Goal: Task Accomplishment & Management: Manage account settings

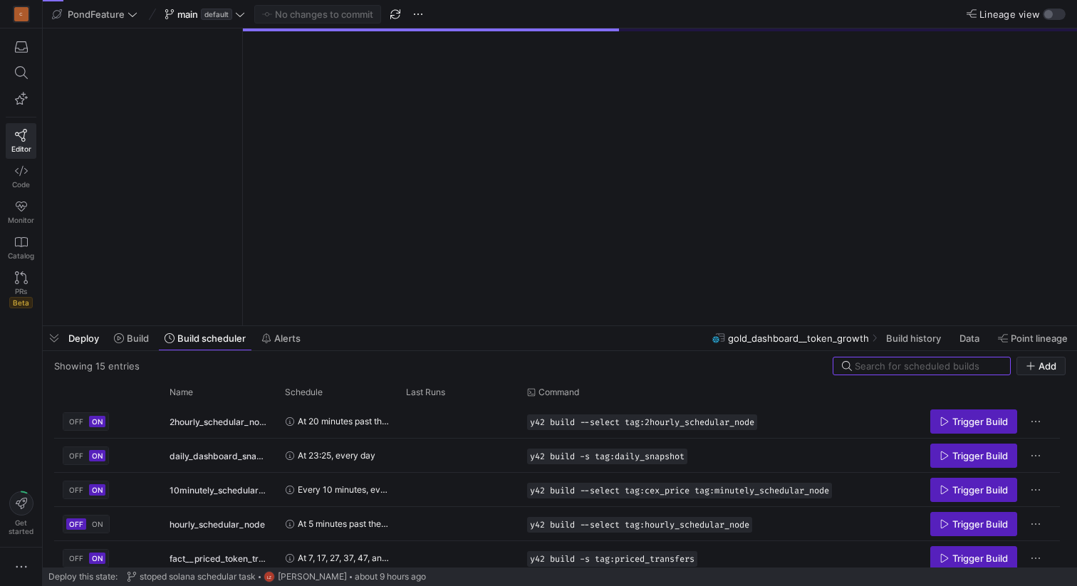
scroll to position [296, 0]
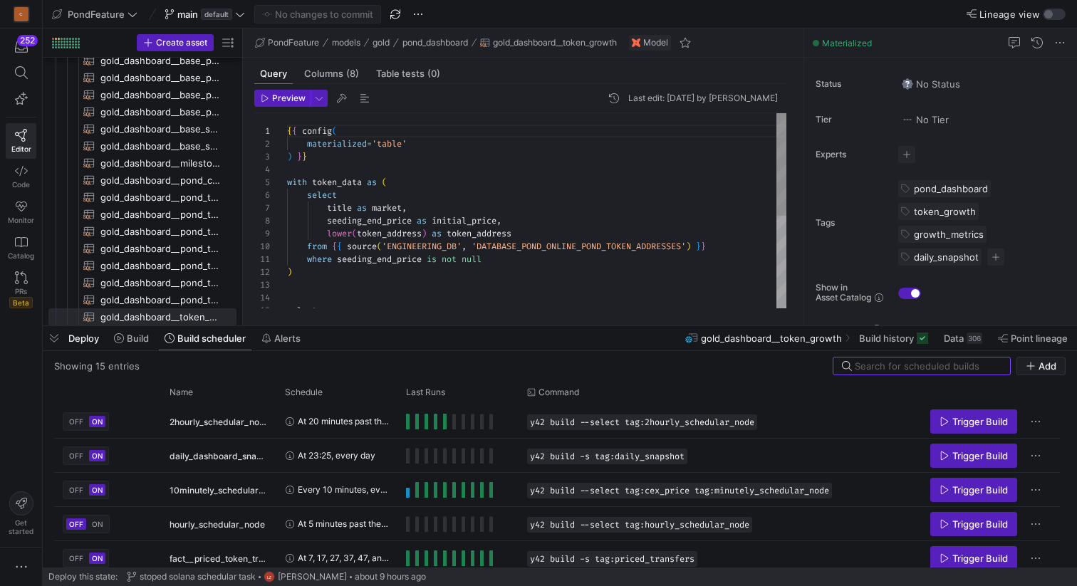
scroll to position [128, 0]
click at [56, 338] on span "button" at bounding box center [54, 338] width 23 height 24
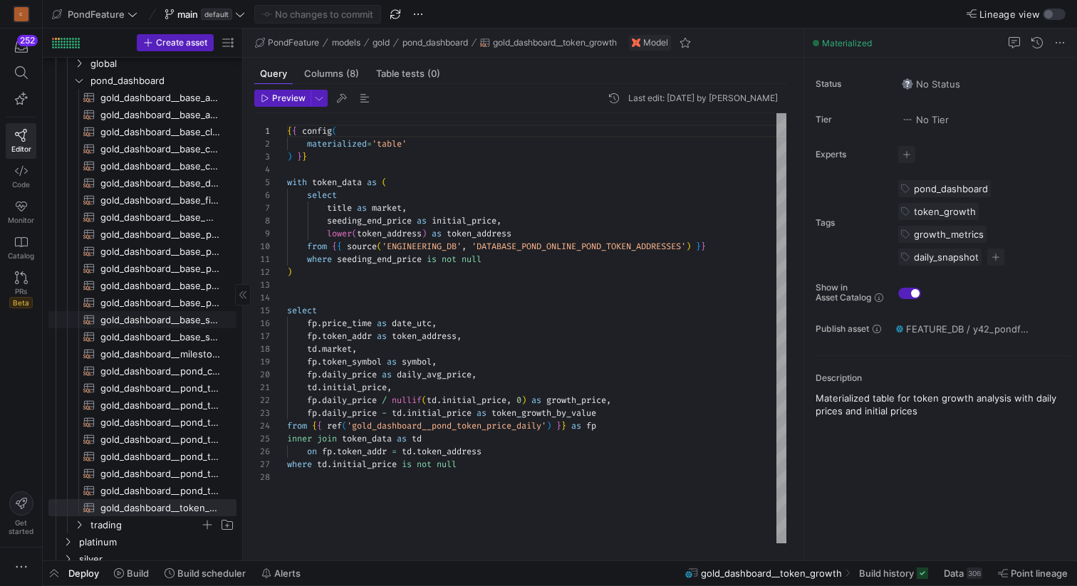
scroll to position [88, 0]
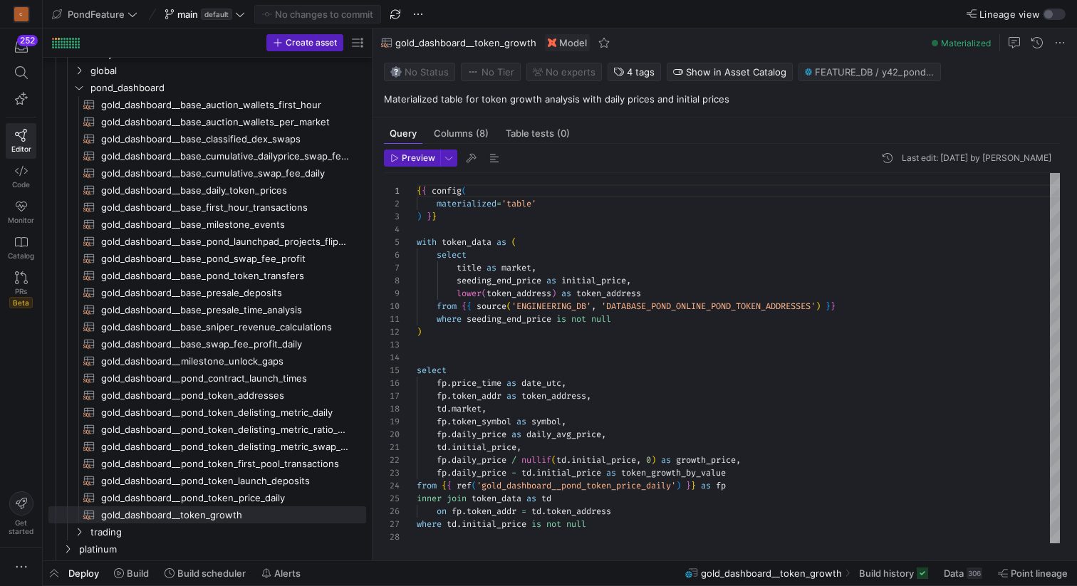
drag, startPoint x: 244, startPoint y: 313, endPoint x: 373, endPoint y: 308, distance: 129.7
click at [373, 309] on as-split "Create asset Drag here to set row groups Drag here to set column labels Group 1…" at bounding box center [560, 294] width 1034 height 532
click at [259, 192] on span "gold_dashboard__base_daily_token_prices​​​​​​​​​​" at bounding box center [225, 190] width 249 height 16
type textarea "{{ config( materialized='incremental', incremental_strategy='merge', unique_key…"
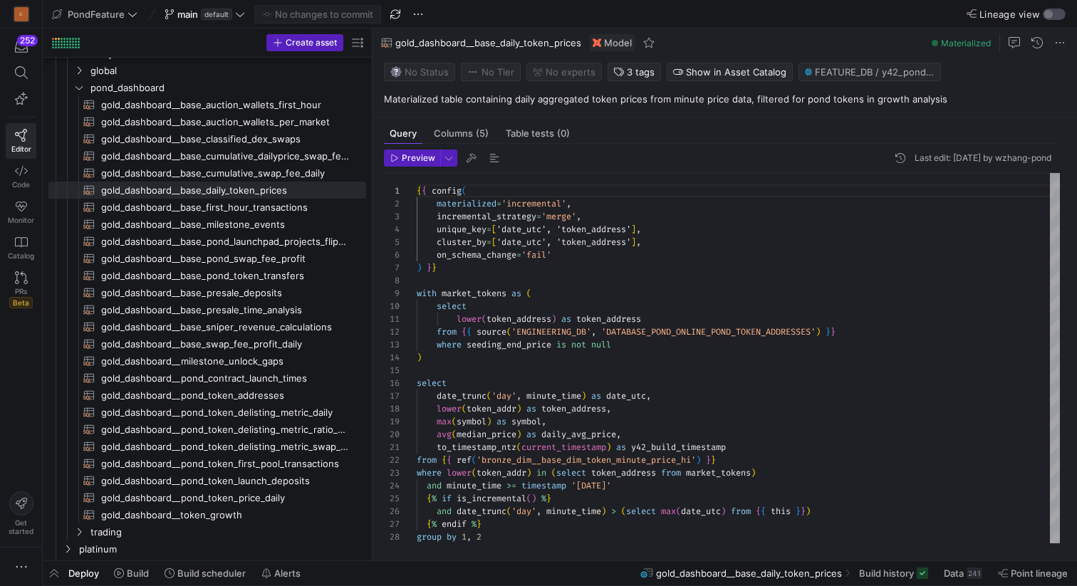
click at [1049, 14] on div "button" at bounding box center [1048, 14] width 9 height 9
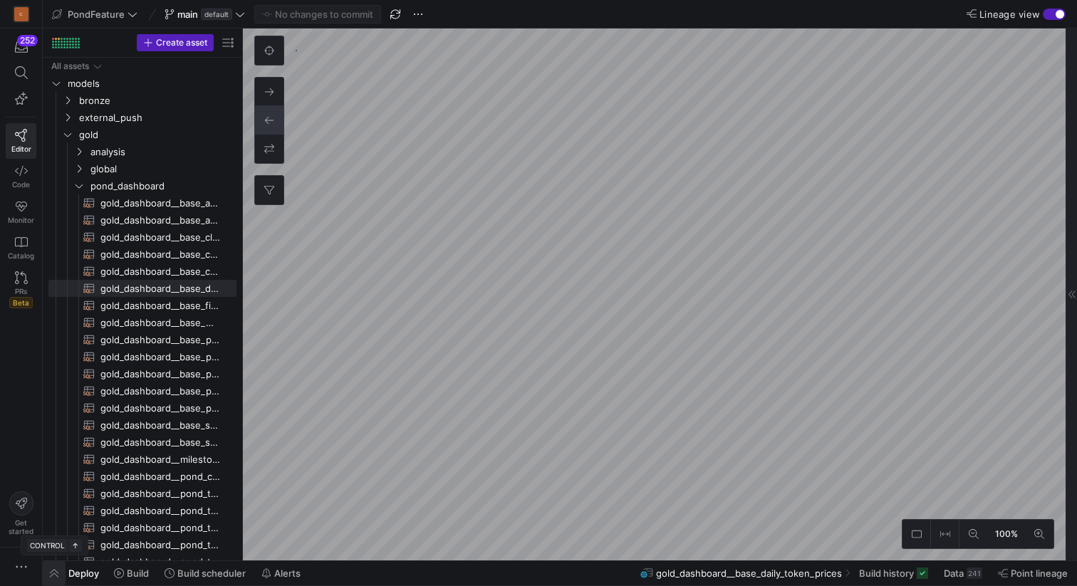
click at [57, 573] on span "button" at bounding box center [54, 573] width 23 height 24
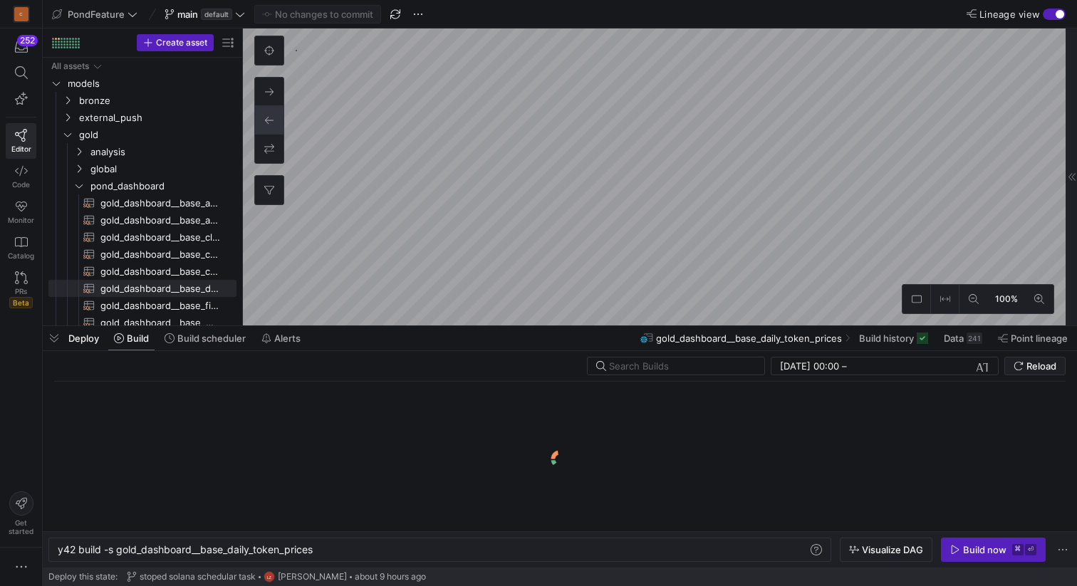
scroll to position [0, 256]
click at [1062, 13] on div "button" at bounding box center [1060, 14] width 9 height 9
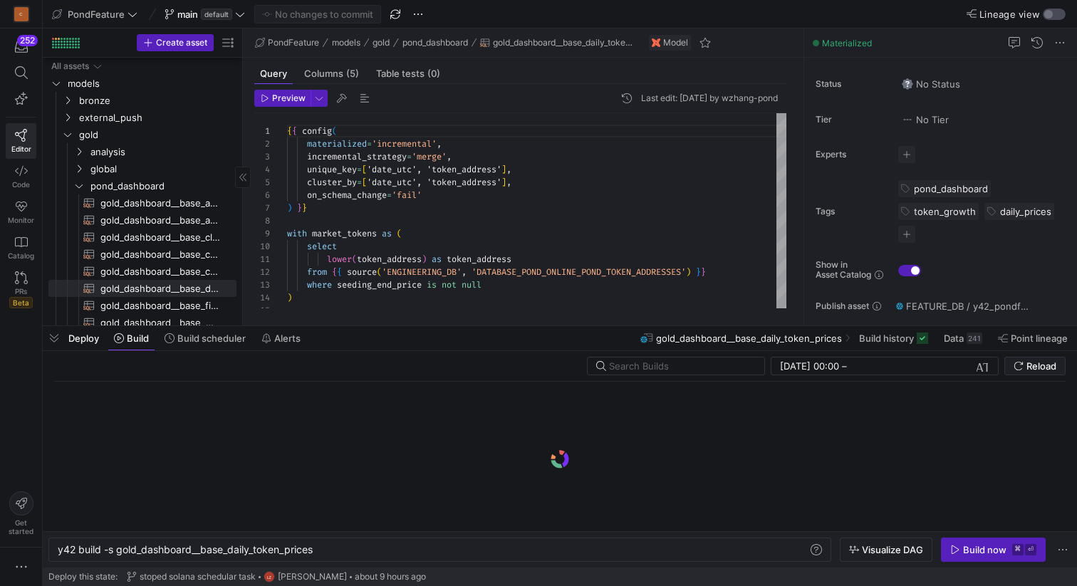
scroll to position [358, 0]
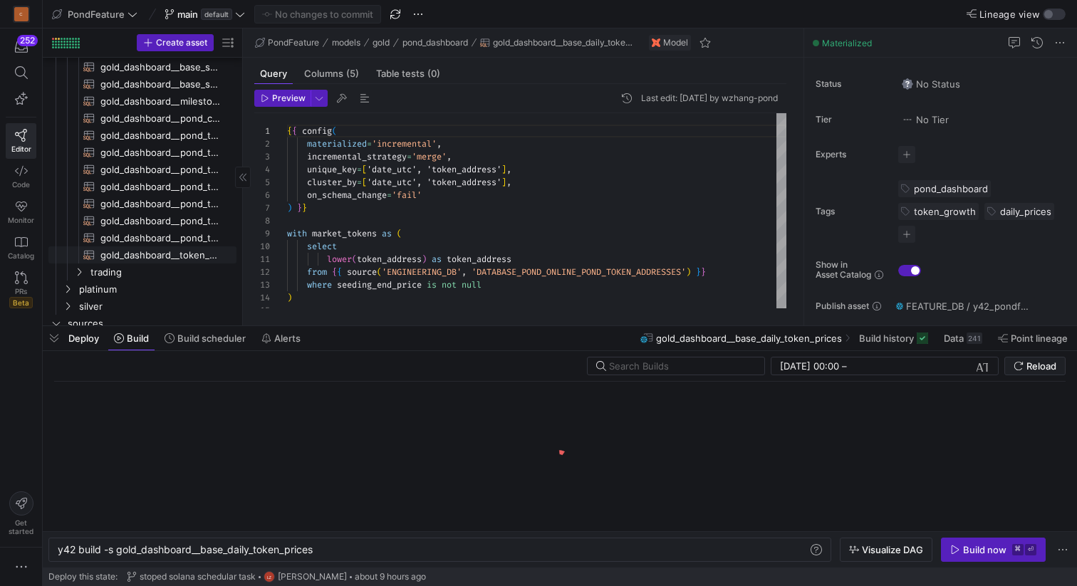
click at [150, 259] on span "gold_dashboard__token_growth​​​​​​​​​​" at bounding box center [160, 255] width 120 height 16
type textarea "y42 build -s gold_dashboard__token_growth"
type textarea "{{ config( materialized='table' ) }} with token_data as ( select title as marke…"
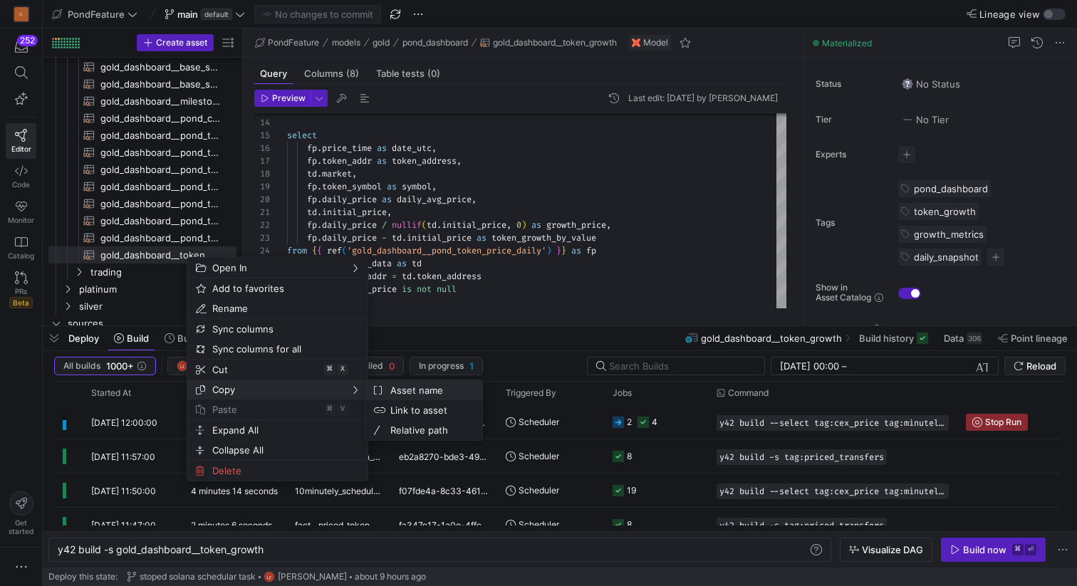
click at [404, 385] on span "Asset name" at bounding box center [428, 390] width 86 height 20
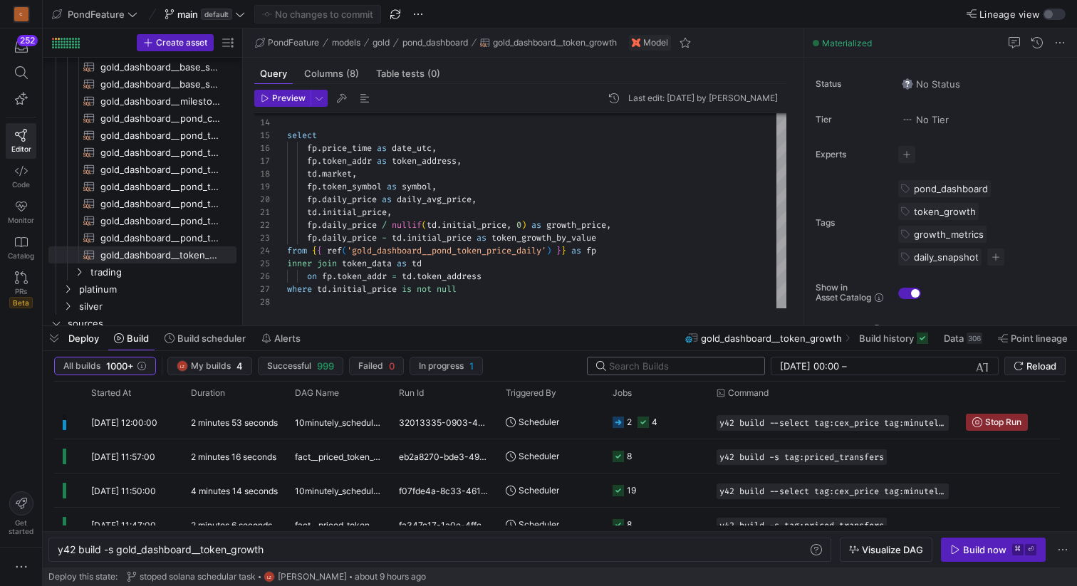
click at [617, 364] on input "text" at bounding box center [681, 365] width 144 height 11
paste input "gold_dashboard__token_growth"
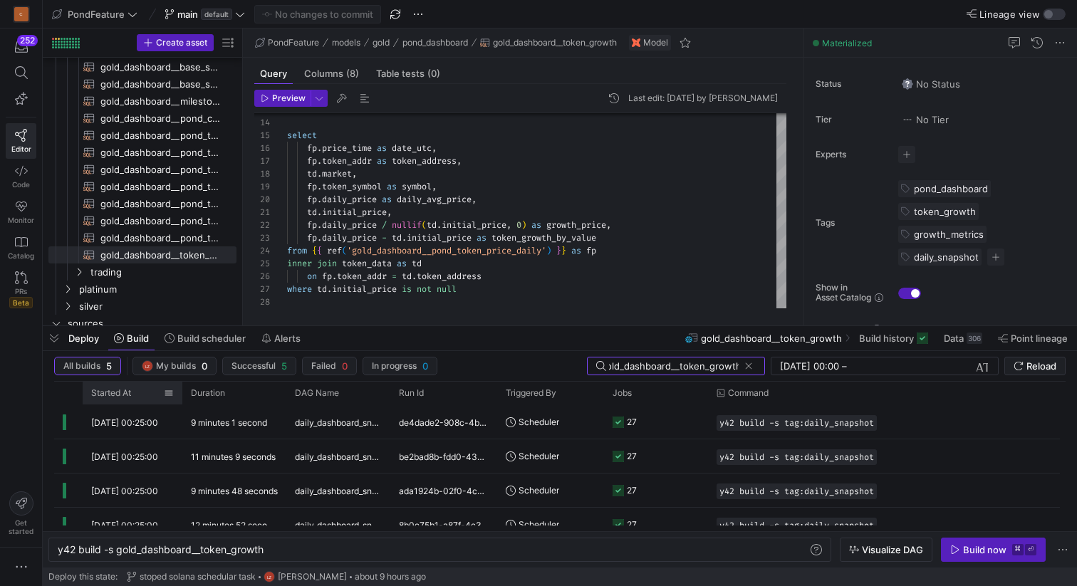
type input "gold_dashboard__token_growth"
click at [125, 400] on div "Started At" at bounding box center [127, 393] width 73 height 16
click at [130, 397] on span "Started At" at bounding box center [111, 393] width 40 height 10
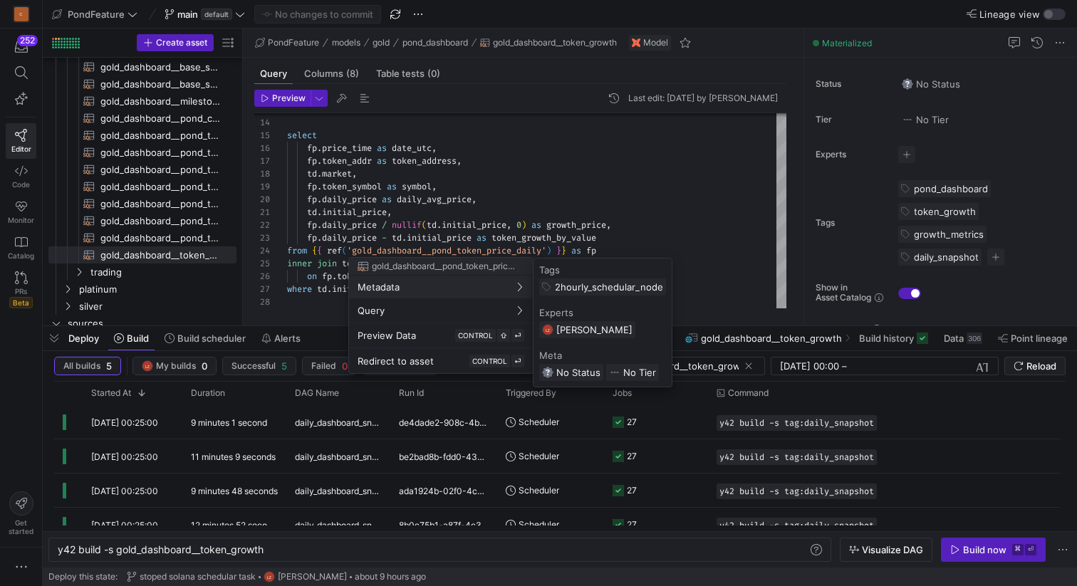
click at [51, 336] on div at bounding box center [538, 293] width 1077 height 586
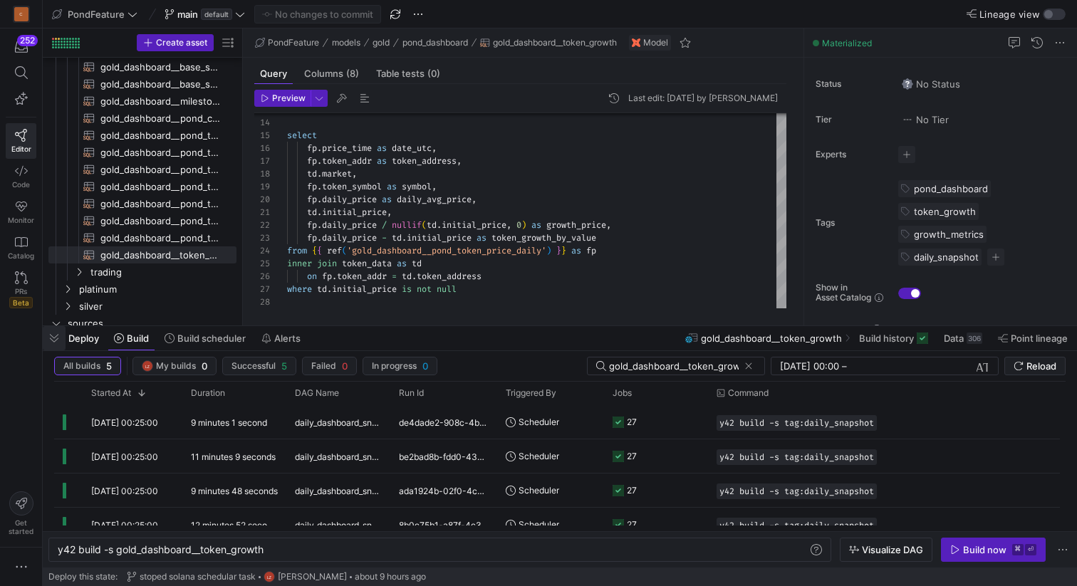
click at [53, 338] on span "button" at bounding box center [54, 338] width 23 height 24
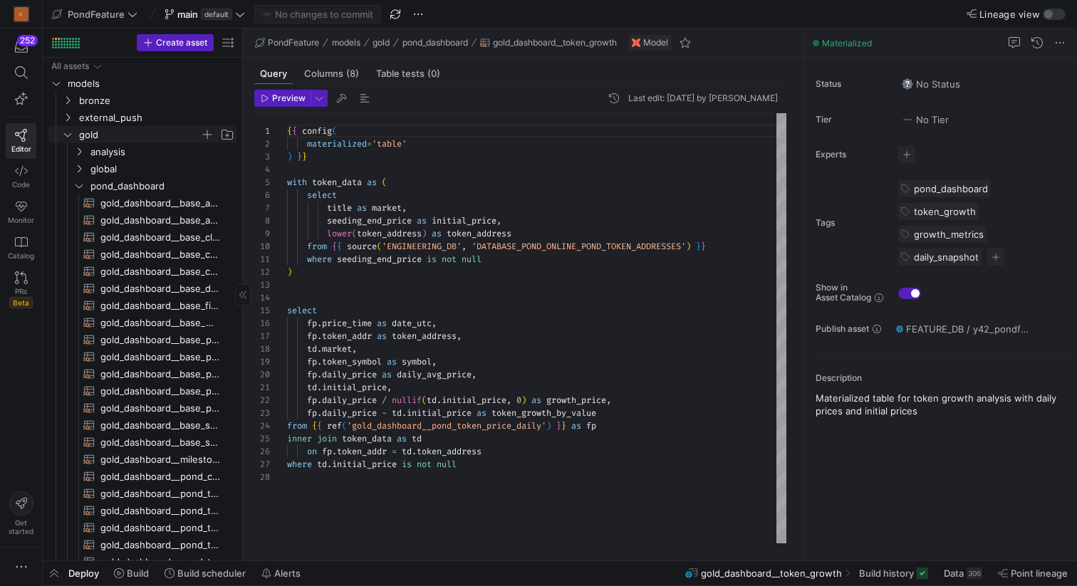
click at [65, 135] on icon "Press SPACE to select this row." at bounding box center [67, 135] width 7 height 4
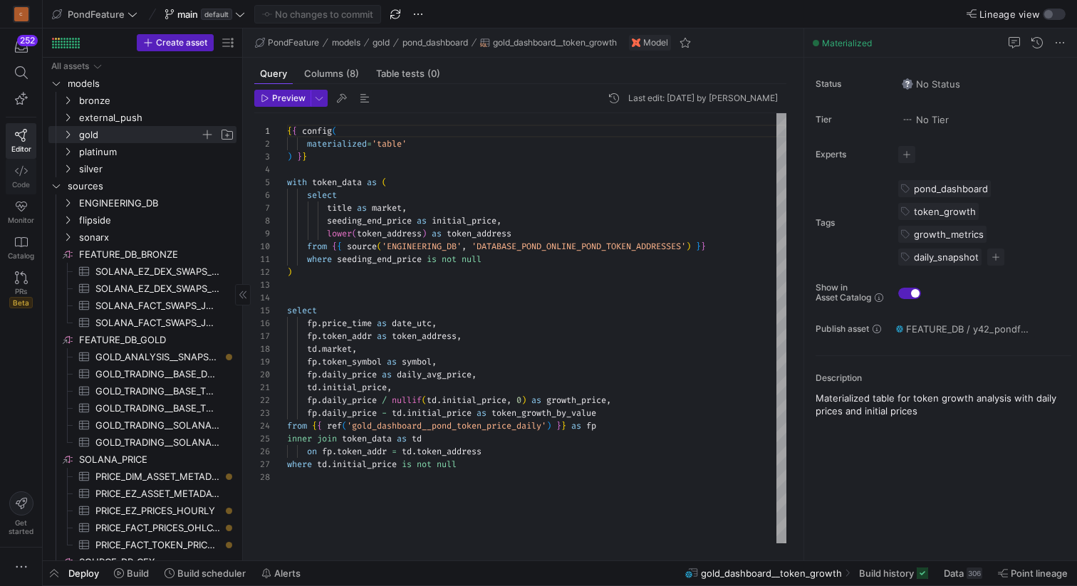
click at [13, 177] on link "Code" at bounding box center [21, 177] width 31 height 36
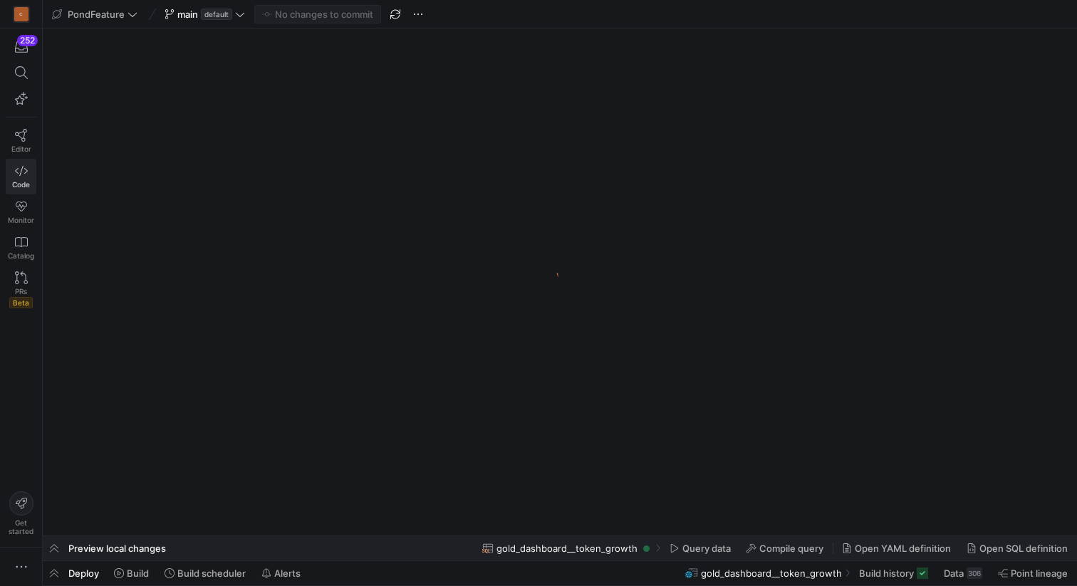
scroll to position [0, 1317]
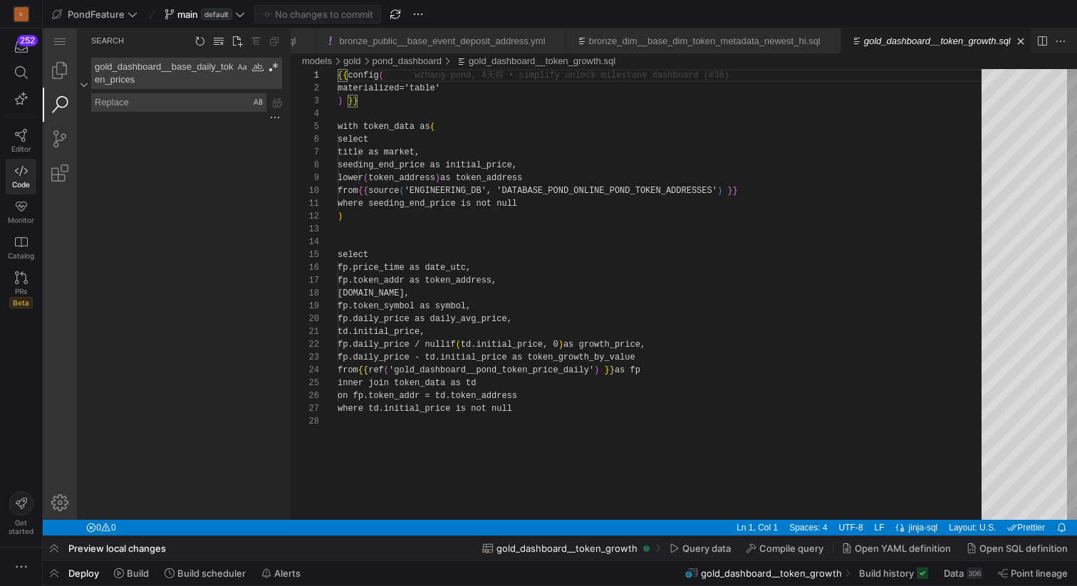
click at [181, 69] on textarea "gold_dashboard__base_daily_token_prices" at bounding box center [163, 73] width 142 height 30
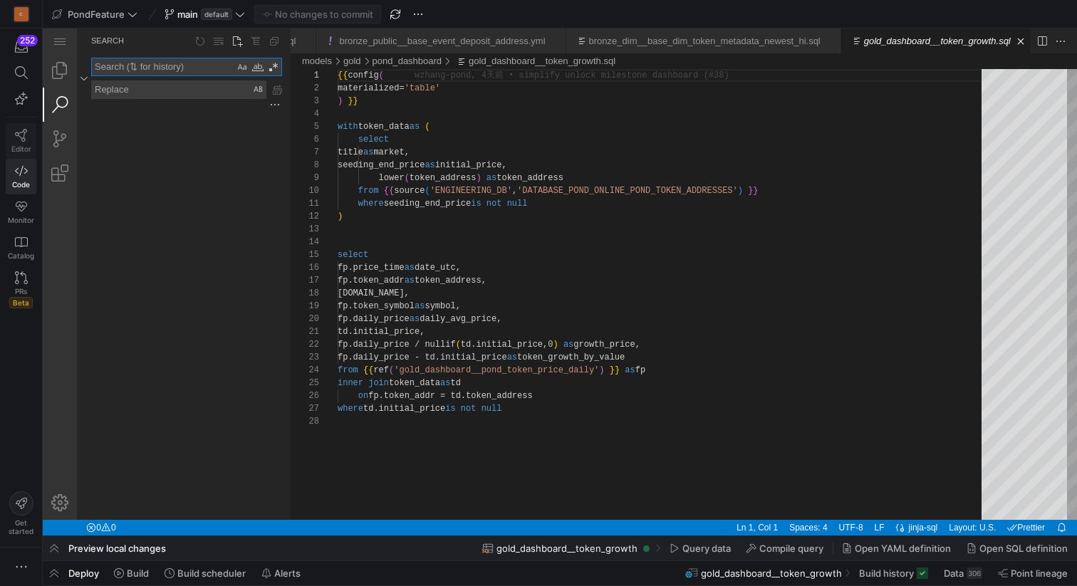
click at [16, 140] on icon at bounding box center [21, 135] width 13 height 13
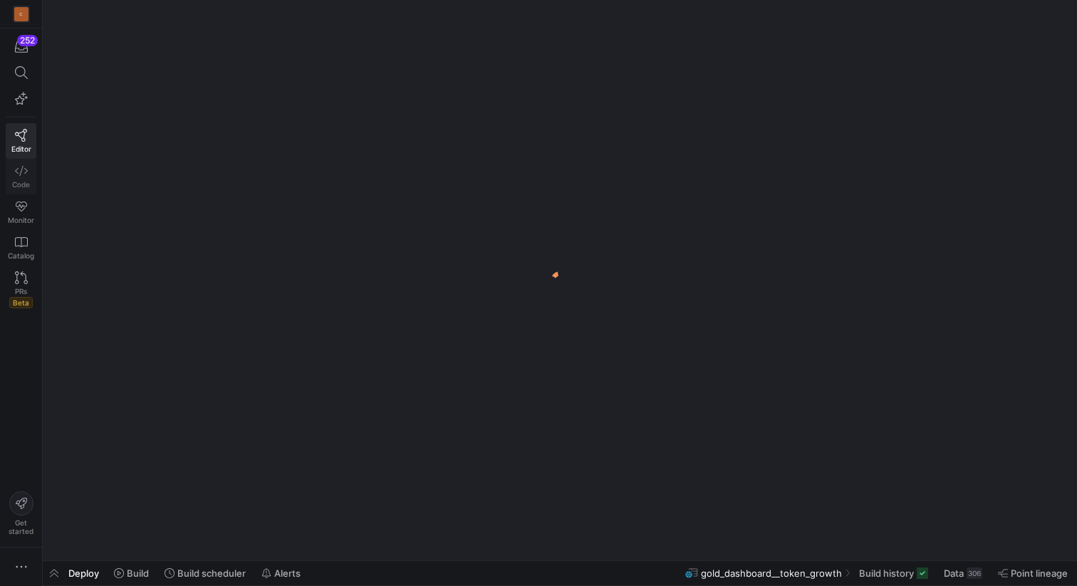
click at [18, 179] on link "Code" at bounding box center [21, 177] width 31 height 36
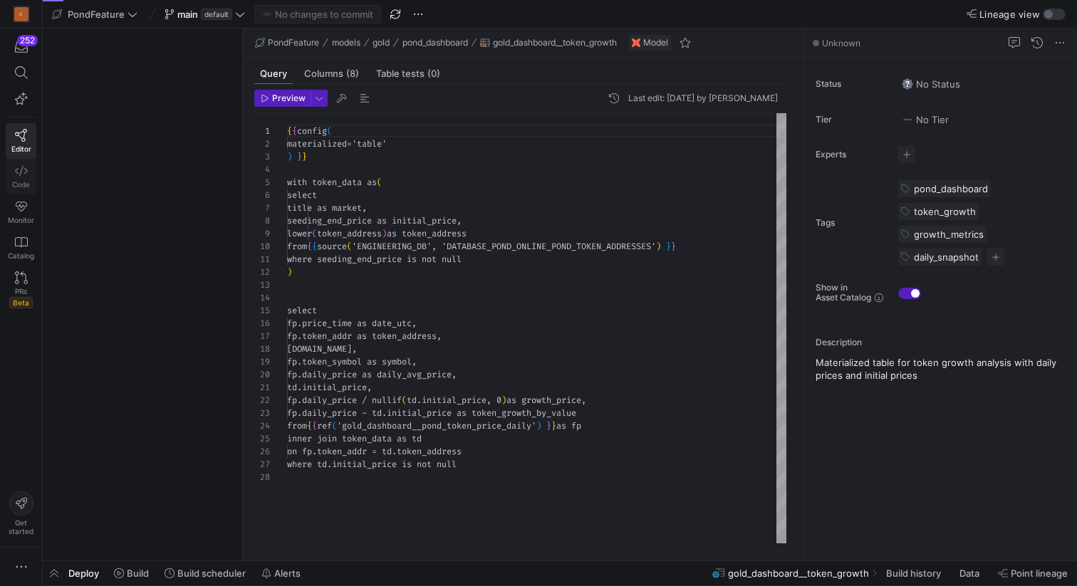
scroll to position [61, 0]
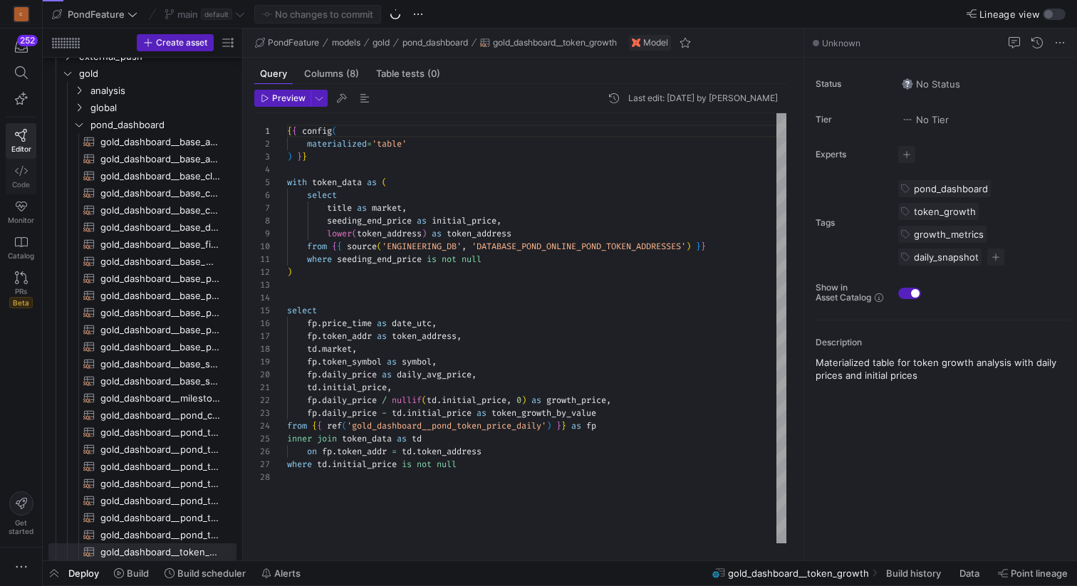
click at [23, 177] on link "Code" at bounding box center [21, 177] width 31 height 36
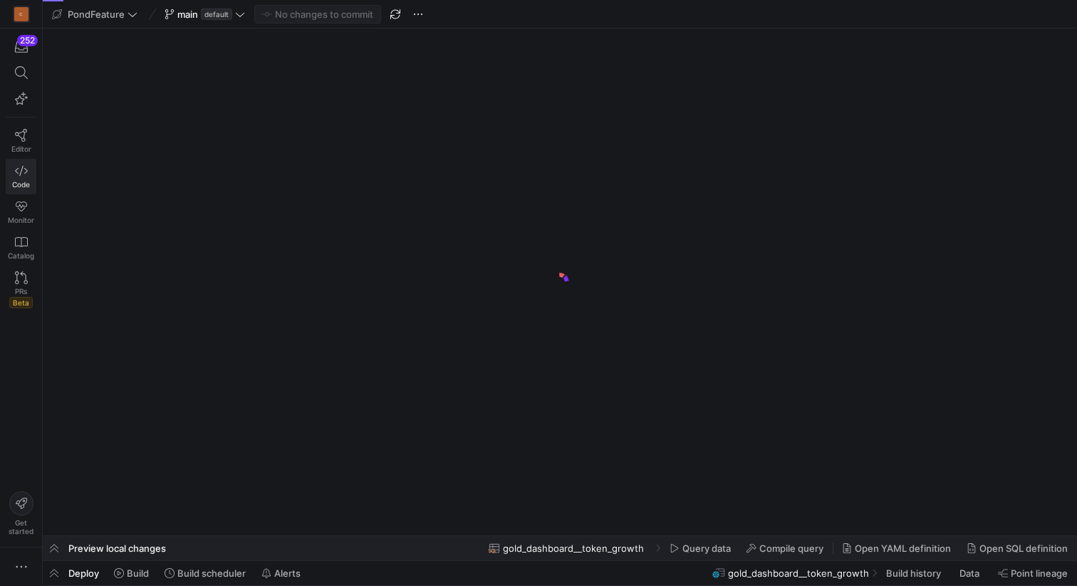
scroll to position [0, 1317]
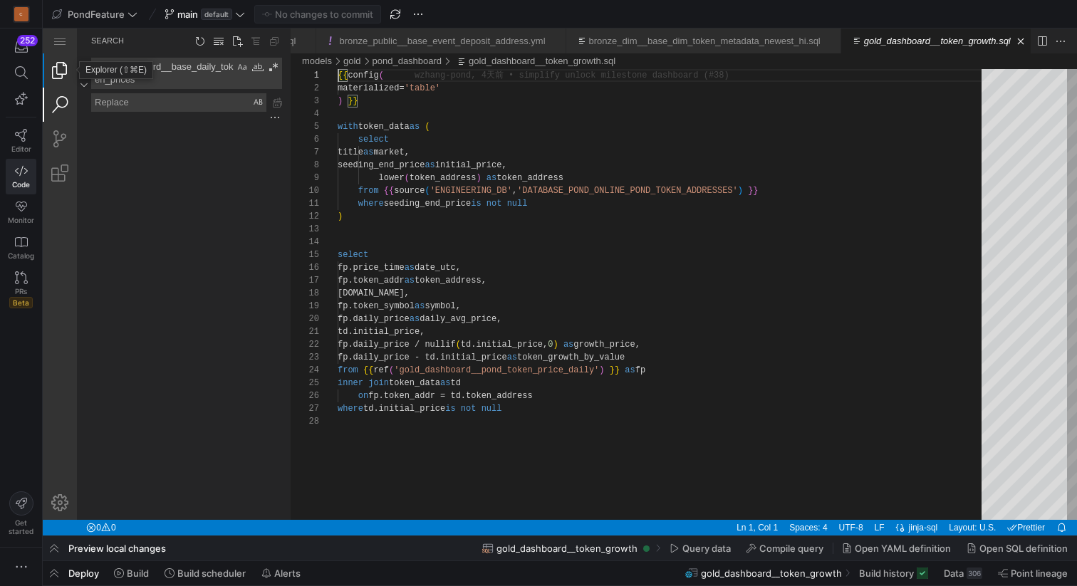
click at [61, 65] on link "Explorer (⇧⌘E)" at bounding box center [60, 70] width 34 height 34
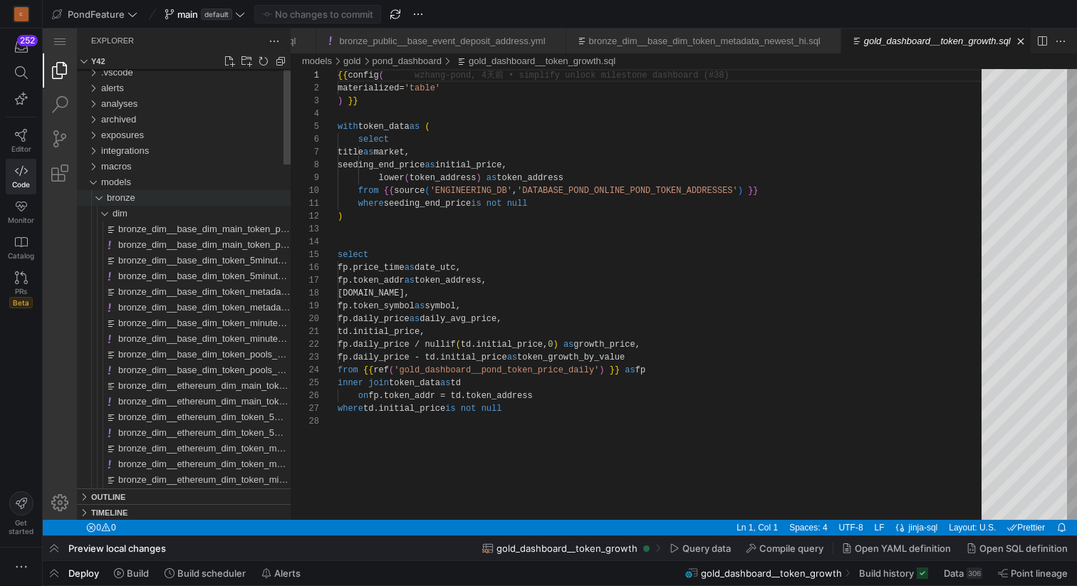
click at [95, 197] on div "bronze" at bounding box center [95, 198] width 27 height 16
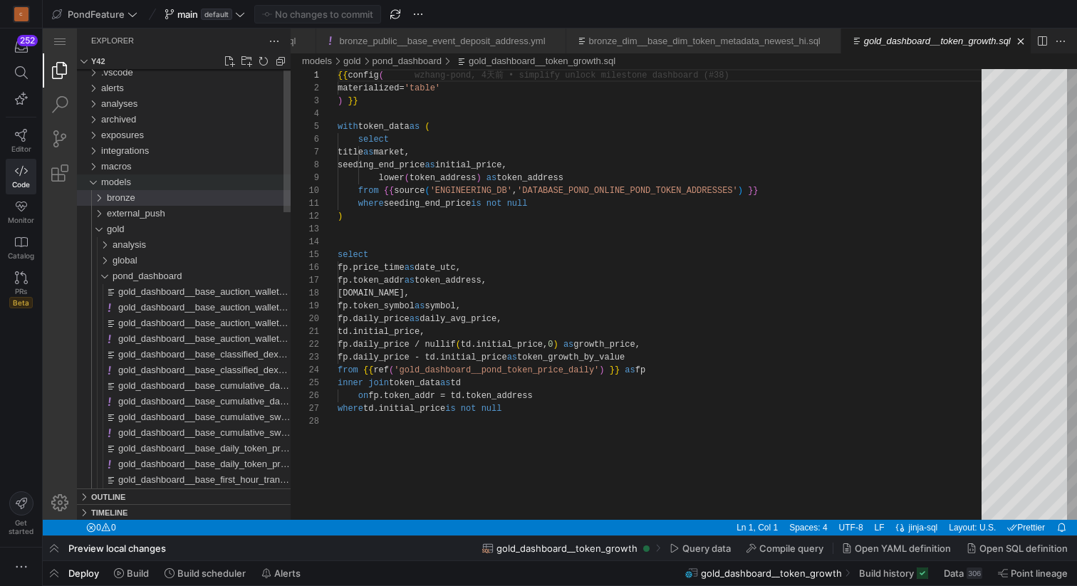
click at [93, 184] on div "models" at bounding box center [92, 183] width 21 height 16
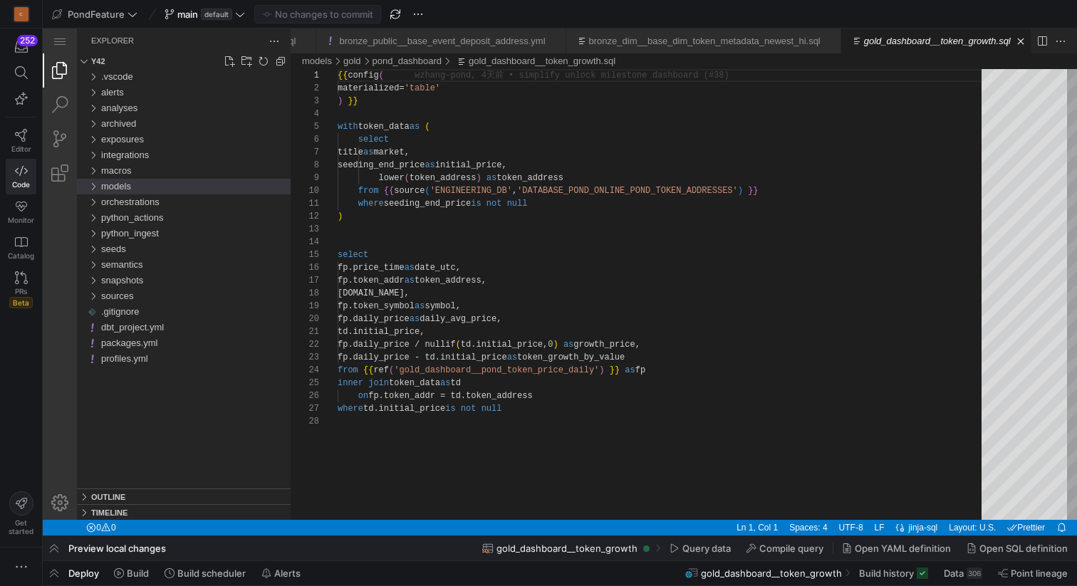
click at [93, 184] on div "models" at bounding box center [92, 187] width 21 height 16
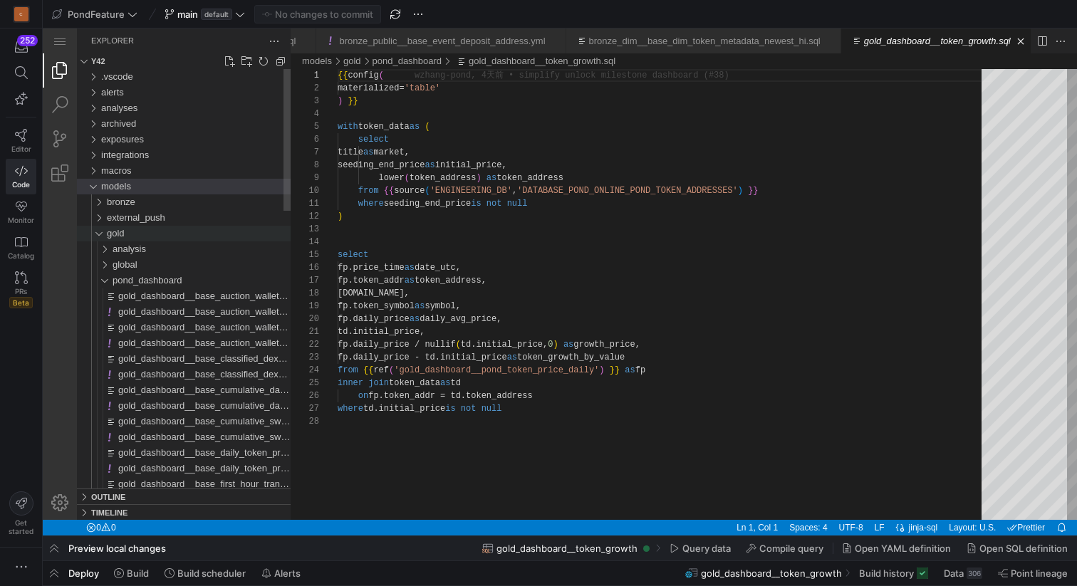
click at [99, 232] on div "gold" at bounding box center [95, 234] width 27 height 16
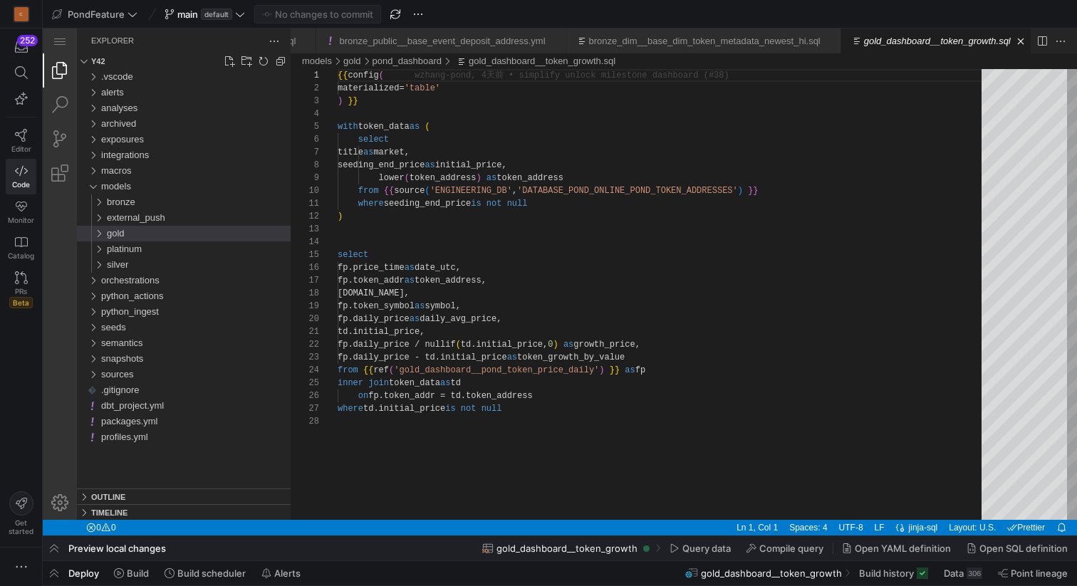
click at [99, 232] on div "gold" at bounding box center [95, 234] width 27 height 16
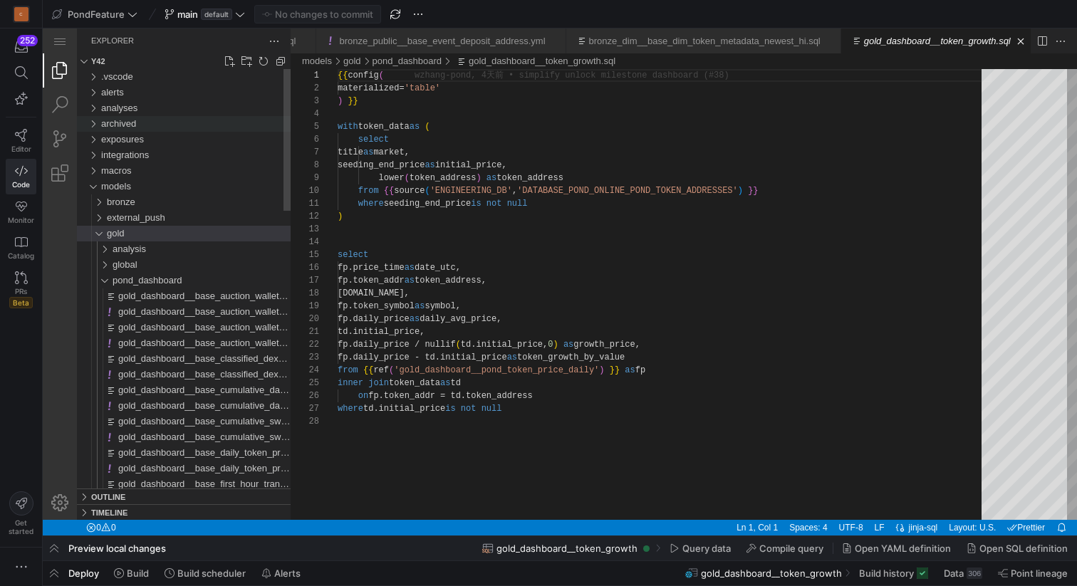
click at [94, 118] on div "archived" at bounding box center [92, 124] width 21 height 16
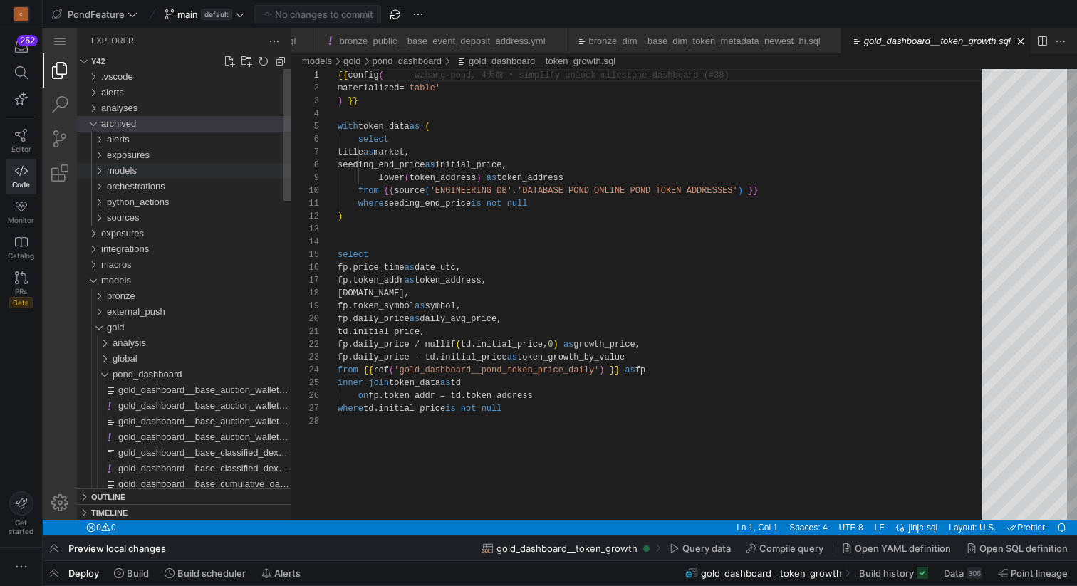
click at [113, 176] on div "models" at bounding box center [199, 171] width 184 height 16
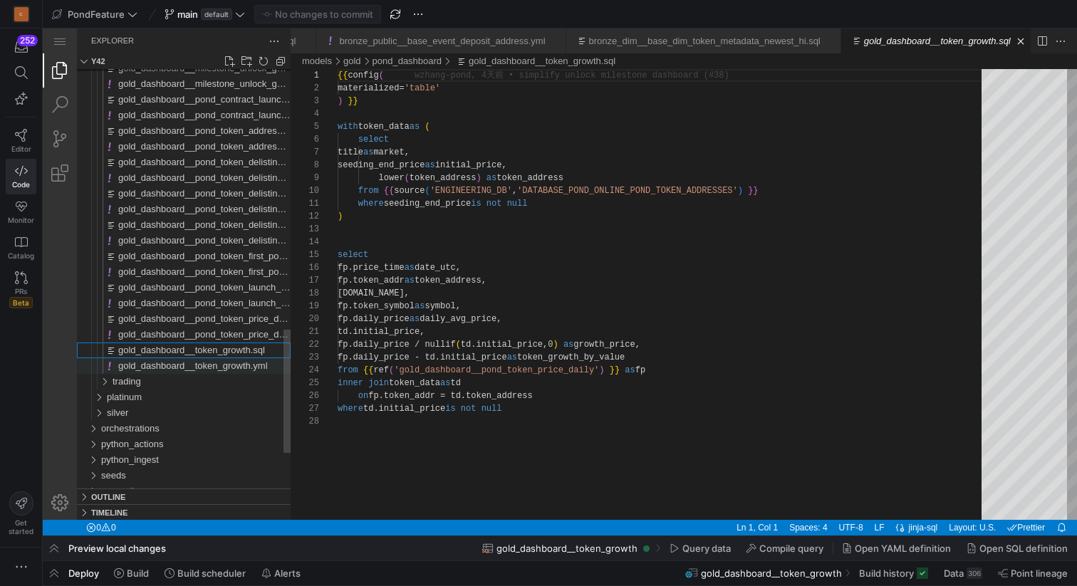
click at [175, 368] on span "gold_dashboard__token_growth.yml" at bounding box center [193, 365] width 150 height 11
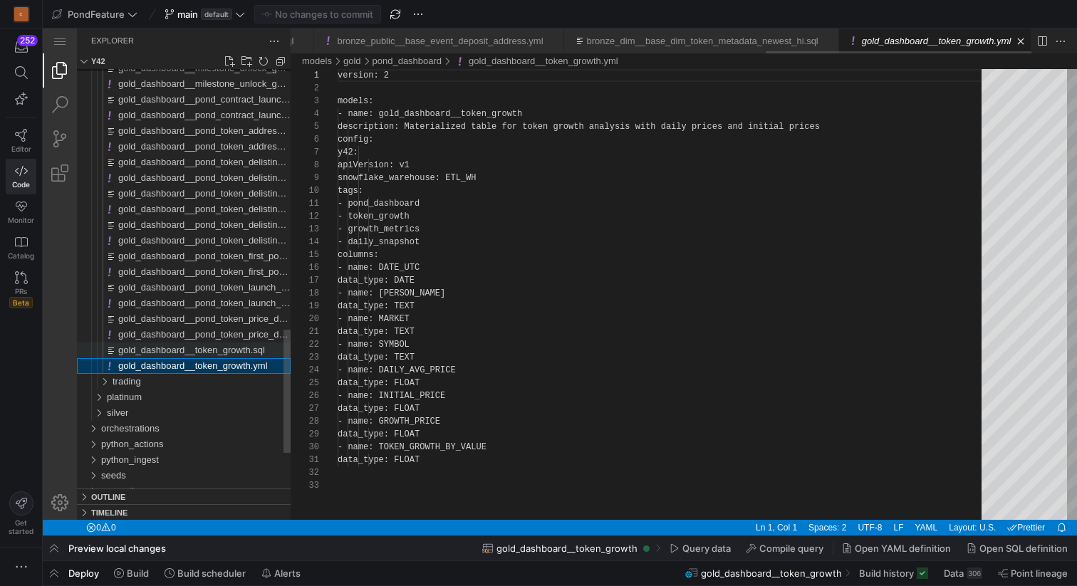
scroll to position [128, 0]
click at [177, 350] on span "gold_dashboard__token_growth.sql" at bounding box center [191, 350] width 147 height 11
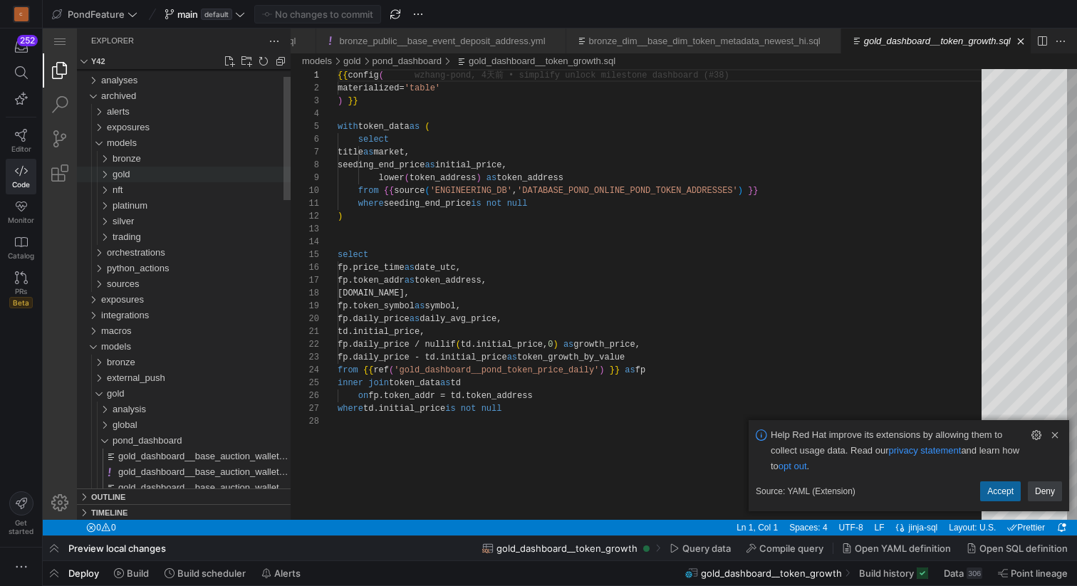
click at [106, 171] on div "gold" at bounding box center [98, 175] width 33 height 16
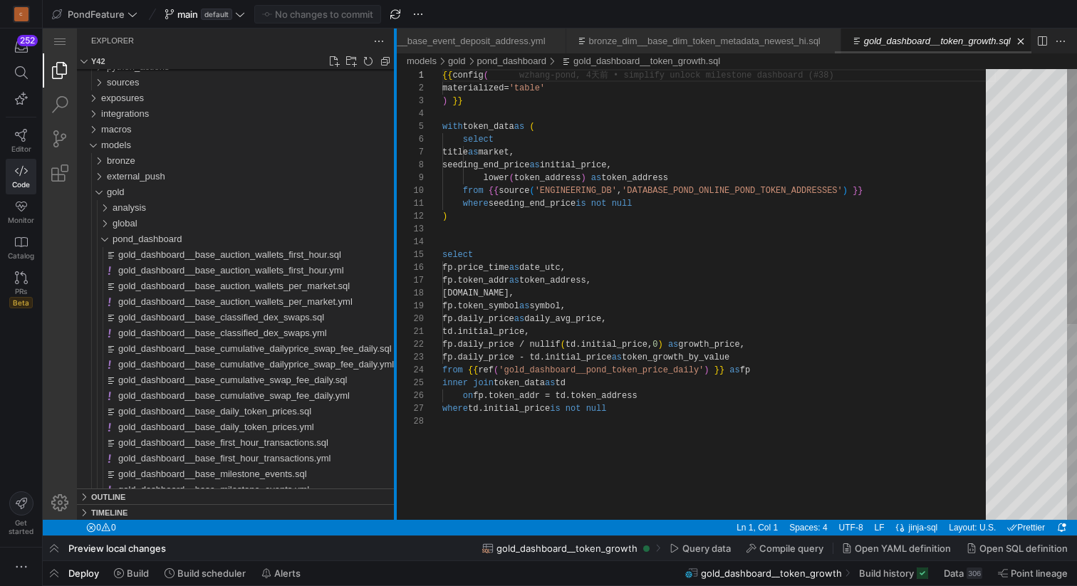
drag, startPoint x: 290, startPoint y: 145, endPoint x: 394, endPoint y: 135, distance: 104.4
click at [394, 135] on div at bounding box center [395, 274] width 3 height 492
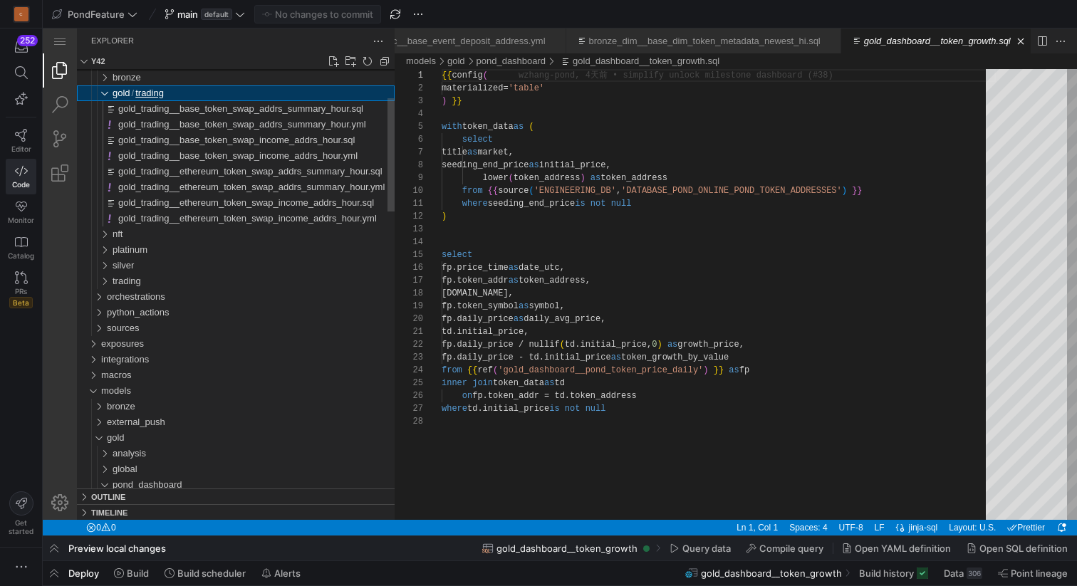
click at [105, 95] on div "trading" at bounding box center [98, 93] width 33 height 16
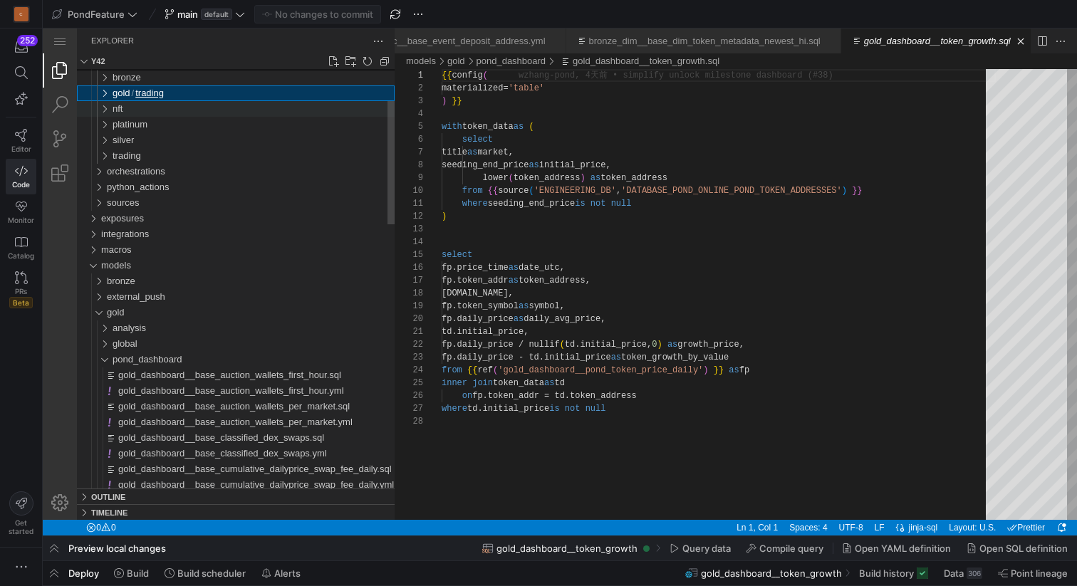
click at [107, 107] on div "nft" at bounding box center [98, 109] width 33 height 16
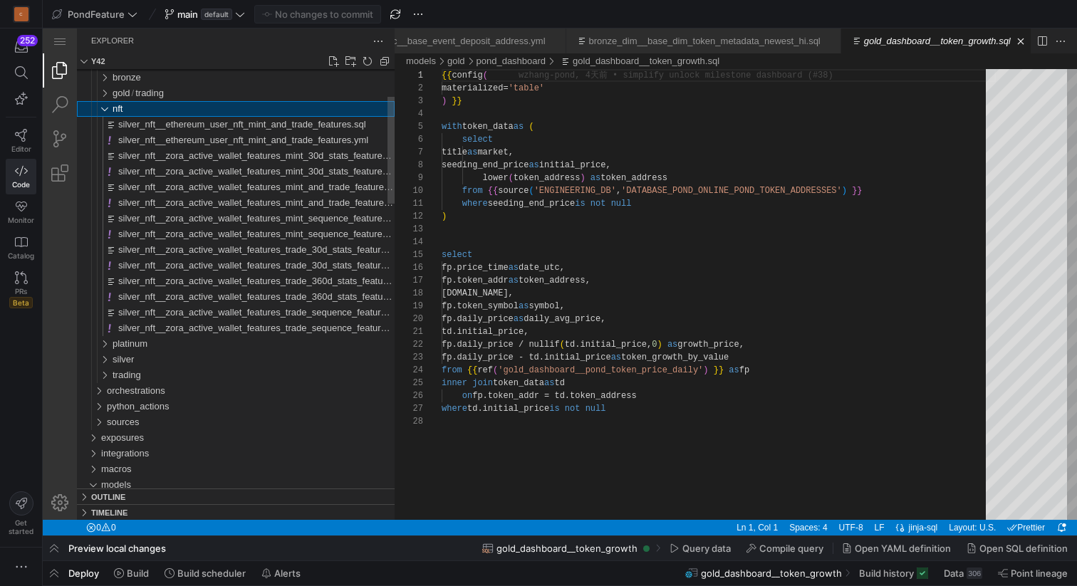
click at [107, 107] on div "nft" at bounding box center [98, 109] width 33 height 16
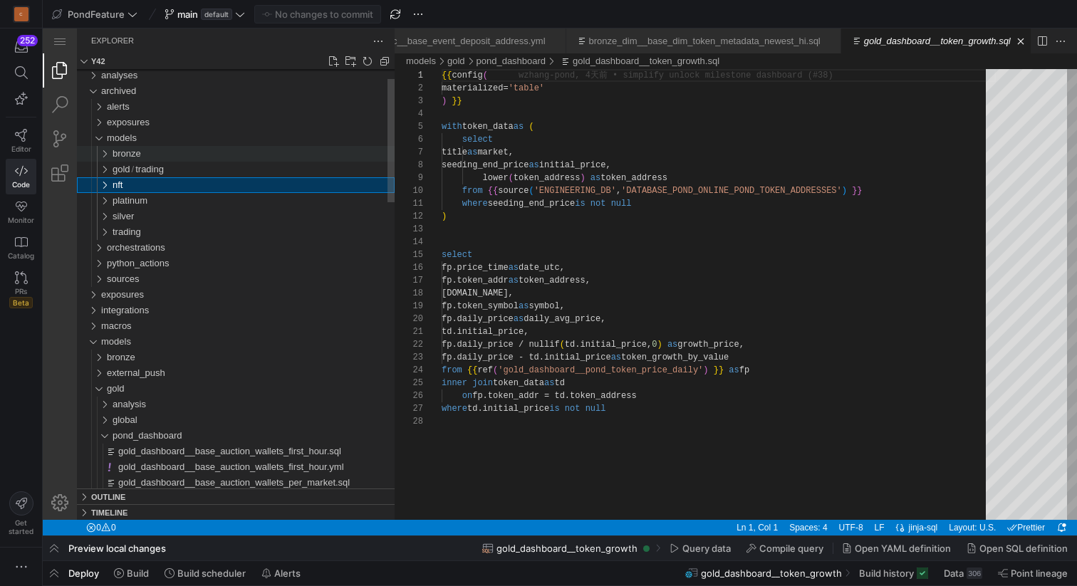
click at [108, 151] on div "bronze" at bounding box center [98, 154] width 33 height 16
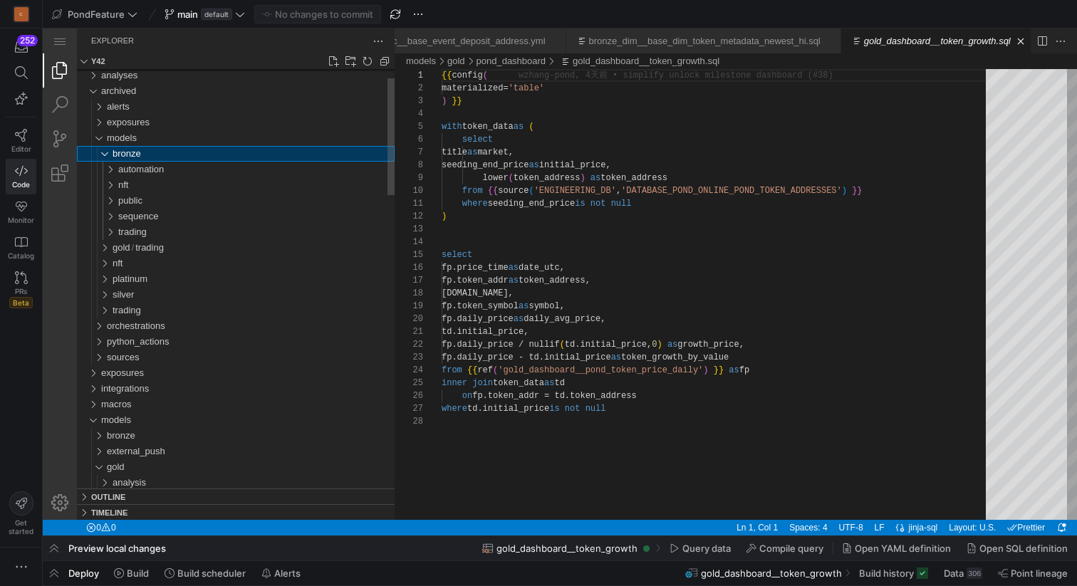
click at [108, 151] on div "bronze" at bounding box center [98, 154] width 33 height 16
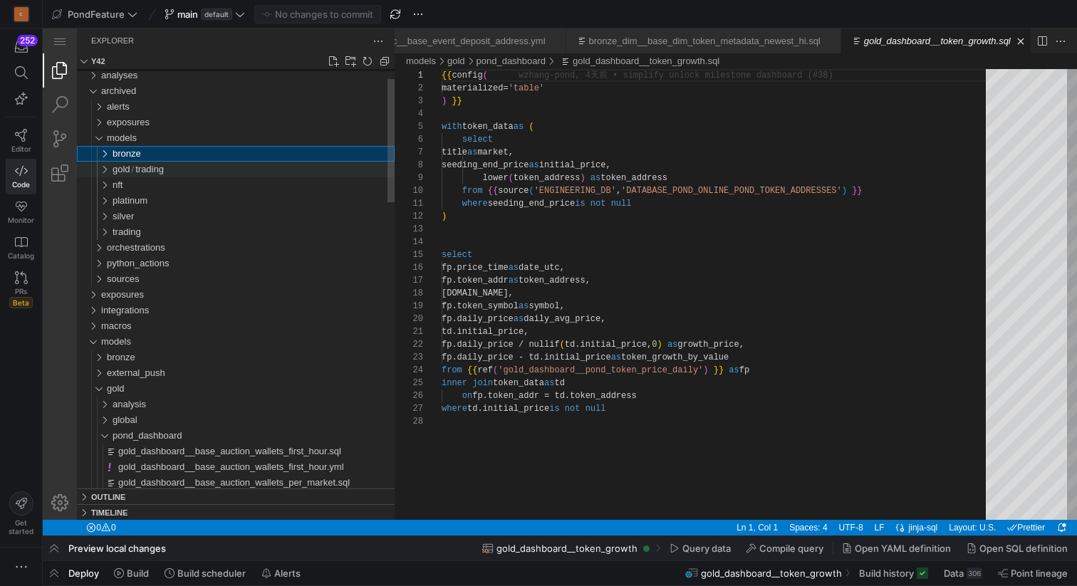
click at [108, 170] on div "trading" at bounding box center [98, 170] width 33 height 16
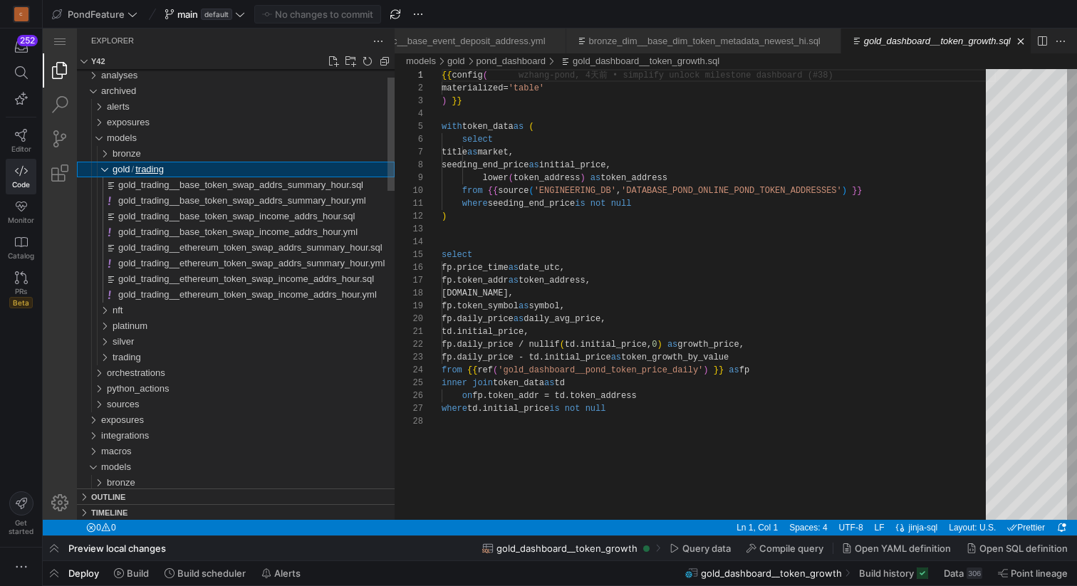
click at [108, 170] on div "trading" at bounding box center [98, 170] width 33 height 16
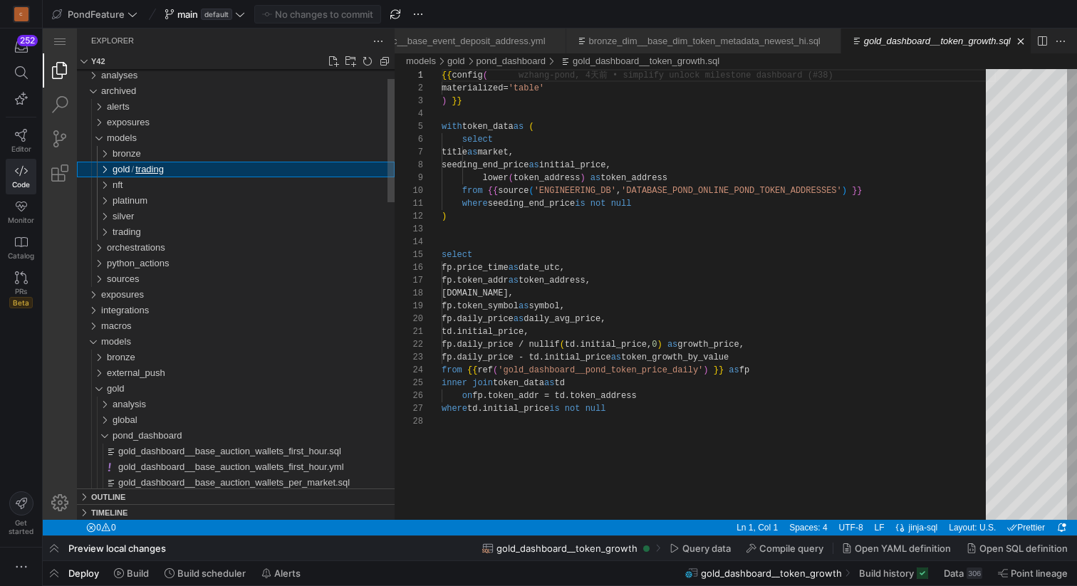
click at [108, 170] on div "trading" at bounding box center [98, 170] width 33 height 16
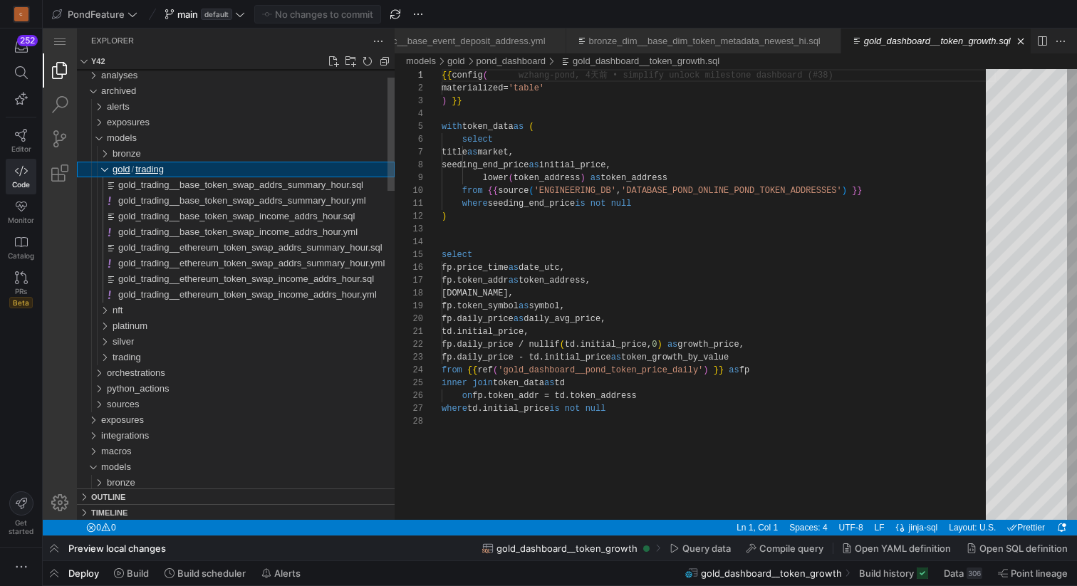
click at [120, 171] on span "gold" at bounding box center [122, 169] width 18 height 11
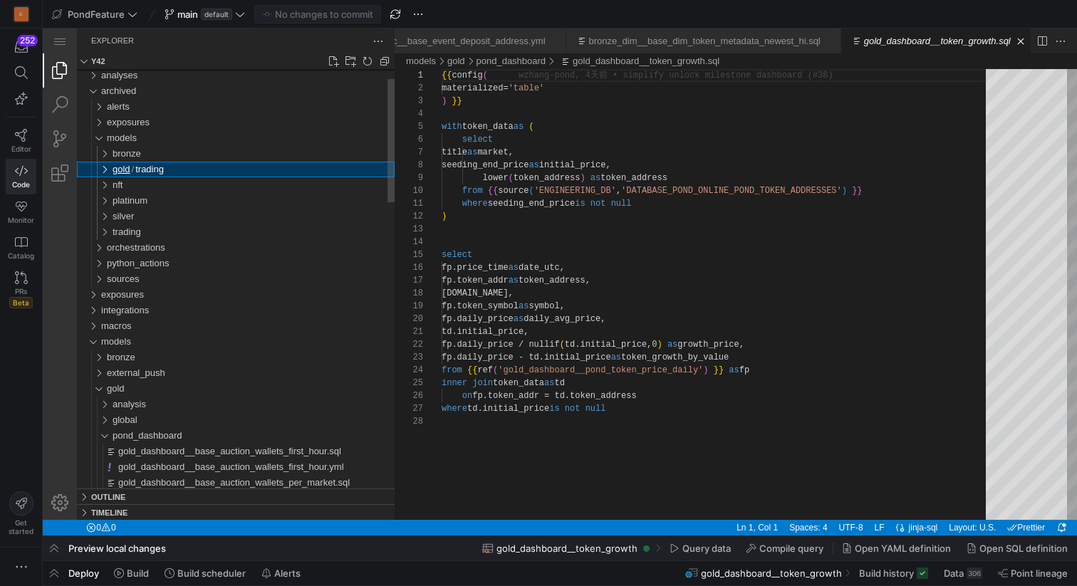
click at [120, 171] on span "gold" at bounding box center [122, 169] width 18 height 11
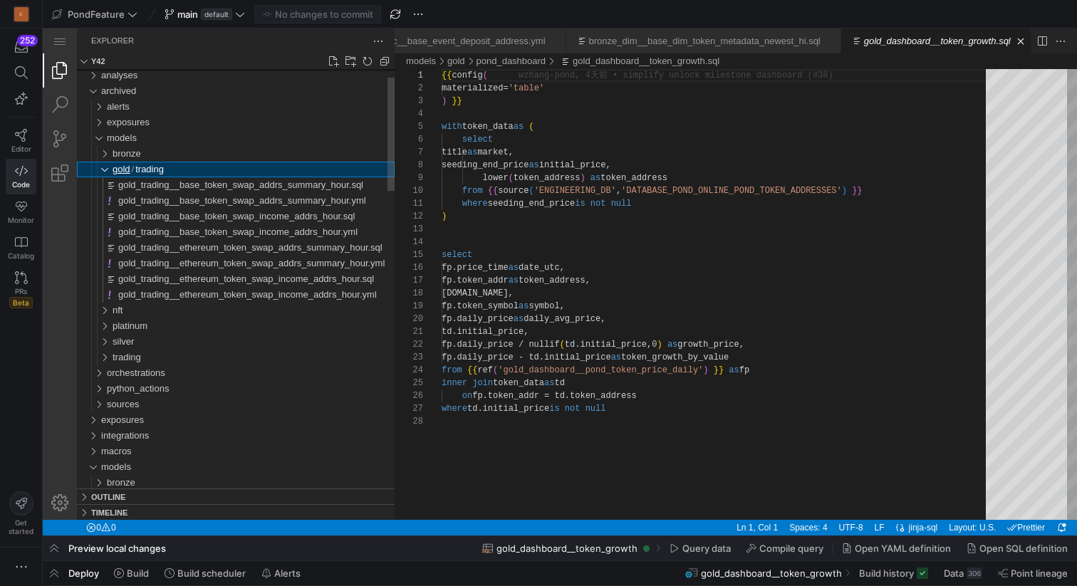
click at [120, 171] on span "gold" at bounding box center [122, 169] width 18 height 11
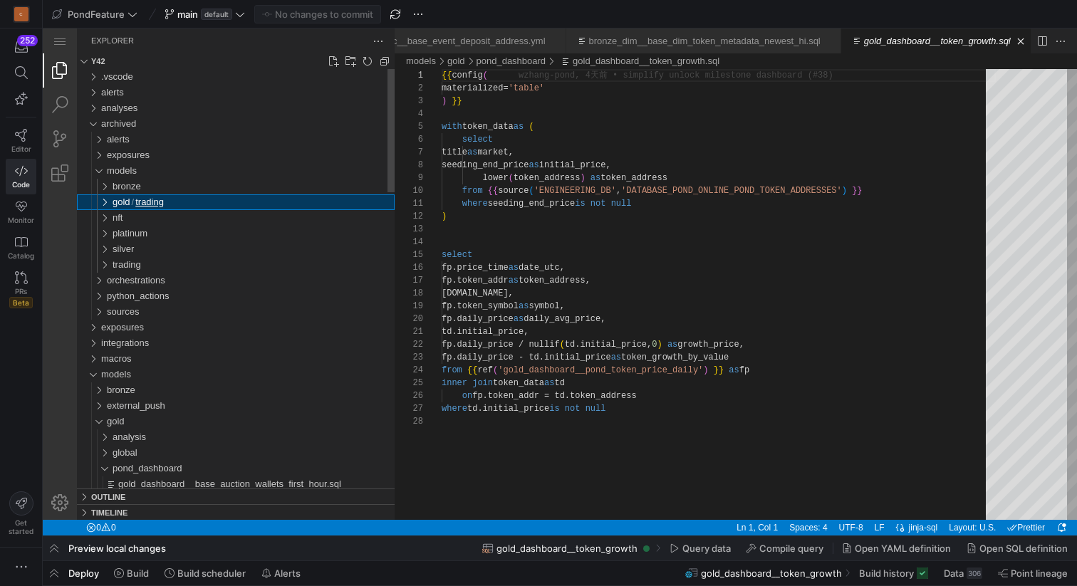
click at [111, 200] on div "trading" at bounding box center [98, 202] width 33 height 16
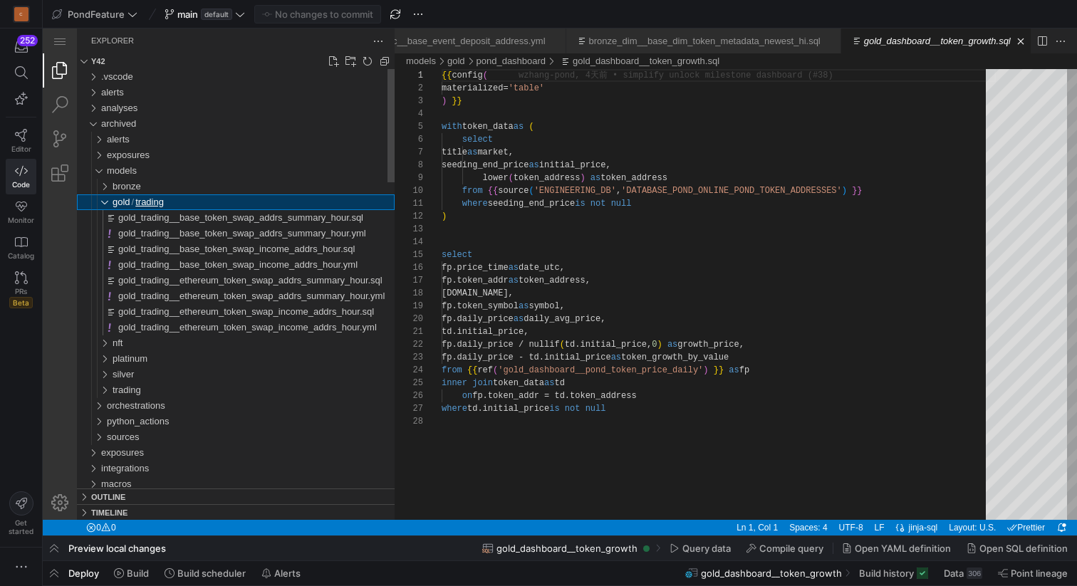
click at [110, 199] on div "trading" at bounding box center [98, 202] width 33 height 16
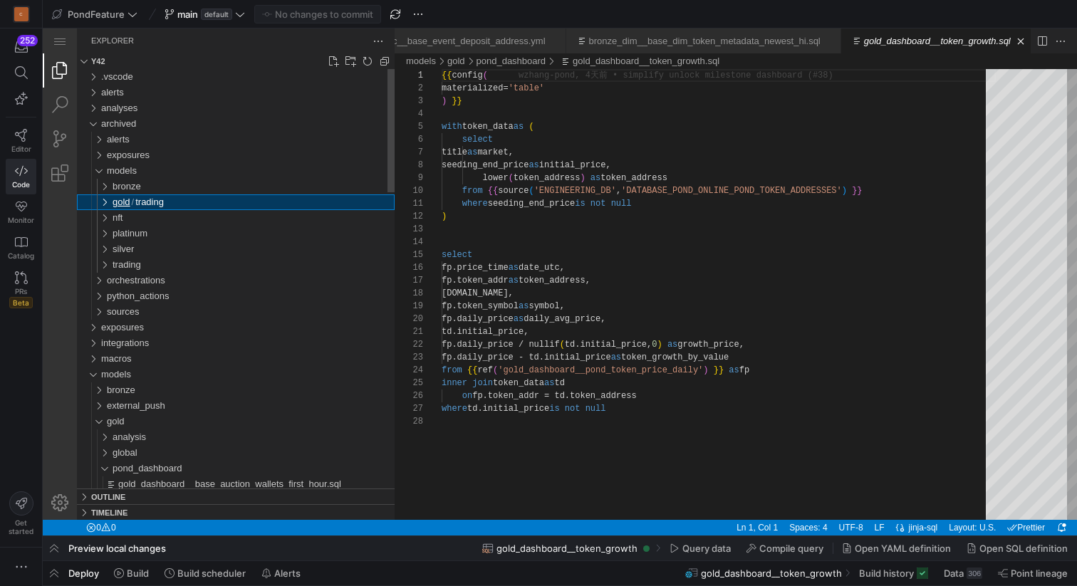
click at [120, 201] on span "gold" at bounding box center [122, 202] width 18 height 11
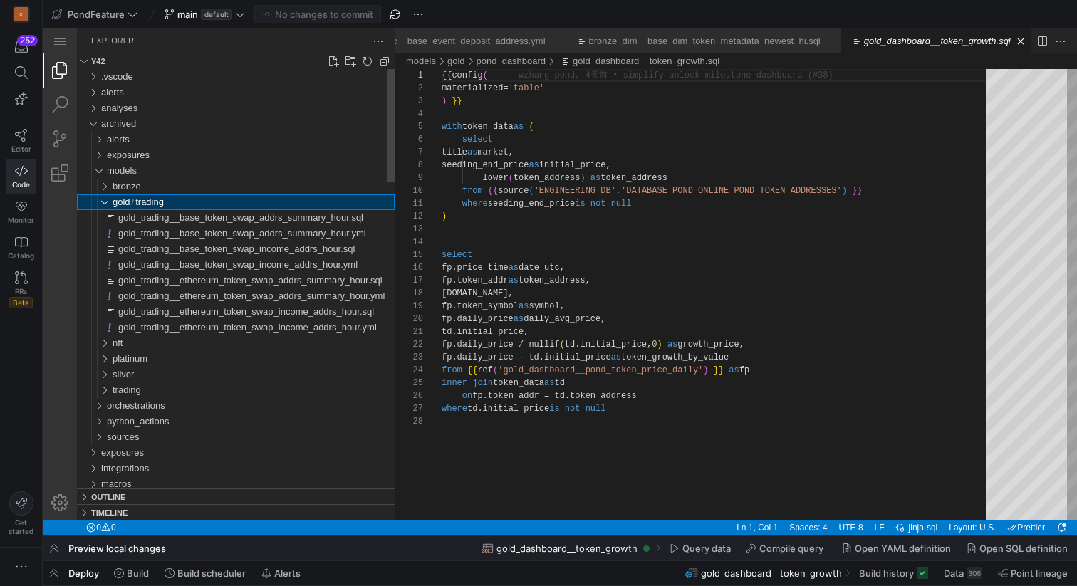
click at [120, 201] on span "gold" at bounding box center [122, 202] width 18 height 11
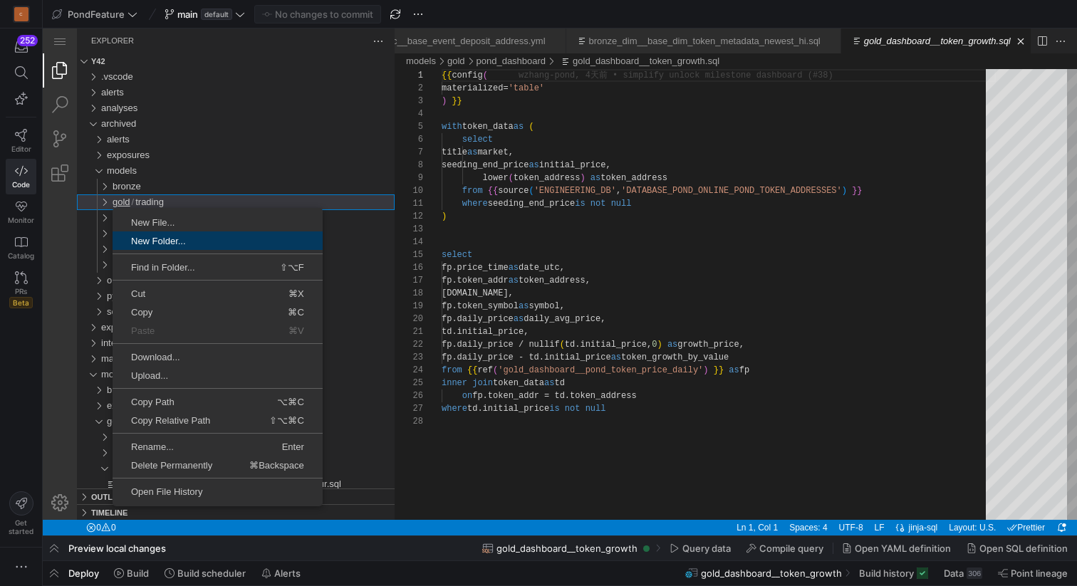
click at [155, 241] on span "New Folder..." at bounding box center [218, 240] width 210 height 9
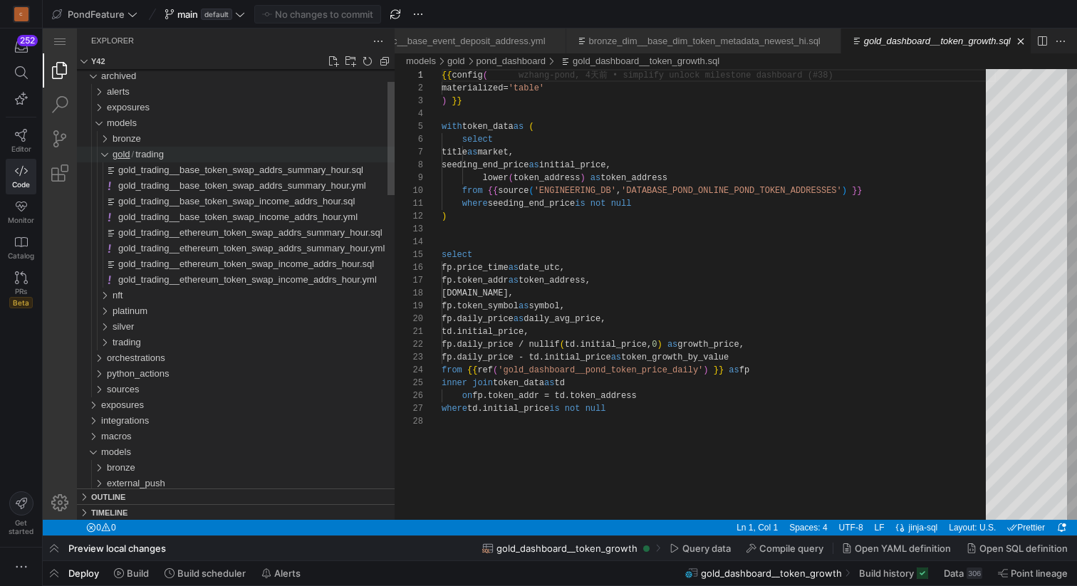
click at [121, 154] on span "gold" at bounding box center [122, 154] width 18 height 11
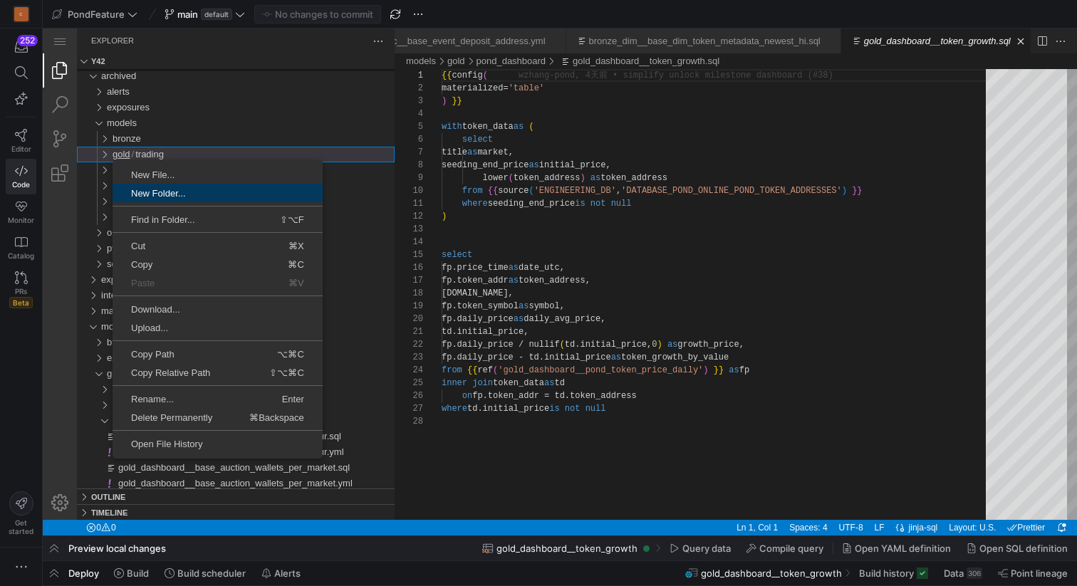
click at [140, 194] on span "New Folder..." at bounding box center [218, 193] width 210 height 9
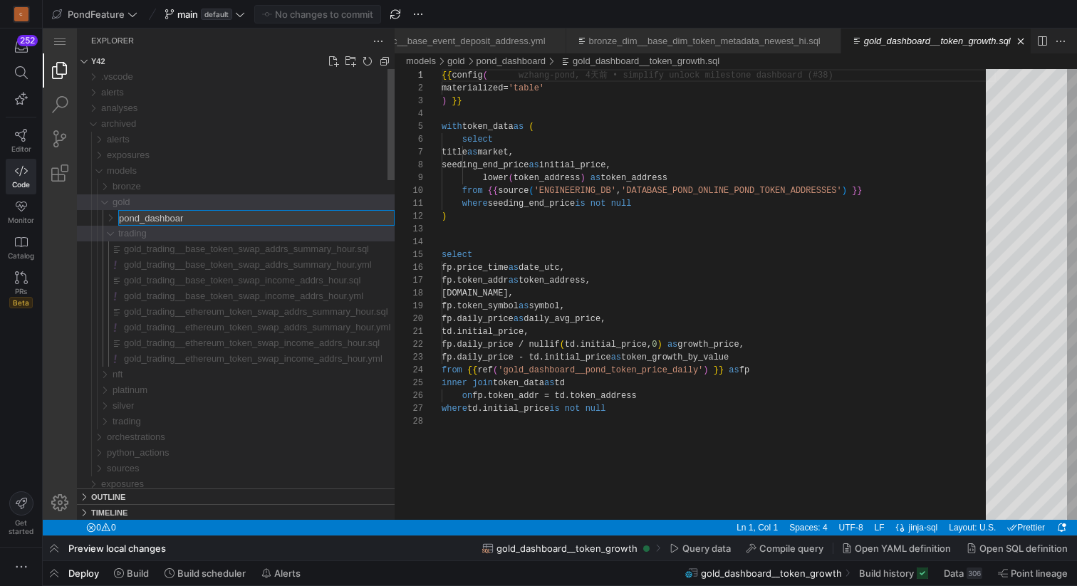
type input "pond_dashboard"
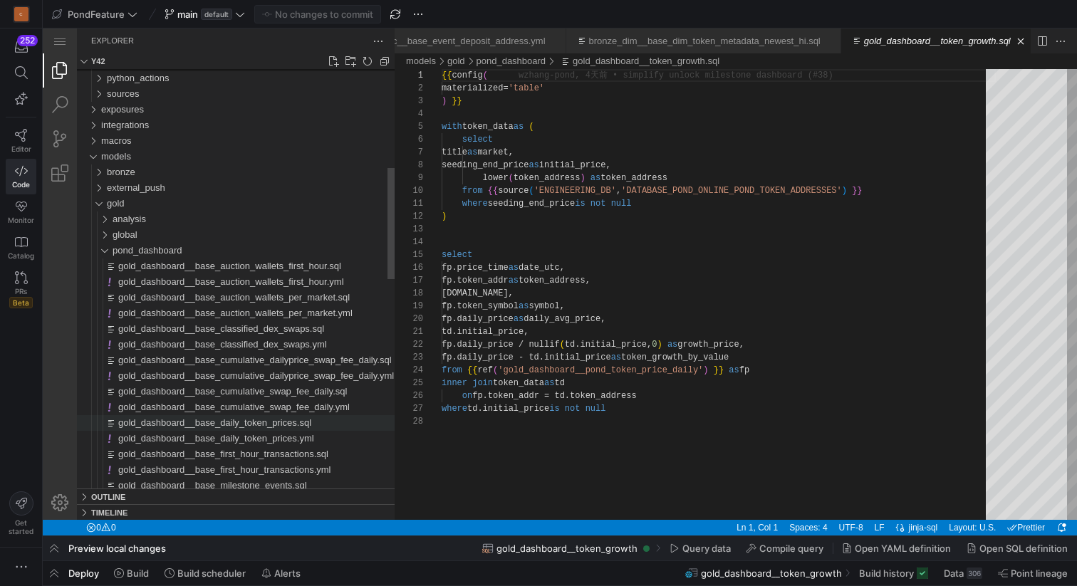
click at [222, 425] on span "gold_dashboard__base_daily_token_prices.sql" at bounding box center [214, 422] width 193 height 11
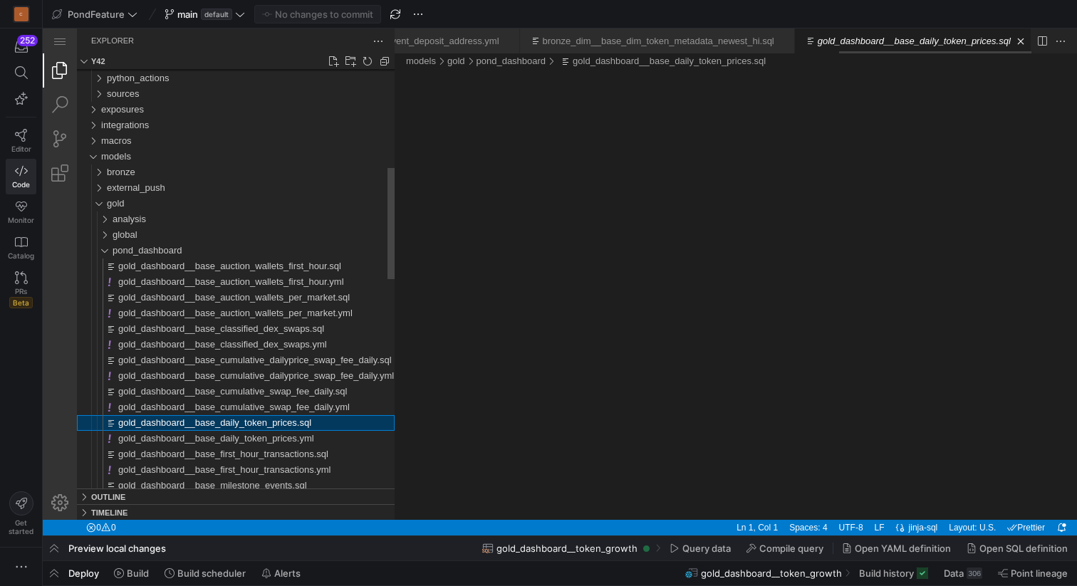
scroll to position [0, 1466]
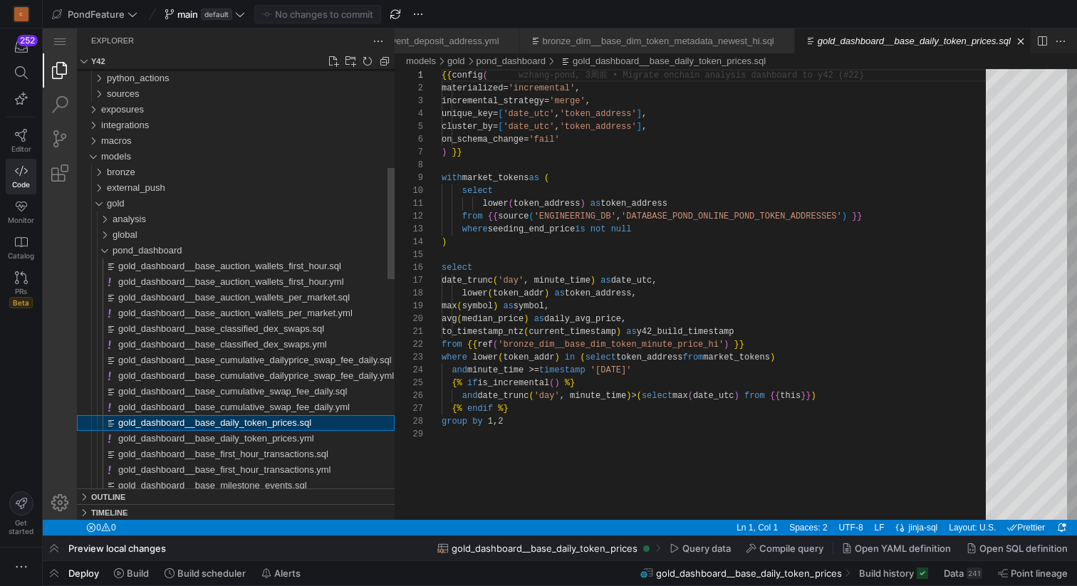
scroll to position [0, 1475]
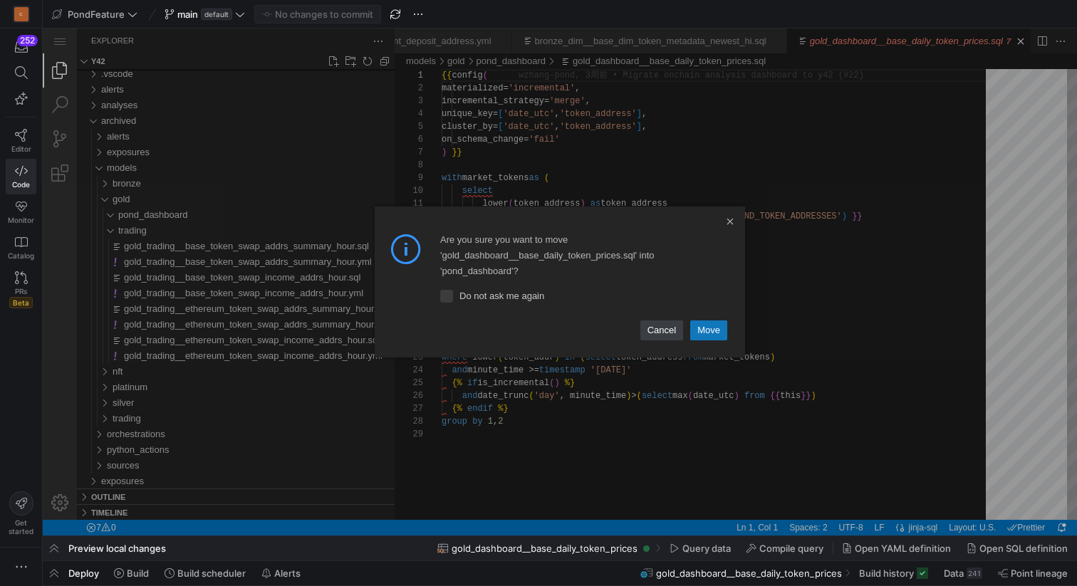
click at [718, 331] on link "Move" at bounding box center [708, 331] width 37 height 20
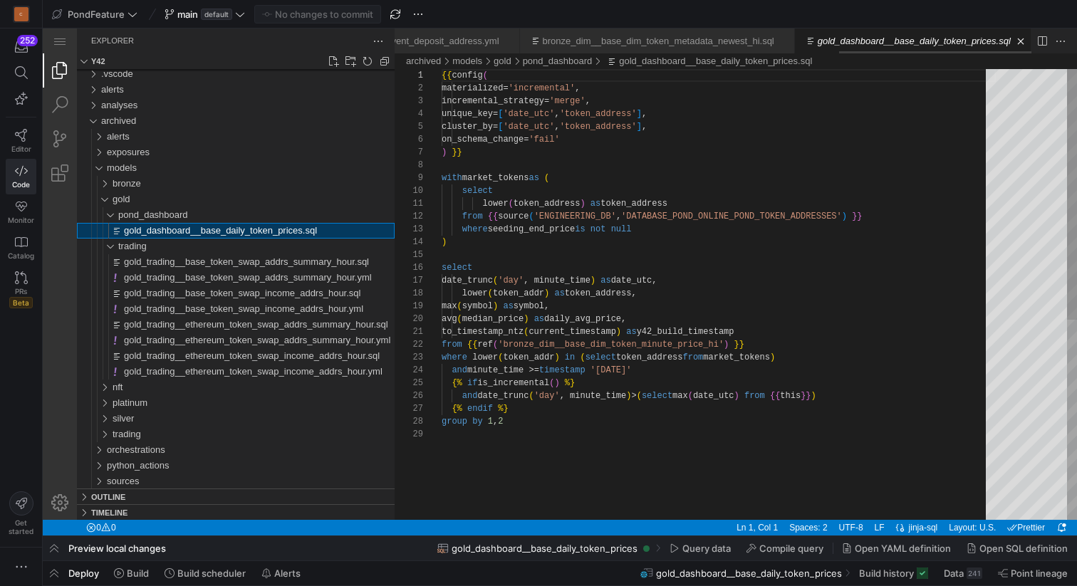
scroll to position [0, 1466]
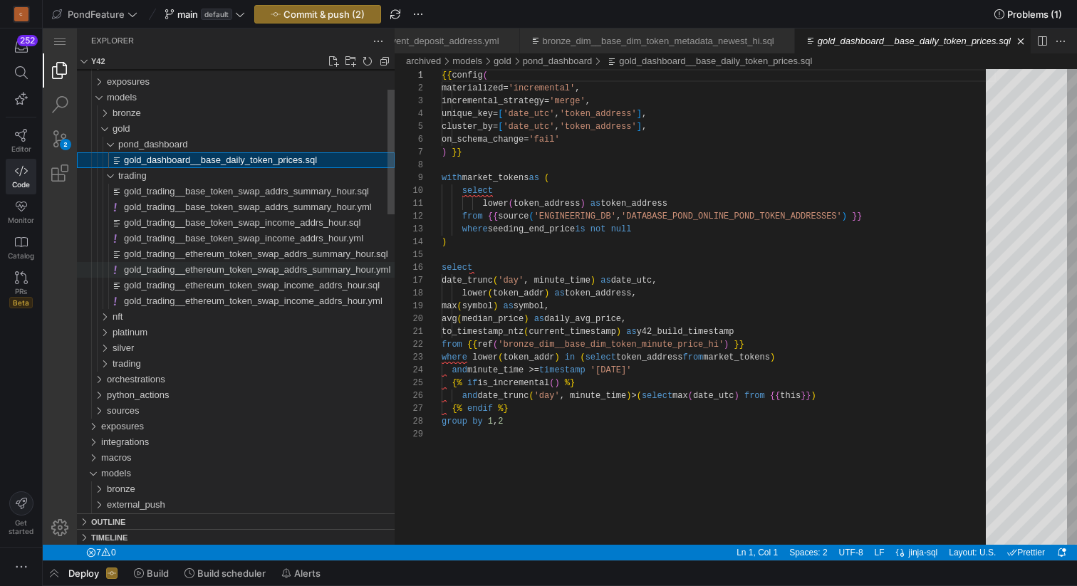
scroll to position [0, 1475]
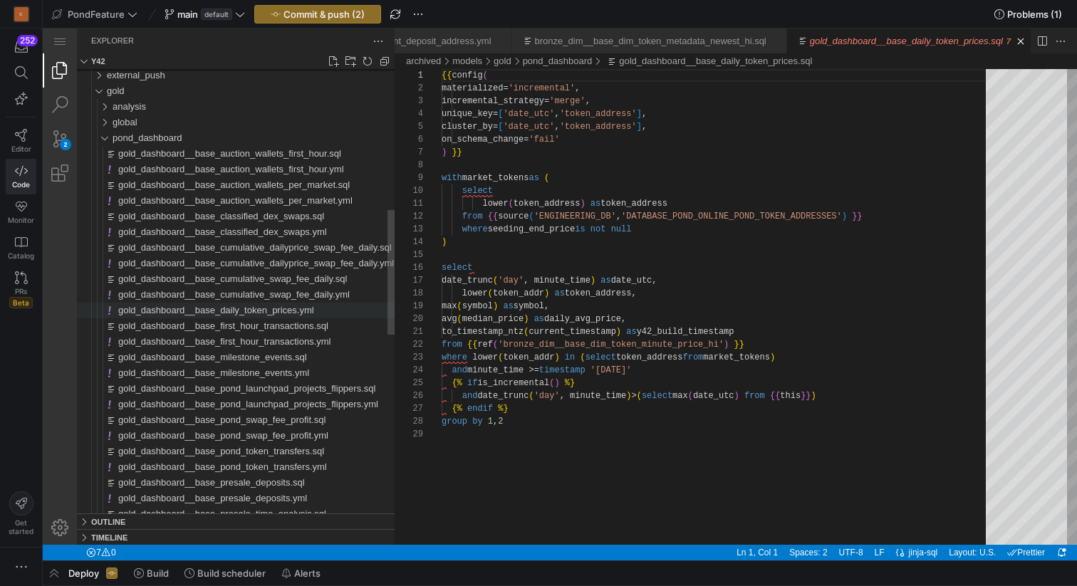
click at [222, 310] on span "gold_dashboard__base_daily_token_prices.yml" at bounding box center [216, 310] width 196 height 11
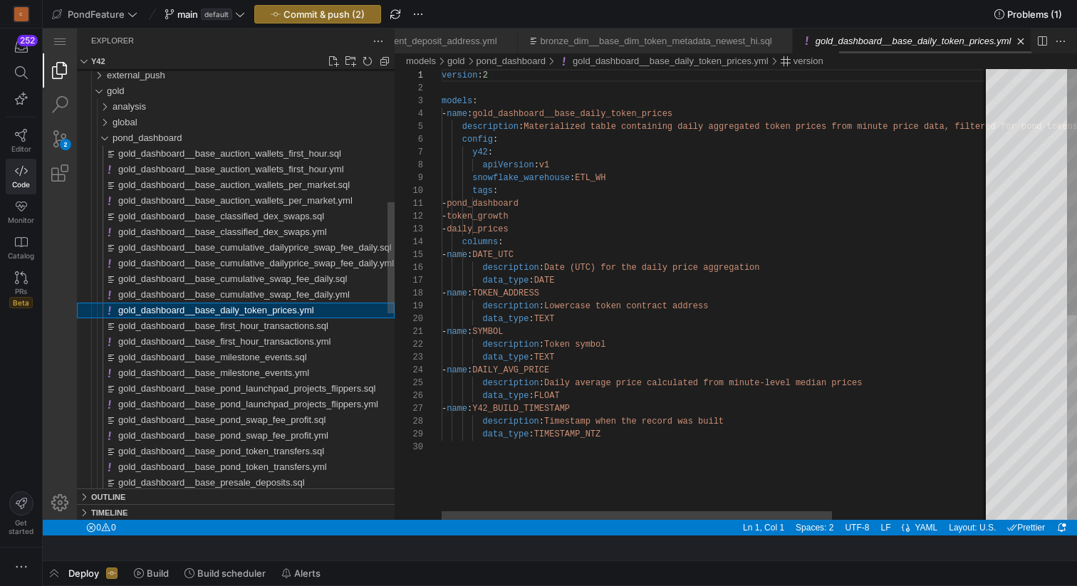
scroll to position [128, 0]
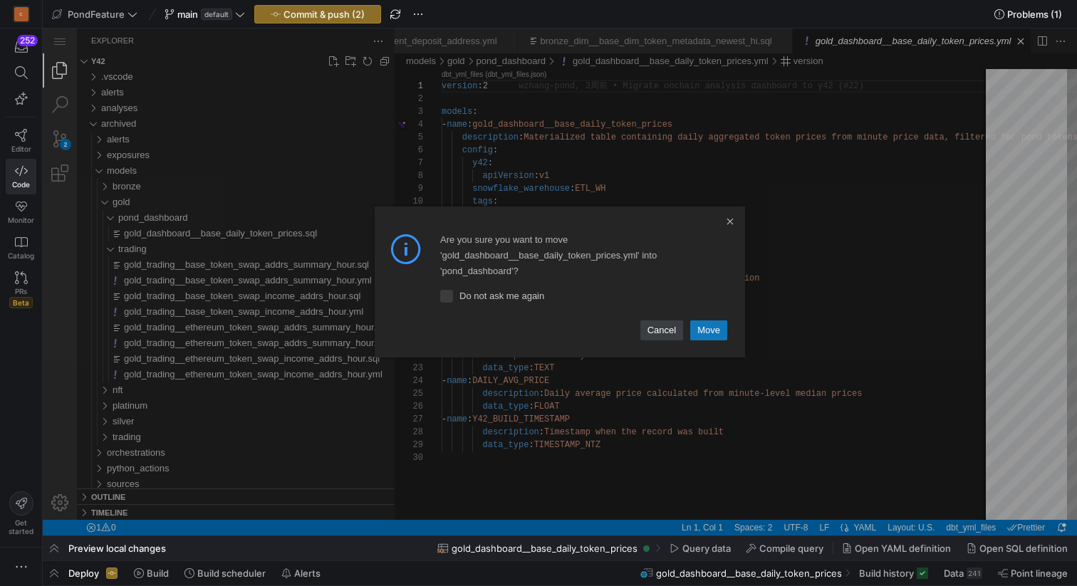
click at [709, 331] on link "Move" at bounding box center [708, 331] width 37 height 20
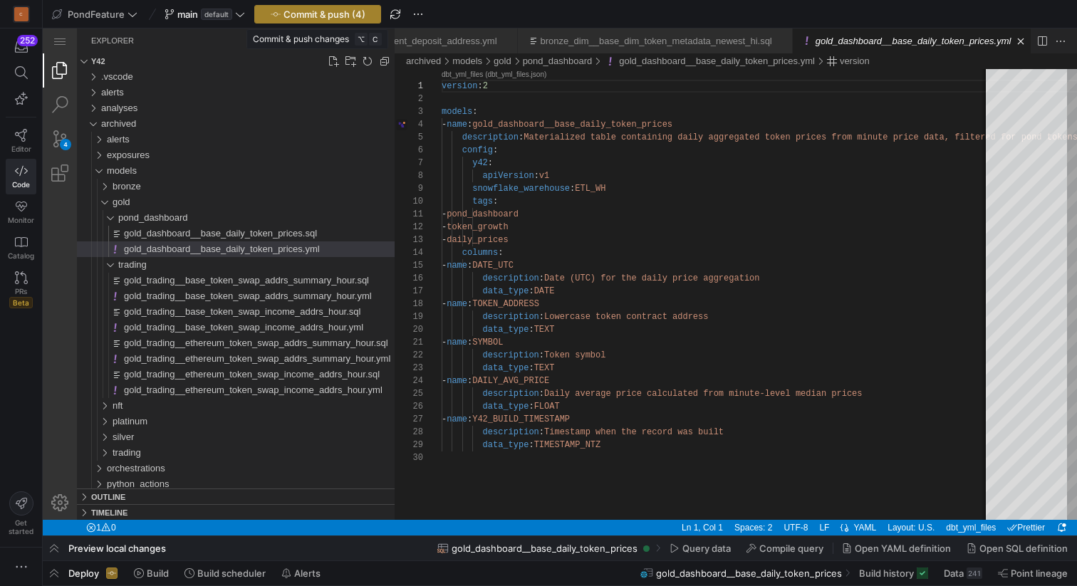
click at [289, 16] on span "Commit & push (4)" at bounding box center [325, 14] width 82 height 11
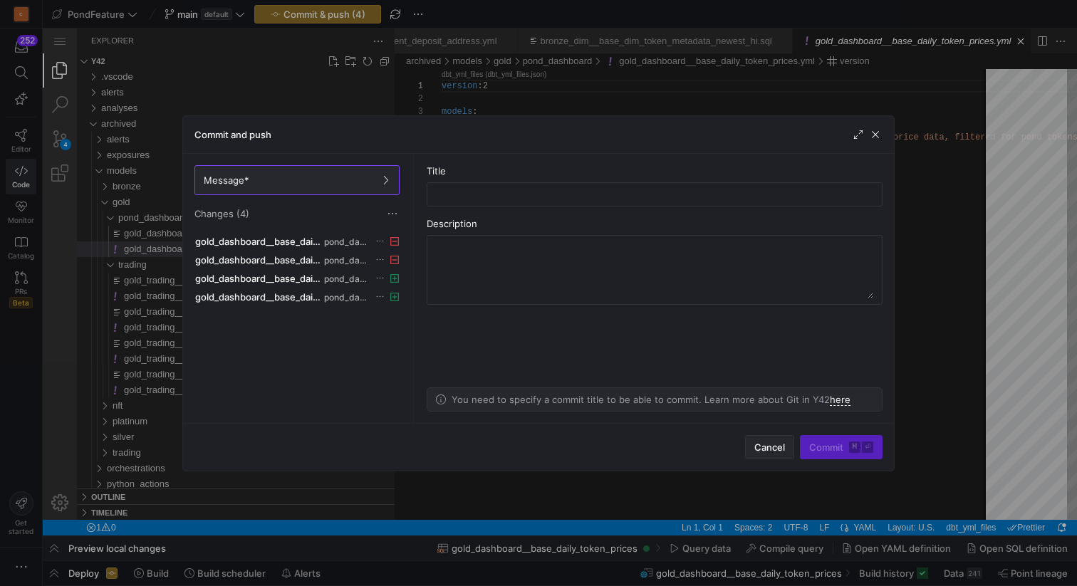
click at [782, 442] on span "Cancel" at bounding box center [769, 447] width 31 height 11
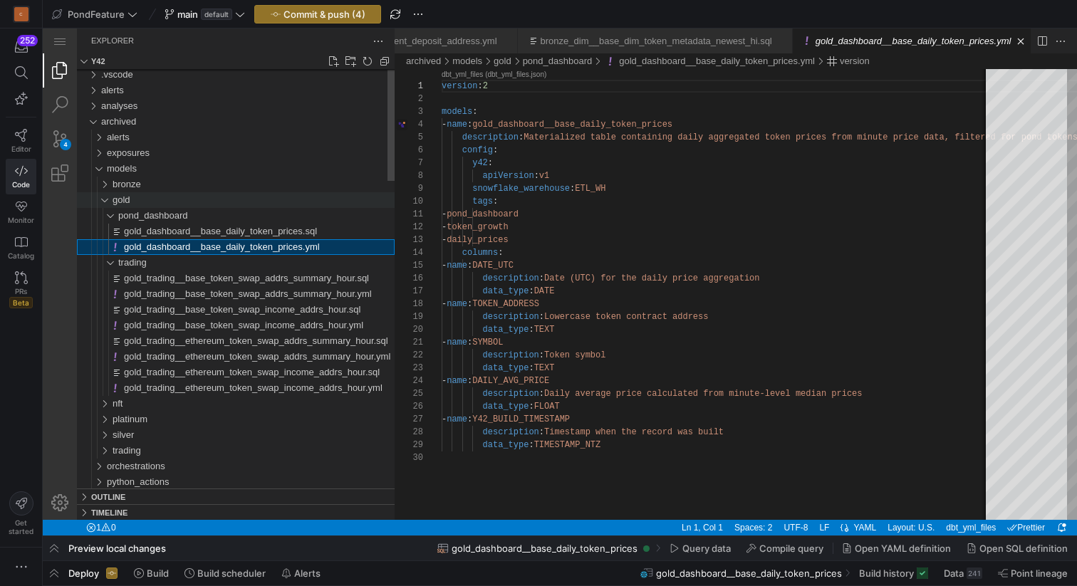
click at [105, 200] on div "gold" at bounding box center [98, 200] width 33 height 16
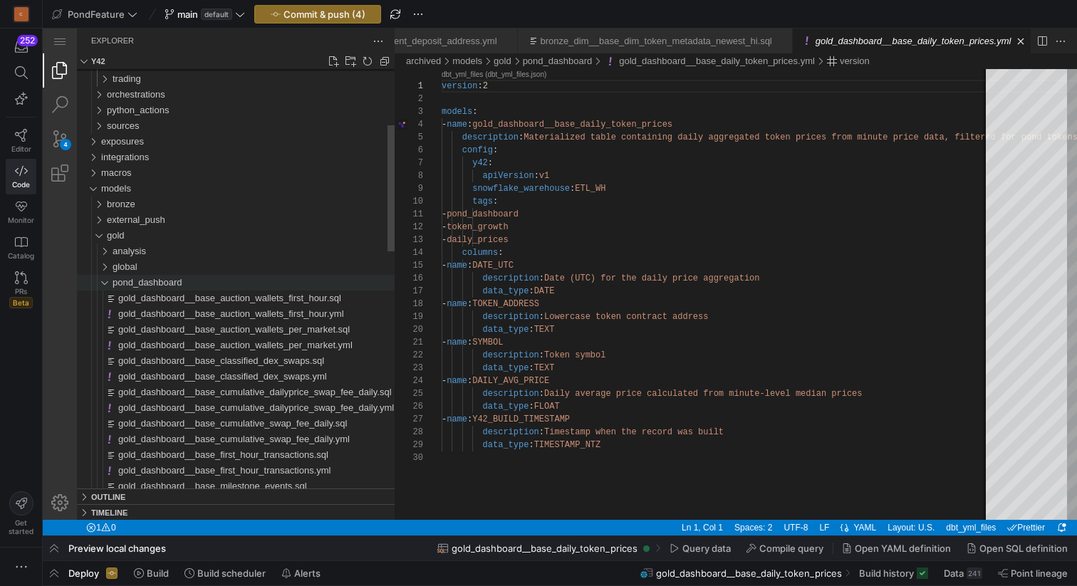
click at [105, 281] on div "pond_dashboard" at bounding box center [98, 283] width 33 height 16
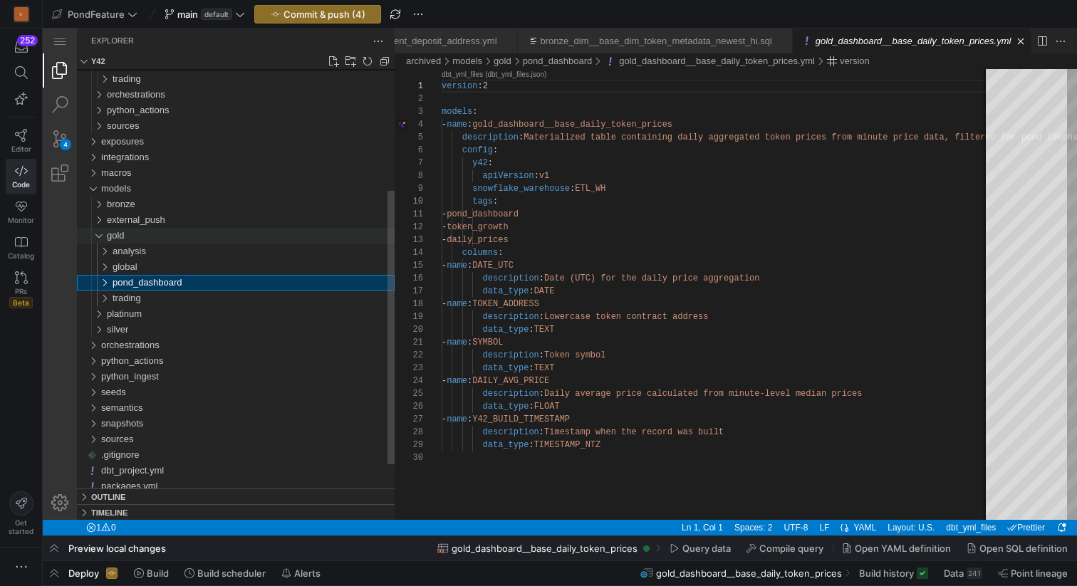
click at [100, 234] on div "gold" at bounding box center [95, 236] width 27 height 16
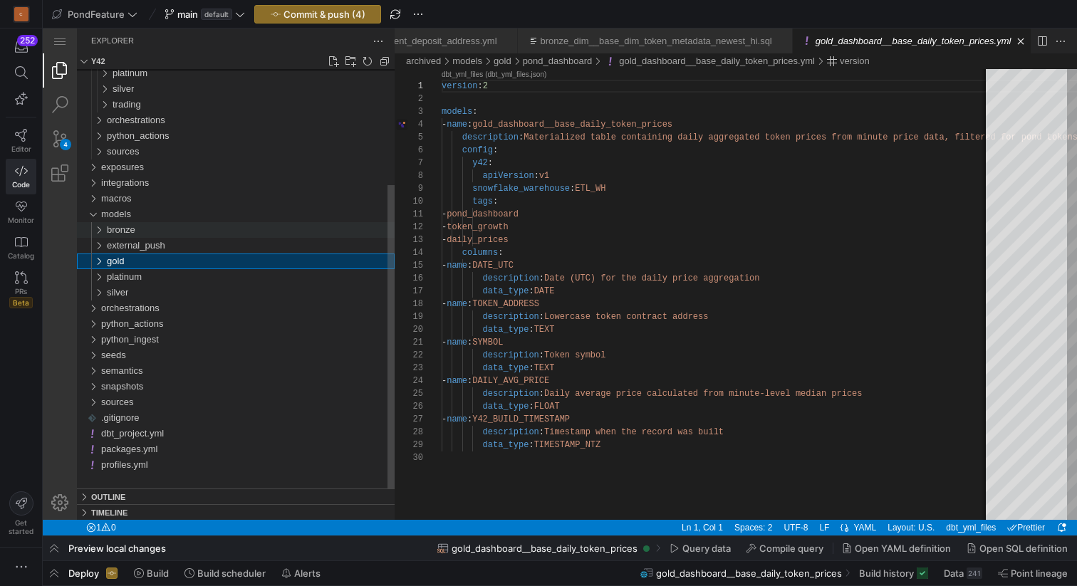
click at [100, 230] on div "bronze" at bounding box center [95, 230] width 27 height 16
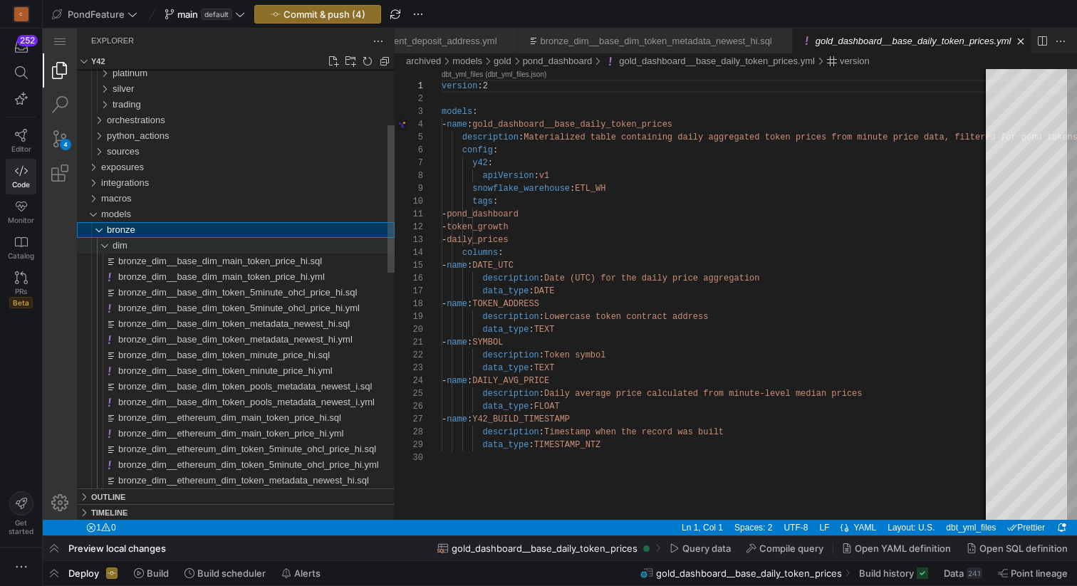
click at [105, 245] on div "dim" at bounding box center [98, 246] width 33 height 16
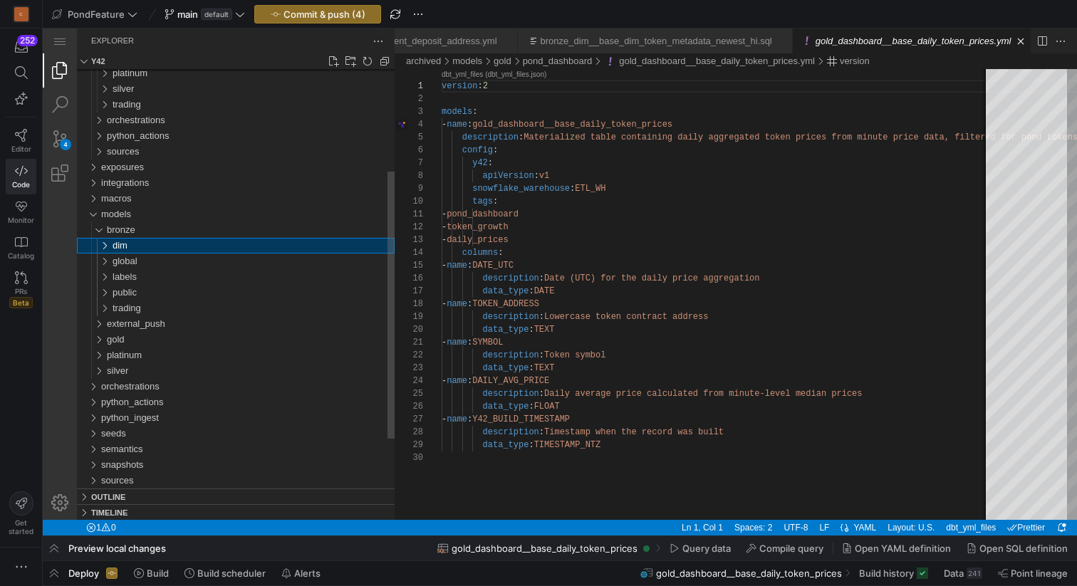
click at [107, 245] on div "dim" at bounding box center [98, 246] width 33 height 16
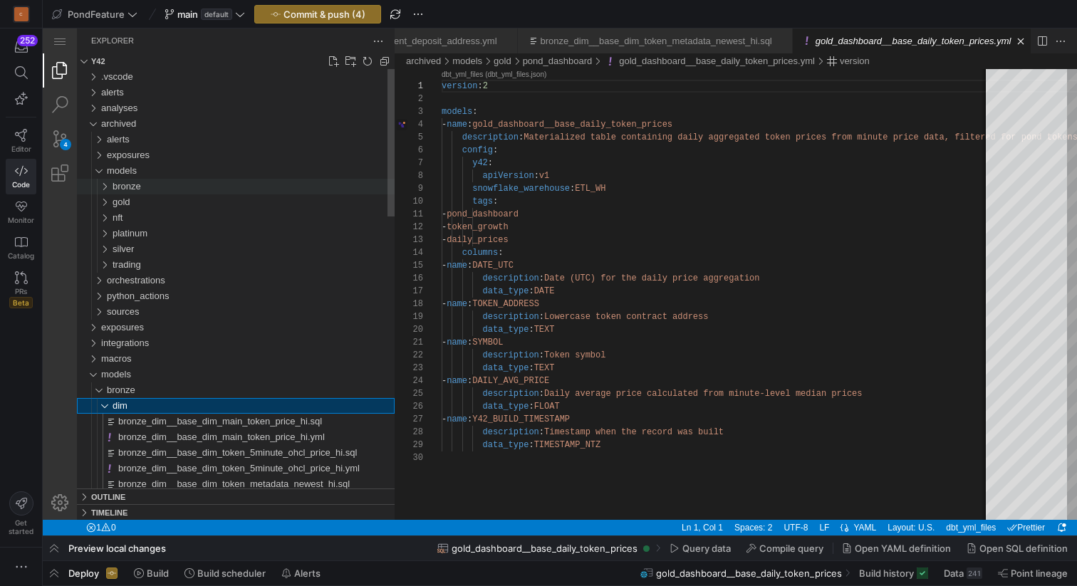
click at [107, 189] on div "bronze" at bounding box center [98, 187] width 33 height 16
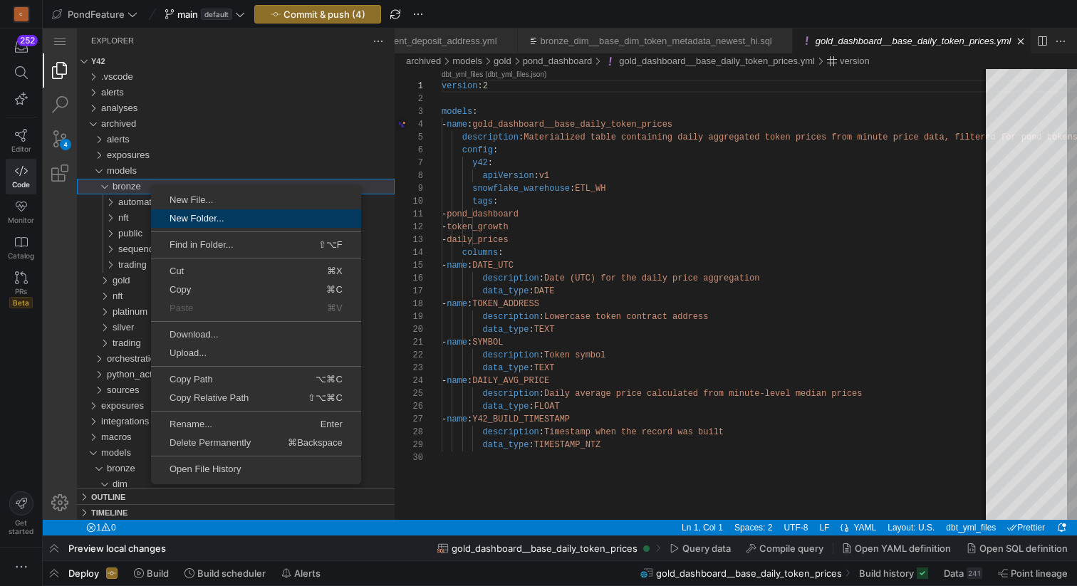
click at [198, 214] on span "New Folder..." at bounding box center [256, 218] width 210 height 9
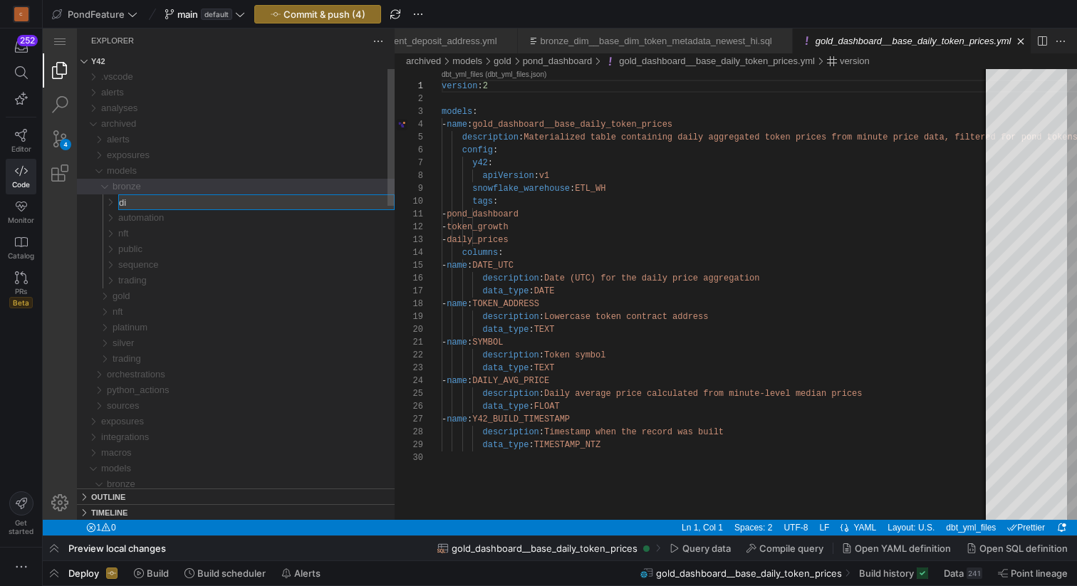
type input "dim"
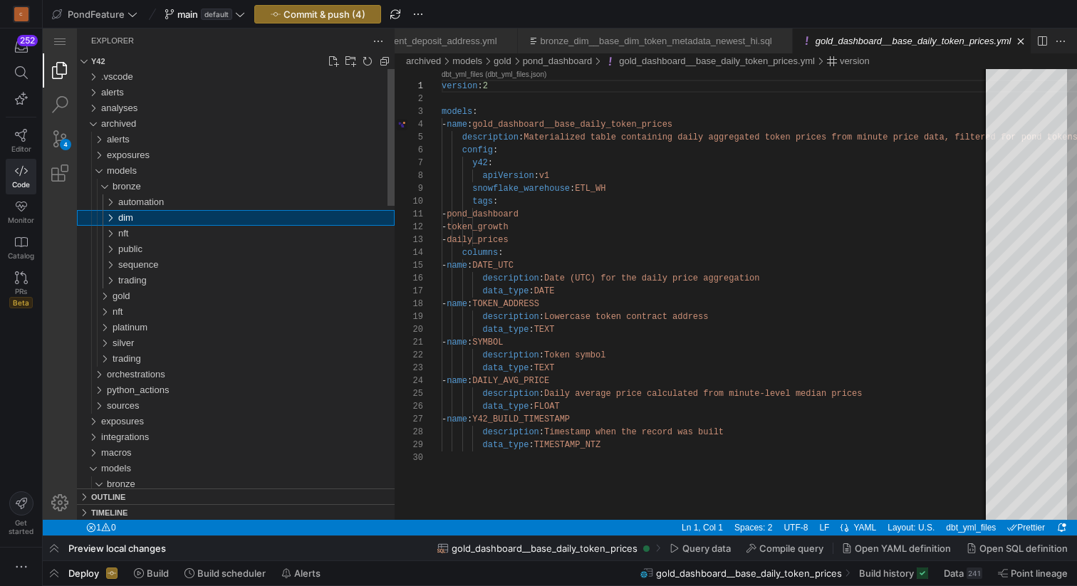
click at [108, 216] on div "dim" at bounding box center [101, 218] width 38 height 16
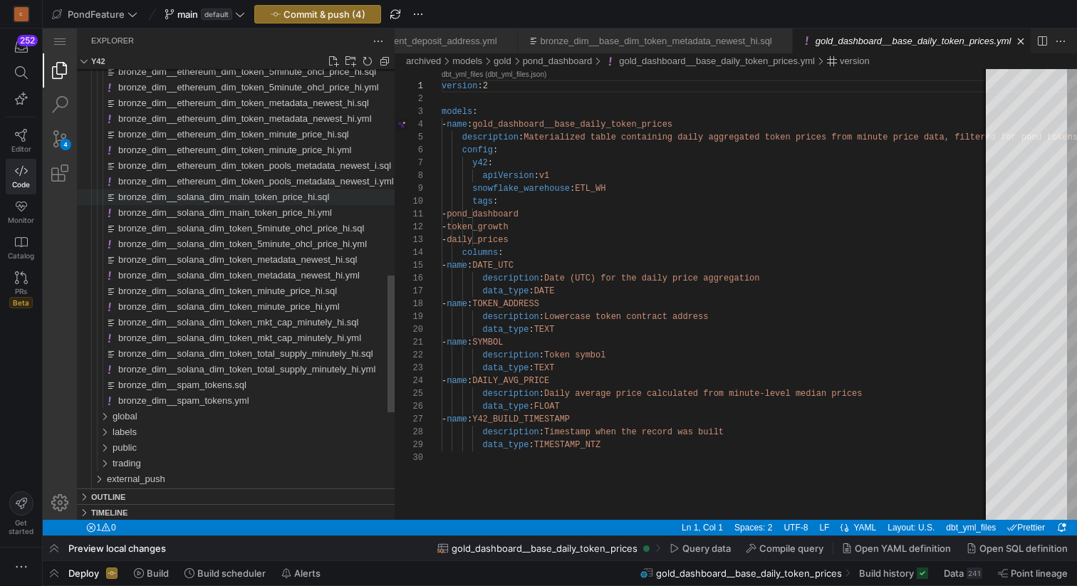
click at [207, 197] on span "bronze_dim__solana_dim_main_token_price_hi.sql" at bounding box center [223, 197] width 211 height 11
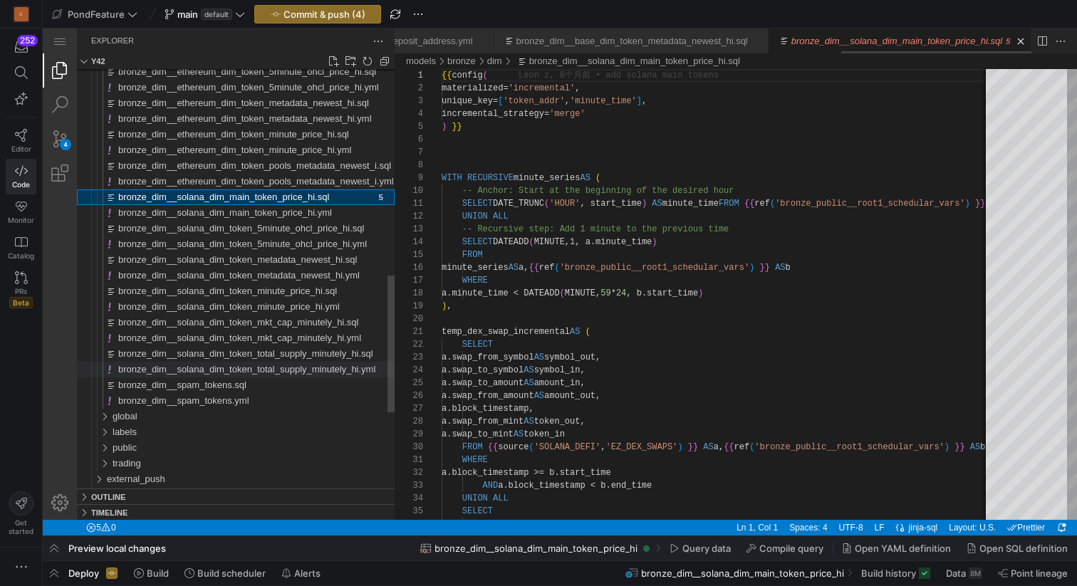
scroll to position [0, 1491]
click at [215, 370] on span "bronze_dim__solana_dim_token_total_supply_minutely_hi.yml" at bounding box center [246, 369] width 257 height 11
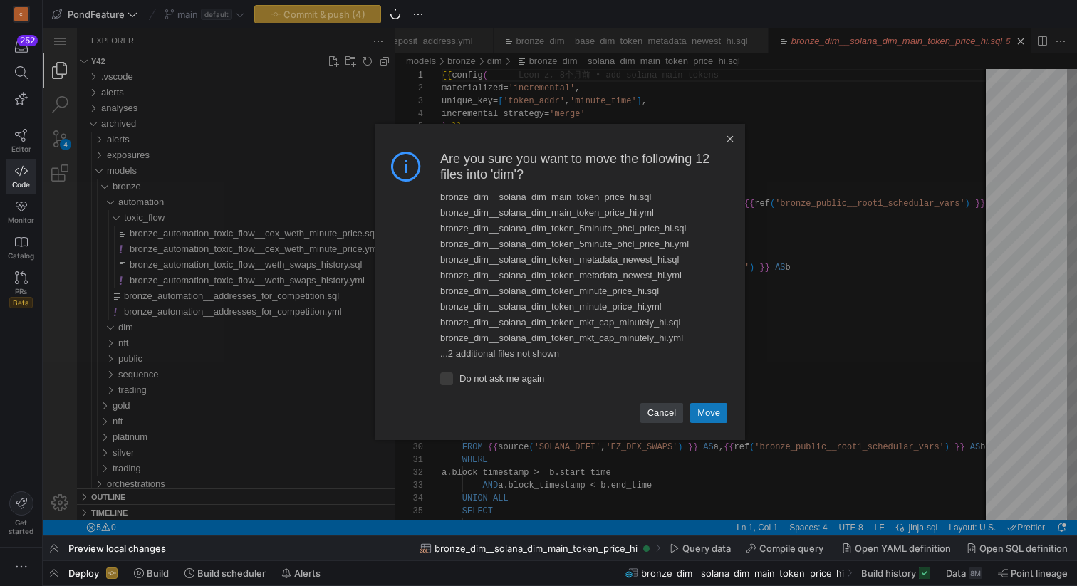
click at [709, 410] on link "Move" at bounding box center [708, 413] width 37 height 20
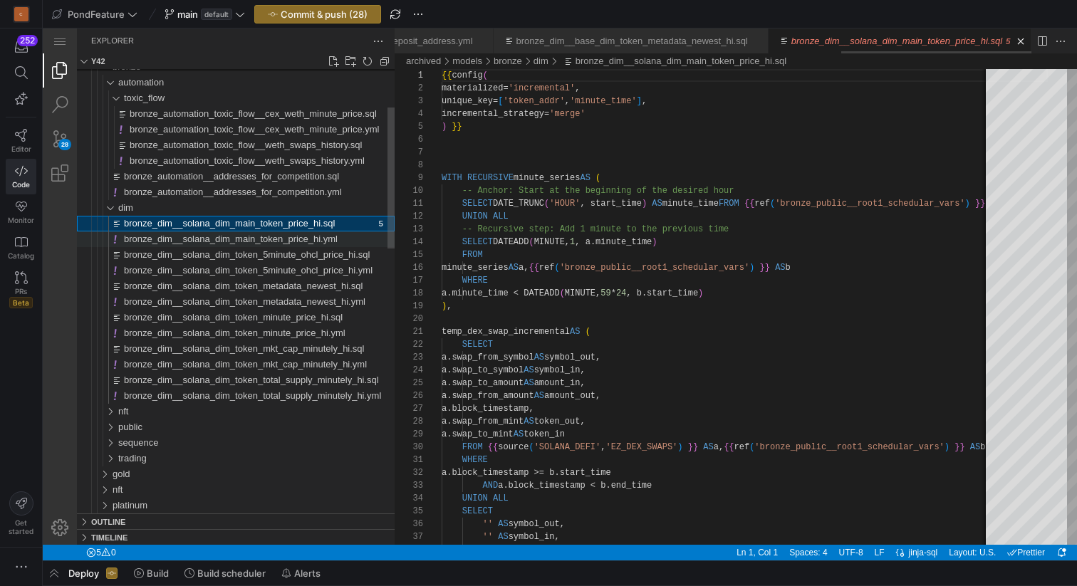
scroll to position [0, 1491]
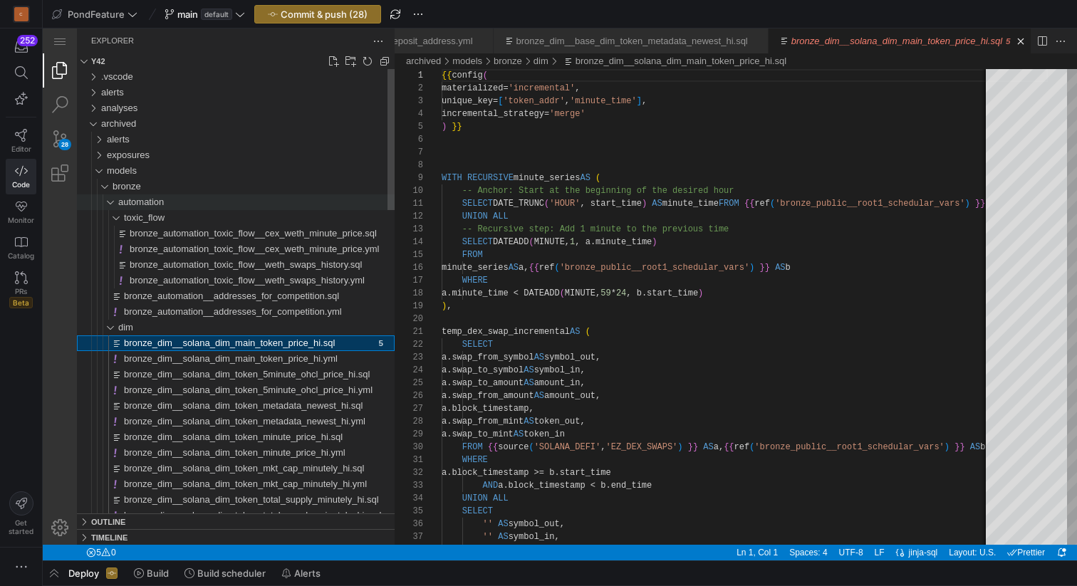
click at [110, 203] on div "automation" at bounding box center [101, 202] width 38 height 16
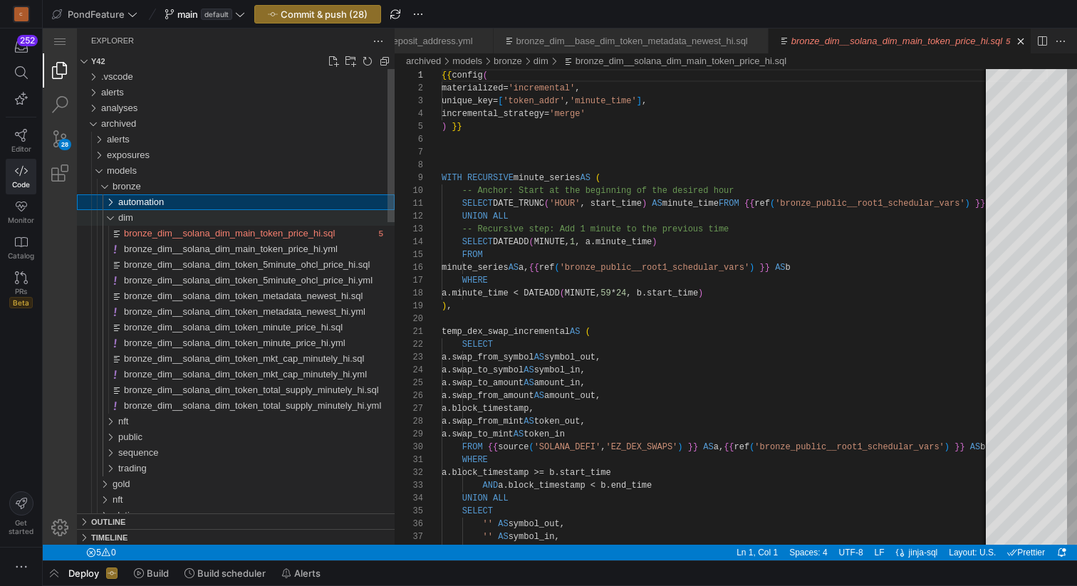
click at [109, 221] on div "dim" at bounding box center [101, 218] width 38 height 16
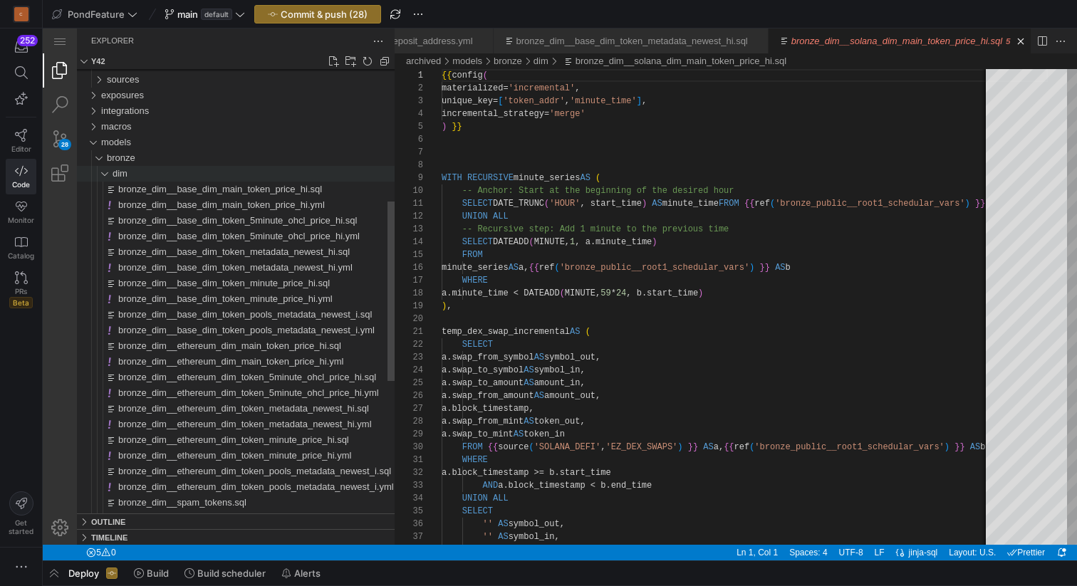
click at [103, 173] on div "dim" at bounding box center [98, 174] width 33 height 16
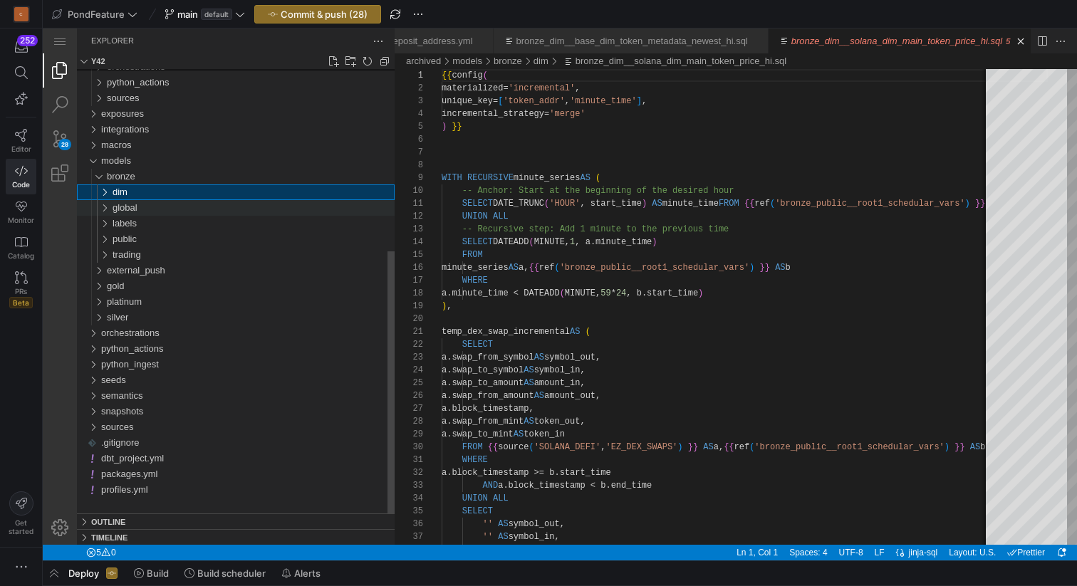
click at [106, 209] on div "global" at bounding box center [98, 208] width 33 height 16
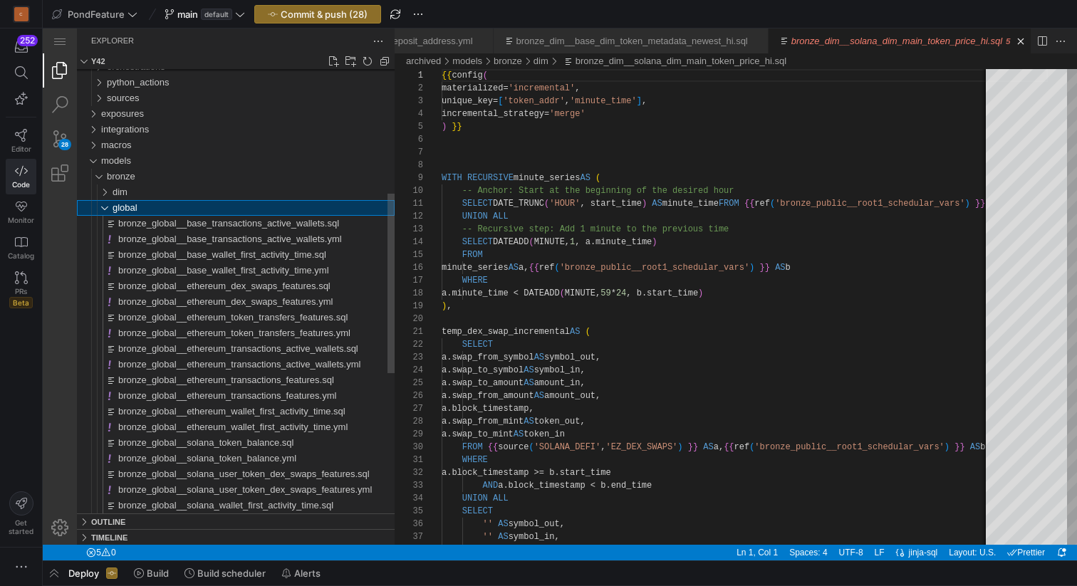
click at [106, 207] on div "global" at bounding box center [98, 208] width 33 height 16
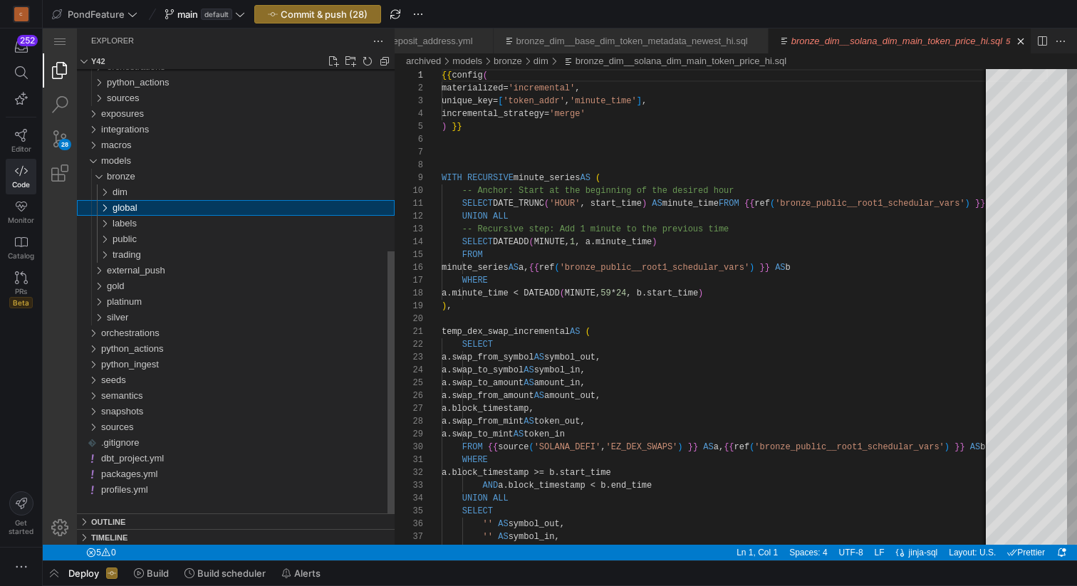
click at [106, 208] on div "global" at bounding box center [98, 208] width 33 height 16
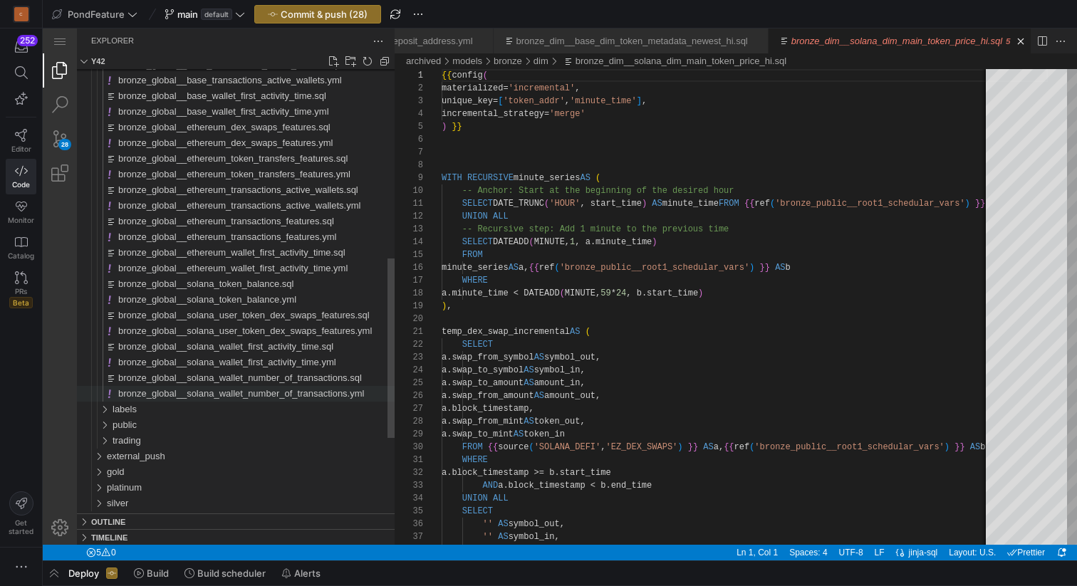
click at [224, 396] on span "bronze_global__solana_wallet_number_of_transactions.yml" at bounding box center [241, 393] width 246 height 11
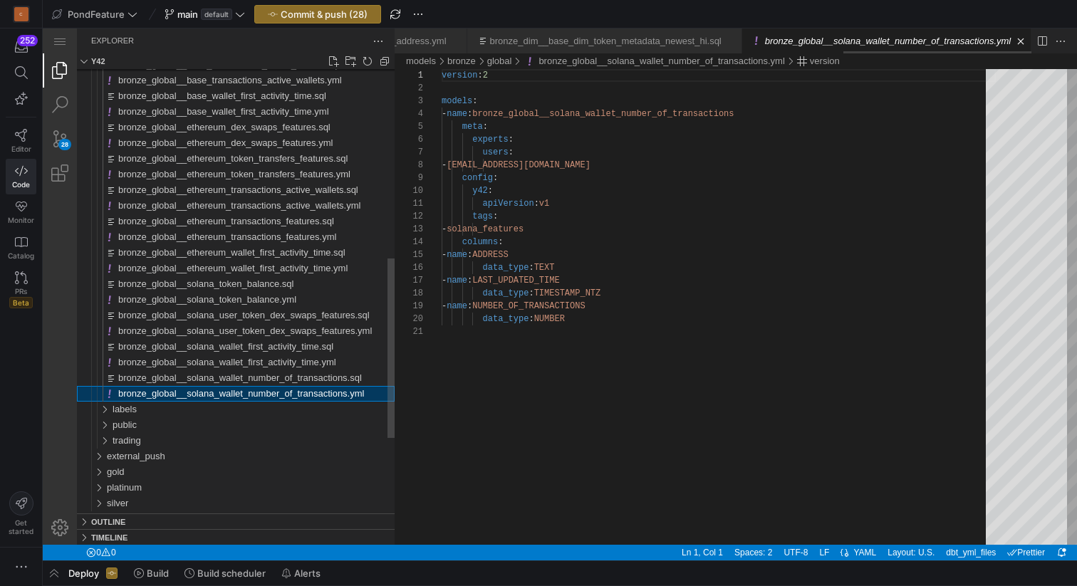
scroll to position [0, 1519]
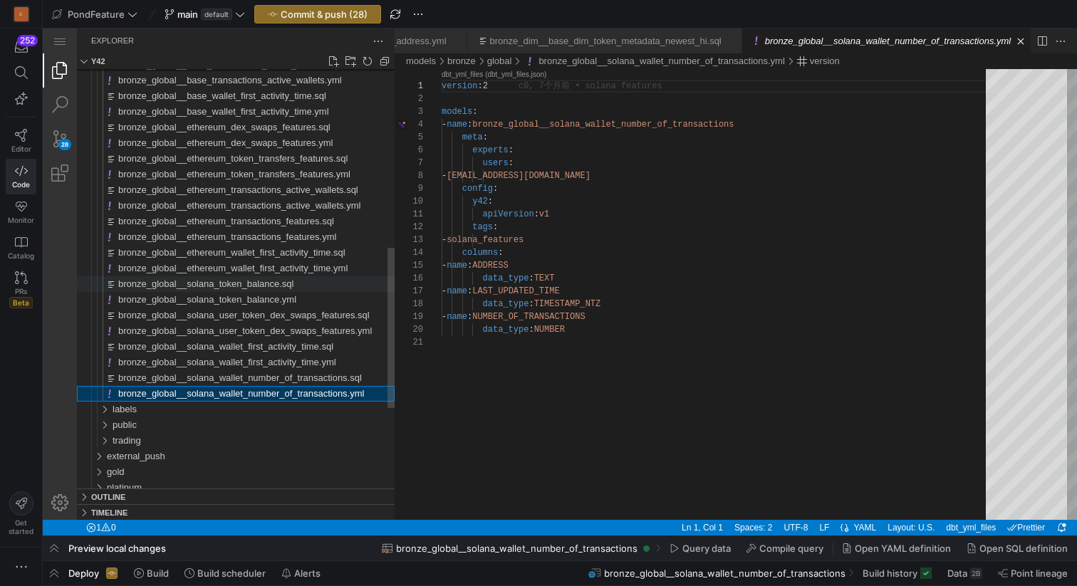
click at [207, 286] on span "bronze_global__solana_token_balance.sql" at bounding box center [205, 284] width 175 height 11
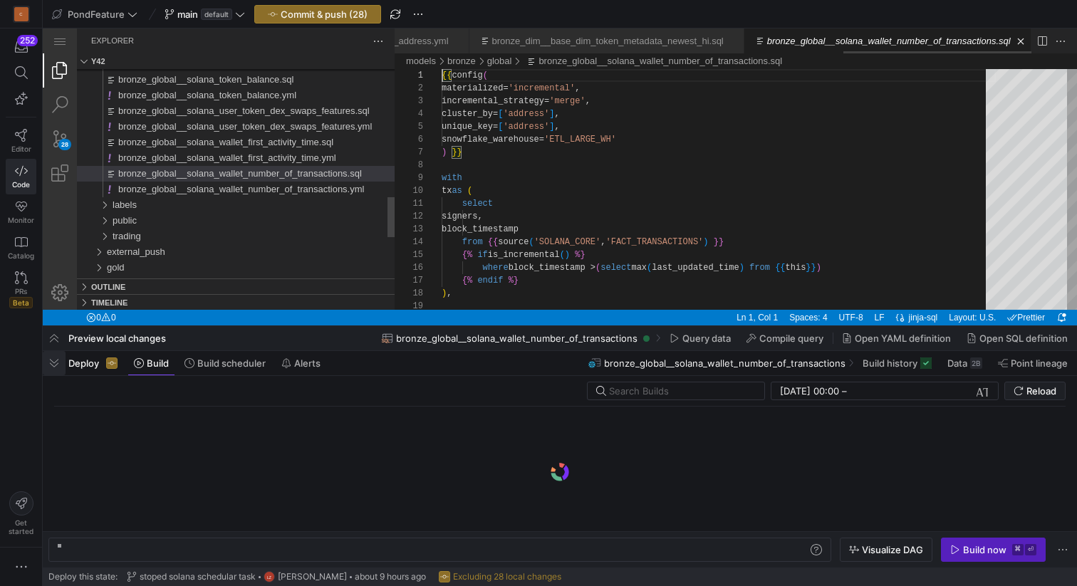
scroll to position [0, 314]
click at [652, 390] on input "text" at bounding box center [681, 390] width 144 height 11
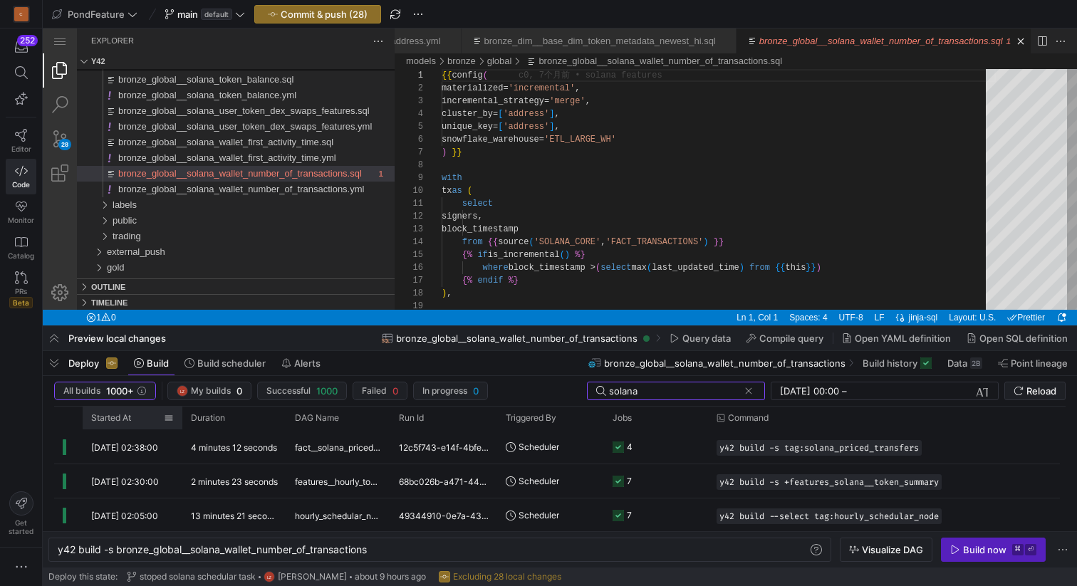
type input "solana"
click at [130, 420] on span "Started At" at bounding box center [111, 418] width 40 height 10
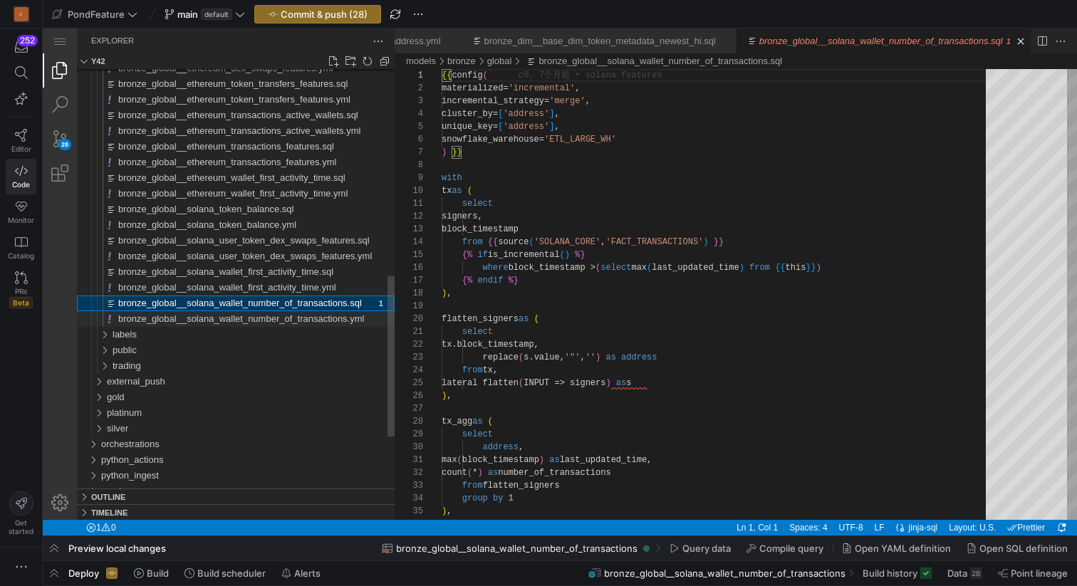
click at [199, 324] on span "bronze_global__solana_wallet_number_of_transactions.yml" at bounding box center [241, 318] width 246 height 11
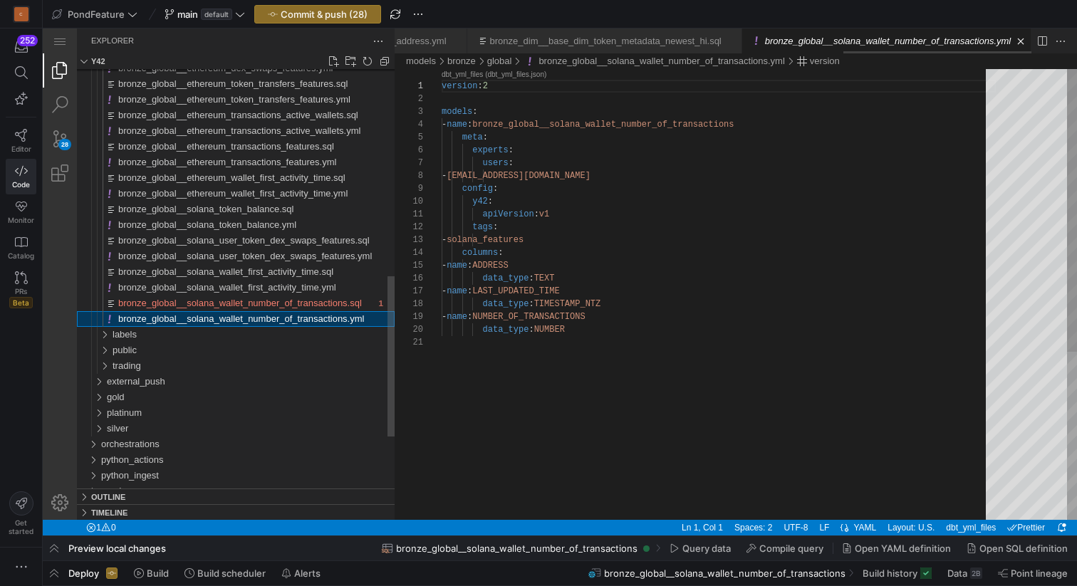
scroll to position [128, 0]
click at [214, 209] on span "bronze_global__solana_token_balance.sql" at bounding box center [205, 209] width 175 height 11
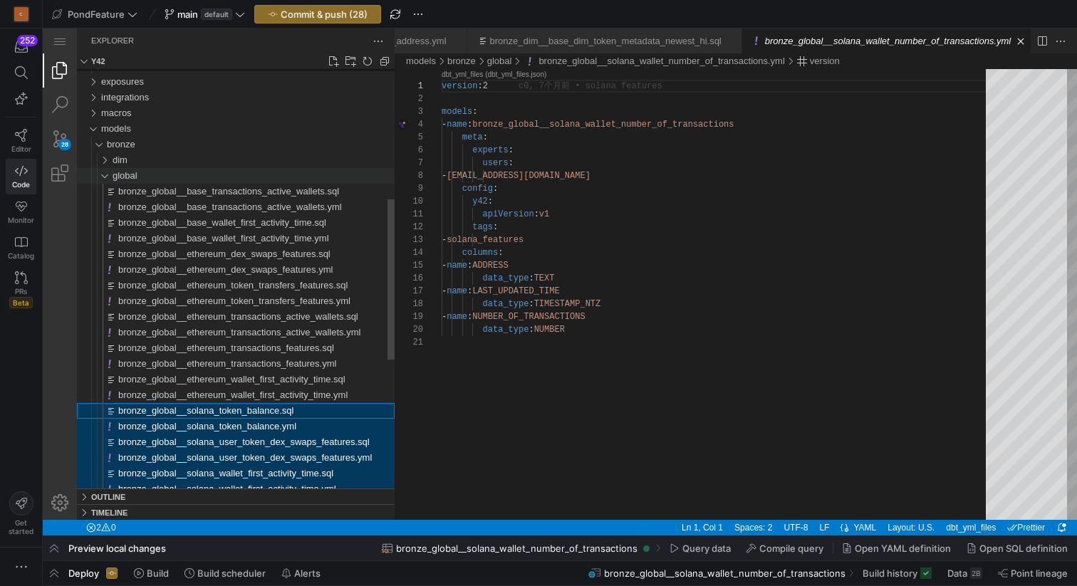
click at [108, 179] on div "global" at bounding box center [98, 176] width 33 height 16
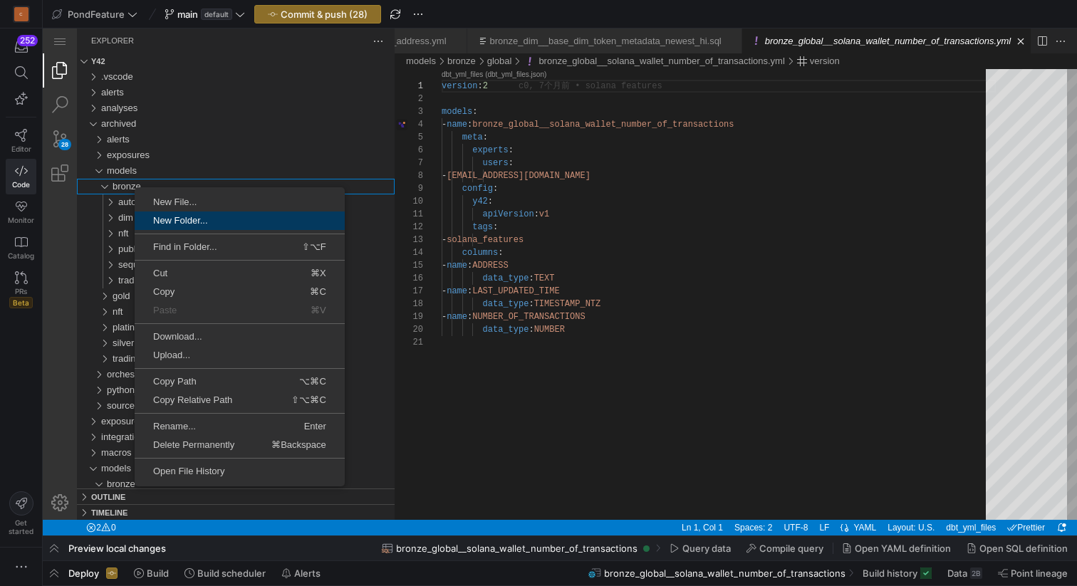
click at [199, 224] on span "New Folder..." at bounding box center [240, 220] width 210 height 9
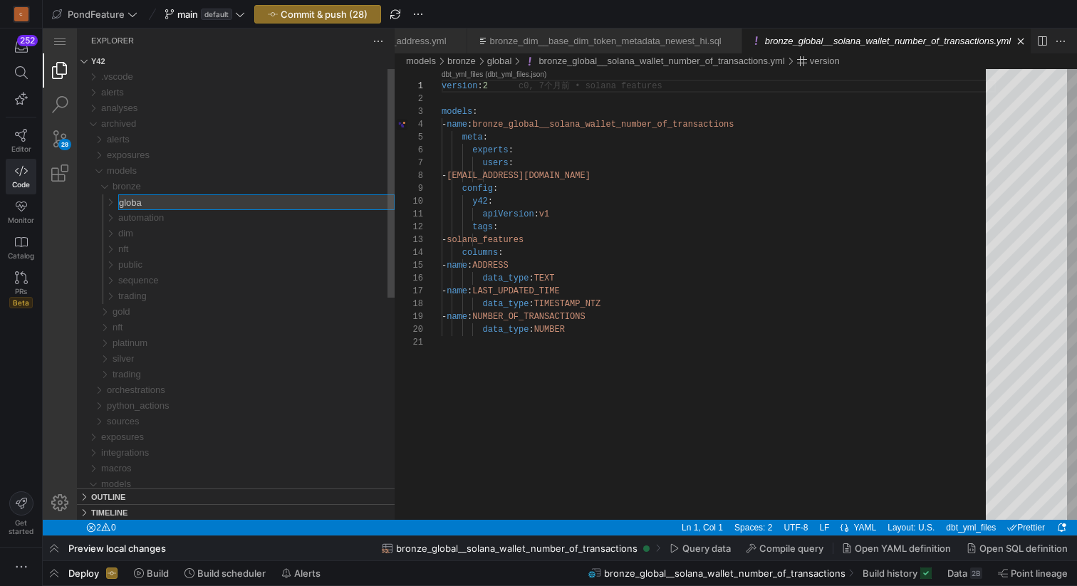
type input "global"
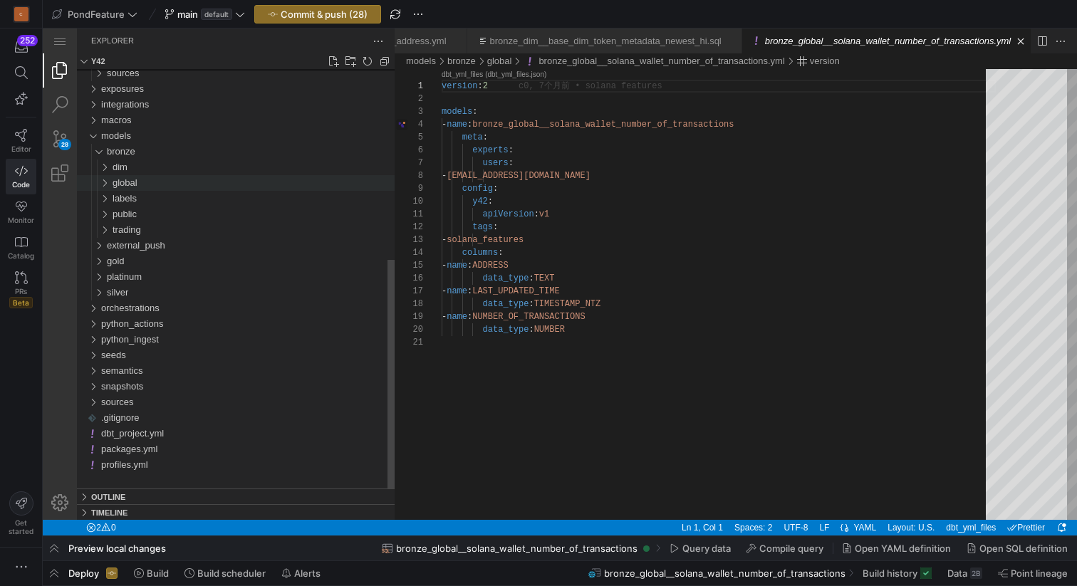
click at [170, 182] on div "global" at bounding box center [254, 183] width 282 height 16
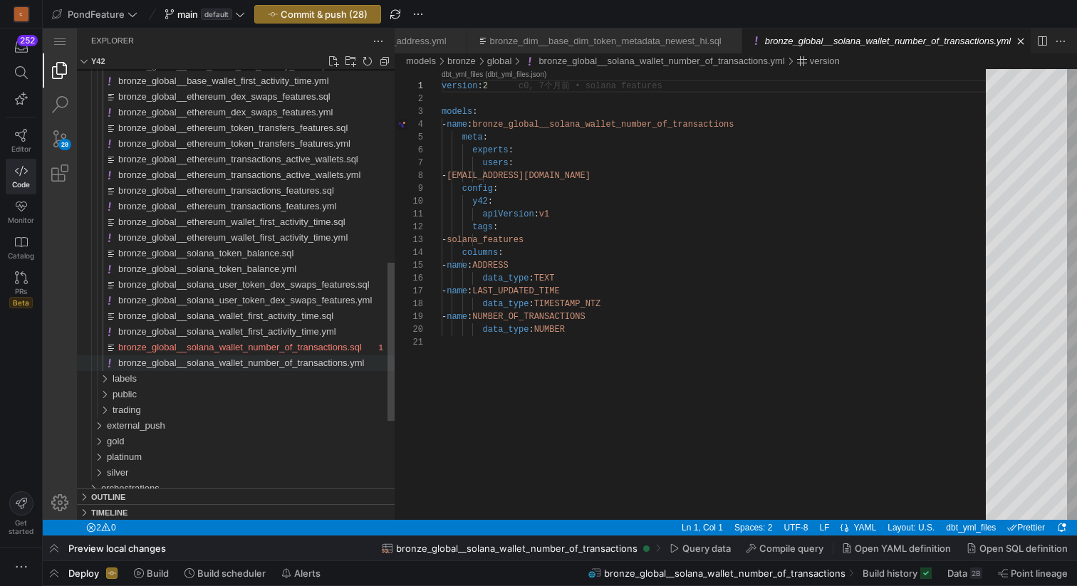
click at [218, 365] on span "bronze_global__solana_wallet_number_of_transactions.yml" at bounding box center [241, 363] width 246 height 11
click at [224, 251] on span "bronze_global__solana_token_balance.sql" at bounding box center [205, 253] width 175 height 11
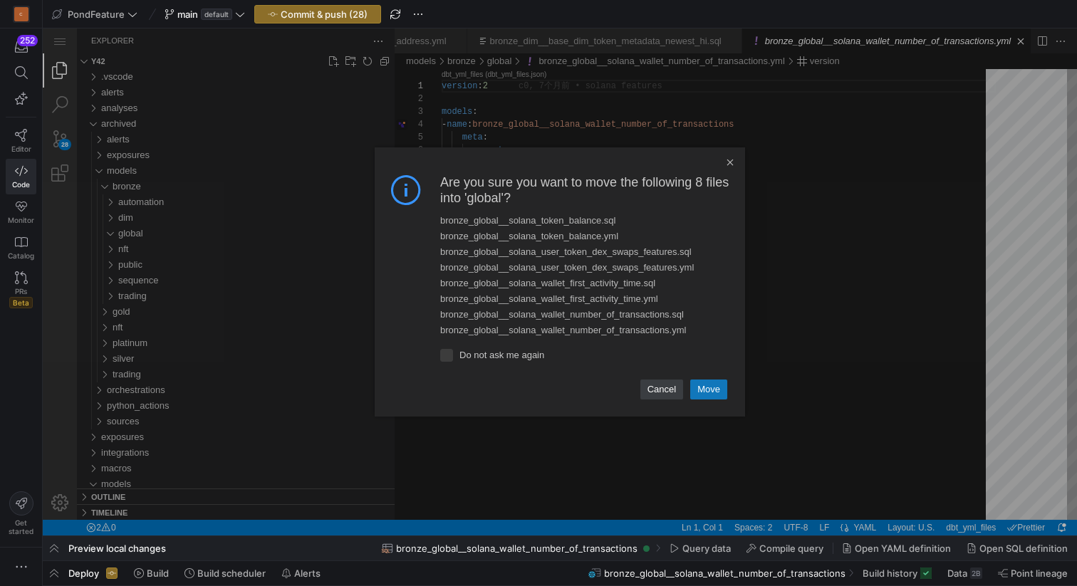
click at [712, 385] on link "Move" at bounding box center [708, 390] width 37 height 20
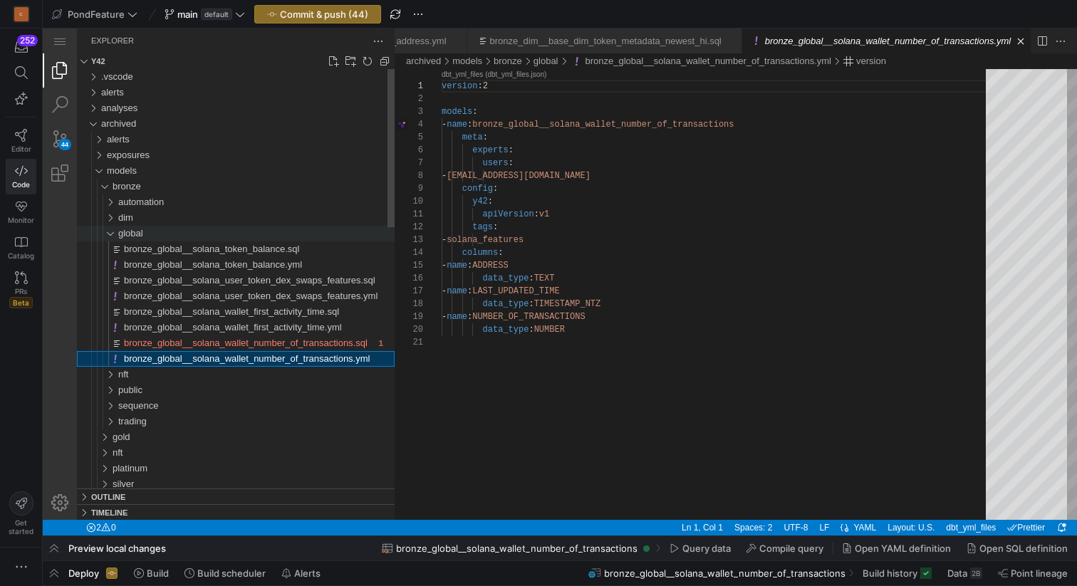
click at [113, 233] on div "global" at bounding box center [101, 234] width 38 height 16
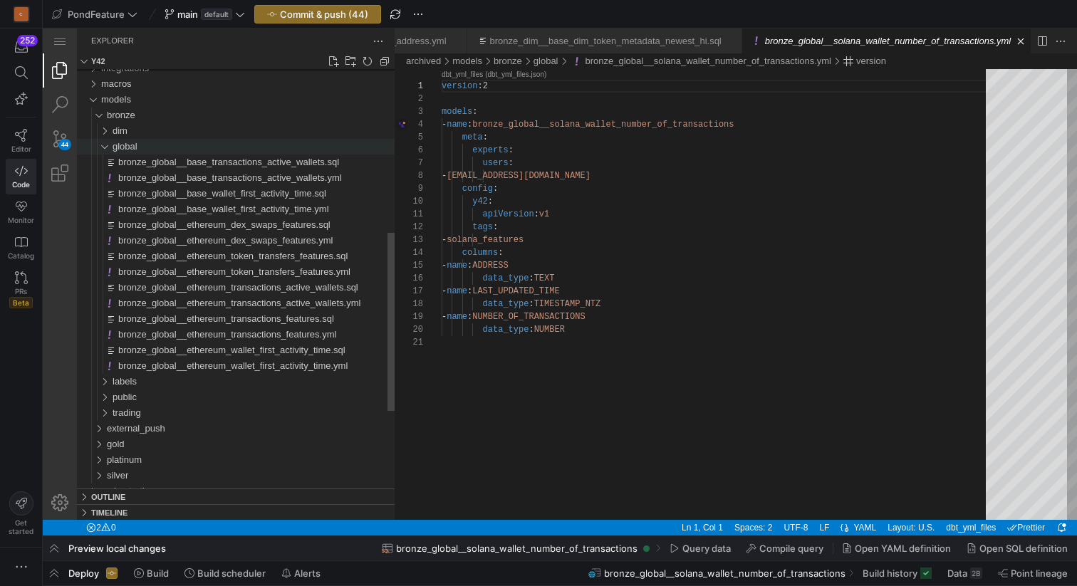
click at [106, 145] on div "global" at bounding box center [98, 147] width 33 height 16
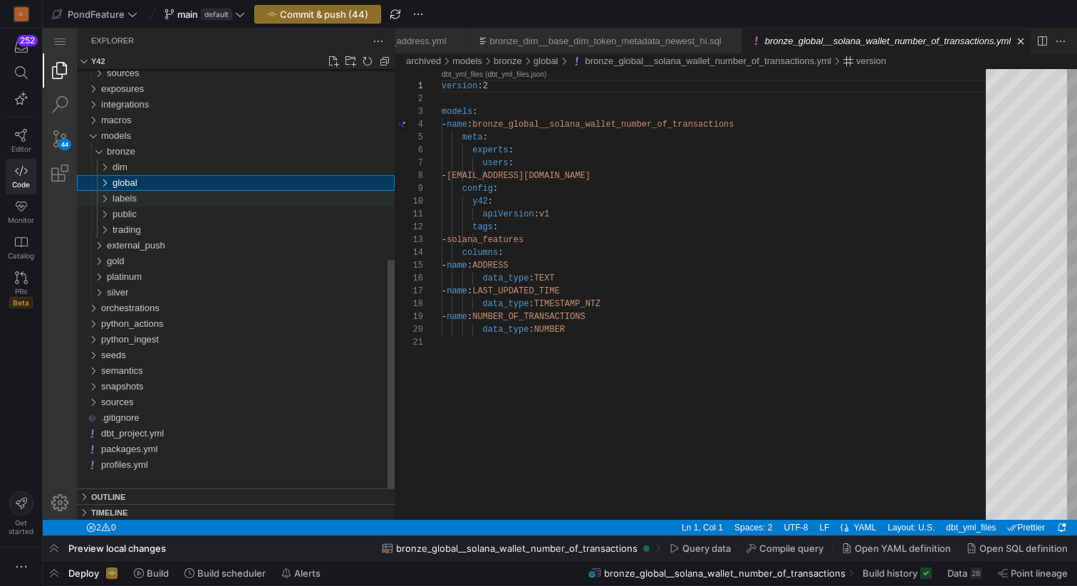
click at [107, 197] on div "labels" at bounding box center [98, 199] width 33 height 16
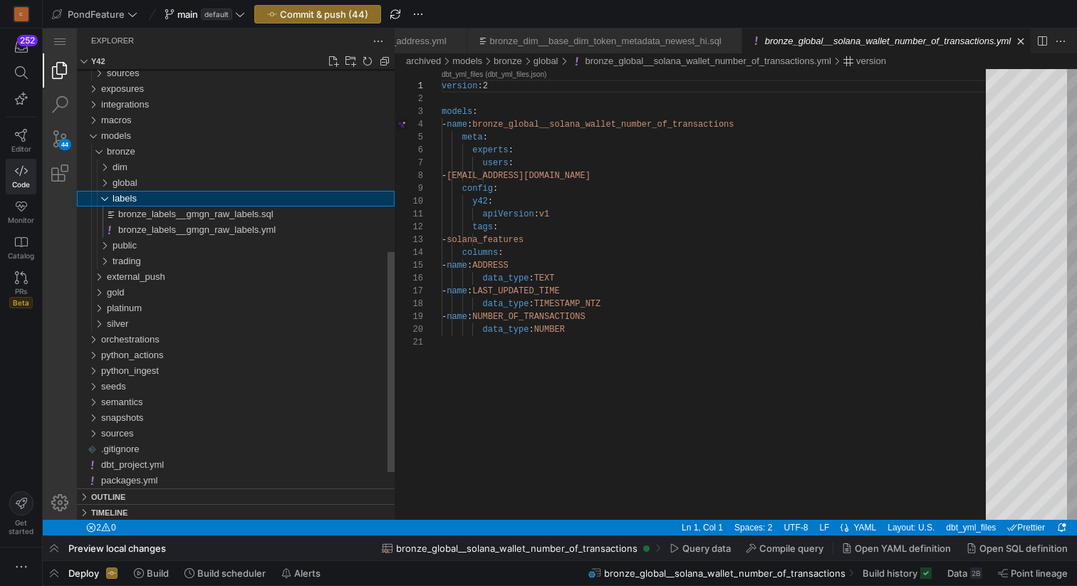
click at [107, 197] on div "labels" at bounding box center [98, 199] width 33 height 16
click at [107, 212] on div "public" at bounding box center [98, 215] width 33 height 16
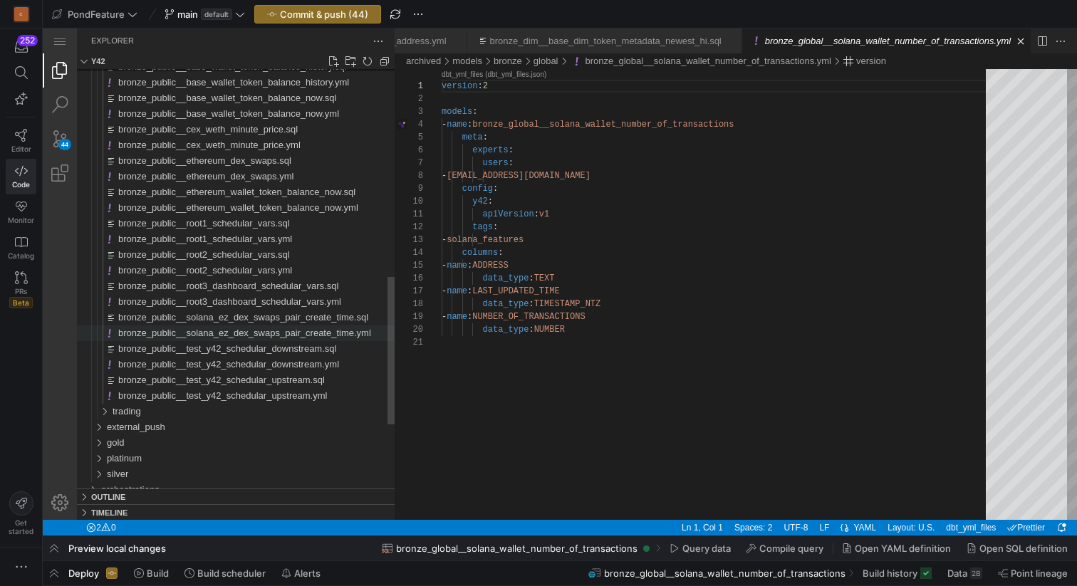
click at [213, 334] on span "bronze_public__solana_ez_dex_swaps_pair_create_time.yml" at bounding box center [244, 333] width 253 height 11
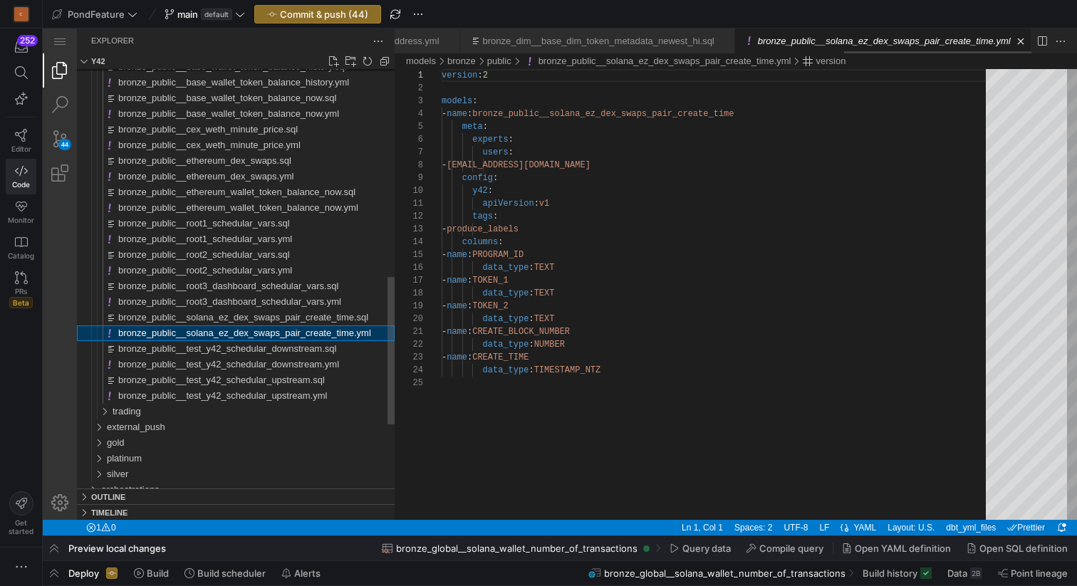
scroll to position [128, 0]
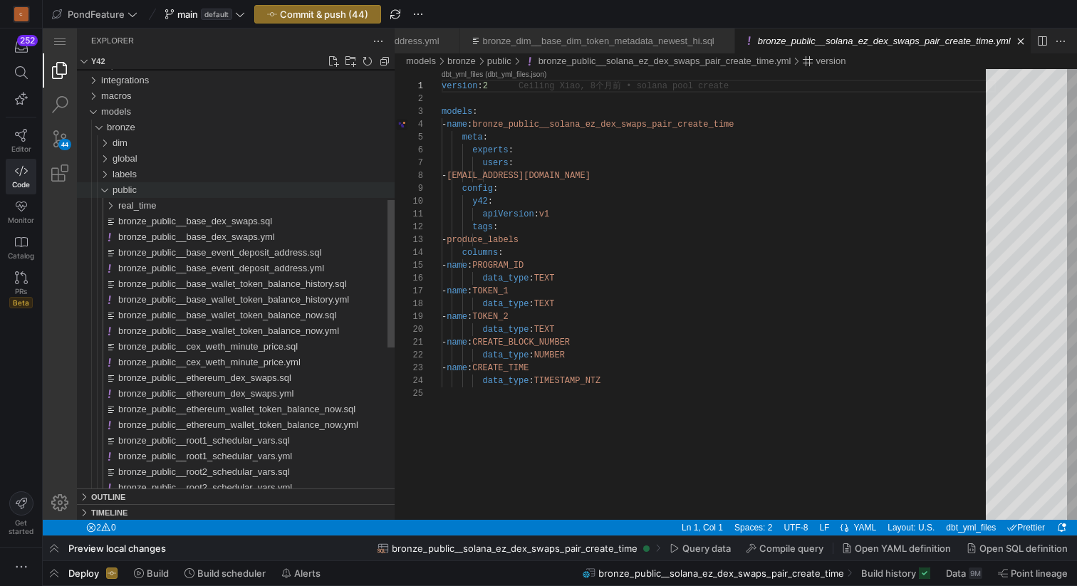
click at [105, 189] on div "public" at bounding box center [98, 190] width 33 height 16
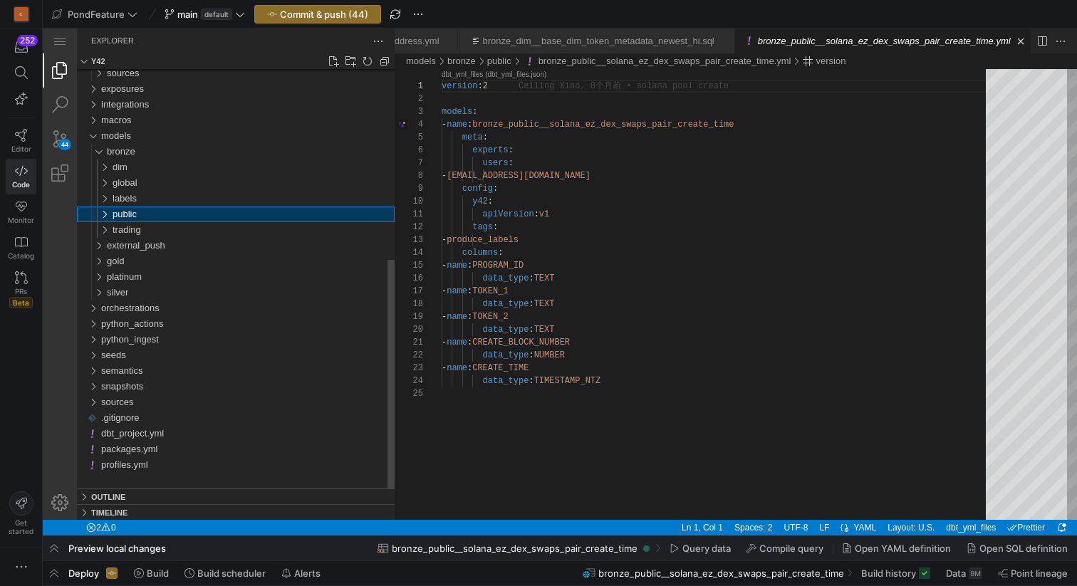
click at [108, 214] on div "public" at bounding box center [98, 215] width 33 height 16
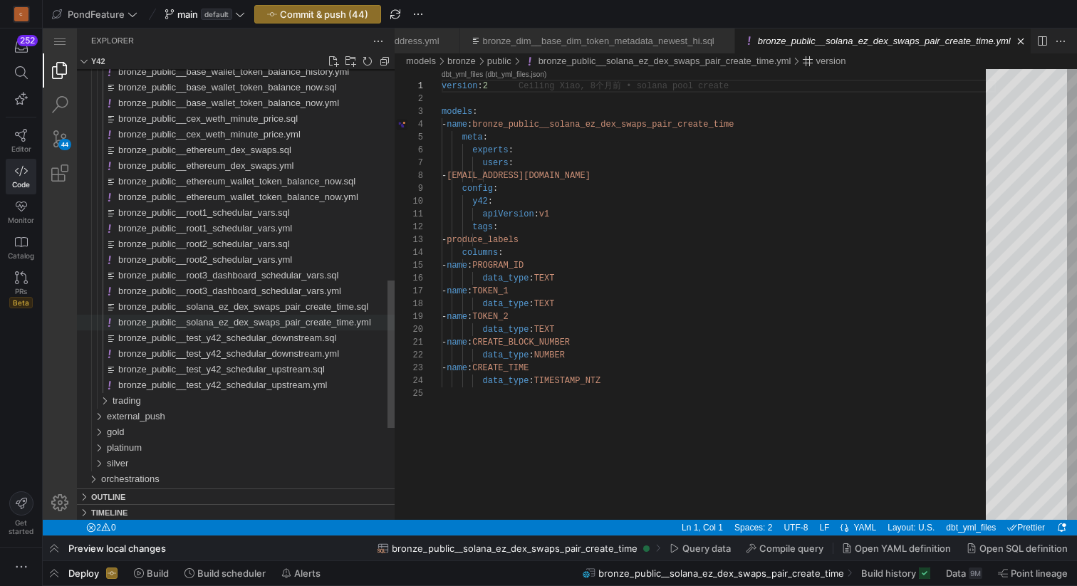
click at [229, 322] on span "bronze_public__solana_ez_dex_swaps_pair_create_time.yml" at bounding box center [244, 322] width 253 height 11
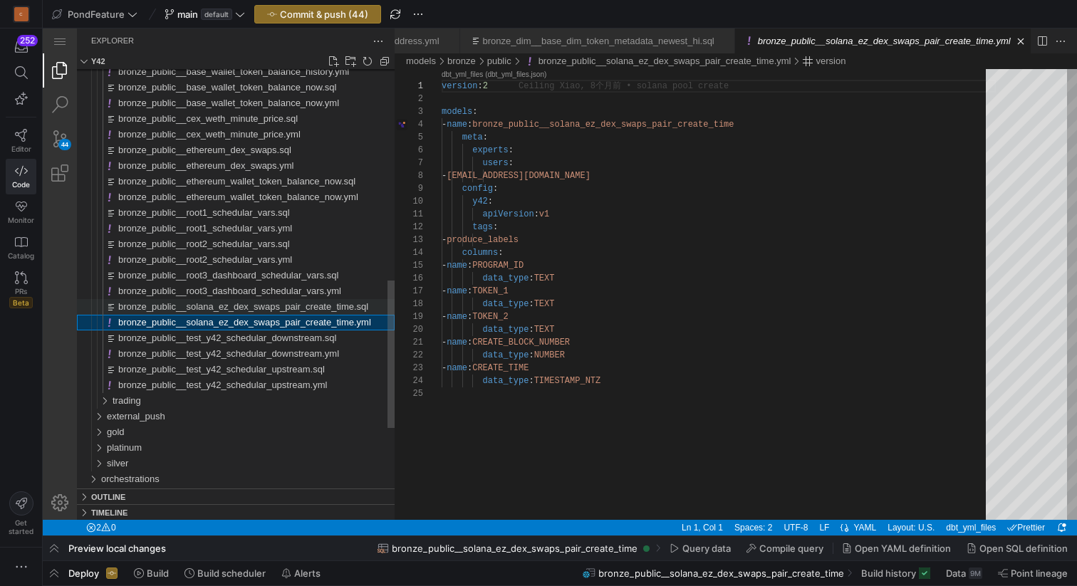
click at [216, 307] on span "bronze_public__solana_ez_dex_swaps_pair_create_time.sql" at bounding box center [243, 306] width 250 height 11
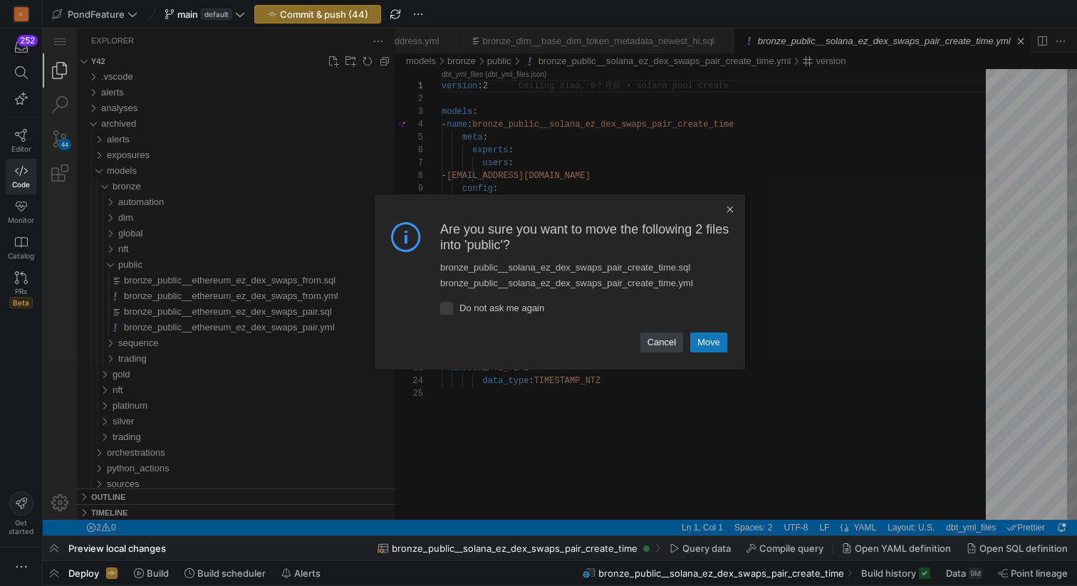
click at [710, 340] on link "Move" at bounding box center [708, 343] width 37 height 20
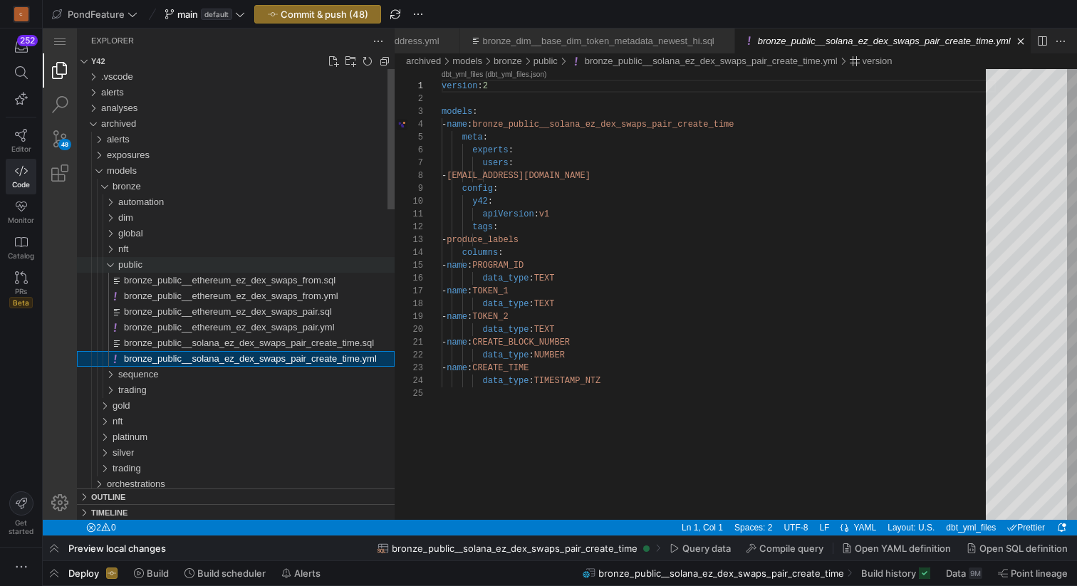
click at [113, 266] on div "public" at bounding box center [101, 265] width 38 height 16
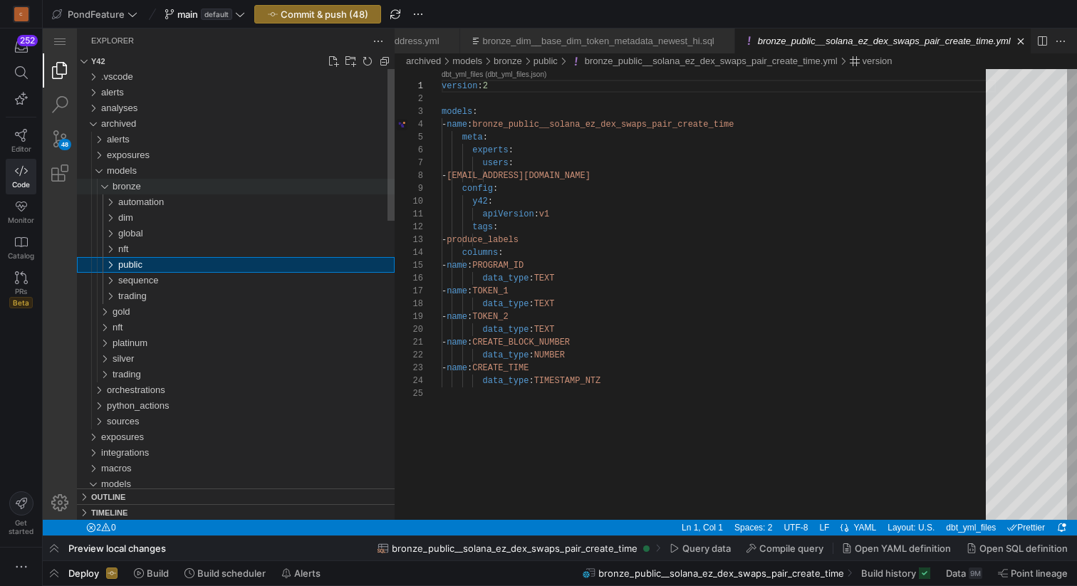
click at [106, 189] on div "bronze" at bounding box center [98, 187] width 33 height 16
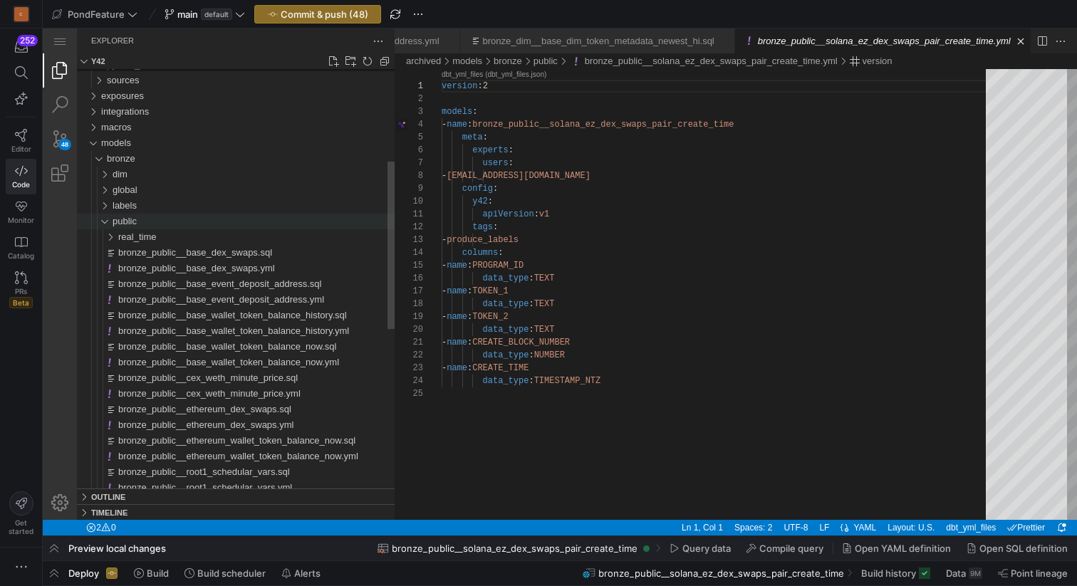
click at [105, 222] on div "public" at bounding box center [98, 222] width 33 height 16
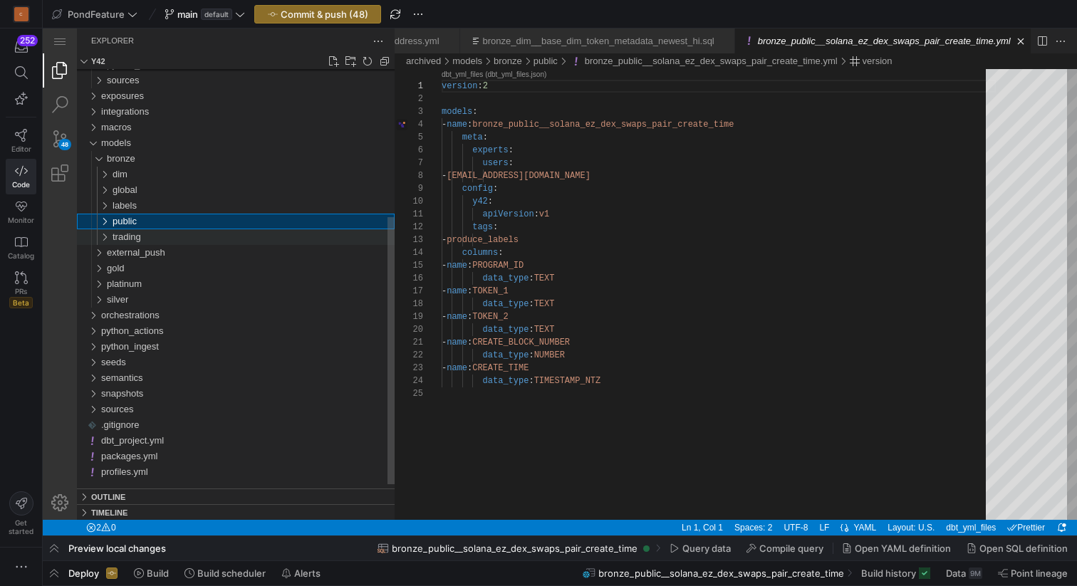
click at [108, 236] on div "trading" at bounding box center [98, 237] width 33 height 16
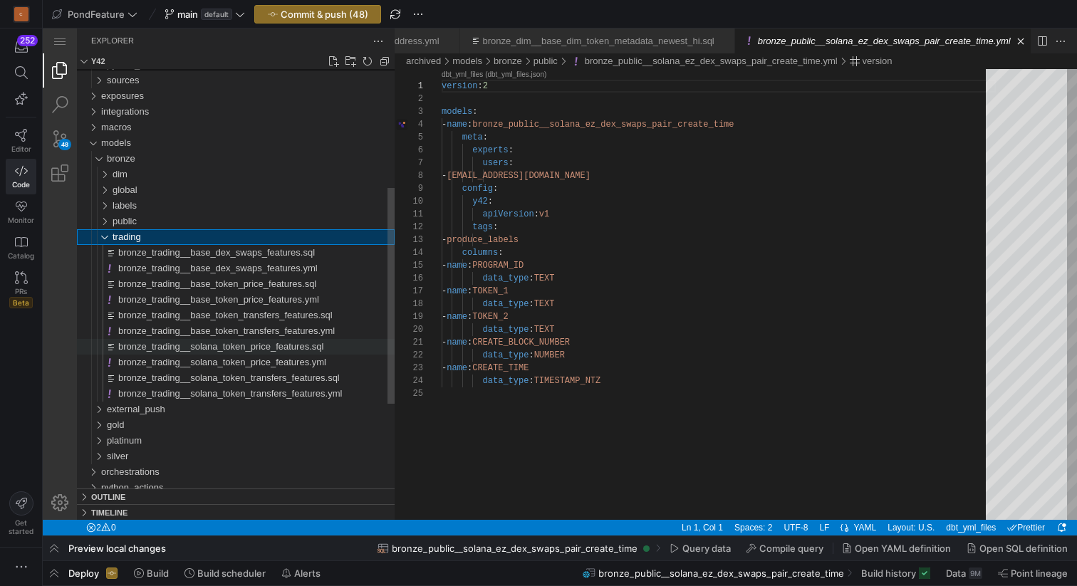
click at [232, 346] on span "bronze_trading__solana_token_price_features.sql" at bounding box center [220, 346] width 205 height 11
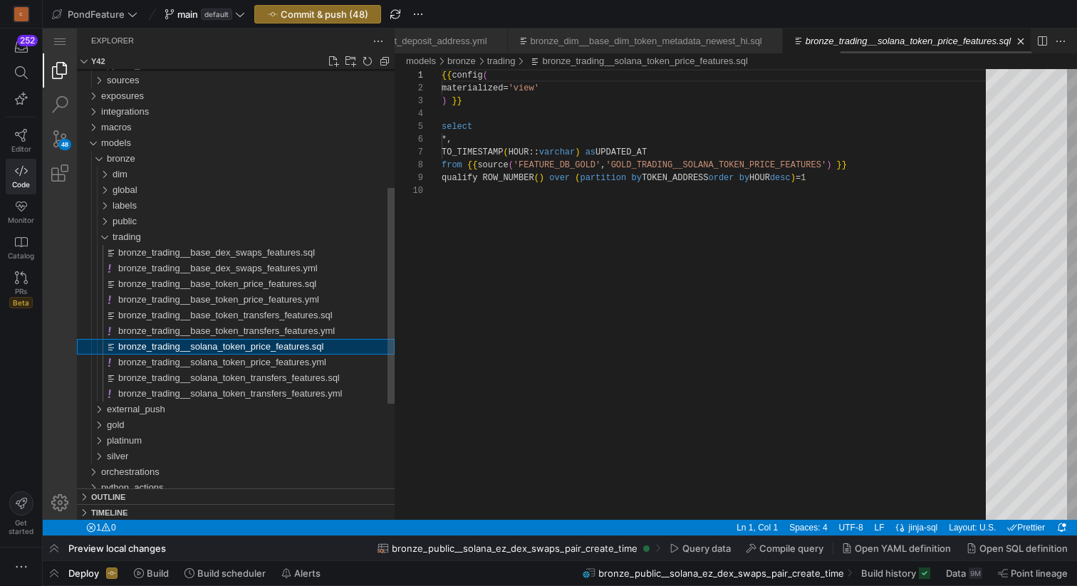
scroll to position [0, 1480]
click at [214, 395] on span "bronze_trading__solana_token_transfers_features.yml" at bounding box center [230, 393] width 224 height 11
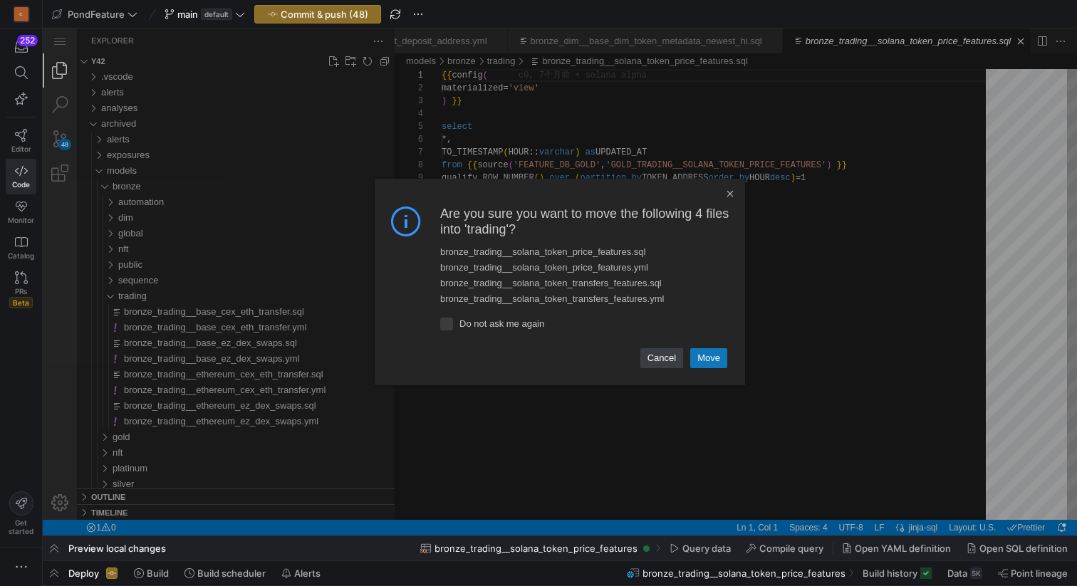
click at [709, 358] on link "Move" at bounding box center [708, 358] width 37 height 20
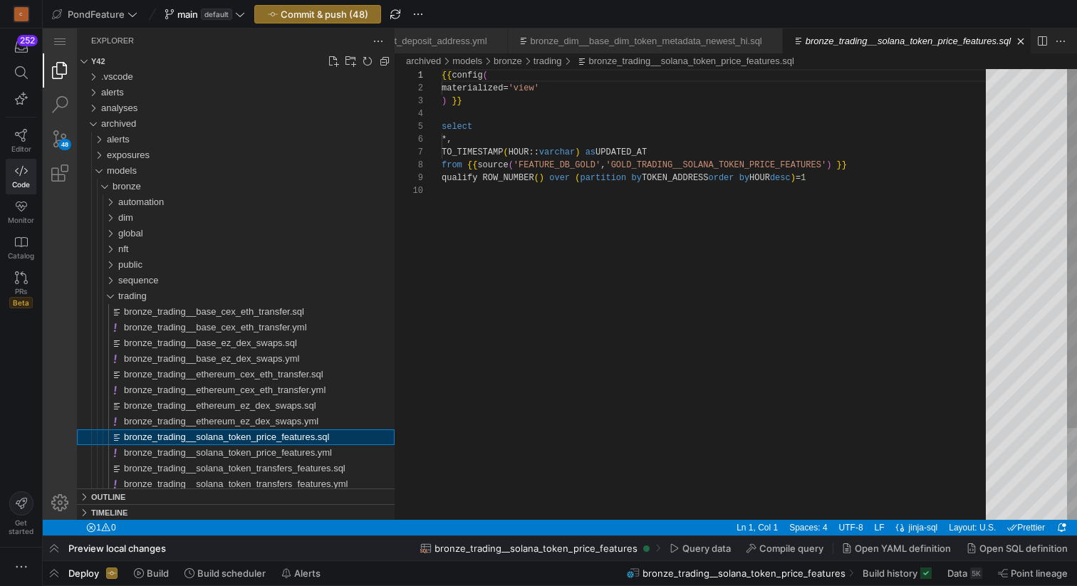
scroll to position [115, 0]
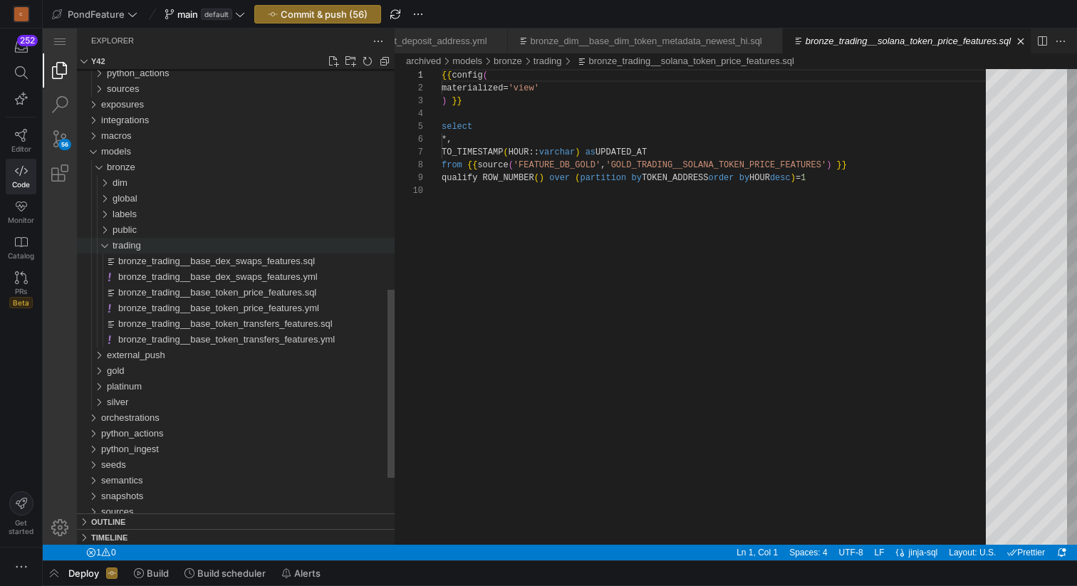
click at [109, 249] on div "trading" at bounding box center [98, 246] width 33 height 16
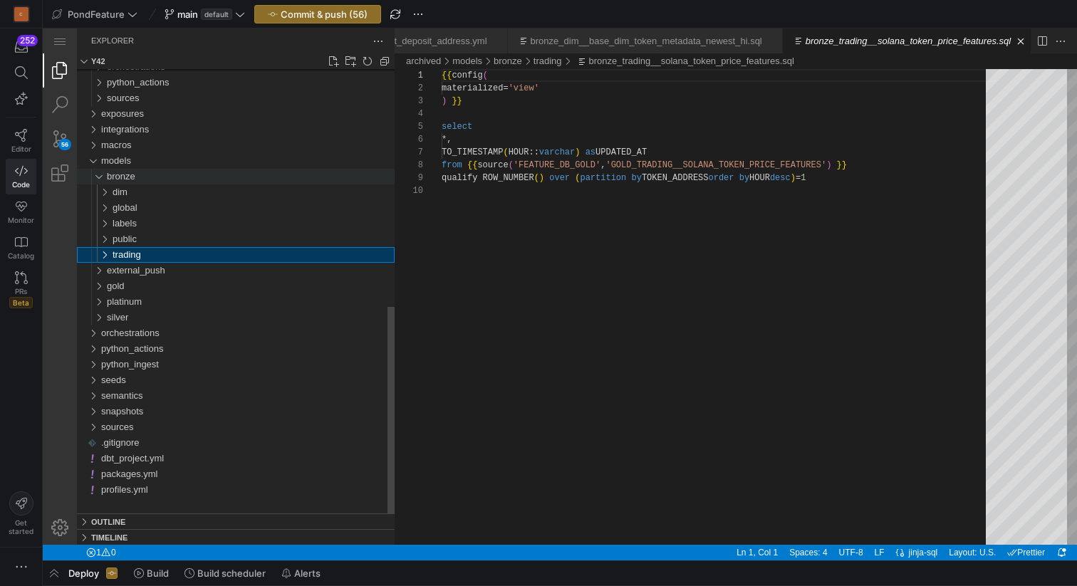
click at [100, 176] on div "bronze" at bounding box center [95, 177] width 27 height 16
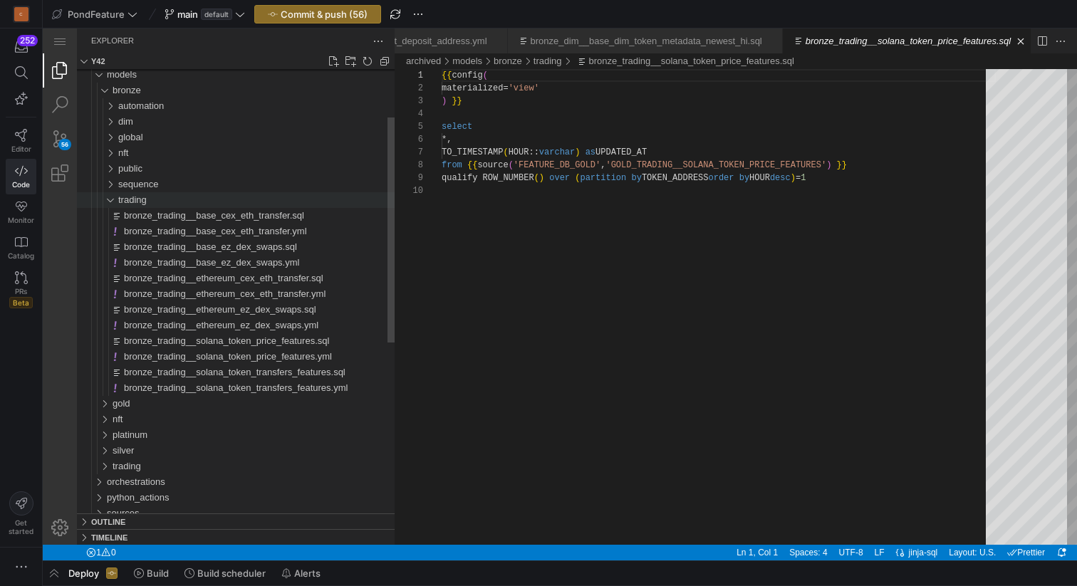
click at [110, 199] on div "trading" at bounding box center [101, 200] width 38 height 16
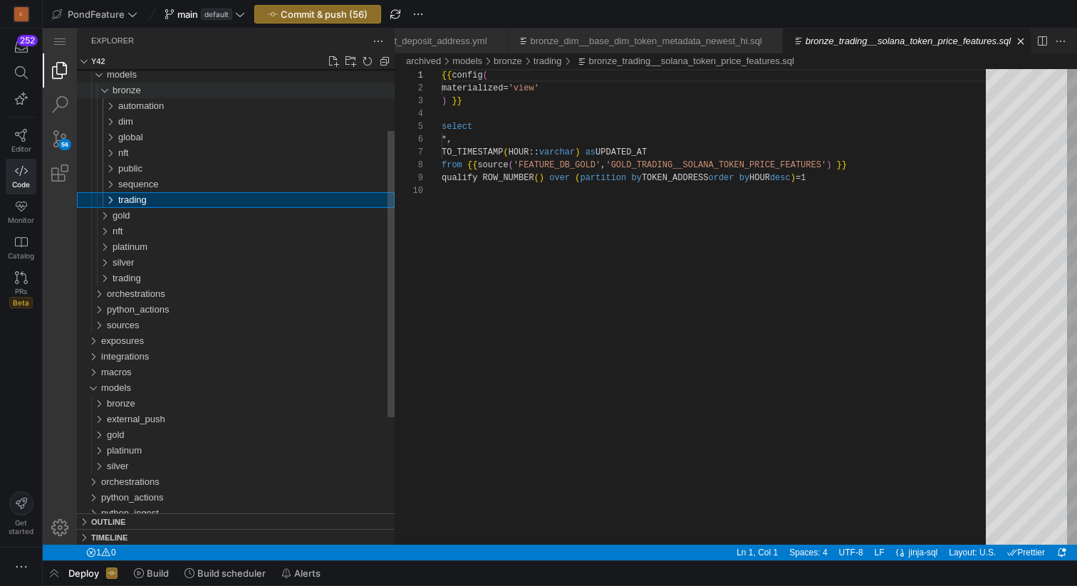
click at [104, 91] on div "bronze" at bounding box center [98, 91] width 33 height 16
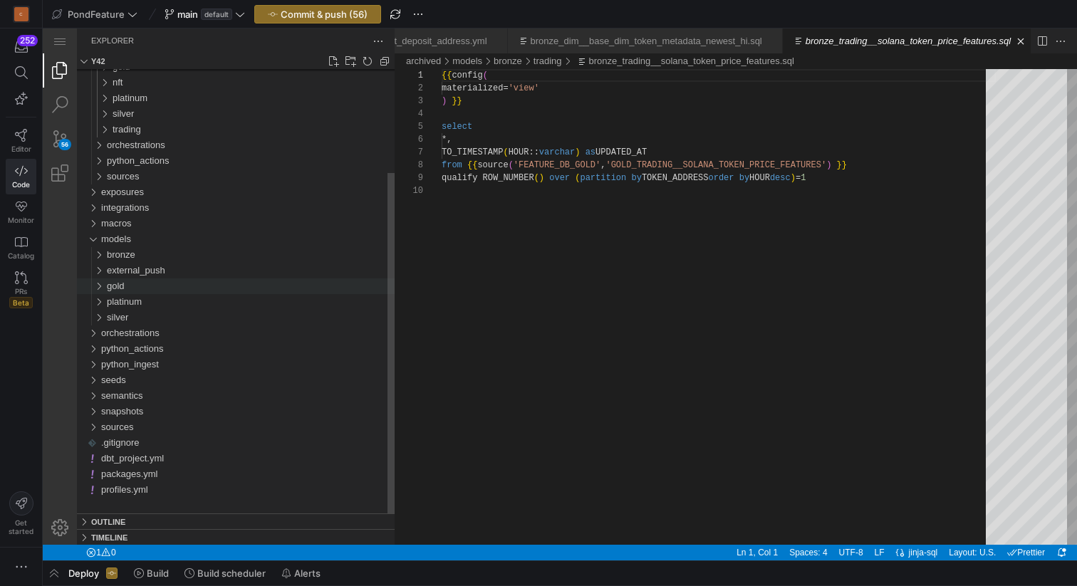
click at [99, 287] on div "gold" at bounding box center [95, 287] width 27 height 16
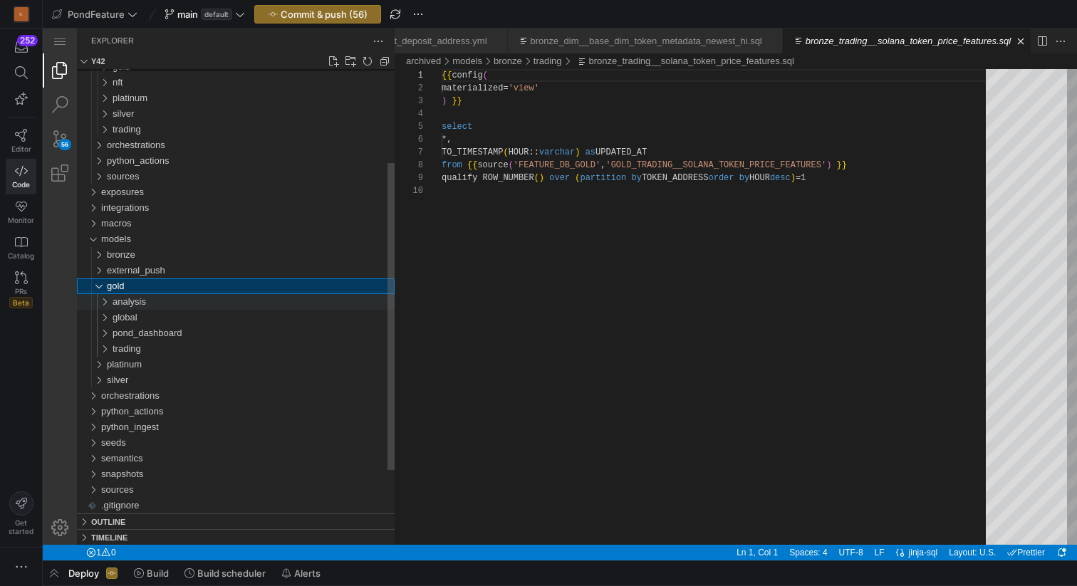
click at [109, 300] on div "analysis" at bounding box center [98, 302] width 33 height 16
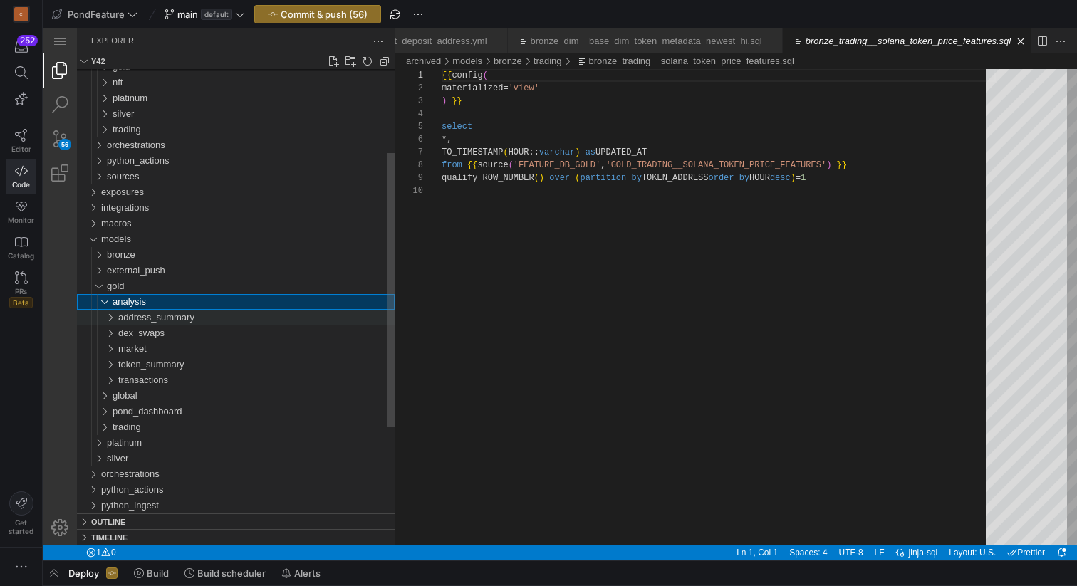
click at [114, 315] on div "address_summary" at bounding box center [101, 318] width 38 height 16
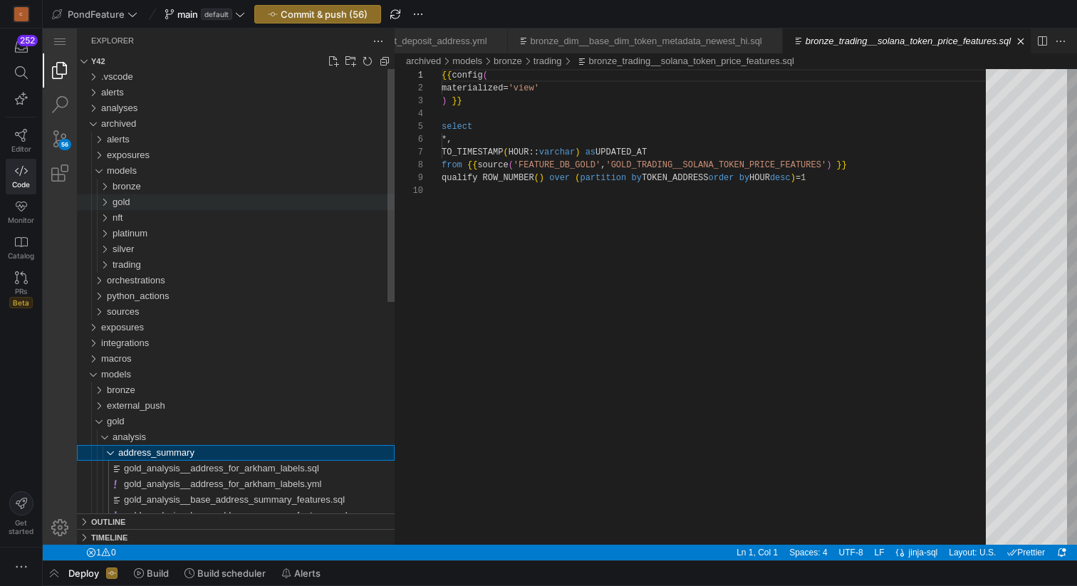
click at [105, 205] on div "gold" at bounding box center [98, 202] width 33 height 16
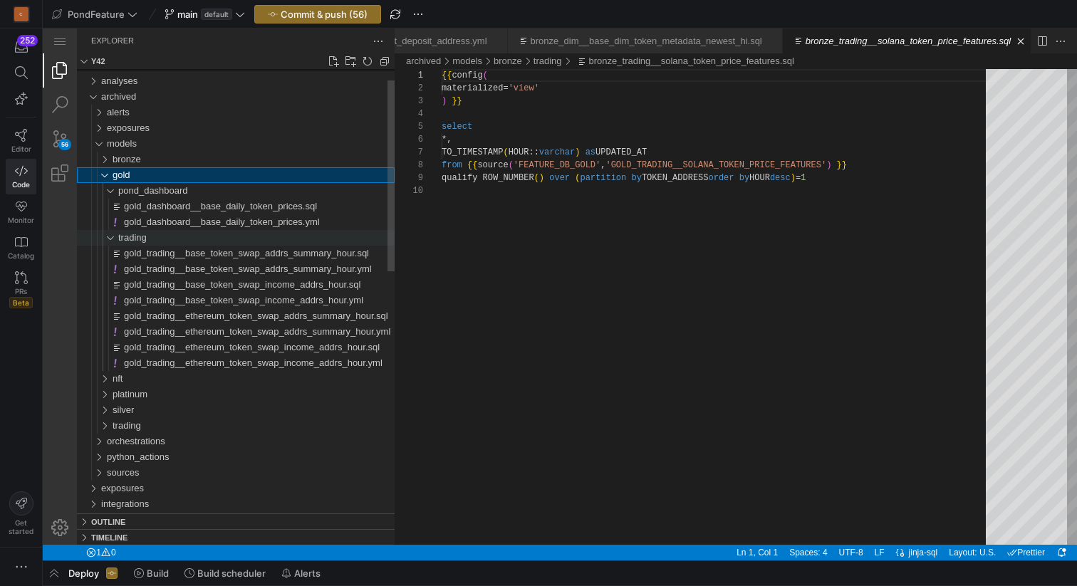
click at [111, 239] on div "trading" at bounding box center [101, 238] width 38 height 16
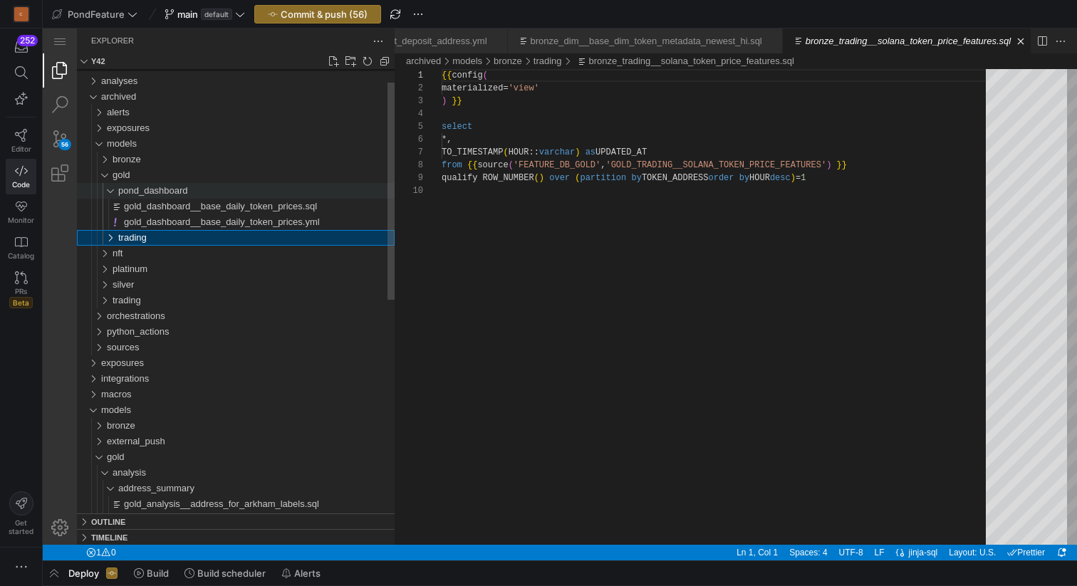
click at [112, 193] on div "pond_dashboard" at bounding box center [101, 191] width 38 height 16
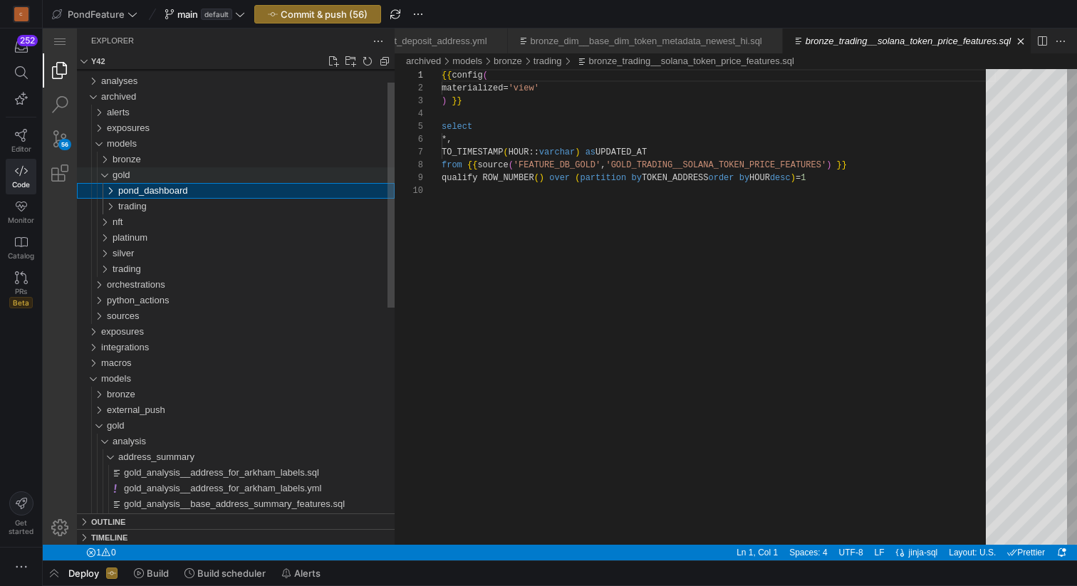
click at [108, 174] on div "gold" at bounding box center [98, 175] width 33 height 16
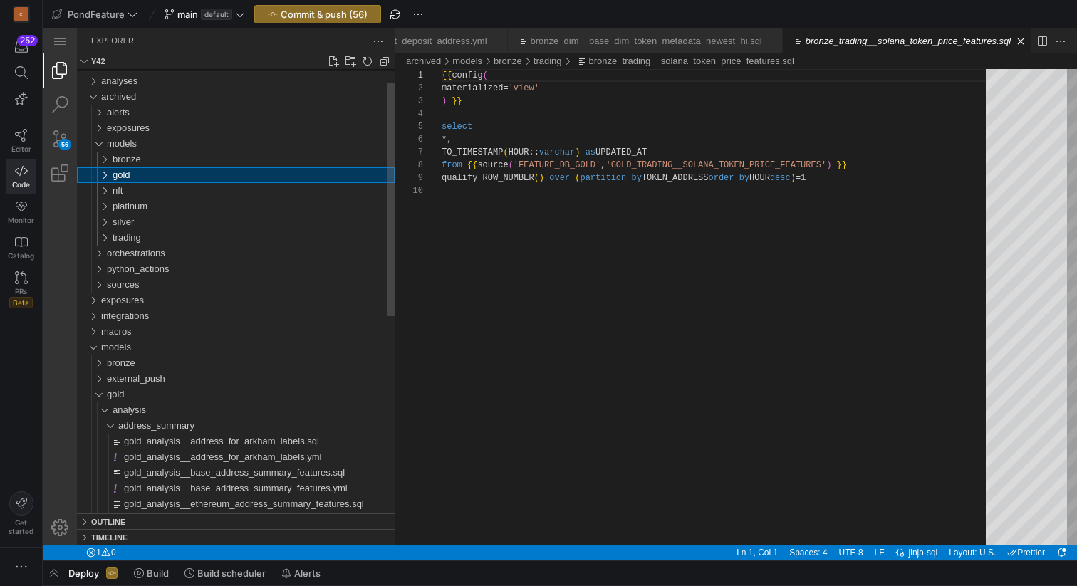
click at [108, 174] on div "gold" at bounding box center [98, 175] width 33 height 16
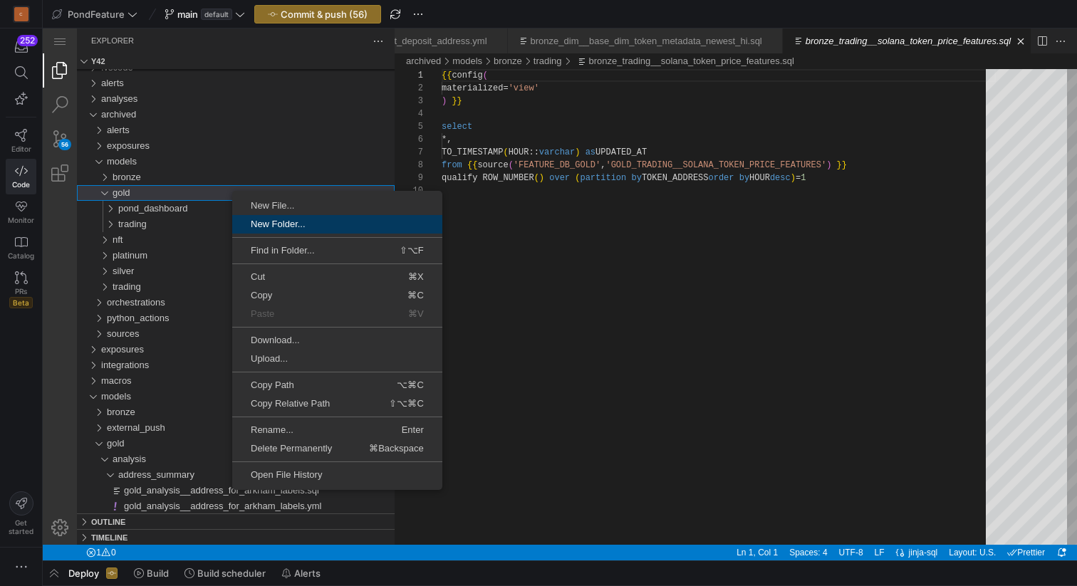
click at [296, 221] on span "New Folder..." at bounding box center [337, 223] width 210 height 9
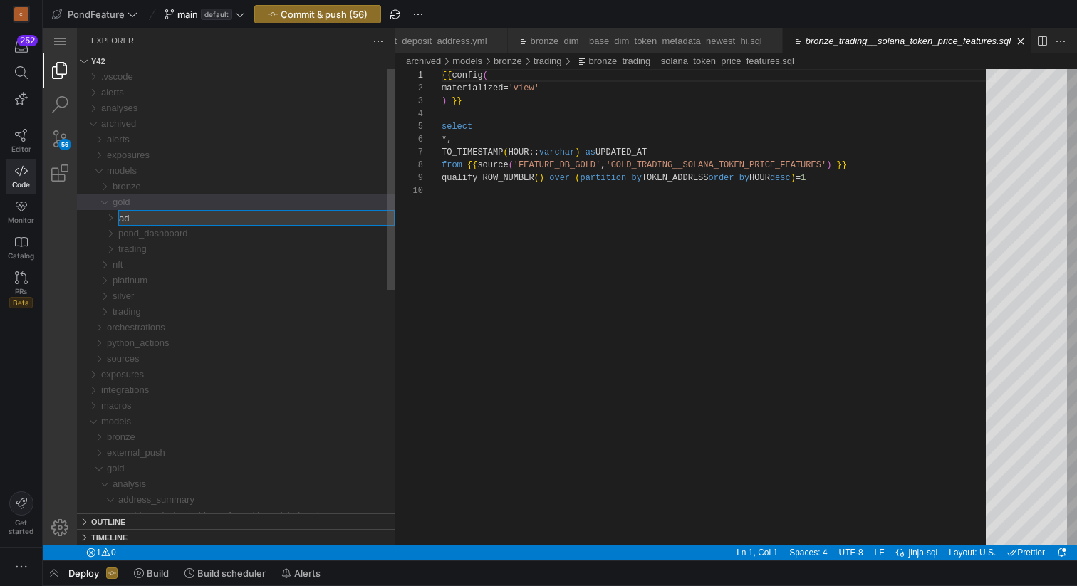
type input "a"
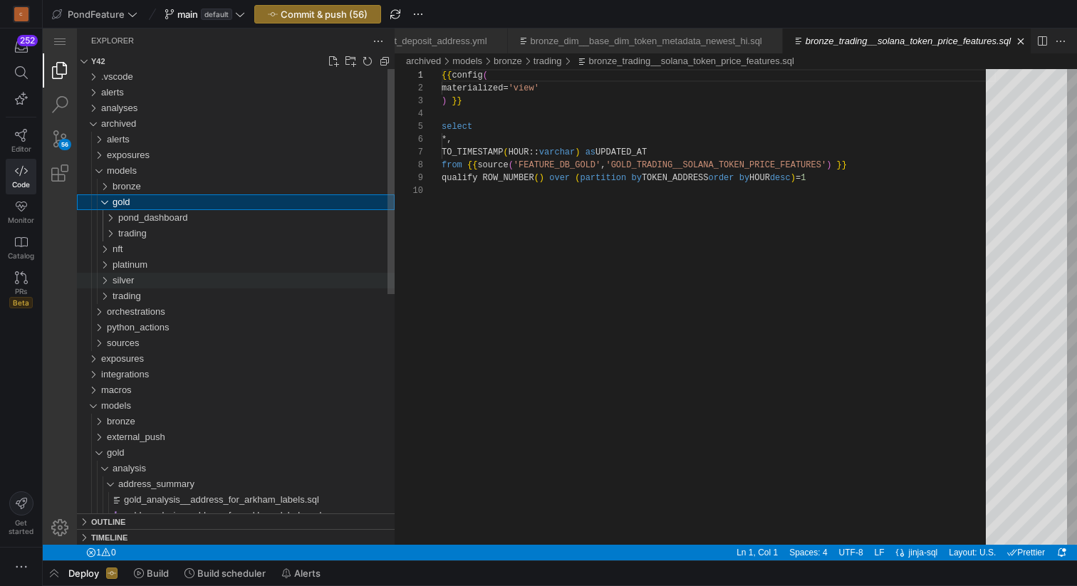
click at [289, 276] on div "silver" at bounding box center [254, 281] width 282 height 16
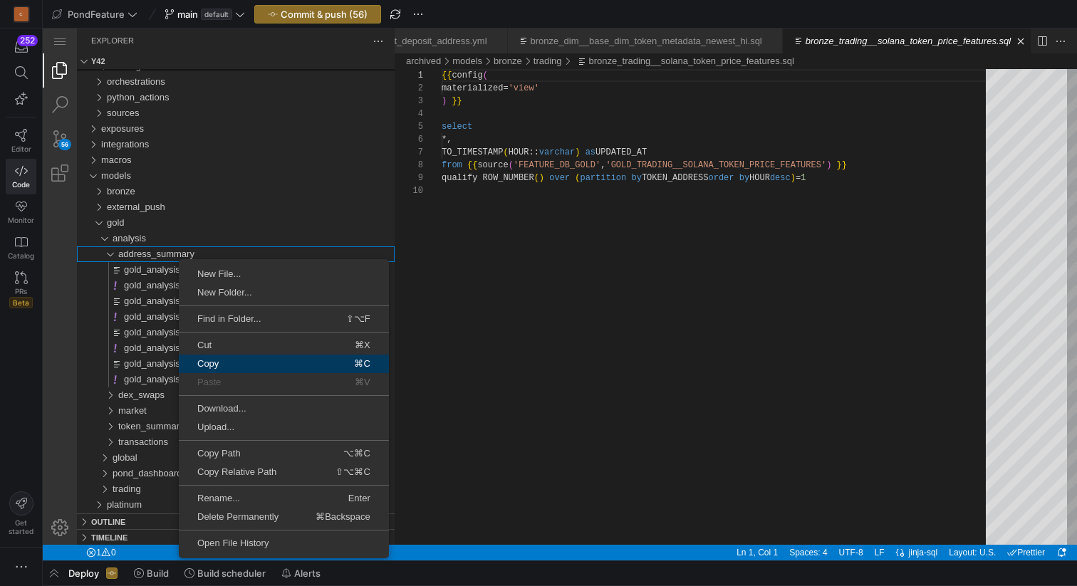
click at [234, 360] on span "Copy" at bounding box center [224, 363] width 91 height 9
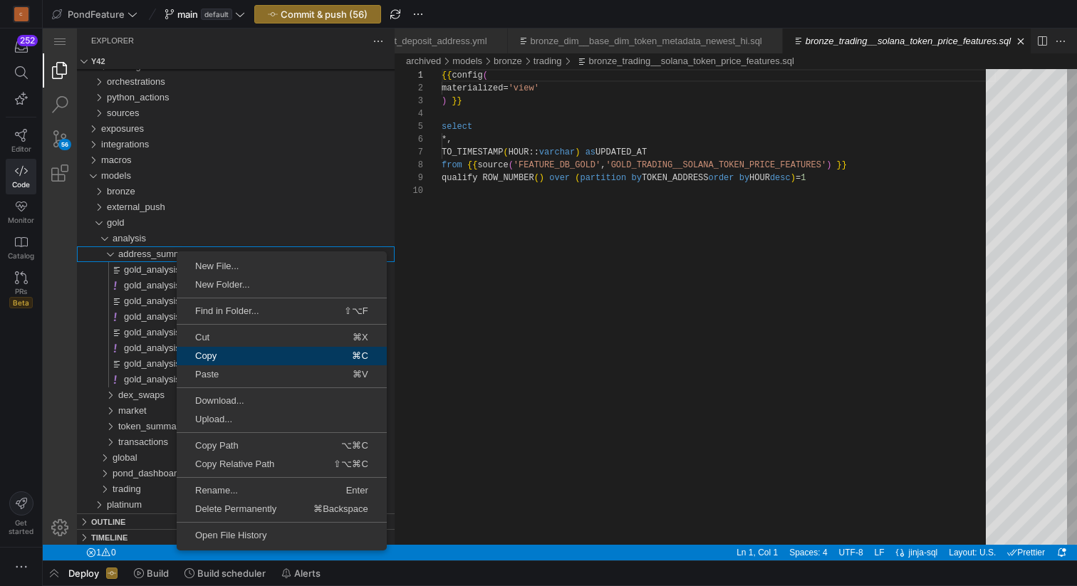
click at [214, 359] on span "Copy" at bounding box center [222, 355] width 91 height 9
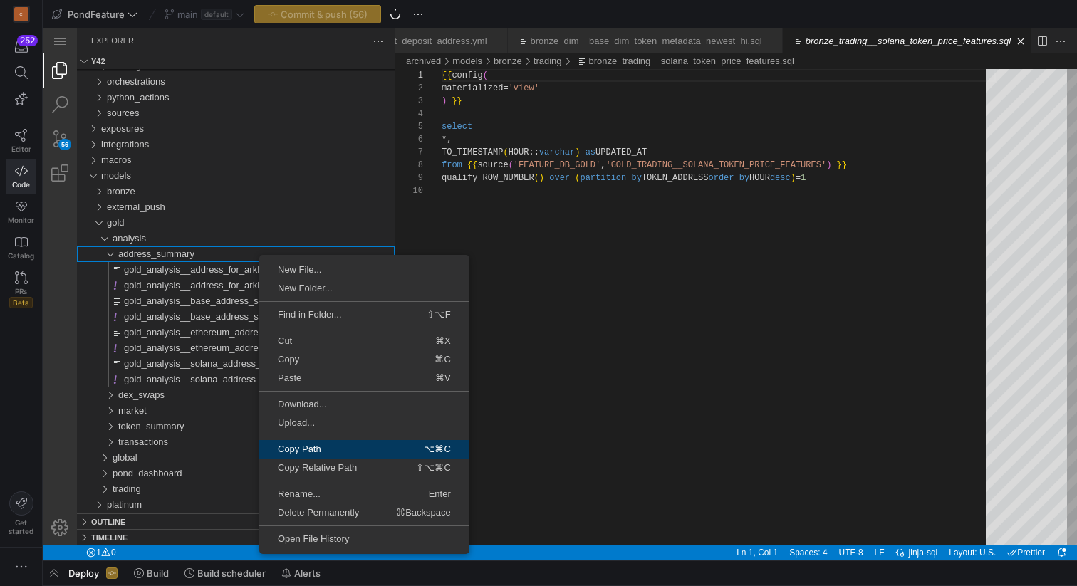
click at [321, 444] on span "Copy Path" at bounding box center [310, 448] width 103 height 9
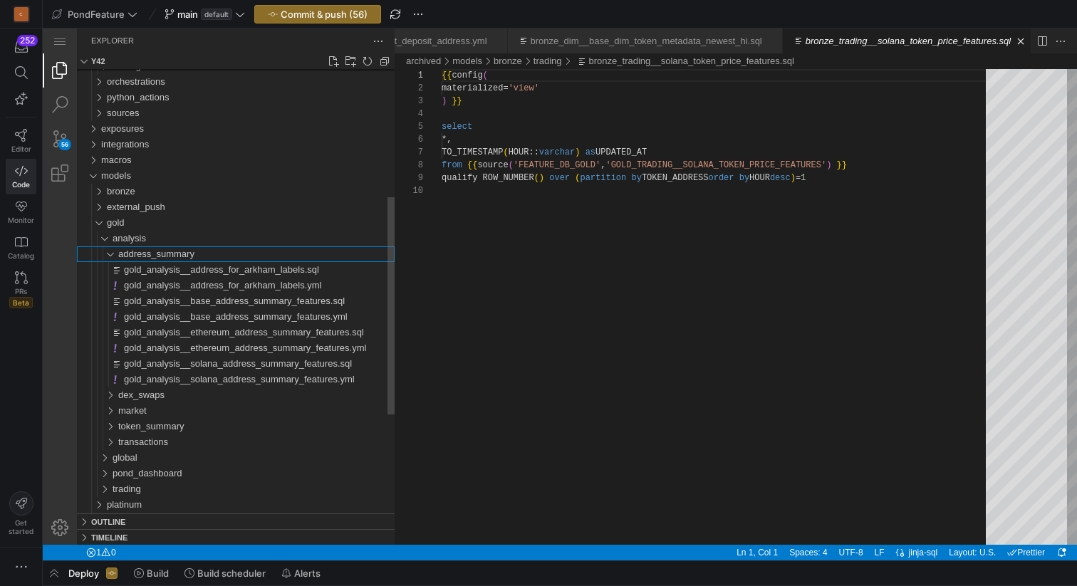
click at [111, 251] on div "address_summary" at bounding box center [101, 254] width 38 height 16
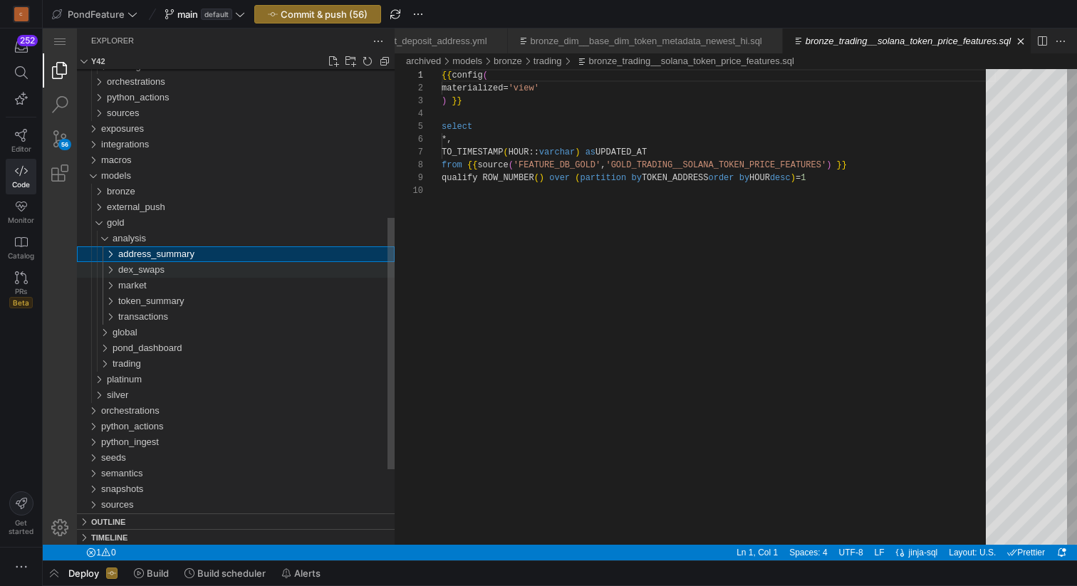
click at [111, 272] on div "dex_swaps" at bounding box center [101, 270] width 38 height 16
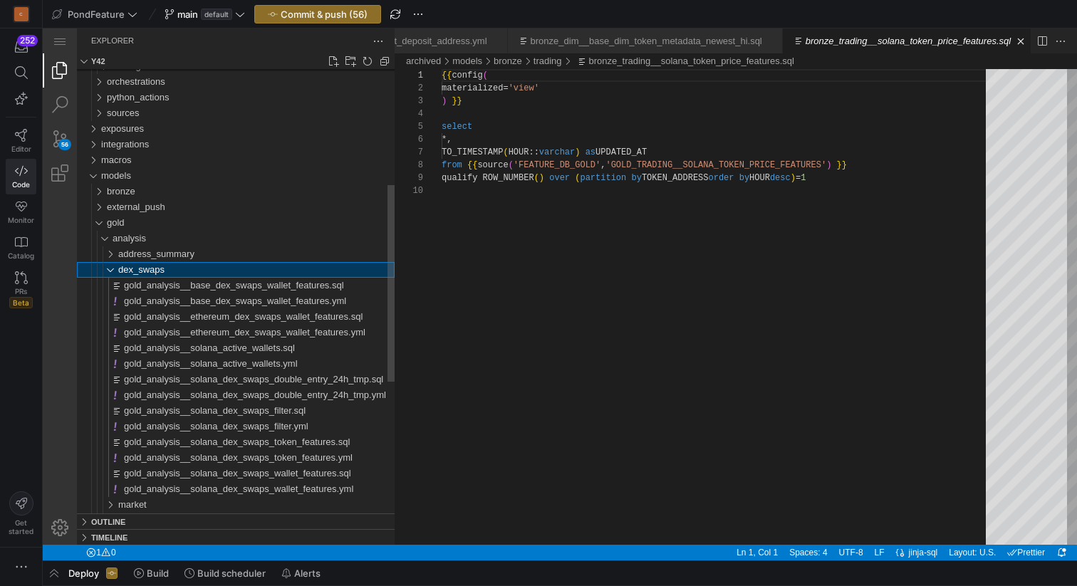
click at [111, 272] on div "dex_swaps" at bounding box center [101, 270] width 38 height 16
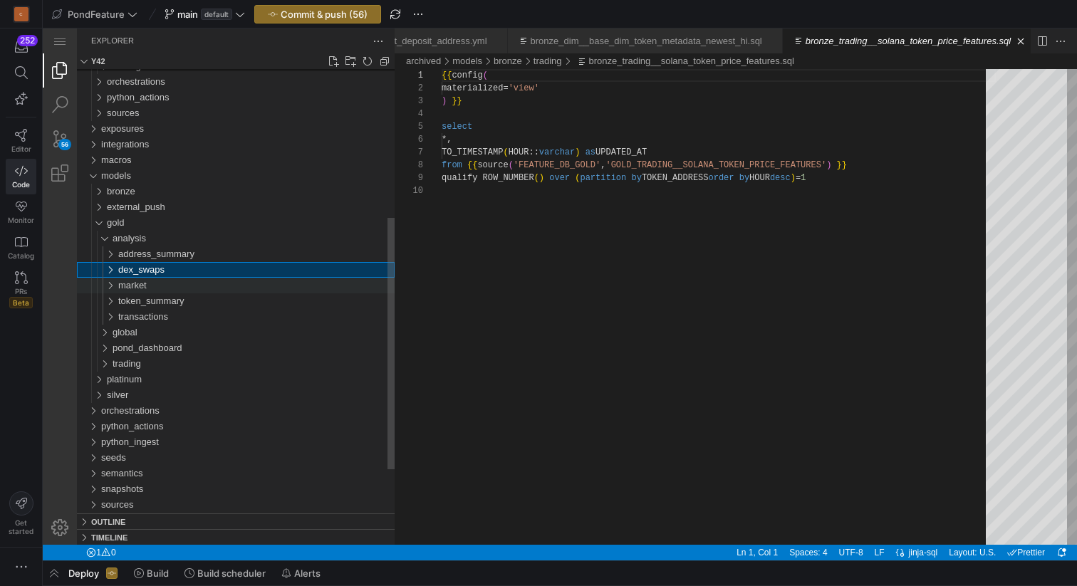
click at [112, 283] on div "market" at bounding box center [101, 286] width 38 height 16
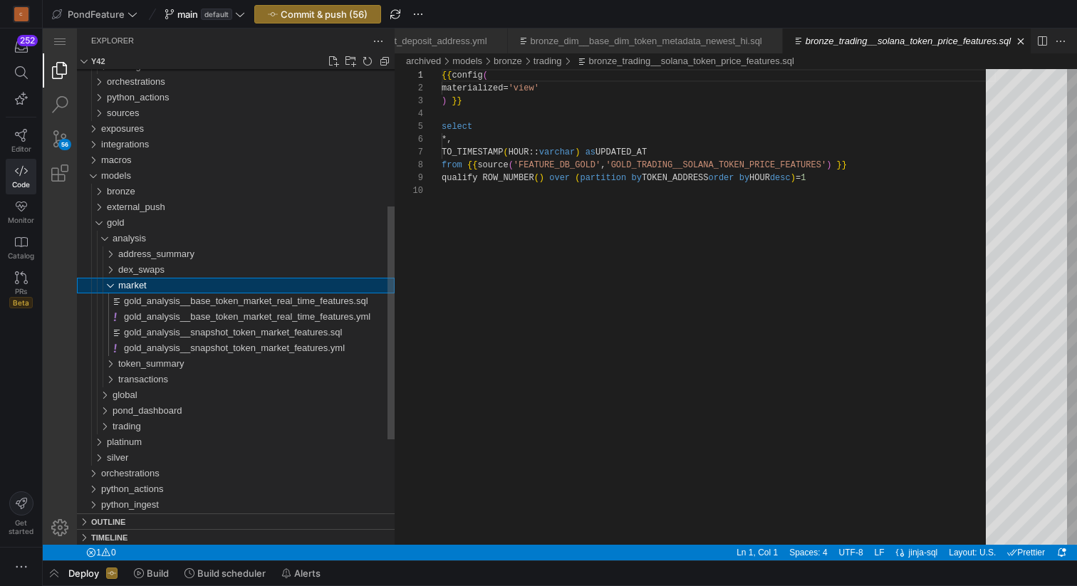
click at [112, 283] on div "market" at bounding box center [101, 286] width 38 height 16
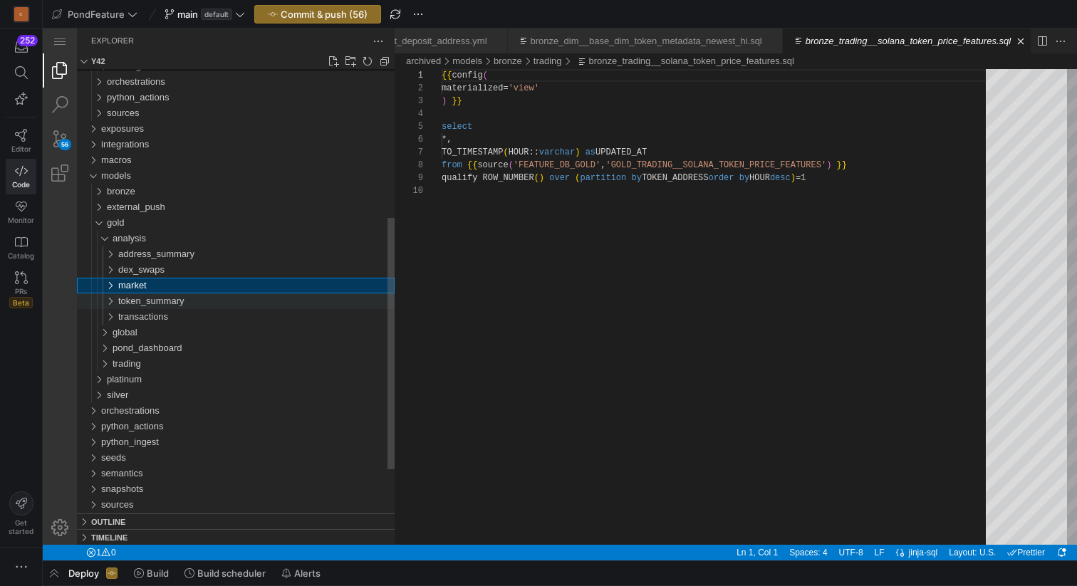
click at [115, 297] on div "token_summary" at bounding box center [101, 301] width 38 height 16
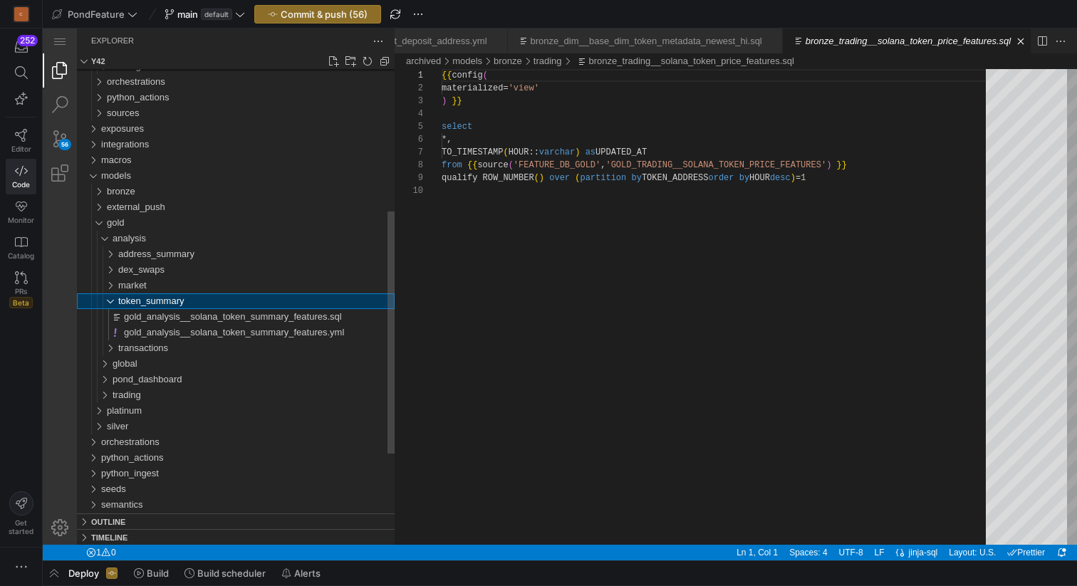
click at [115, 297] on div "token_summary" at bounding box center [101, 301] width 38 height 16
click at [113, 318] on div "transactions" at bounding box center [101, 317] width 38 height 16
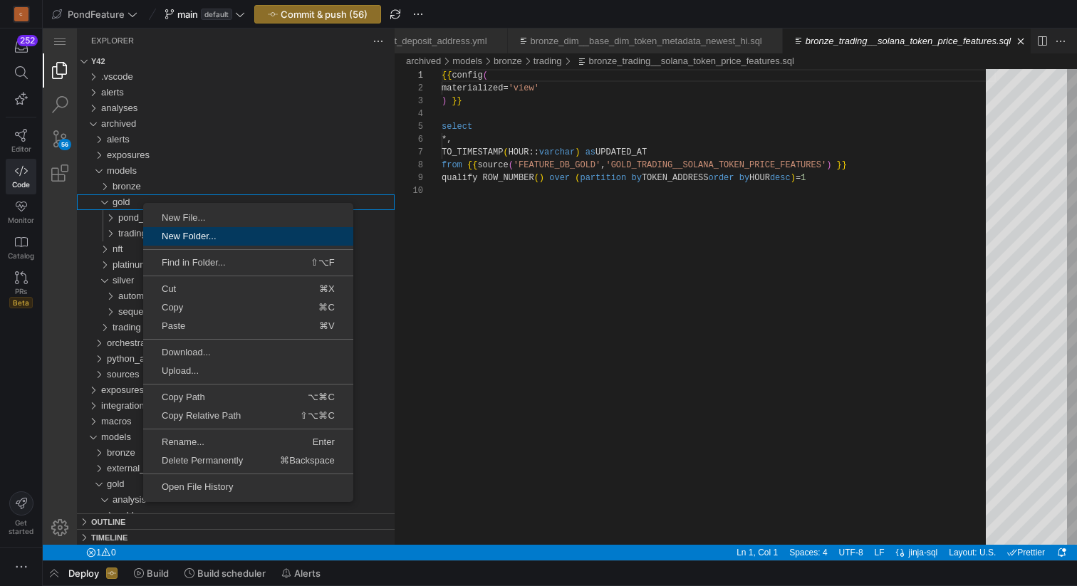
click at [199, 236] on span "New Folder..." at bounding box center [248, 236] width 210 height 9
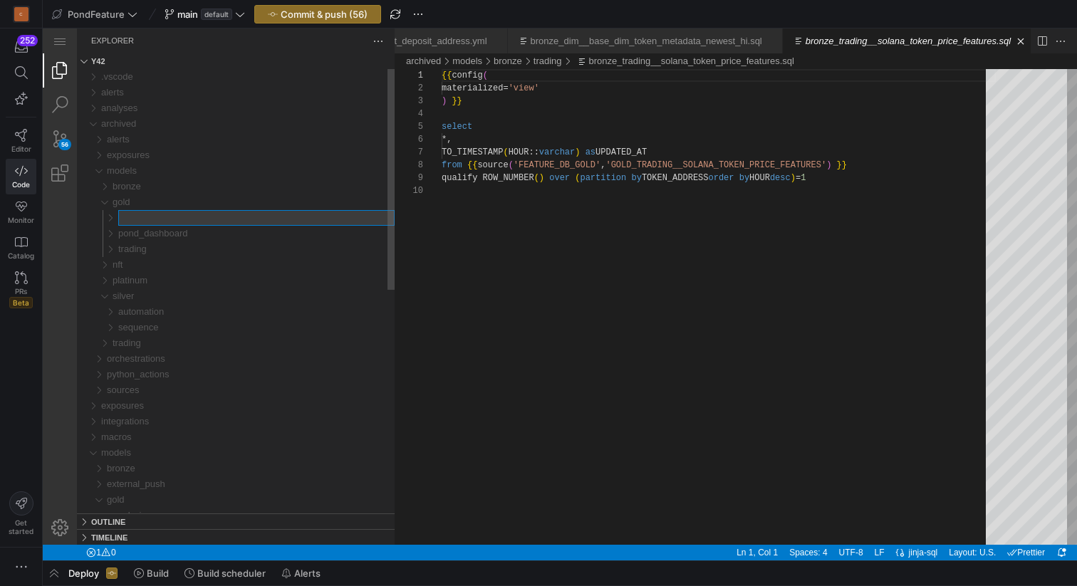
type input "analysis/address_summary"
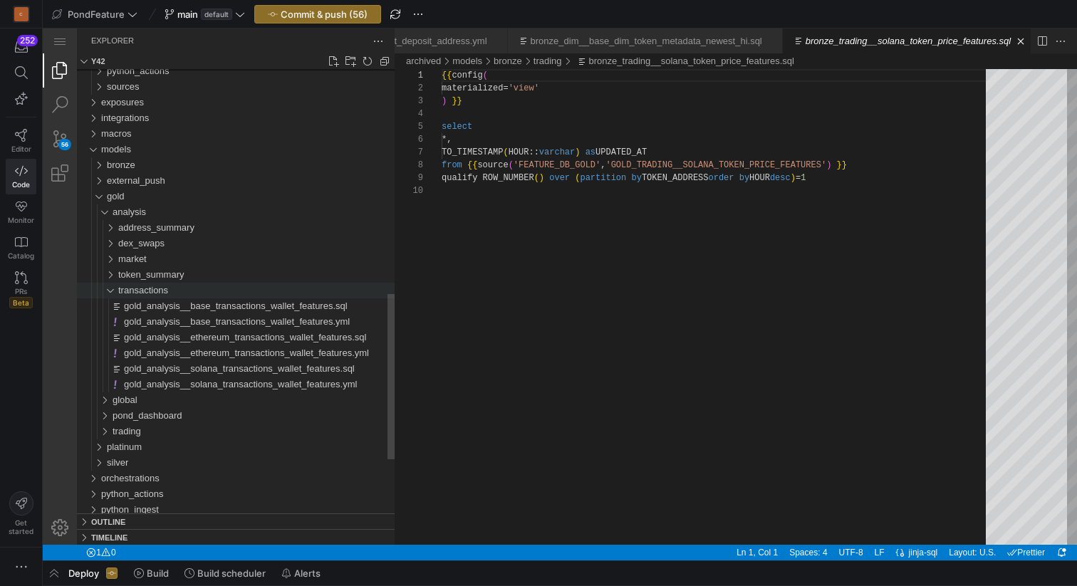
click at [112, 295] on div "transactions" at bounding box center [101, 291] width 38 height 16
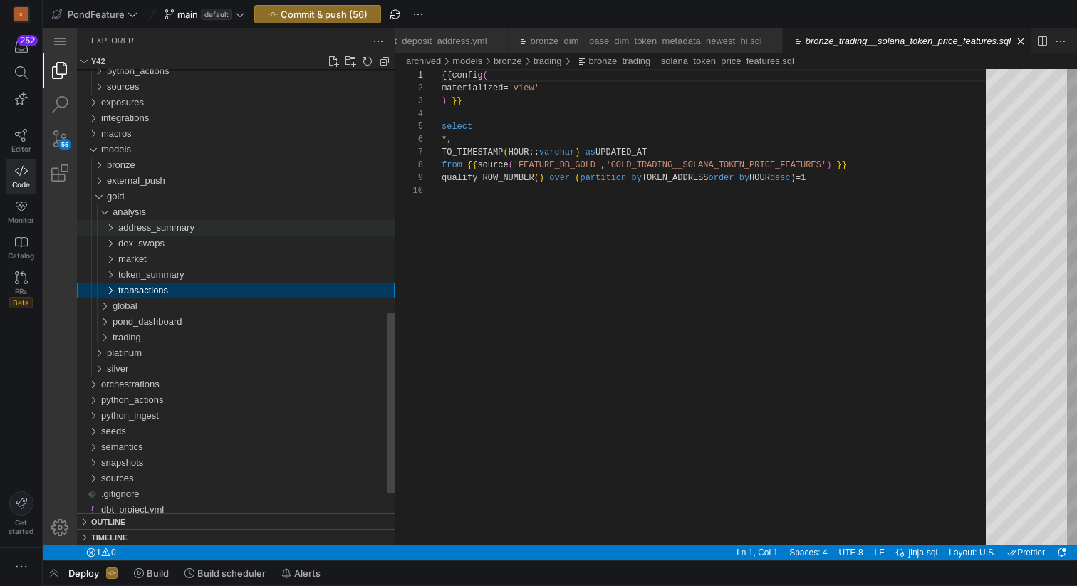
click at [114, 227] on div "address_summary" at bounding box center [101, 228] width 38 height 16
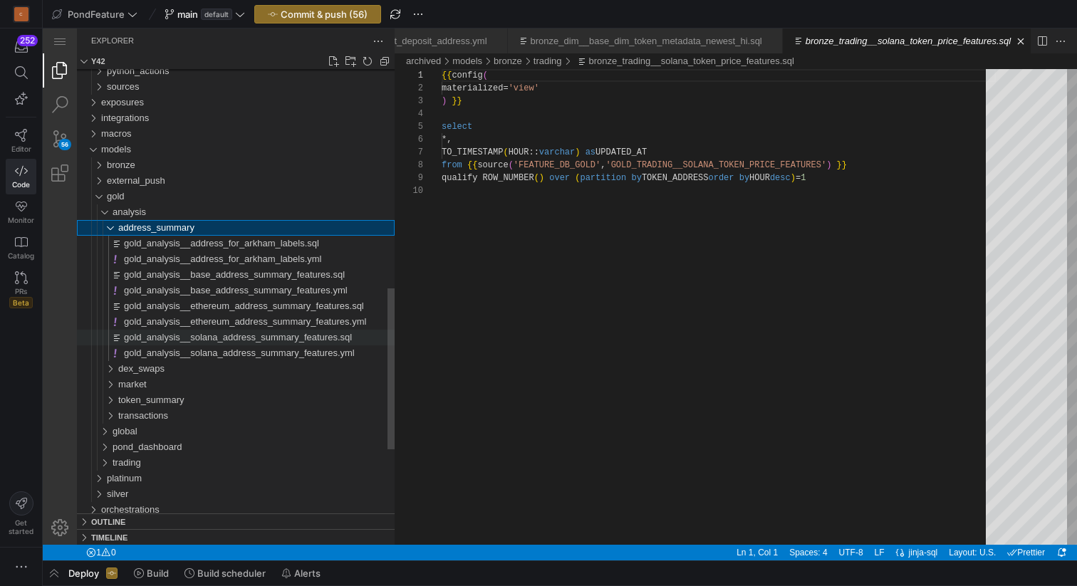
click at [224, 336] on span "gold_analysis__solana_address_summary_features.sql" at bounding box center [238, 337] width 228 height 11
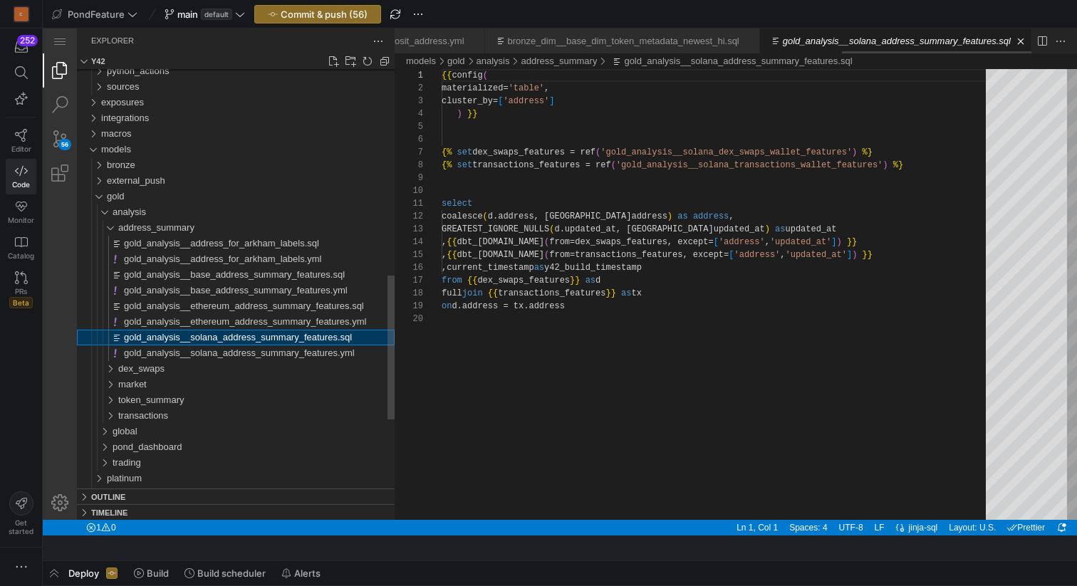
scroll to position [128, 0]
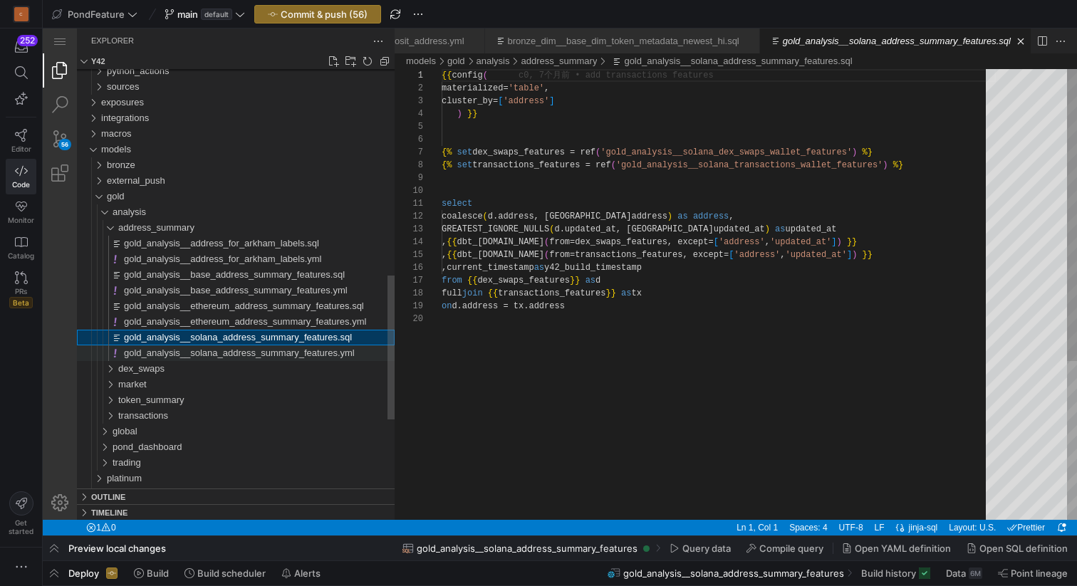
click at [221, 353] on span "gold_analysis__solana_address_summary_features.yml" at bounding box center [239, 353] width 231 height 11
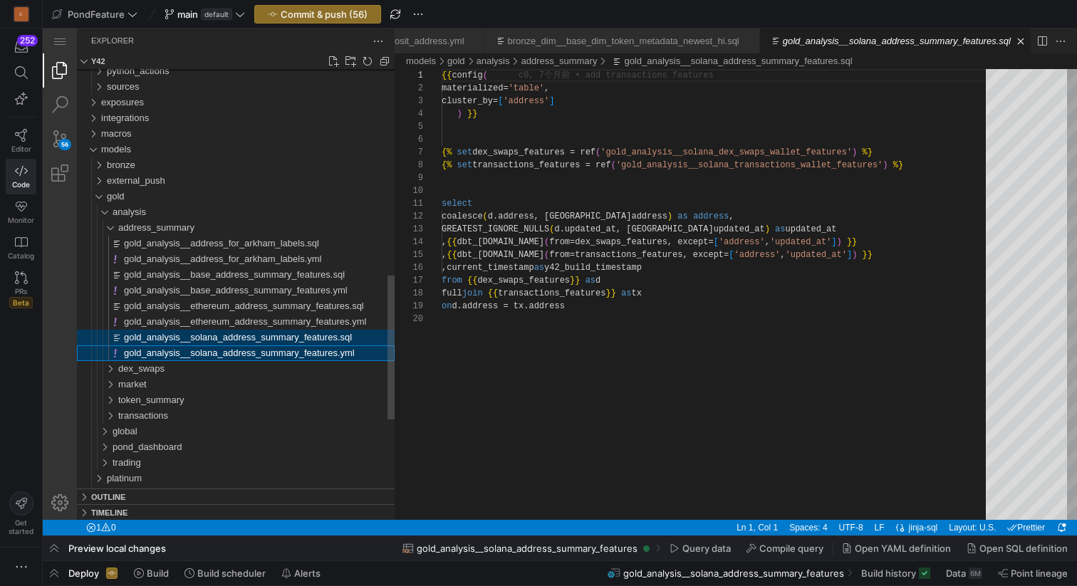
scroll to position [0, 1508]
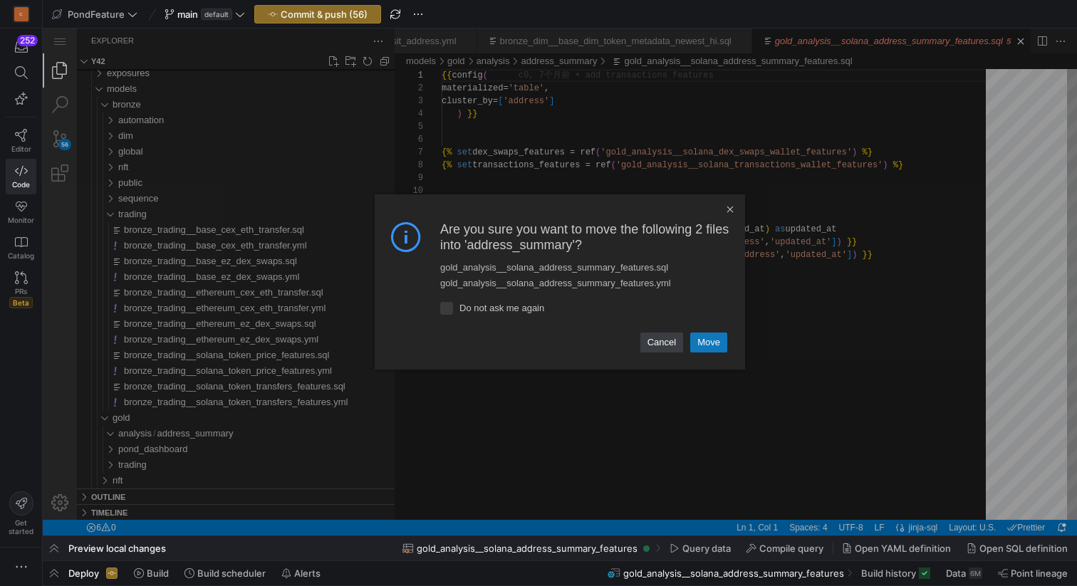
click at [719, 338] on link "Move" at bounding box center [708, 343] width 37 height 20
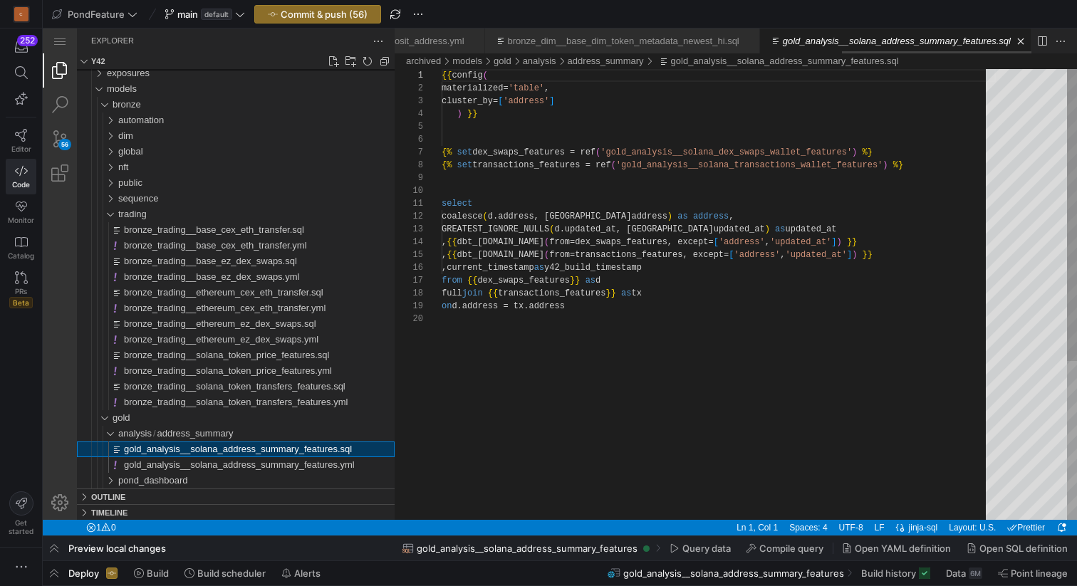
scroll to position [0, 1499]
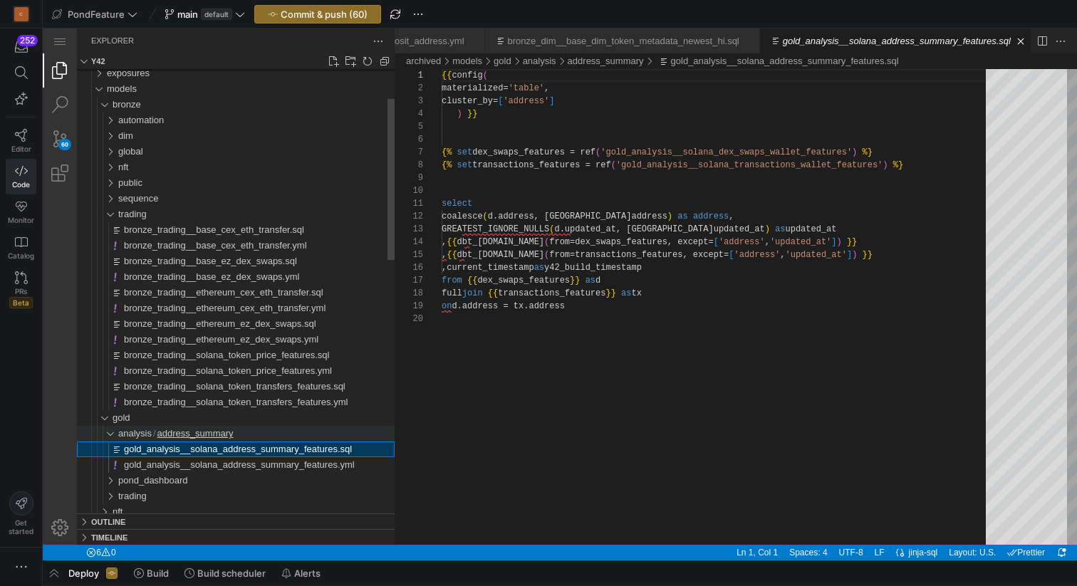
scroll to position [0, 1508]
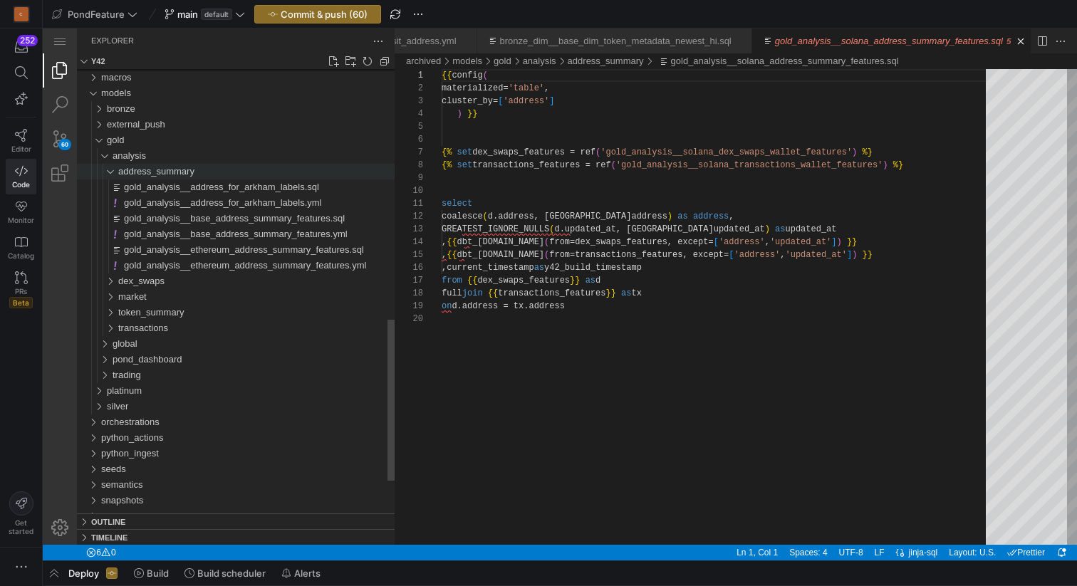
click at [110, 172] on div "address_summary" at bounding box center [101, 172] width 38 height 16
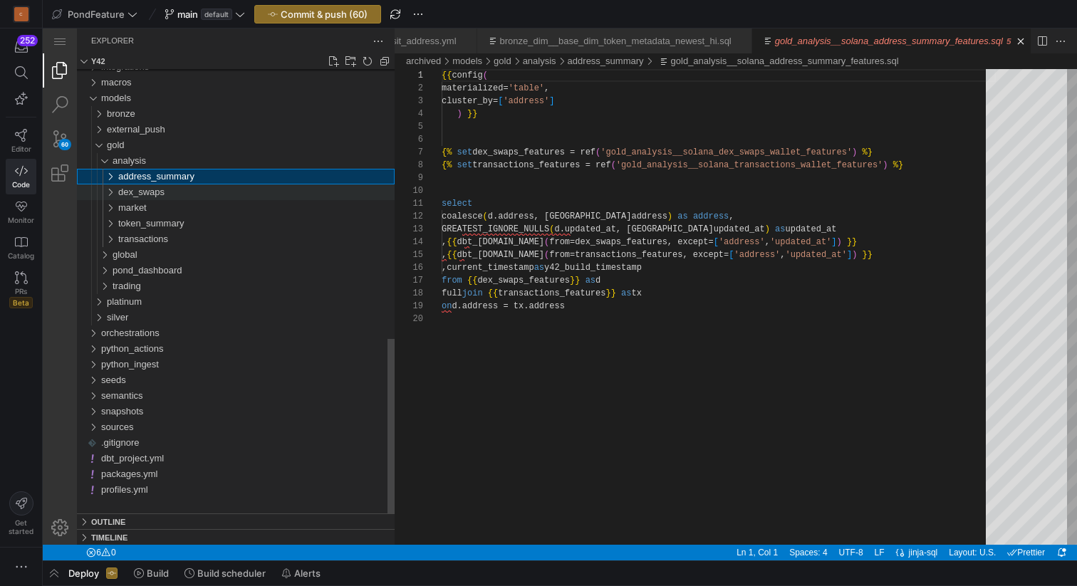
click at [112, 192] on div "dex_swaps" at bounding box center [101, 192] width 38 height 16
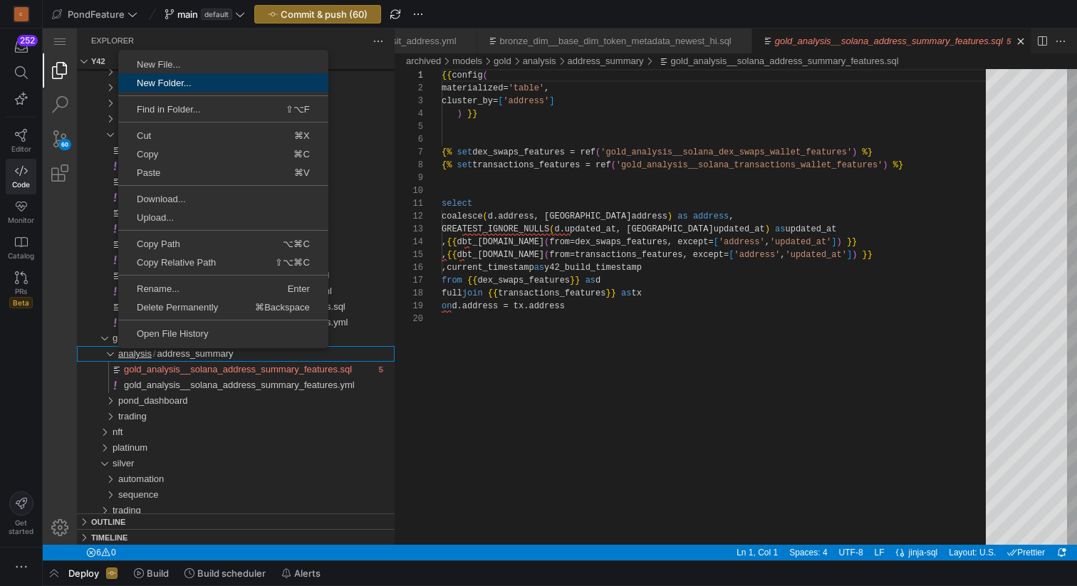
click at [212, 82] on span "New Folder..." at bounding box center [223, 82] width 210 height 9
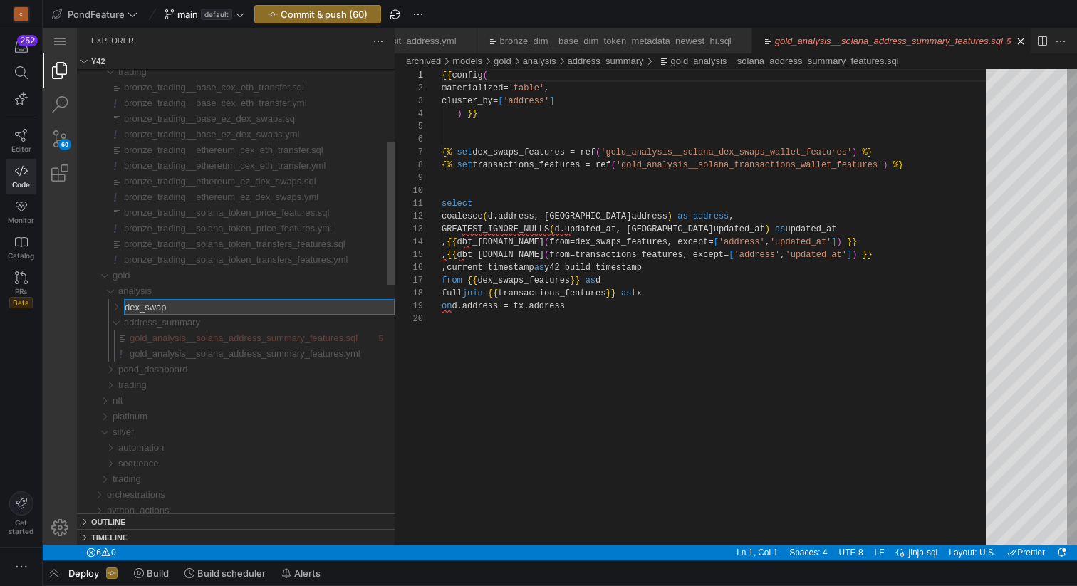
type input "dex_swaps"
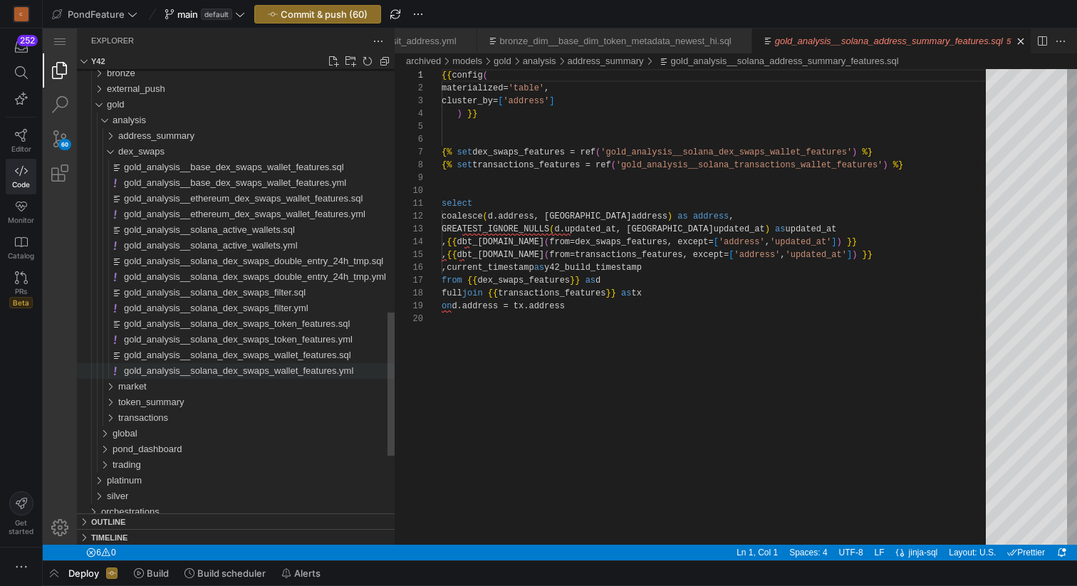
click at [202, 368] on span "gold_analysis__solana_dex_swaps_wallet_features.yml" at bounding box center [238, 370] width 229 height 11
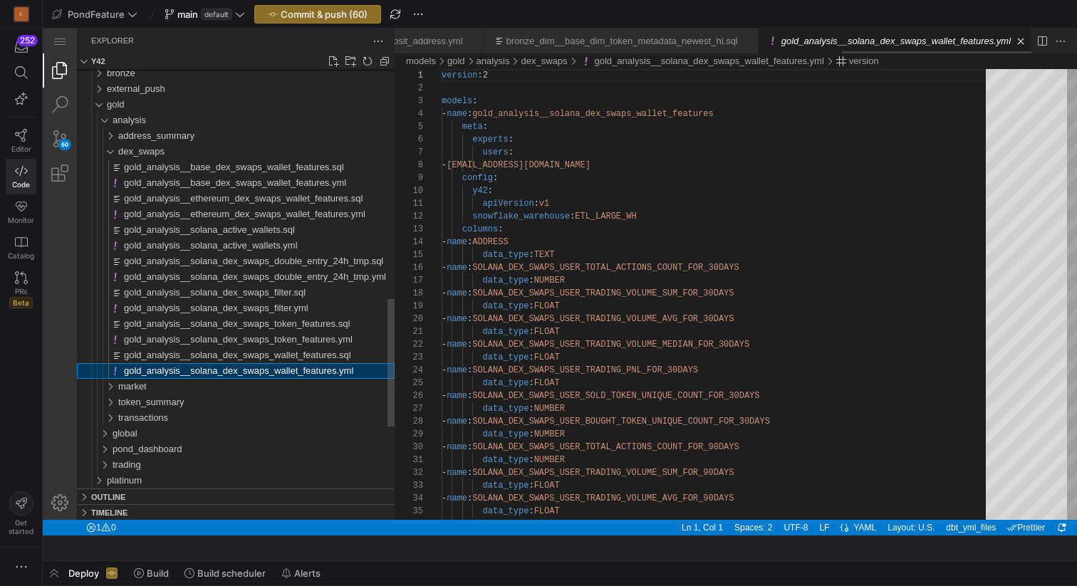
scroll to position [128, 0]
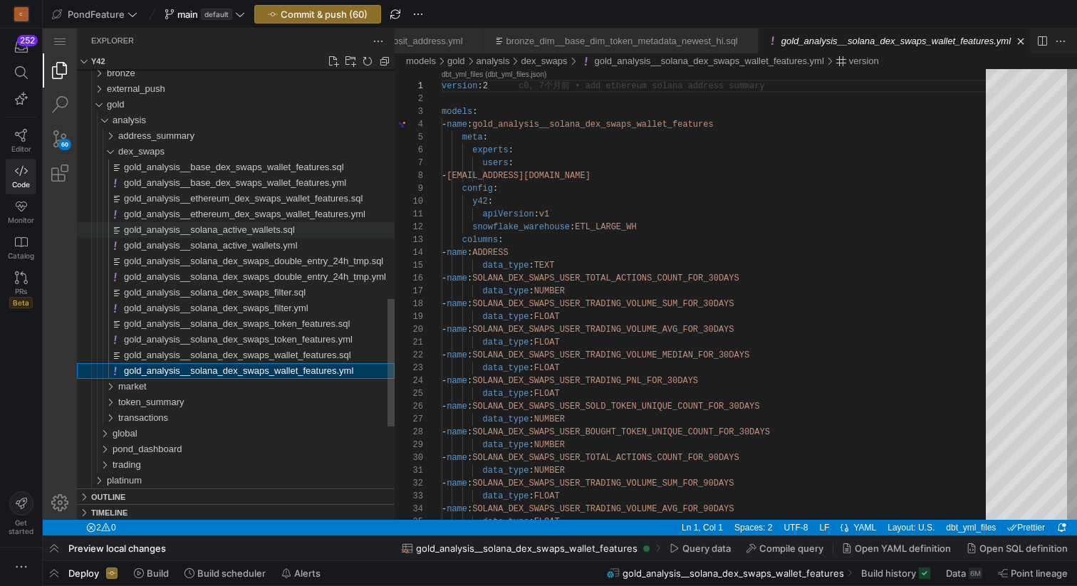
click at [214, 229] on span "gold_analysis__solana_active_wallets.sql" at bounding box center [209, 229] width 171 height 11
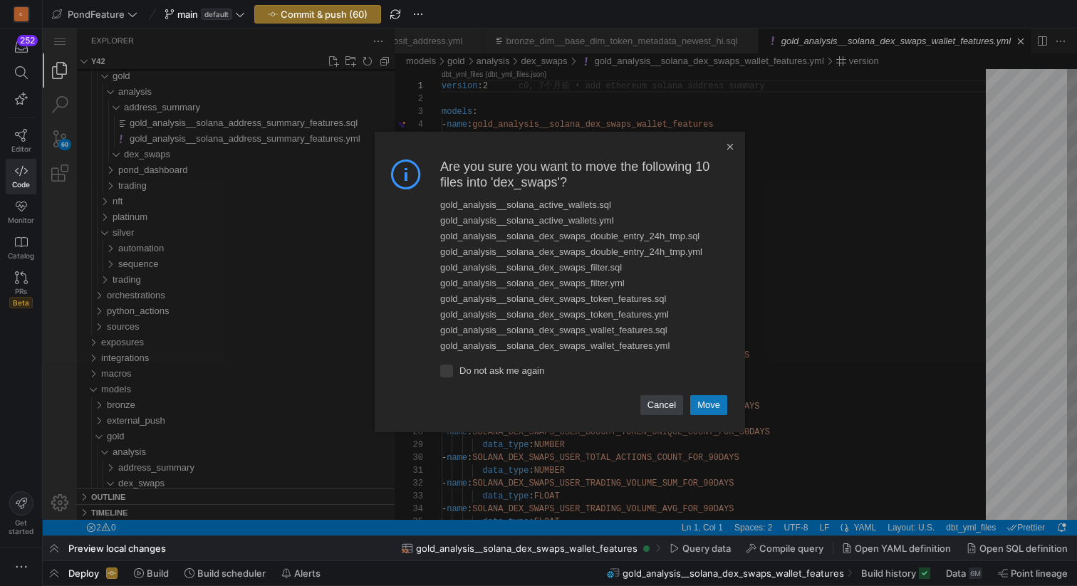
click at [707, 405] on link "Move" at bounding box center [708, 405] width 37 height 20
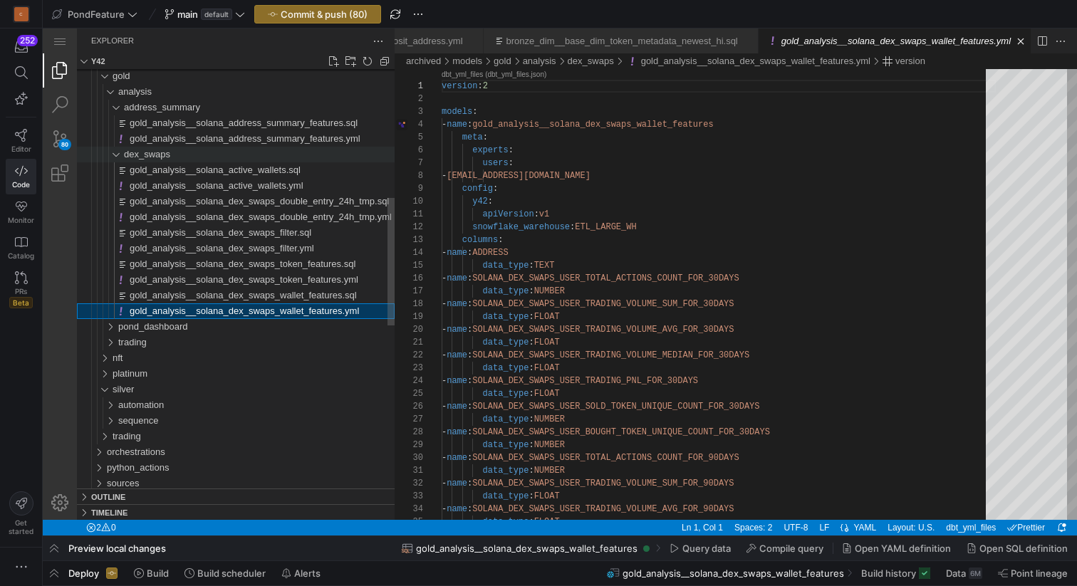
click at [118, 155] on div "dex_swaps" at bounding box center [104, 155] width 44 height 16
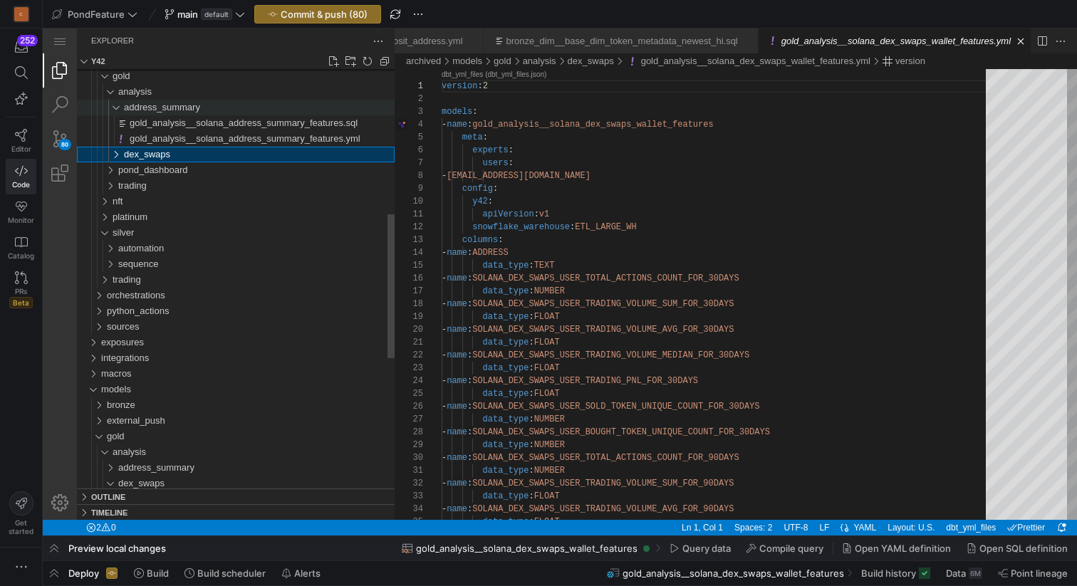
click at [115, 108] on div "address_summary" at bounding box center [104, 108] width 44 height 16
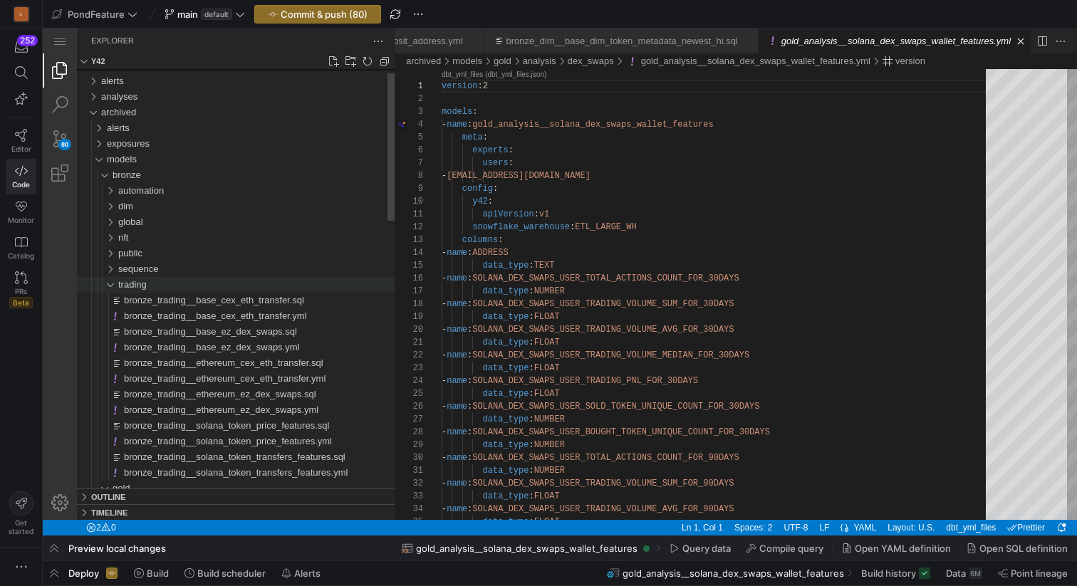
click at [111, 283] on div "trading" at bounding box center [101, 285] width 38 height 16
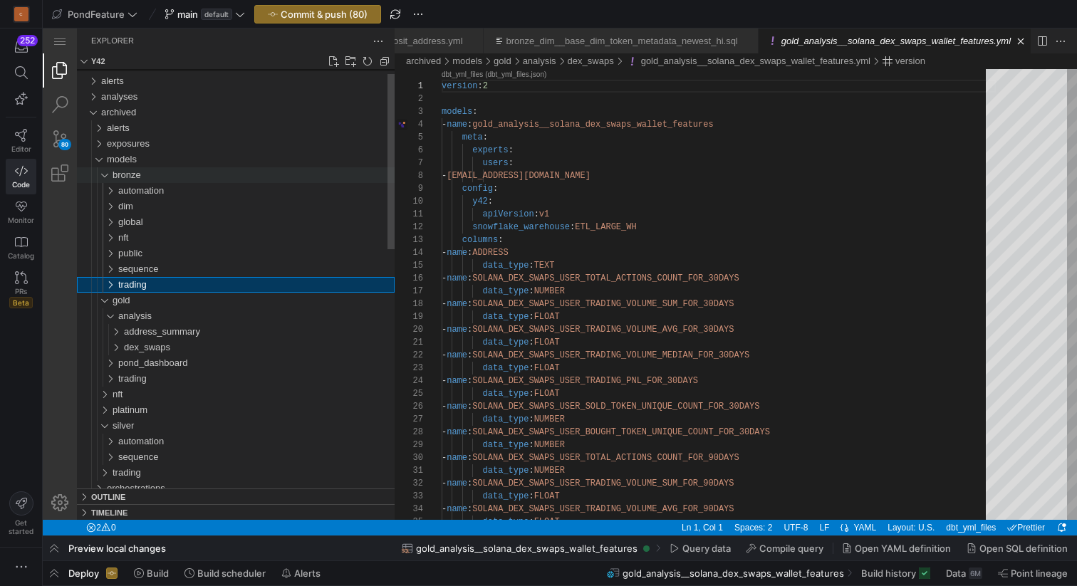
click at [104, 177] on div "bronze" at bounding box center [98, 175] width 33 height 16
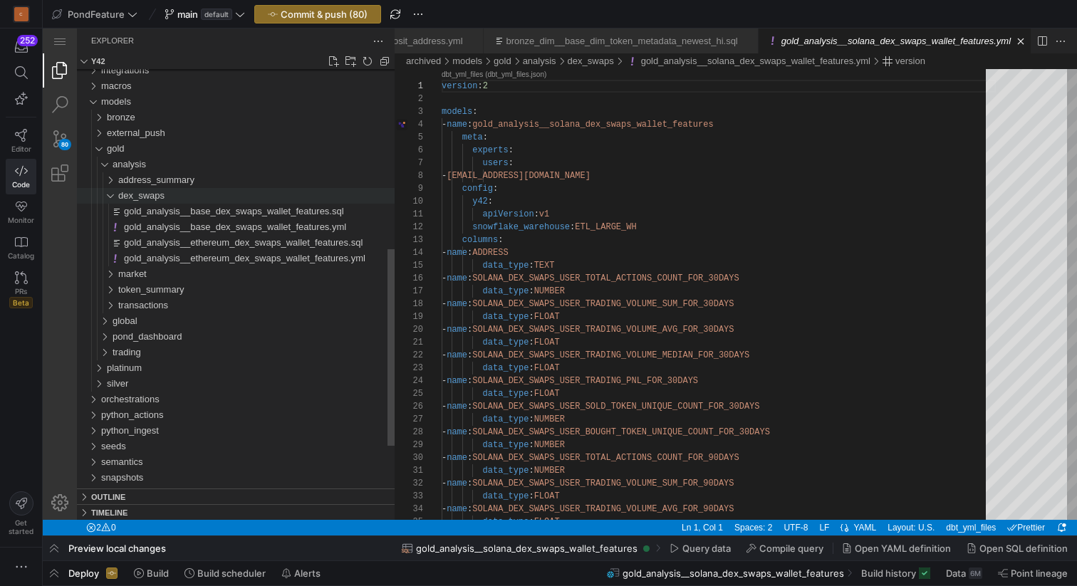
click at [111, 197] on div "dex_swaps" at bounding box center [101, 196] width 38 height 16
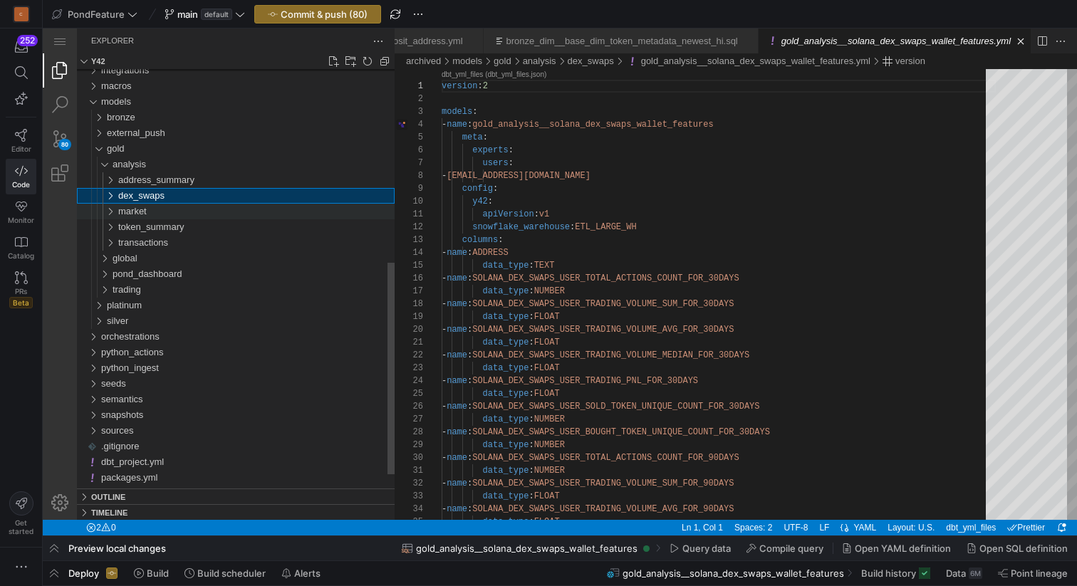
click at [114, 217] on div "market" at bounding box center [101, 212] width 38 height 16
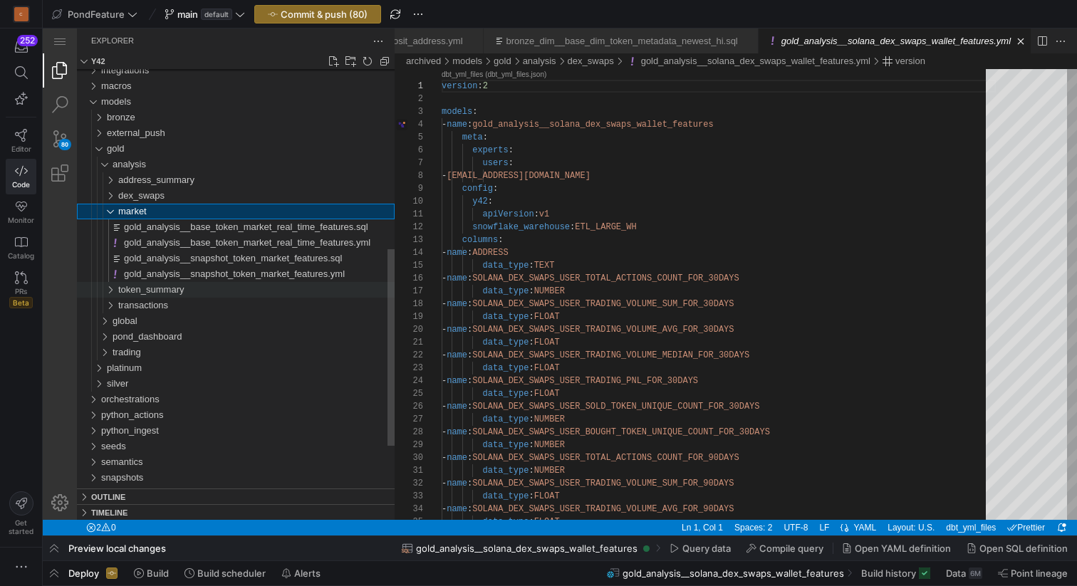
click at [110, 290] on div "token_summary" at bounding box center [101, 290] width 38 height 16
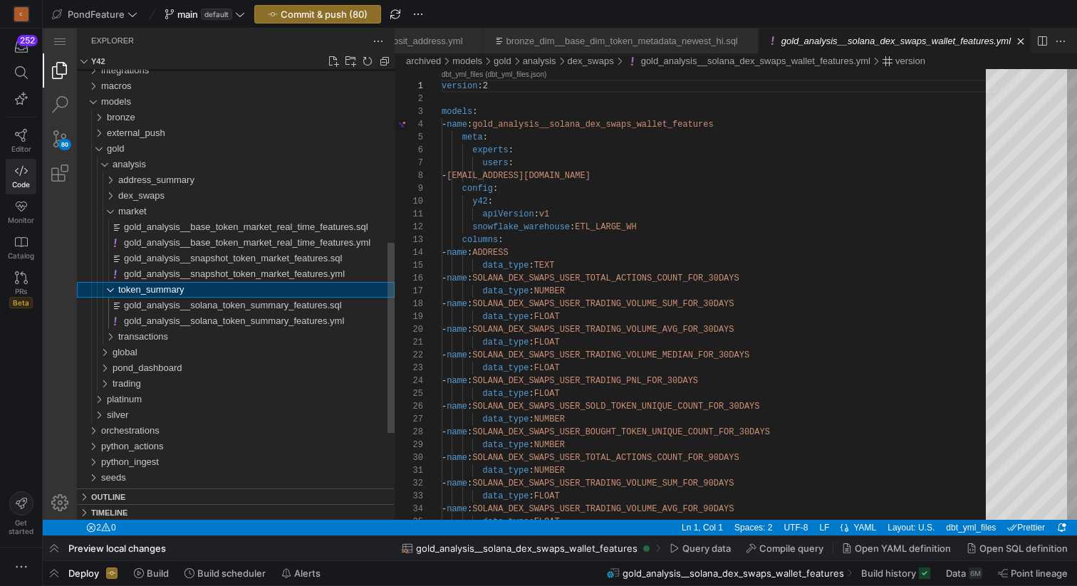
click at [110, 290] on div "token_summary" at bounding box center [101, 290] width 38 height 16
click at [111, 289] on div "token_summary" at bounding box center [101, 290] width 38 height 16
click at [113, 288] on div "token_summary" at bounding box center [101, 290] width 38 height 16
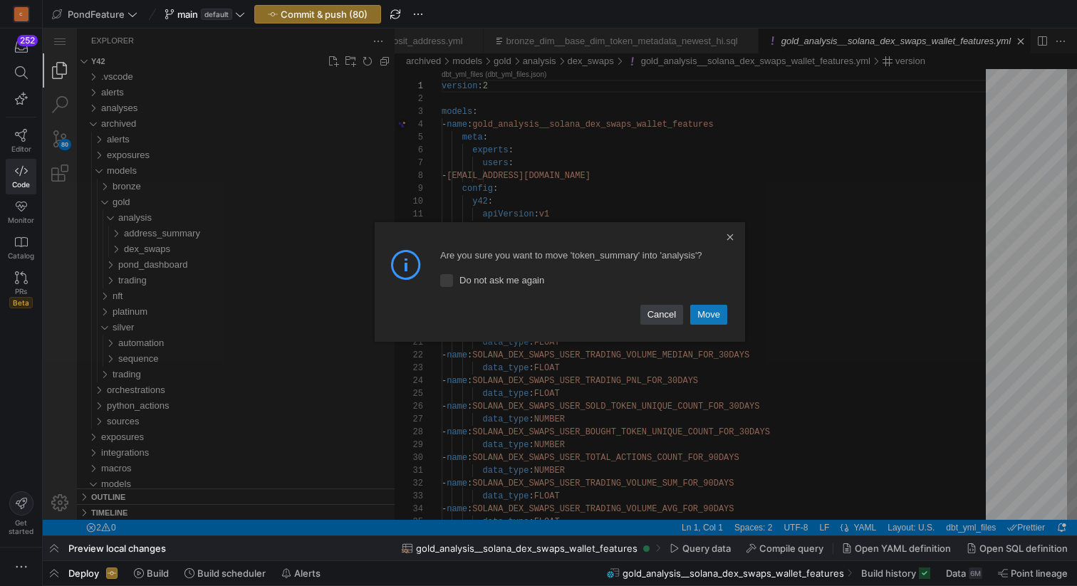
click at [716, 311] on link "Move" at bounding box center [708, 315] width 37 height 20
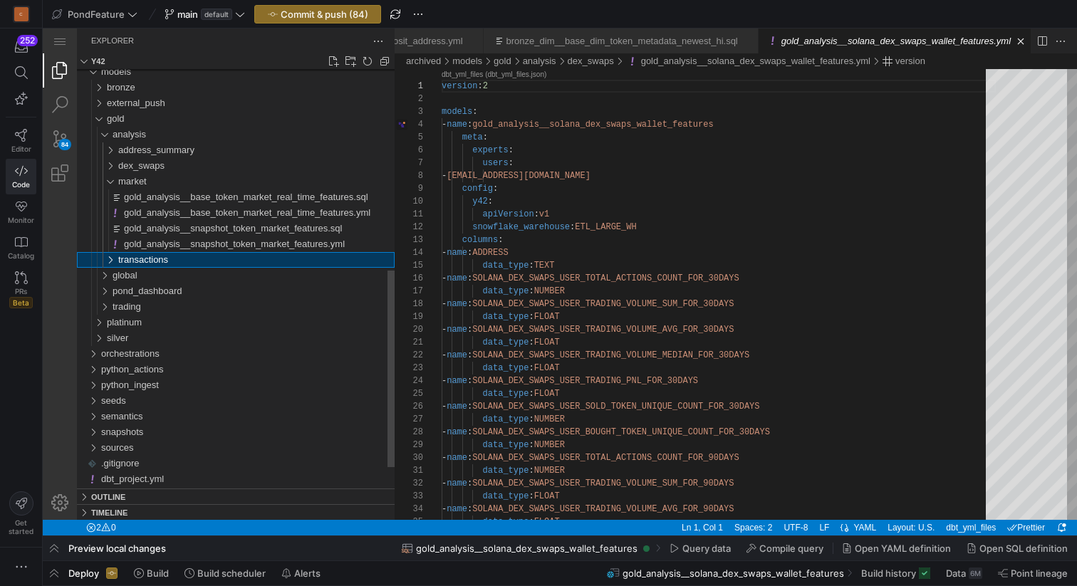
click at [107, 257] on div "transactions" at bounding box center [101, 260] width 38 height 16
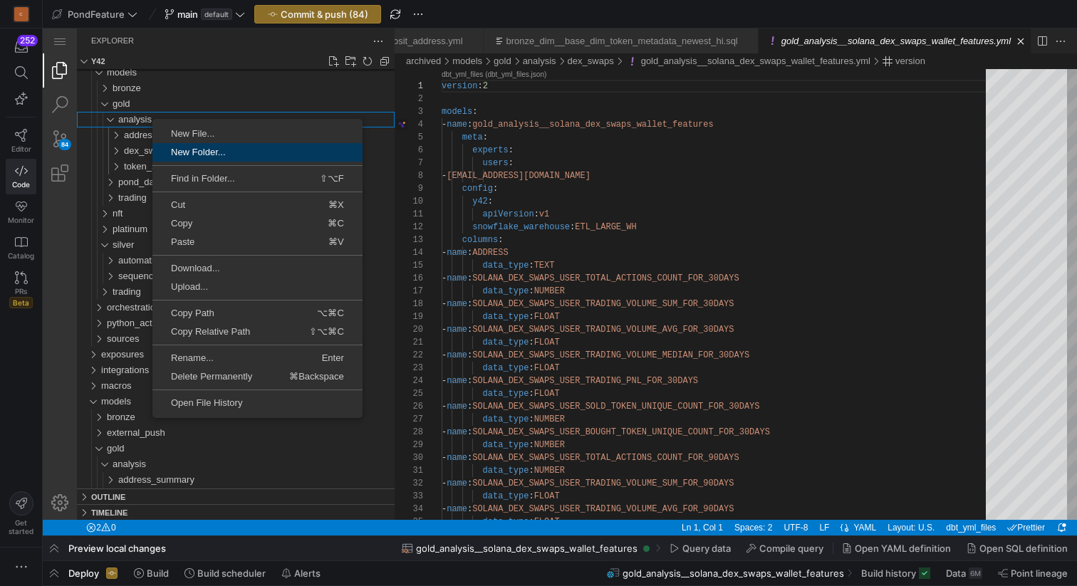
click at [228, 155] on span "New Folder..." at bounding box center [257, 151] width 210 height 9
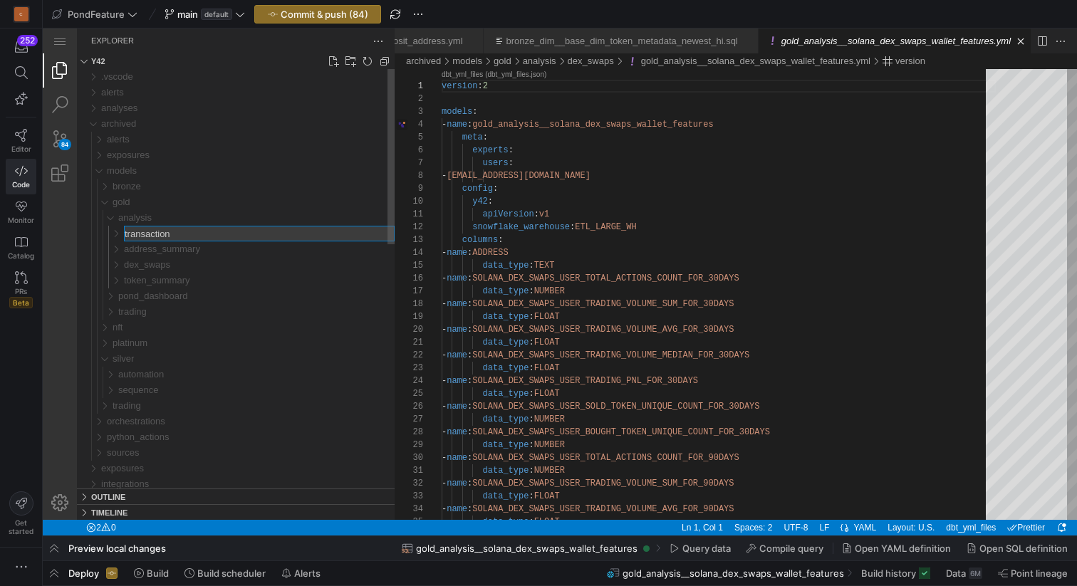
type input "transactions"
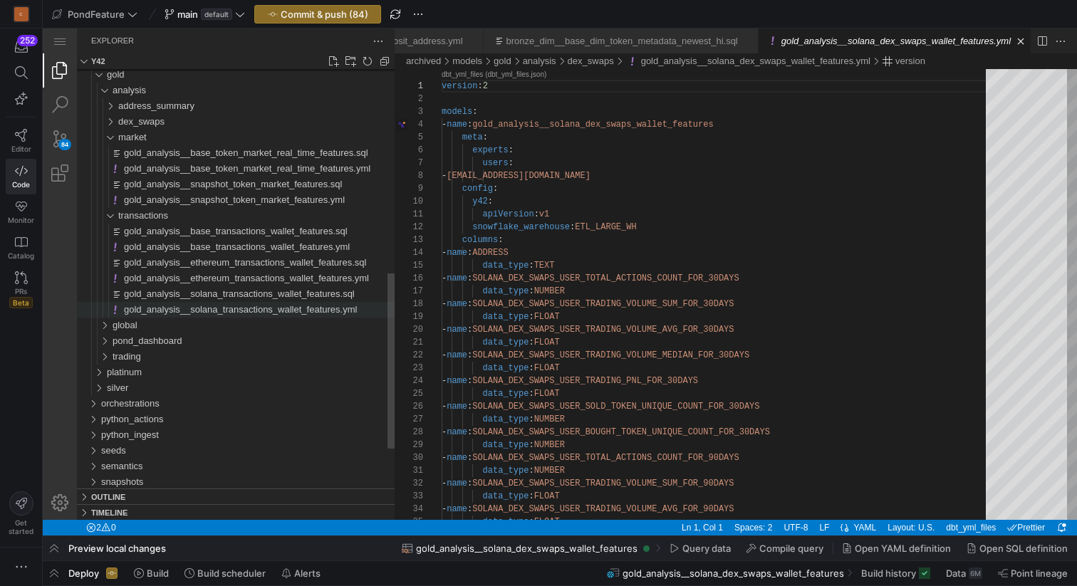
click at [217, 310] on span "gold_analysis__solana_transactions_wallet_features.yml" at bounding box center [240, 309] width 233 height 11
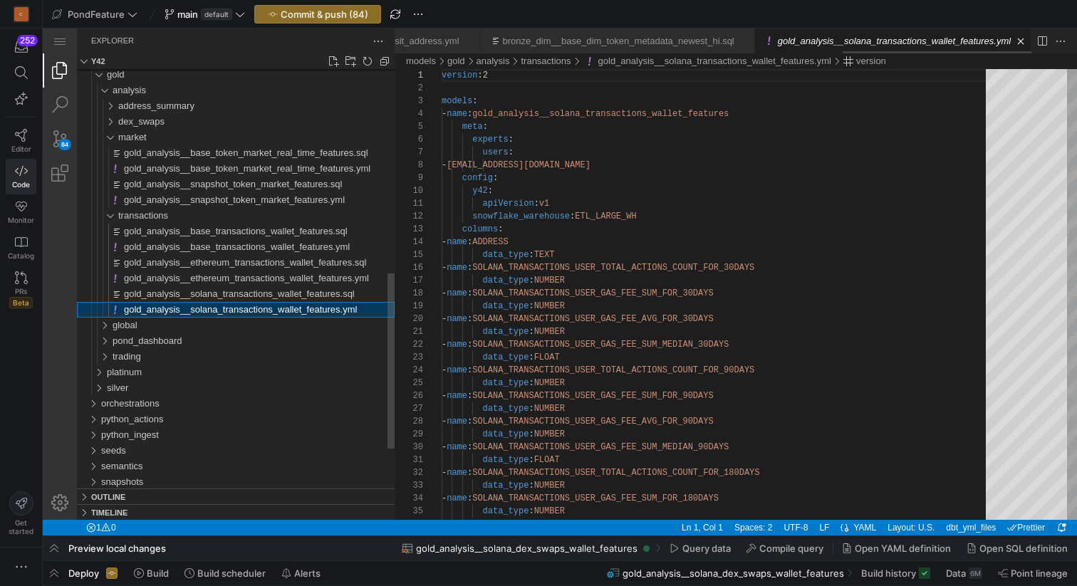
scroll to position [0, 1506]
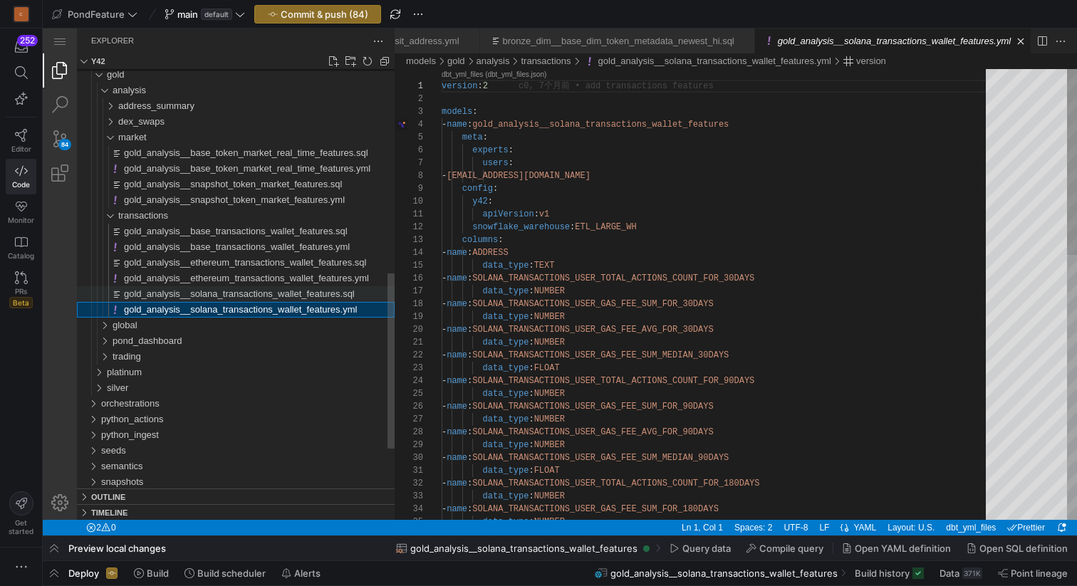
click at [219, 293] on span "gold_analysis__solana_transactions_wallet_features.sql" at bounding box center [239, 293] width 231 height 11
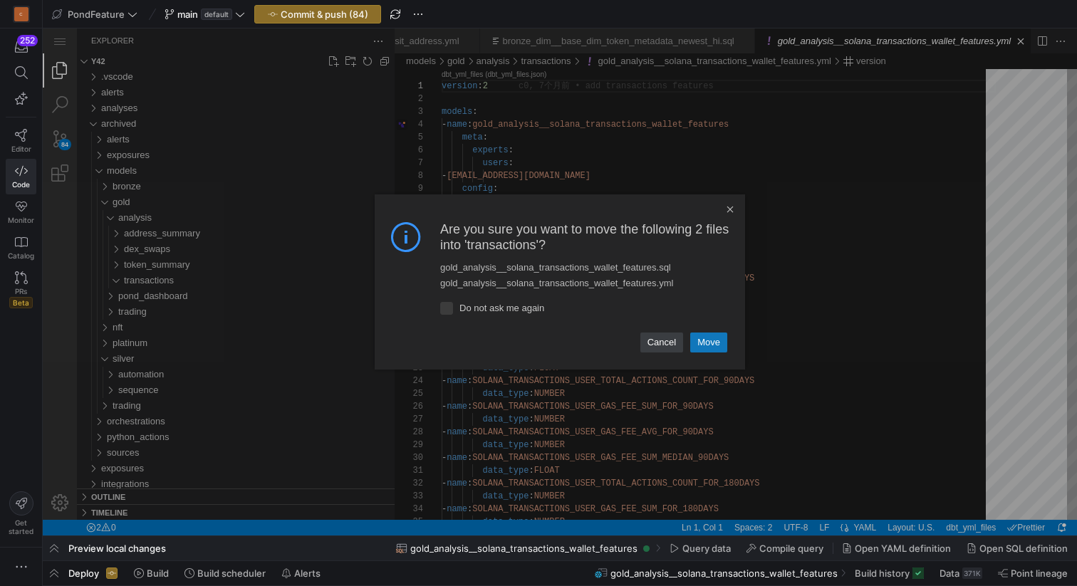
click at [712, 343] on link "Move" at bounding box center [708, 343] width 37 height 20
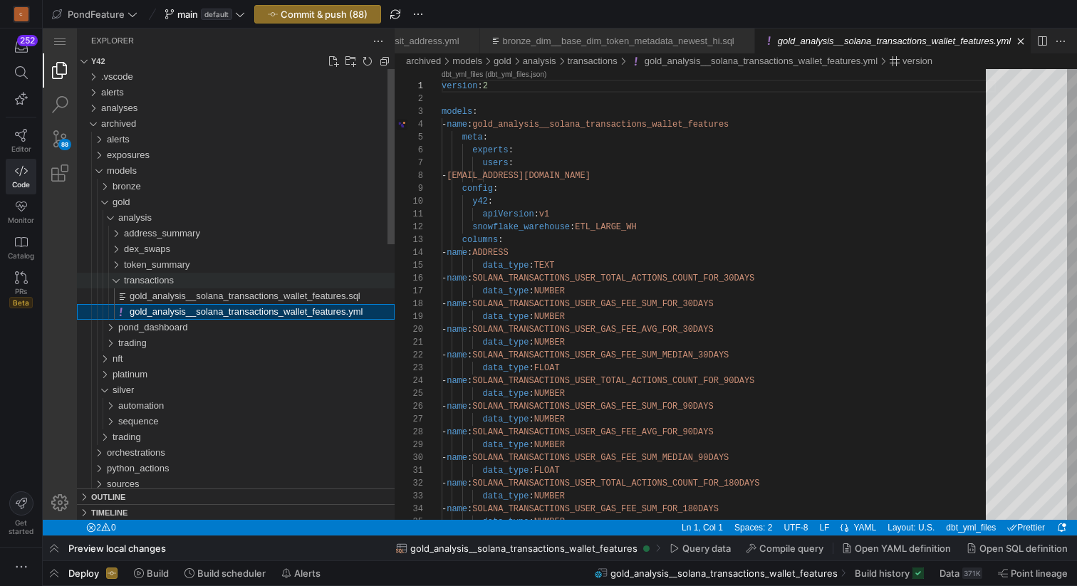
click at [116, 282] on div "transactions" at bounding box center [104, 281] width 44 height 16
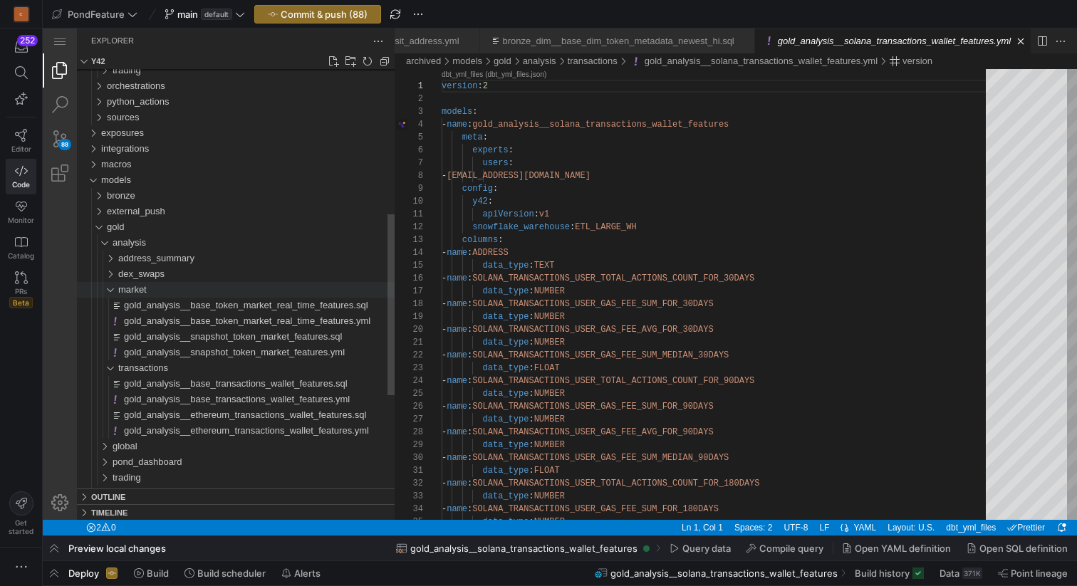
click at [108, 286] on div "market" at bounding box center [101, 290] width 38 height 16
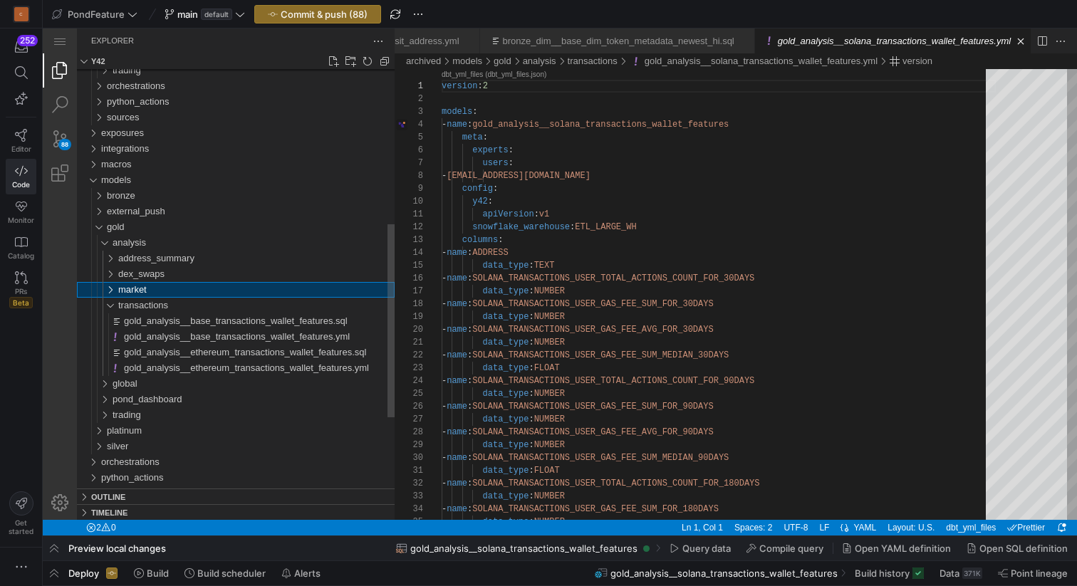
click at [109, 287] on div "market" at bounding box center [101, 290] width 38 height 16
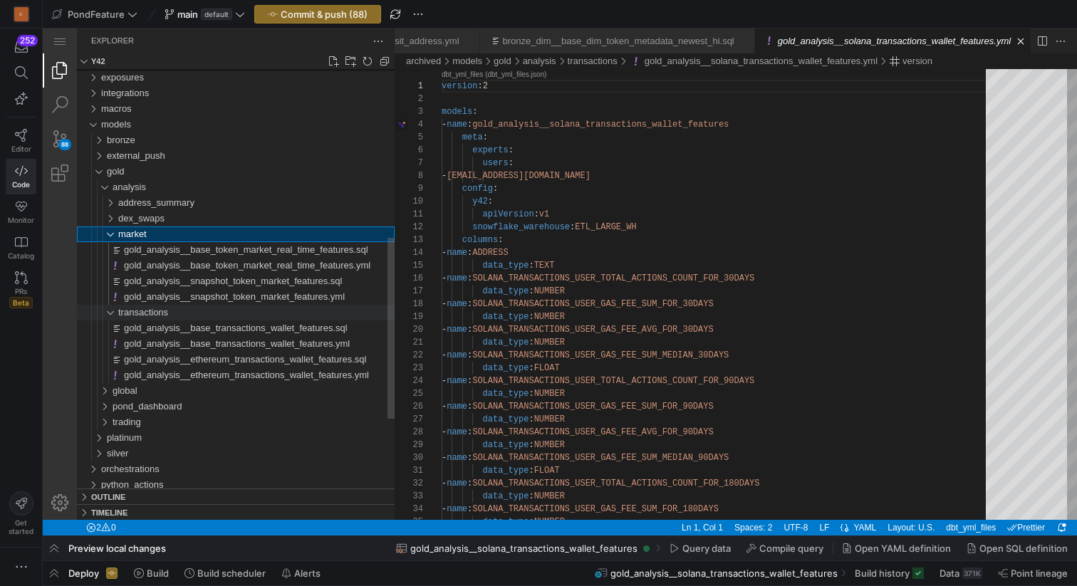
click at [109, 312] on div "transactions" at bounding box center [101, 313] width 38 height 16
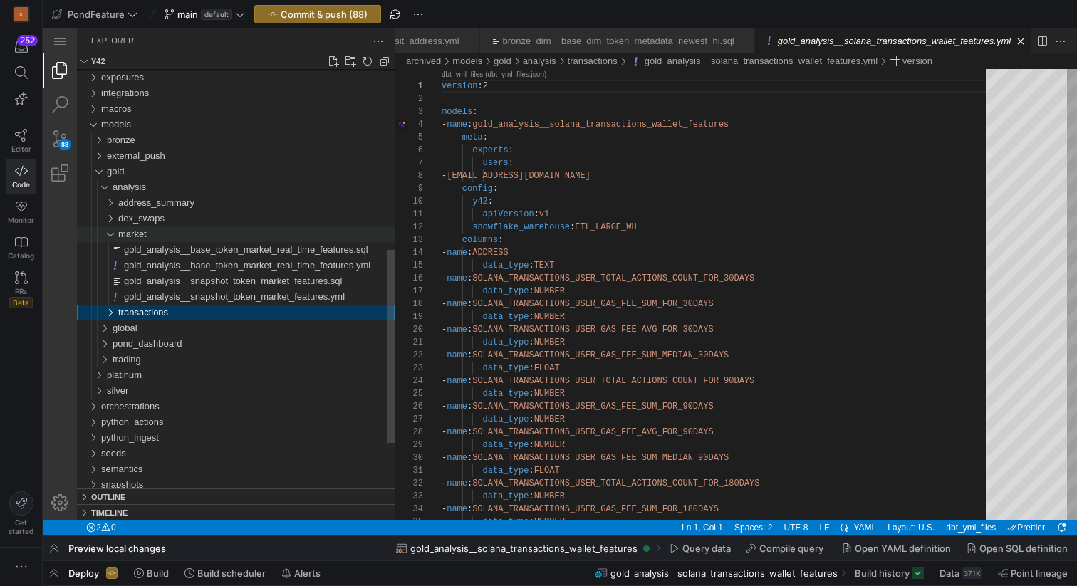
click at [111, 234] on div "market" at bounding box center [101, 235] width 38 height 16
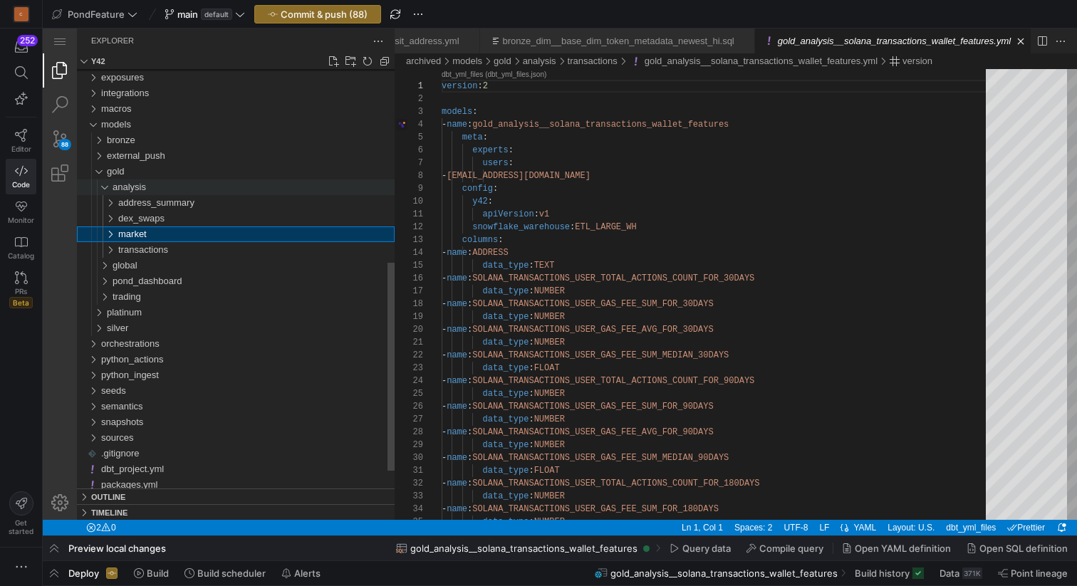
click at [108, 187] on div "analysis" at bounding box center [98, 188] width 33 height 16
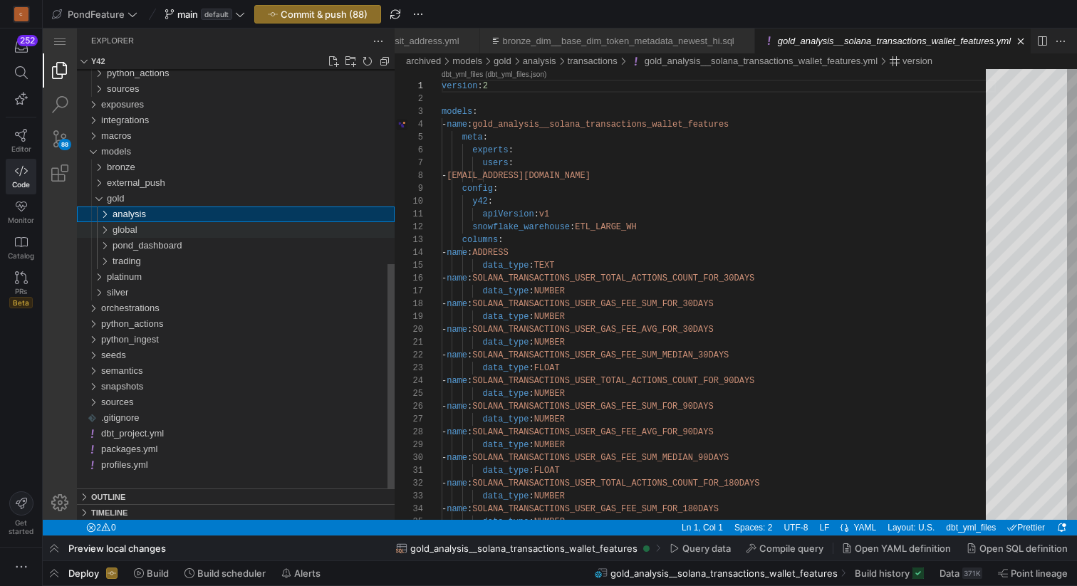
click at [105, 230] on div "global" at bounding box center [98, 230] width 33 height 16
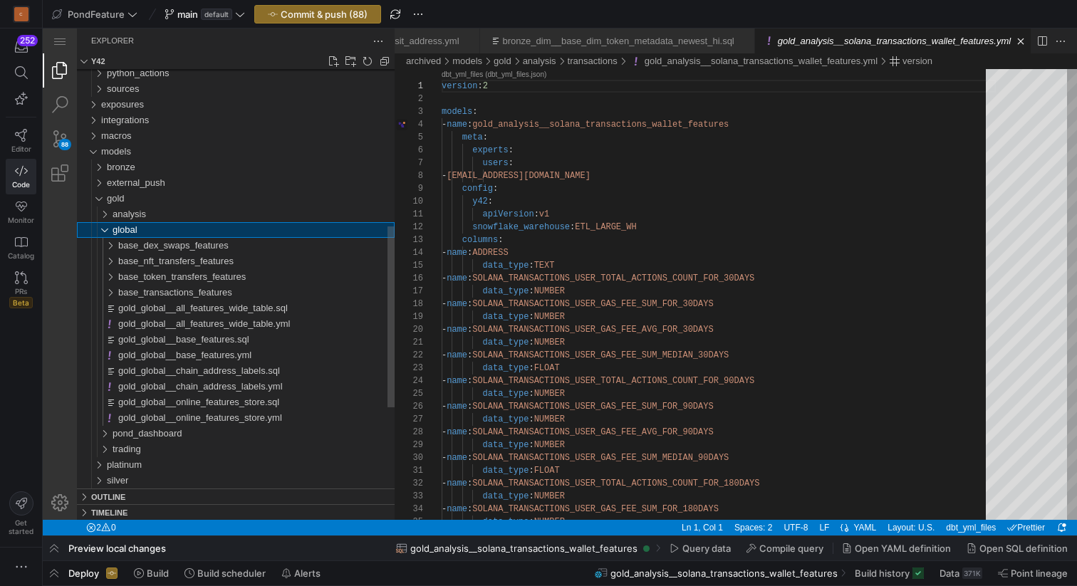
click at [105, 230] on div "global" at bounding box center [98, 230] width 33 height 16
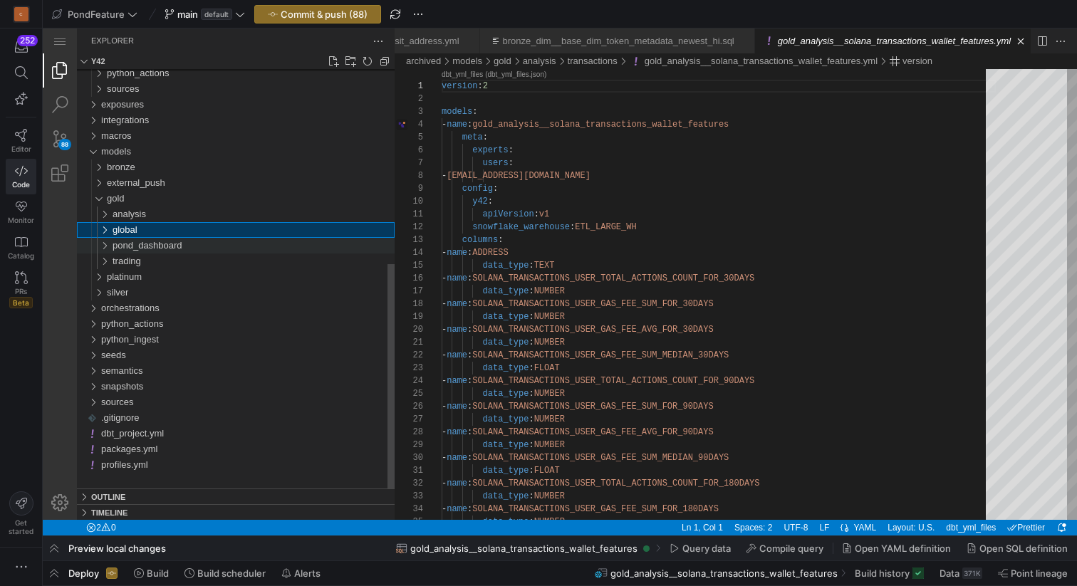
click at [107, 247] on div "pond_dashboard" at bounding box center [98, 246] width 33 height 16
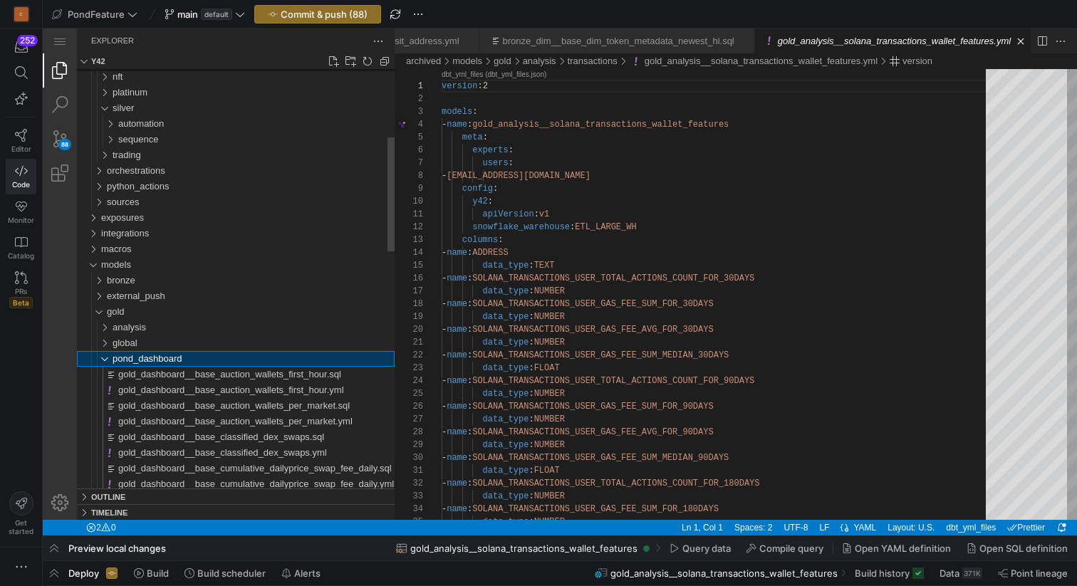
click at [108, 355] on div "pond_dashboard" at bounding box center [98, 359] width 33 height 16
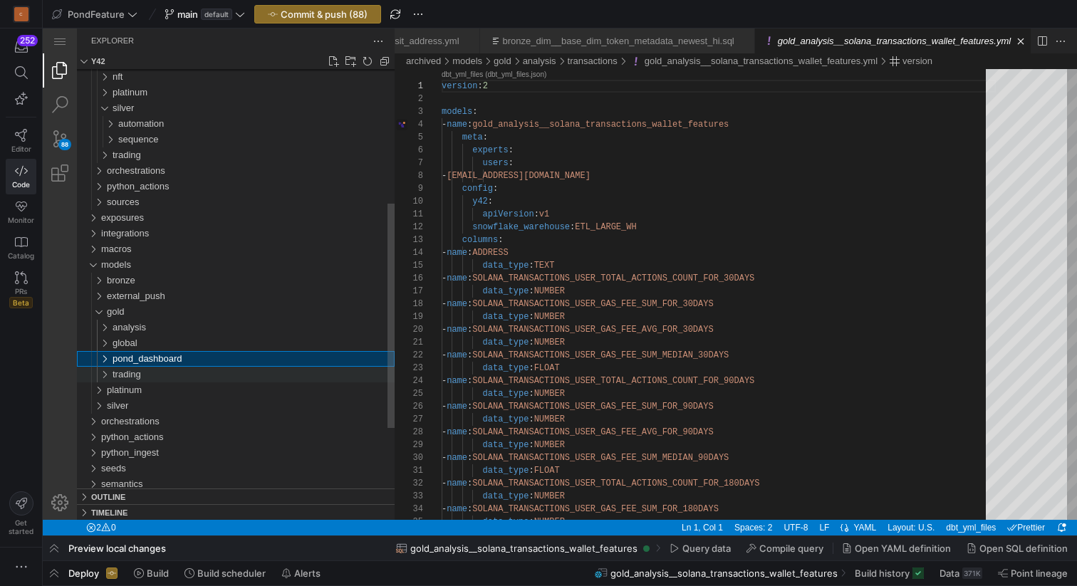
click at [107, 371] on div "trading" at bounding box center [98, 375] width 33 height 16
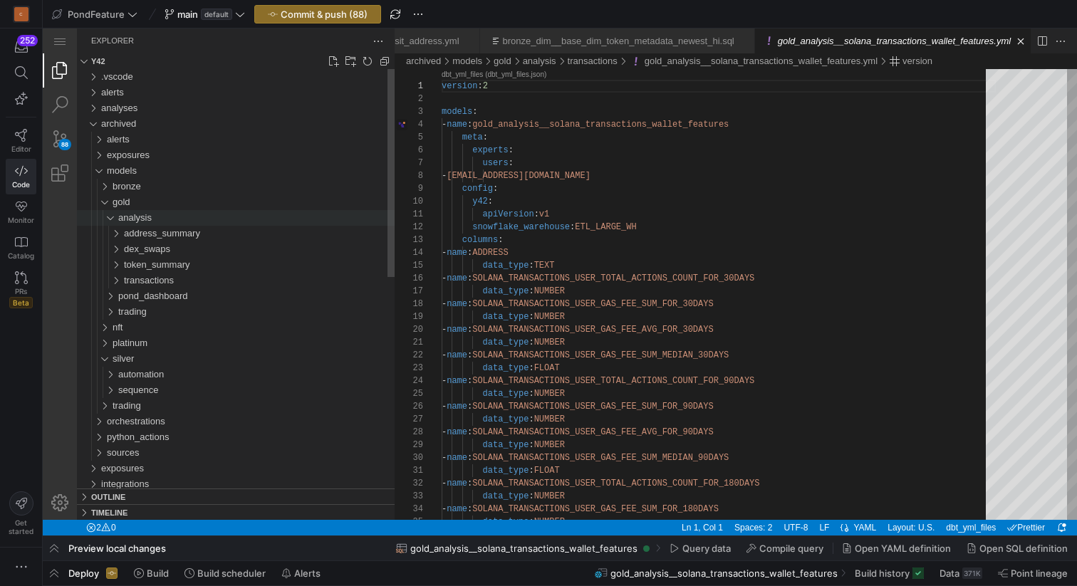
click at [111, 220] on div "analysis" at bounding box center [101, 218] width 38 height 16
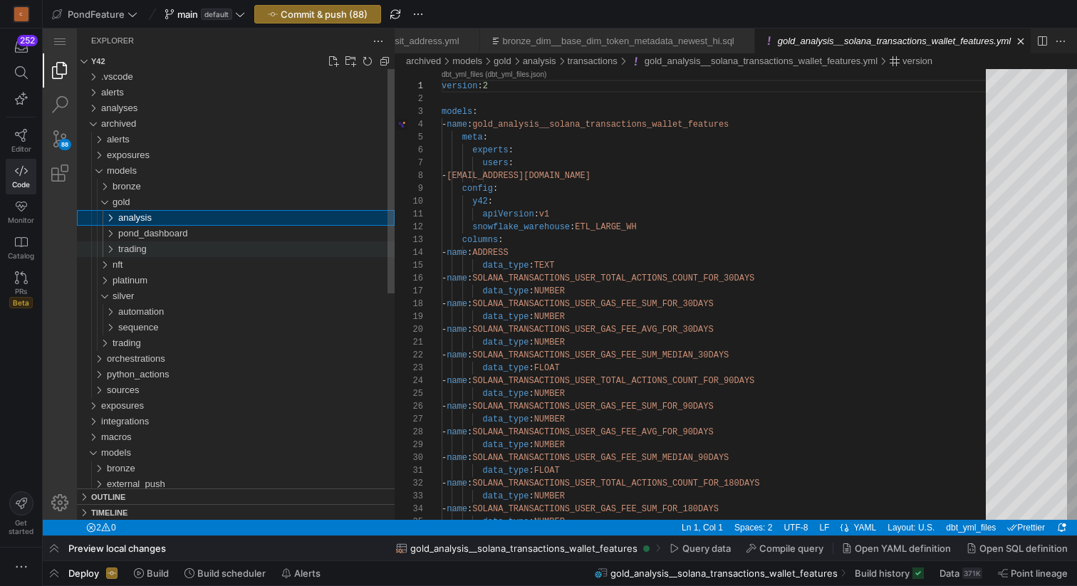
click at [112, 250] on div "trading" at bounding box center [101, 249] width 38 height 16
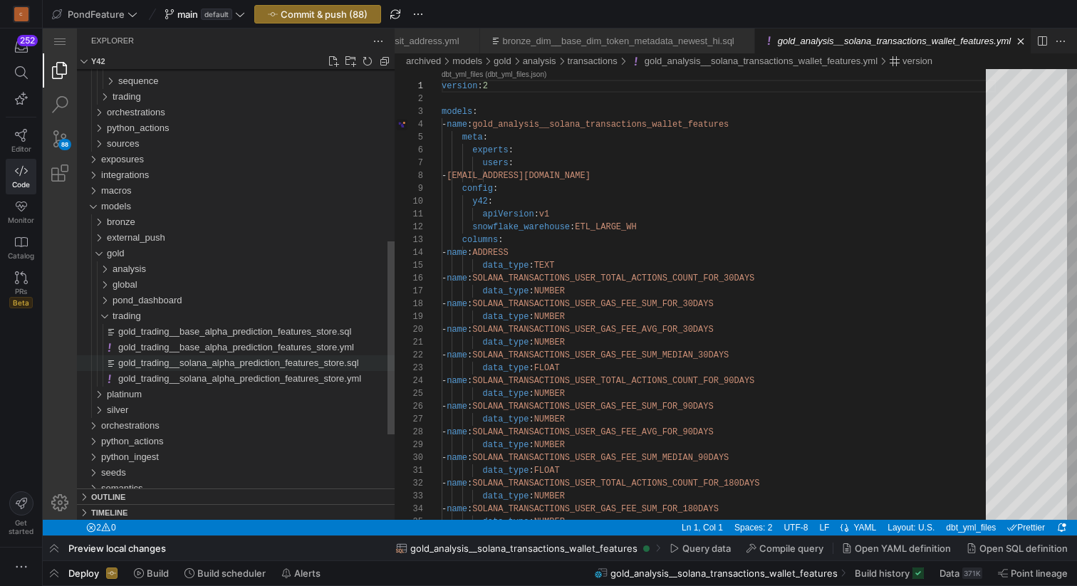
click at [194, 363] on span "gold_trading__solana_alpha_prediction_features_store.sql" at bounding box center [238, 363] width 241 height 11
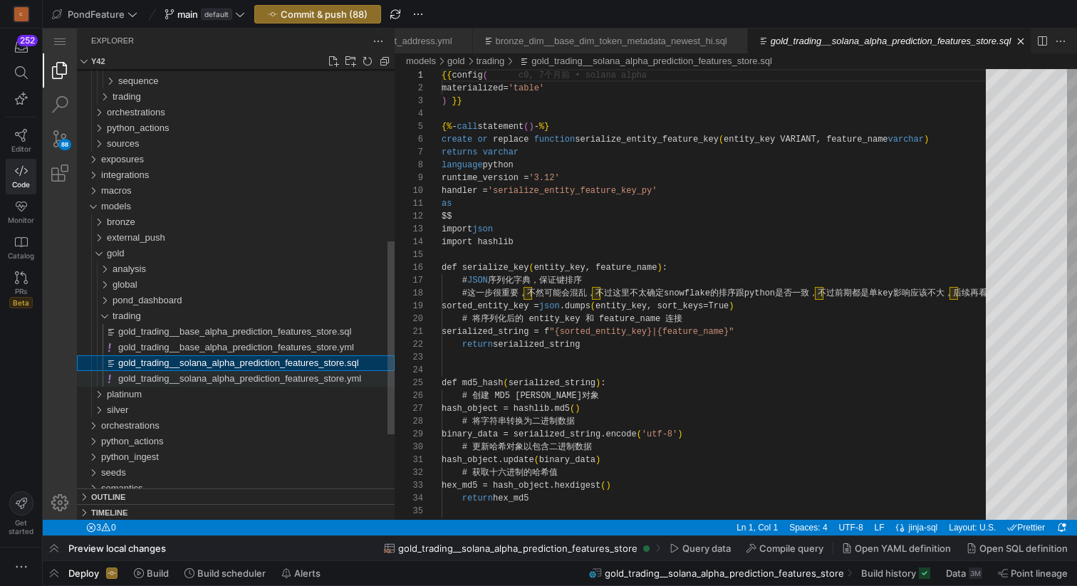
scroll to position [0, 1526]
click at [197, 376] on span "gold_trading__solana_alpha_prediction_features_store.yml" at bounding box center [239, 378] width 243 height 11
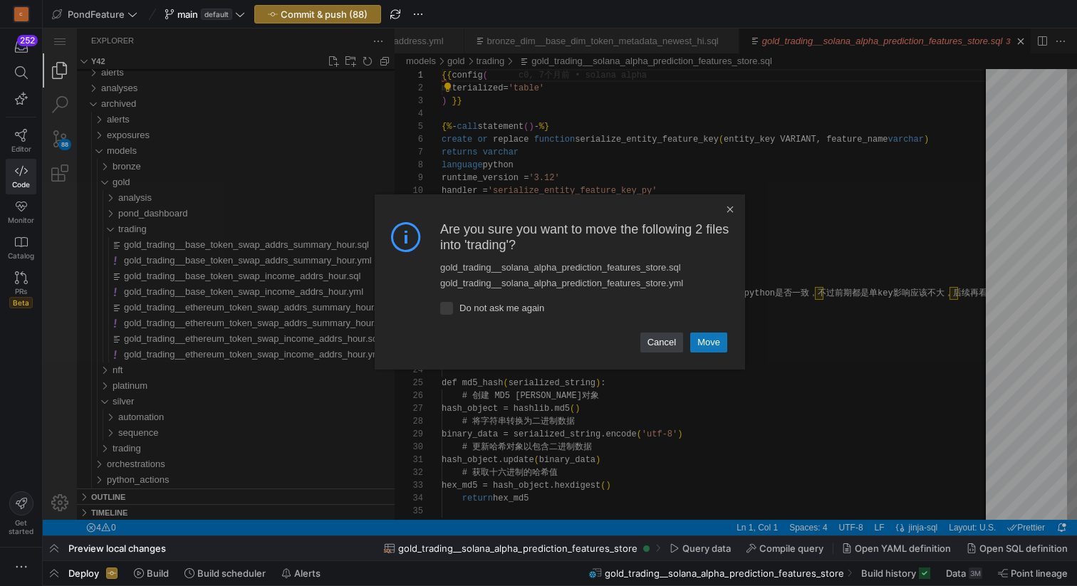
click at [718, 340] on link "Move" at bounding box center [708, 343] width 37 height 20
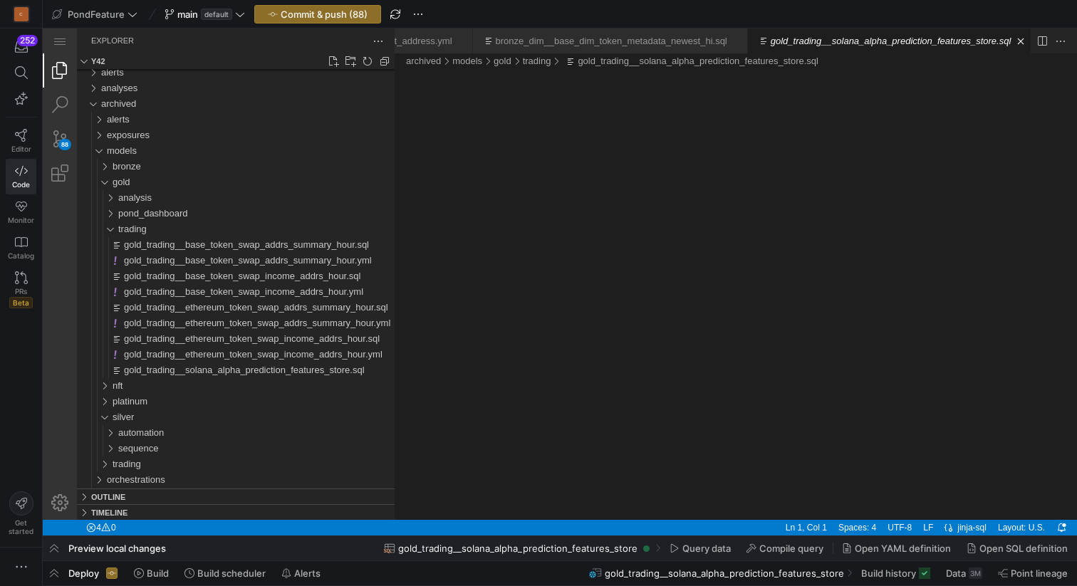
scroll to position [0, 1517]
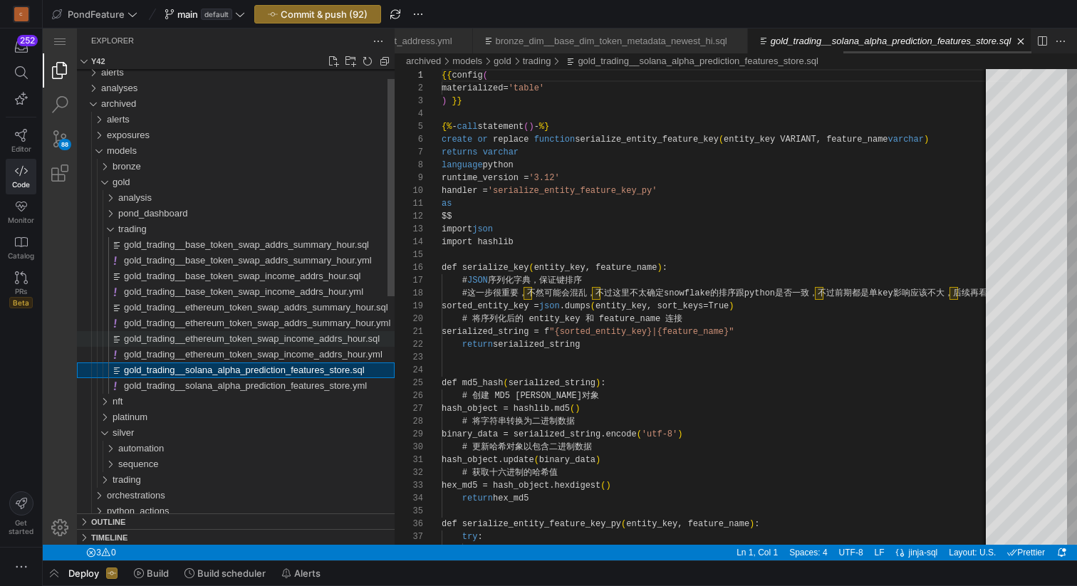
scroll to position [0, 1526]
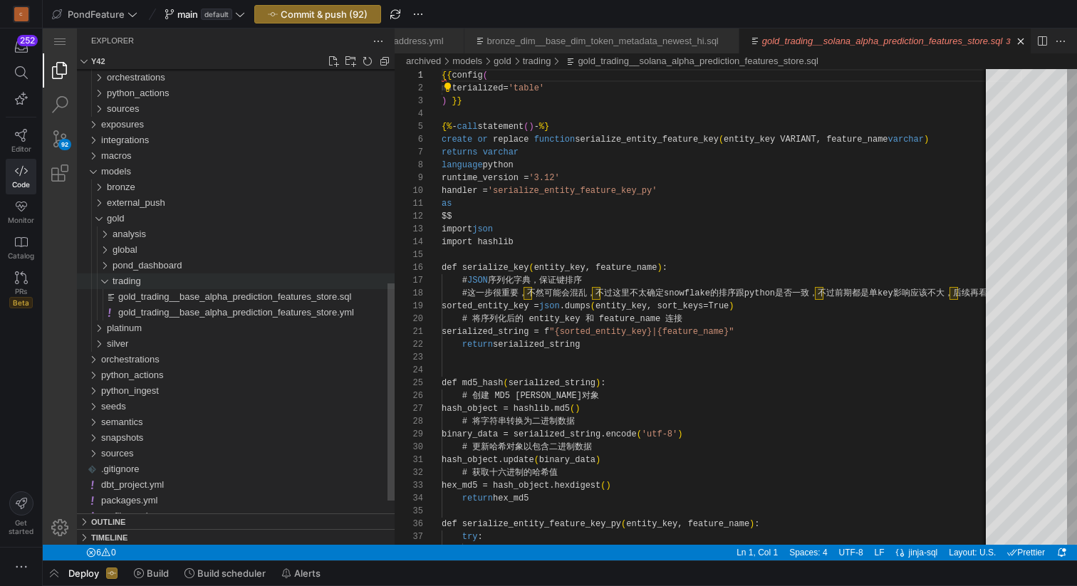
click at [107, 281] on div "trading" at bounding box center [98, 282] width 33 height 16
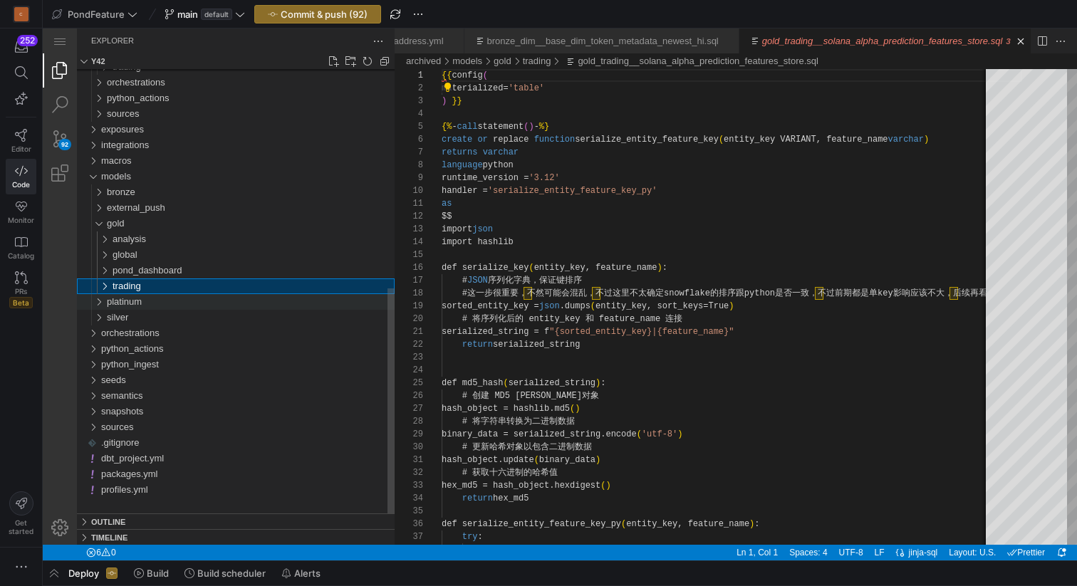
click at [100, 301] on div "platinum" at bounding box center [95, 302] width 27 height 16
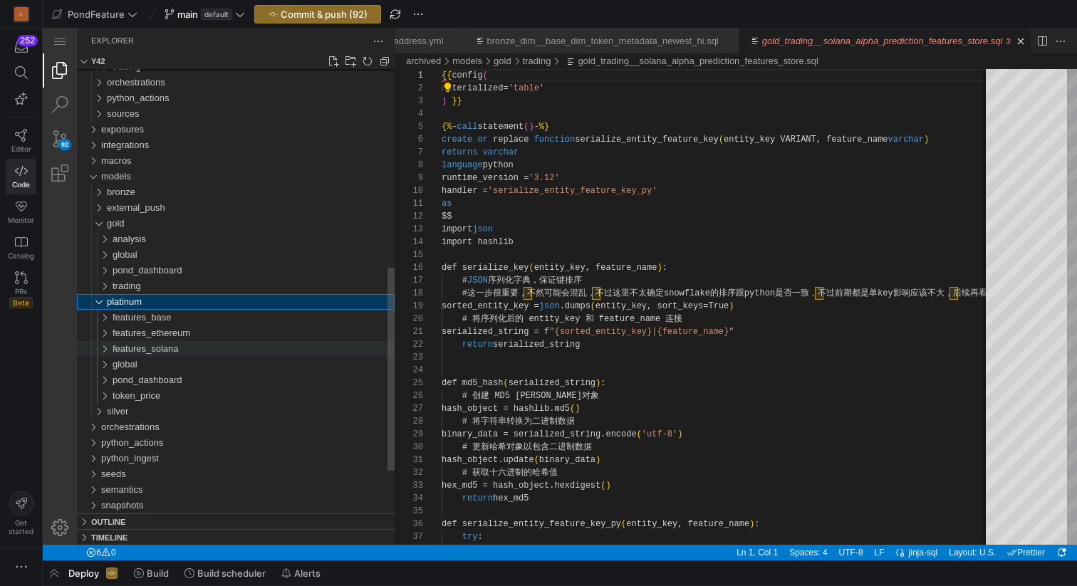
click at [106, 349] on div "features_solana" at bounding box center [98, 349] width 33 height 16
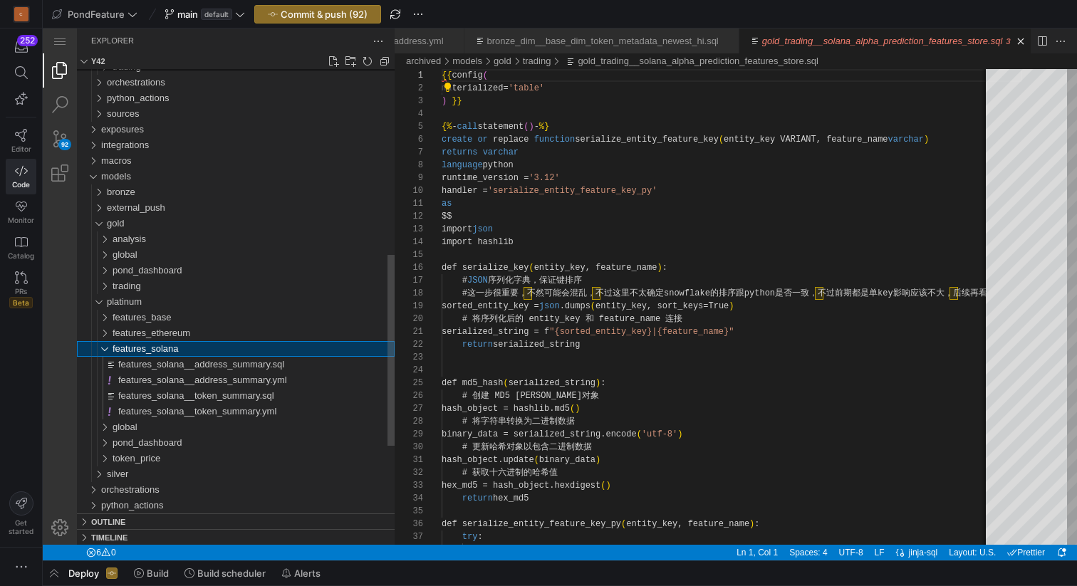
click at [106, 349] on div "features_solana" at bounding box center [98, 349] width 33 height 16
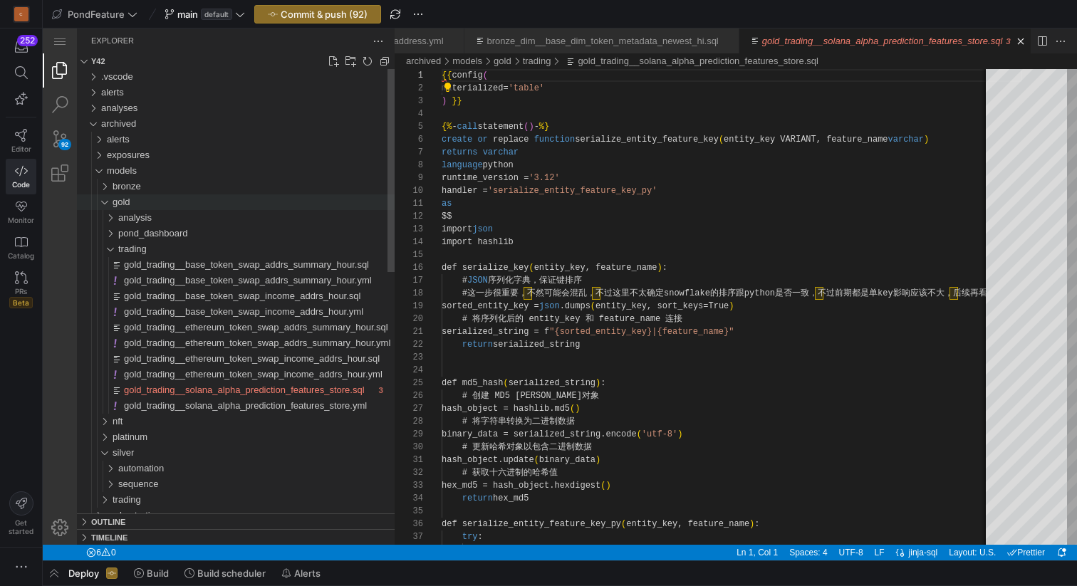
click at [105, 204] on div "gold" at bounding box center [98, 202] width 33 height 16
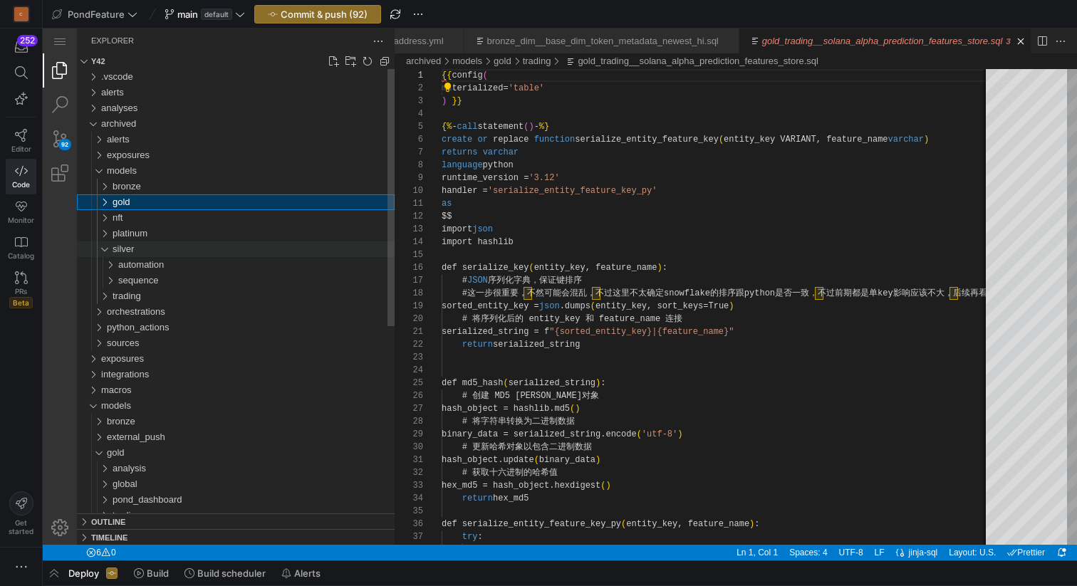
click at [105, 249] on div "silver" at bounding box center [98, 249] width 33 height 16
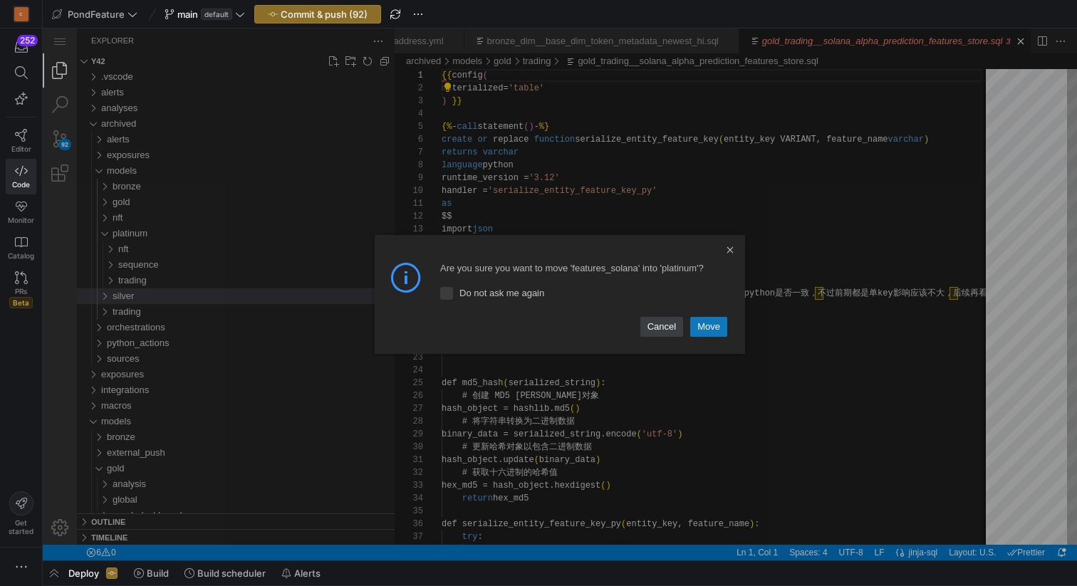
click at [702, 325] on link "Move" at bounding box center [708, 327] width 37 height 20
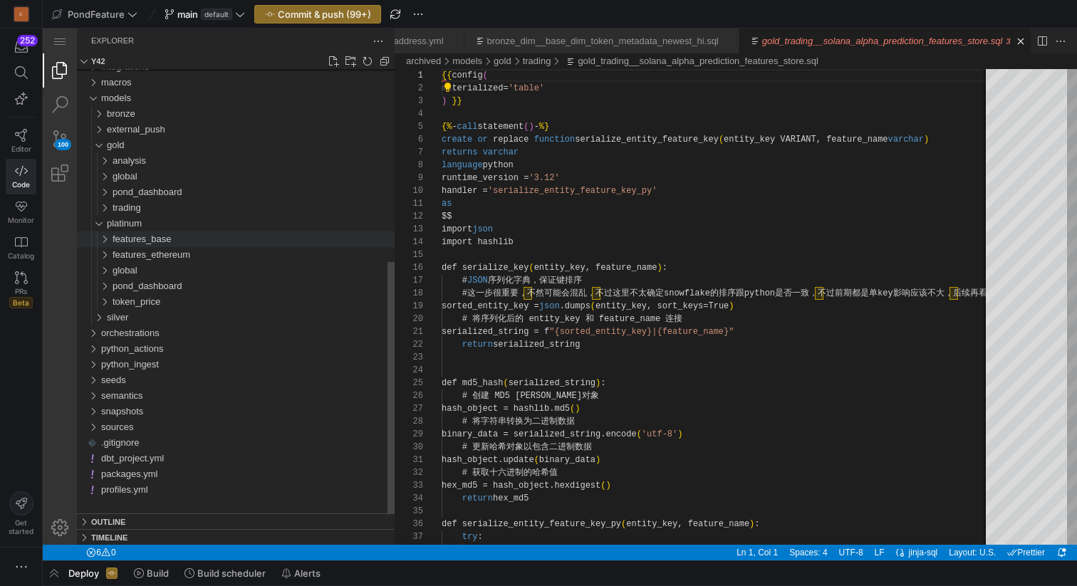
click at [108, 236] on div "features_base" at bounding box center [98, 240] width 33 height 16
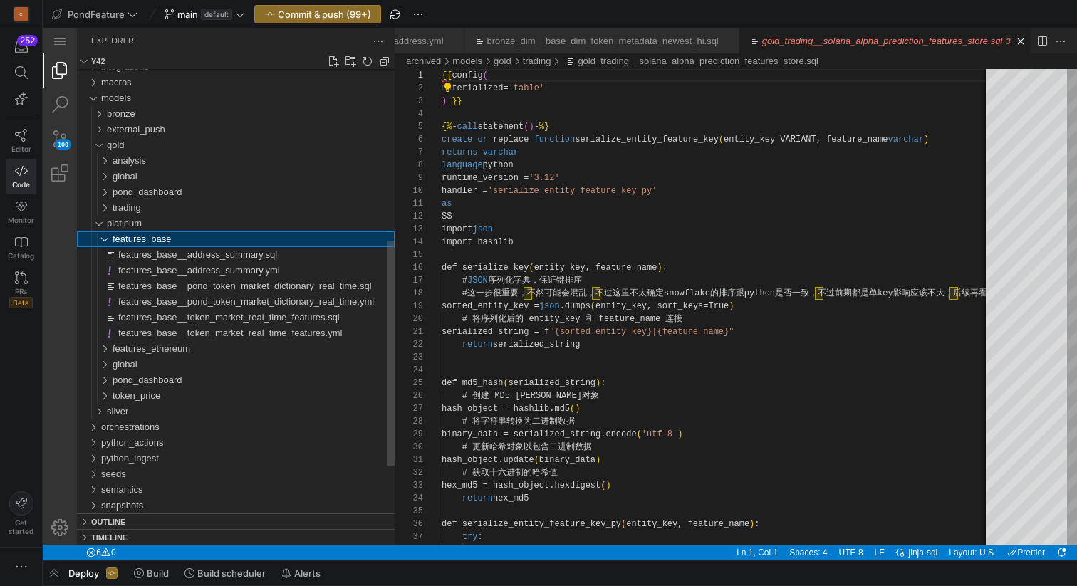
click at [108, 236] on div "features_base" at bounding box center [98, 240] width 33 height 16
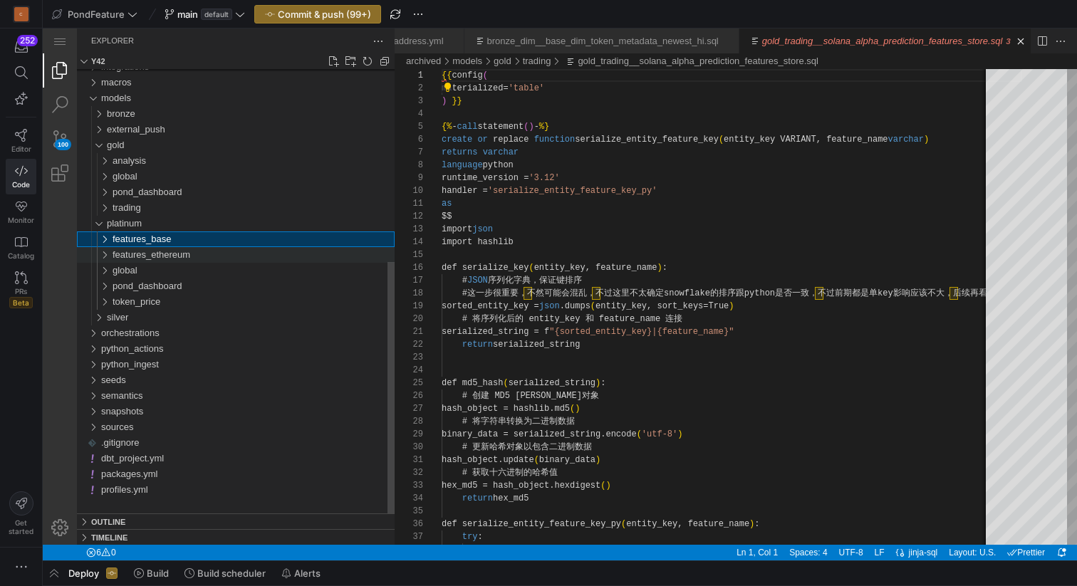
click at [108, 252] on div "features_ethereum" at bounding box center [98, 255] width 33 height 16
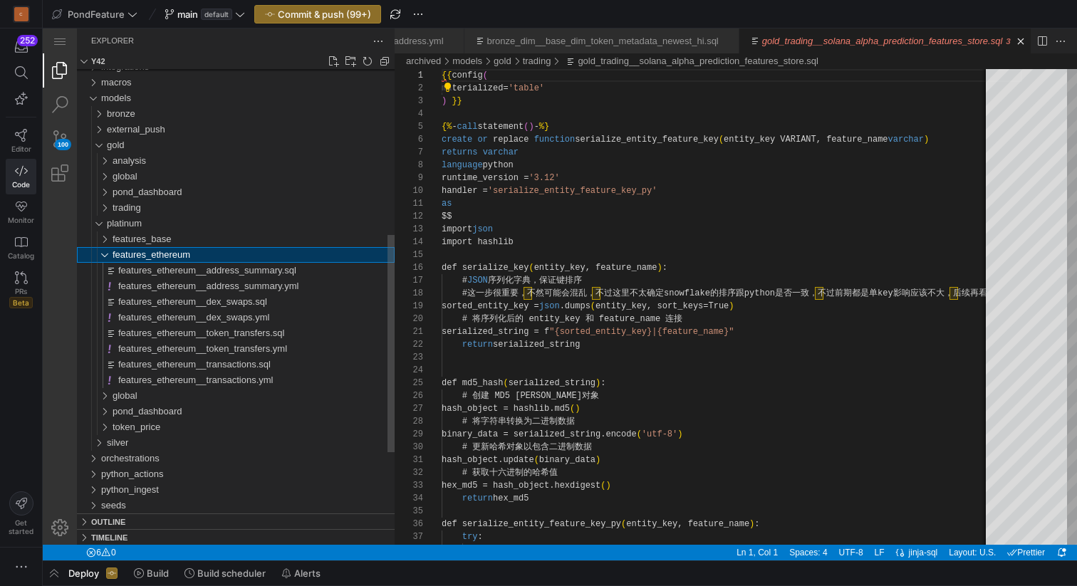
click at [108, 252] on div "features_ethereum" at bounding box center [98, 255] width 33 height 16
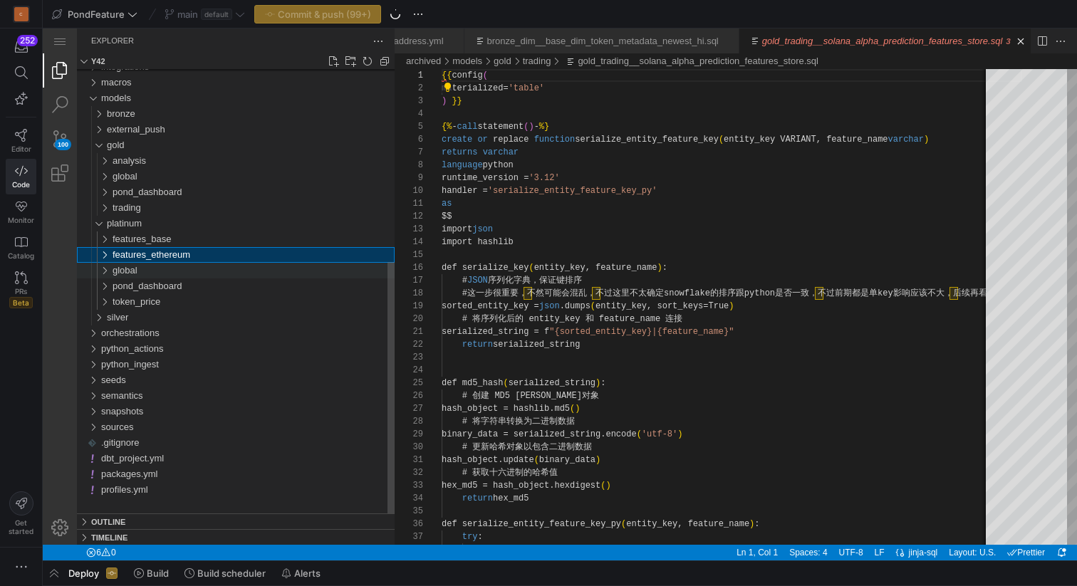
click at [108, 274] on div "global" at bounding box center [98, 271] width 33 height 16
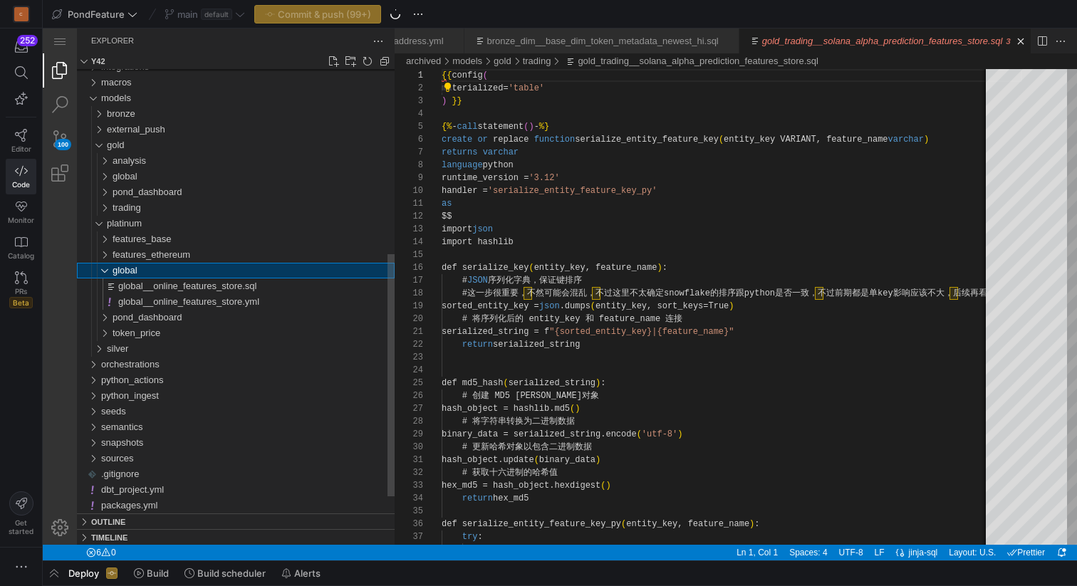
click at [108, 274] on div "global" at bounding box center [98, 271] width 33 height 16
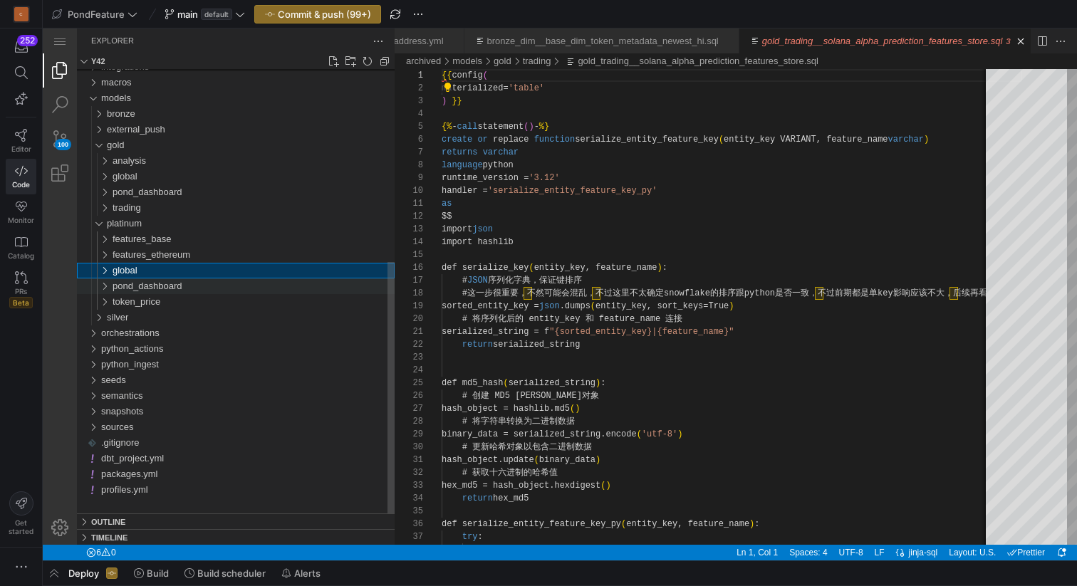
click at [109, 288] on div "pond_dashboard" at bounding box center [98, 287] width 33 height 16
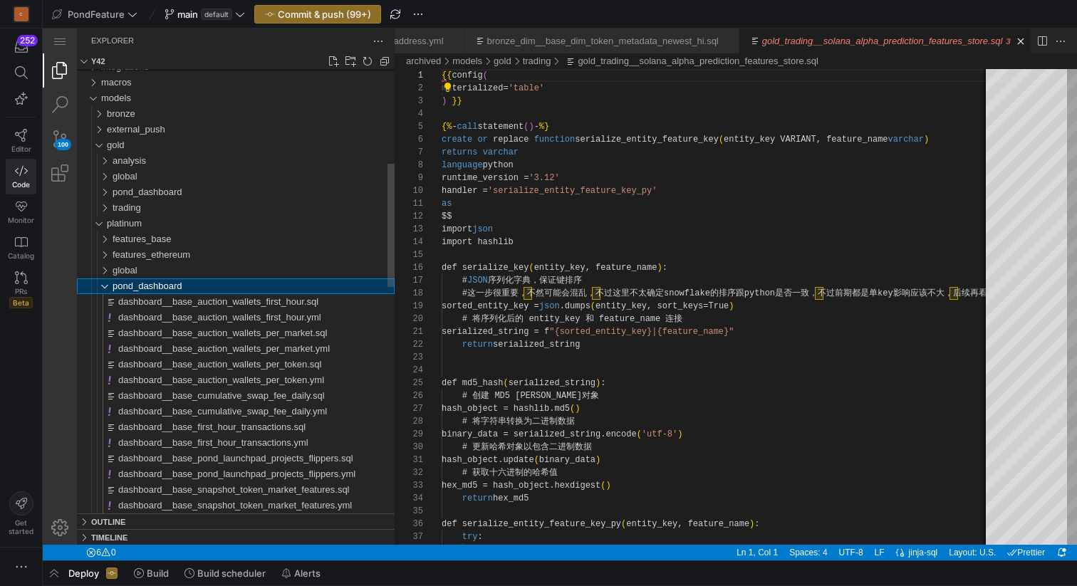
click at [109, 288] on div "pond_dashboard" at bounding box center [98, 287] width 33 height 16
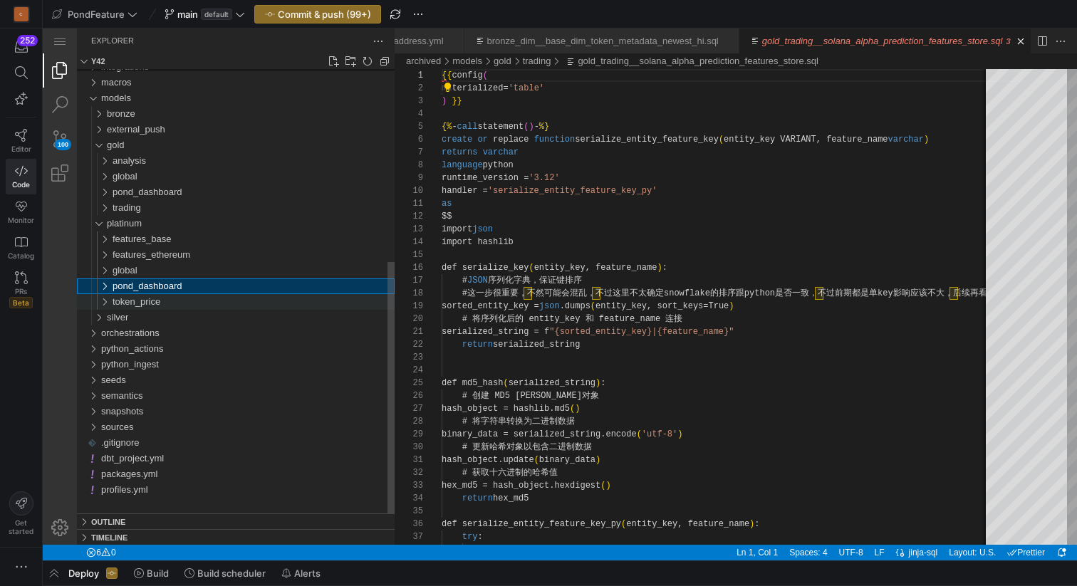
click at [109, 303] on div "token_price" at bounding box center [98, 302] width 33 height 16
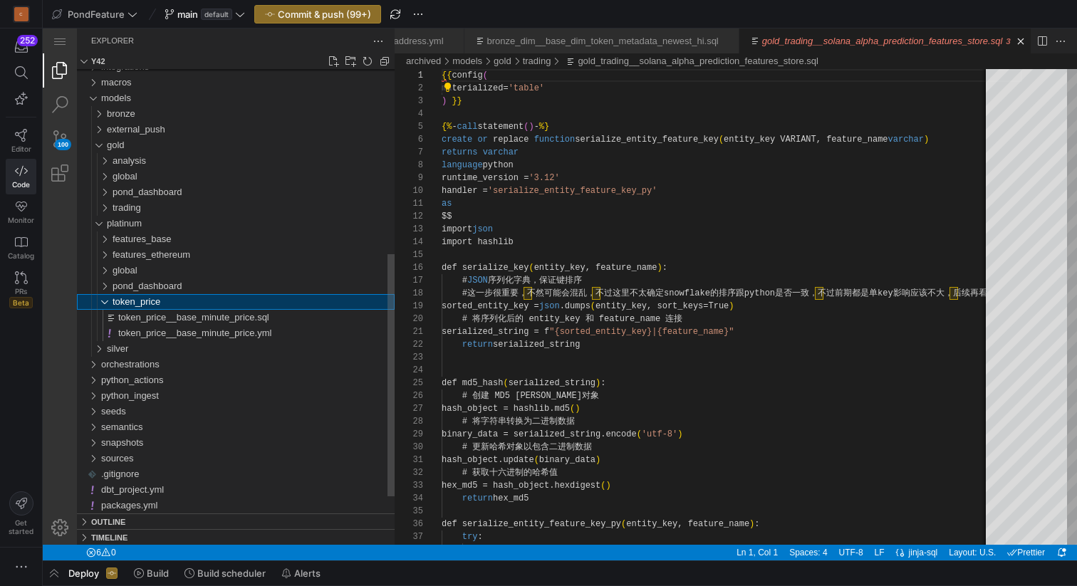
click at [109, 303] on div "token_price" at bounding box center [98, 302] width 33 height 16
click at [102, 229] on div "platinum" at bounding box center [95, 224] width 27 height 16
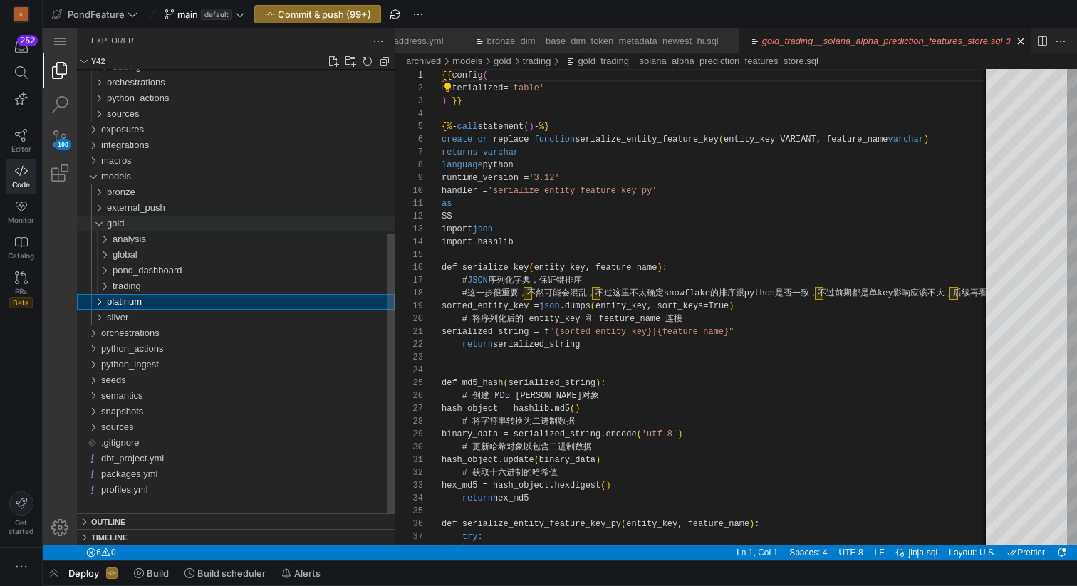
click at [98, 222] on div "gold" at bounding box center [95, 224] width 27 height 16
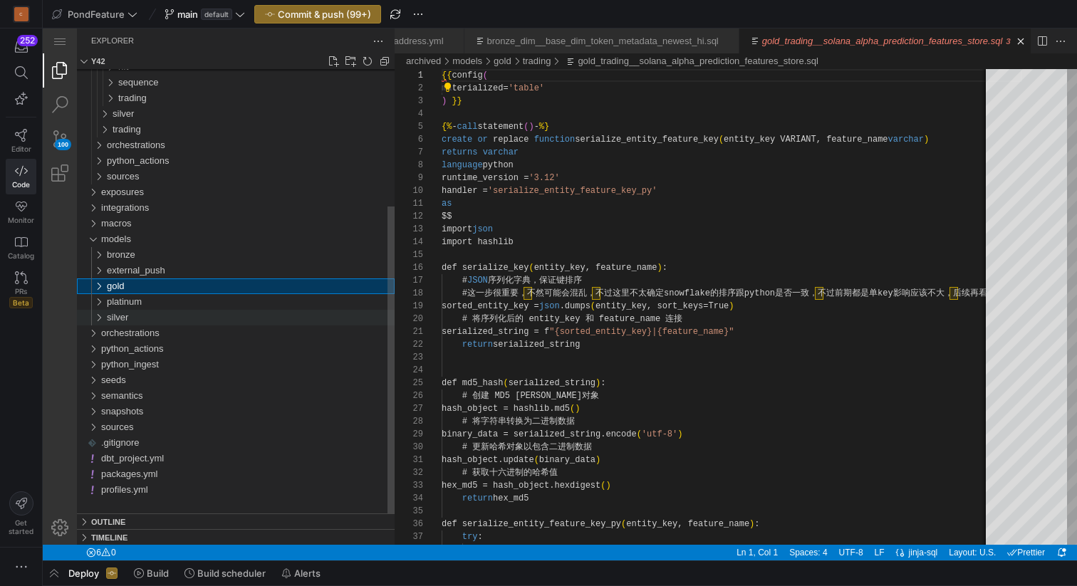
click at [98, 315] on div "silver" at bounding box center [95, 318] width 27 height 16
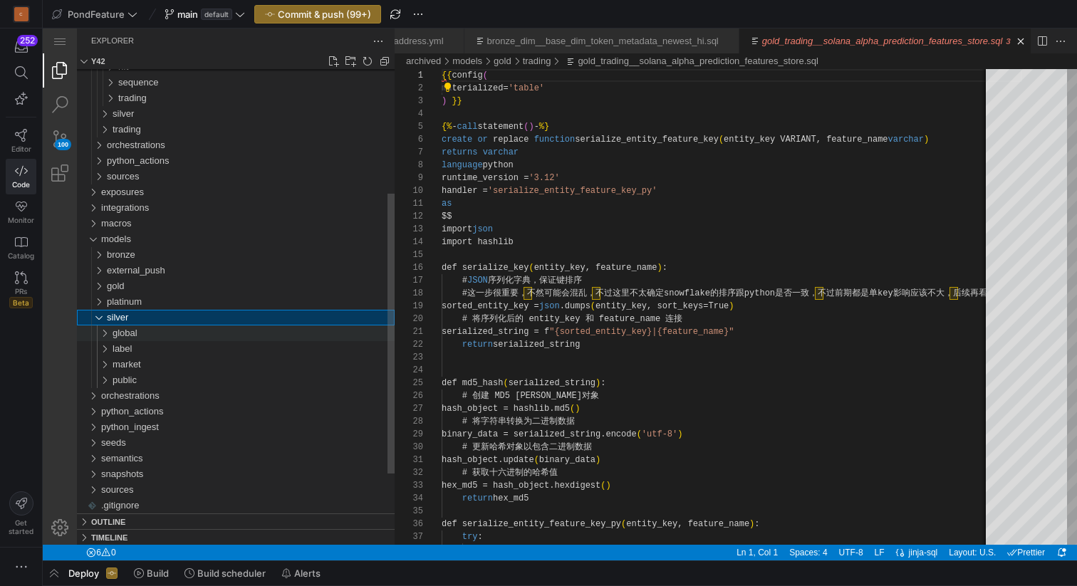
click at [110, 333] on div "global" at bounding box center [98, 334] width 33 height 16
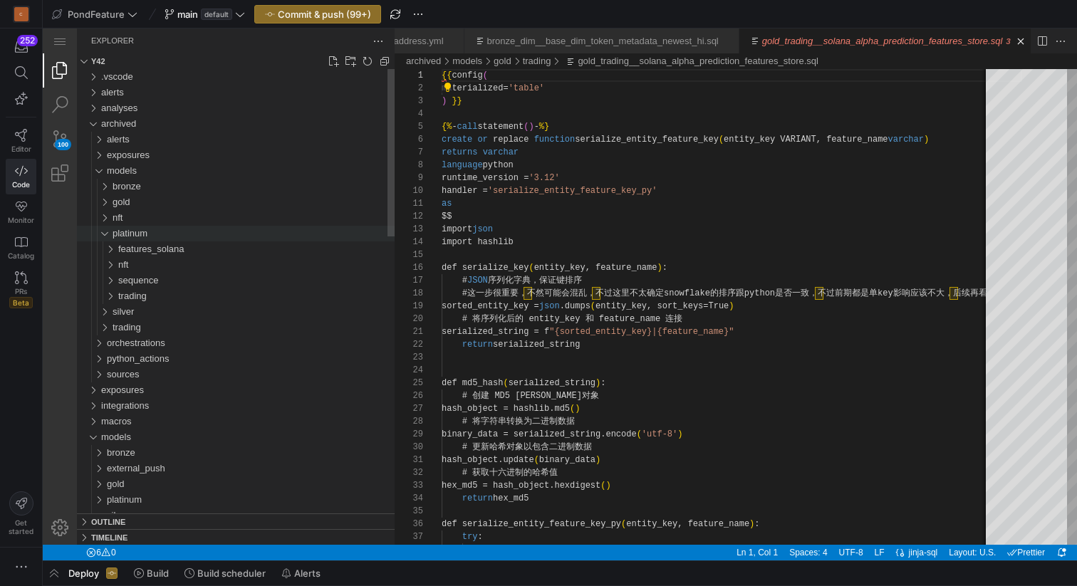
click at [105, 232] on div "platinum" at bounding box center [98, 234] width 33 height 16
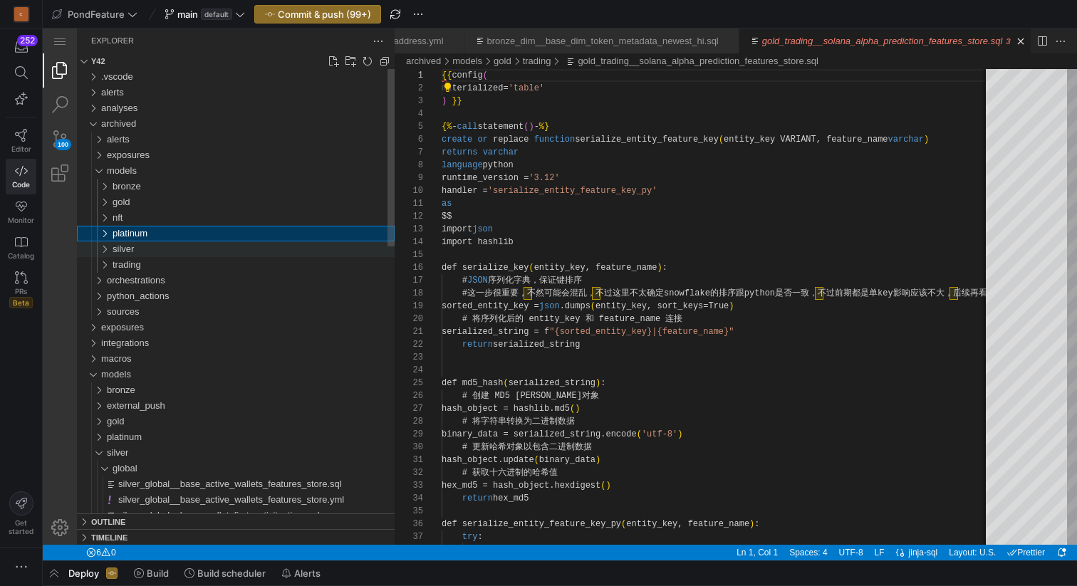
click at [103, 251] on div "silver" at bounding box center [98, 249] width 33 height 16
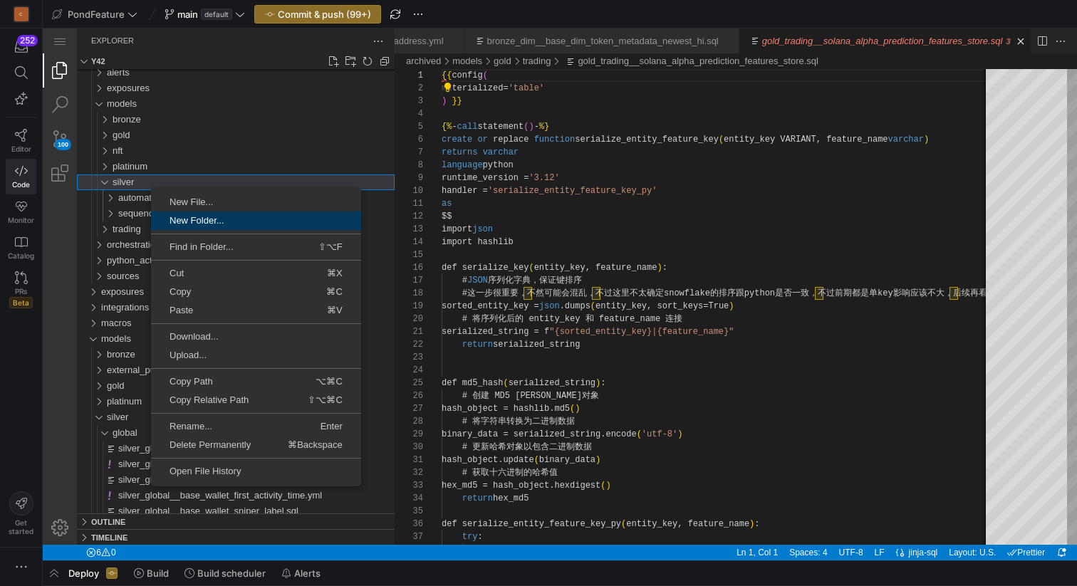
click at [210, 223] on span "New Folder..." at bounding box center [256, 220] width 210 height 9
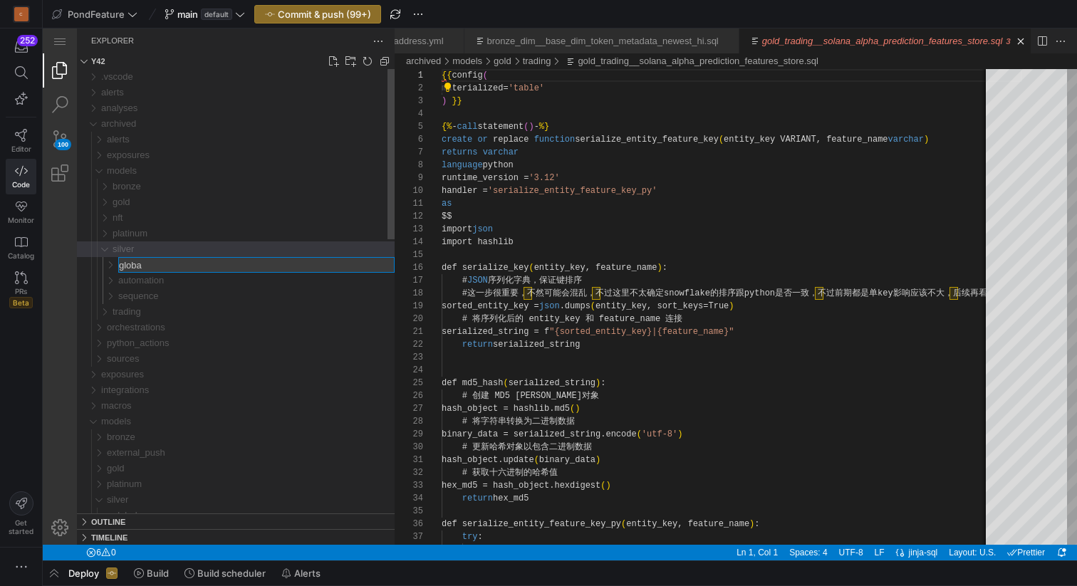
type input "global"
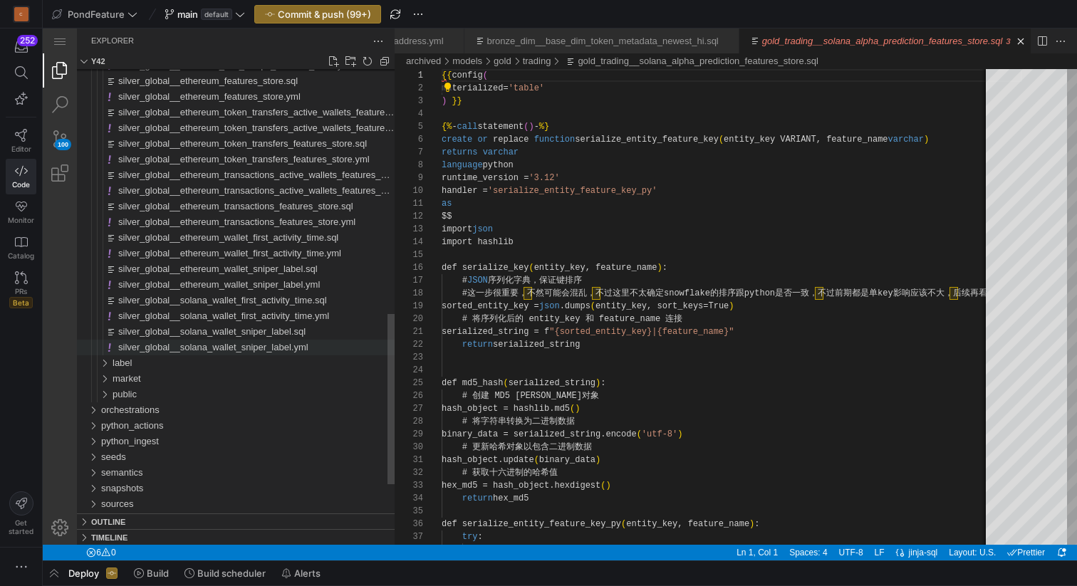
click at [177, 350] on span "silver_global__solana_wallet_sniper_label.yml" at bounding box center [213, 347] width 190 height 11
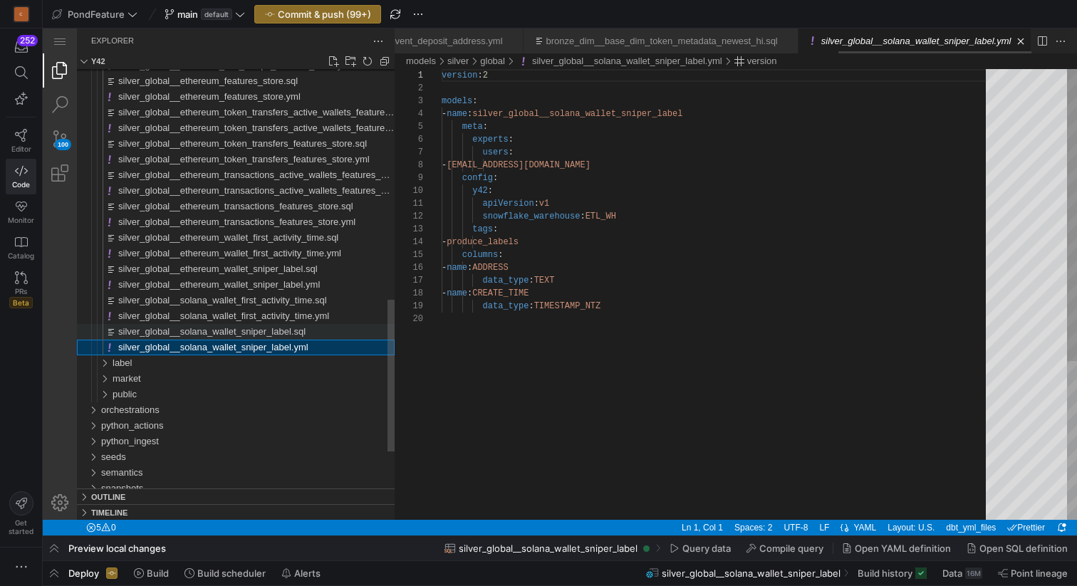
scroll to position [128, 0]
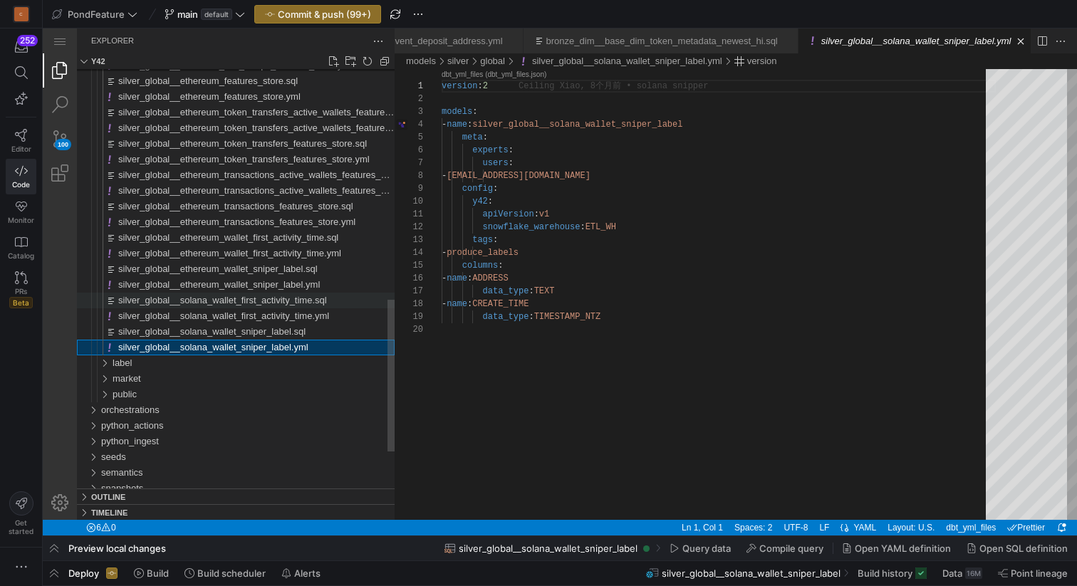
click at [189, 298] on span "silver_global__solana_wallet_first_activity_time.sql" at bounding box center [222, 300] width 209 height 11
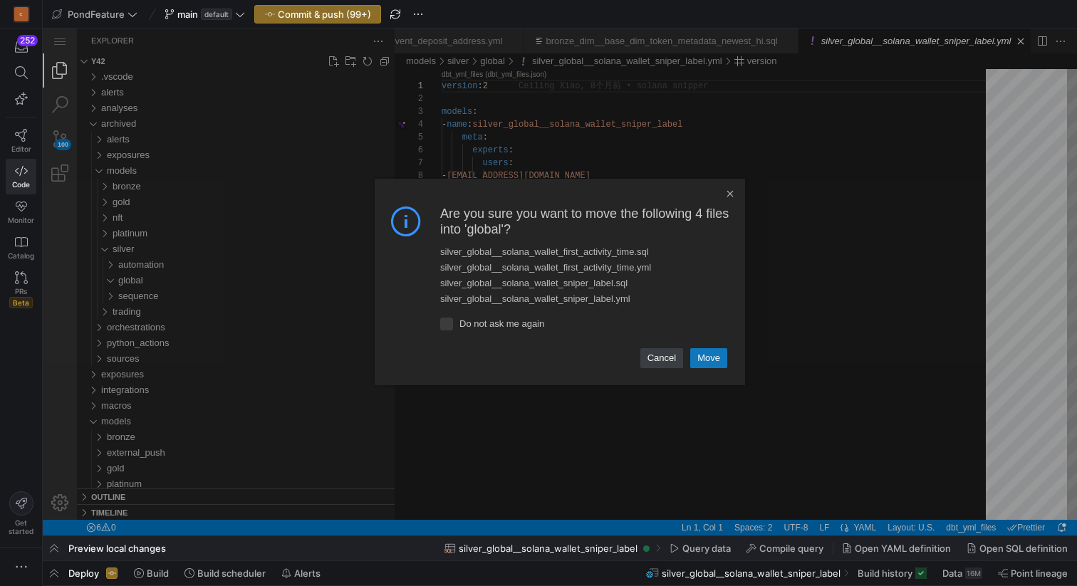
click at [714, 359] on link "Move" at bounding box center [708, 358] width 37 height 20
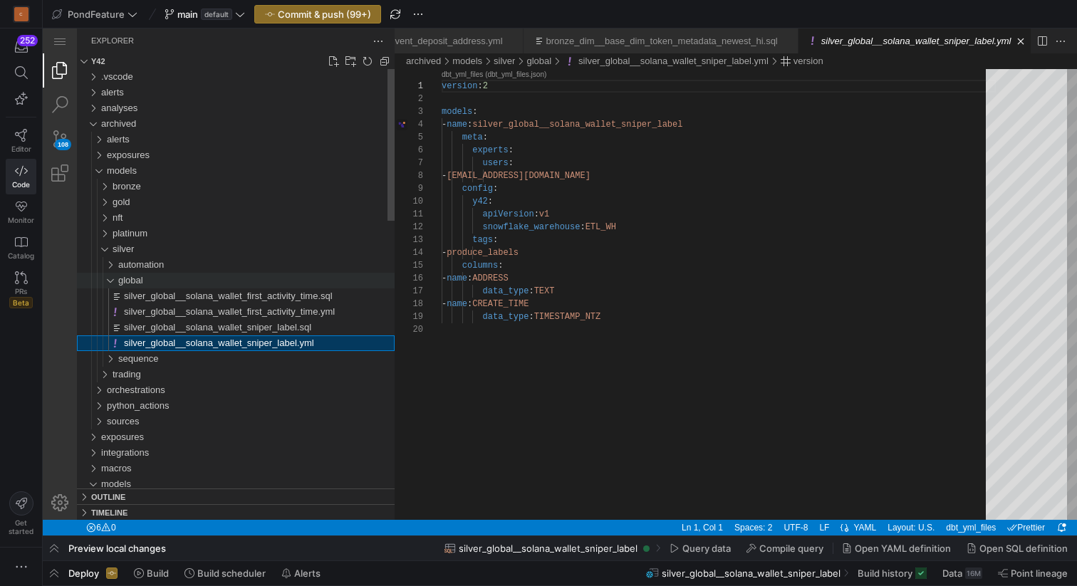
click at [112, 278] on div "global" at bounding box center [101, 281] width 38 height 16
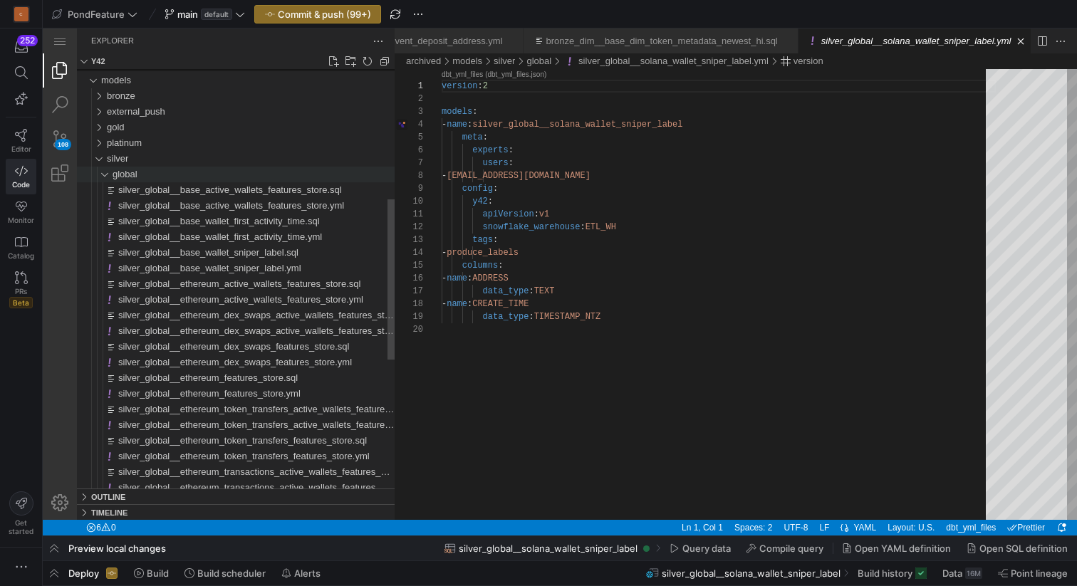
click at [106, 177] on div "global" at bounding box center [98, 175] width 33 height 16
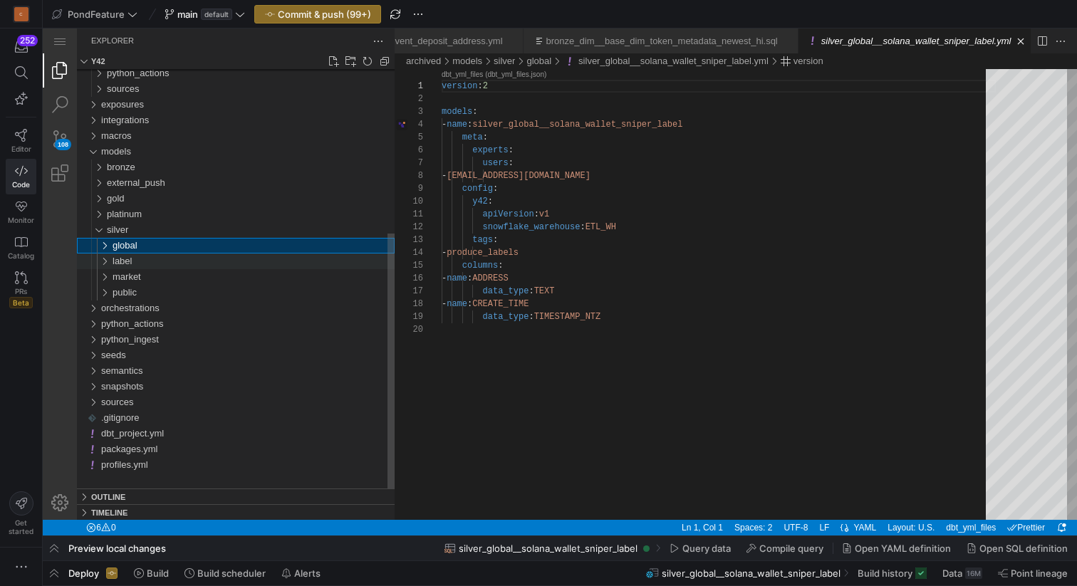
click at [108, 261] on div "label" at bounding box center [98, 262] width 33 height 16
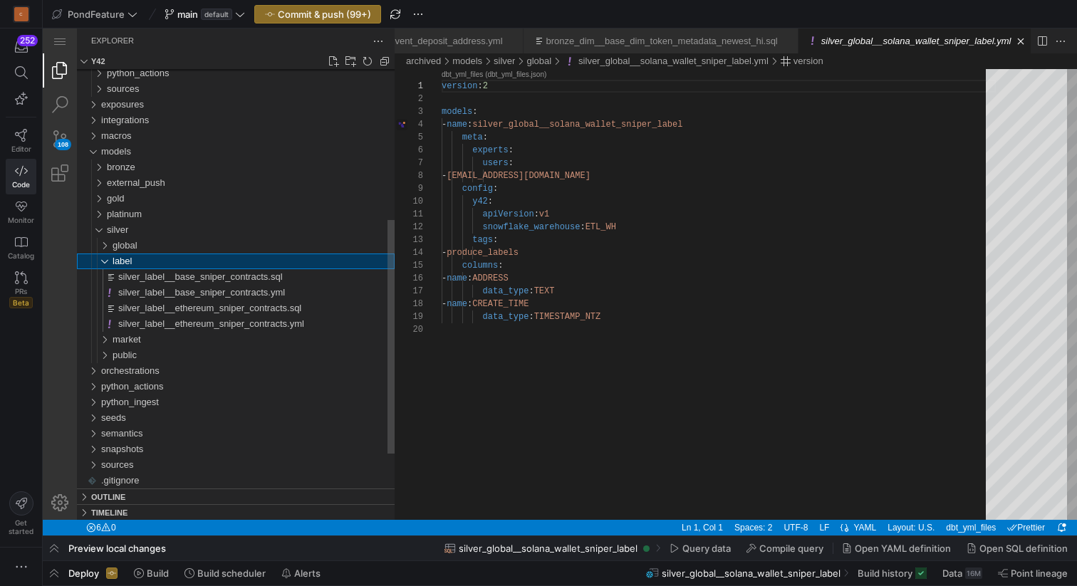
click at [106, 260] on div "label" at bounding box center [98, 262] width 33 height 16
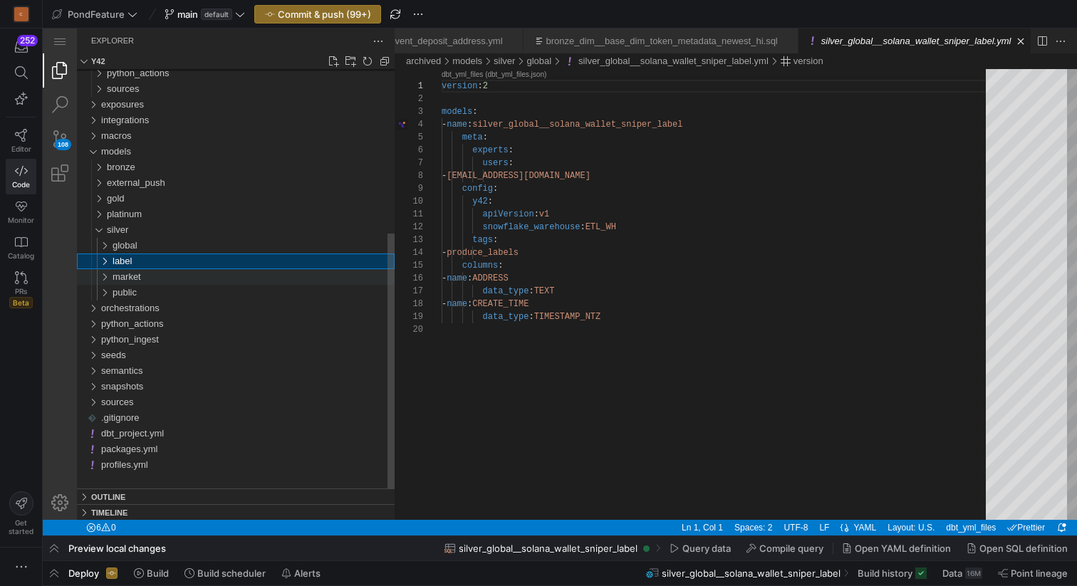
click at [108, 275] on div "market" at bounding box center [98, 277] width 33 height 16
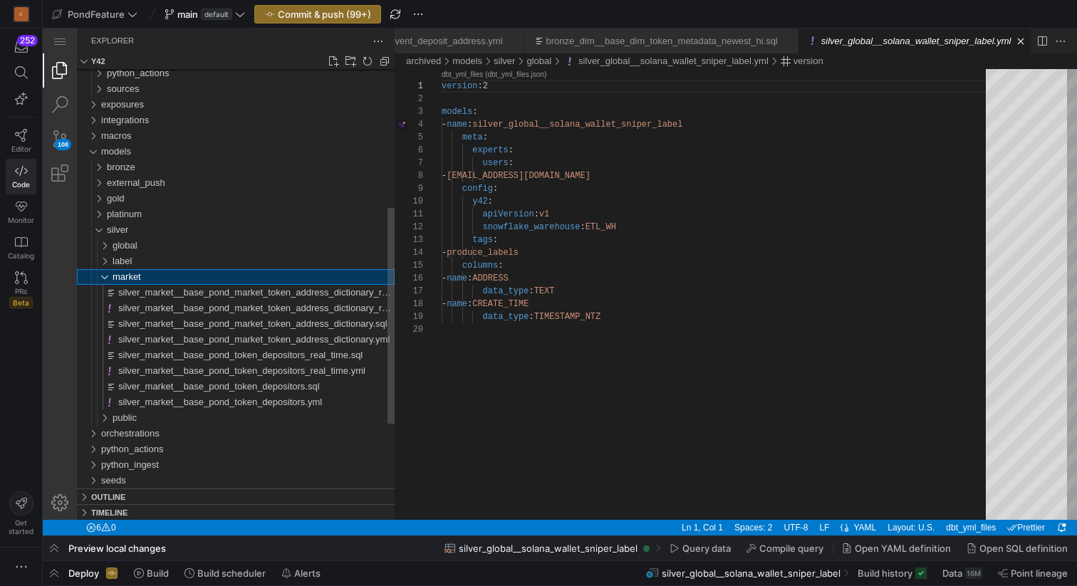
click at [108, 275] on div "market" at bounding box center [98, 277] width 33 height 16
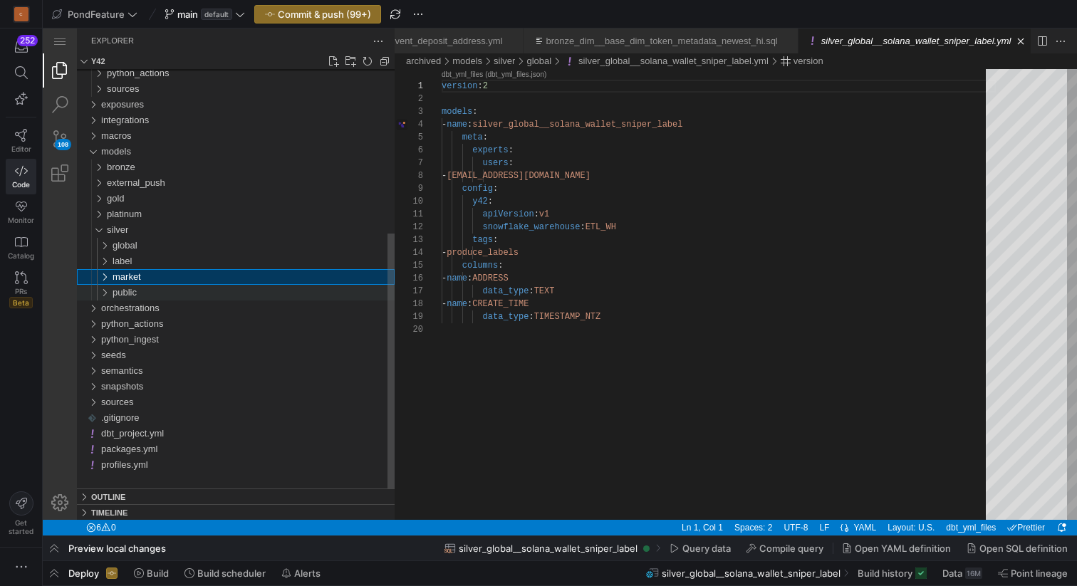
click at [107, 294] on div "public" at bounding box center [98, 293] width 33 height 16
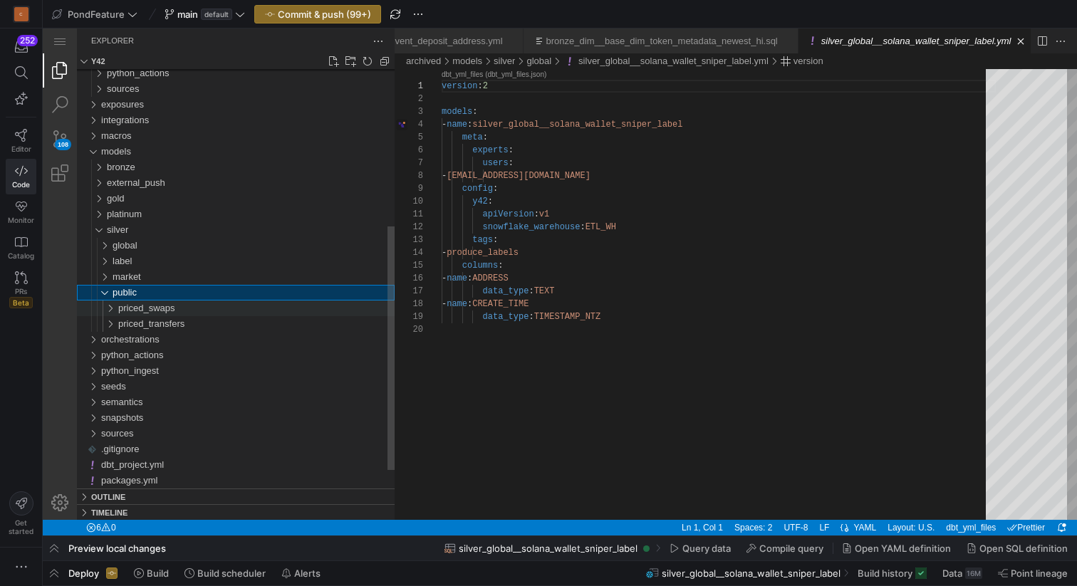
click at [109, 303] on div "priced_swaps" at bounding box center [101, 309] width 38 height 16
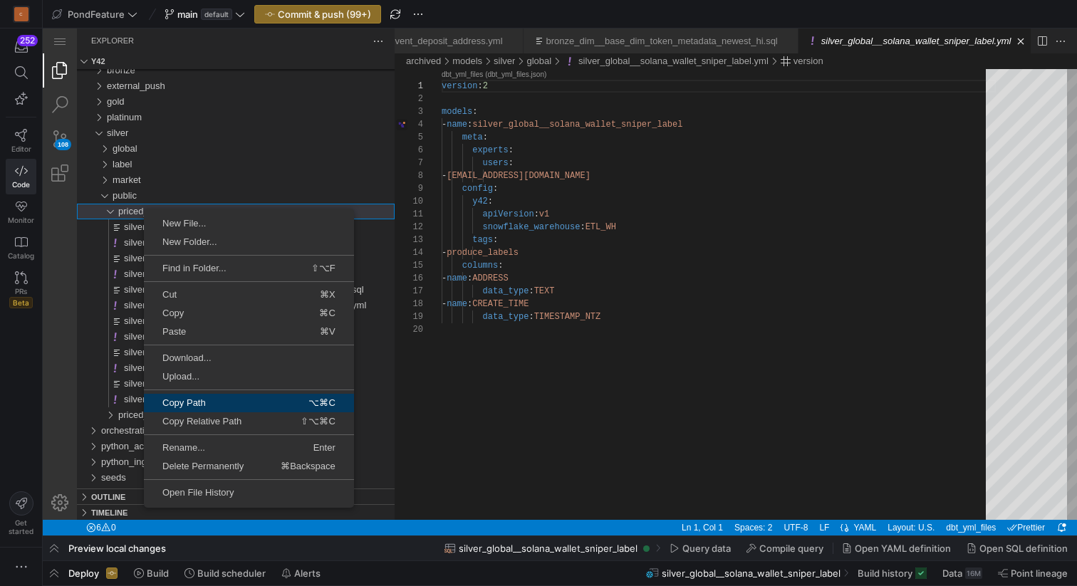
click at [207, 403] on span "Copy Path" at bounding box center [195, 402] width 103 height 9
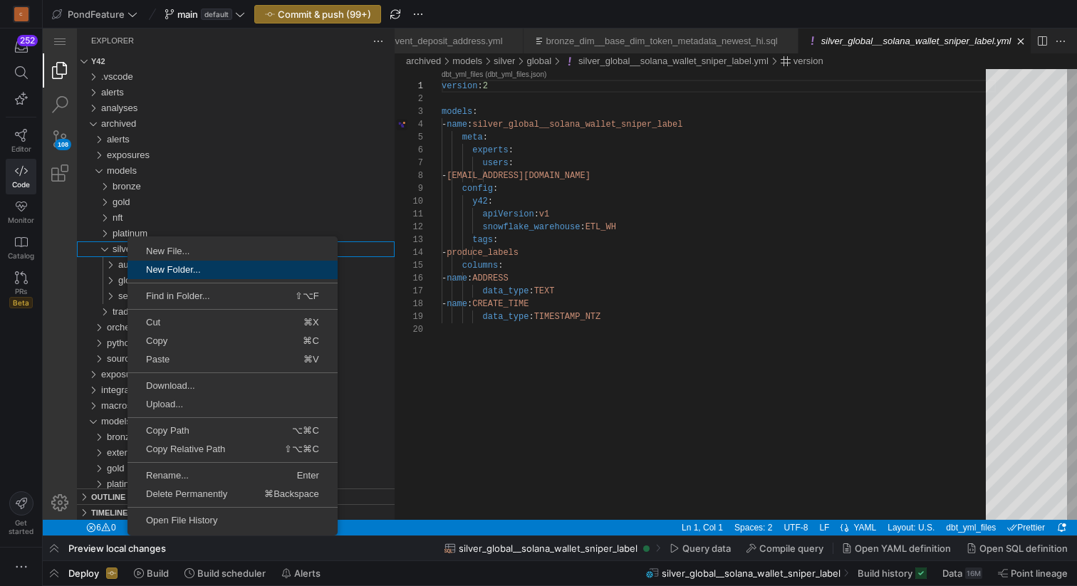
click at [187, 268] on span "New Folder..." at bounding box center [233, 269] width 210 height 9
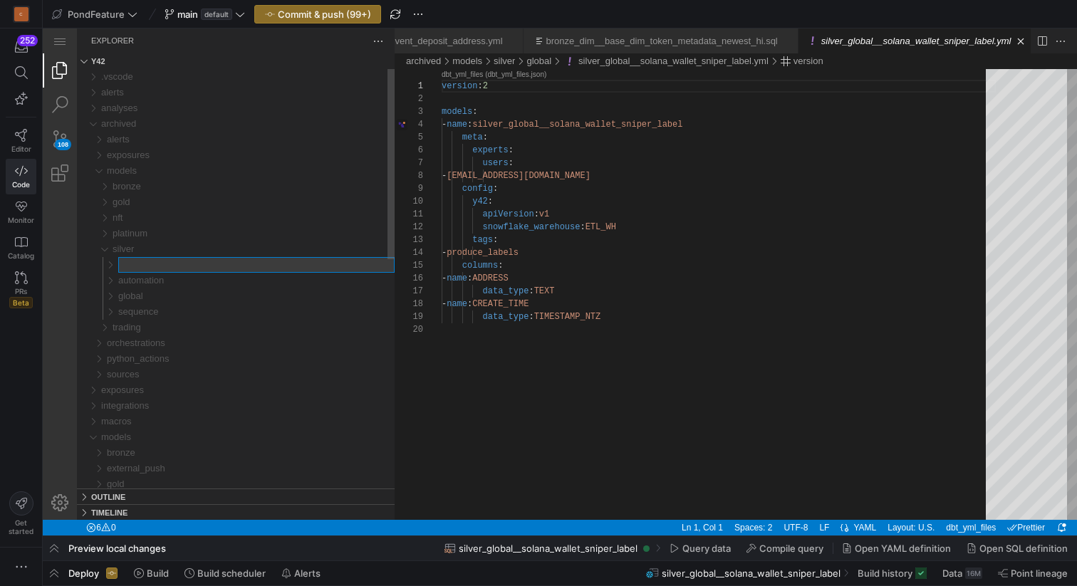
type input "public/priced_swaps"
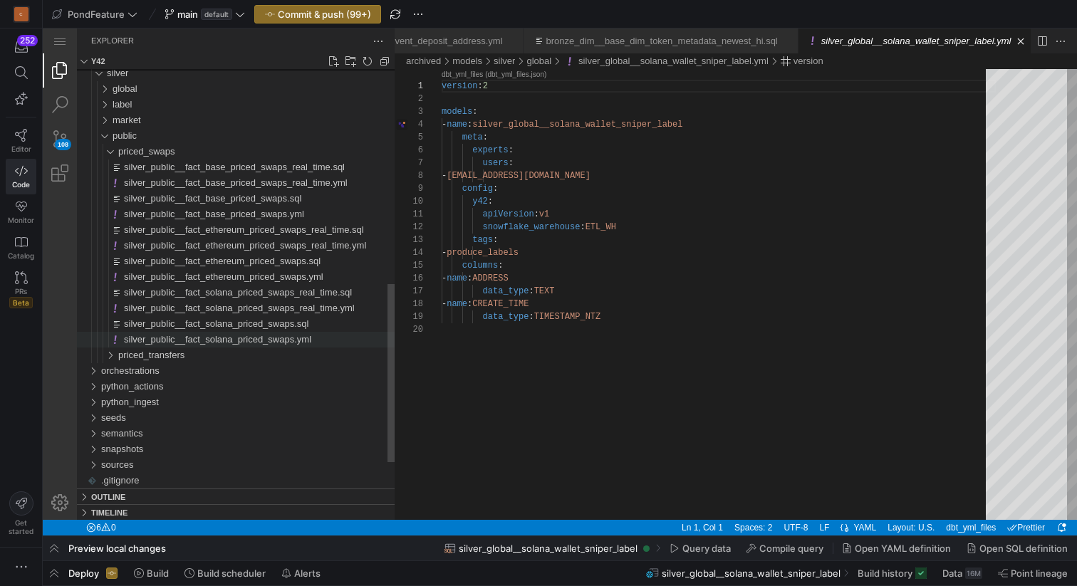
click at [216, 342] on span "silver_public__fact_solana_priced_swaps.yml" at bounding box center [217, 339] width 187 height 11
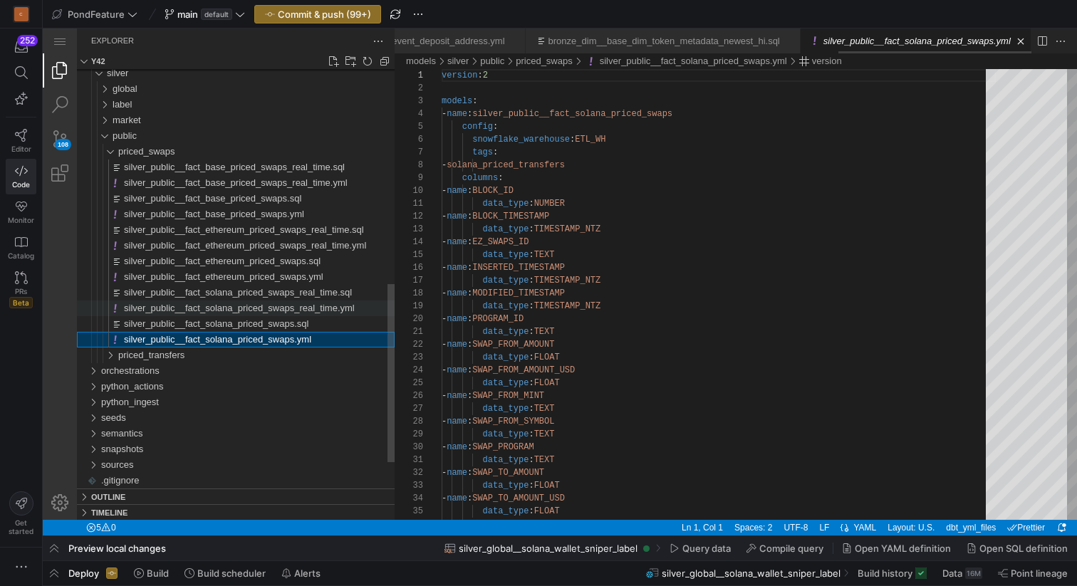
scroll to position [128, 0]
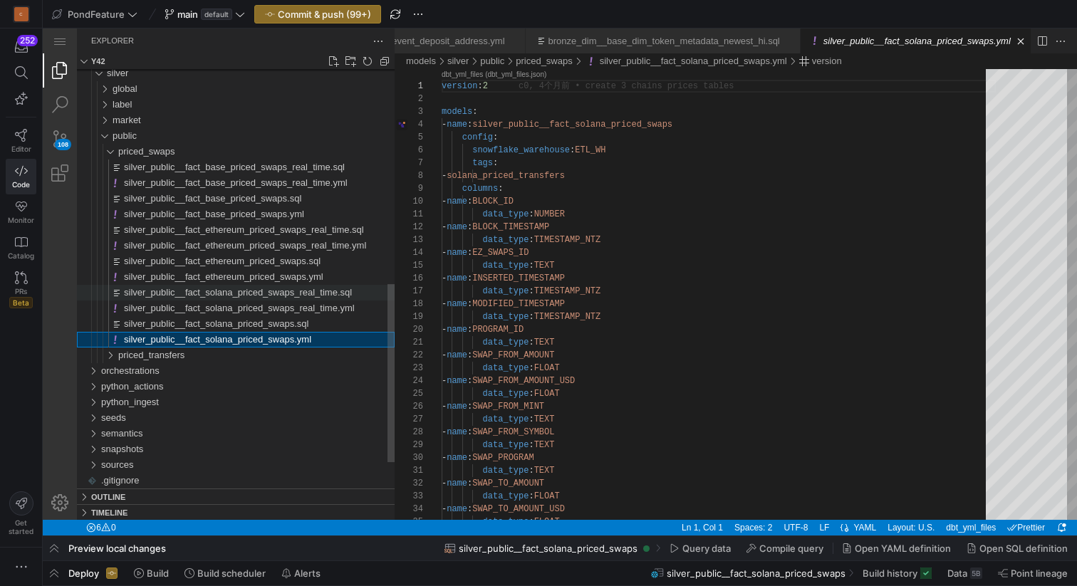
click at [224, 293] on span "silver_public__fact_solana_priced_swaps_real_time.sql" at bounding box center [238, 292] width 228 height 11
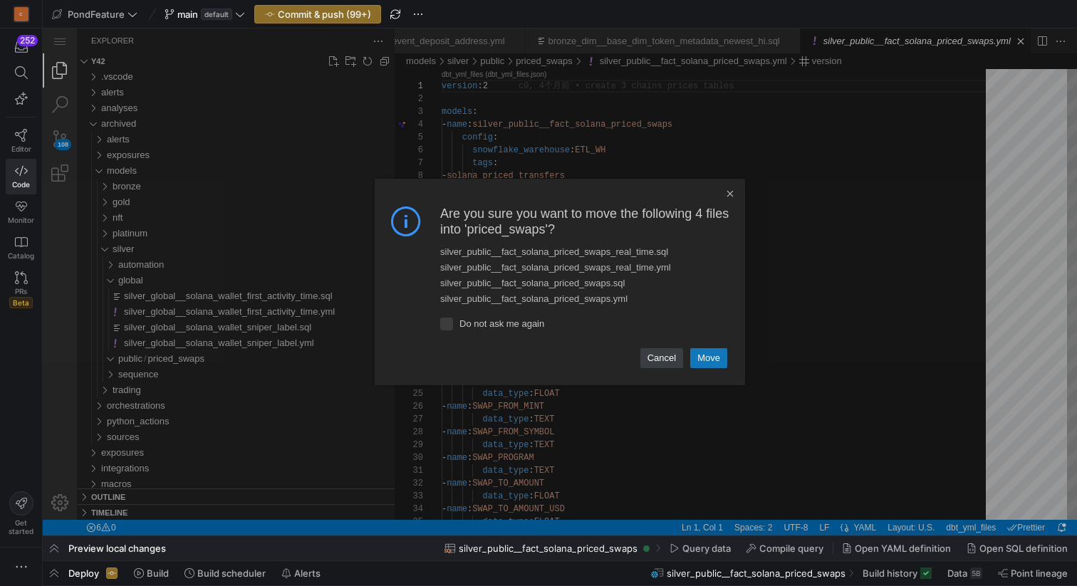
click at [705, 361] on link "Move" at bounding box center [708, 358] width 37 height 20
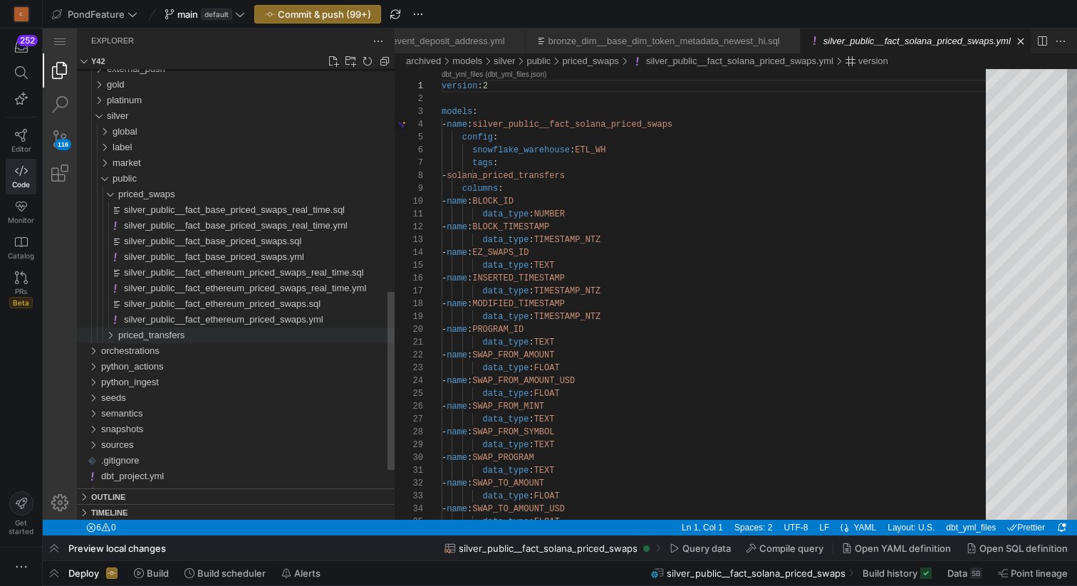
click at [112, 332] on div "priced_transfers" at bounding box center [101, 336] width 38 height 16
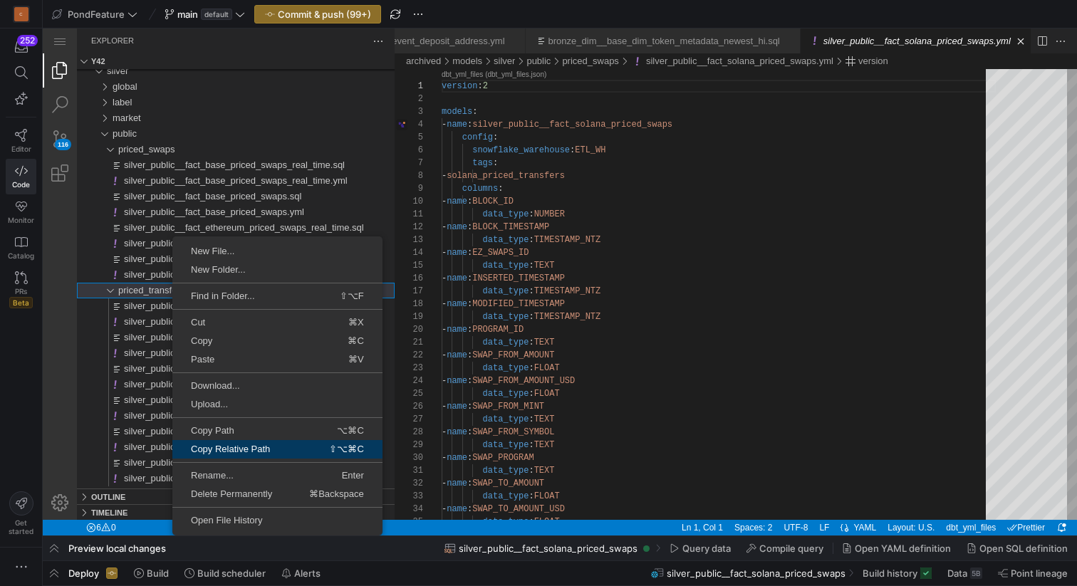
click at [242, 448] on span "Copy Relative Path" at bounding box center [234, 448] width 124 height 9
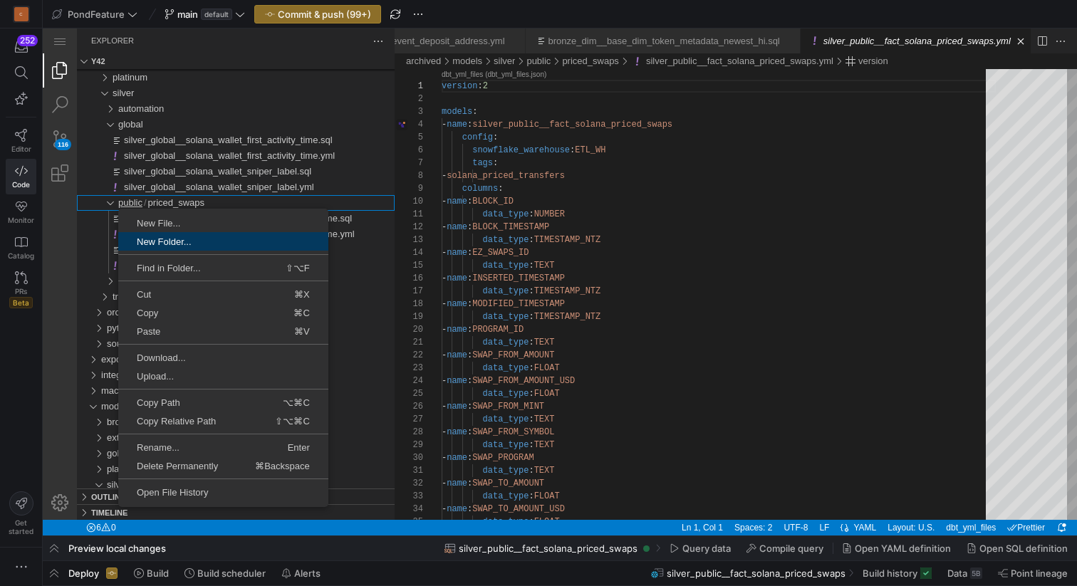
click at [161, 241] on span "New Folder..." at bounding box center [223, 241] width 210 height 9
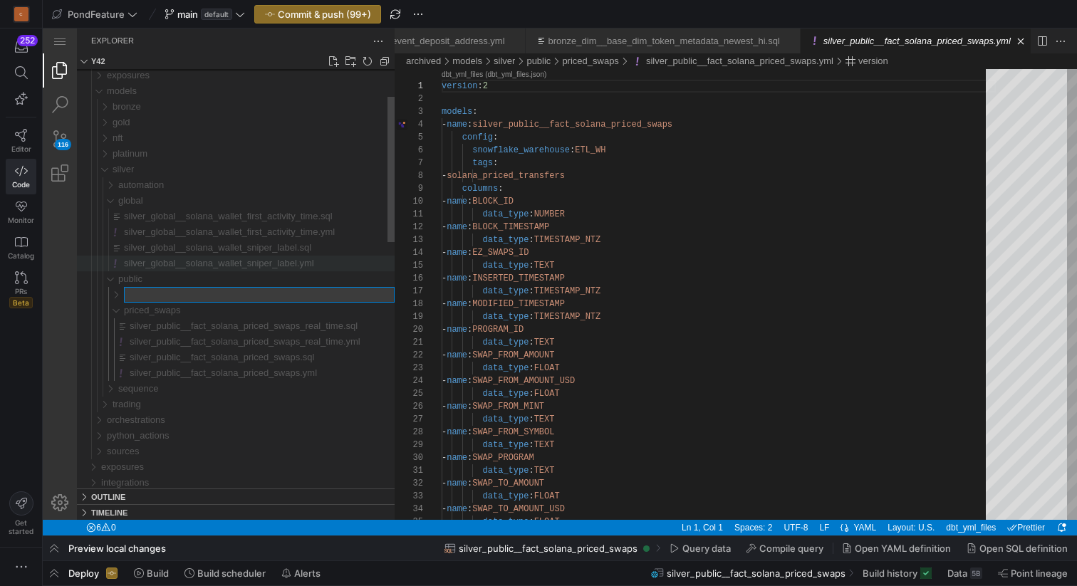
type input "models/silver/public/priced_transfers"
drag, startPoint x: 212, startPoint y: 291, endPoint x: 110, endPoint y: 290, distance: 102.6
click at [110, 290] on div "silver_public__fact_solana_priced_swaps_real_time.sql models/silver/public/pric…" at bounding box center [237, 295] width 315 height 16
click at [145, 293] on input "Type file name. Press Enter to confirm or Escape to cancel." at bounding box center [259, 295] width 269 height 14
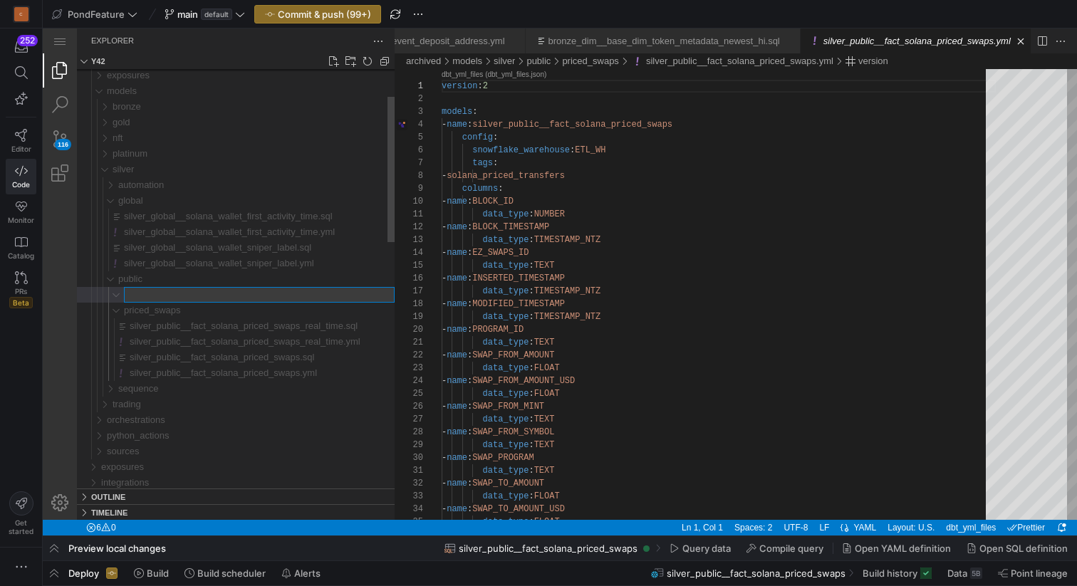
click at [145, 293] on input "Type file name. Press Enter to confirm or Escape to cancel." at bounding box center [259, 295] width 269 height 14
click at [209, 292] on input "models/silver/public/priced_transfers" at bounding box center [259, 295] width 269 height 14
click at [213, 293] on input "models/silver/public/priced_transfers" at bounding box center [259, 295] width 269 height 14
type input "priced_transfers"
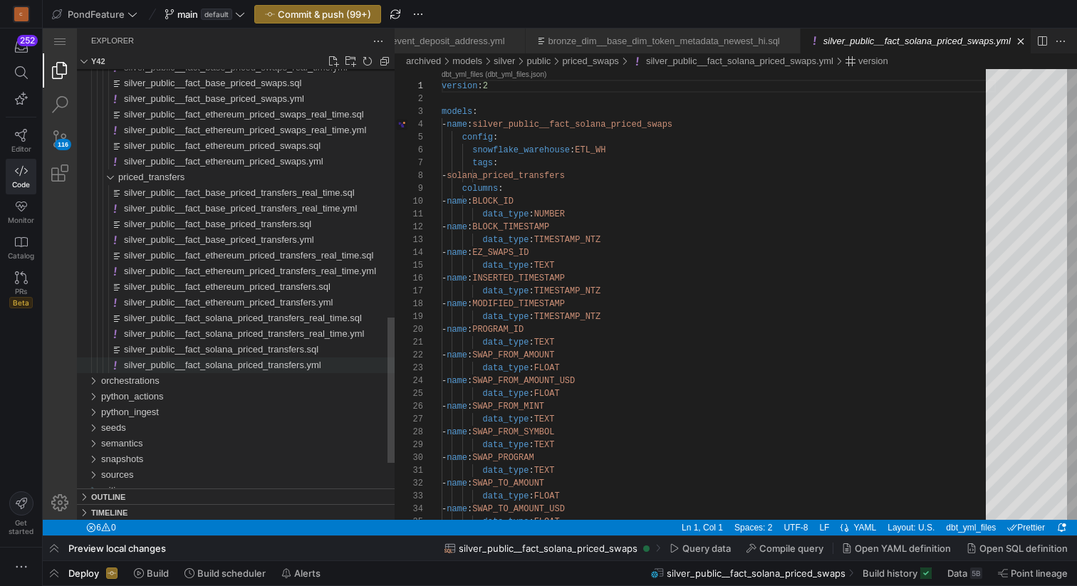
click at [234, 370] on span "silver_public__fact_solana_priced_transfers.yml" at bounding box center [222, 365] width 197 height 11
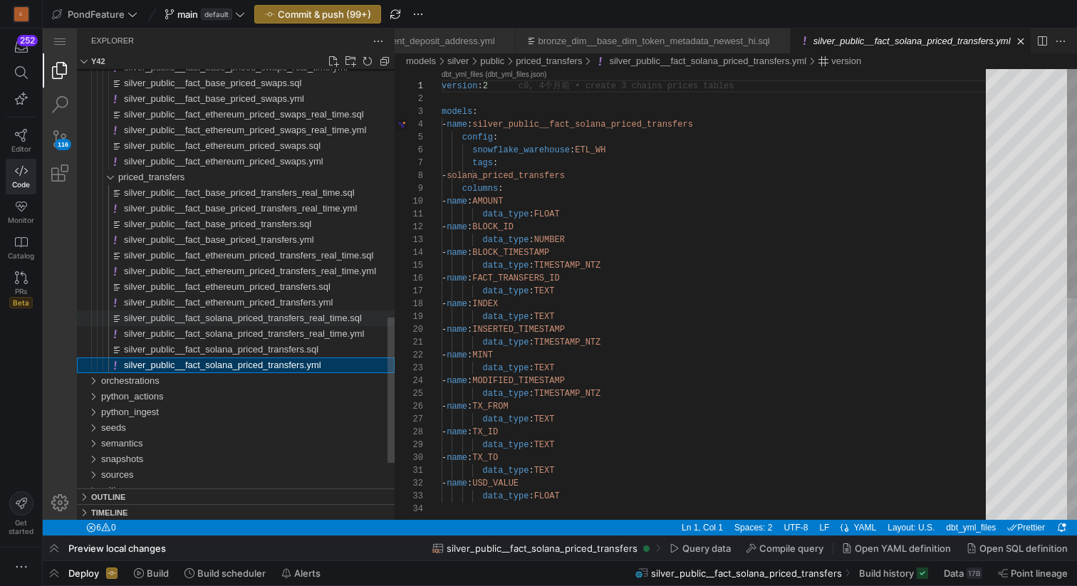
click at [235, 317] on span "silver_public__fact_solana_priced_transfers_real_time.sql" at bounding box center [243, 318] width 238 height 11
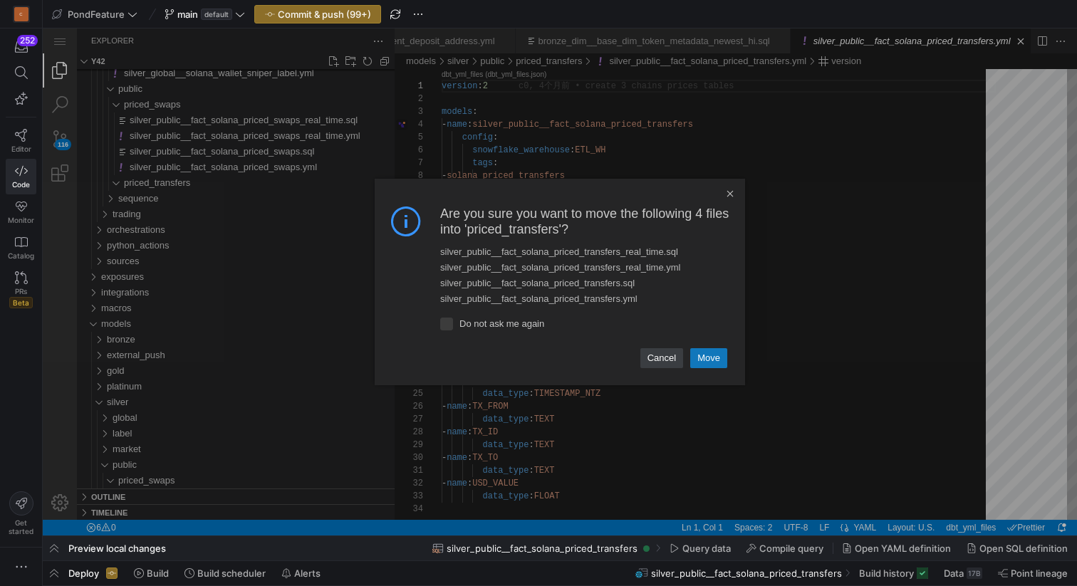
click at [704, 355] on link "Move" at bounding box center [708, 358] width 37 height 20
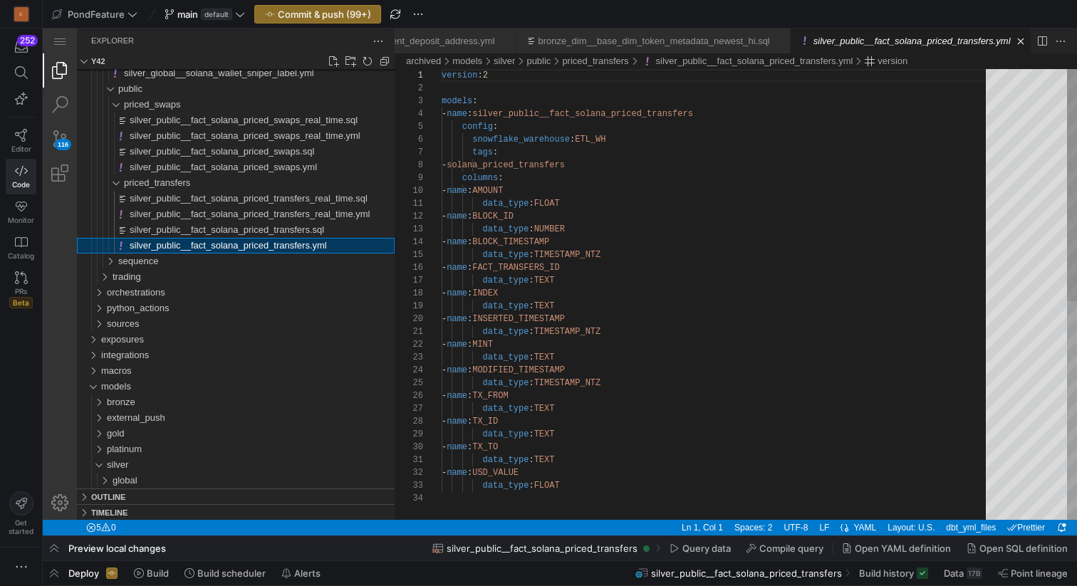
scroll to position [128, 0]
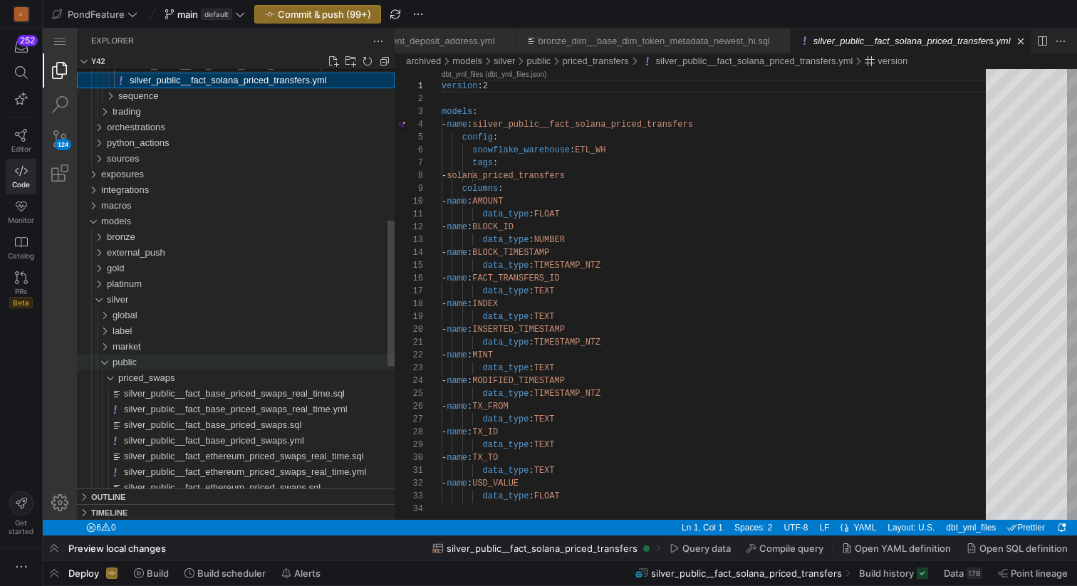
click at [105, 362] on div "public" at bounding box center [98, 363] width 33 height 16
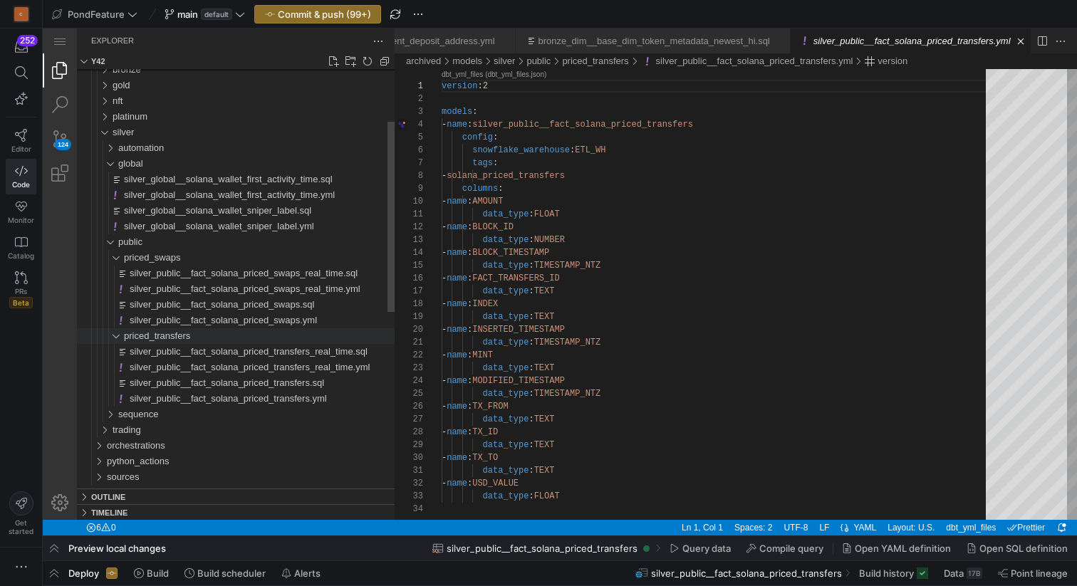
click at [118, 337] on div "priced_transfers" at bounding box center [104, 336] width 44 height 16
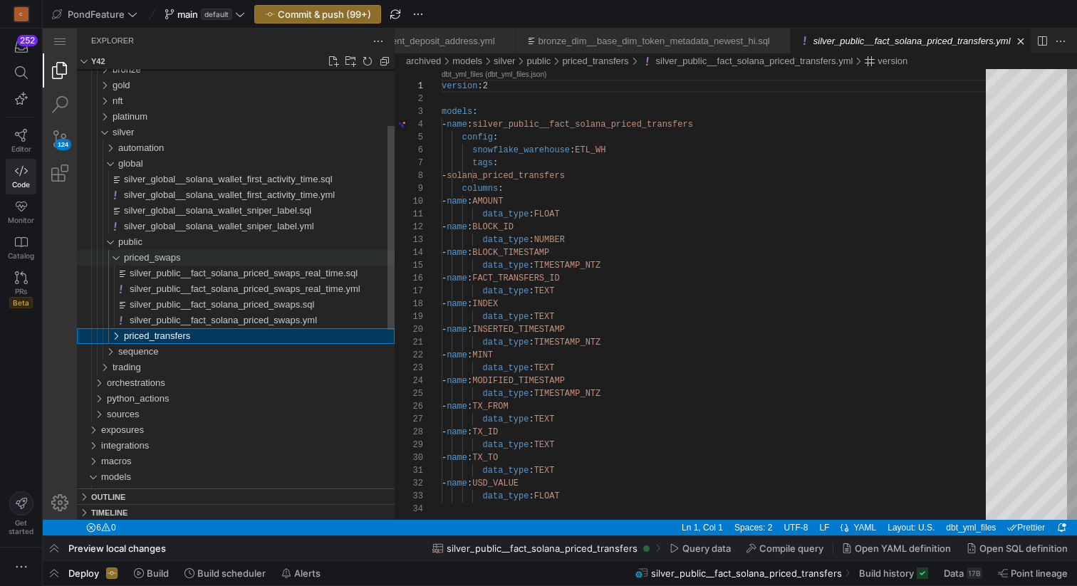
click at [115, 260] on div "priced_swaps" at bounding box center [104, 258] width 44 height 16
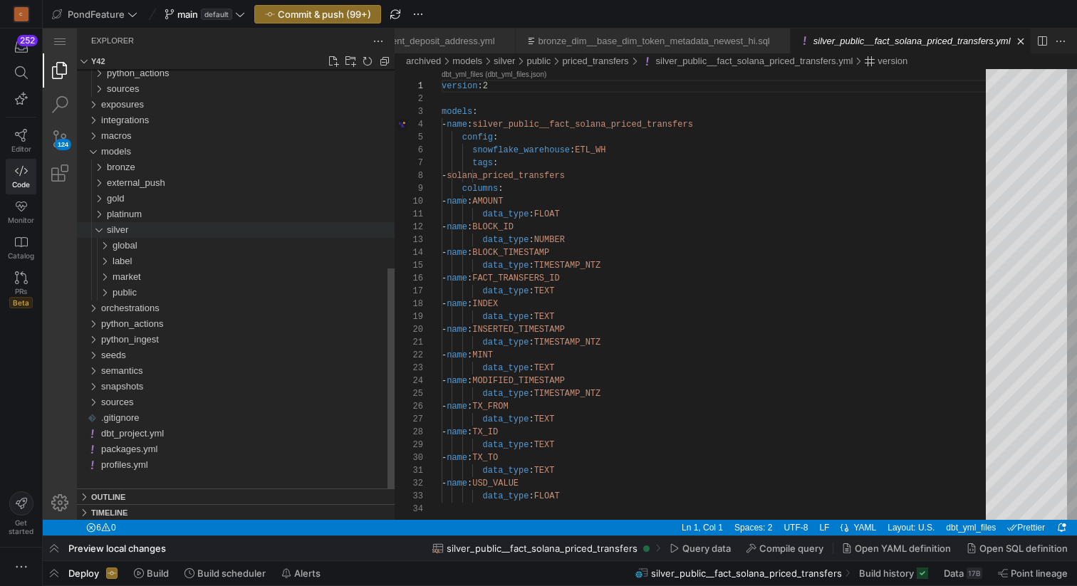
click at [98, 233] on div "silver" at bounding box center [95, 230] width 27 height 16
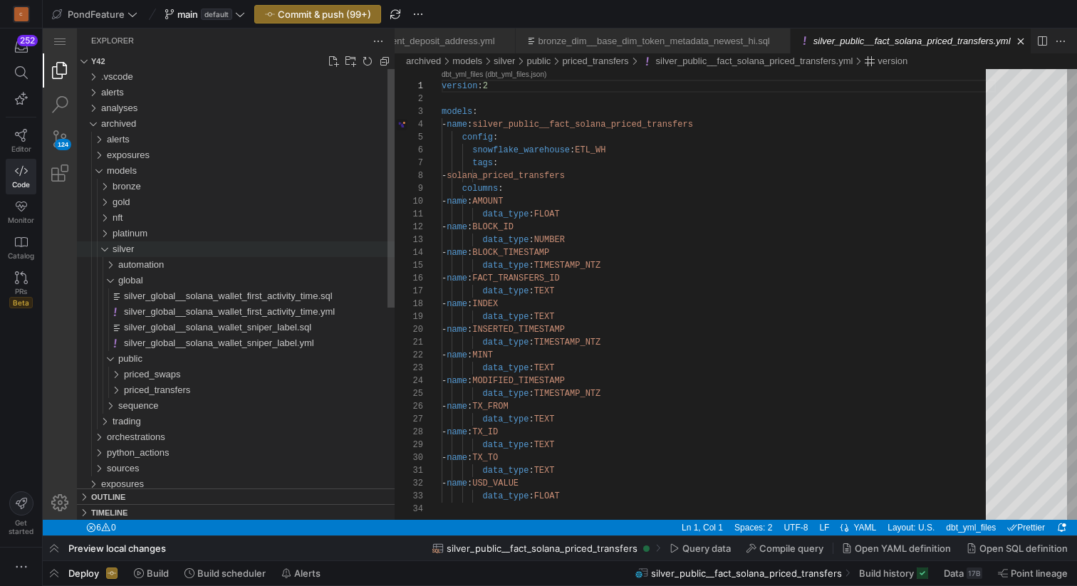
click at [101, 251] on div "silver" at bounding box center [98, 249] width 33 height 16
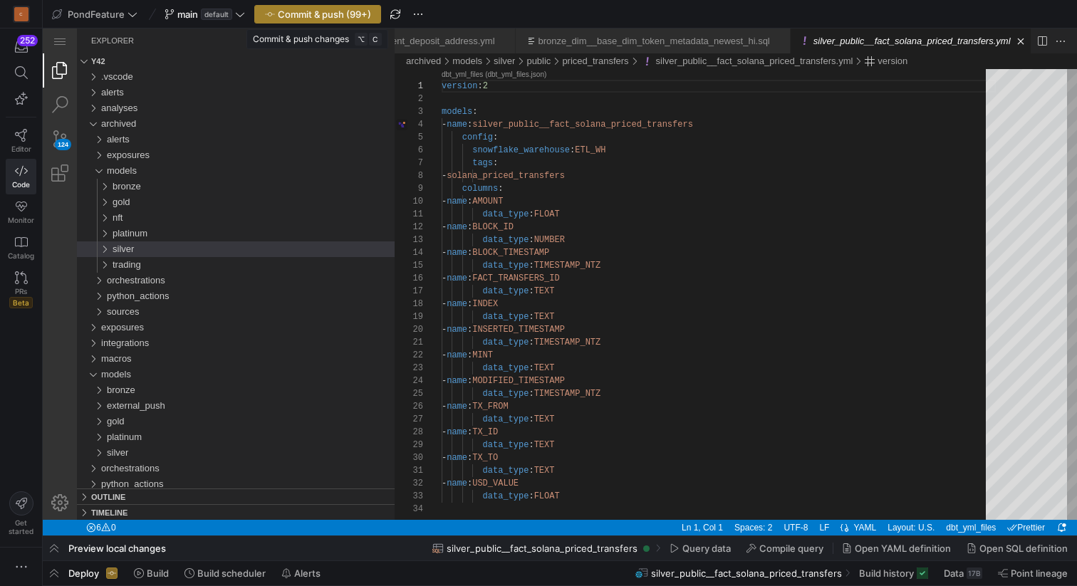
click at [327, 14] on span "Commit & push (99+)" at bounding box center [324, 14] width 93 height 11
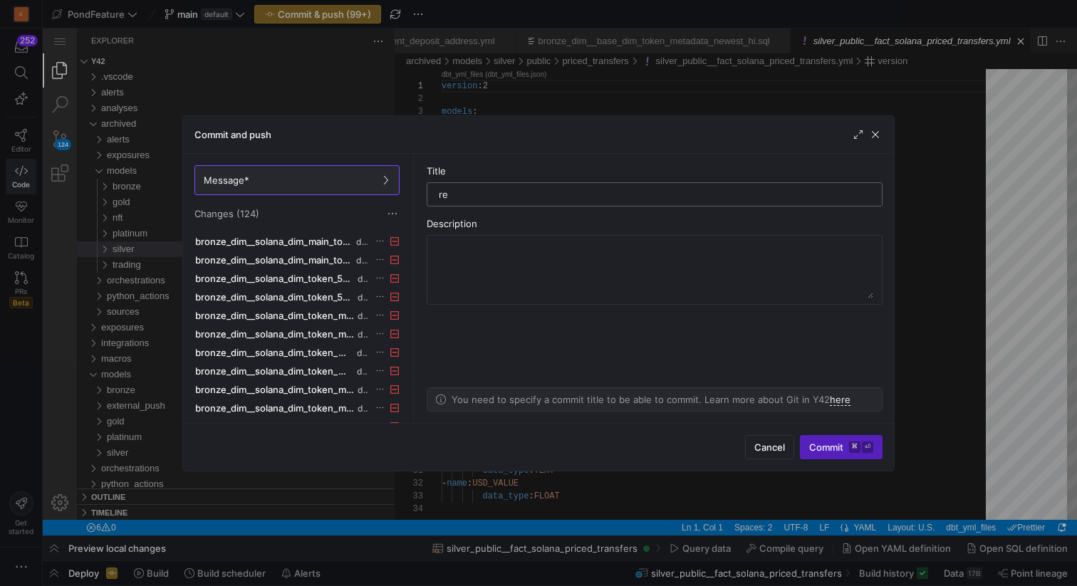
type input "r"
click at [518, 192] on input "move solana code to archived folder" at bounding box center [655, 194] width 432 height 11
click at [615, 195] on input "move solana code to archived folder" at bounding box center [655, 194] width 432 height 11
type input "move solana code to archived folder"
click at [528, 261] on textarea at bounding box center [654, 269] width 437 height 57
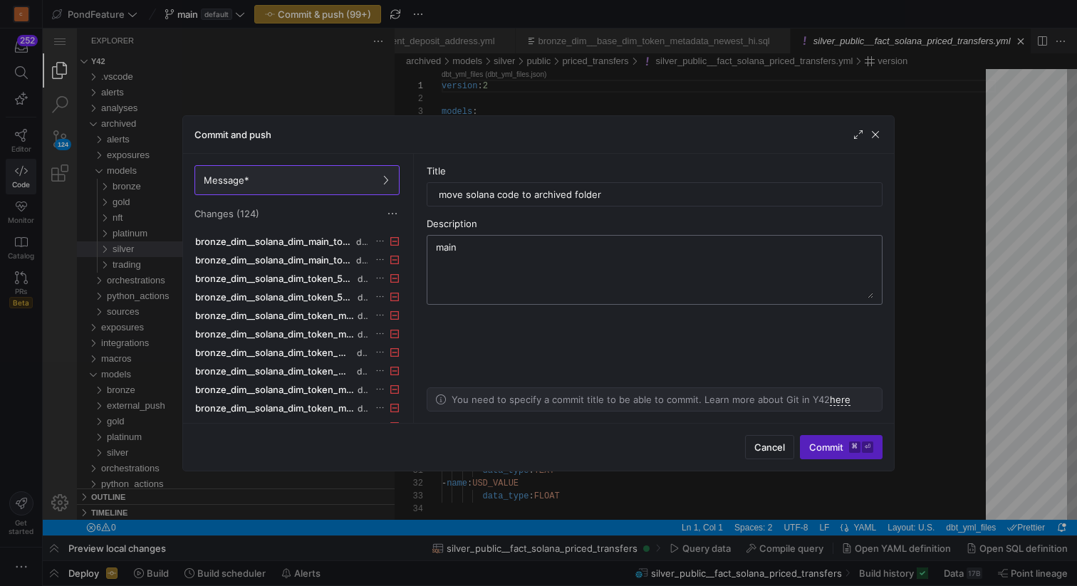
click at [501, 265] on textarea "main" at bounding box center [654, 269] width 437 height 57
paste textarea "Maintained the original migration path"
type textarea "Maintained the original migration path"
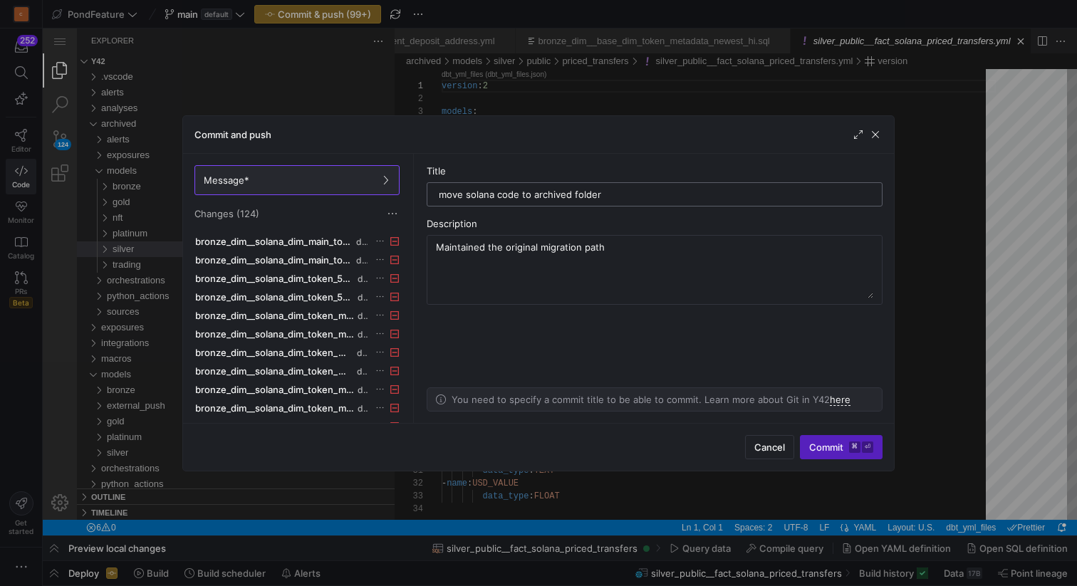
click at [442, 191] on input "move solana code to archived folder" at bounding box center [655, 194] width 432 height 11
click at [615, 194] on input "Move solana code to archived folder" at bounding box center [655, 194] width 432 height 11
click at [460, 192] on input "Move solana code to archived folder" at bounding box center [655, 194] width 432 height 11
click at [475, 192] on input "Moved solana code to archived folder" at bounding box center [655, 194] width 432 height 11
type input "Moved Solana code to archived folder"
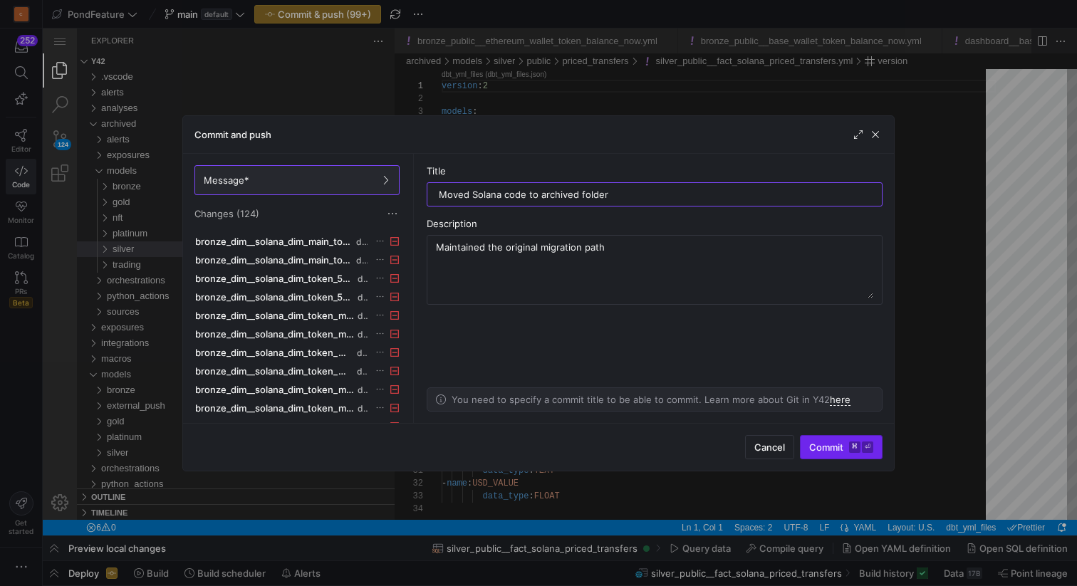
scroll to position [128, 0]
type input "Moved Solana code to archived folder"
click at [826, 452] on span "Commit ⌘ ⏎" at bounding box center [841, 447] width 64 height 11
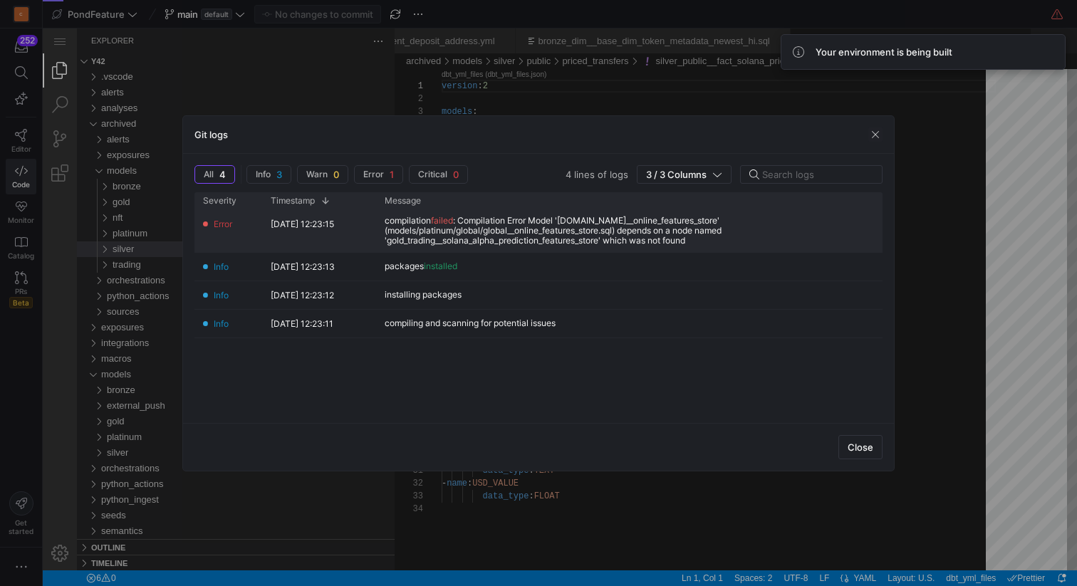
click at [651, 219] on div "compilation failed : Compilation Error Model 'model.pondfeature.global__online_…" at bounding box center [629, 231] width 489 height 30
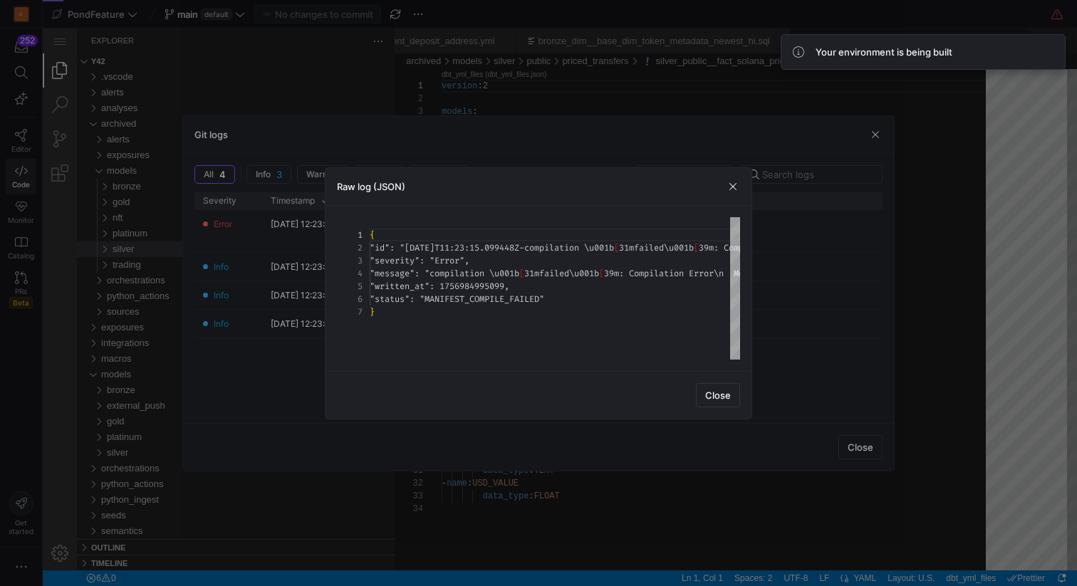
scroll to position [38, 0]
click at [651, 219] on div "1 2 3 4 5 6 7 { "id": "2025-09-04T11:23:15.099448Z-compilation \u 001b [ 31mfai…" at bounding box center [539, 288] width 426 height 165
click at [651, 219] on div "{ "id" : "2025-09-04T11:23:15.099448Z-compilation \u001b[31 mfailed\u001b[39m: …" at bounding box center [555, 288] width 370 height 142
click at [736, 185] on span "button" at bounding box center [733, 187] width 14 height 14
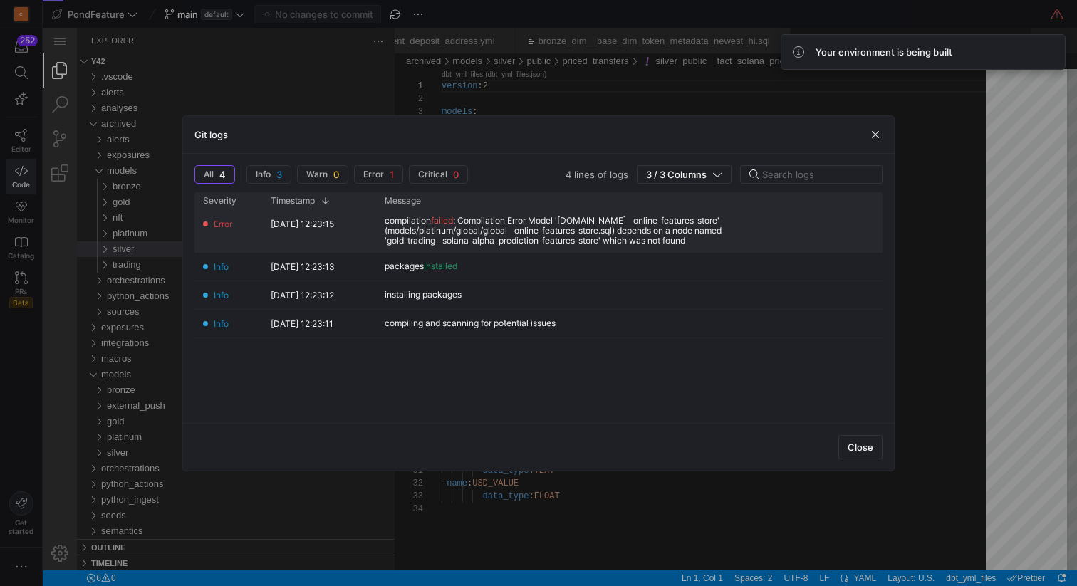
drag, startPoint x: 704, startPoint y: 239, endPoint x: 382, endPoint y: 212, distance: 323.1
click at [382, 212] on div "compilation failed : Compilation Error Model 'model.pondfeature.global__online_…" at bounding box center [629, 231] width 506 height 42
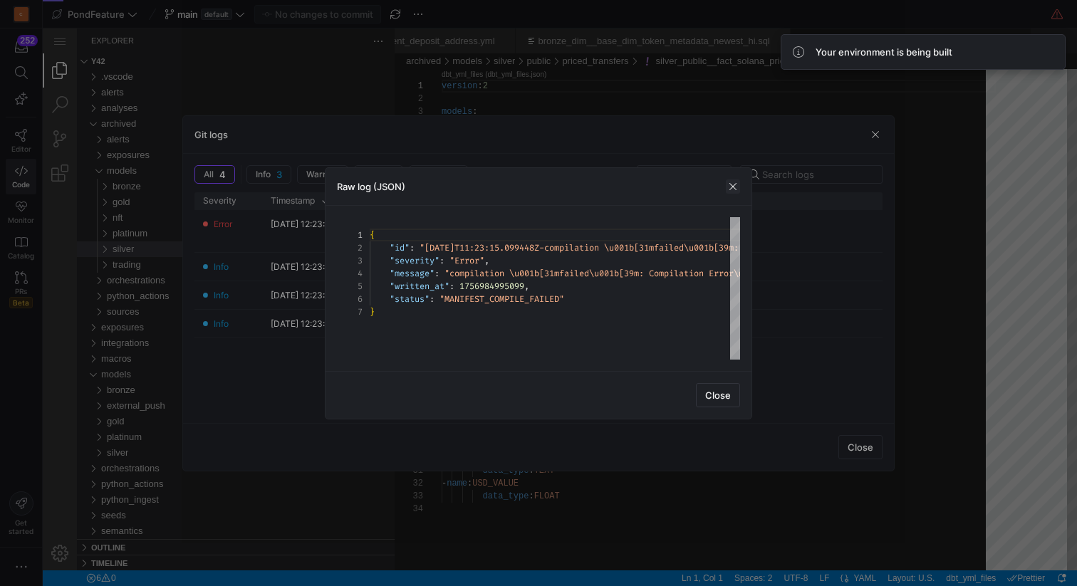
click at [731, 184] on span "button" at bounding box center [733, 187] width 14 height 14
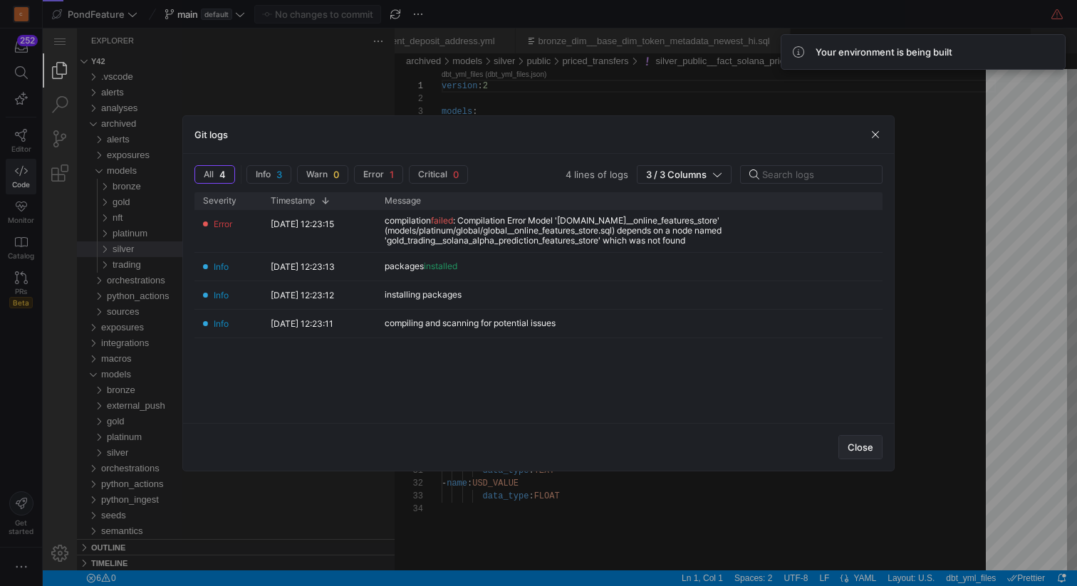
click at [861, 447] on span "Close" at bounding box center [861, 447] width 26 height 11
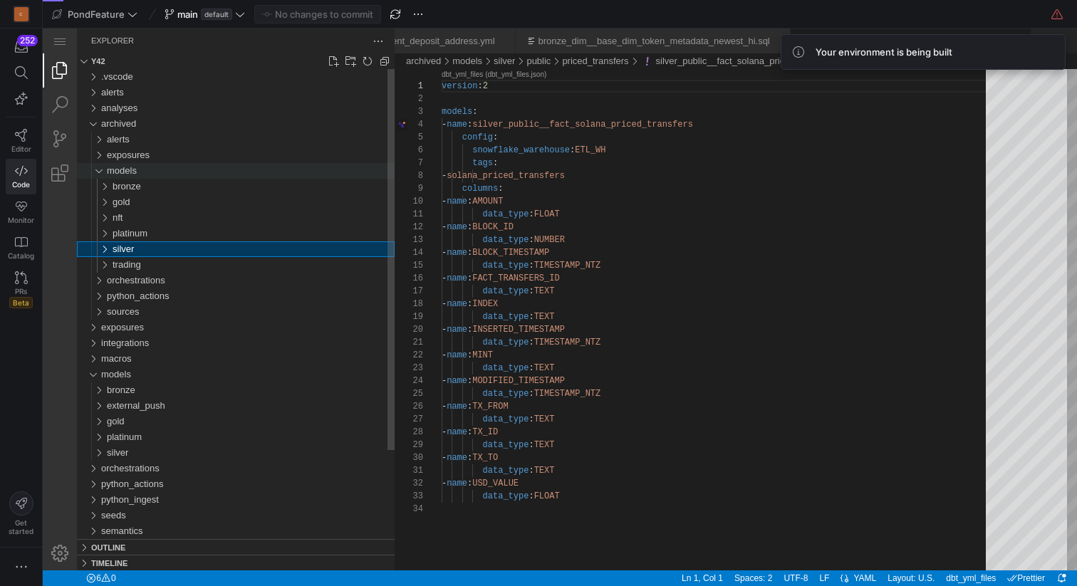
click at [99, 169] on div "models" at bounding box center [95, 171] width 27 height 16
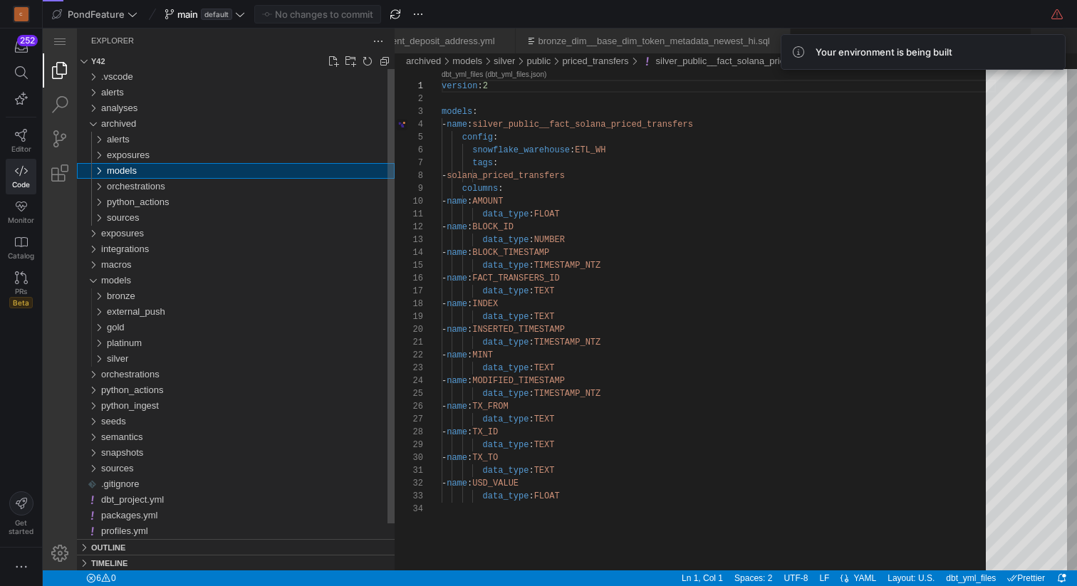
click at [99, 169] on div "models" at bounding box center [95, 171] width 27 height 16
click at [128, 232] on span "platinum" at bounding box center [130, 233] width 35 height 11
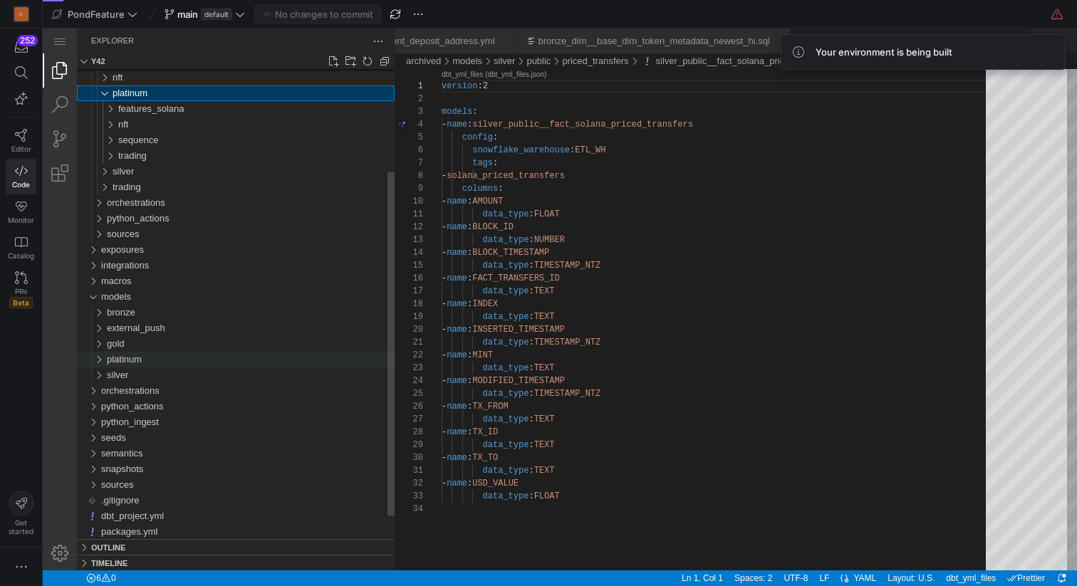
click at [136, 357] on span "platinum" at bounding box center [124, 359] width 35 height 11
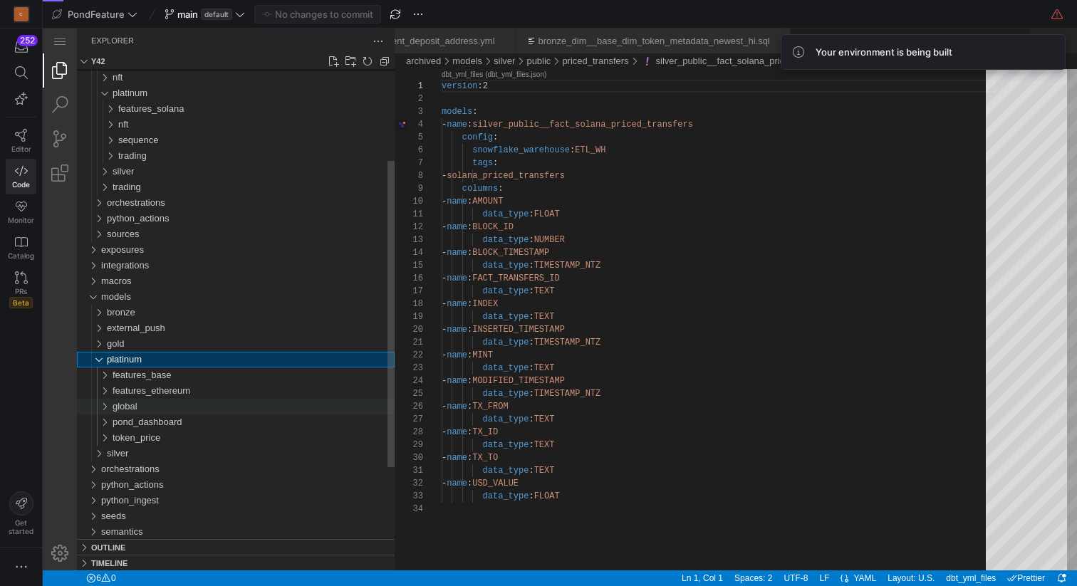
click at [144, 404] on div "global" at bounding box center [254, 407] width 282 height 16
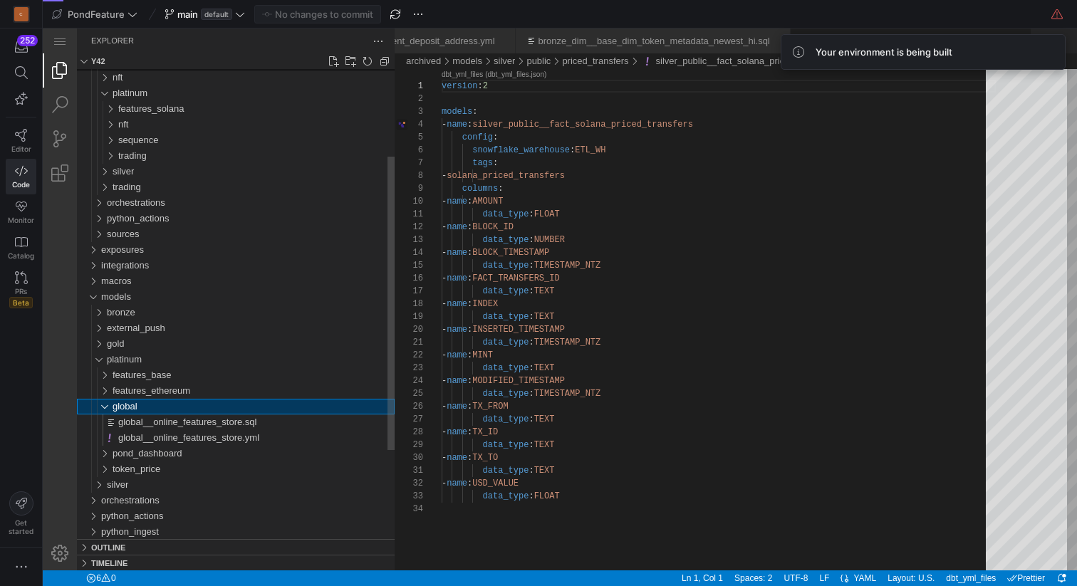
click at [100, 407] on div "global" at bounding box center [98, 407] width 33 height 16
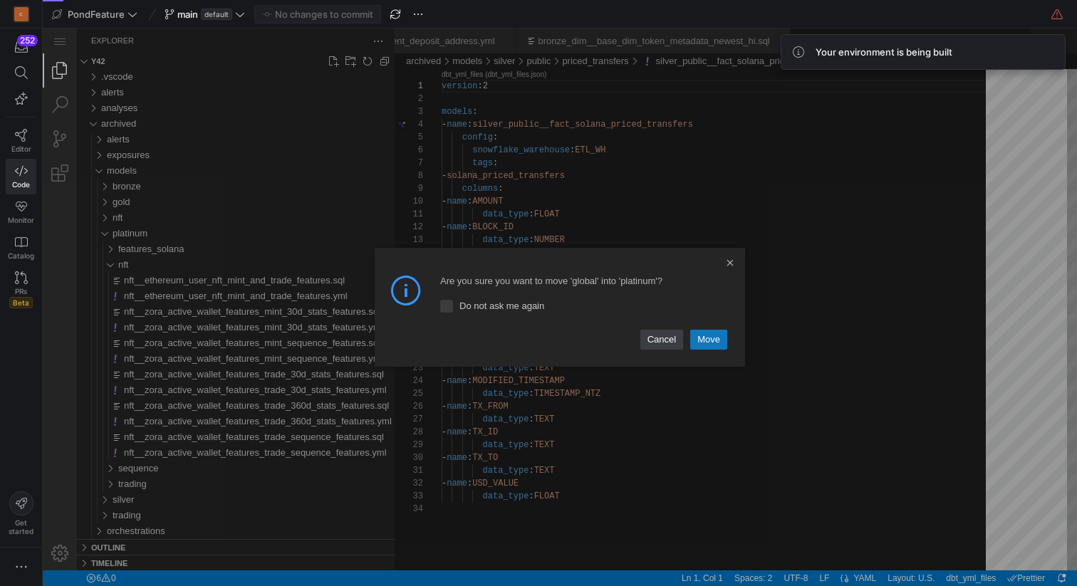
click at [707, 341] on link "Move" at bounding box center [708, 340] width 37 height 20
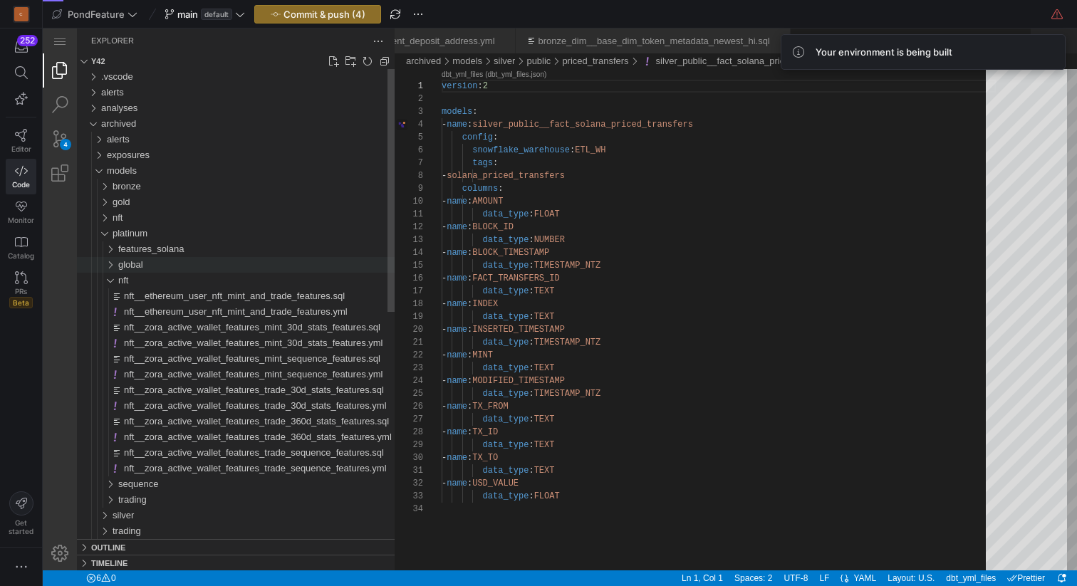
click at [113, 261] on div "global" at bounding box center [101, 265] width 38 height 16
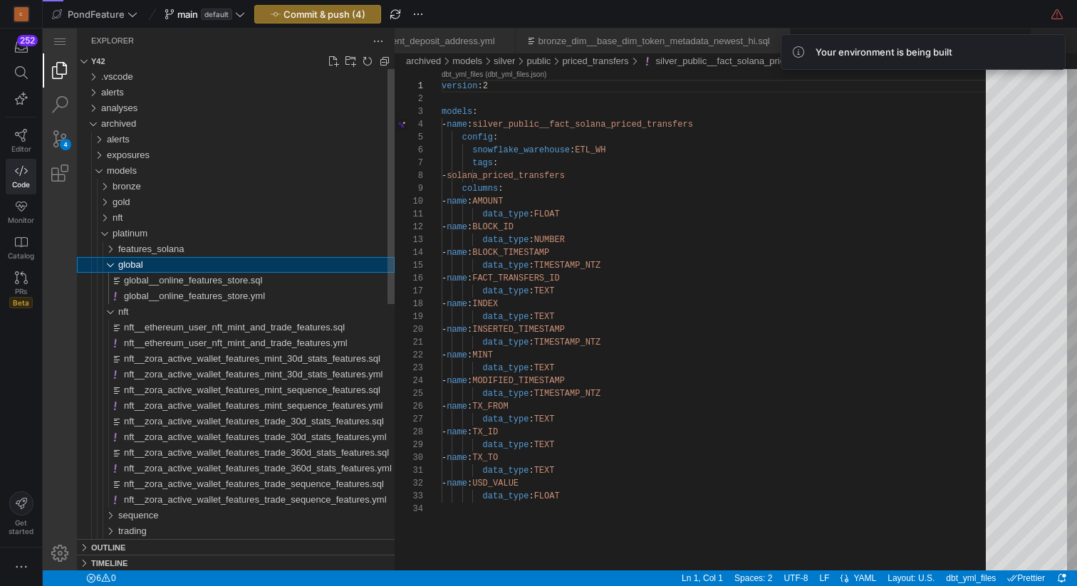
click at [113, 261] on div "global" at bounding box center [101, 265] width 38 height 16
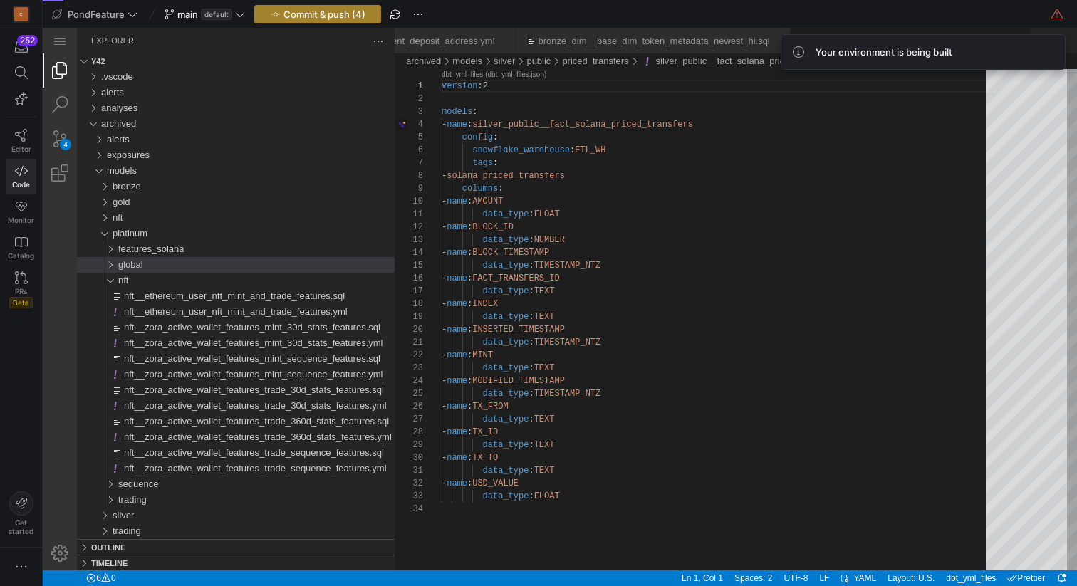
click at [345, 14] on span "Commit & push (4)" at bounding box center [325, 14] width 82 height 11
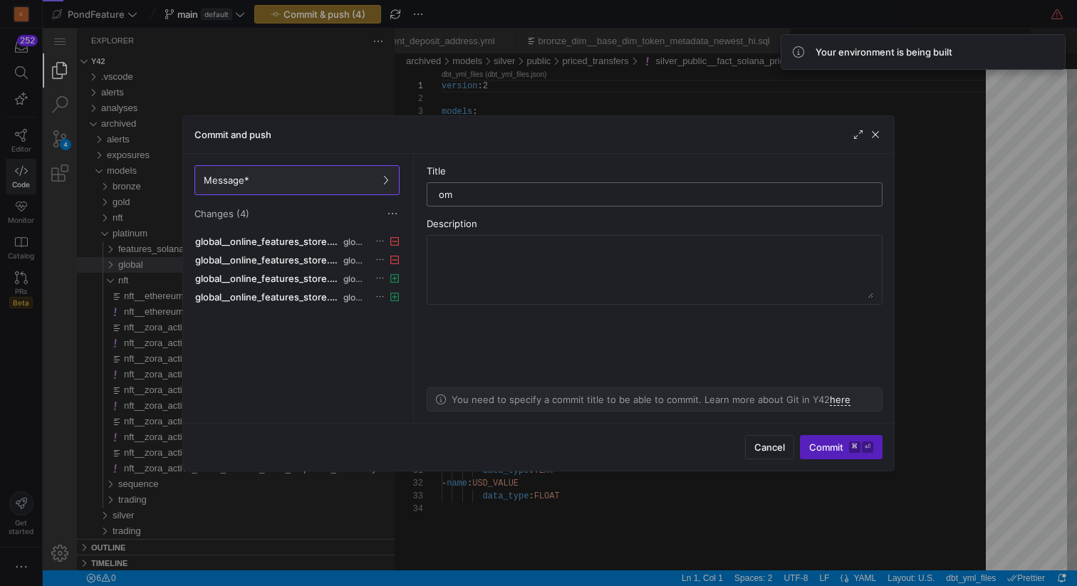
type input "o"
type input "move platinum.global to archived"
click at [821, 451] on span "Commit ⌘ ⏎" at bounding box center [841, 447] width 64 height 11
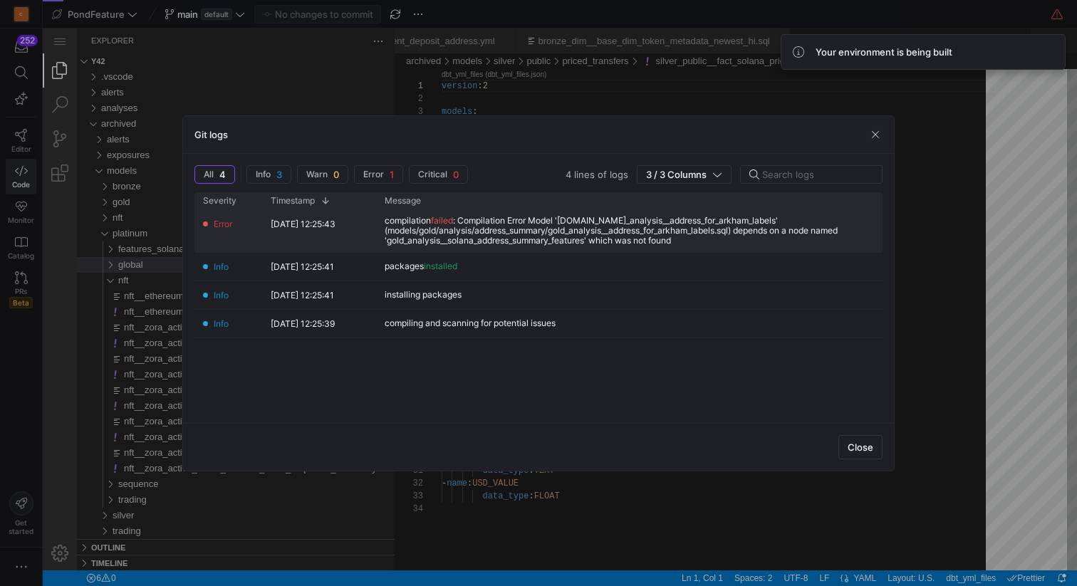
click at [692, 226] on div "compilation failed : Compilation Error Model 'model.pondfeature.gold_analysis__…" at bounding box center [629, 231] width 489 height 30
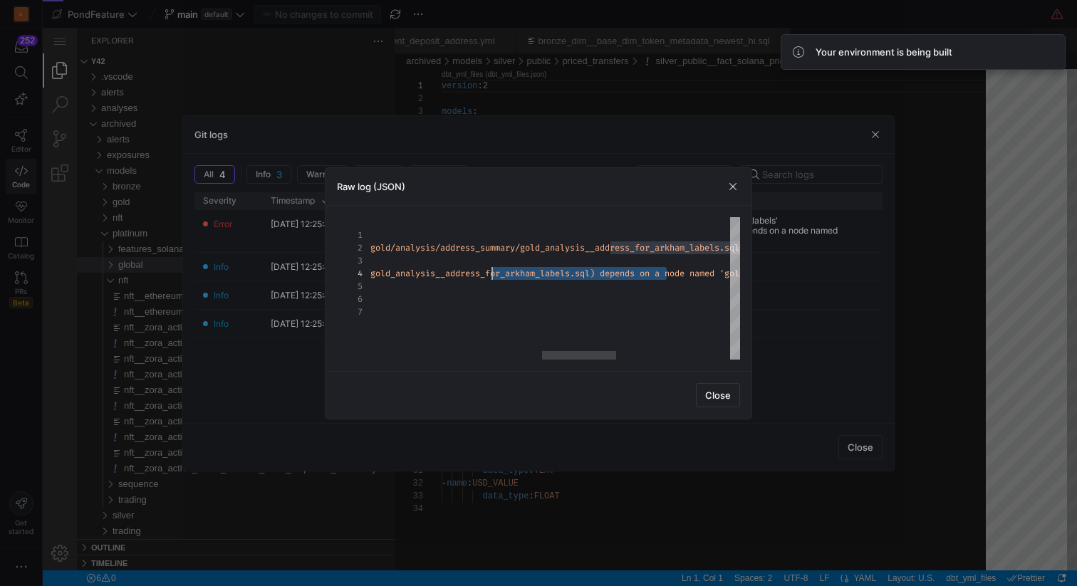
scroll to position [26, 969]
drag, startPoint x: 665, startPoint y: 271, endPoint x: 474, endPoint y: 274, distance: 190.2
click at [474, 274] on div "{ "id" : "2025-09-04T11:25:43.182767Z-compilation \u001b[31 mfailed\u001b[39m: …" at bounding box center [407, 288] width 1799 height 142
click at [654, 273] on div "{ "id" : "2025-09-04T11:25:43.182767Z-compilation \u001b[31 mfailed\u001b[39m: …" at bounding box center [408, 288] width 1799 height 142
click at [661, 273] on div "{ "id" : "2025-09-04T11:25:43.182767Z-compilation \u001b[31 mfailed\u001b[39m: …" at bounding box center [408, 288] width 1799 height 142
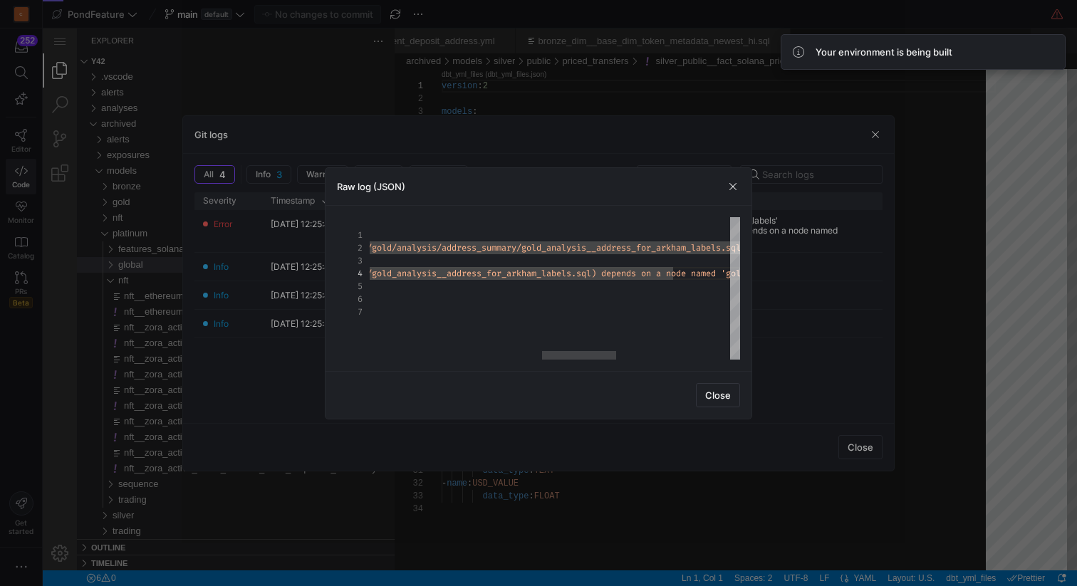
click at [668, 273] on div "{ "id" : "2025-09-04T11:25:43.182767Z-compilation \u001b[31 mfailed\u001b[39m: …" at bounding box center [408, 288] width 1799 height 142
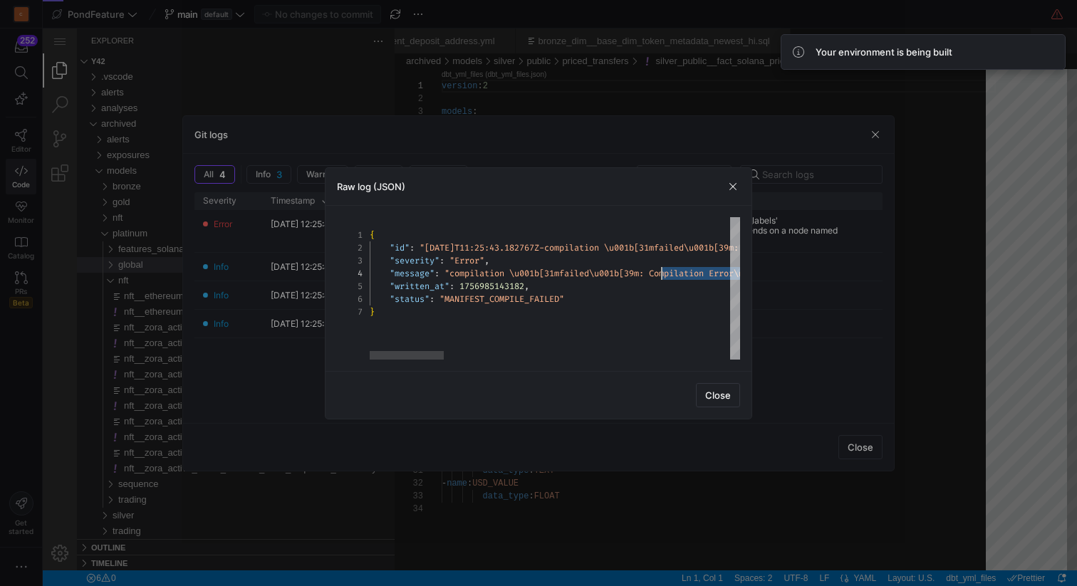
scroll to position [38, 287]
drag, startPoint x: 670, startPoint y: 272, endPoint x: 658, endPoint y: 272, distance: 12.1
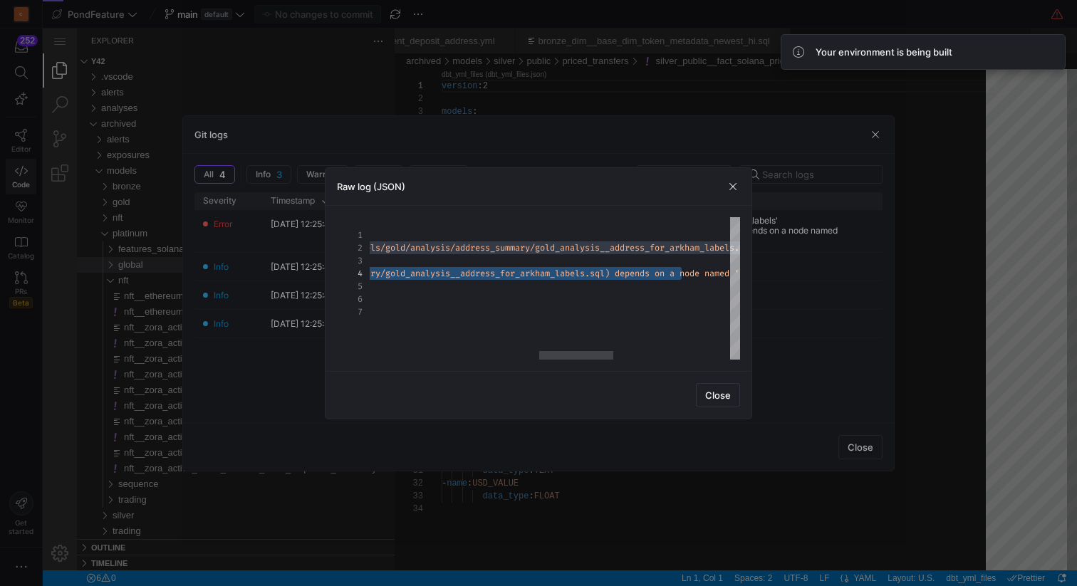
click at [683, 269] on div "{ "id" : "2025-09-04T11:25:43.182767Z-compilation \u001b[31 mfailed\u001b[39m: …" at bounding box center [422, 288] width 1799 height 142
click at [682, 271] on div "{ "id" : "2025-09-04T11:25:43.182767Z-compilation \u001b[31 mfailed\u001b[39m: …" at bounding box center [422, 288] width 1799 height 142
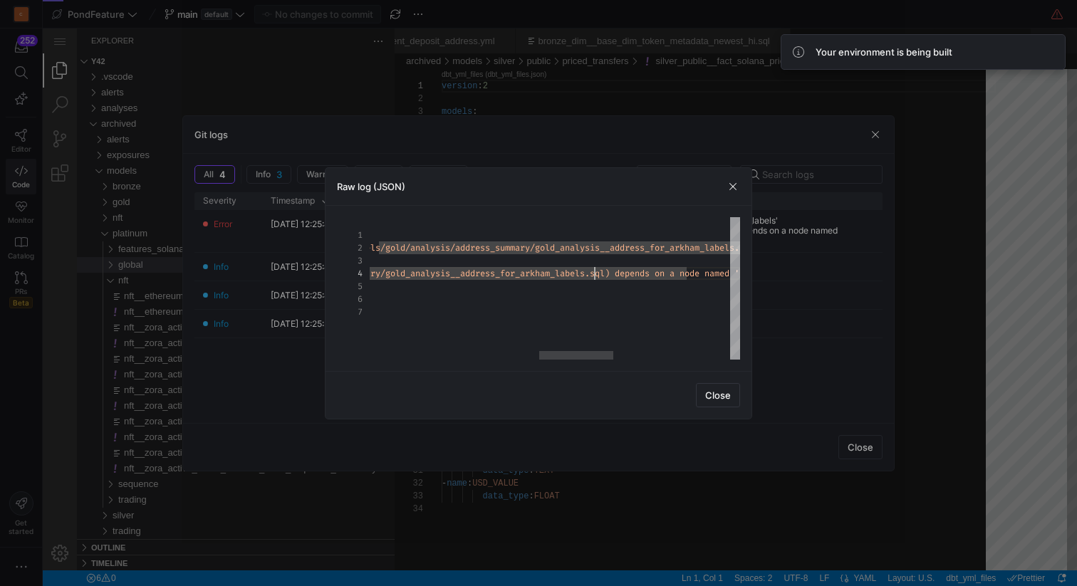
click at [593, 272] on div "{ "id" : "2025-09-04T11:25:43.182767Z-compilation \u001b[31 mfailed\u001b[39m: …" at bounding box center [422, 288] width 1799 height 142
type textarea "ion \u001b[31mfailed\u001b[39m: Compilation Error\n Model 'model.pondfeature.go…"
click at [593, 272] on div "{ "id" : "2025-09-04T11:25:43.182767Z-compilation \u001b[31 mfailed\u001b[39m: …" at bounding box center [422, 288] width 1799 height 142
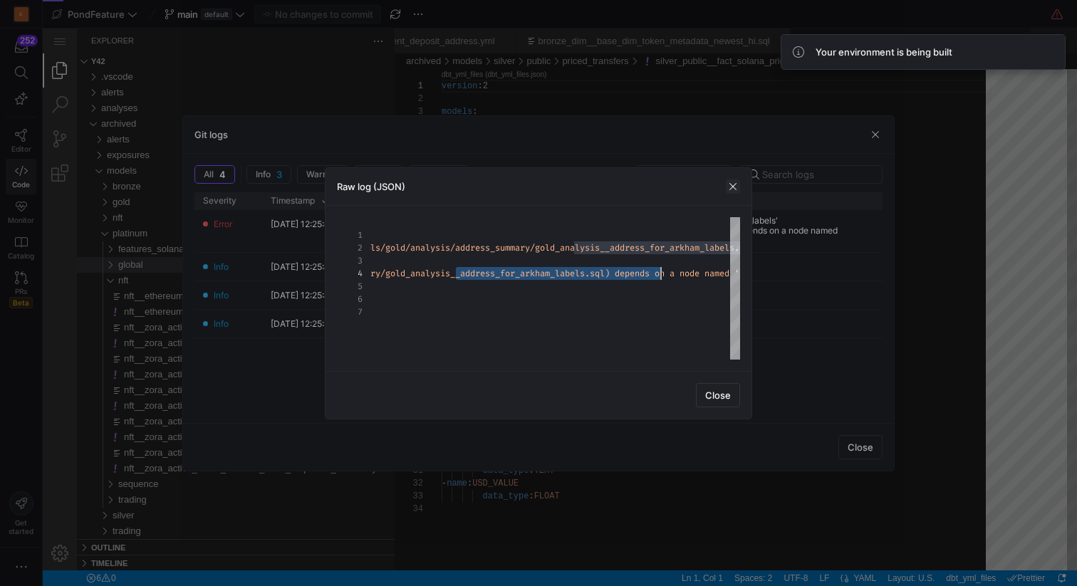
click at [732, 187] on span "button" at bounding box center [733, 187] width 14 height 14
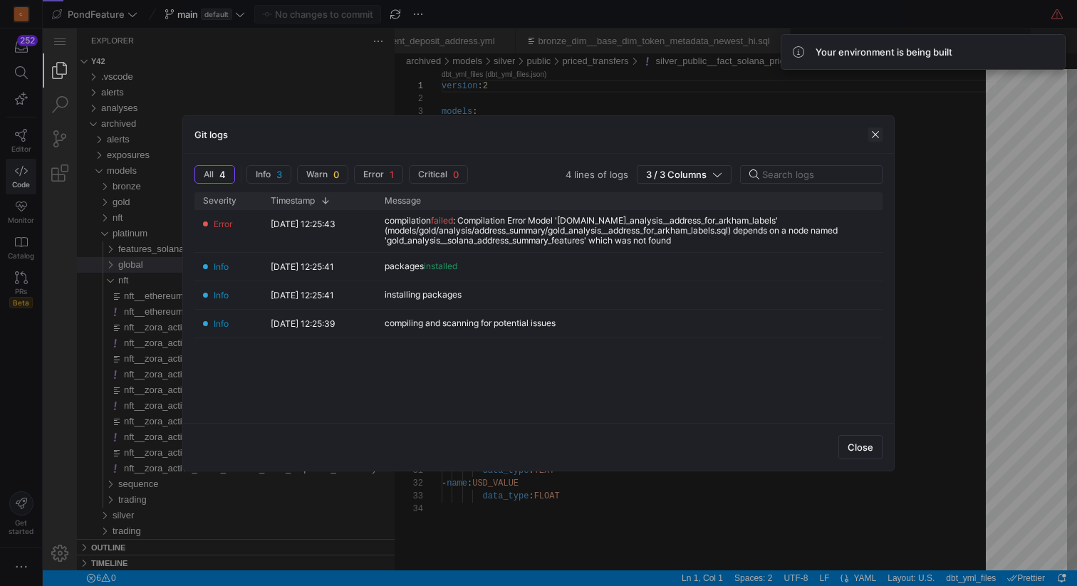
click at [878, 135] on span "button" at bounding box center [875, 135] width 14 height 14
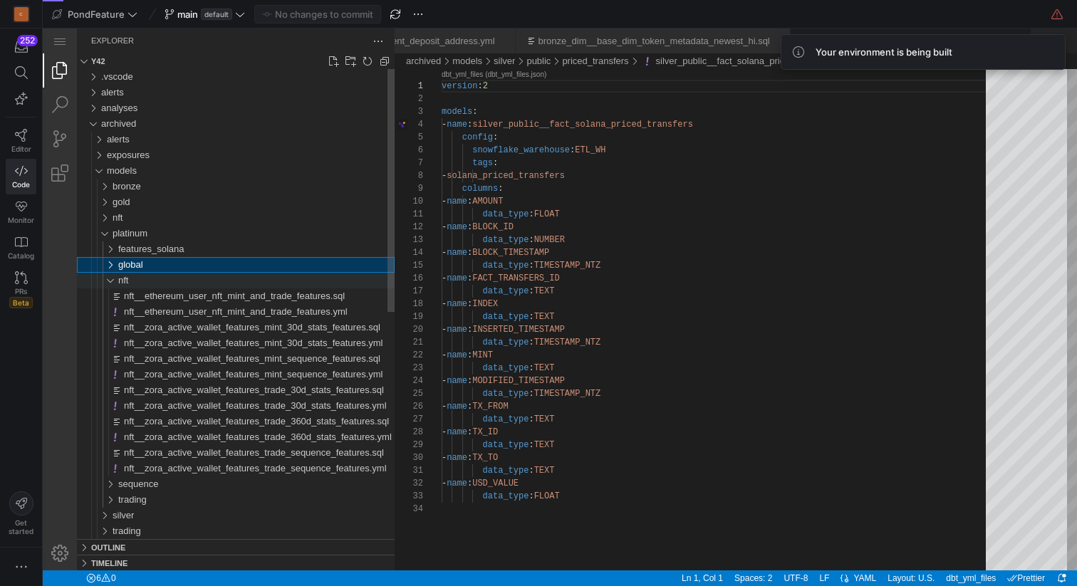
click at [116, 276] on div "nft" at bounding box center [101, 281] width 38 height 16
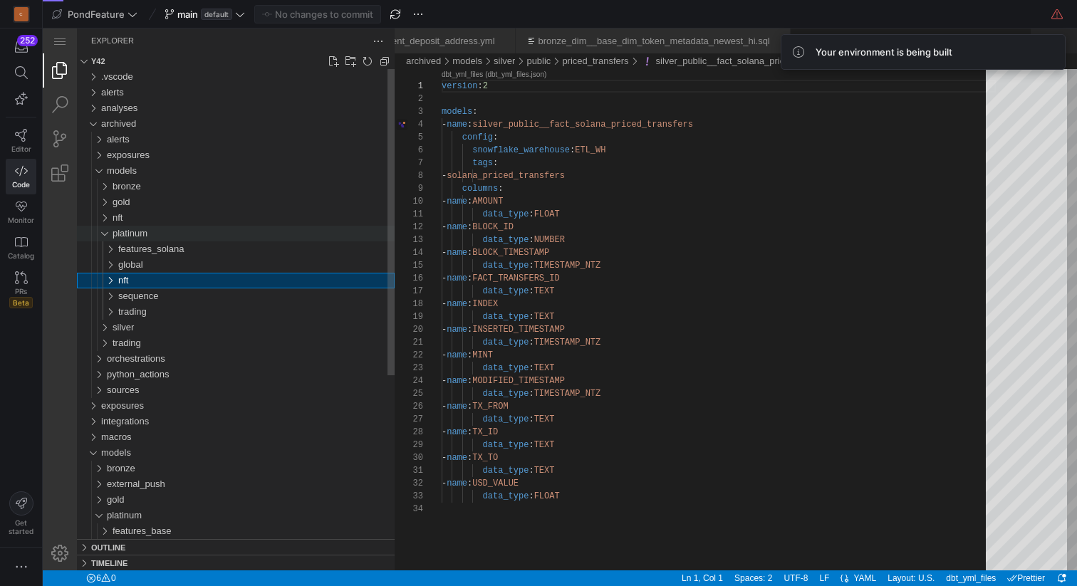
click at [108, 228] on div "platinum" at bounding box center [98, 234] width 33 height 16
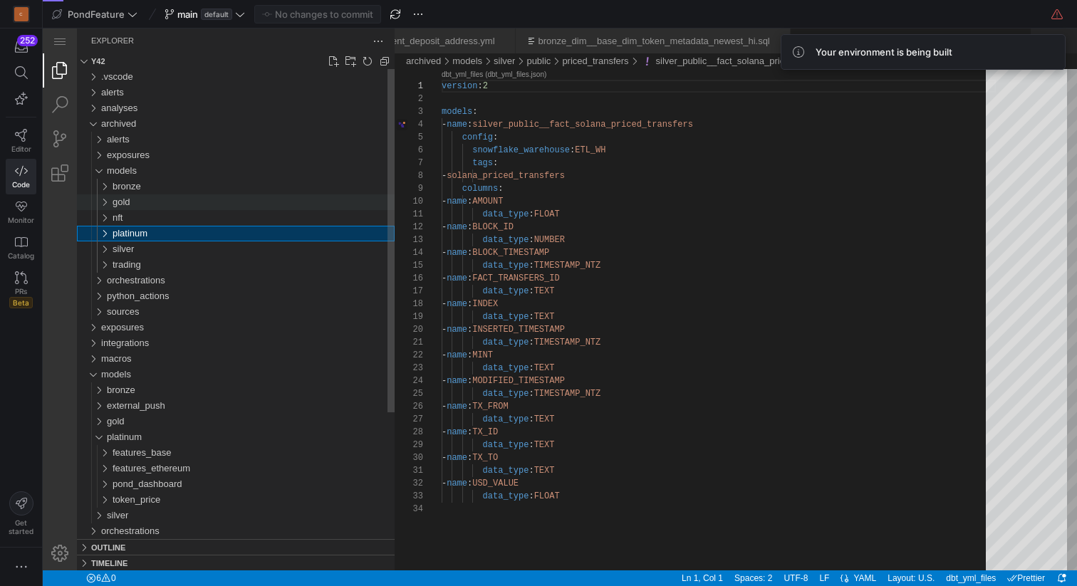
click at [108, 209] on div "gold" at bounding box center [98, 202] width 33 height 16
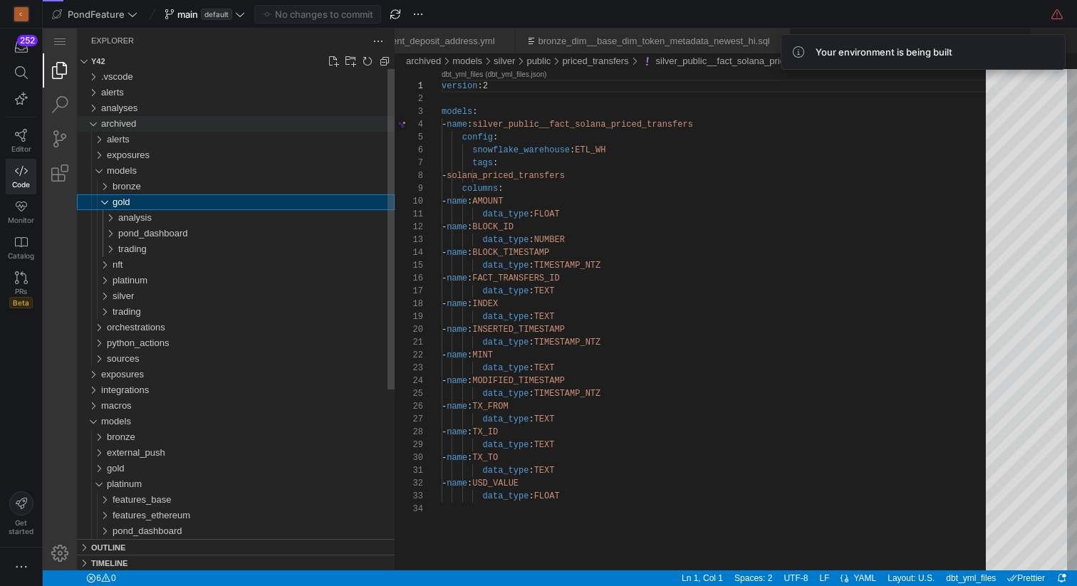
click at [93, 128] on div "archived" at bounding box center [92, 124] width 21 height 16
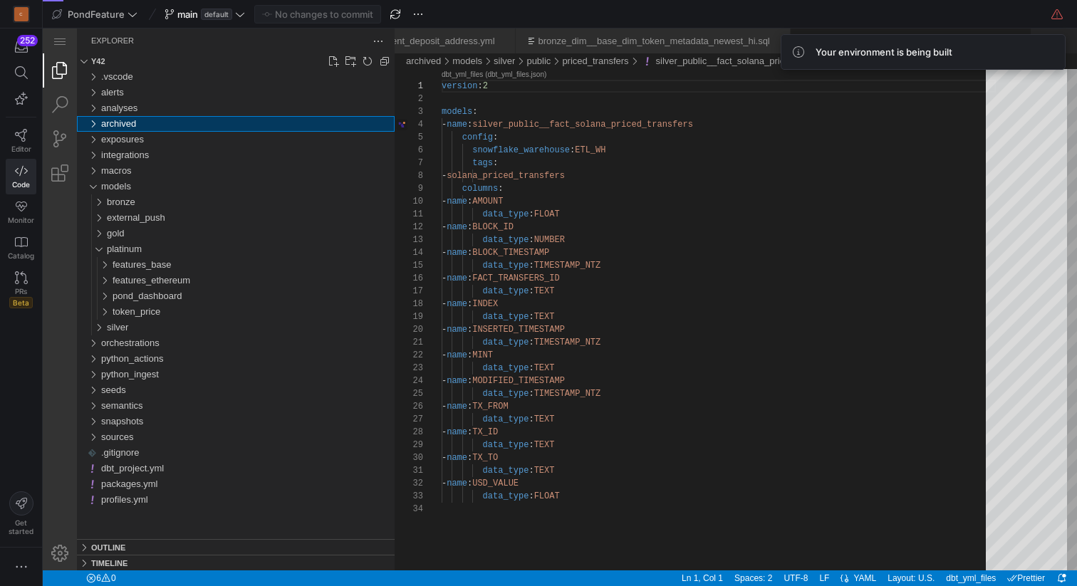
click at [93, 128] on div "archived" at bounding box center [92, 124] width 21 height 16
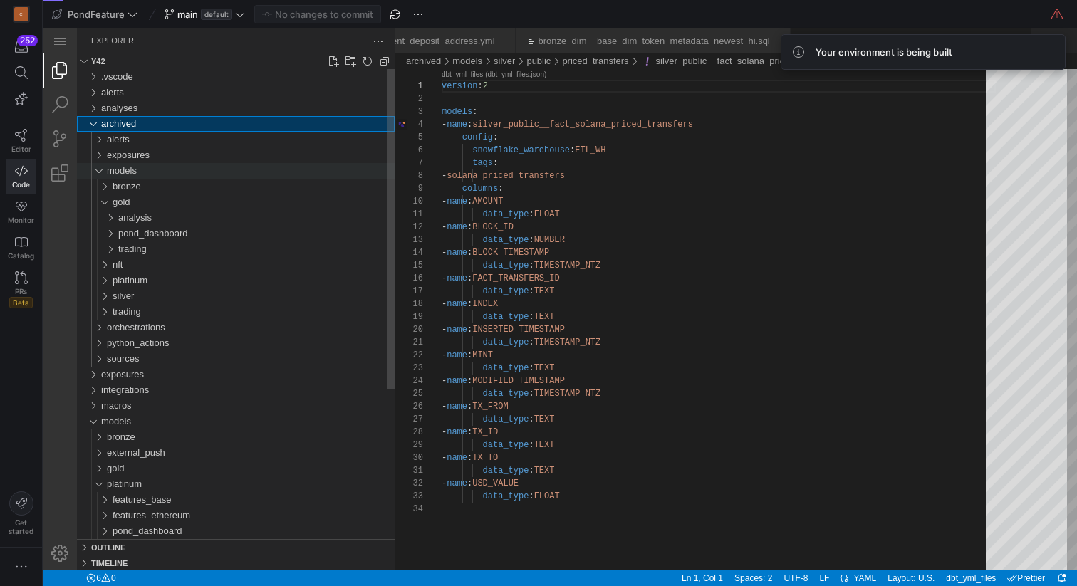
click at [98, 170] on div "models" at bounding box center [95, 171] width 27 height 16
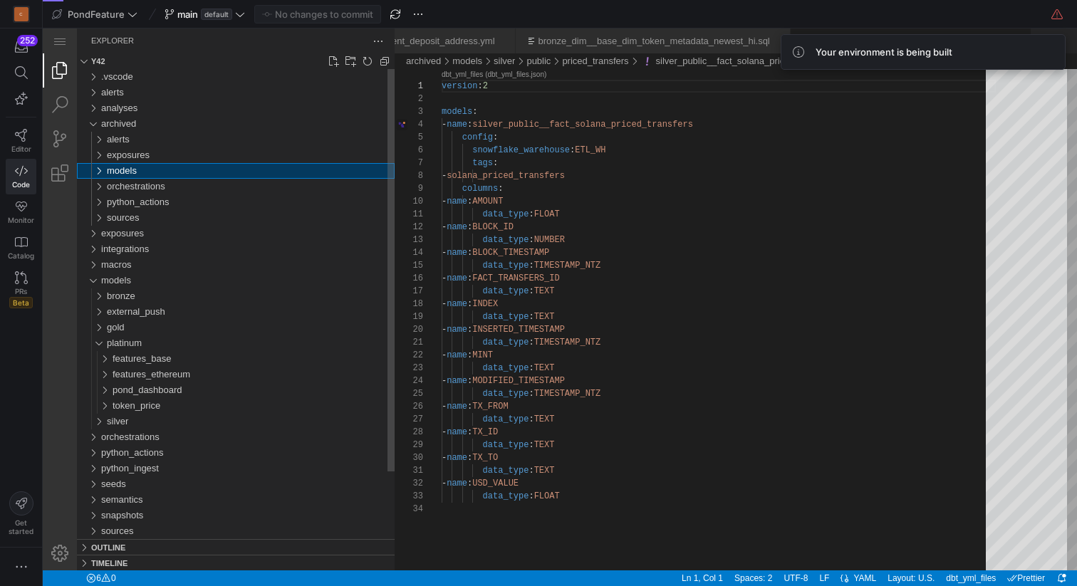
click at [98, 170] on div "models" at bounding box center [95, 171] width 27 height 16
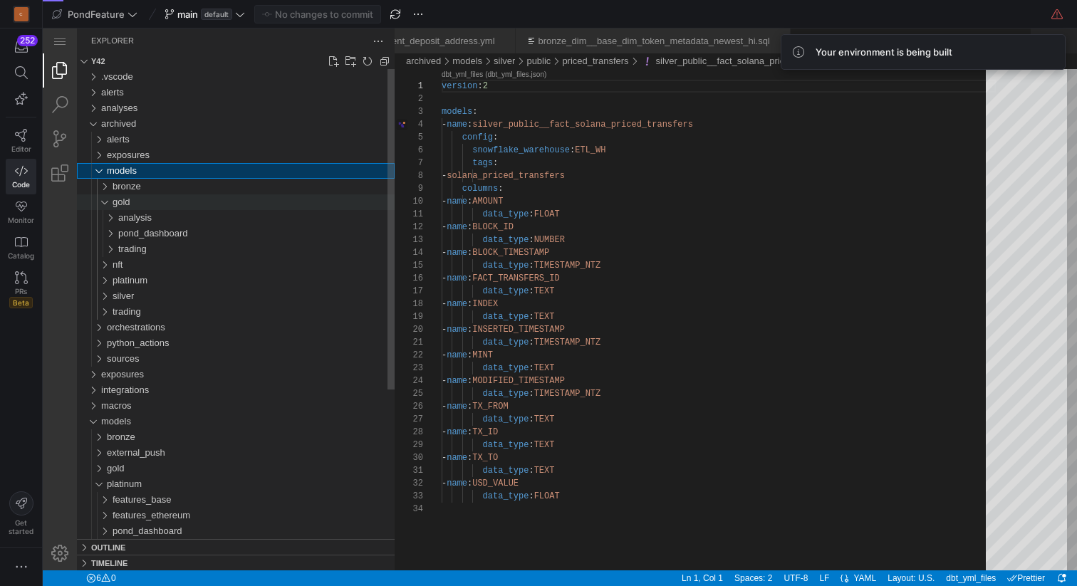
click at [105, 197] on div "gold" at bounding box center [98, 202] width 33 height 16
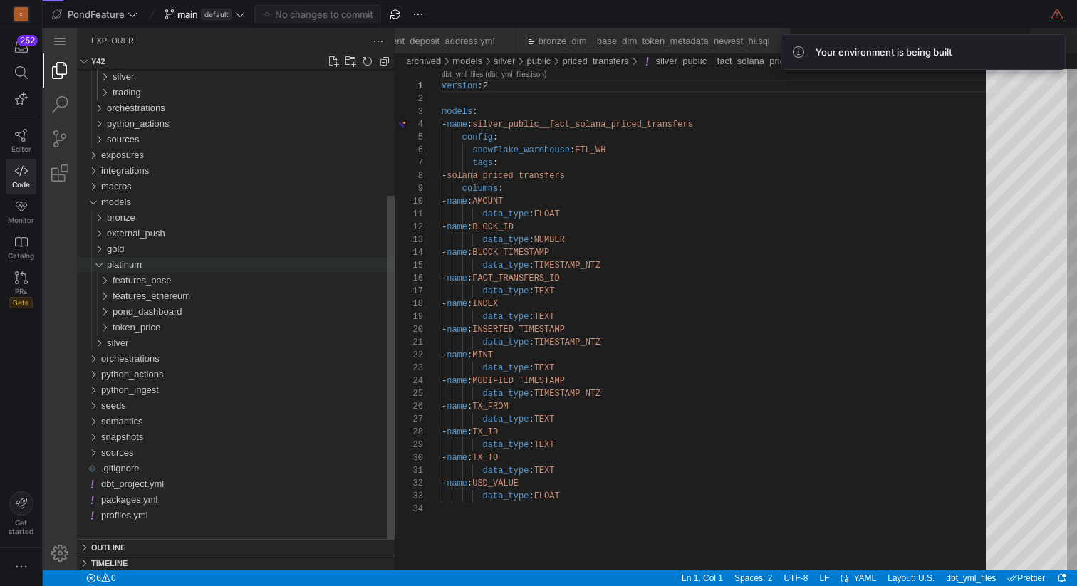
click at [97, 264] on div "platinum" at bounding box center [95, 265] width 27 height 16
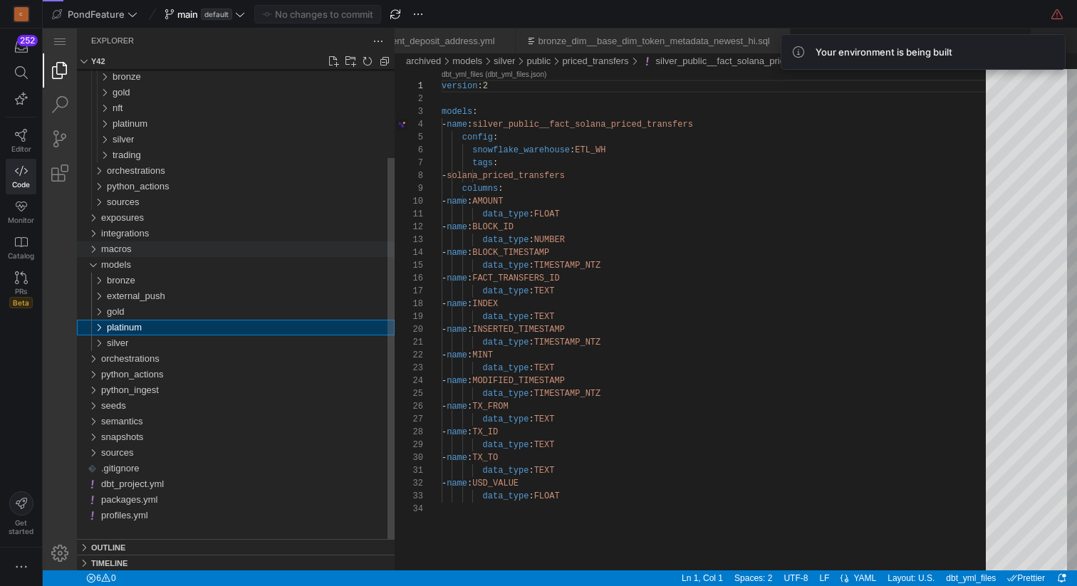
click at [99, 246] on div "macros" at bounding box center [92, 249] width 21 height 16
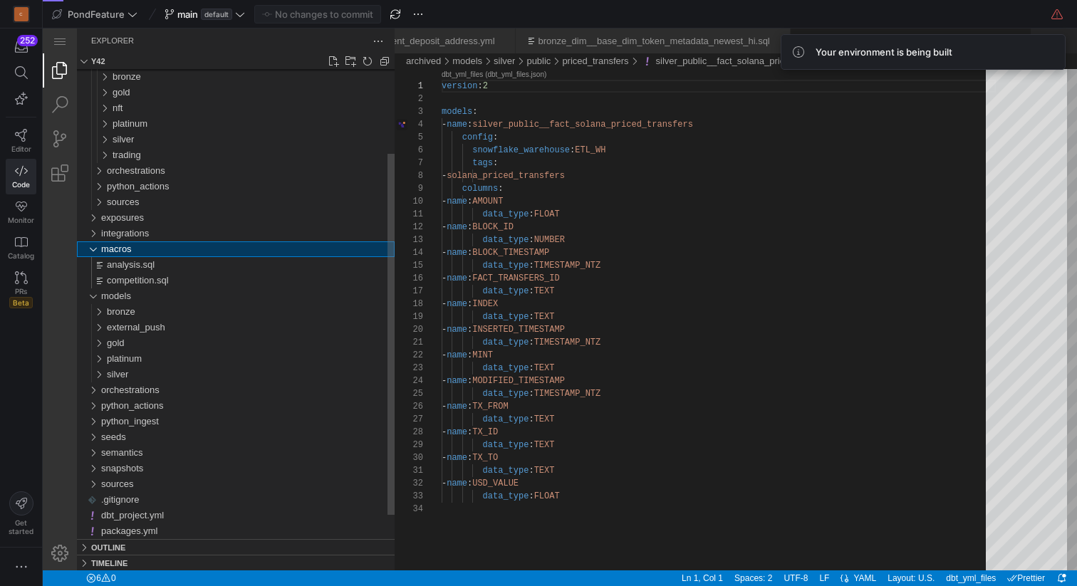
click at [94, 250] on div "macros" at bounding box center [92, 249] width 21 height 16
click at [100, 308] on div "gold" at bounding box center [95, 312] width 27 height 16
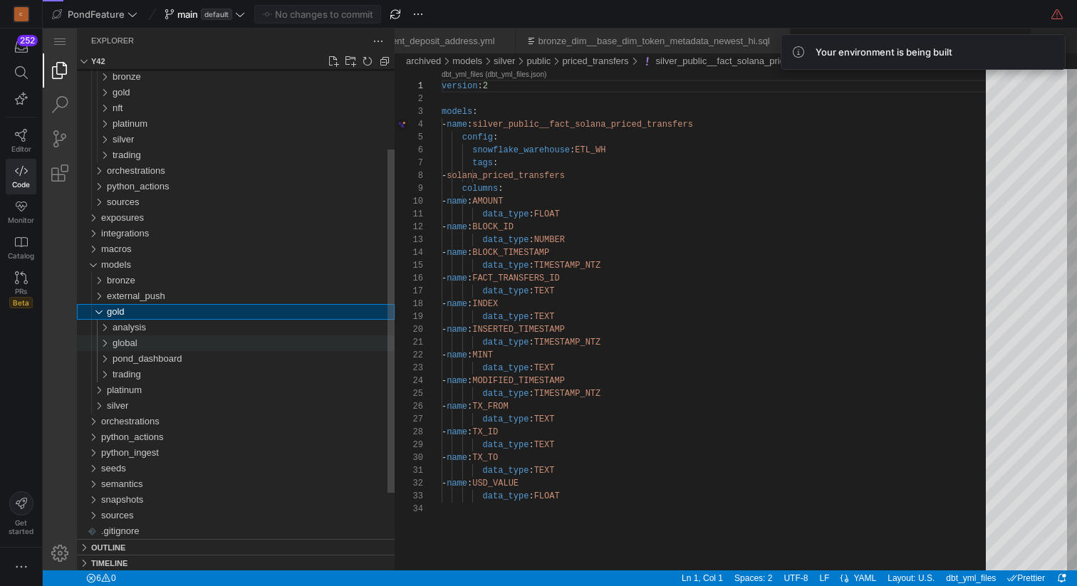
click at [128, 341] on span "global" at bounding box center [125, 343] width 25 height 11
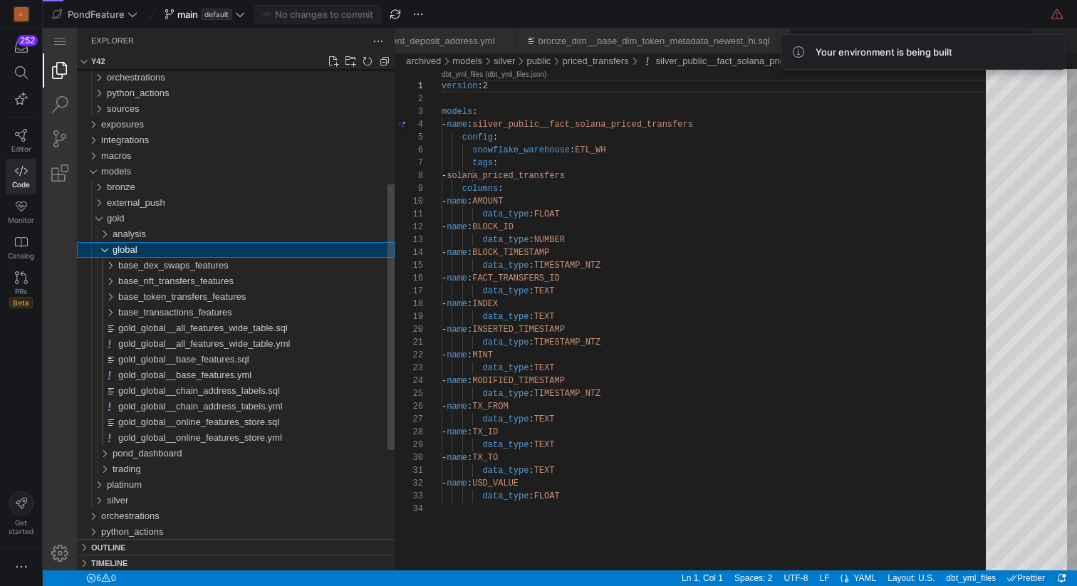
click at [108, 250] on div "global" at bounding box center [98, 250] width 33 height 16
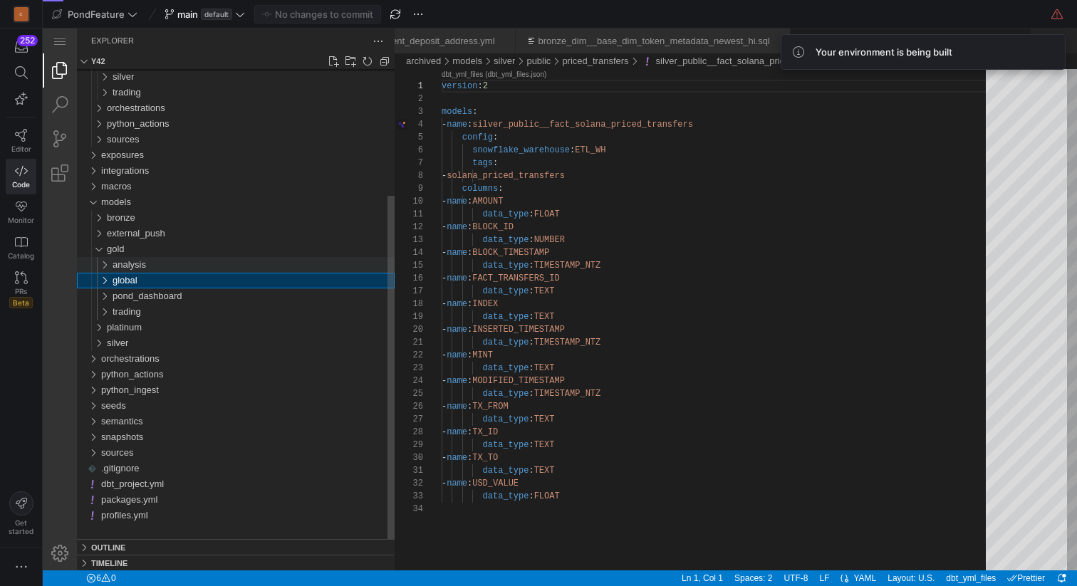
click at [107, 264] on div "analysis" at bounding box center [98, 265] width 33 height 16
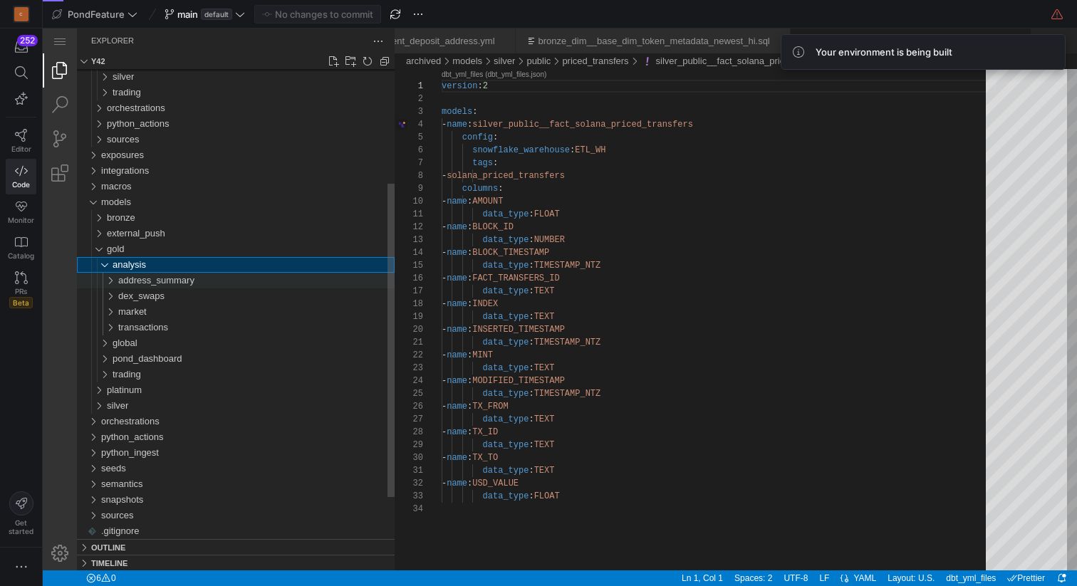
click at [132, 279] on span "address_summary" at bounding box center [156, 280] width 76 height 11
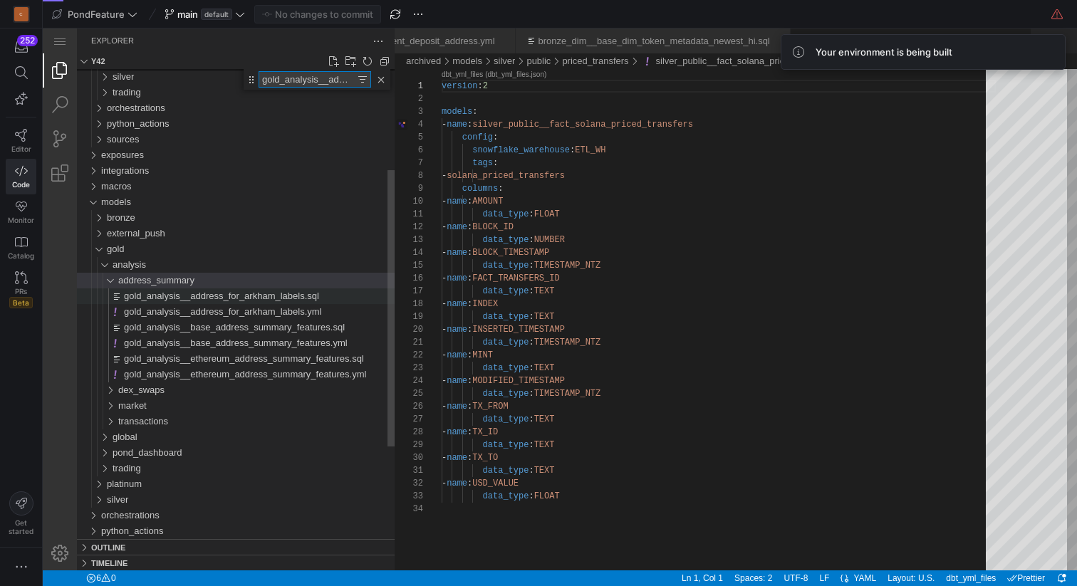
scroll to position [0, 100]
type input "gold_analysis__address_for_arkham_labels"
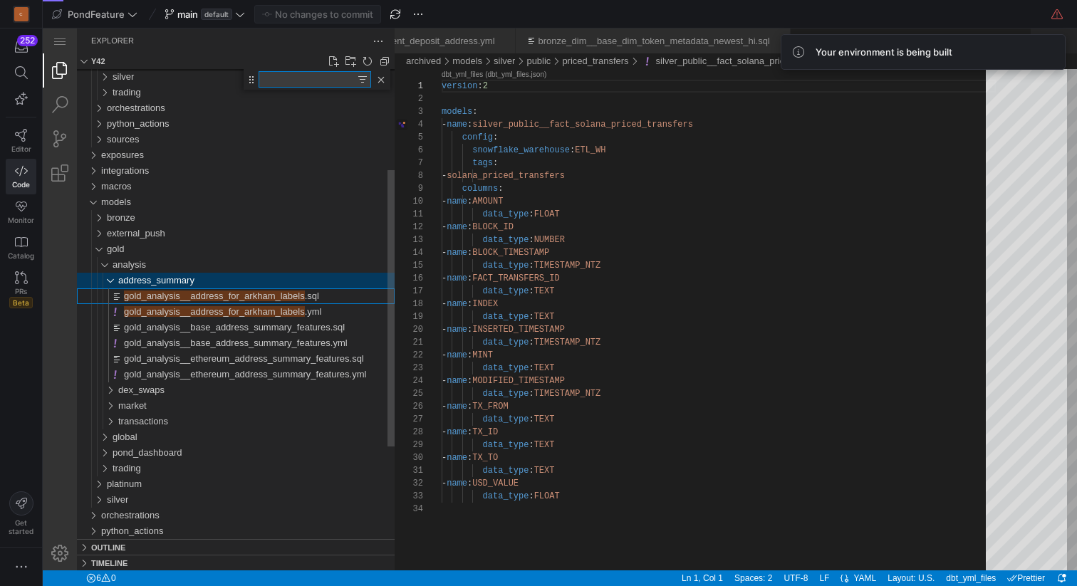
click at [282, 301] on span "gold_analysis__address_for_arkham_labels" at bounding box center [214, 296] width 181 height 11
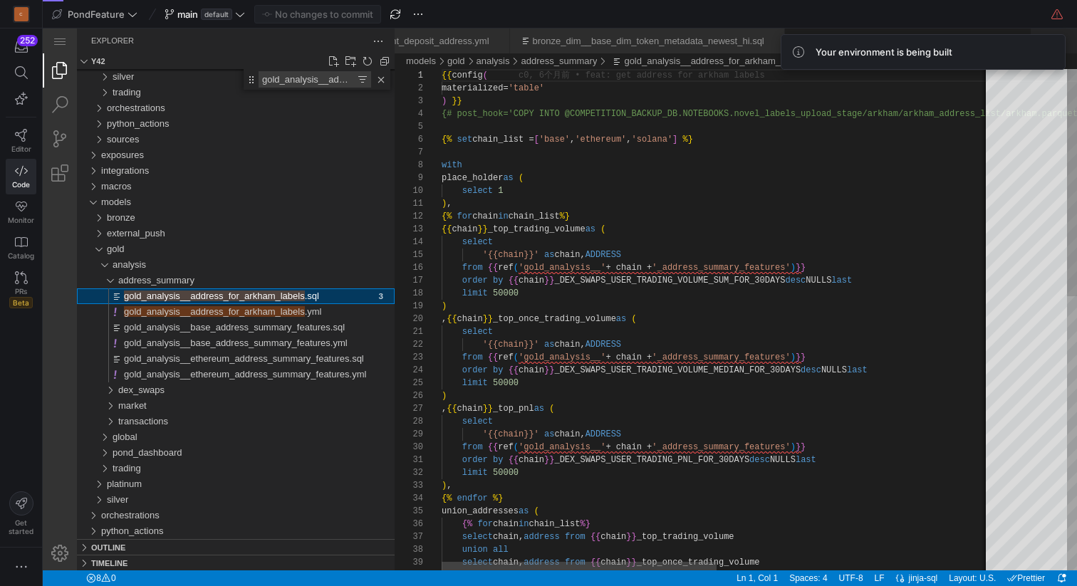
scroll to position [0, 1475]
type textarea "), {% for chain in chain_list %} {{chain}}_top_trading_volume as ( select '{{ch…"
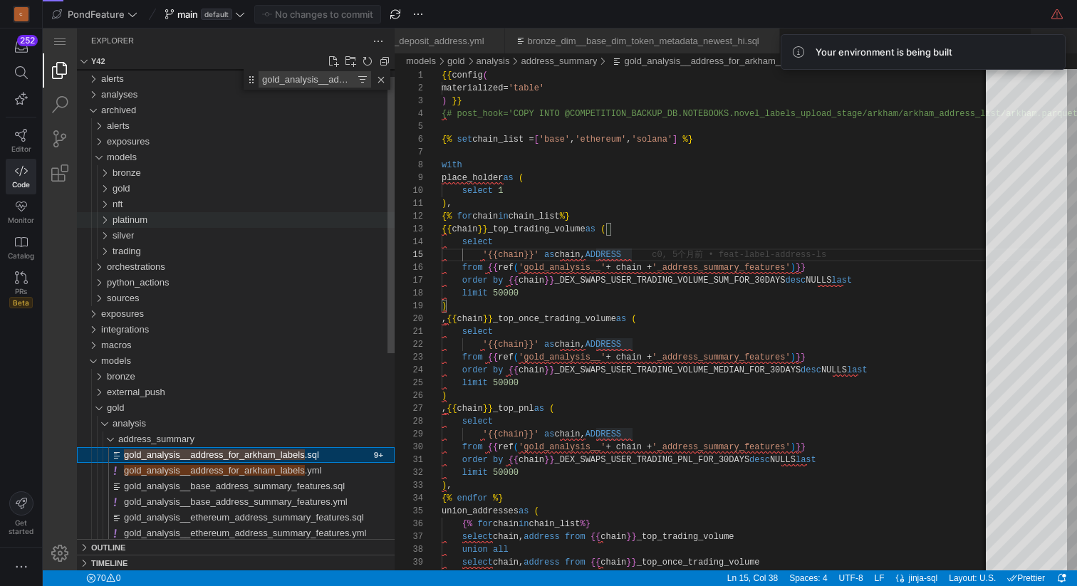
click at [125, 223] on span "platinum" at bounding box center [130, 219] width 35 height 11
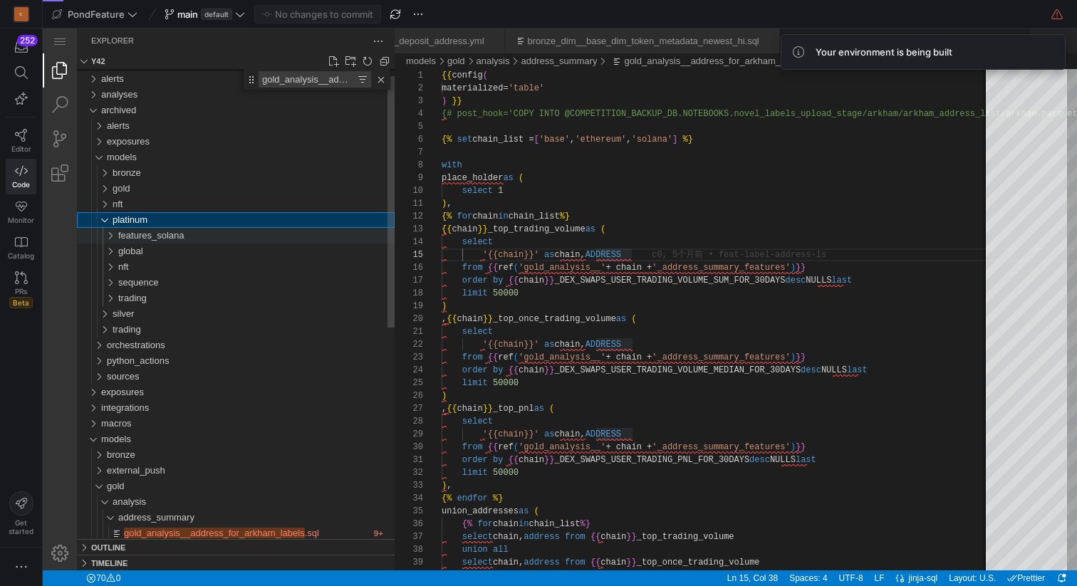
click at [150, 238] on span "features_solana" at bounding box center [151, 235] width 66 height 11
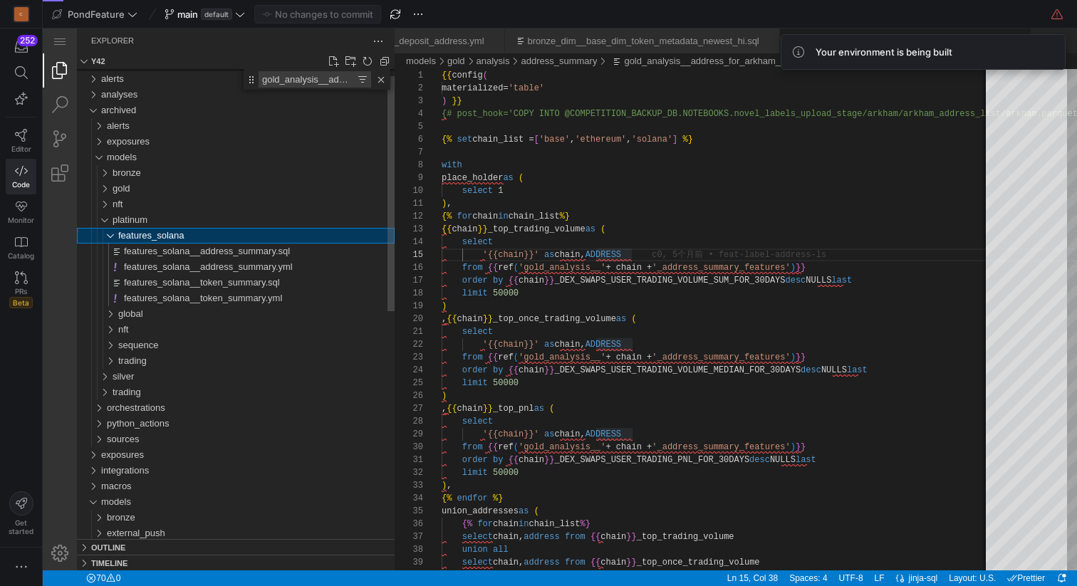
click at [150, 238] on span "features_solana" at bounding box center [151, 235] width 66 height 11
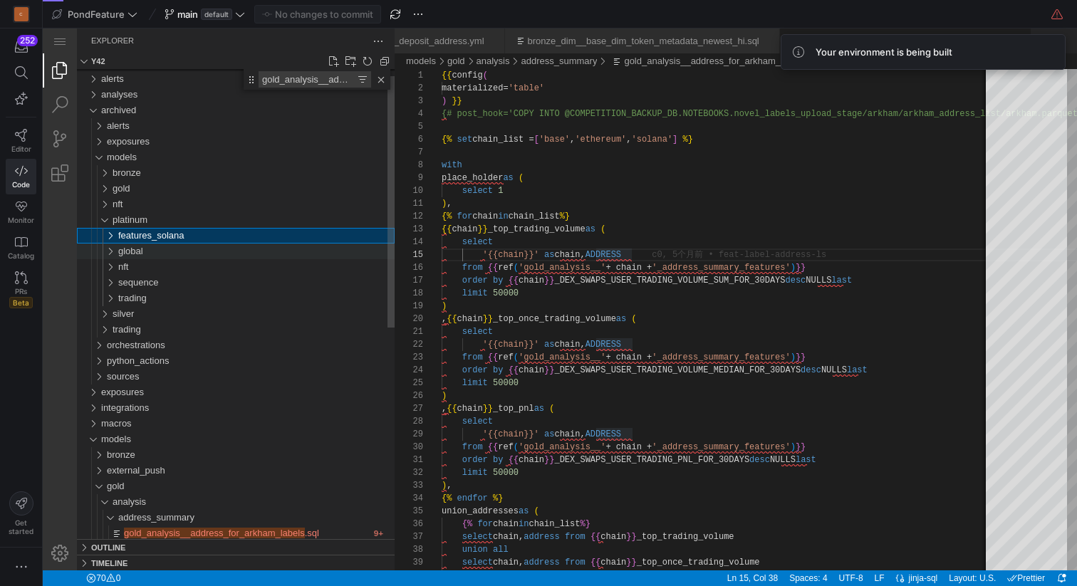
click at [145, 247] on div "global" at bounding box center [256, 252] width 276 height 16
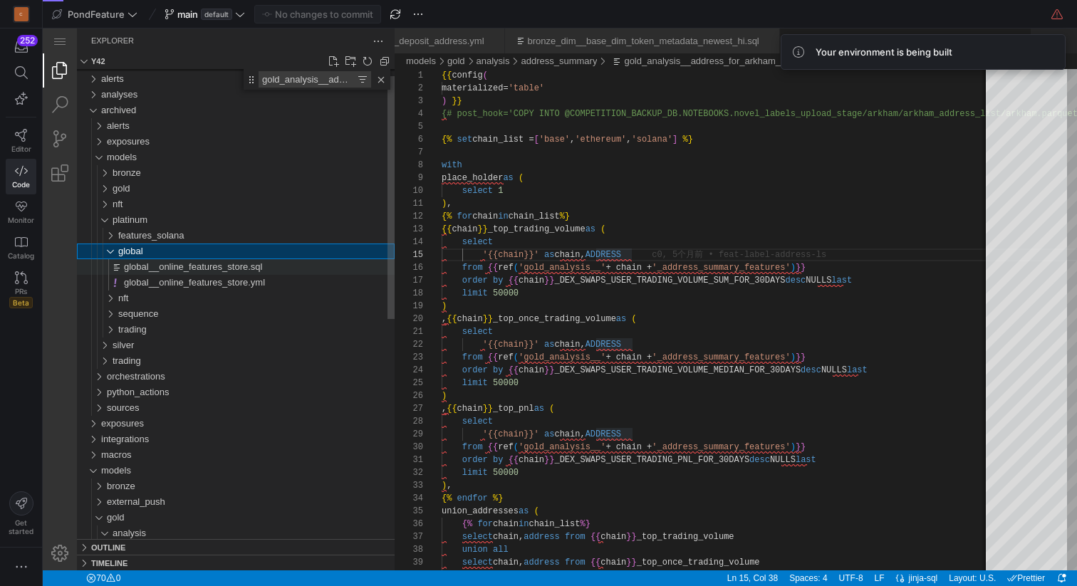
click at [172, 265] on span "global__online_features_store.sql" at bounding box center [193, 266] width 138 height 11
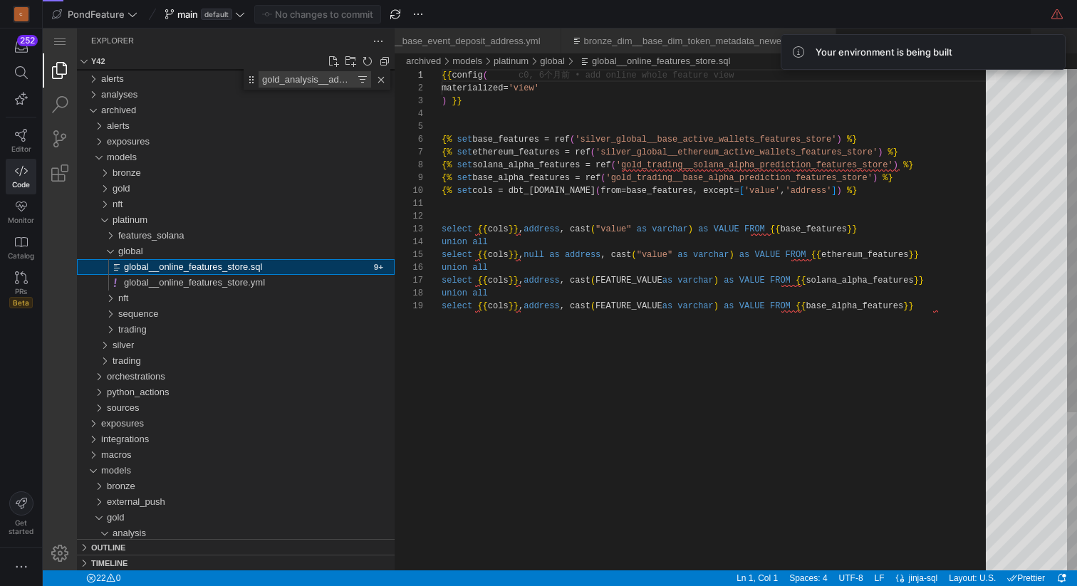
scroll to position [0, 1426]
click at [937, 167] on div "{{ config ( materialized= 'view' ) }} {% set base_features = ref ( 'silver_glob…" at bounding box center [719, 435] width 554 height 732
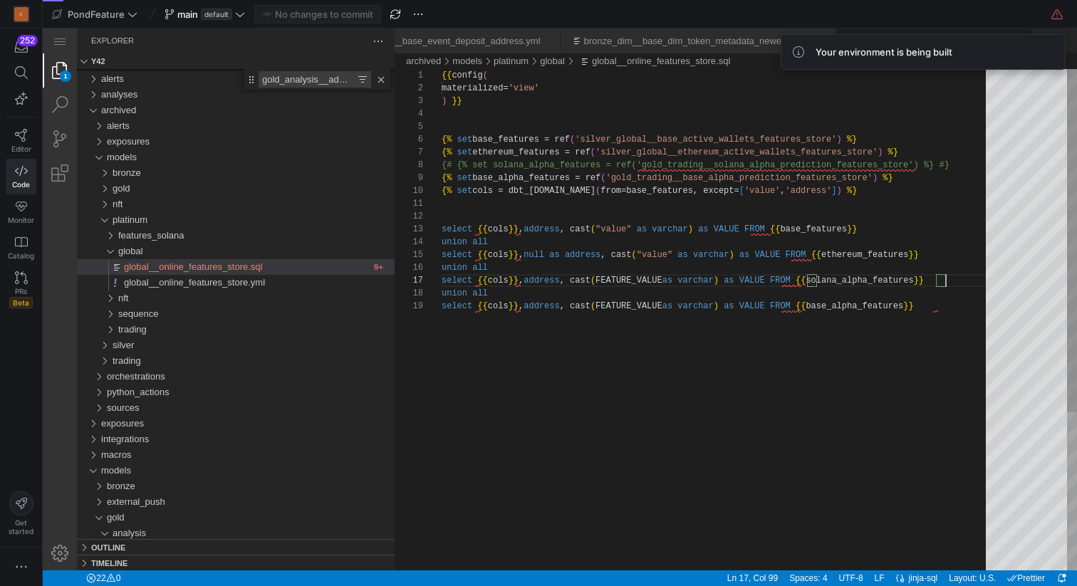
scroll to position [64, 46]
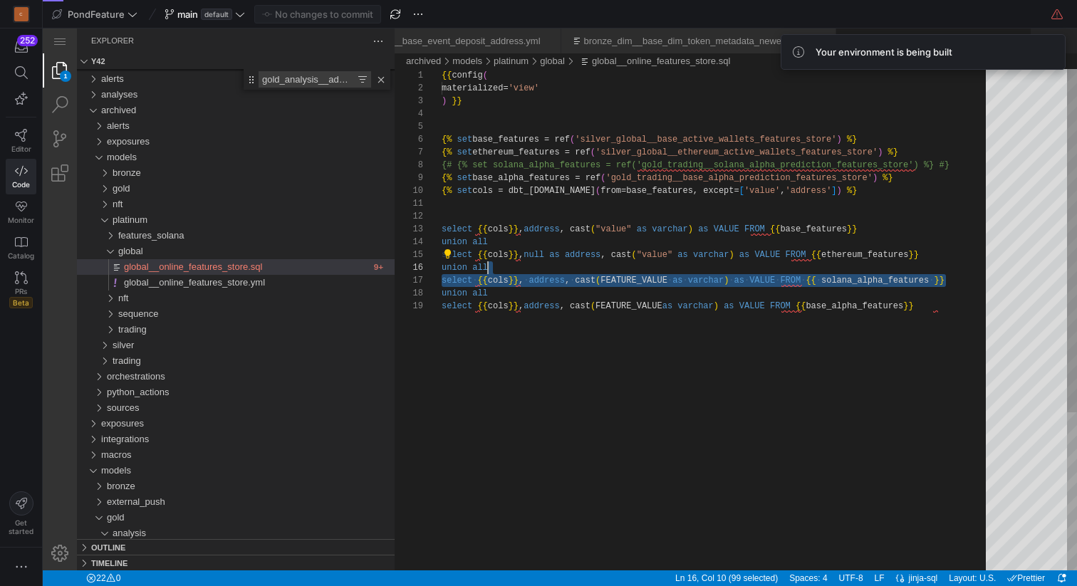
drag, startPoint x: 966, startPoint y: 281, endPoint x: 949, endPoint y: 269, distance: 20.5
type textarea "select {{cols}}, address, cast("value" as varchar) as VALUE FROM {{ base_featur…"
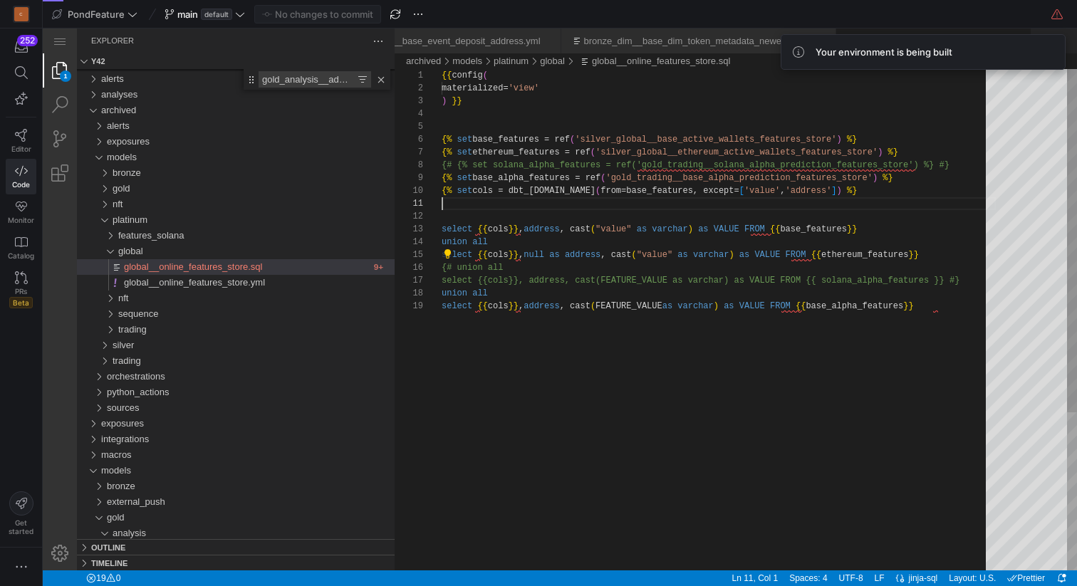
click at [773, 206] on div "{{ config ( materialized= 'view' ) }} {% set base_features = ref ( 'silver_glob…" at bounding box center [719, 435] width 554 height 732
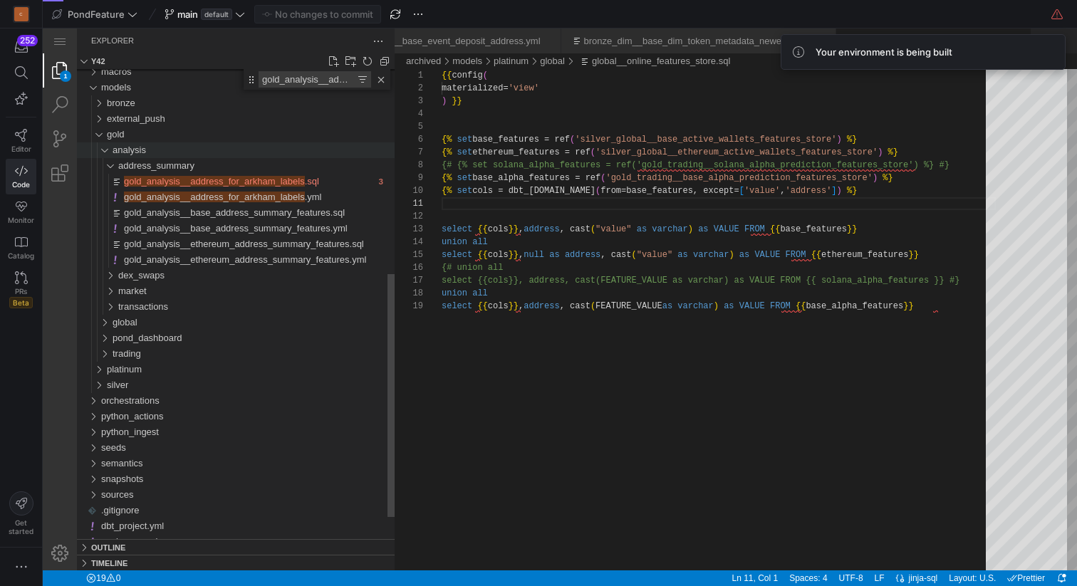
click at [103, 151] on div "analysis" at bounding box center [98, 150] width 33 height 16
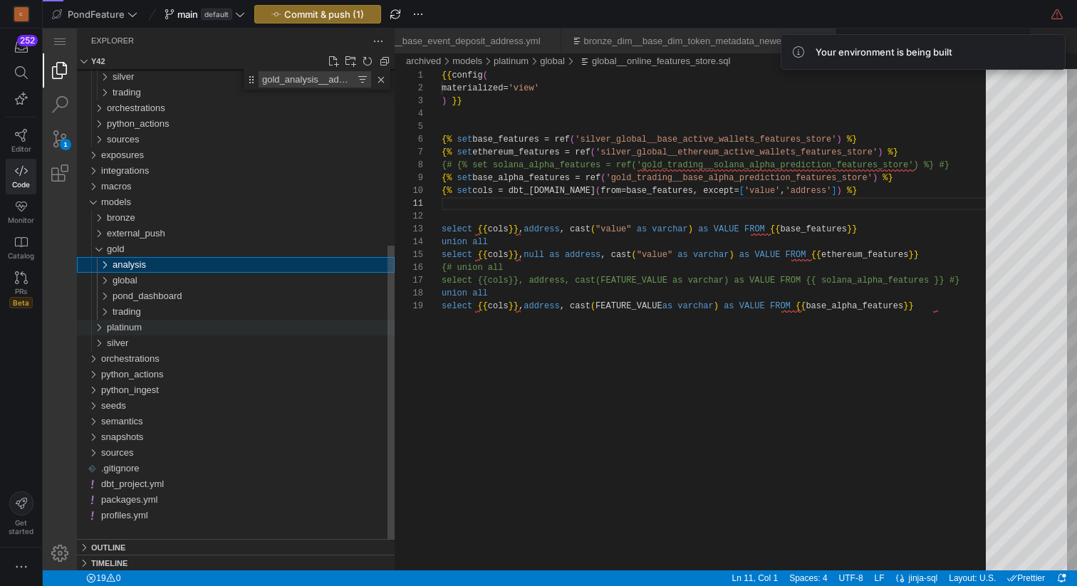
click at [97, 327] on div "platinum" at bounding box center [95, 328] width 27 height 16
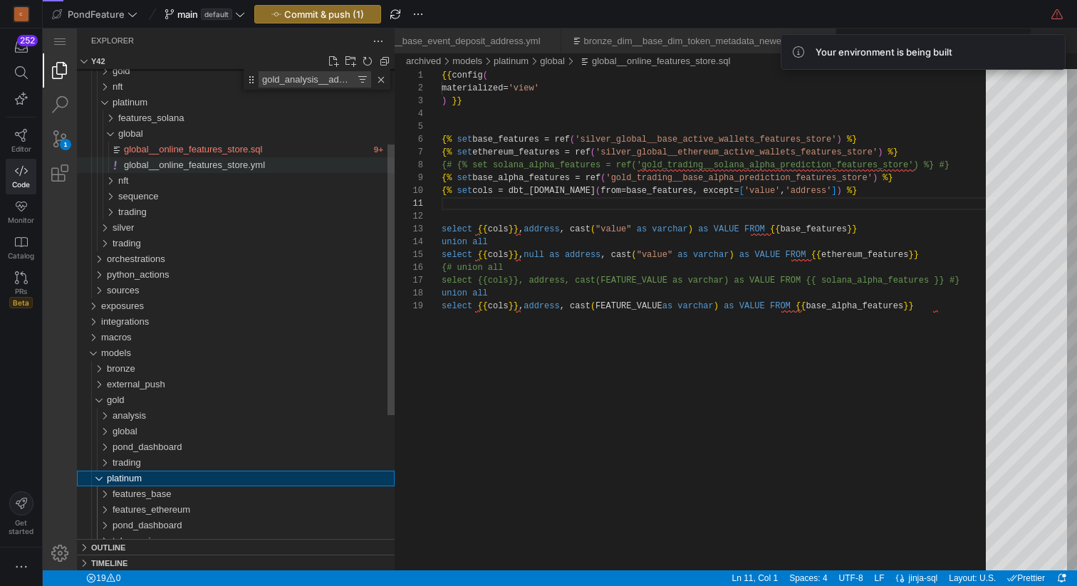
click at [202, 166] on span "global__online_features_store.yml" at bounding box center [194, 165] width 141 height 11
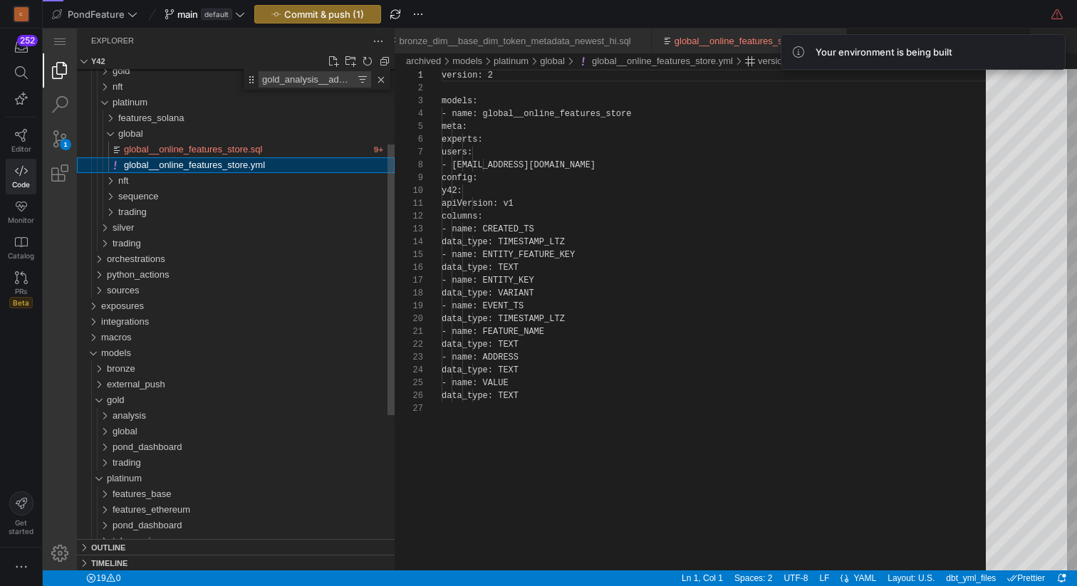
scroll to position [128, 0]
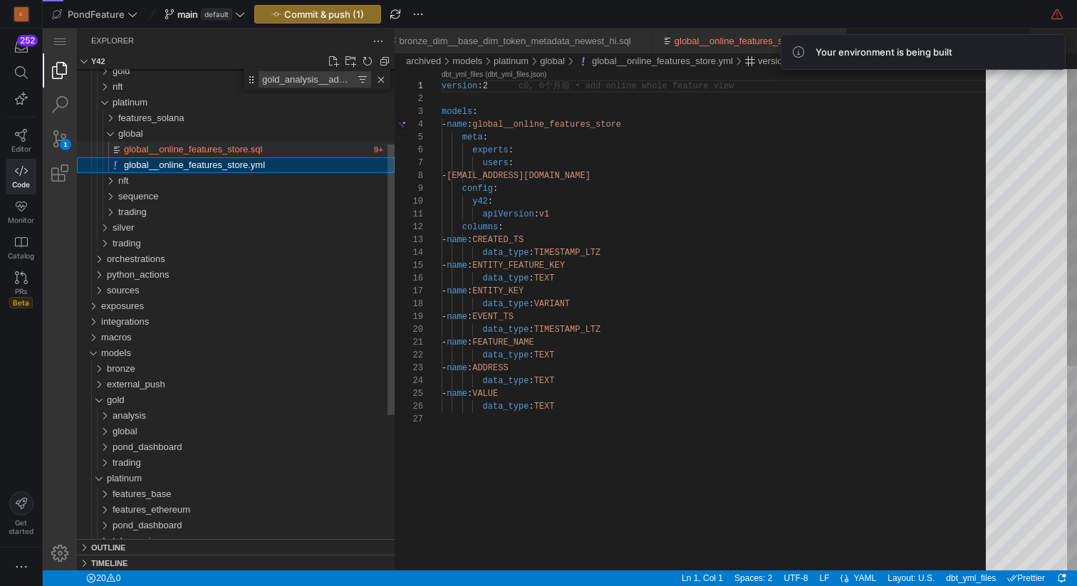
click at [202, 151] on span "global__online_features_store.sql" at bounding box center [193, 149] width 138 height 11
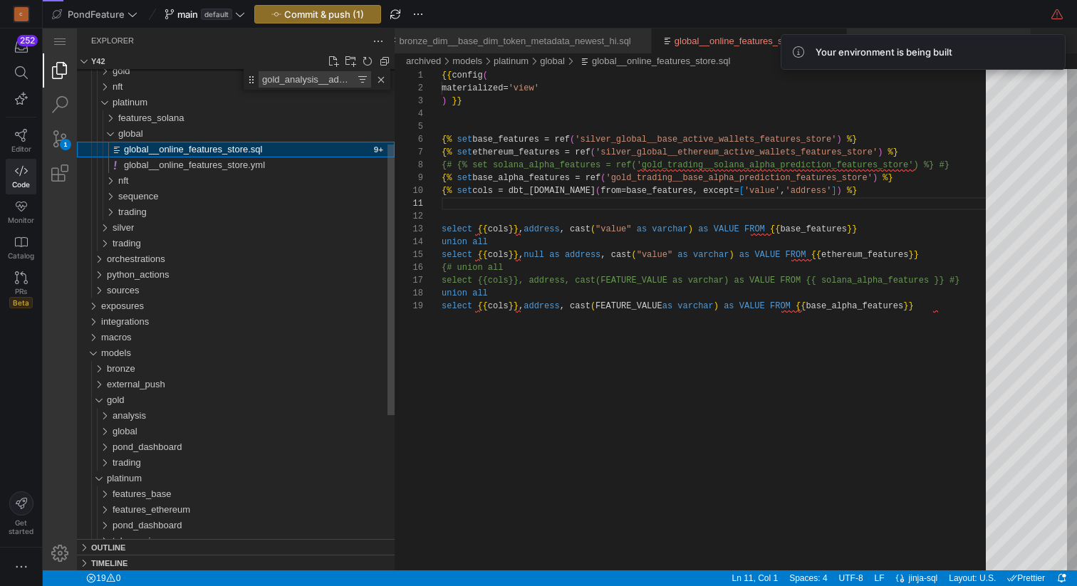
scroll to position [103, 0]
click at [111, 133] on div "global" at bounding box center [101, 134] width 38 height 16
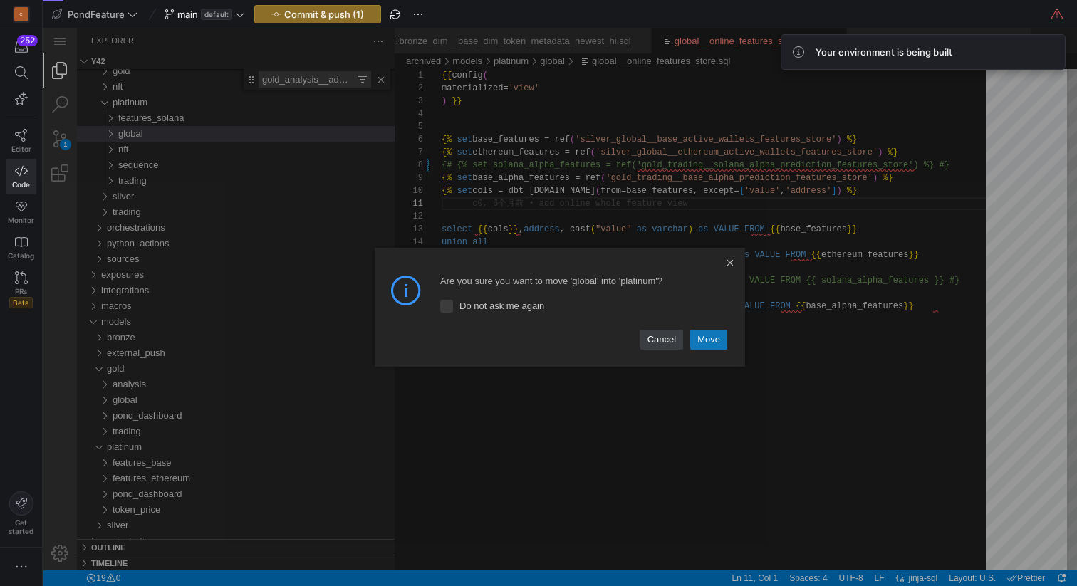
click at [717, 345] on link "Move" at bounding box center [708, 340] width 37 height 20
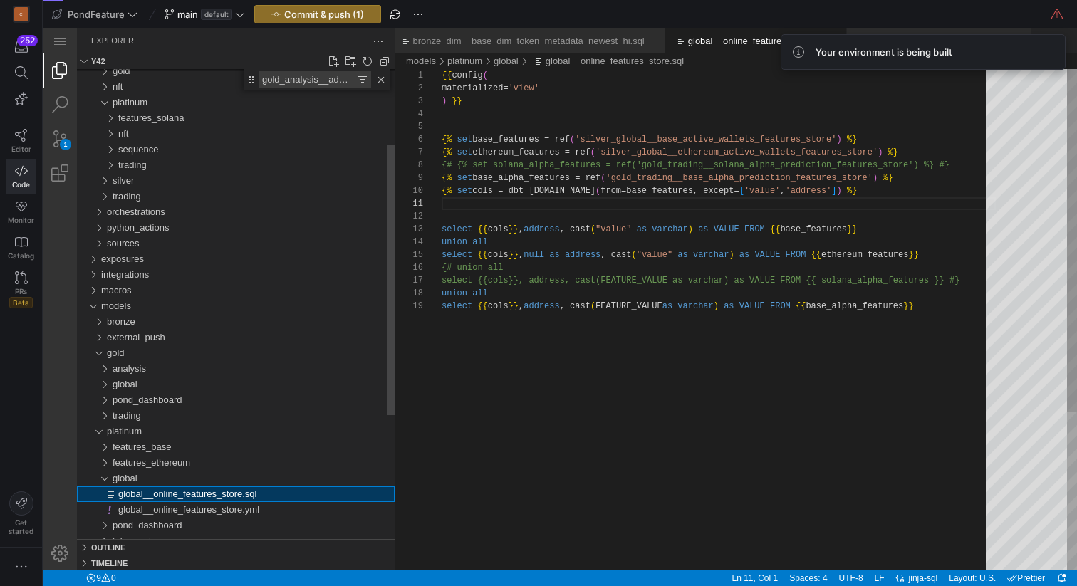
scroll to position [103, 0]
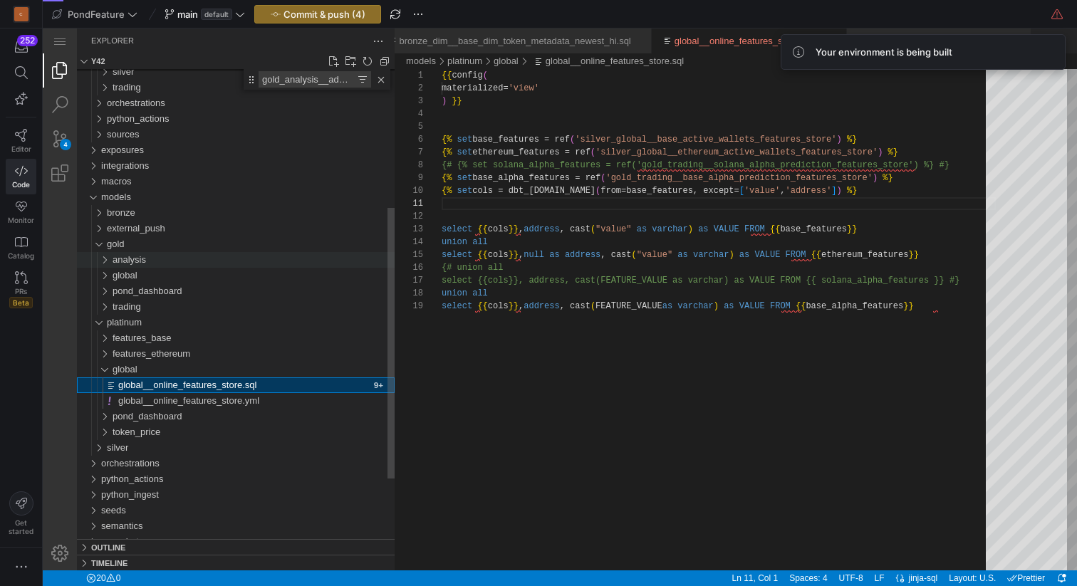
click at [110, 261] on div "analysis" at bounding box center [98, 260] width 33 height 16
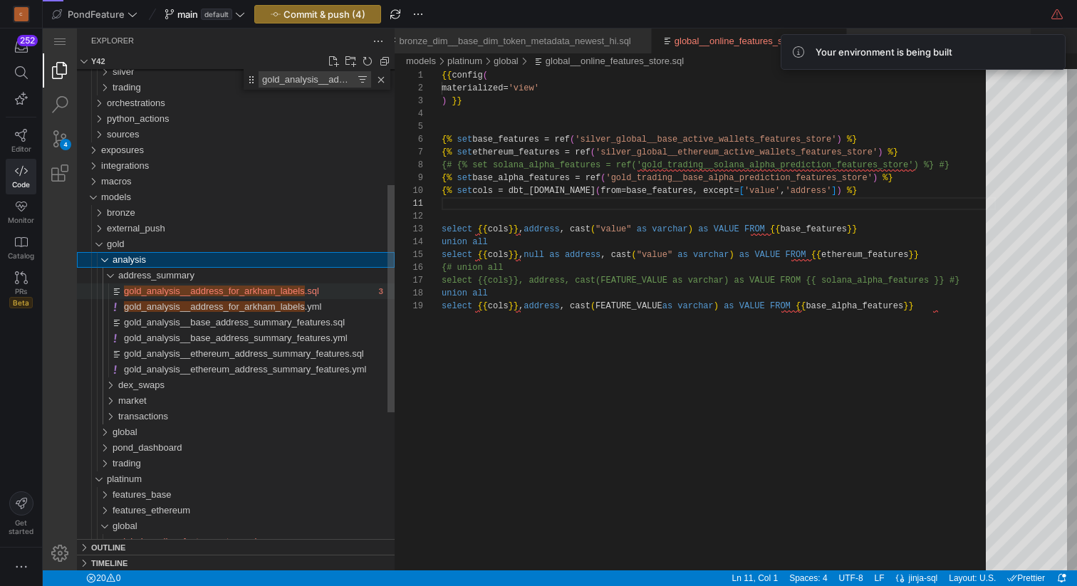
click at [243, 291] on span "gold_analysis__address_for_arkham_labels" at bounding box center [214, 291] width 181 height 11
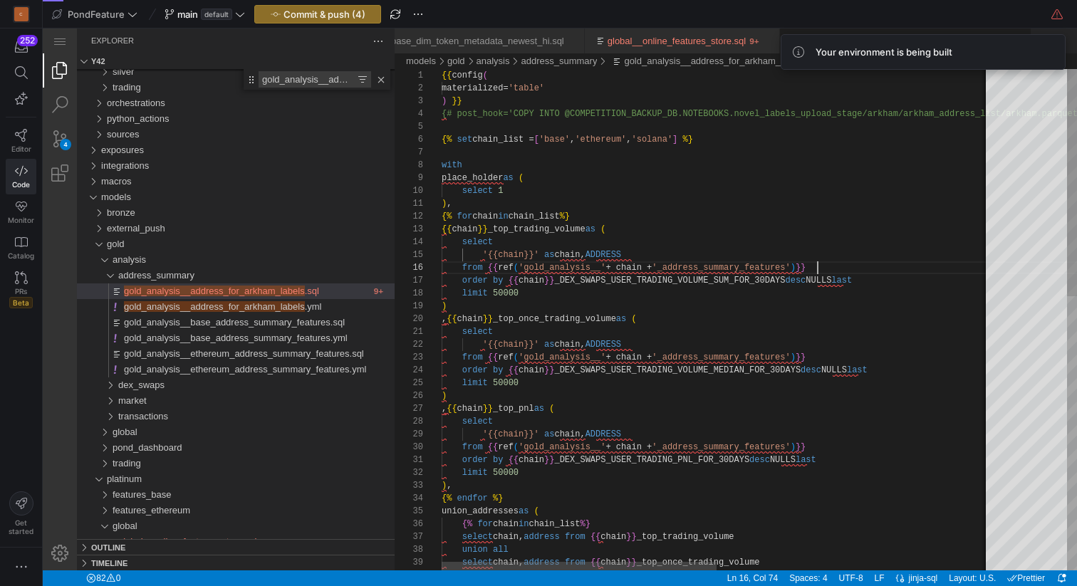
scroll to position [64, 376]
type textarea "s"
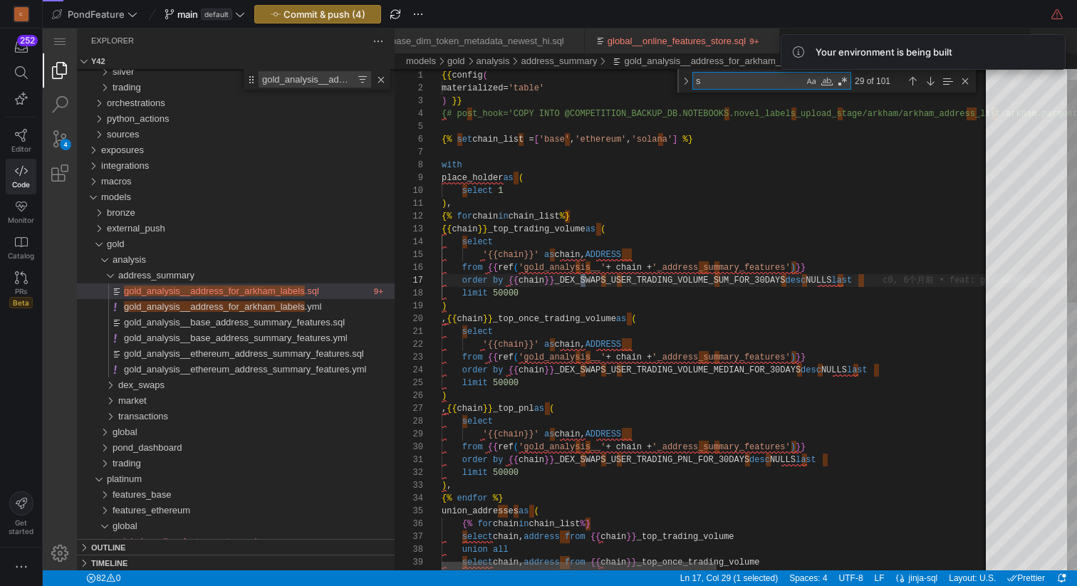
type textarea "{{ config( materialized='table' ) }} {# post_hook='COPY INTO @COMPETITION_BACKU…"
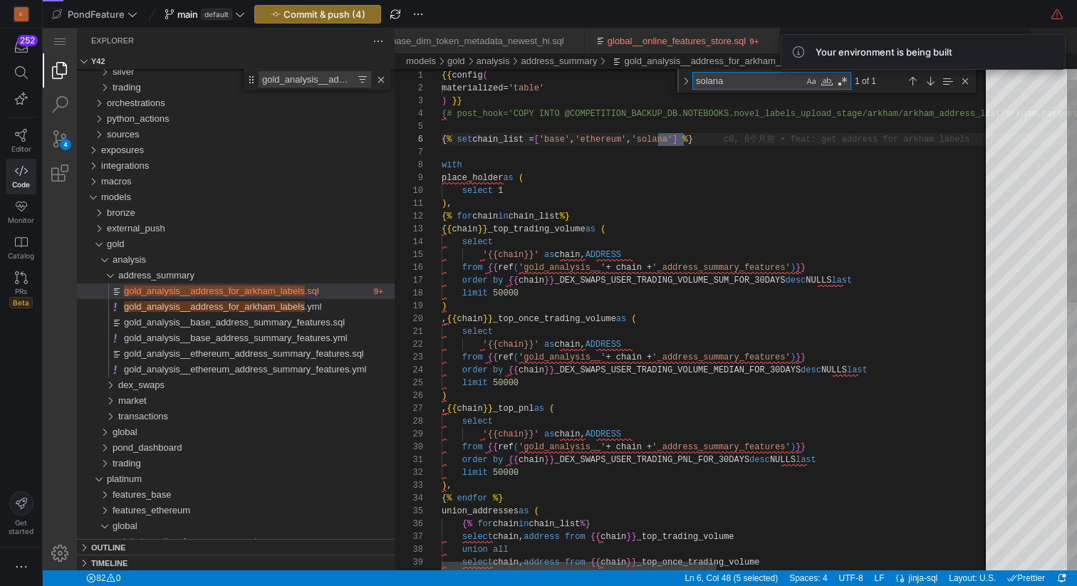
scroll to position [128, 247]
type textarea "solana"
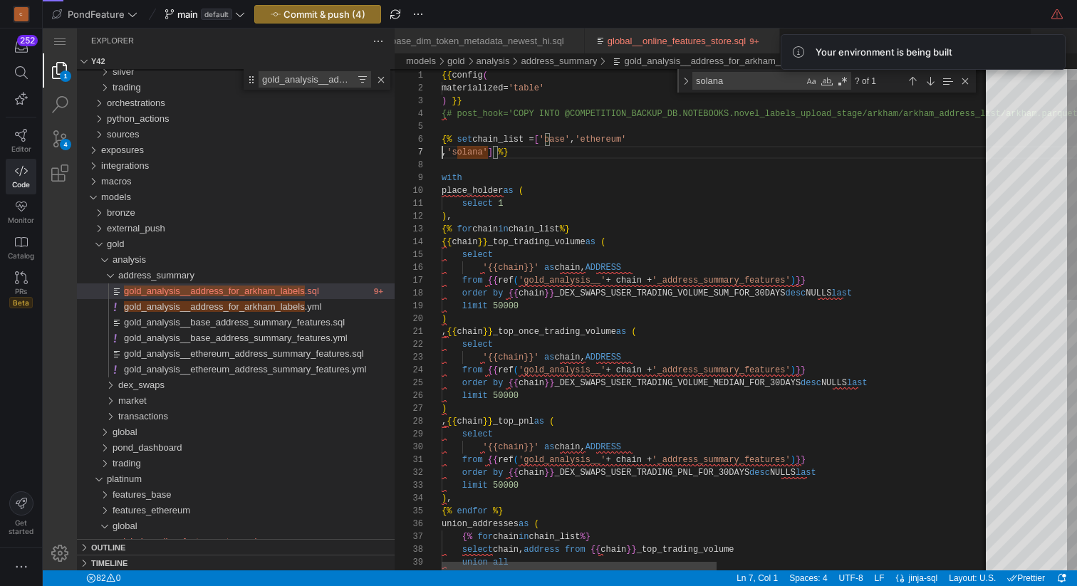
scroll to position [77, 51]
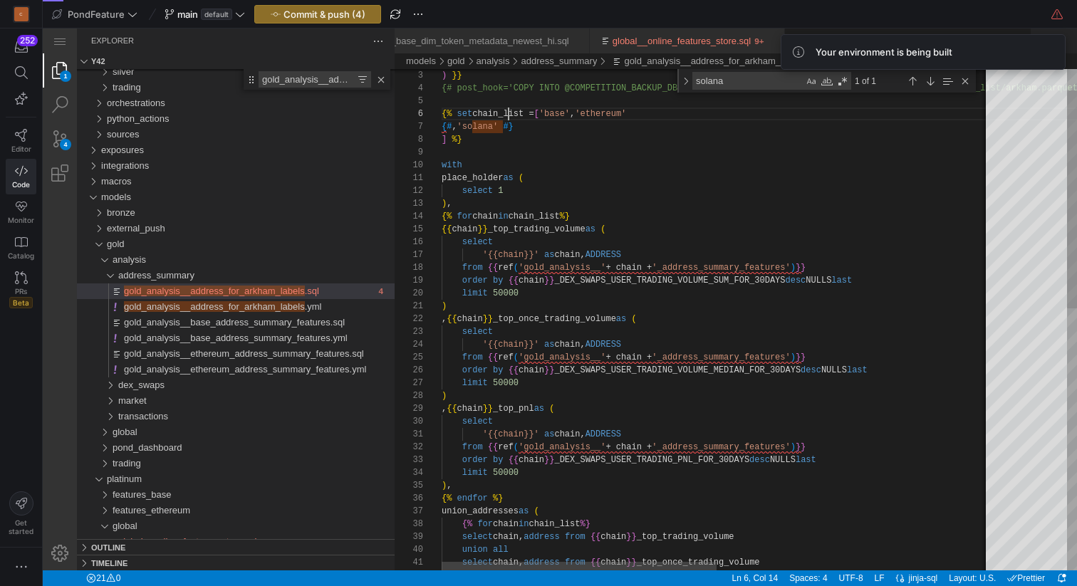
click at [508, 112] on div "with place_holder as ( select 1 ) , {% for chain in chain_list %} {{ chain }} _…" at bounding box center [990, 596] width 1096 height 1153
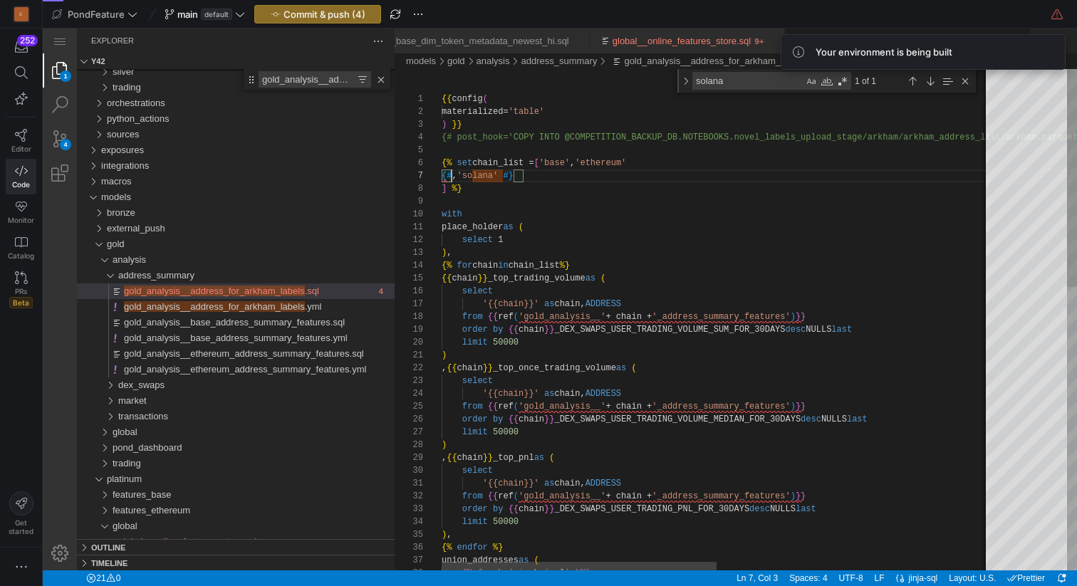
scroll to position [77, 0]
drag, startPoint x: 452, startPoint y: 172, endPoint x: 428, endPoint y: 172, distance: 23.5
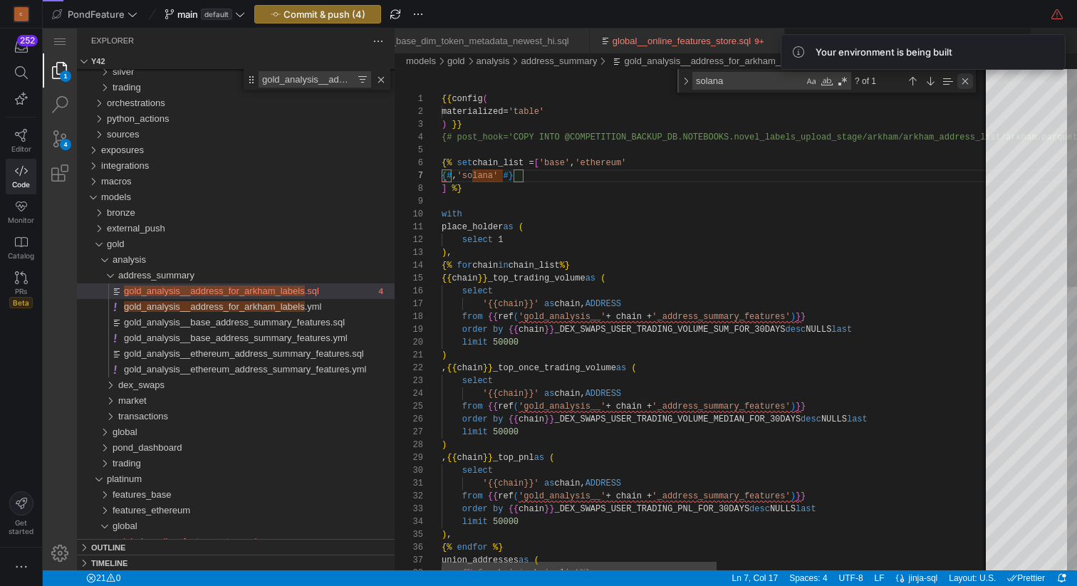
type textarea "{{ config( materialized='table' ) }} {# post_hook='COPY INTO @COMPETITION_BACKU…"
click at [962, 80] on div "Close (Escape)" at bounding box center [965, 81] width 16 height 16
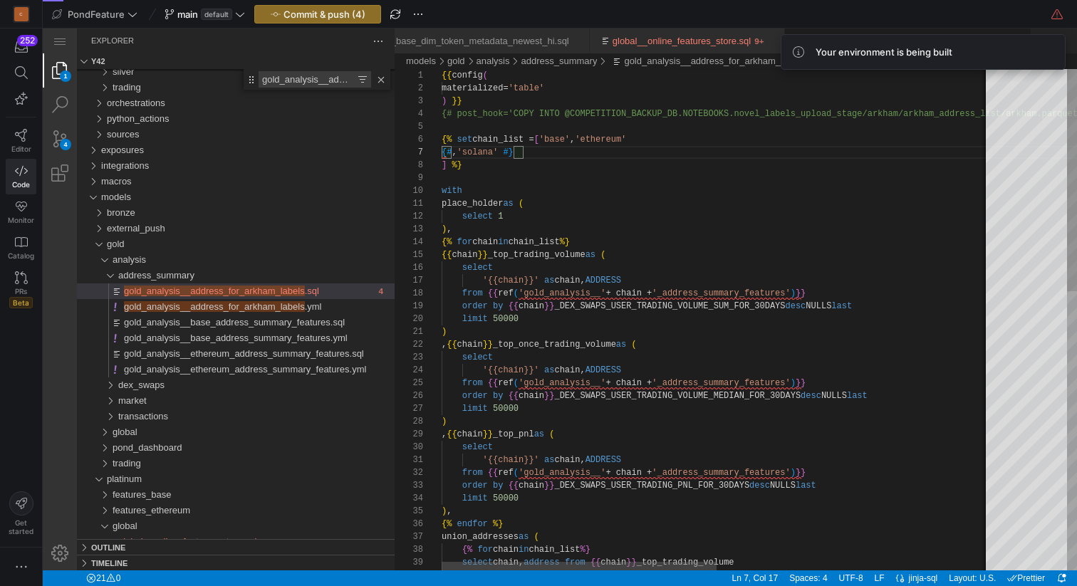
click at [966, 82] on div "Close (Escape)" at bounding box center [965, 81] width 16 height 16
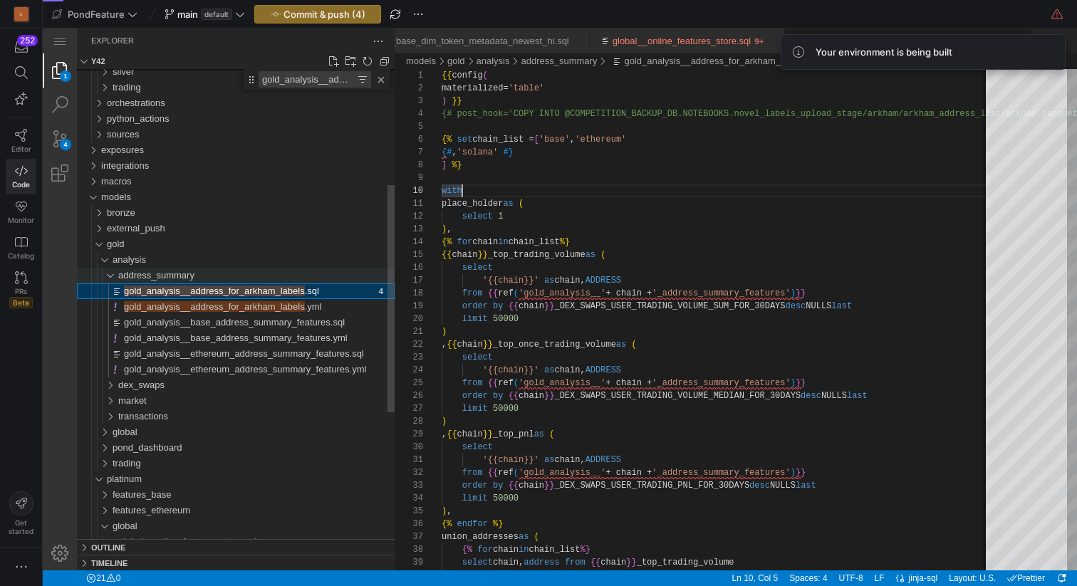
click at [113, 274] on div "address_summary" at bounding box center [101, 276] width 38 height 16
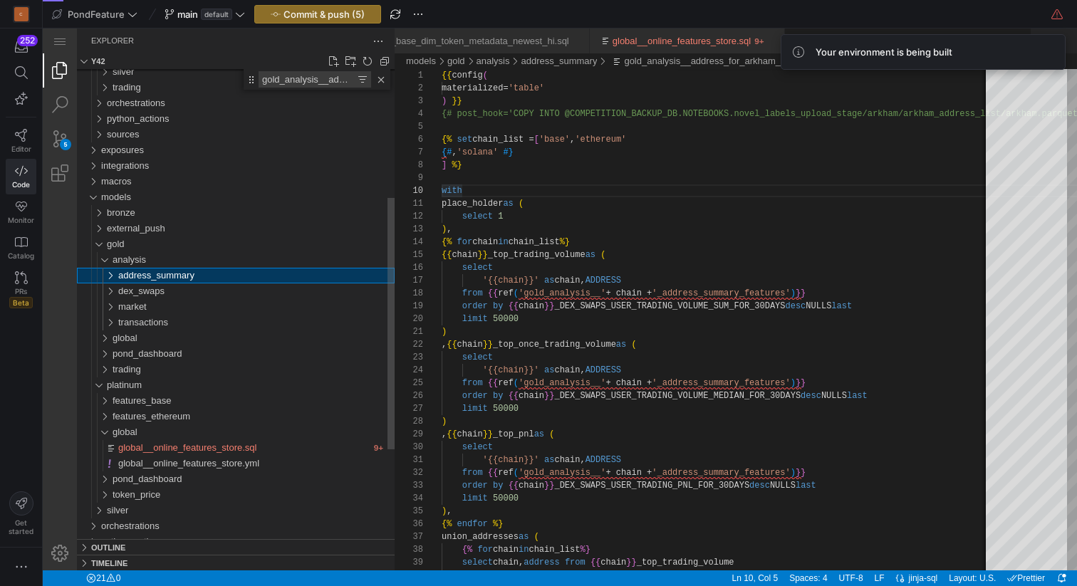
click at [113, 274] on div "address_summary" at bounding box center [101, 276] width 38 height 16
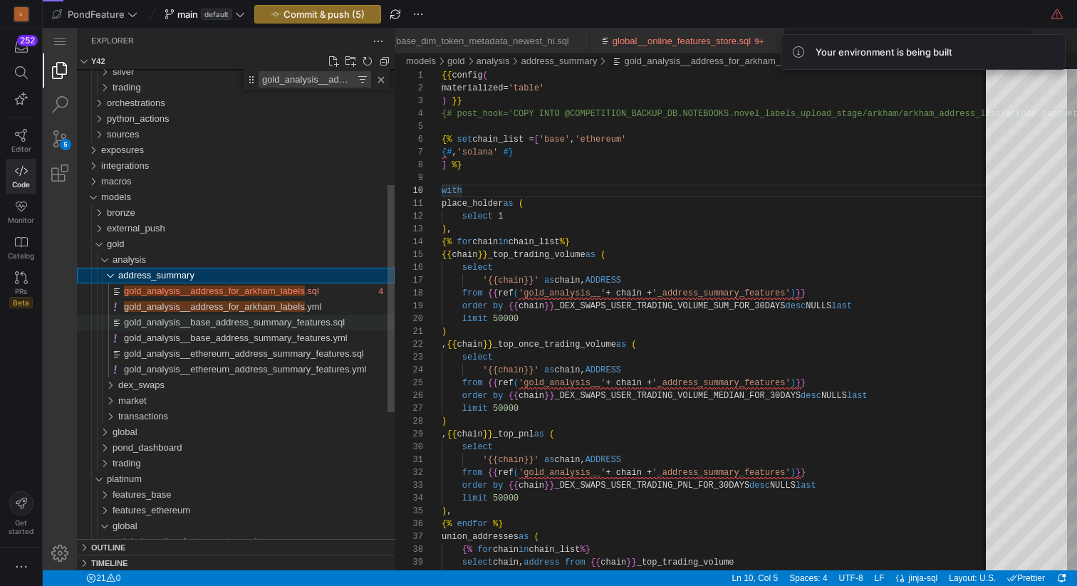
click at [202, 323] on span "gold_analysis__base_address_summary_features.sql" at bounding box center [234, 322] width 221 height 11
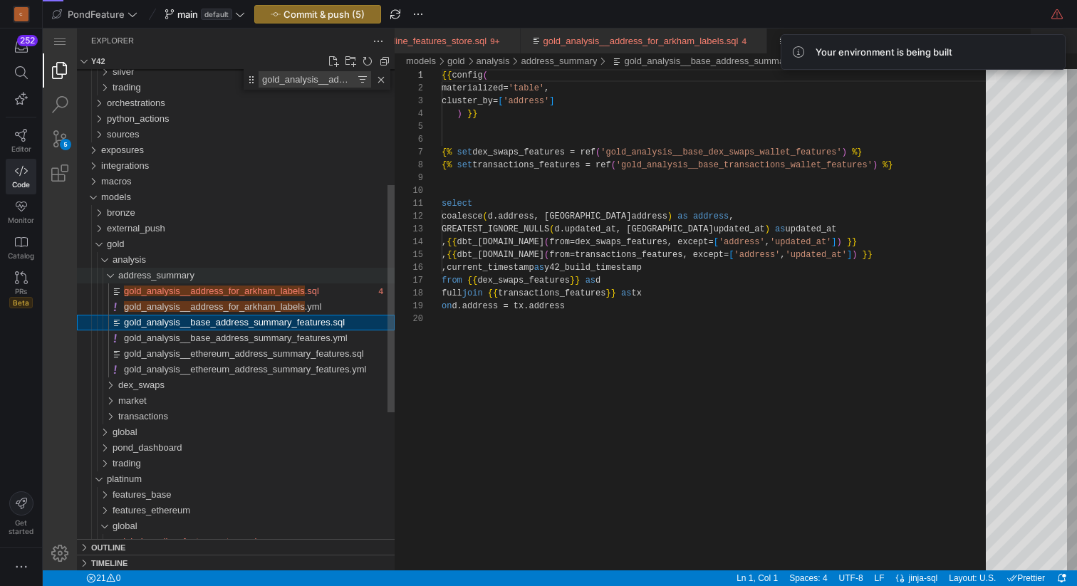
scroll to position [0, 1960]
click at [110, 276] on div "address_summary" at bounding box center [101, 276] width 38 height 16
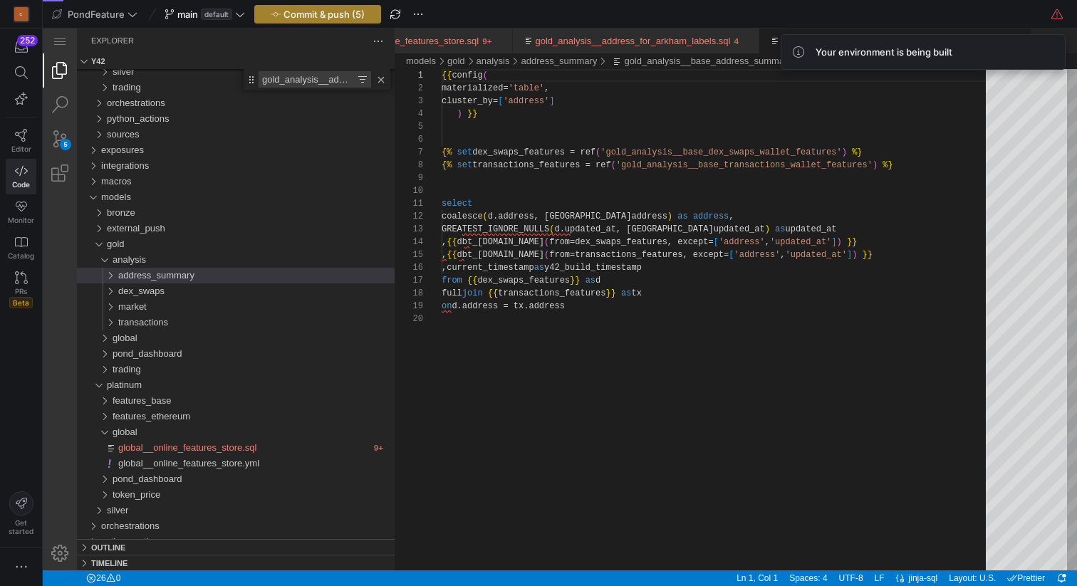
click at [313, 13] on span "Commit & push (5)" at bounding box center [324, 14] width 81 height 11
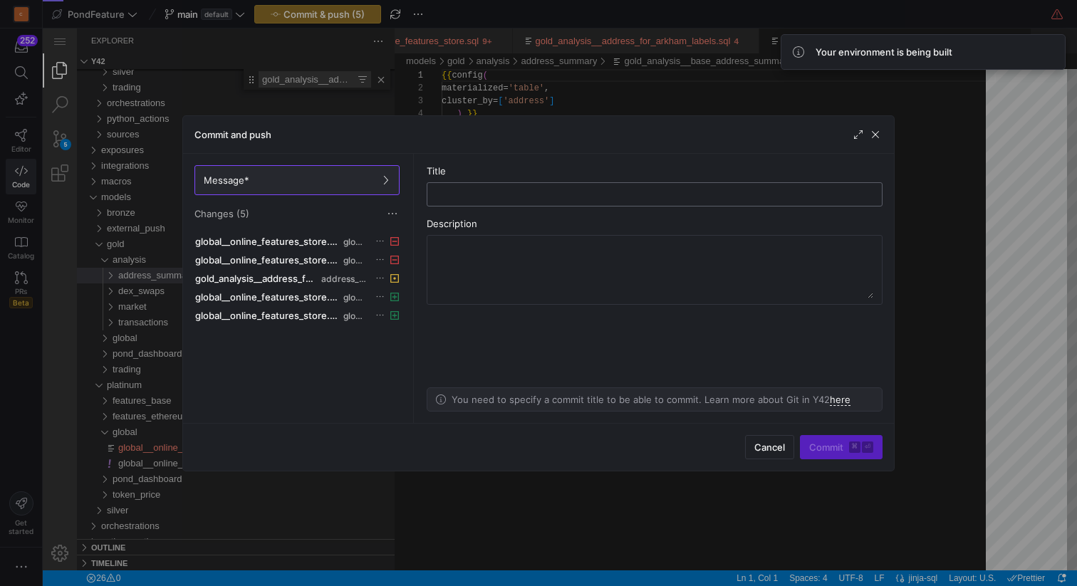
click at [506, 193] on input "text" at bounding box center [655, 194] width 432 height 11
type input "remove solana logic"
click at [823, 446] on span "Commit ⌘ ⏎" at bounding box center [841, 447] width 64 height 11
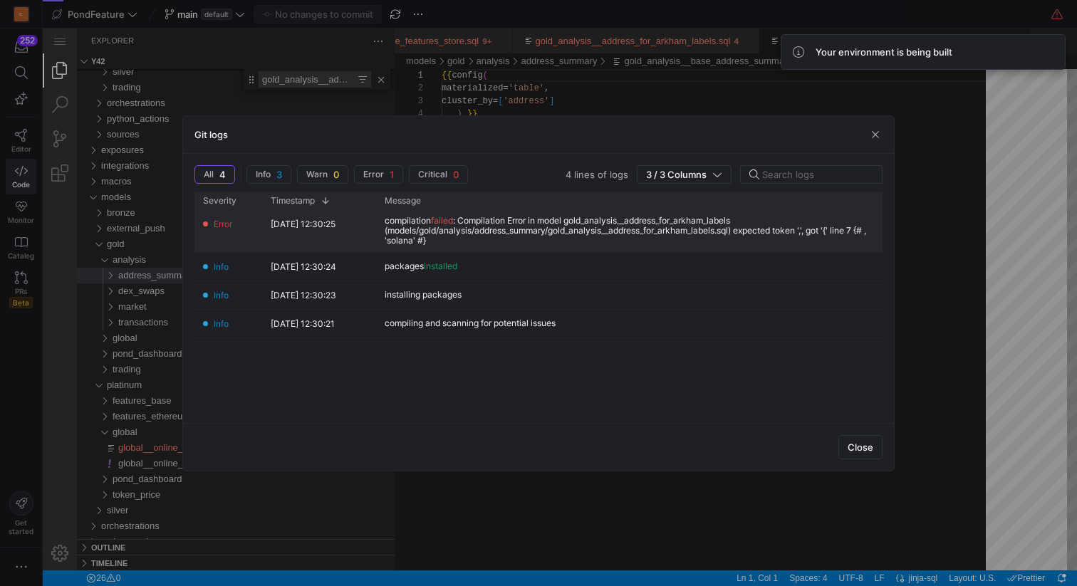
click at [518, 236] on div "compilation failed : Compilation Error in model gold_analysis__address_for_arkh…" at bounding box center [629, 231] width 489 height 30
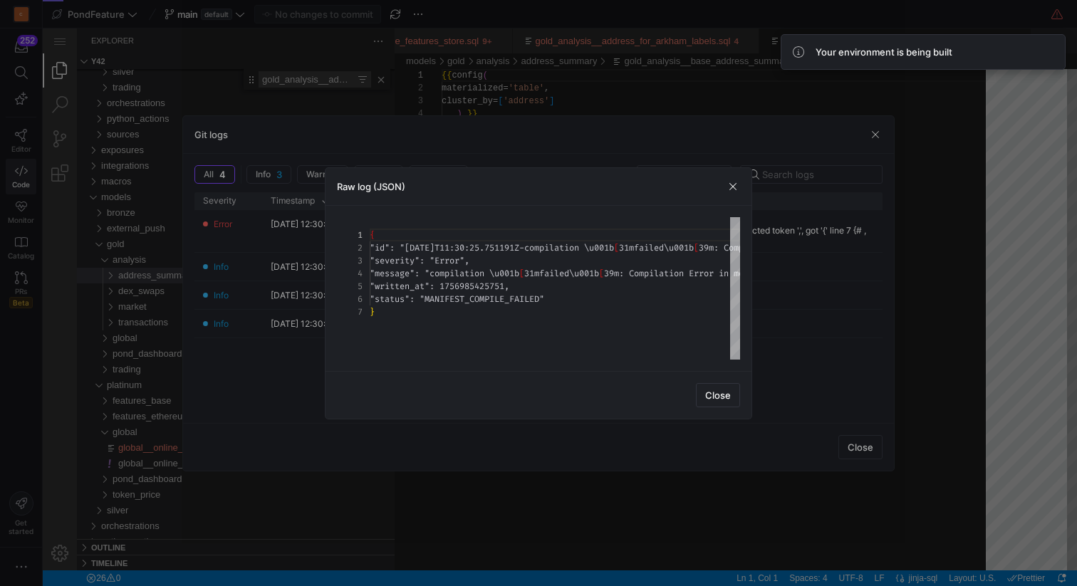
scroll to position [38, 0]
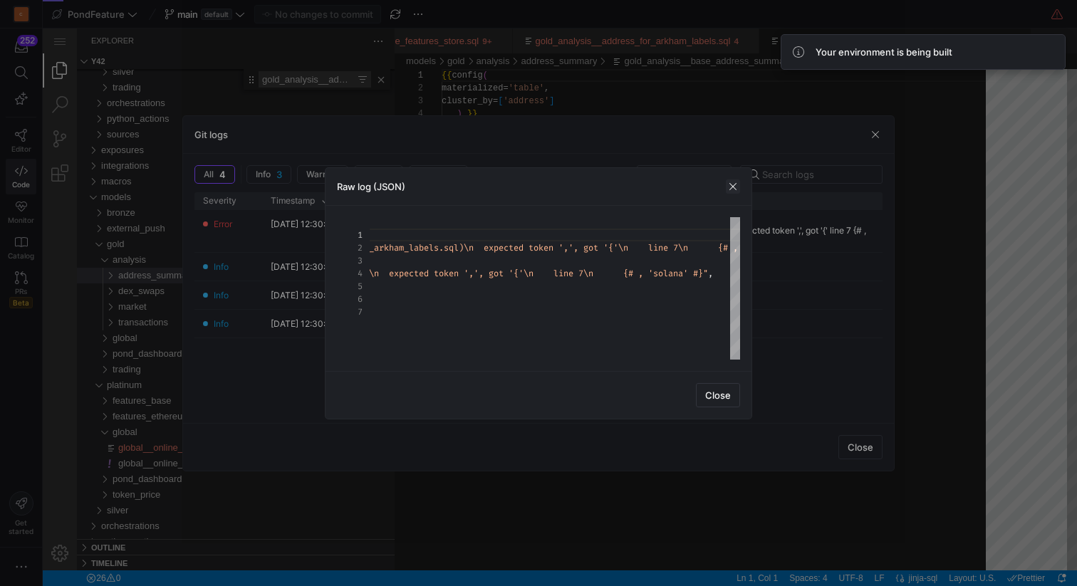
click at [734, 180] on span "button" at bounding box center [733, 187] width 14 height 14
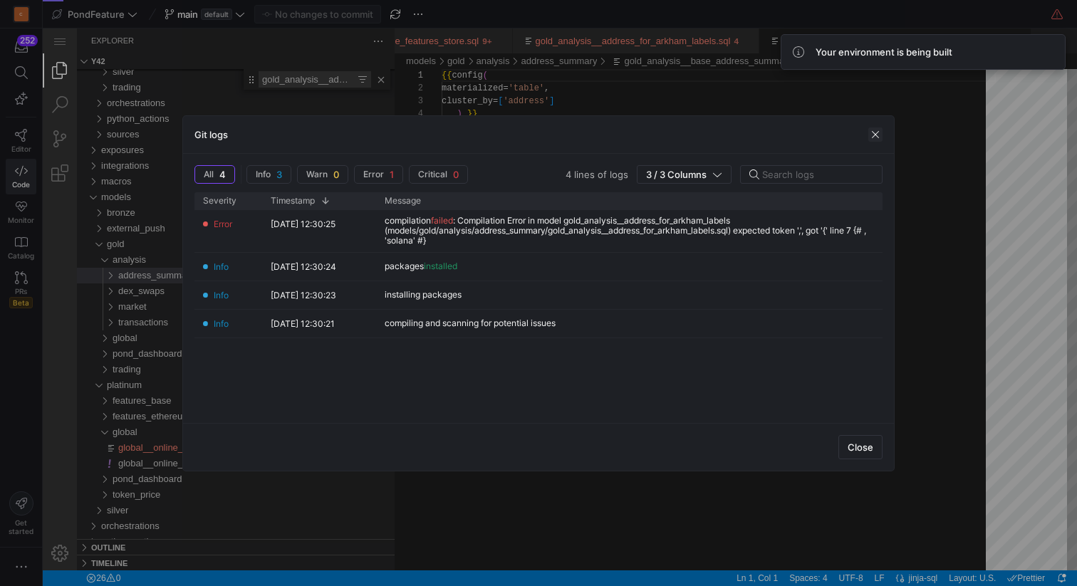
click at [880, 128] on span "button" at bounding box center [875, 135] width 14 height 14
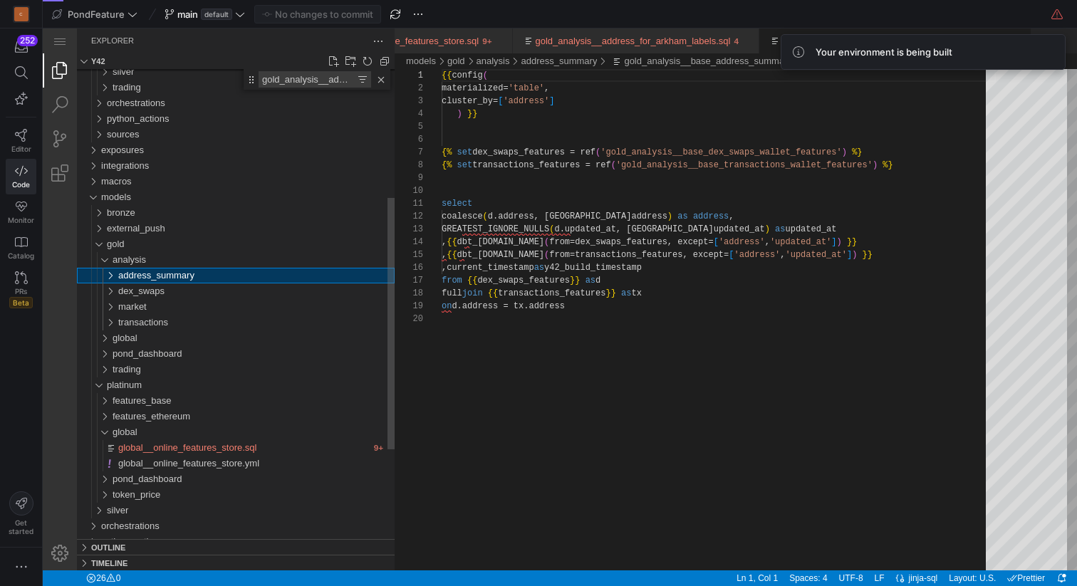
click at [113, 275] on div "address_summary" at bounding box center [101, 276] width 38 height 16
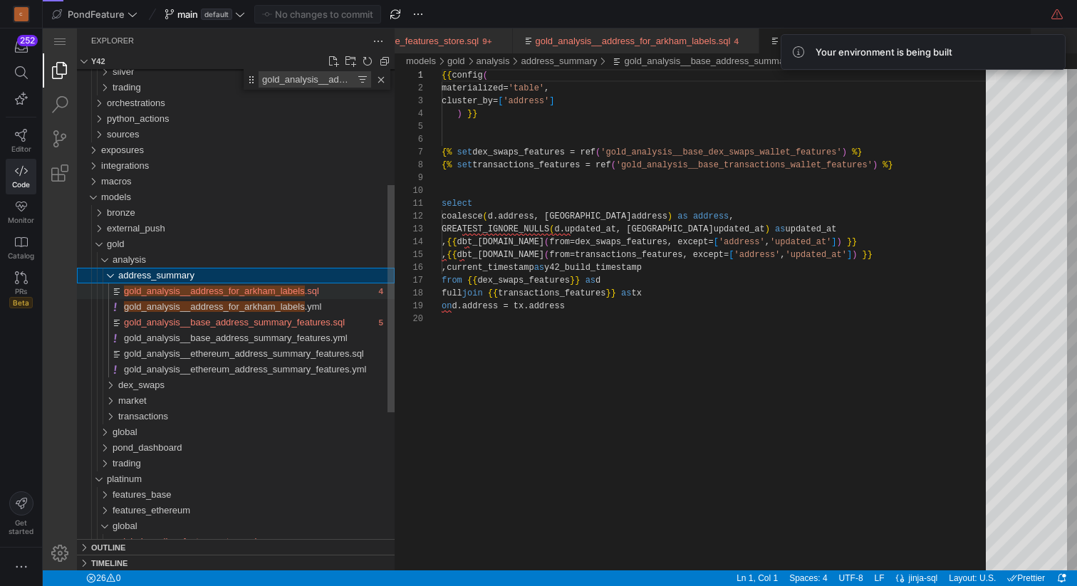
click at [250, 292] on span "gold_analysis__address_for_arkham_labels" at bounding box center [214, 291] width 181 height 11
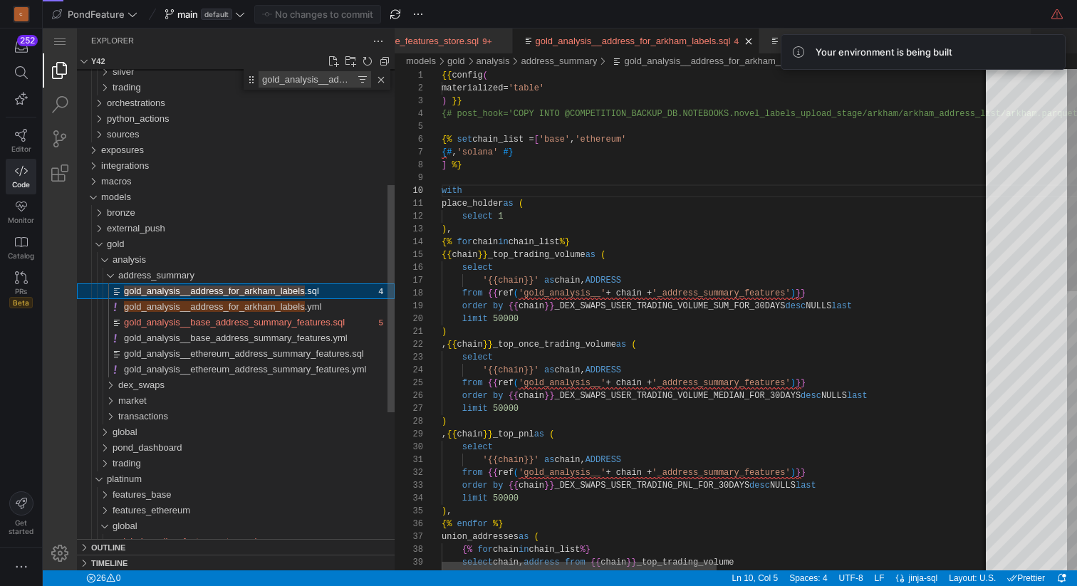
click at [250, 292] on span "gold_analysis__address_for_arkham_labels" at bounding box center [214, 291] width 181 height 11
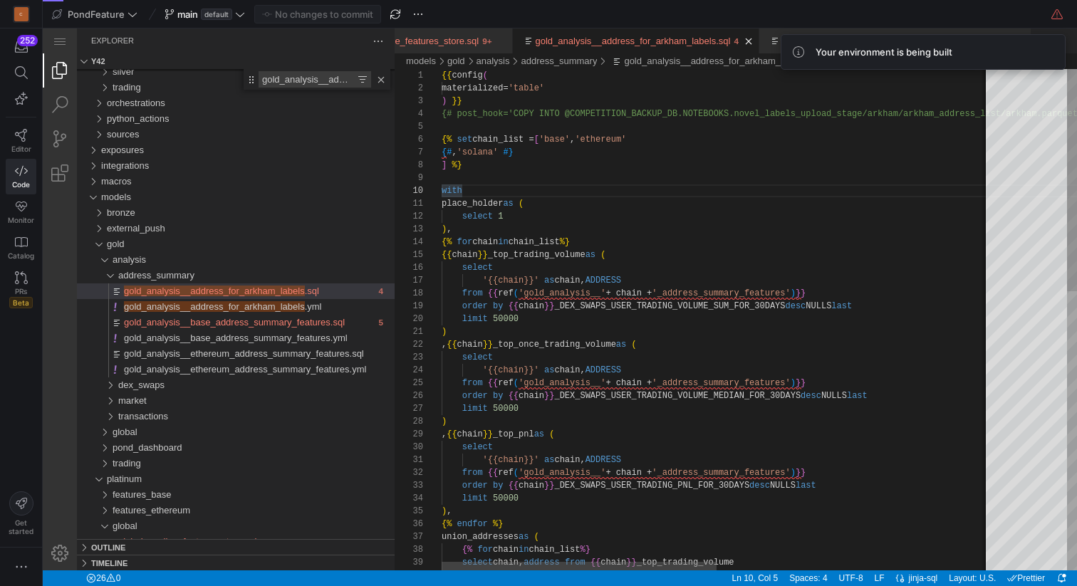
scroll to position [13, 62]
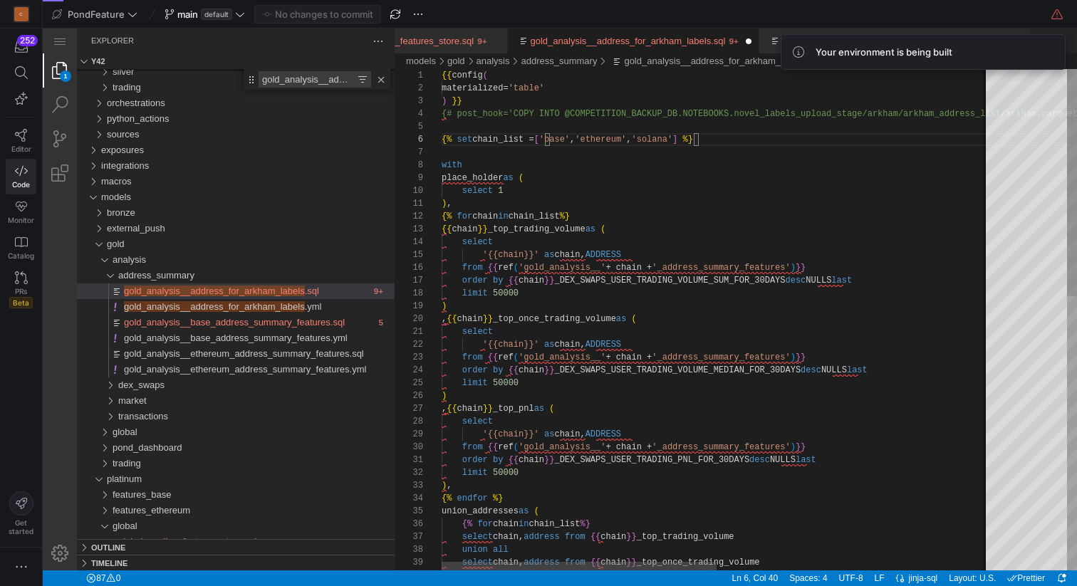
scroll to position [77, 0]
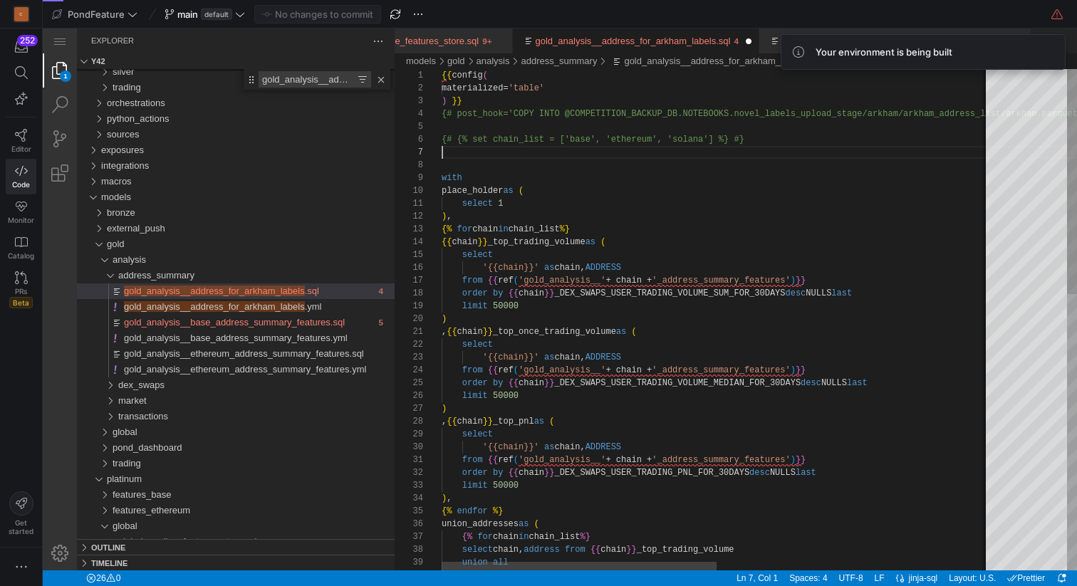
paste textarea "{% set chain_list = ['base', 'ethereum', 'solana'] %} with"
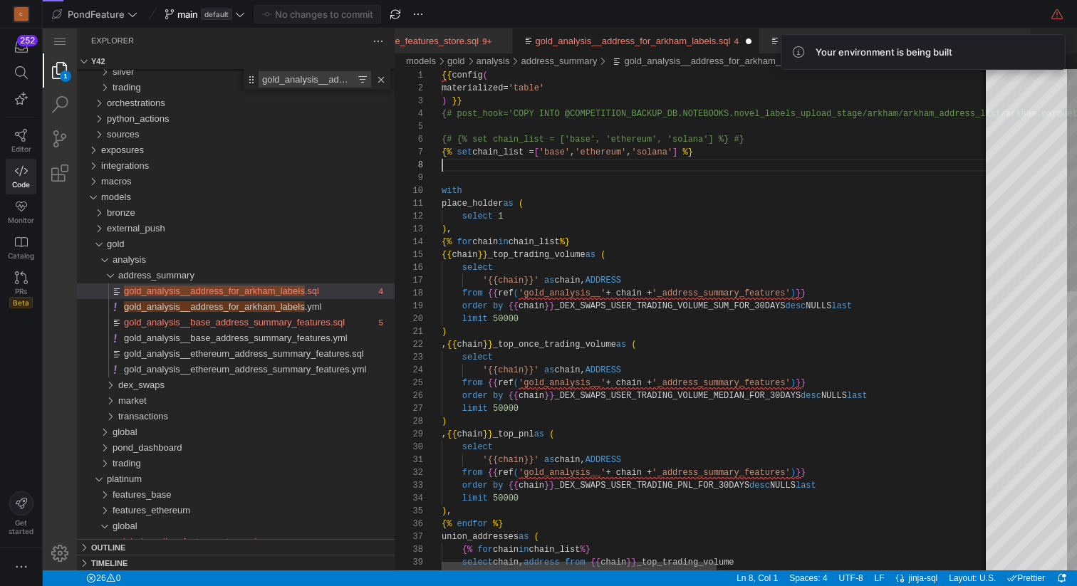
scroll to position [90, 0]
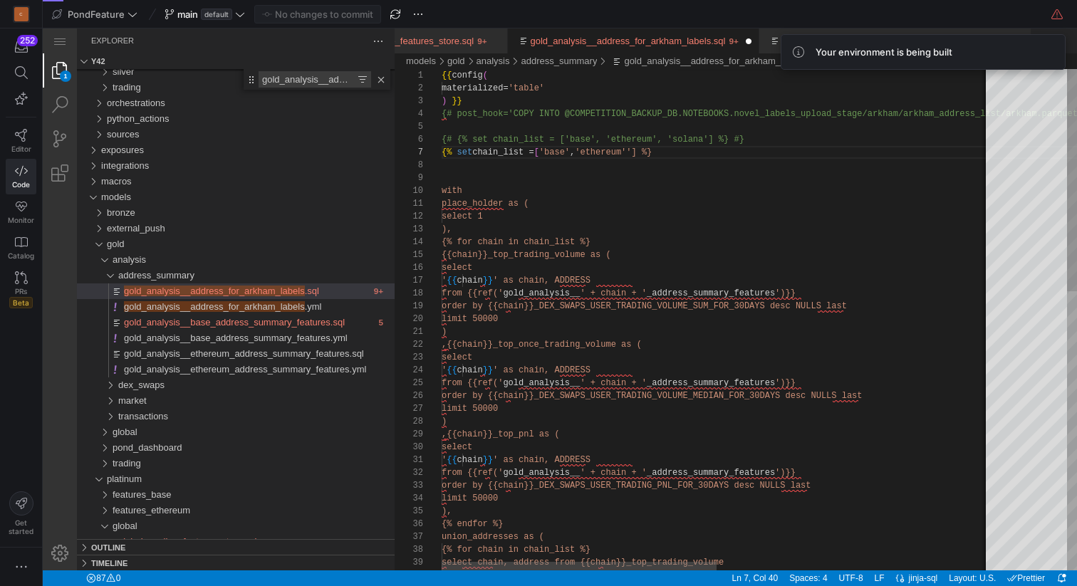
scroll to position [77, 227]
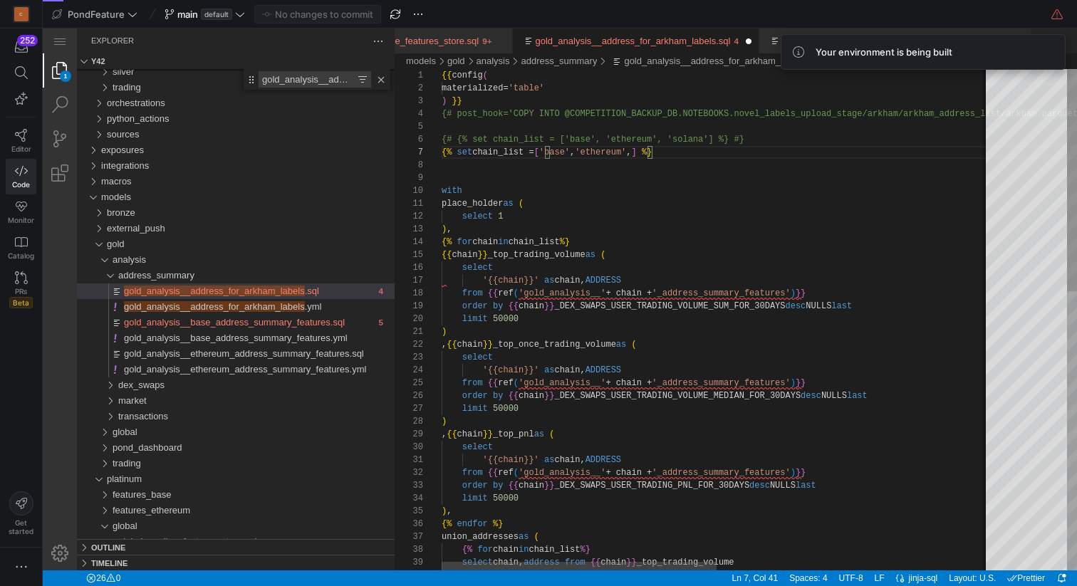
scroll to position [77, 201]
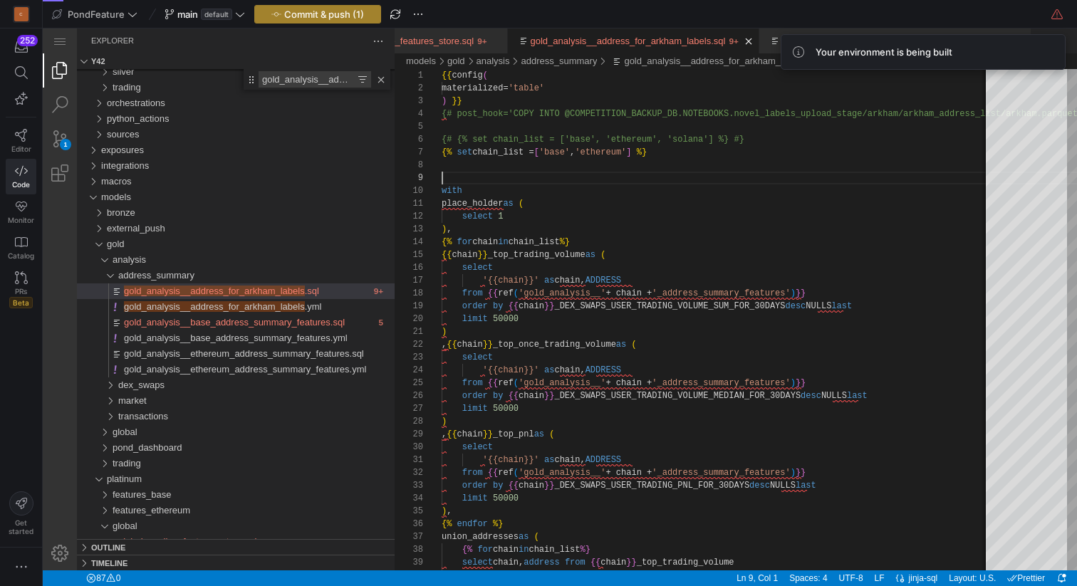
type textarea "{{ config( materialized='table' ) }} {# post_hook='COPY INTO @COMPETITION_BACKU…"
click at [338, 9] on span "Commit & push (1)" at bounding box center [324, 14] width 80 height 11
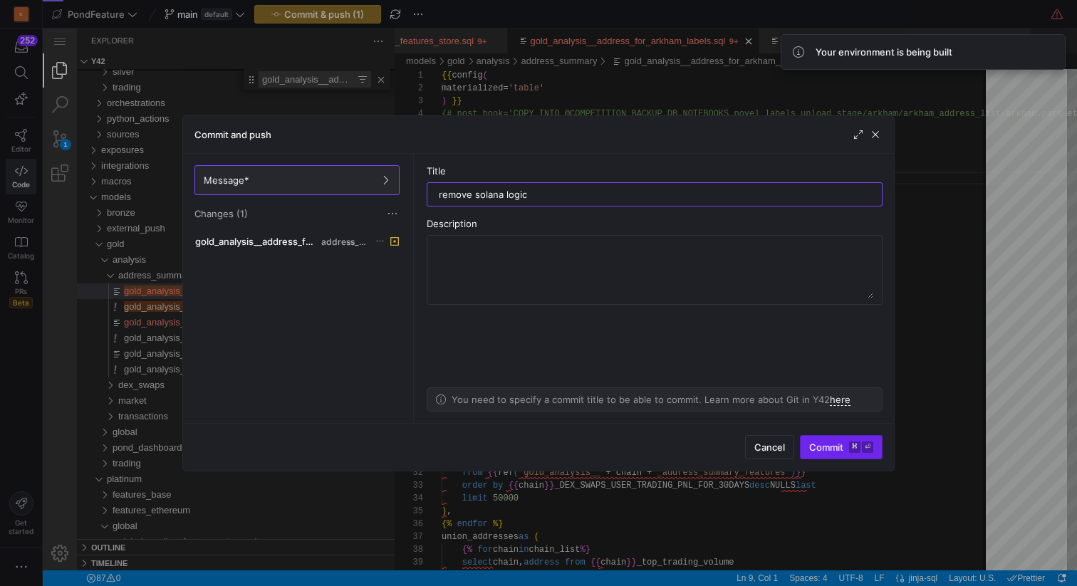
type input "remove solana logic"
click at [833, 446] on span "Commit ⌘ ⏎" at bounding box center [841, 447] width 64 height 11
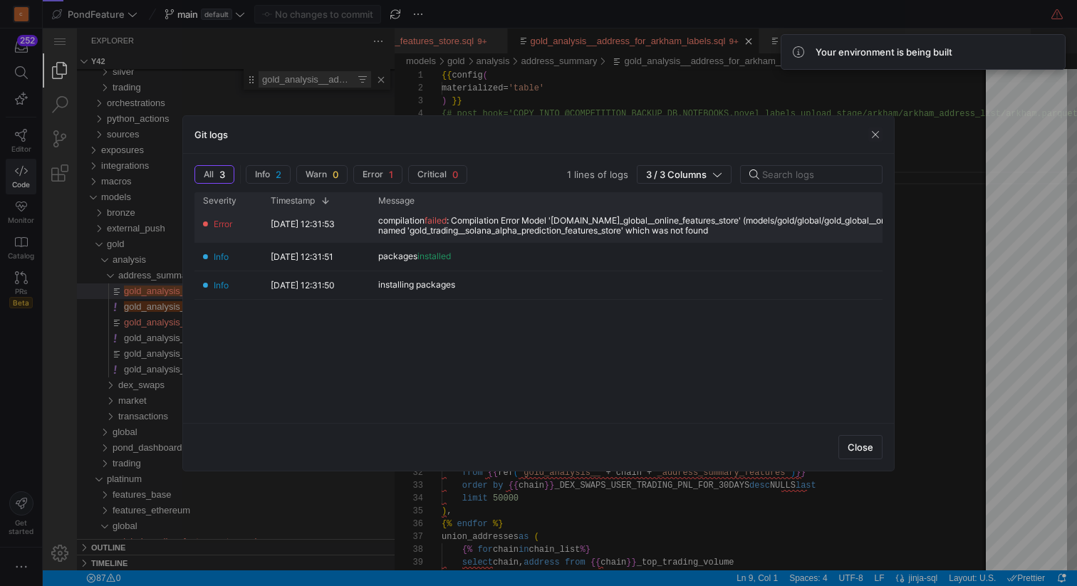
click at [700, 218] on div "compilation failed : Compilation Error Model 'model.pondfeature.gold_global__on…" at bounding box center [720, 226] width 685 height 20
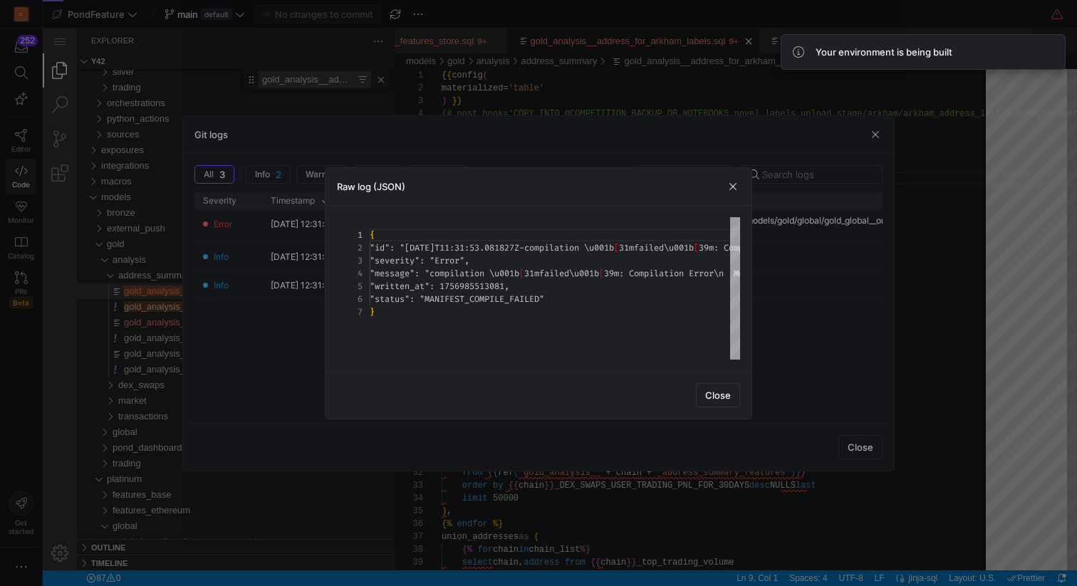
scroll to position [38, 0]
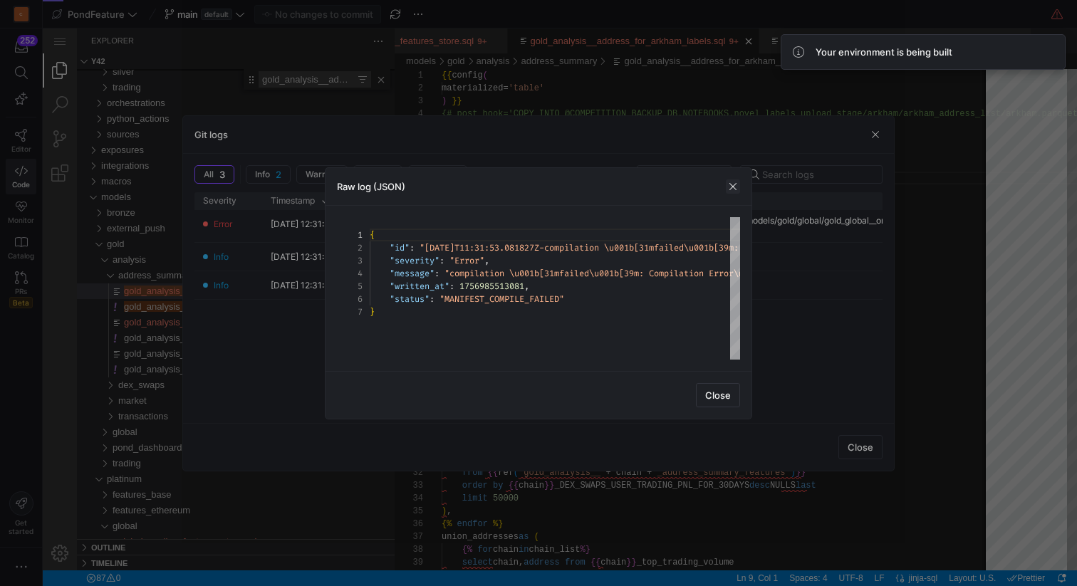
click at [727, 189] on span "button" at bounding box center [733, 187] width 14 height 14
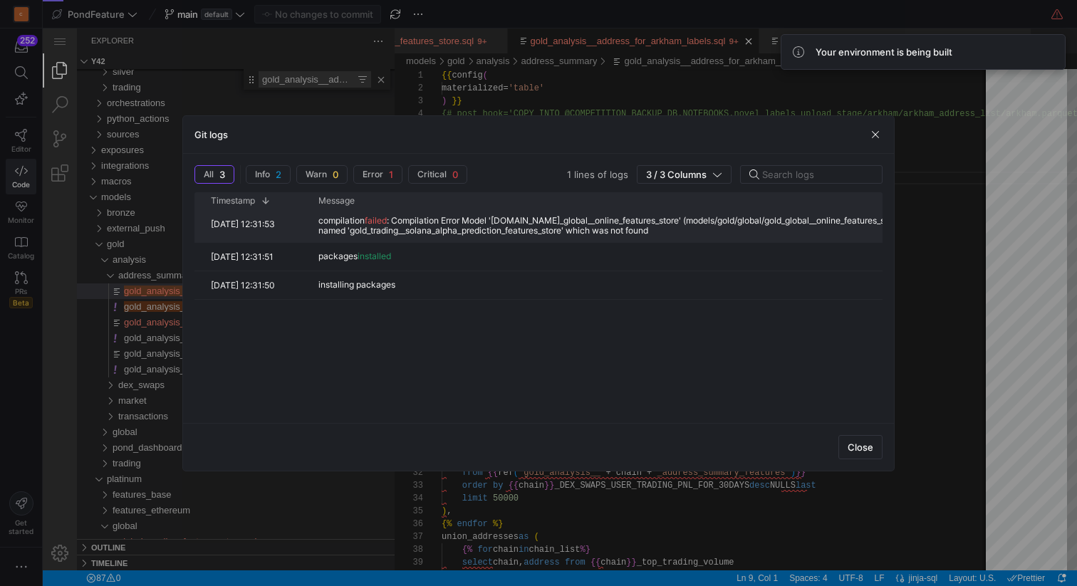
scroll to position [0, 0]
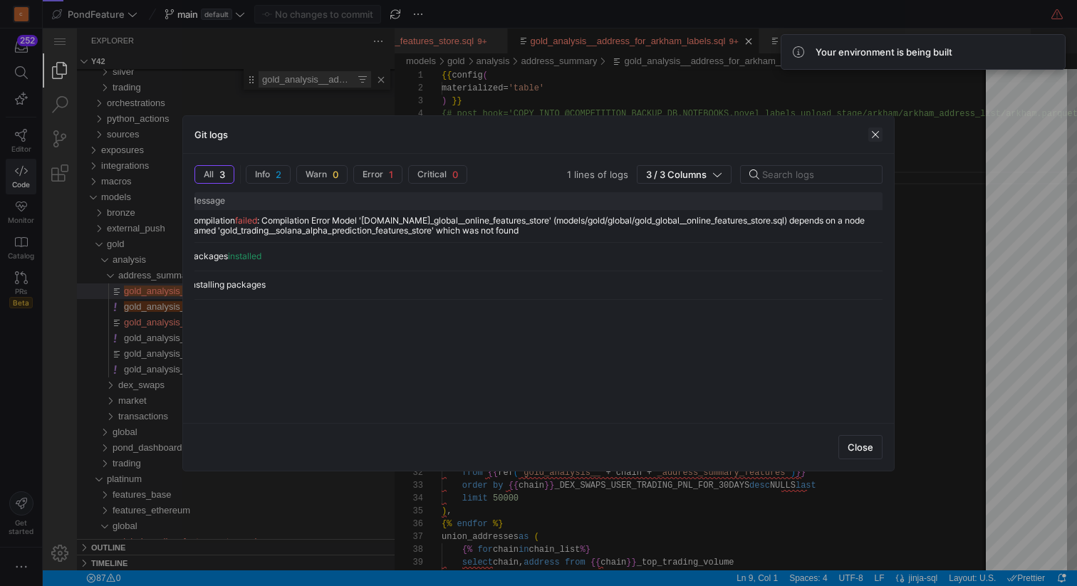
click at [875, 134] on span "button" at bounding box center [875, 135] width 14 height 14
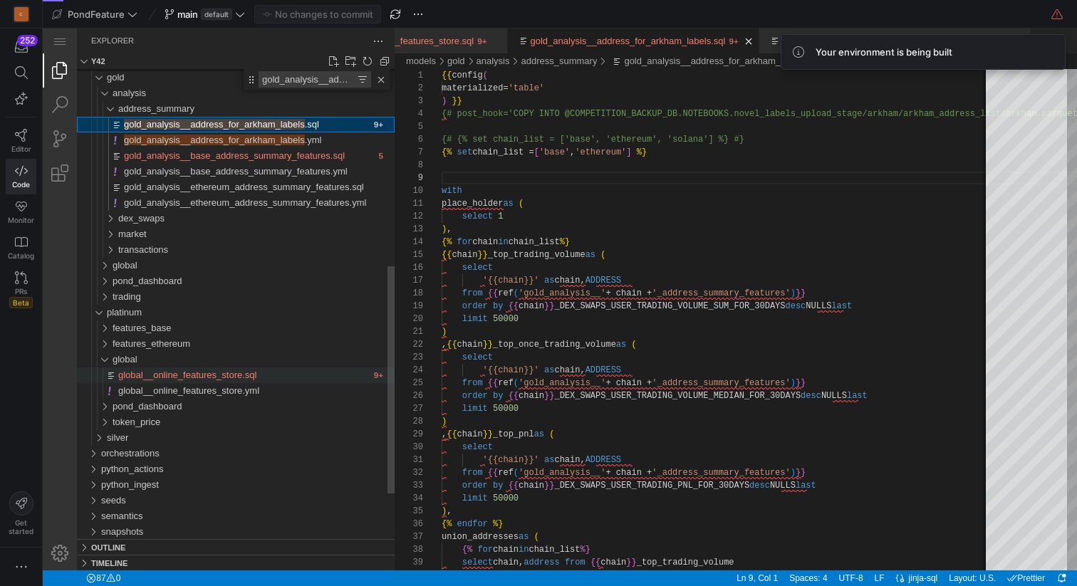
click at [256, 373] on span "global__online_features_store.sql" at bounding box center [187, 375] width 138 height 11
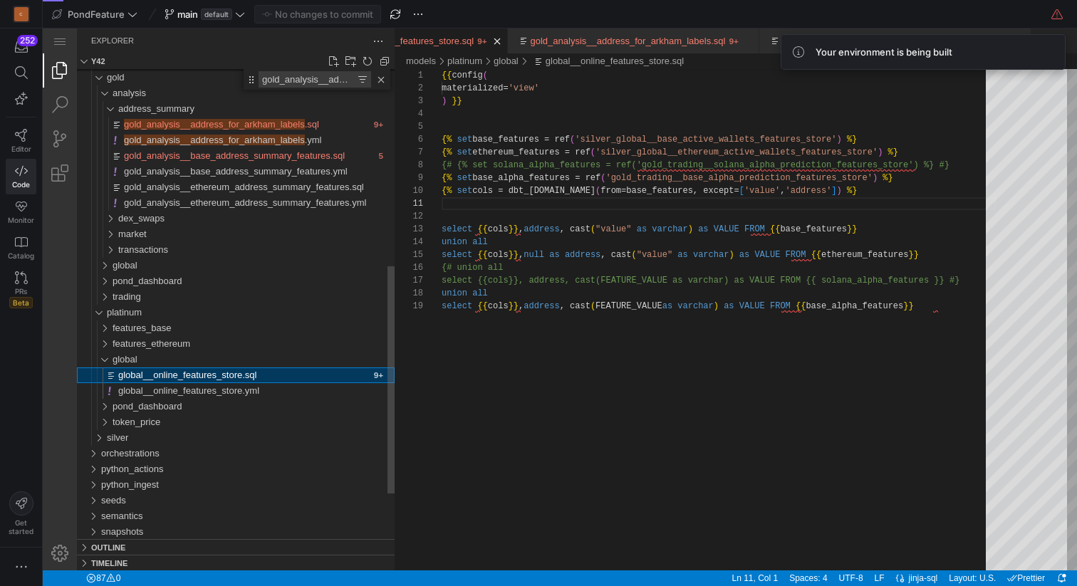
scroll to position [0, 1864]
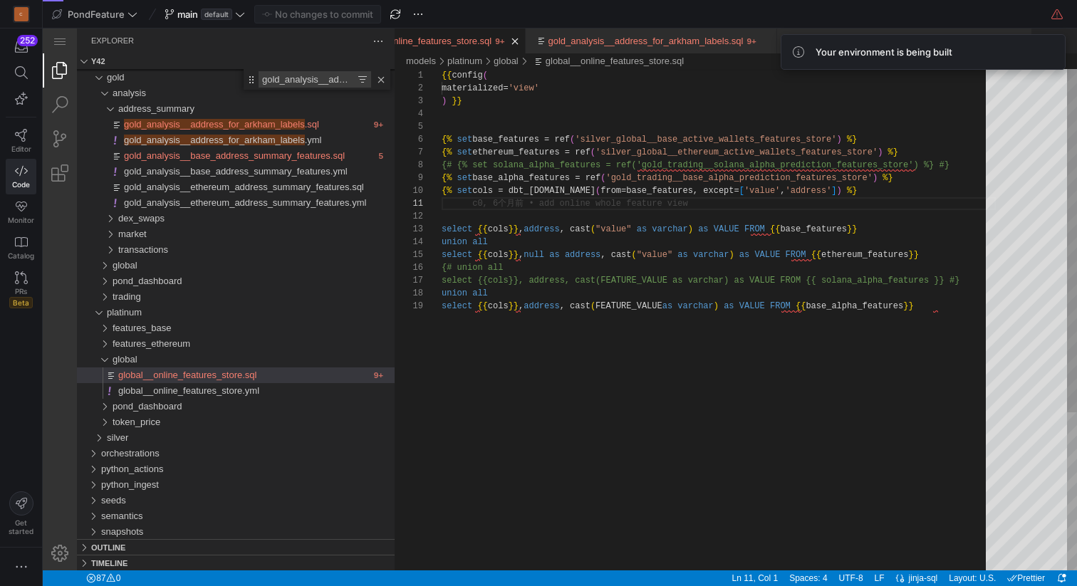
type textarea "{{ config( materialized='view' ) }} {% set base_features = ref('silver_global__…"
click at [614, 118] on div "{{ config ( materialized= 'view' ) }} {% set base_features = ref ( 'silver_glob…" at bounding box center [719, 435] width 554 height 732
type textarea "a"
type textarea "solana"
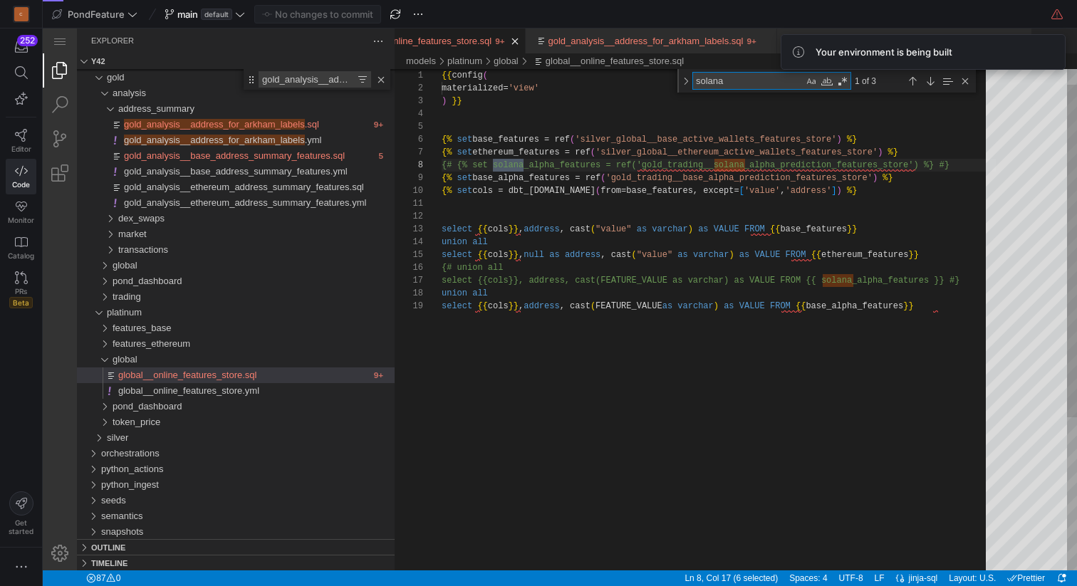
scroll to position [38, 83]
click at [932, 81] on div "Next Match (Enter)" at bounding box center [930, 81] width 16 height 16
click at [932, 80] on div "Next Match (Enter)" at bounding box center [930, 81] width 16 height 16
type textarea "select {{cols}}, address, cast("value" as varchar) as VALUE FROM {{ base_featur…"
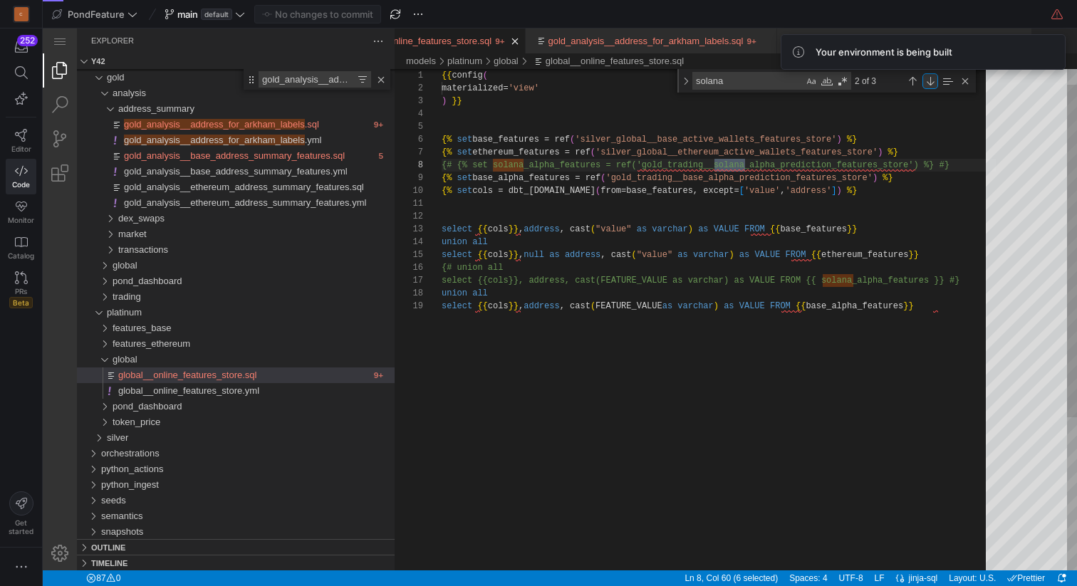
scroll to position [103, 412]
click at [971, 83] on div "Close (Escape)" at bounding box center [965, 81] width 16 height 16
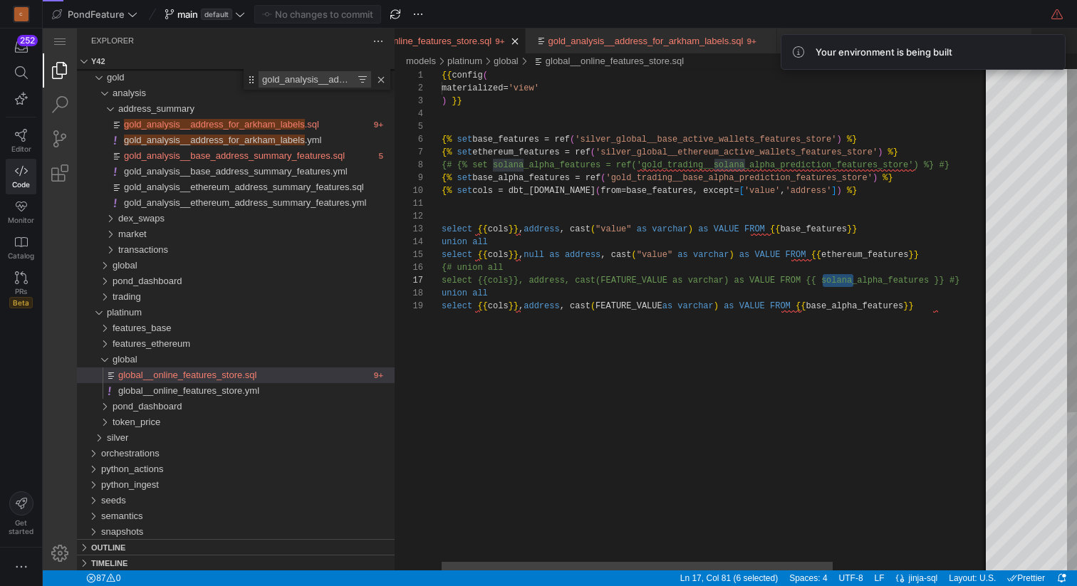
scroll to position [0, 0]
click at [759, 202] on div "{{ config ( materialized= 'view' ) }} {% set base_features = ref ( 'silver_glob…" at bounding box center [827, 435] width 771 height 732
click at [541, 212] on div "{{ config ( materialized= 'view' ) }} {% set base_features = ref ( 'silver_glob…" at bounding box center [719, 435] width 554 height 732
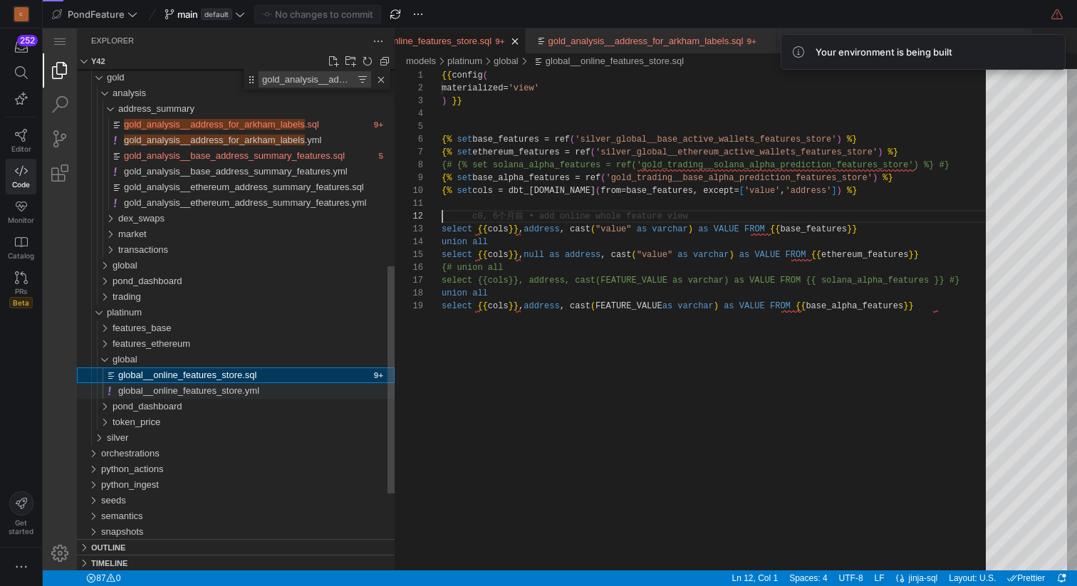
click at [256, 394] on span "global__online_features_store.yml" at bounding box center [188, 390] width 141 height 11
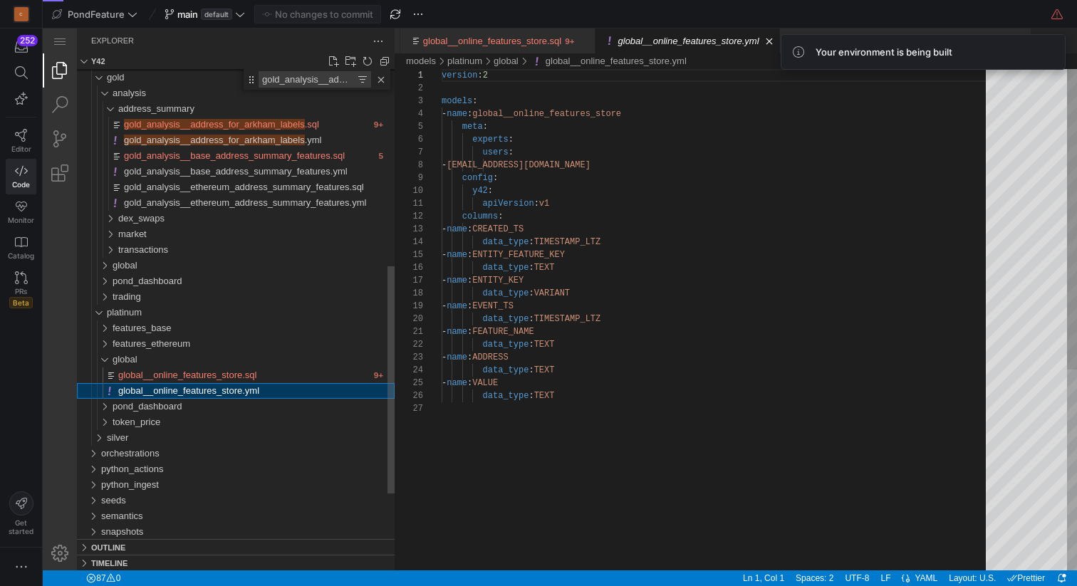
scroll to position [128, 0]
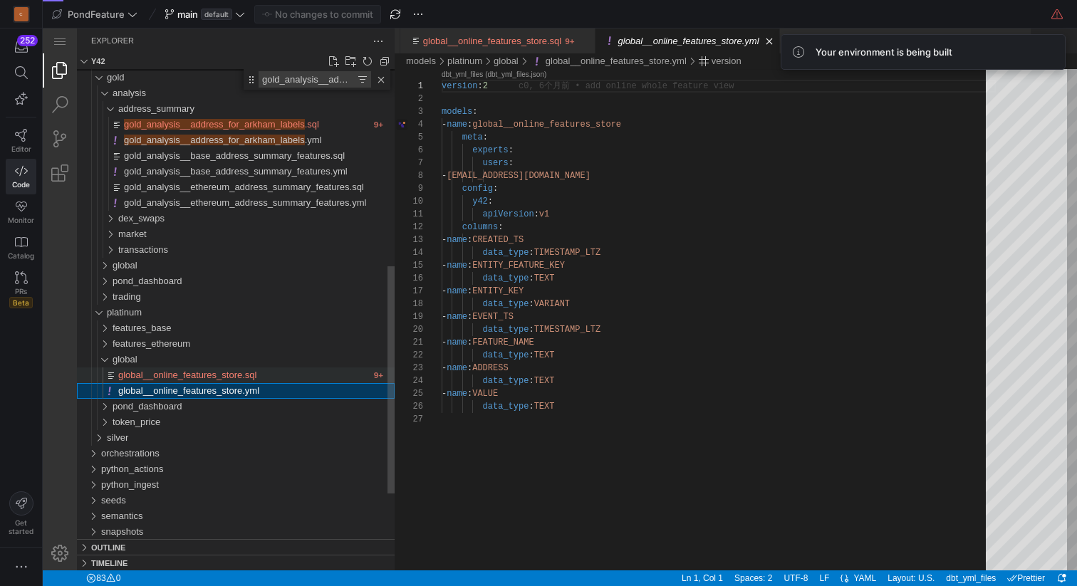
click at [240, 375] on span "global__online_features_store.sql" at bounding box center [187, 375] width 138 height 11
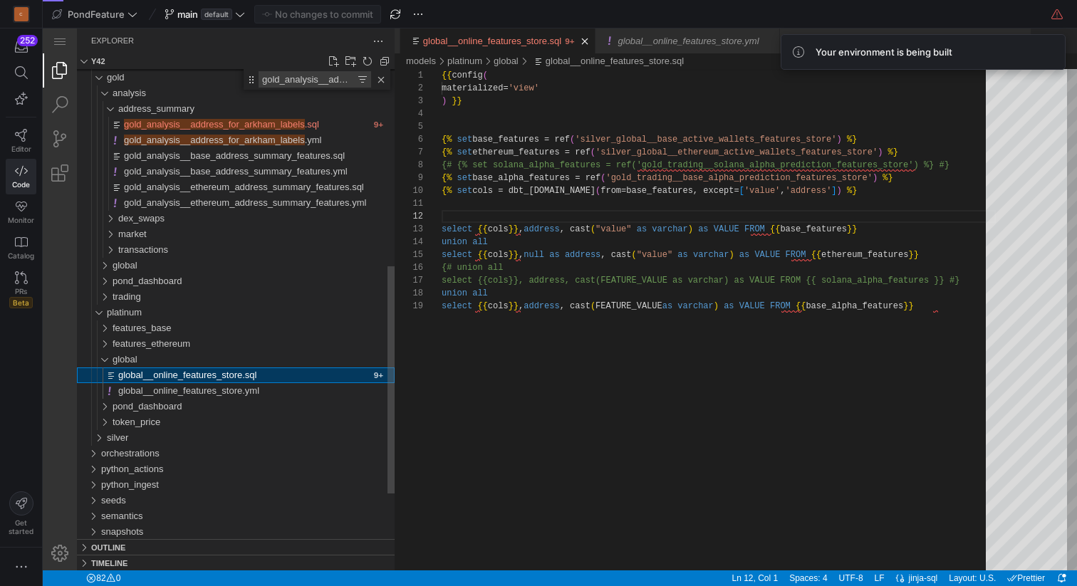
scroll to position [103, 0]
click at [383, 77] on link "Close" at bounding box center [381, 80] width 14 height 14
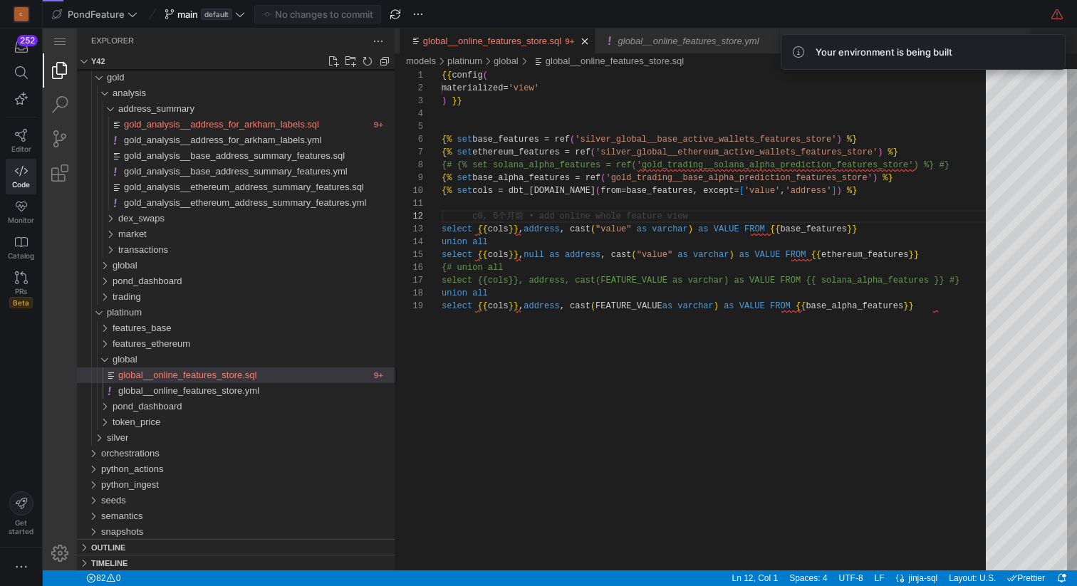
click at [809, 14] on div at bounding box center [909, 14] width 314 height 17
click at [588, 40] on link "Close (⌘W)" at bounding box center [585, 41] width 14 height 14
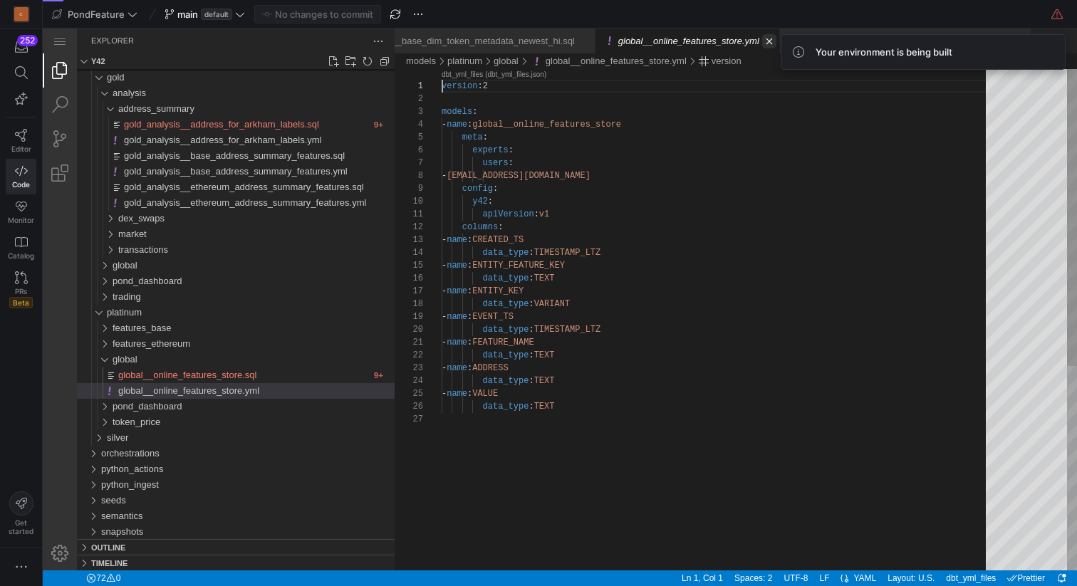
scroll to position [0, 0]
click at [578, 39] on link "Close (⌘W)" at bounding box center [585, 41] width 14 height 14
click at [577, 39] on link "Close (⌘W)" at bounding box center [584, 41] width 14 height 14
click at [578, 39] on link "Close (⌘W)" at bounding box center [585, 41] width 14 height 14
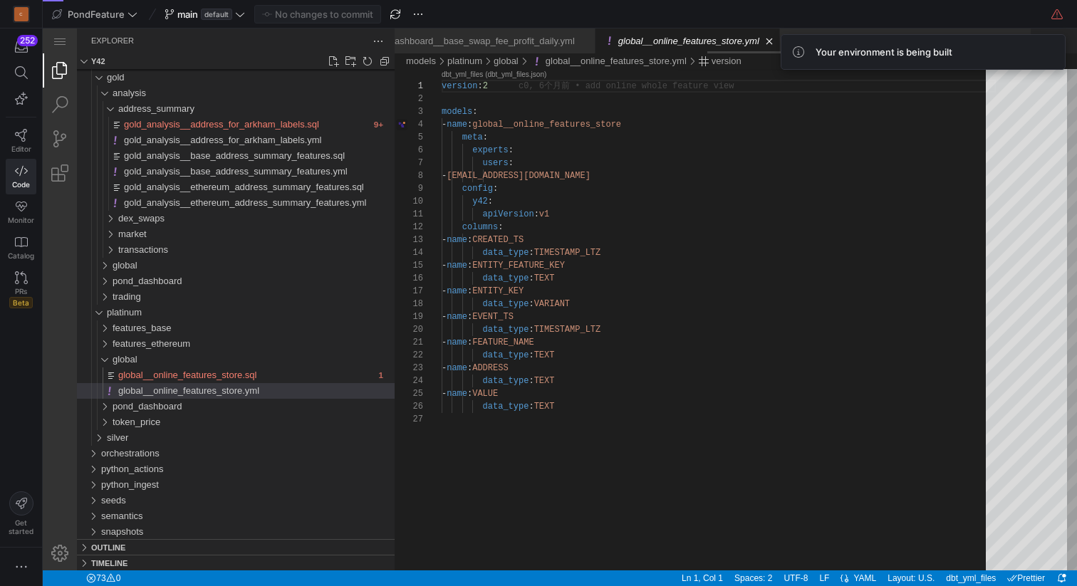
click at [578, 39] on link "Close (⌘W)" at bounding box center [585, 41] width 14 height 14
click at [571, 39] on link "Close (⌘W)" at bounding box center [563, 41] width 14 height 14
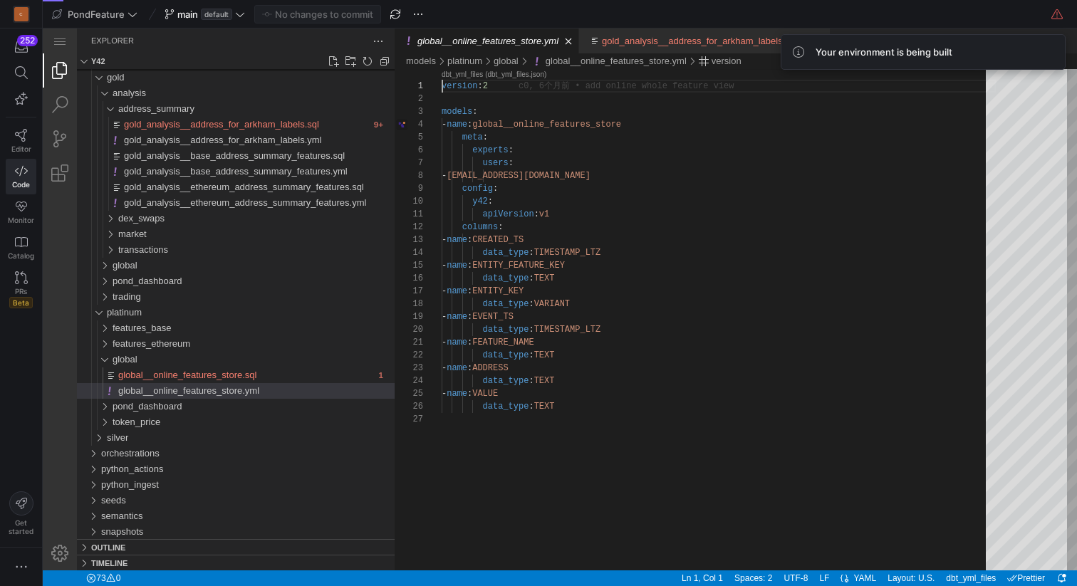
click at [572, 39] on link "Close (⌘W)" at bounding box center [568, 41] width 14 height 14
click at [558, 39] on link "global__online_features_store.yml" at bounding box center [487, 41] width 141 height 11
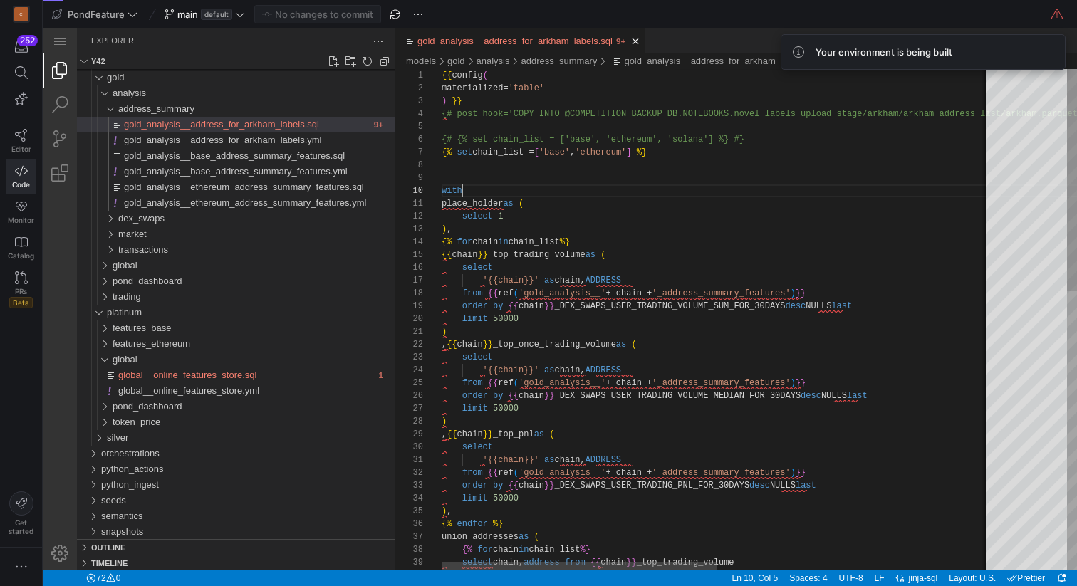
scroll to position [115, 21]
type textarea "with"
type textarea "place_holder as ( select 1 ), {% for chain in chain_list %} {{chain}}_top_tradi…"
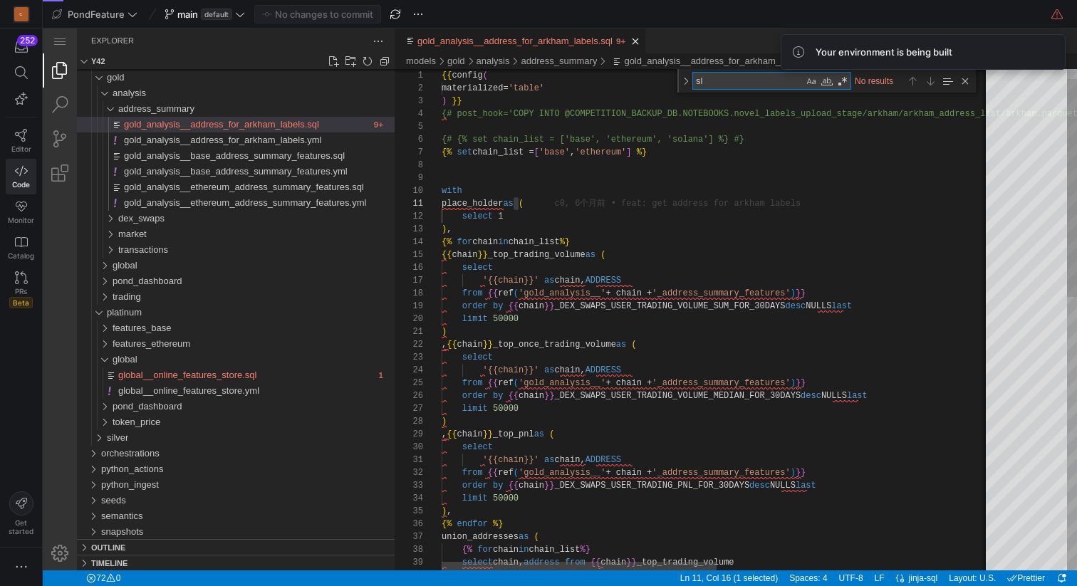
type textarea "s"
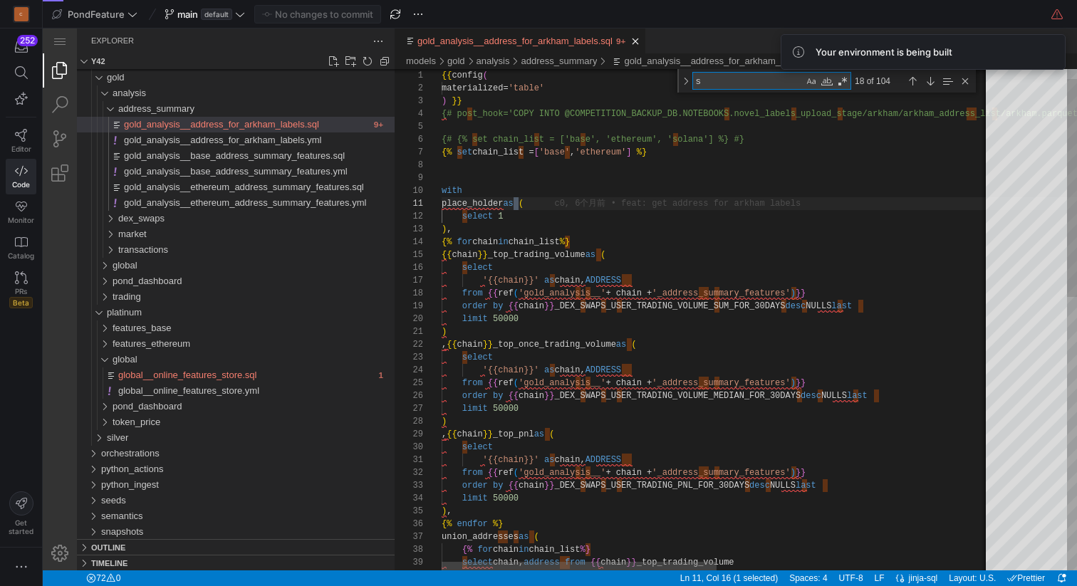
type textarea "{{ config( materialized='table' ) }} {# post_hook='COPY INTO @COMPETITION_BACKU…"
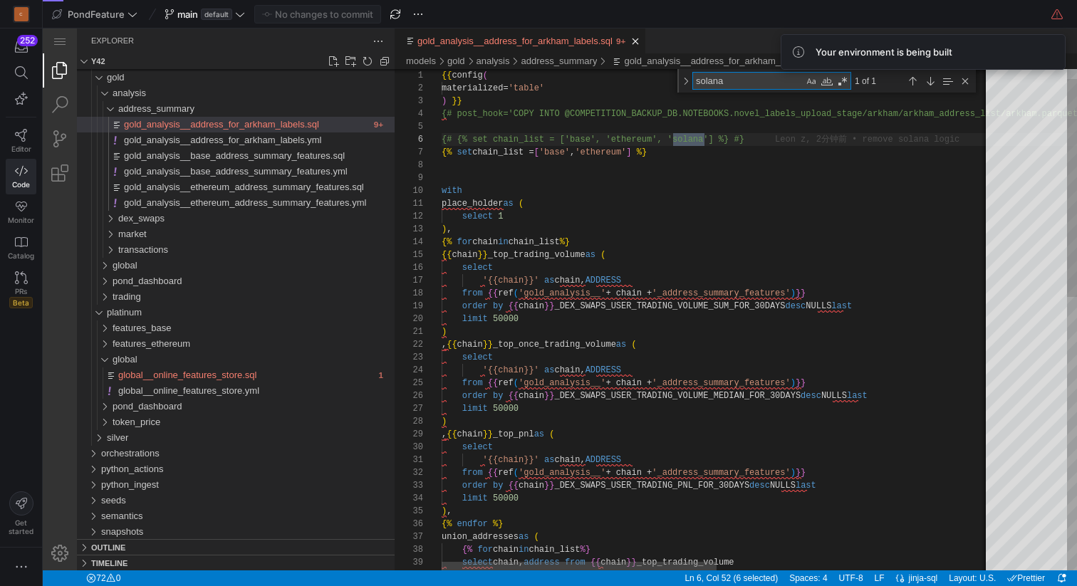
scroll to position [128, 263]
type textarea "solana"
click at [965, 83] on div "Close (Escape)" at bounding box center [965, 81] width 16 height 16
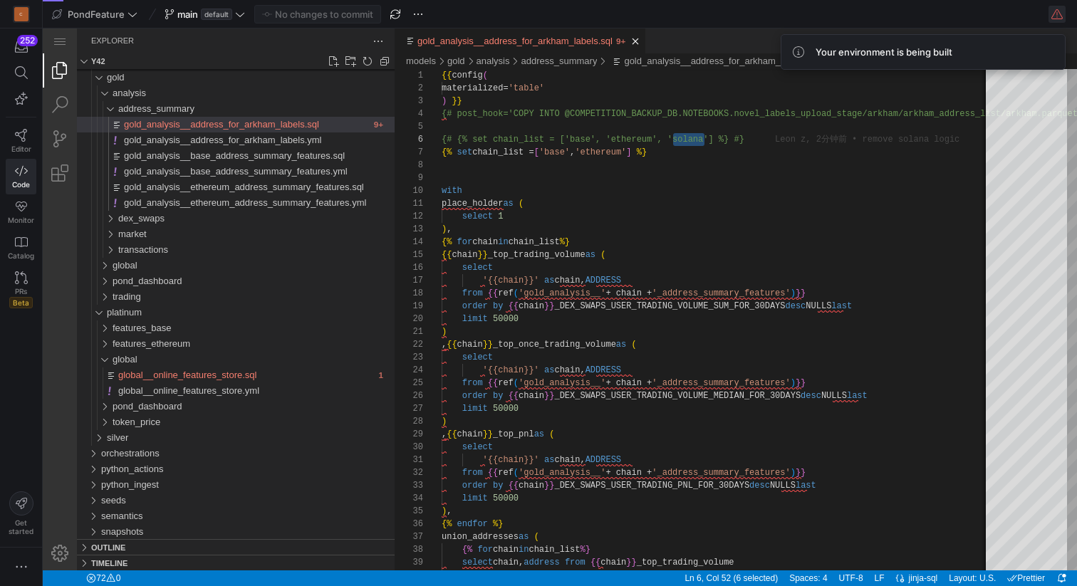
click at [1057, 12] on span "button" at bounding box center [1057, 14] width 17 height 17
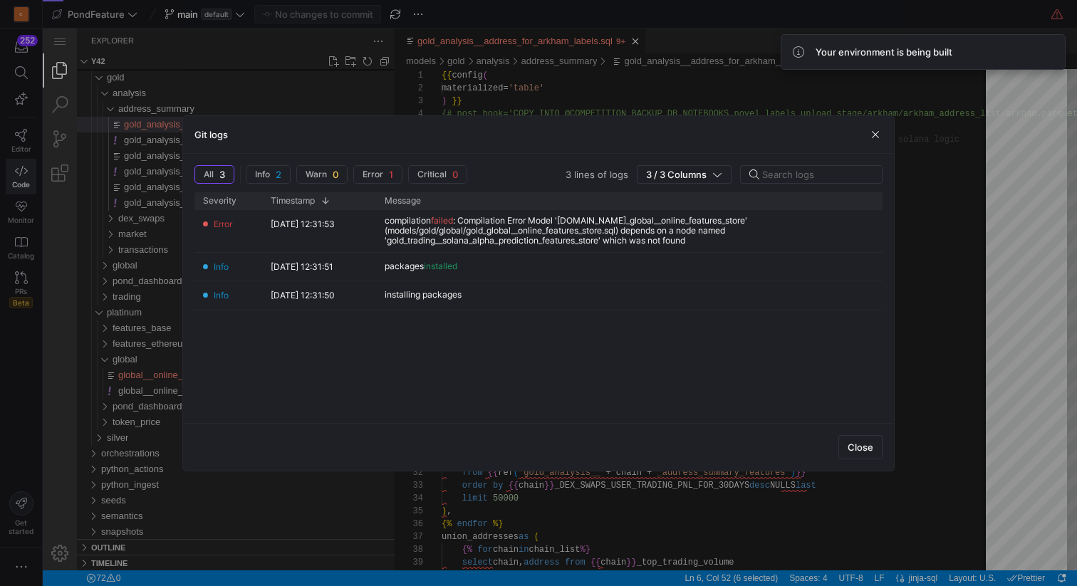
click at [104, 360] on div at bounding box center [538, 293] width 1077 height 586
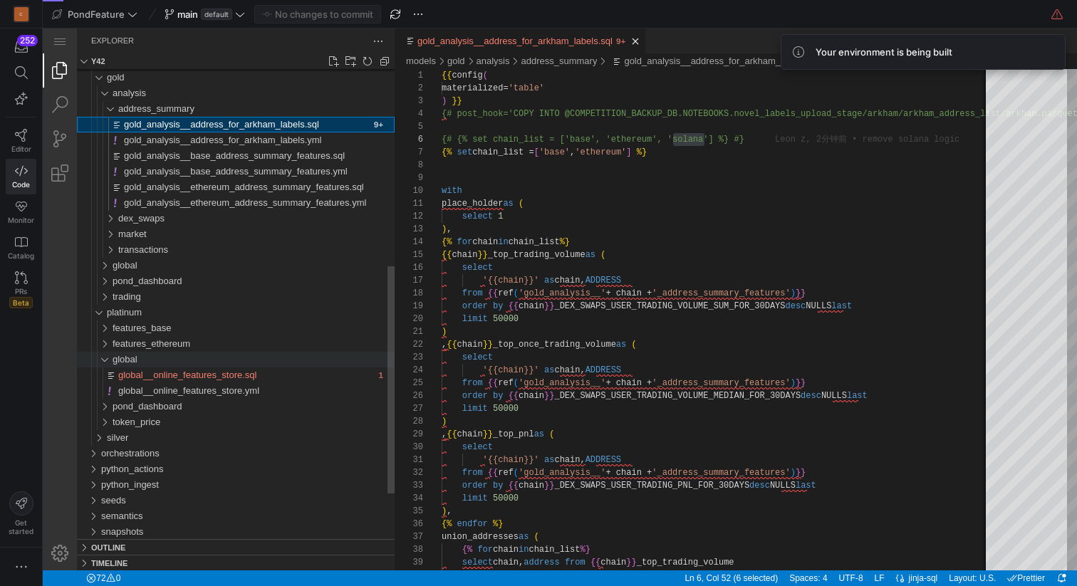
click at [105, 360] on div "global" at bounding box center [98, 360] width 33 height 16
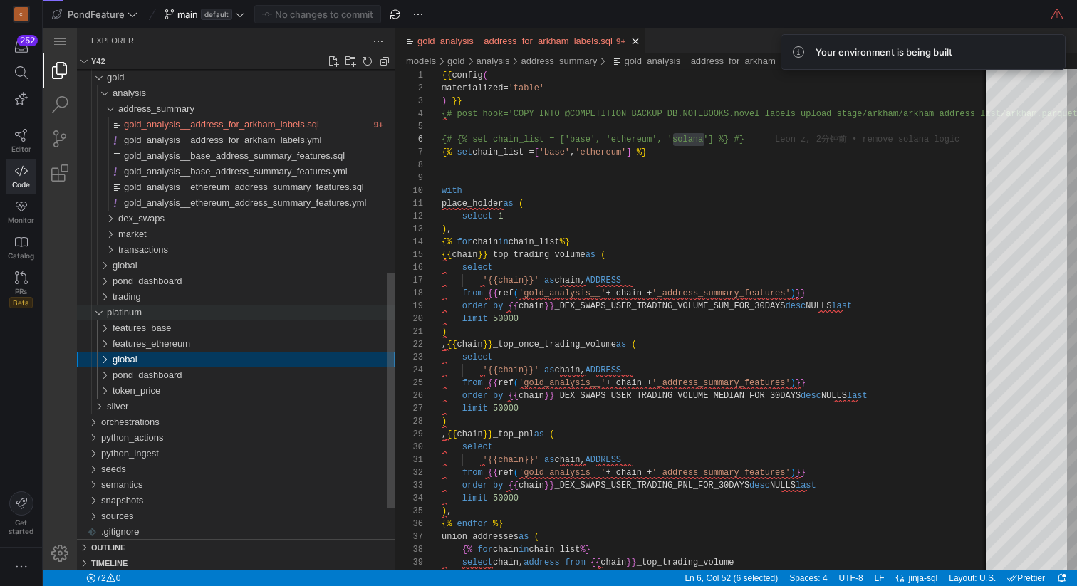
click at [98, 313] on div "platinum" at bounding box center [95, 313] width 27 height 16
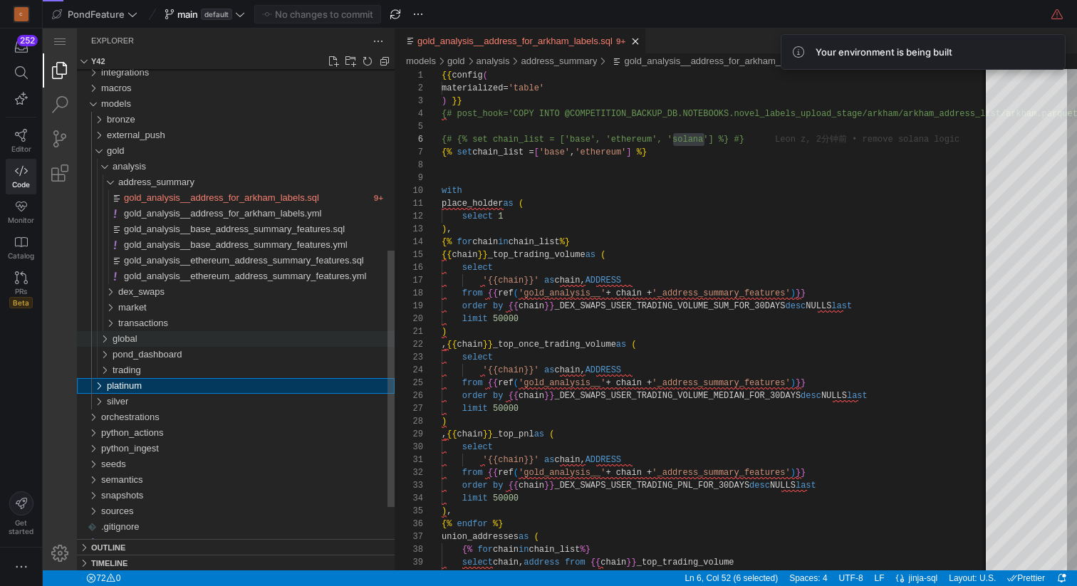
click at [104, 338] on div "global" at bounding box center [98, 339] width 33 height 16
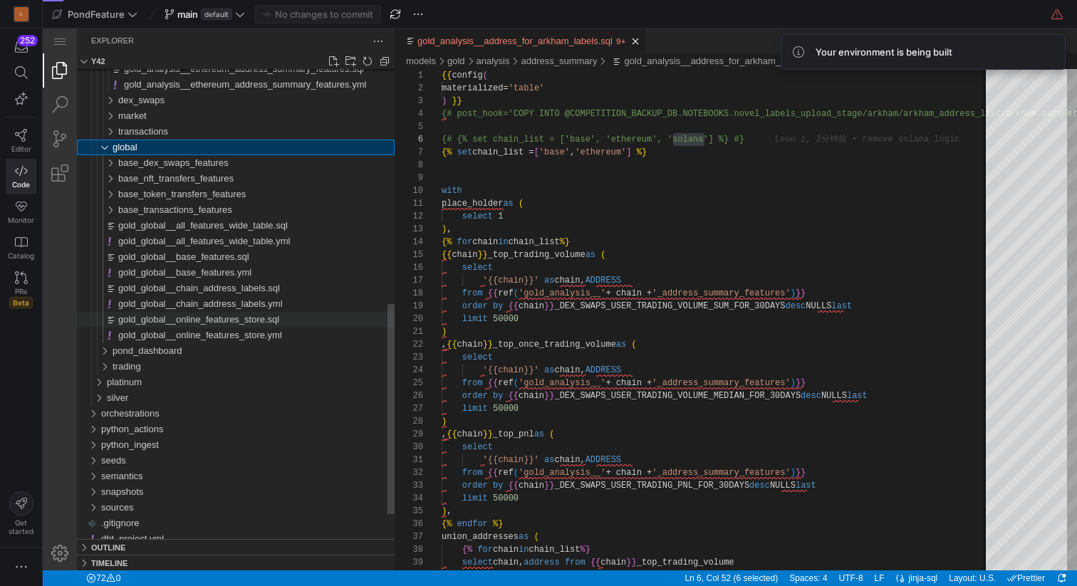
click at [223, 321] on span "gold_global__online_features_store.sql" at bounding box center [198, 319] width 161 height 11
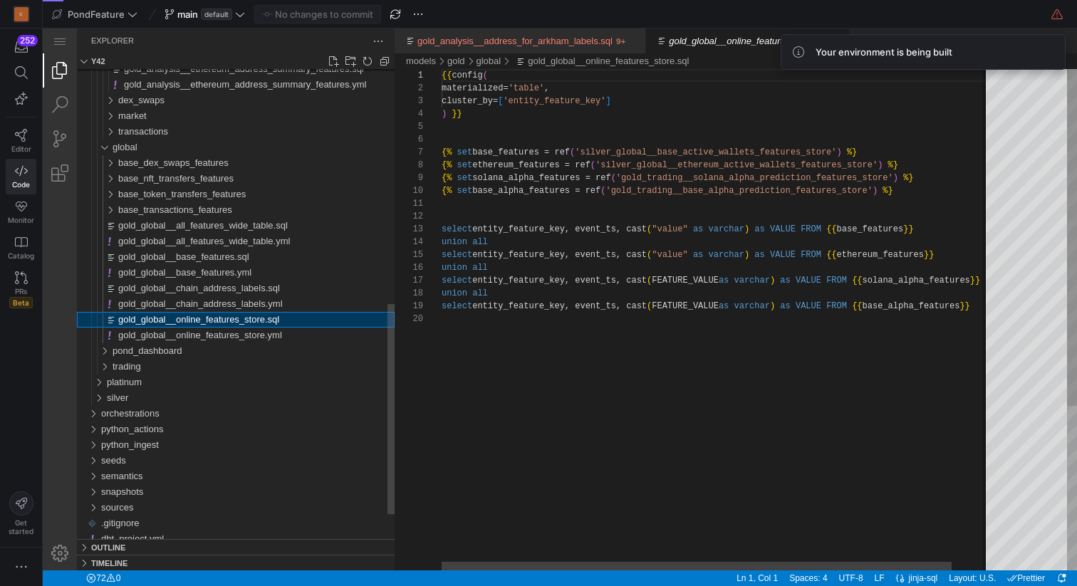
scroll to position [128, 0]
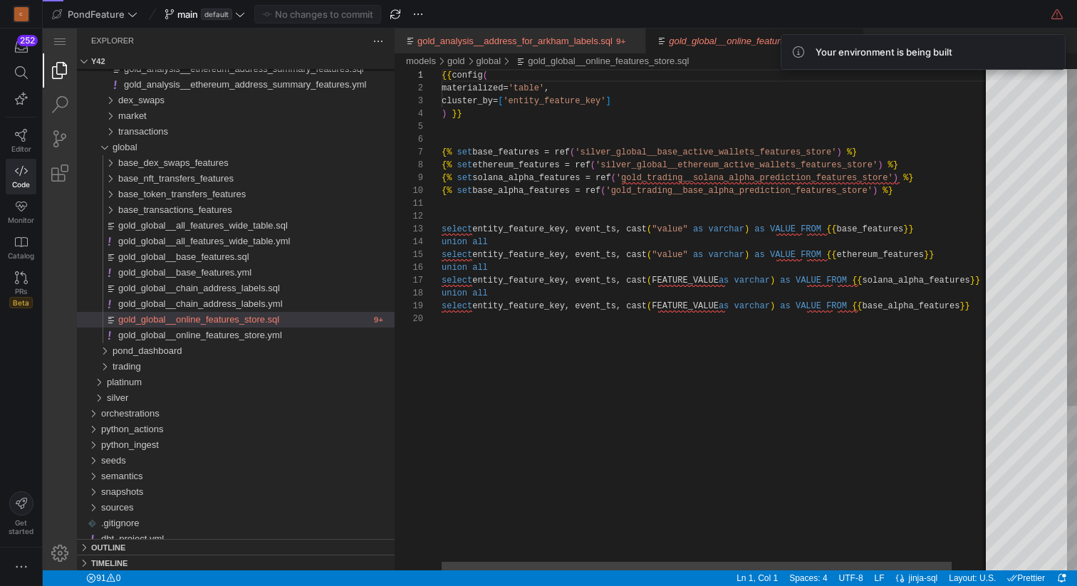
click at [934, 178] on div "{{ config ( materialized= 'table' , cluster_by= [ 'entity_feature_key' ] ) }} {…" at bounding box center [737, 441] width 591 height 745
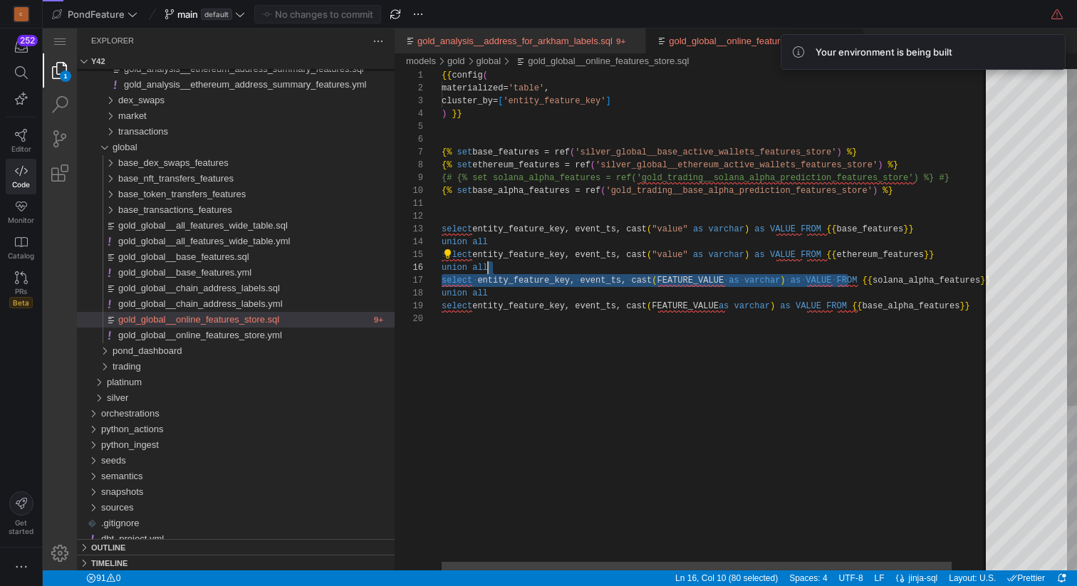
drag, startPoint x: 847, startPoint y: 280, endPoint x: 830, endPoint y: 265, distance: 22.7
type textarea "select entity_feature_key, event_ts, cast("value" as varchar) as VALUE FROM {{ …"
click at [722, 216] on div "{{ config ( materialized= 'table' , cluster_by= [ 'entity_feature_key' ] ) }} {…" at bounding box center [745, 441] width 606 height 745
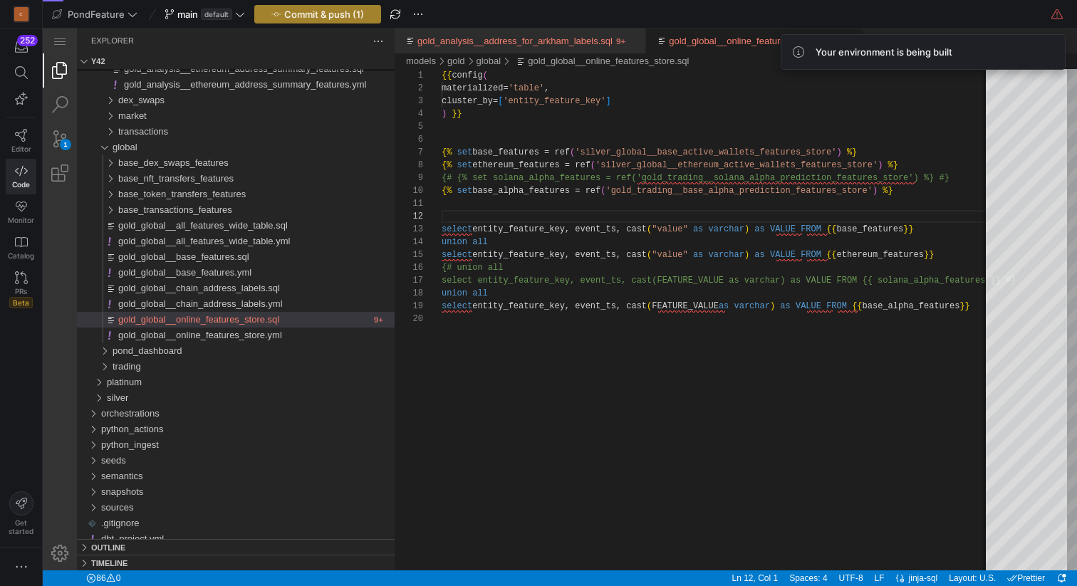
click at [311, 9] on span "Commit & push (1)" at bounding box center [324, 14] width 80 height 11
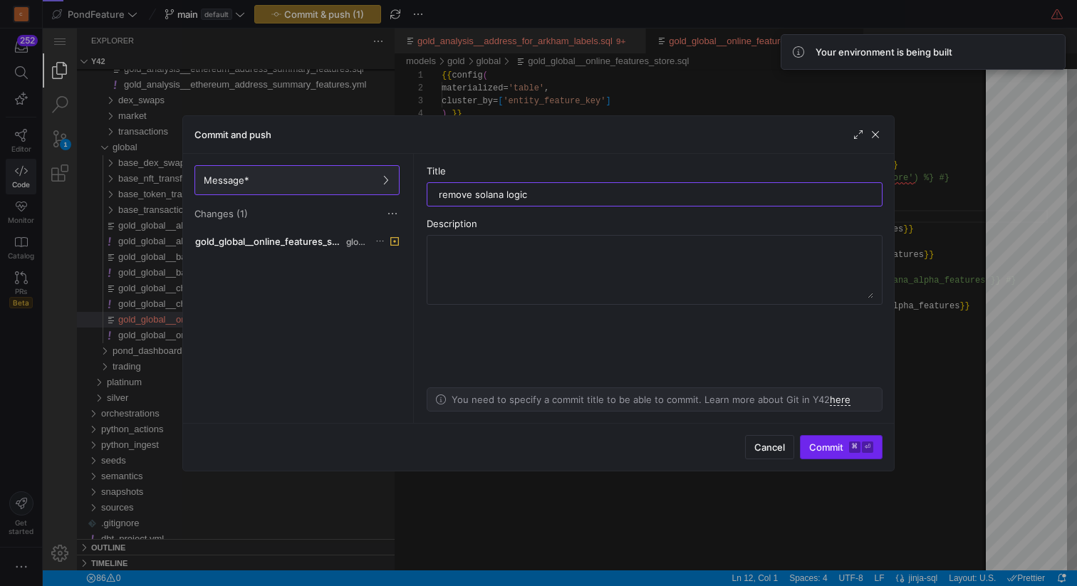
type input "remove solana logic"
click at [818, 438] on span "submit" at bounding box center [841, 447] width 81 height 23
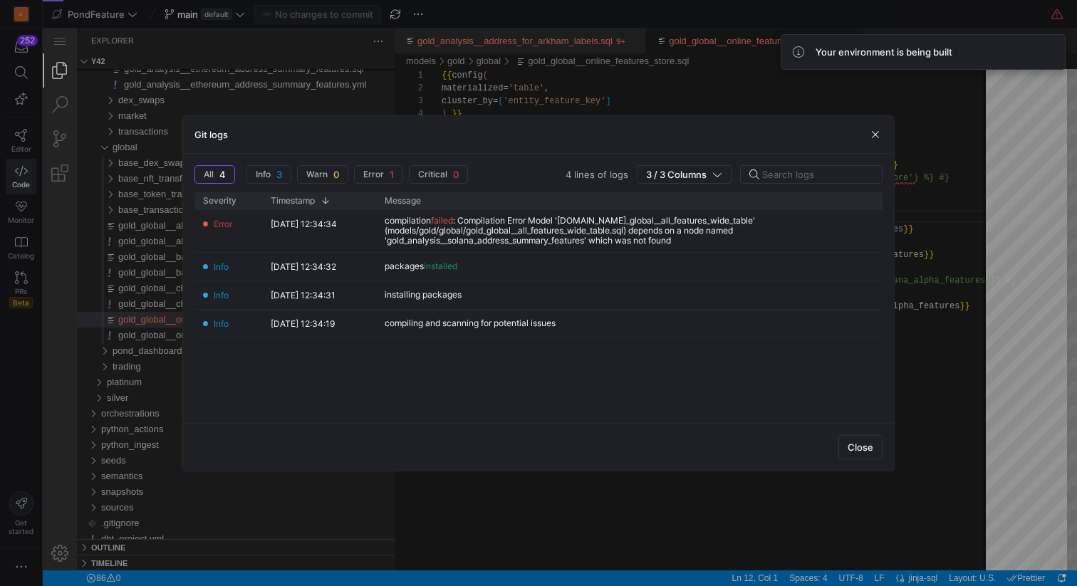
click at [667, 83] on div at bounding box center [538, 293] width 1077 height 586
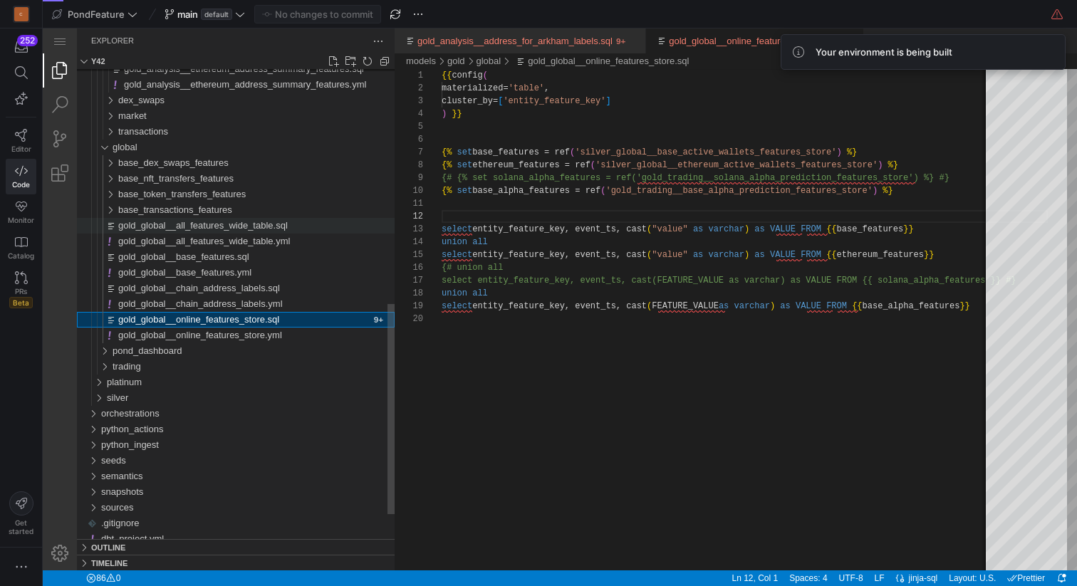
click at [246, 227] on span "gold_global__all_features_wide_table.sql" at bounding box center [203, 225] width 170 height 11
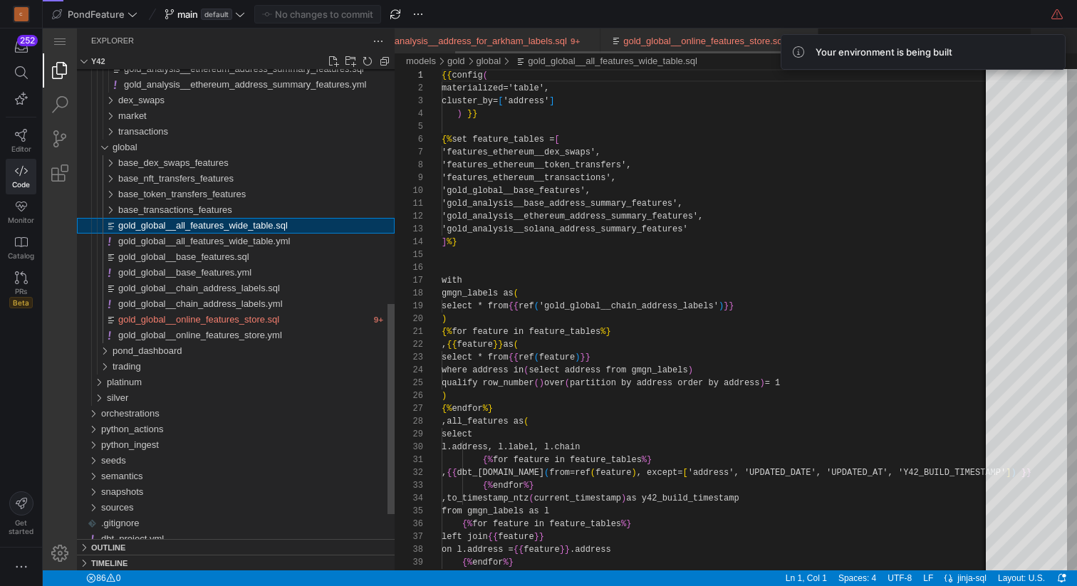
scroll to position [128, 0]
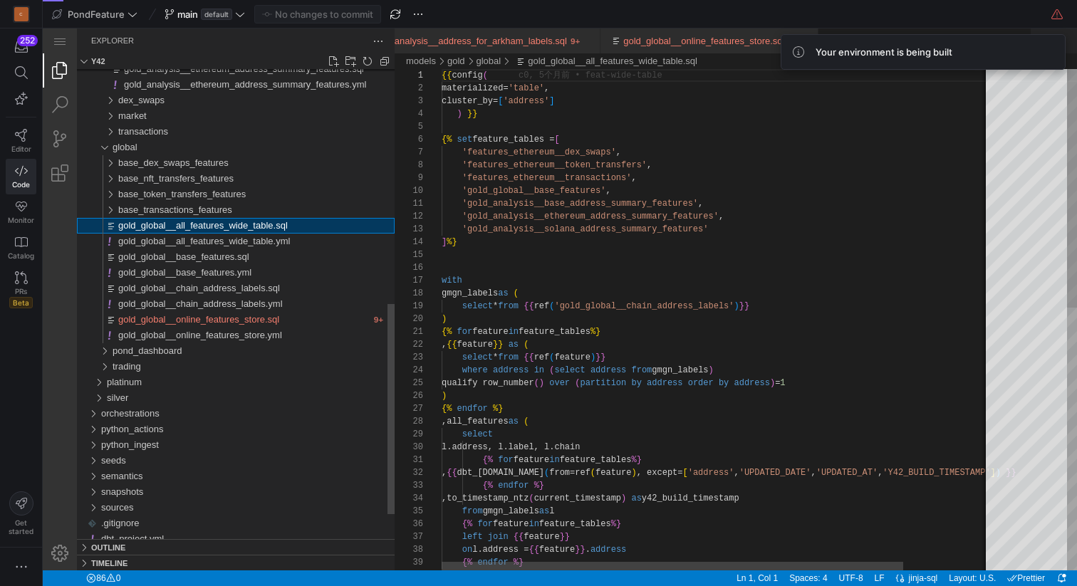
scroll to position [0, 75]
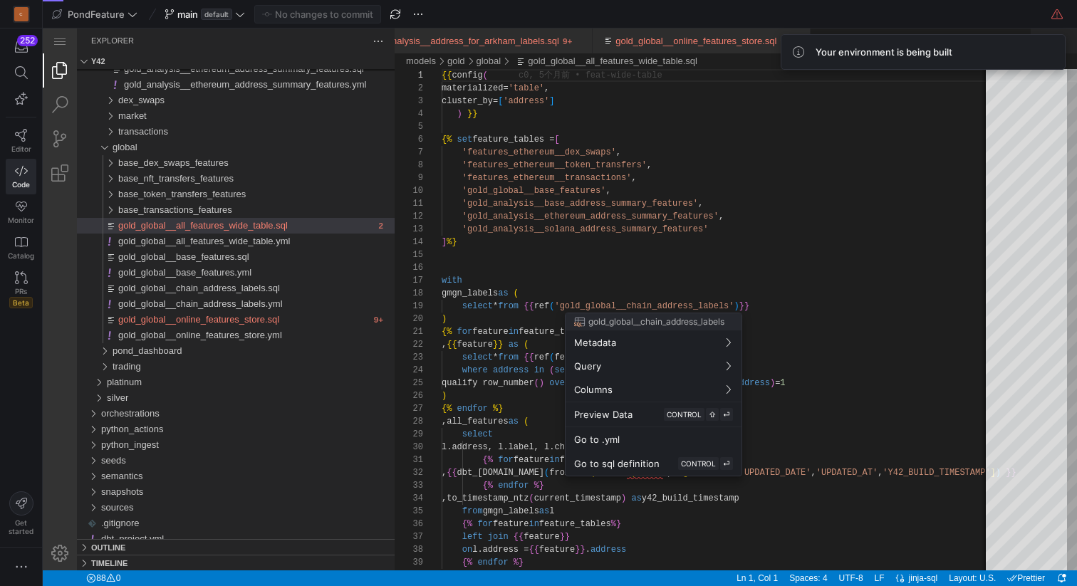
click at [579, 261] on div at bounding box center [538, 293] width 1077 height 586
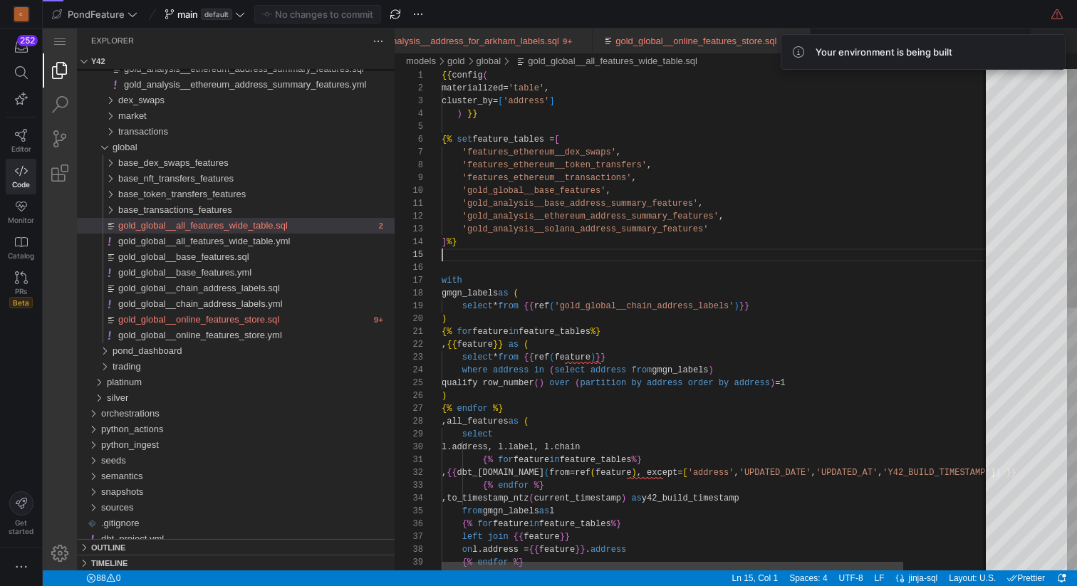
click at [544, 261] on div "{{ config ( materialized= 'table' , cluster_by= [ 'address' ] ) }} {% set featu…" at bounding box center [768, 595] width 652 height 1053
click at [734, 229] on div "{{ config ( materialized= 'table' , cluster_by= [ 'address' ] ) }} {% set featu…" at bounding box center [768, 595] width 652 height 1053
click at [750, 217] on div "{{ config ( materialized= 'table' , cluster_by= [ 'address' ] ) }} {% set featu…" at bounding box center [768, 595] width 652 height 1053
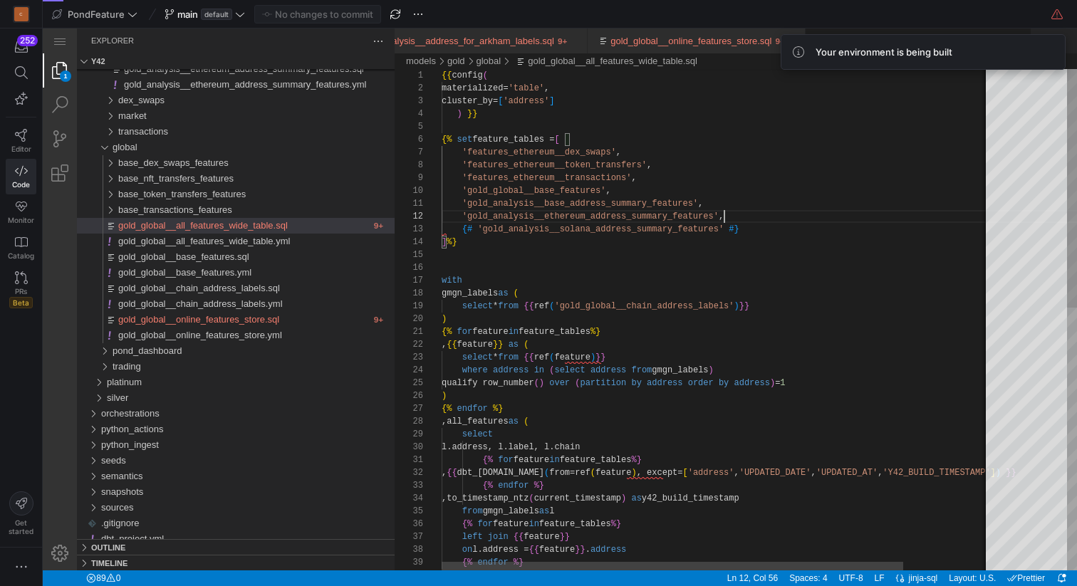
scroll to position [0, 82]
click at [750, 227] on div "{{ config ( materialized= 'table' , cluster_by= [ 'address' ] ) }} {% set featu…" at bounding box center [768, 595] width 652 height 1053
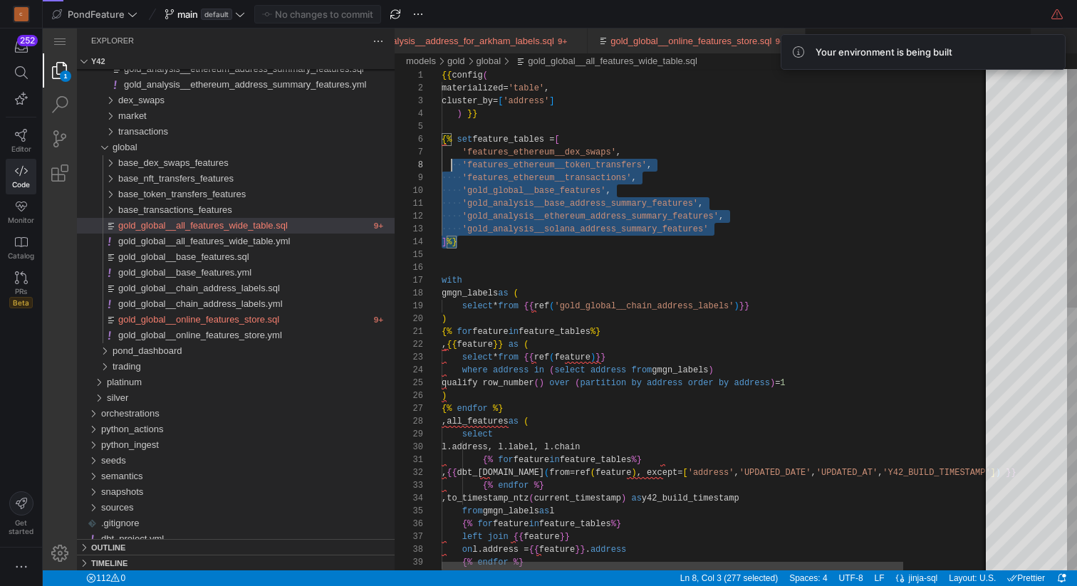
scroll to position [64, 0]
drag, startPoint x: 487, startPoint y: 242, endPoint x: 436, endPoint y: 137, distance: 117.2
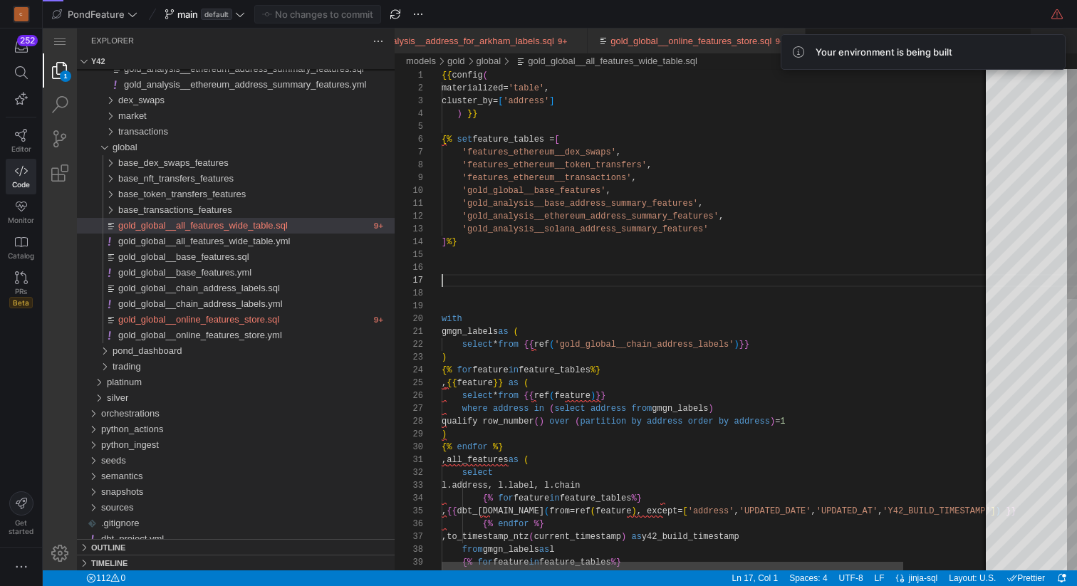
scroll to position [77, 0]
paste textarea "global__base_features', 'gold_analysis__base_address_summary_features', 'gold_a…"
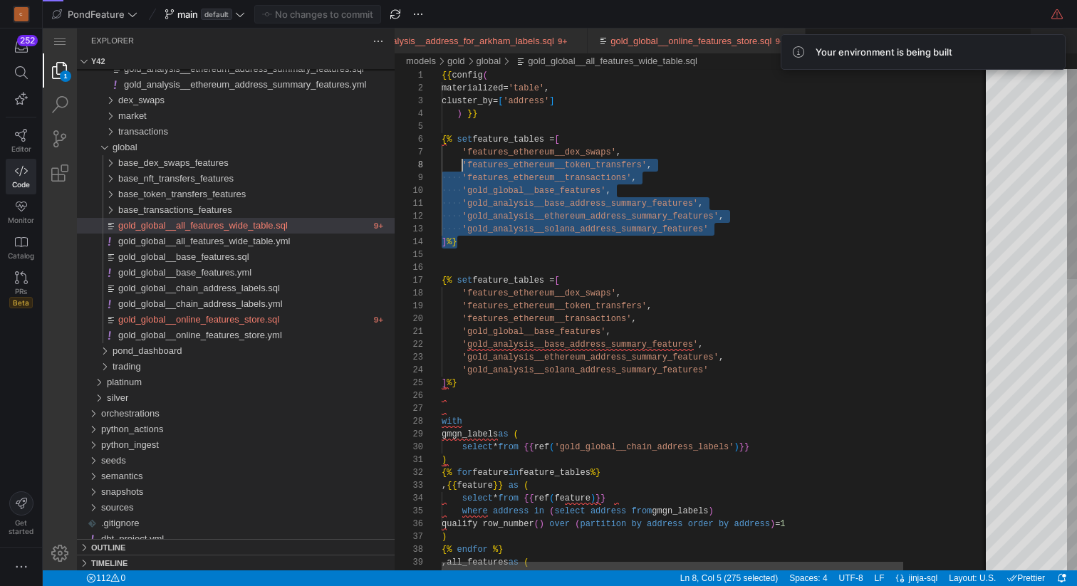
scroll to position [64, 0]
drag, startPoint x: 480, startPoint y: 240, endPoint x: 440, endPoint y: 143, distance: 104.8
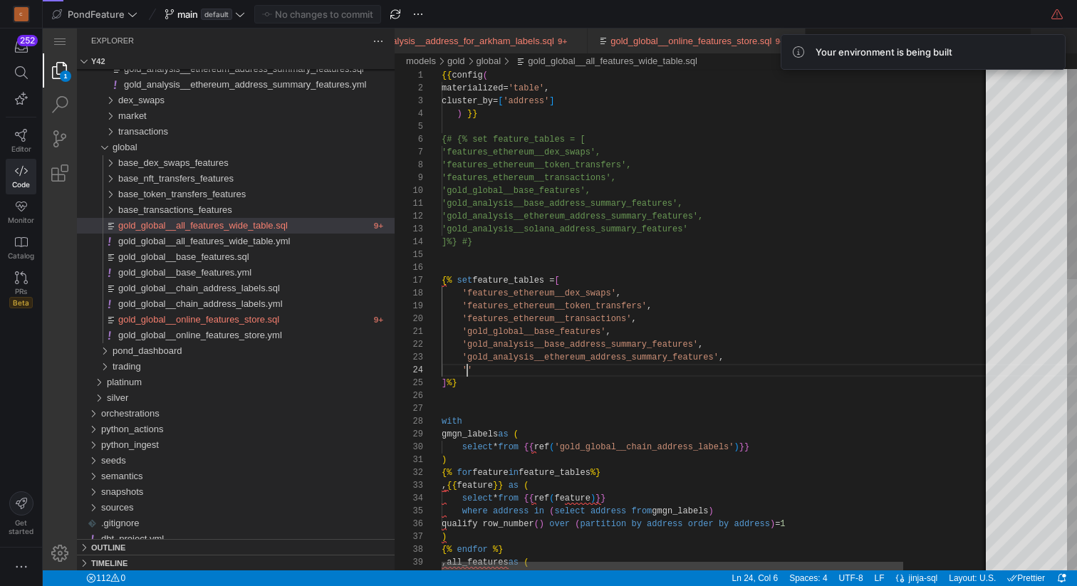
scroll to position [38, 26]
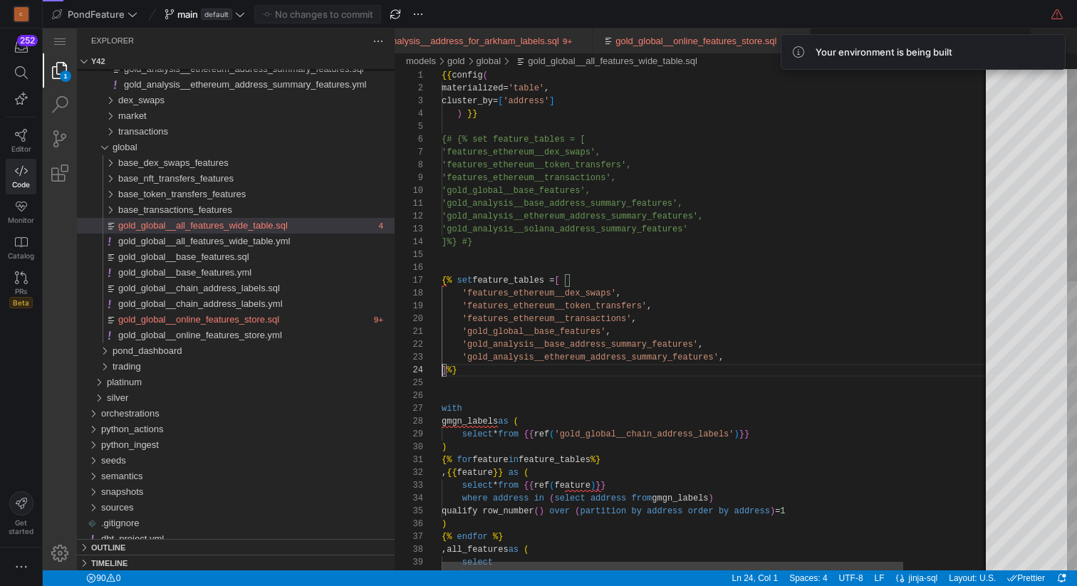
type textarea "'gold_global__base_features', 'gold_analysis__base_address_summary_features', '…"
type textarea "s"
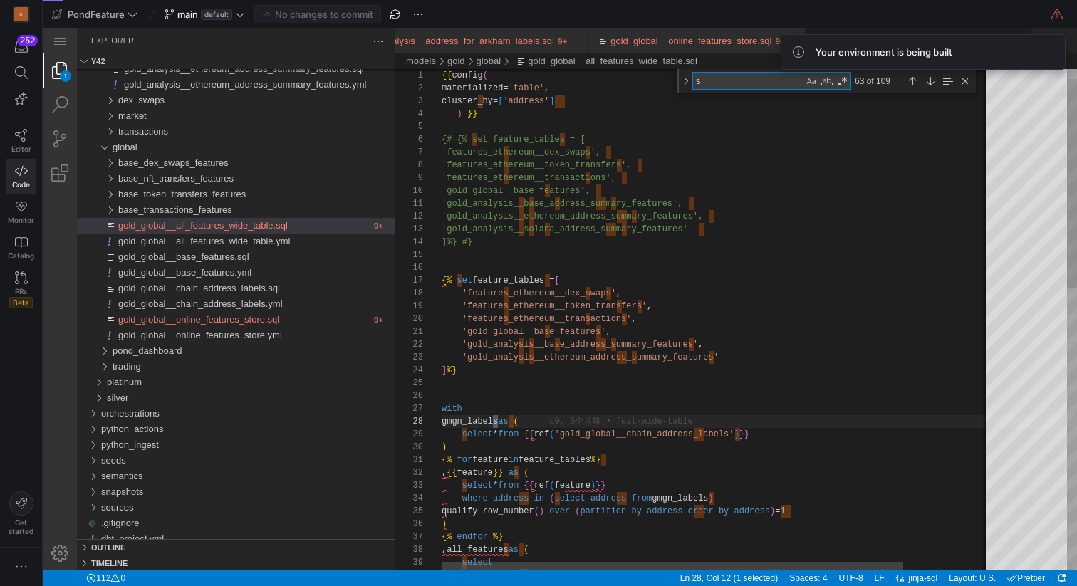
type textarea "'gold_analysis__base_address_summary_features', 'gold_analysis__ethereum_addres…"
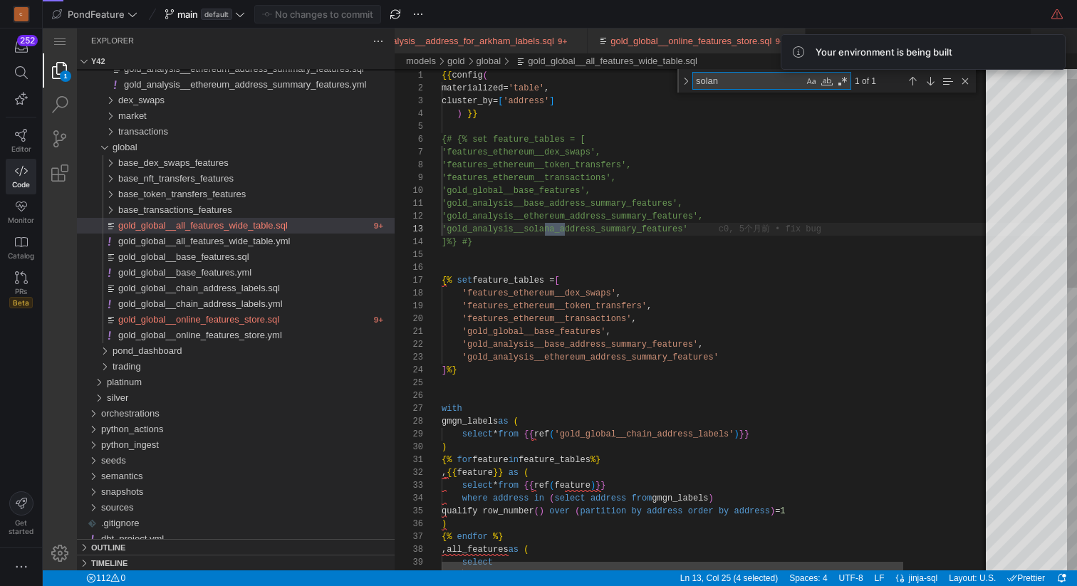
type textarea "solana"
click at [967, 76] on div "Close (Escape)" at bounding box center [965, 81] width 16 height 16
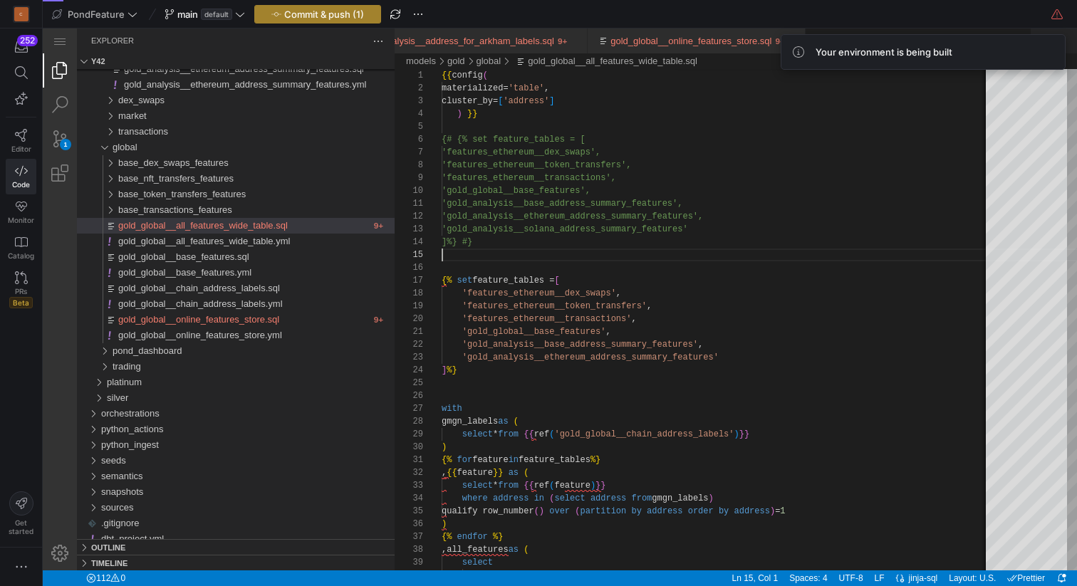
click at [327, 14] on span "Commit & push (1)" at bounding box center [324, 14] width 80 height 11
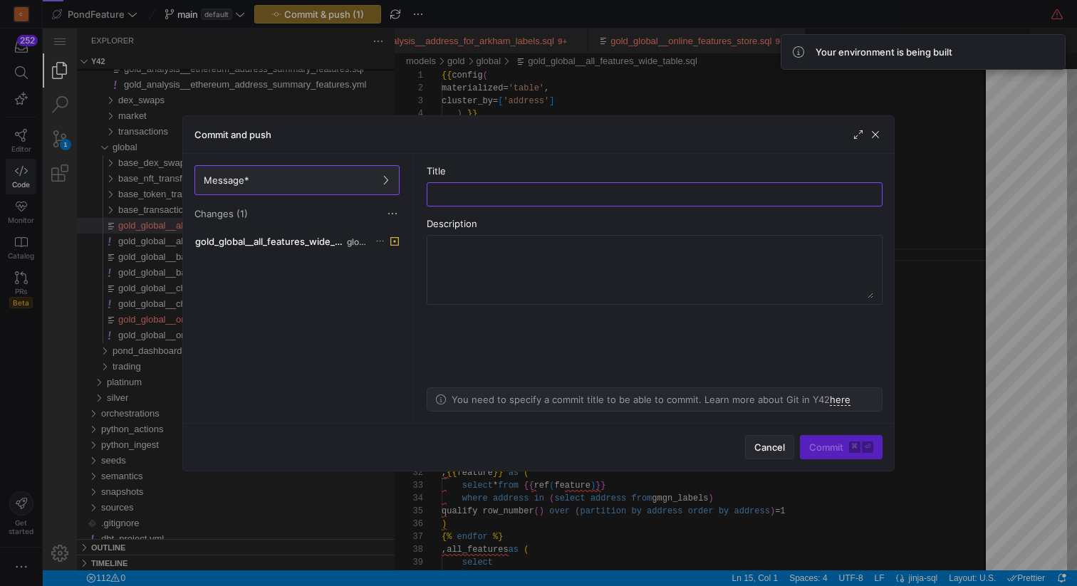
click at [774, 450] on span "Cancel" at bounding box center [769, 447] width 31 height 11
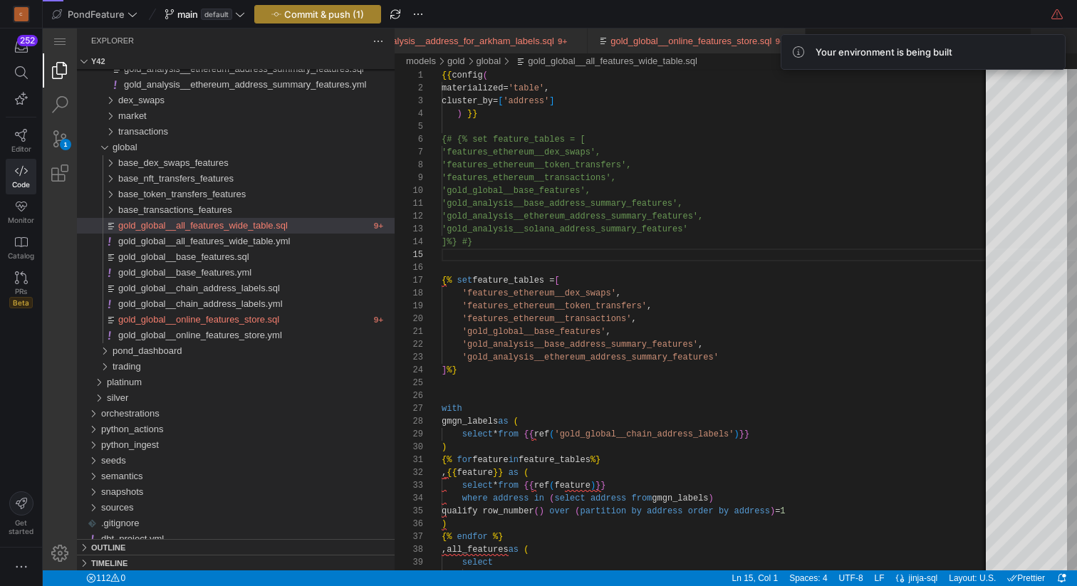
click at [321, 9] on span "Commit & push (1)" at bounding box center [324, 14] width 80 height 11
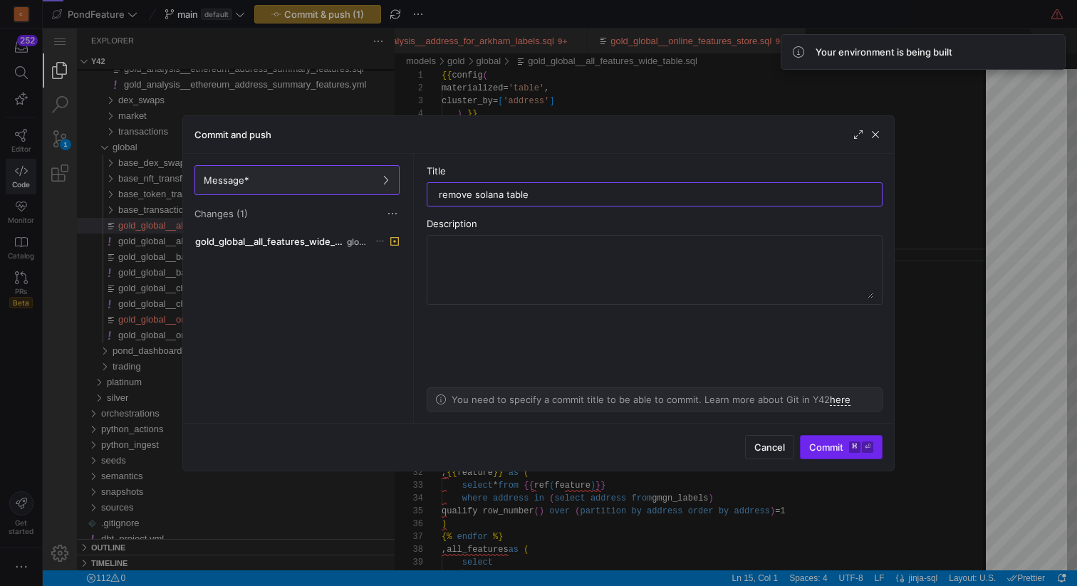
type input "remove solana table"
click at [813, 442] on span "Commit ⌘ ⏎" at bounding box center [841, 447] width 64 height 11
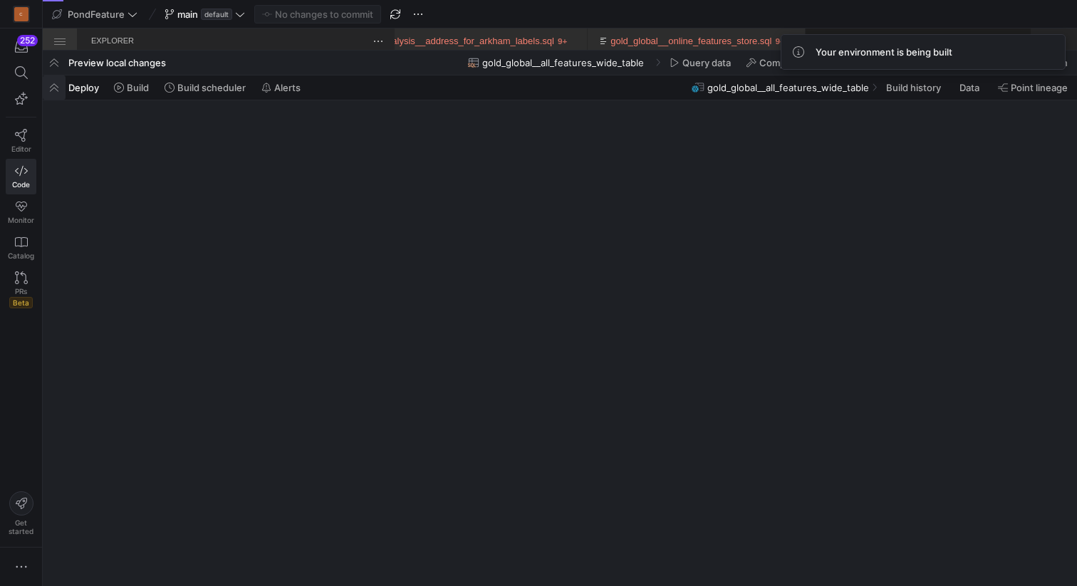
click at [50, 86] on span "button" at bounding box center [54, 88] width 23 height 24
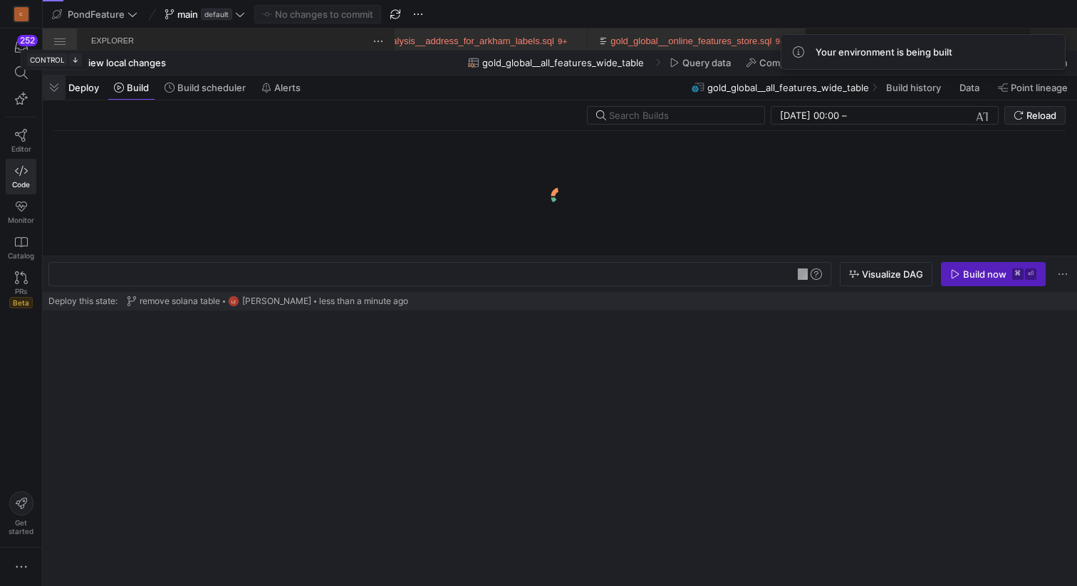
scroll to position [0, 231]
click at [53, 87] on span "button" at bounding box center [54, 88] width 23 height 24
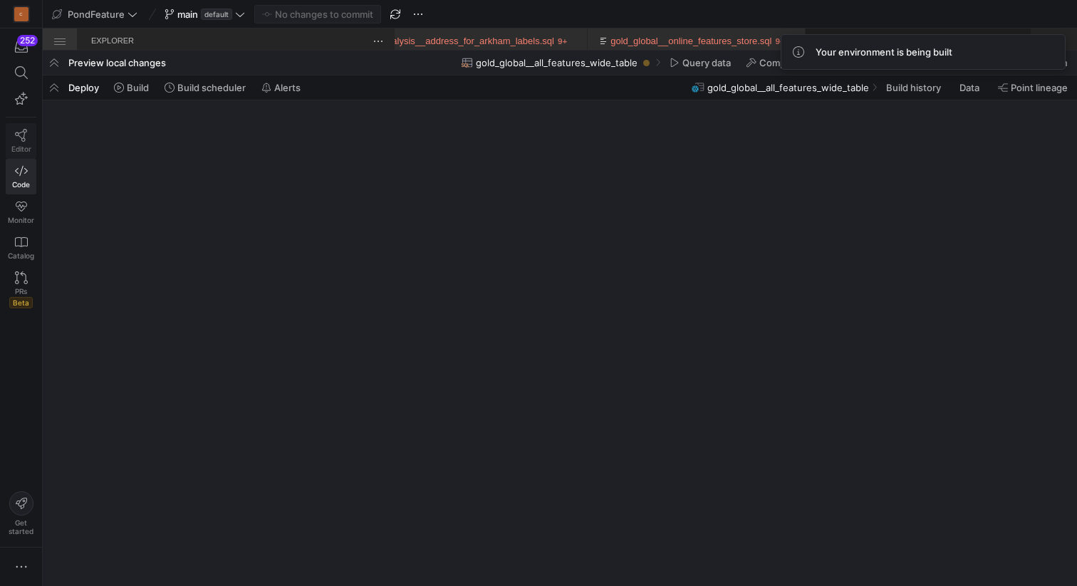
click at [21, 138] on icon at bounding box center [21, 135] width 12 height 13
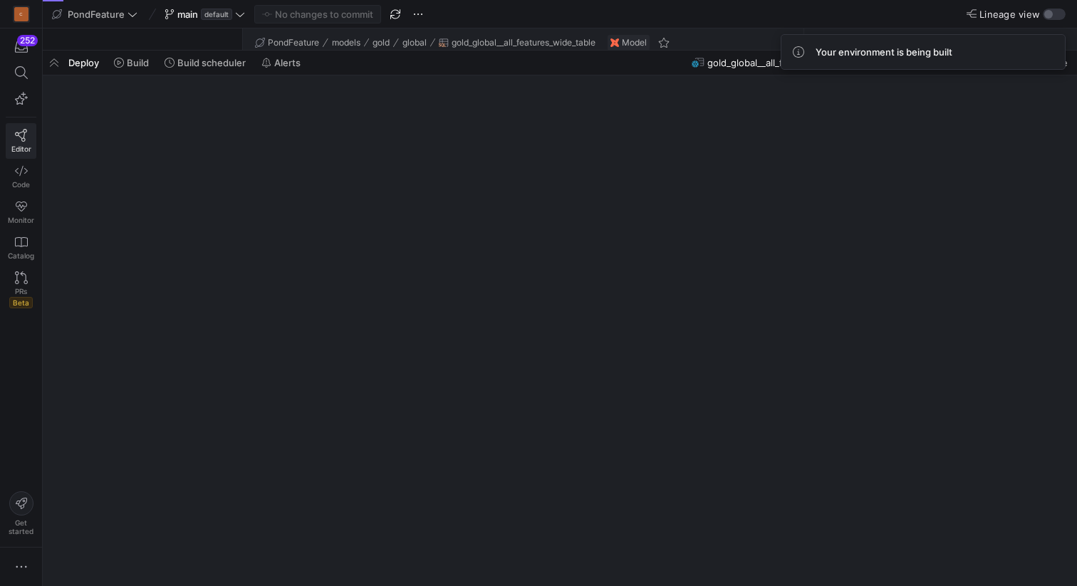
scroll to position [128, 0]
drag, startPoint x: 593, startPoint y: 51, endPoint x: 556, endPoint y: 324, distance: 276.0
click at [556, 324] on as-split "PondFeature main default No changes to commit Lineage view Create asset Drag he…" at bounding box center [560, 293] width 1034 height 586
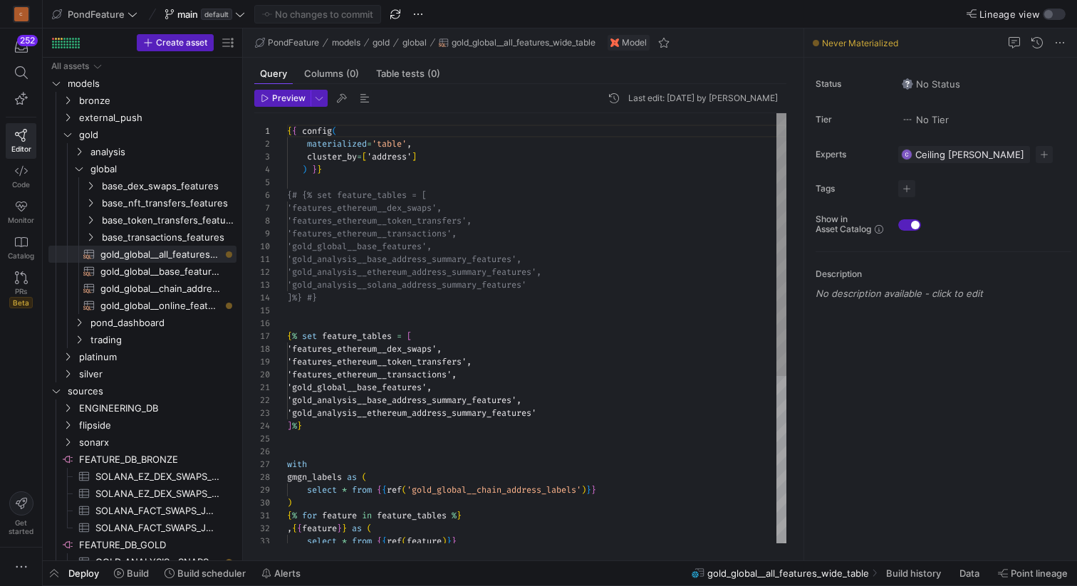
scroll to position [128, 0]
click at [25, 182] on span "Code" at bounding box center [21, 184] width 18 height 9
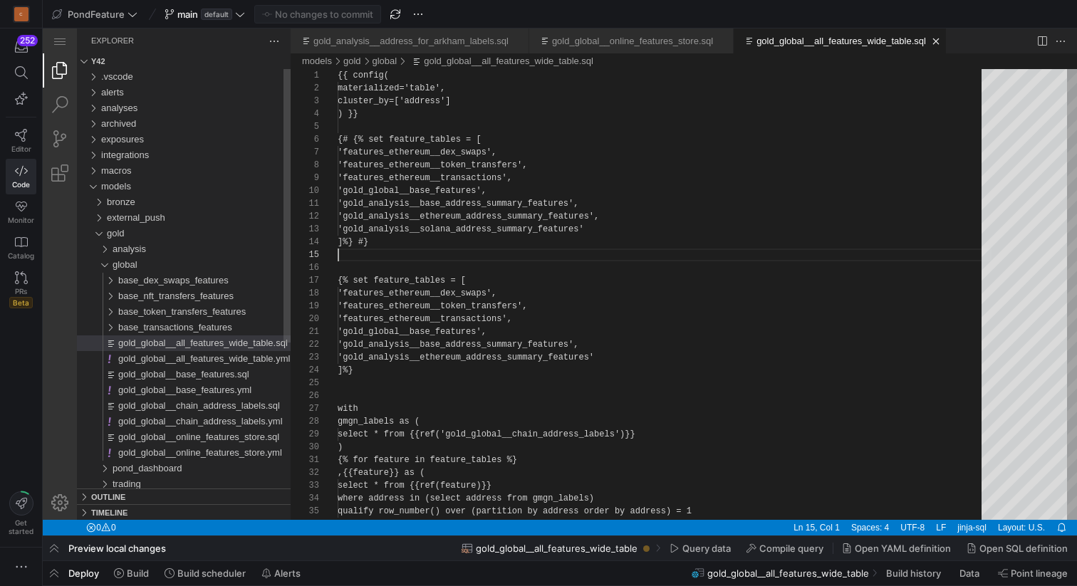
scroll to position [51, 0]
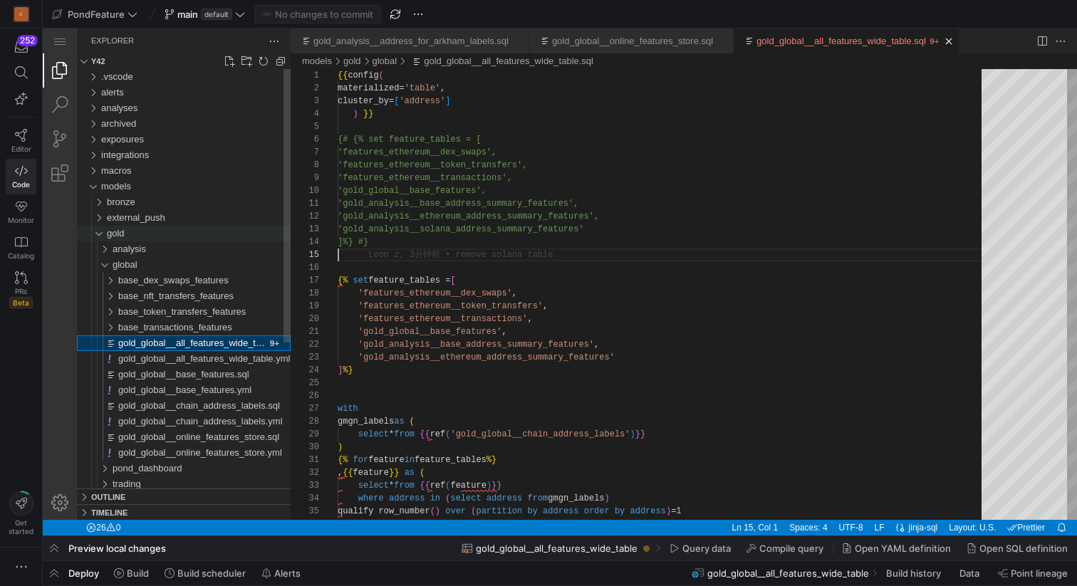
click at [103, 234] on div "gold" at bounding box center [95, 234] width 27 height 16
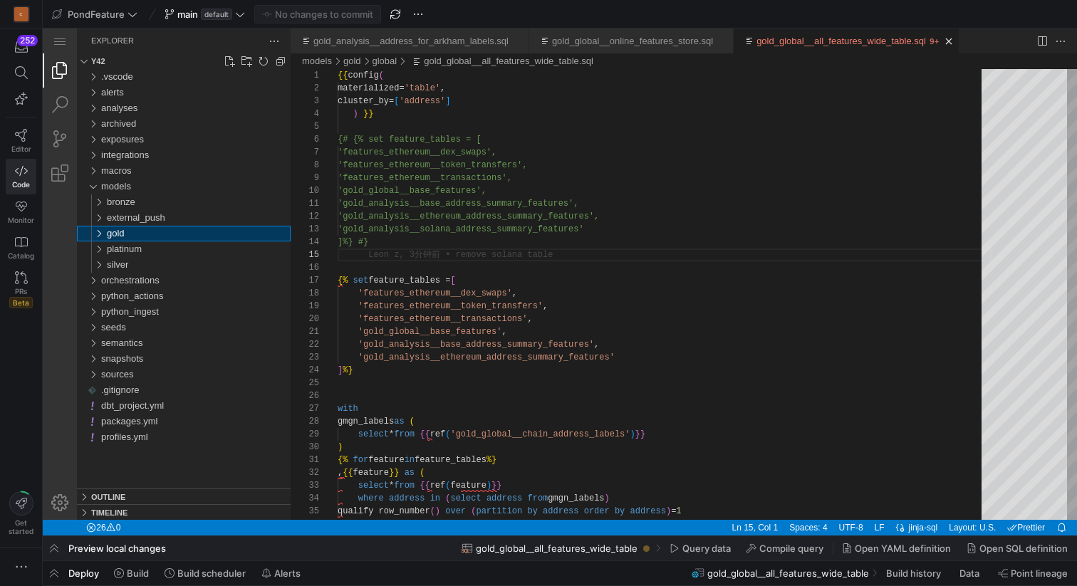
click at [103, 234] on div "gold" at bounding box center [95, 234] width 27 height 16
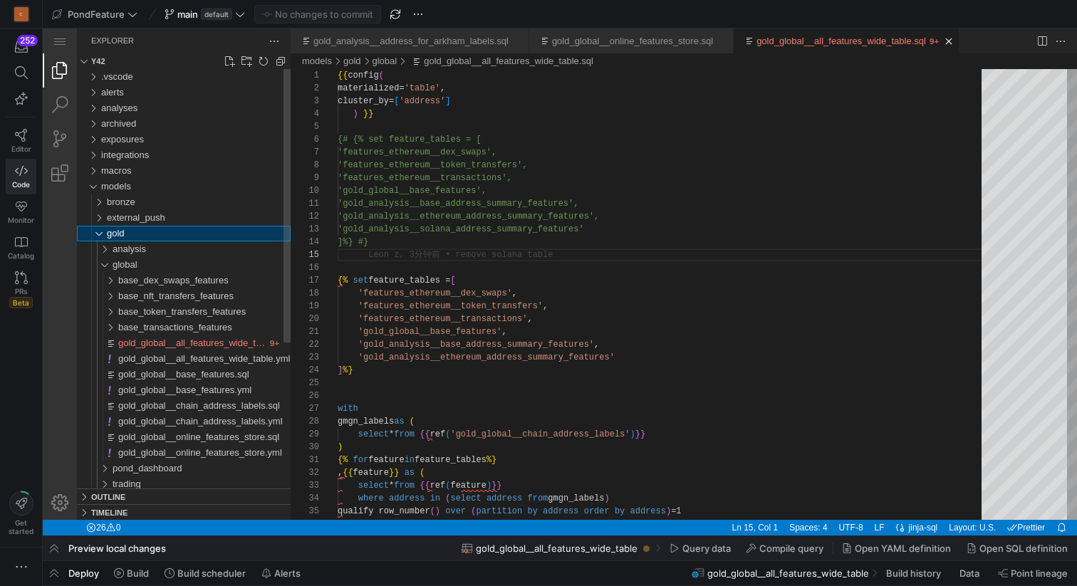
click at [103, 234] on div "gold" at bounding box center [95, 234] width 27 height 16
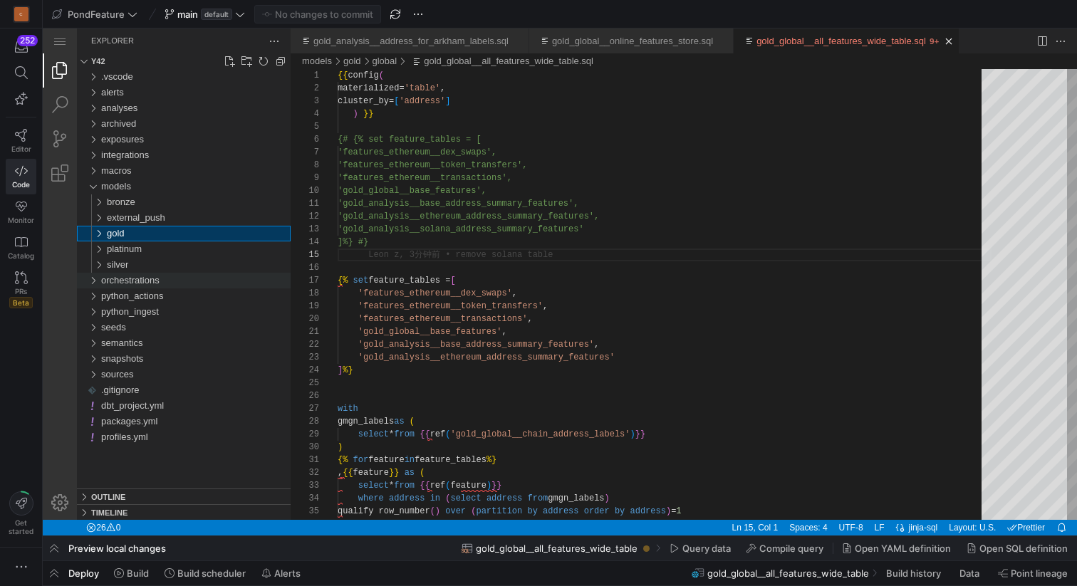
click at [98, 281] on div "orchestrations" at bounding box center [92, 281] width 21 height 16
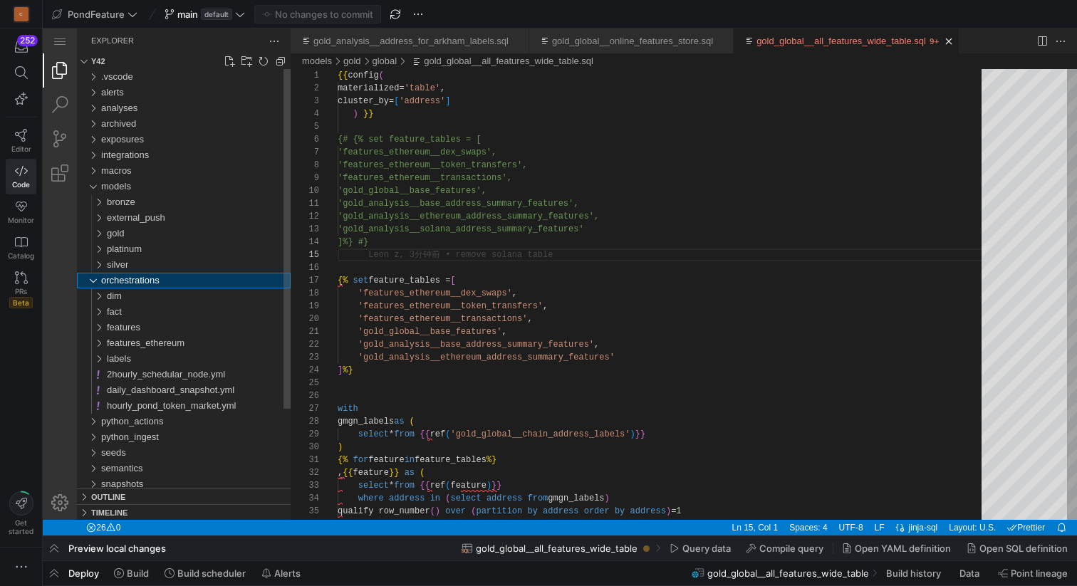
click at [98, 281] on div "orchestrations" at bounding box center [92, 281] width 21 height 16
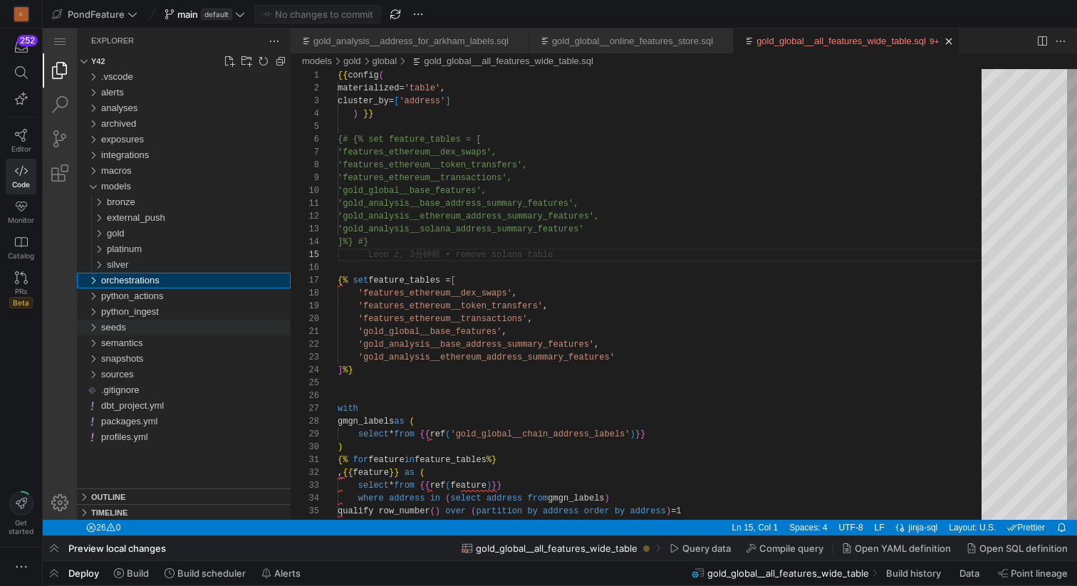
click at [114, 326] on span "seeds" at bounding box center [113, 327] width 25 height 11
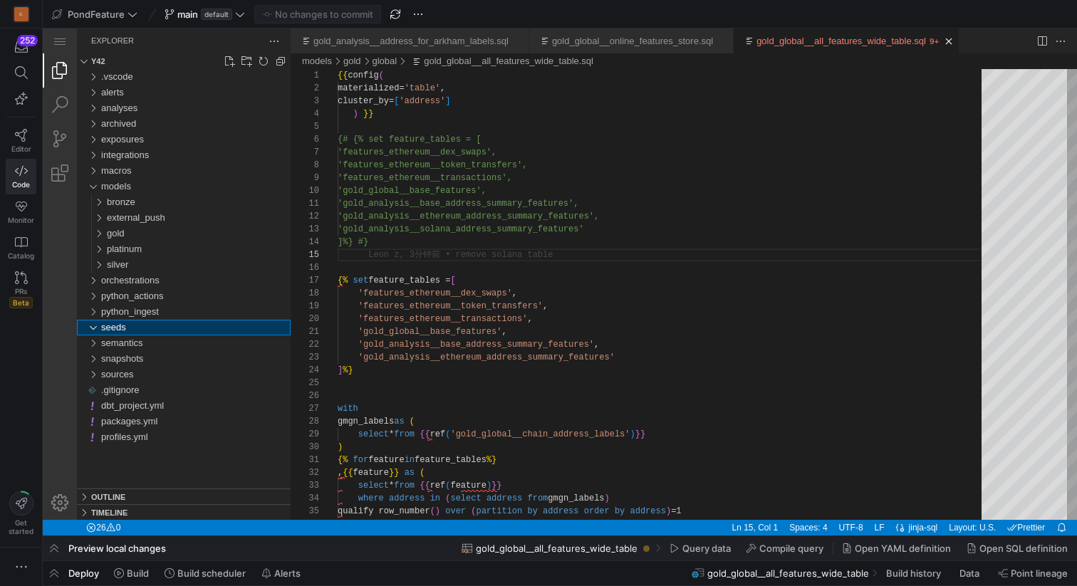
click at [114, 326] on span "seeds" at bounding box center [113, 327] width 25 height 11
click at [99, 92] on div "alerts" at bounding box center [92, 93] width 21 height 16
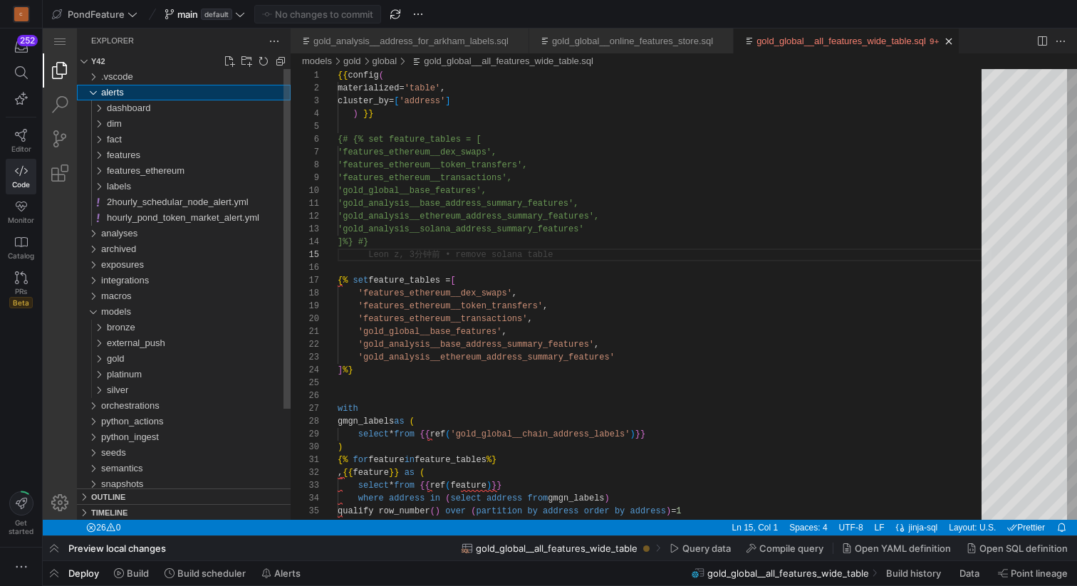
click at [99, 92] on div "alerts" at bounding box center [92, 93] width 21 height 16
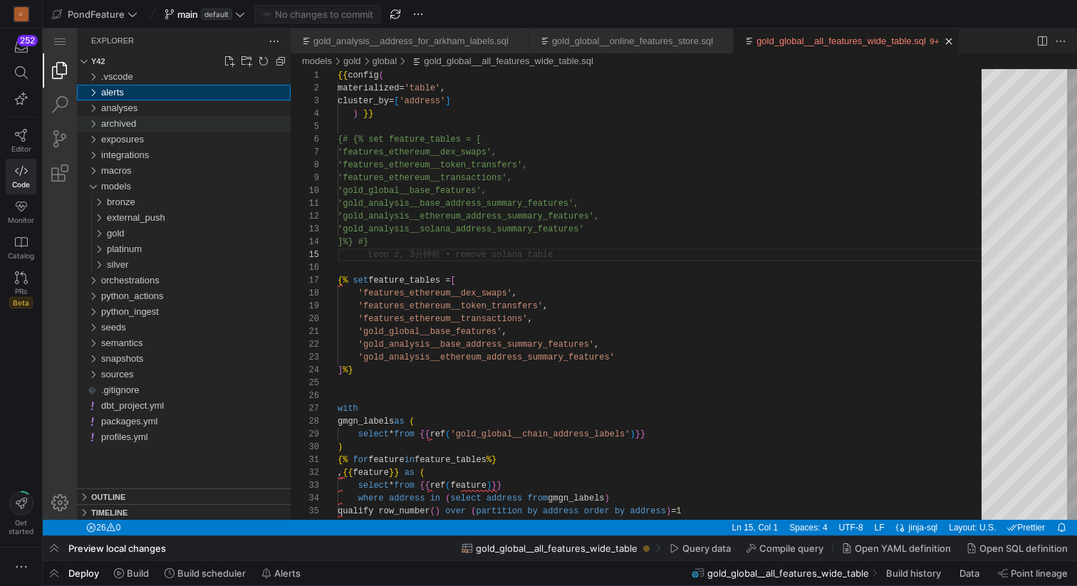
click at [135, 123] on span "archived" at bounding box center [118, 123] width 35 height 11
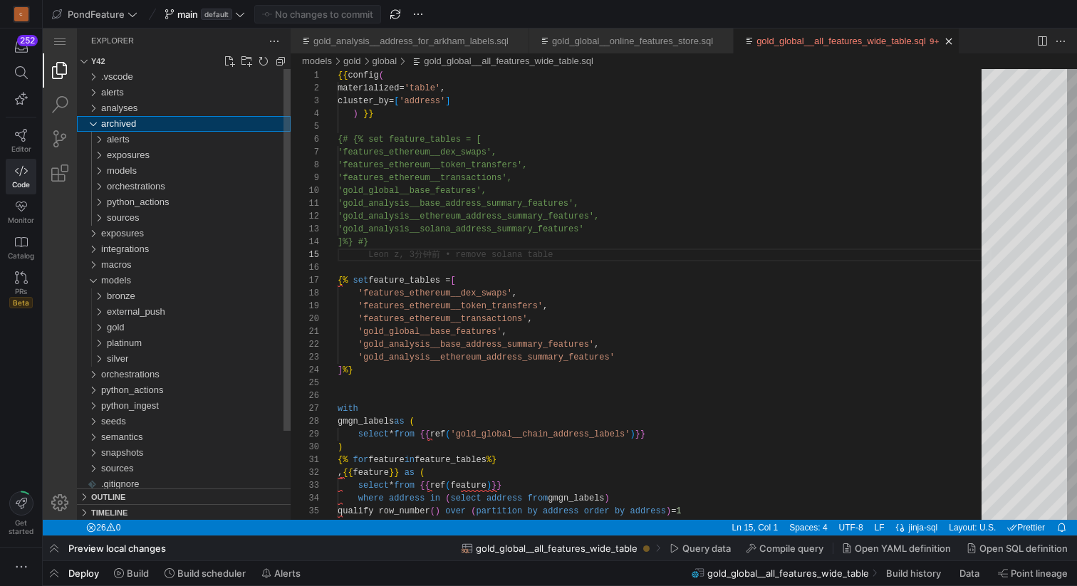
click at [135, 123] on span "archived" at bounding box center [118, 123] width 35 height 11
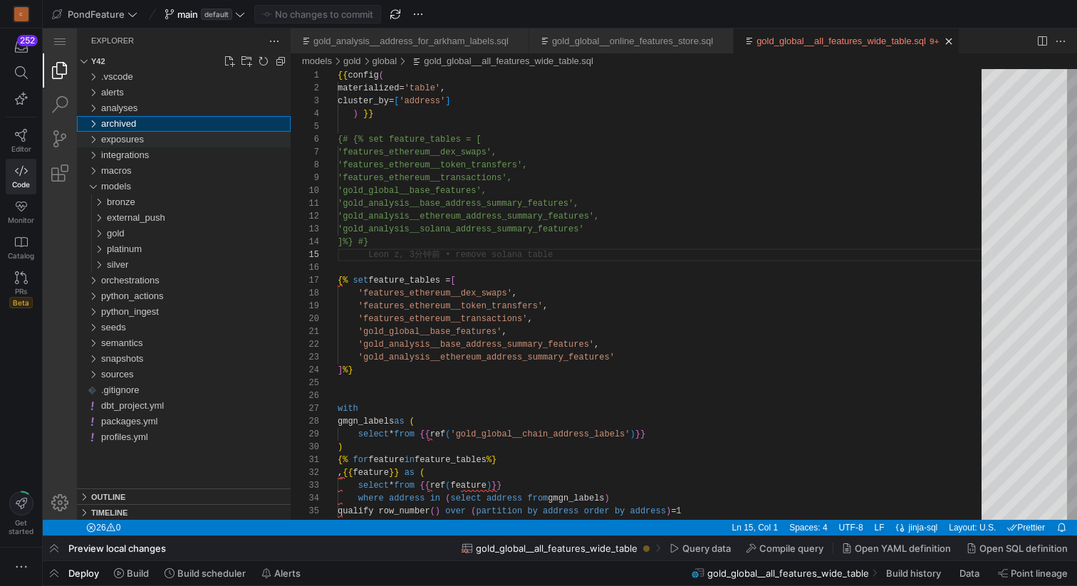
click at [135, 137] on span "exposures" at bounding box center [122, 139] width 43 height 11
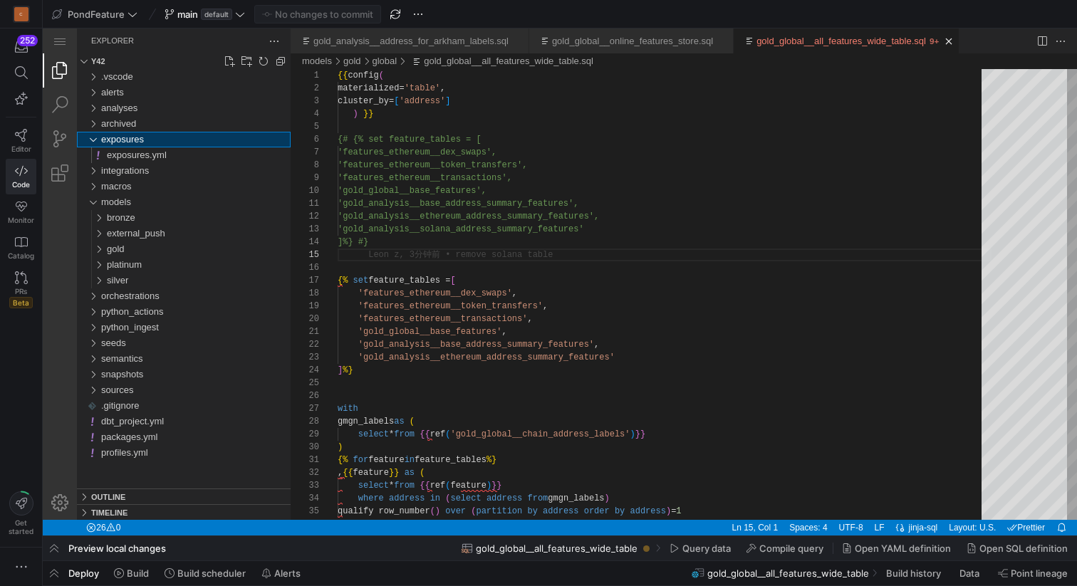
click at [135, 138] on span "exposures" at bounding box center [122, 139] width 43 height 11
click at [132, 162] on div "integrations" at bounding box center [195, 155] width 189 height 16
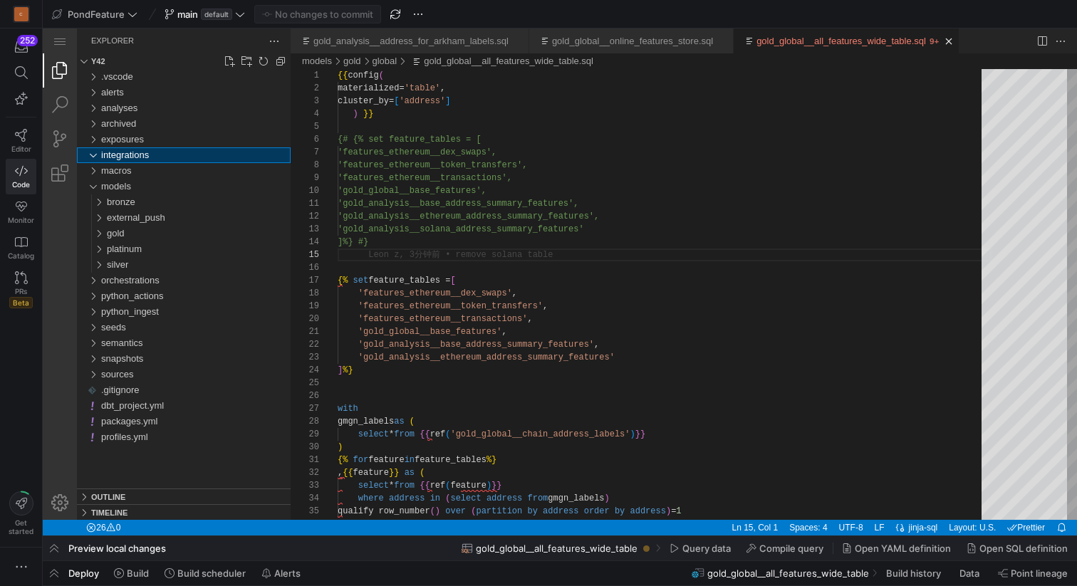
click at [132, 162] on div "integrations" at bounding box center [195, 155] width 189 height 16
click at [133, 90] on div "alerts" at bounding box center [195, 93] width 189 height 16
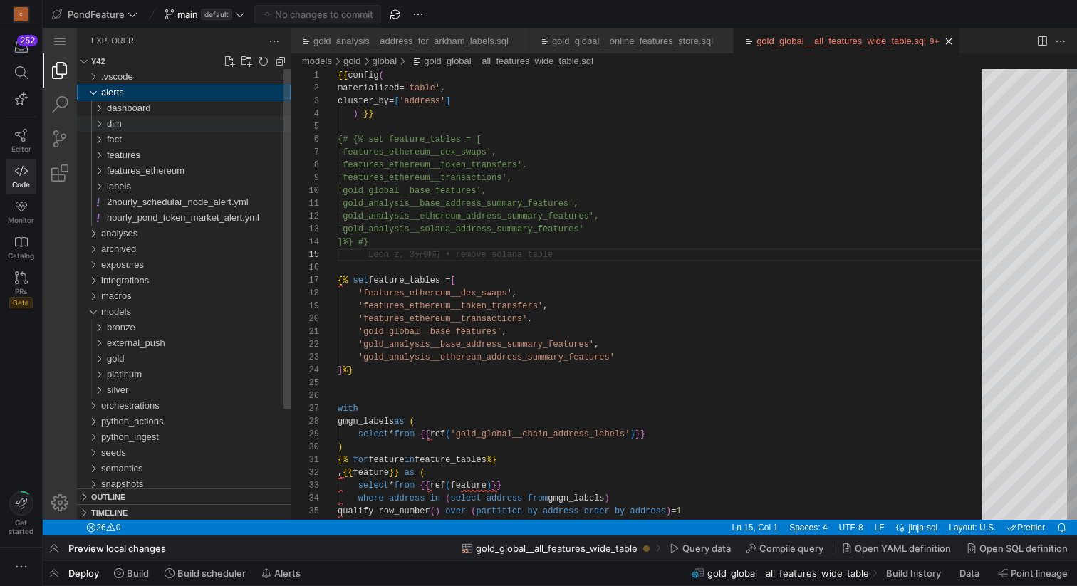
click at [130, 128] on div "dim" at bounding box center [199, 124] width 184 height 16
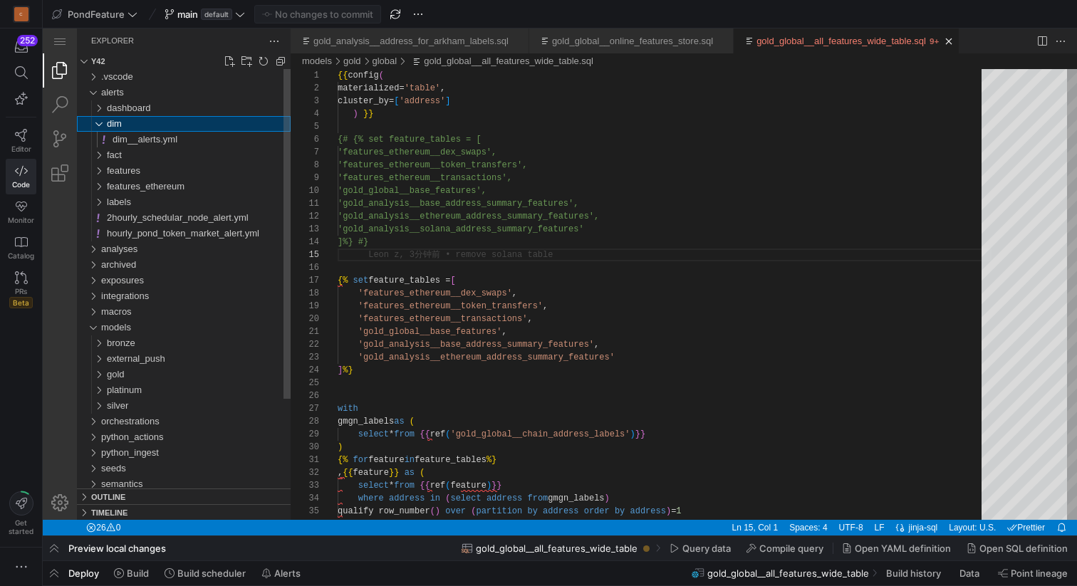
click at [130, 128] on div "dim" at bounding box center [199, 124] width 184 height 16
click at [127, 112] on span "dashboard" at bounding box center [128, 108] width 43 height 11
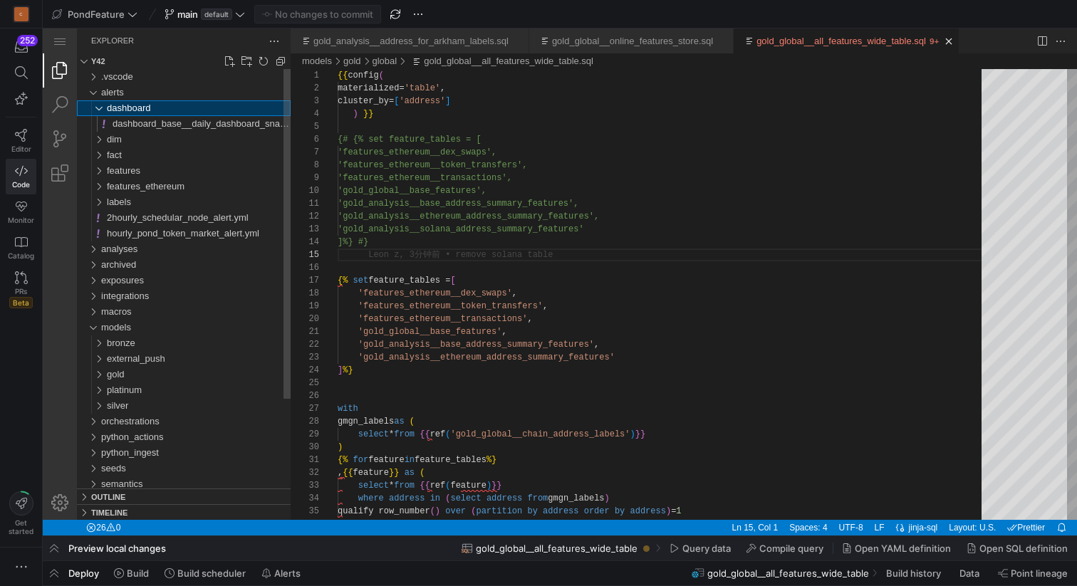
click at [127, 112] on span "dashboard" at bounding box center [128, 108] width 43 height 11
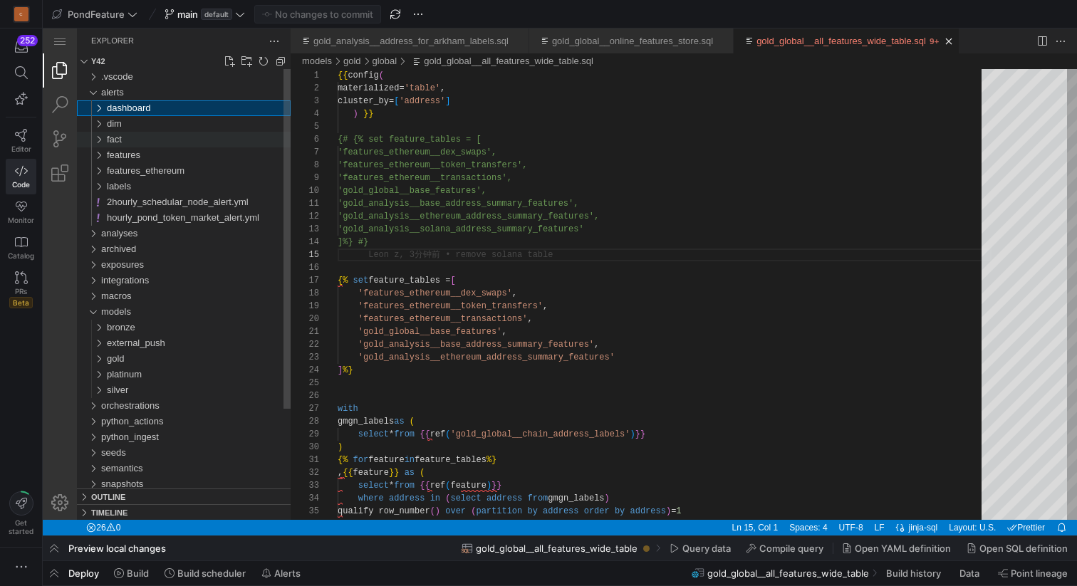
click at [128, 144] on div "fact" at bounding box center [199, 140] width 184 height 16
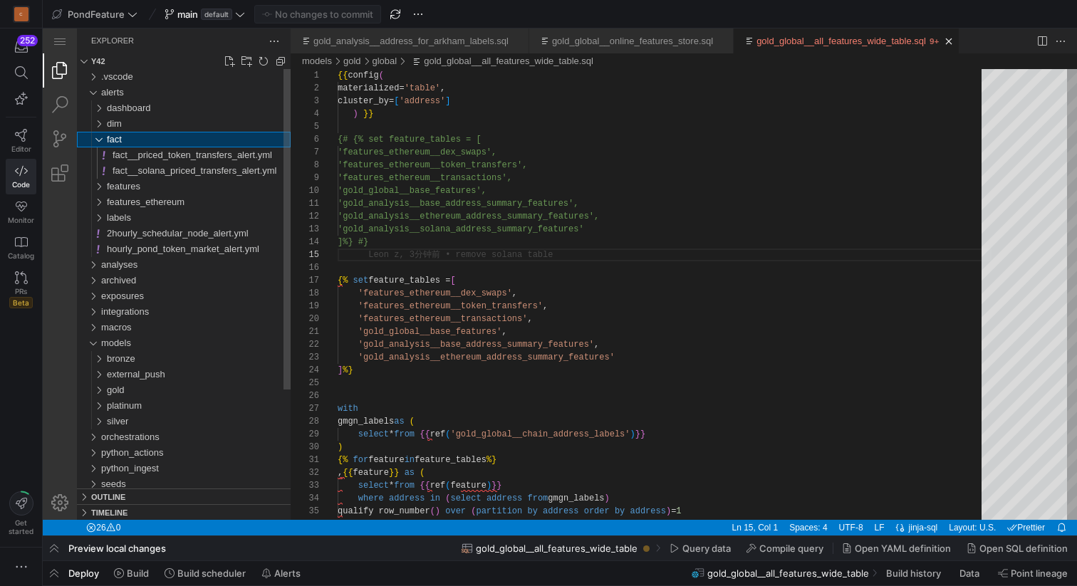
click at [128, 144] on div "fact" at bounding box center [199, 140] width 184 height 16
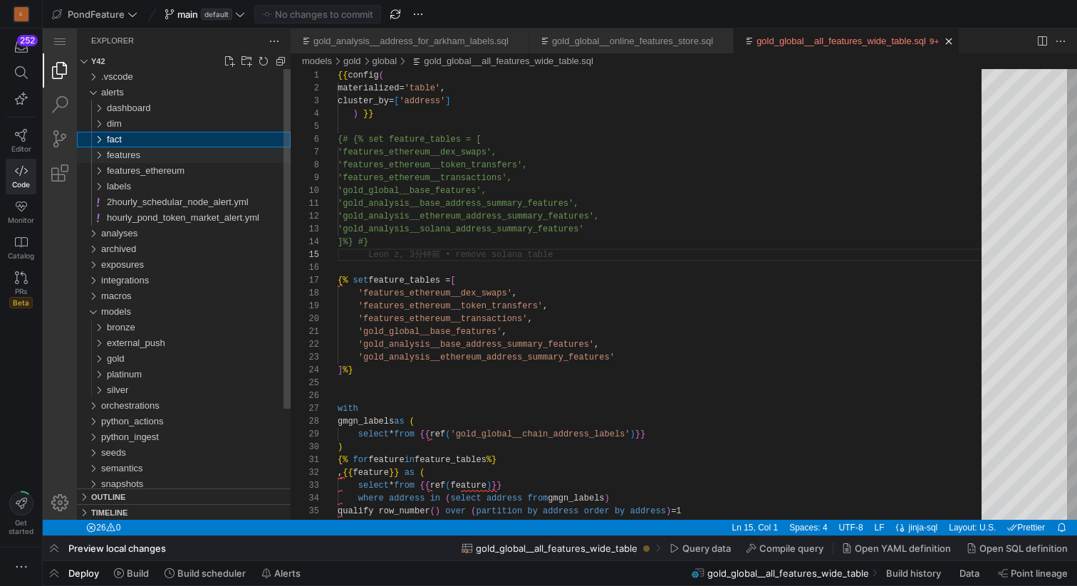
click at [128, 154] on span "features" at bounding box center [123, 155] width 33 height 11
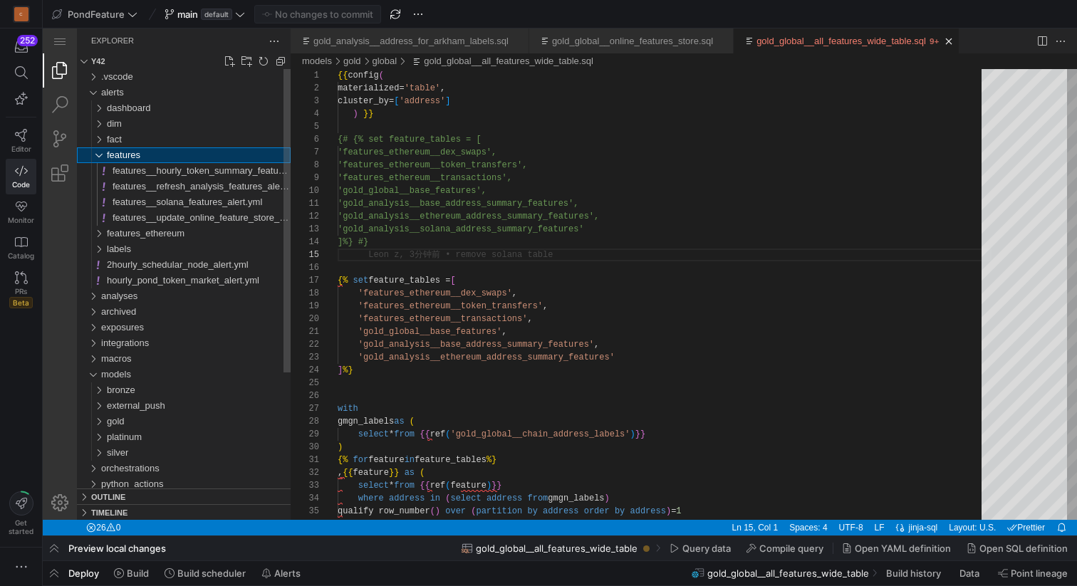
click at [128, 154] on span "features" at bounding box center [123, 155] width 33 height 11
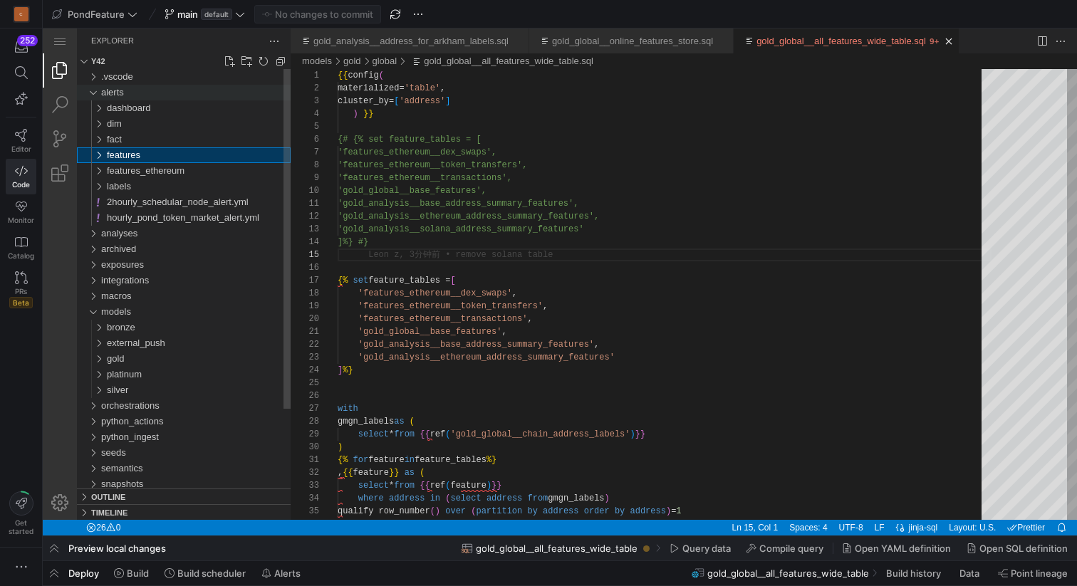
click at [92, 95] on div "alerts" at bounding box center [92, 93] width 21 height 16
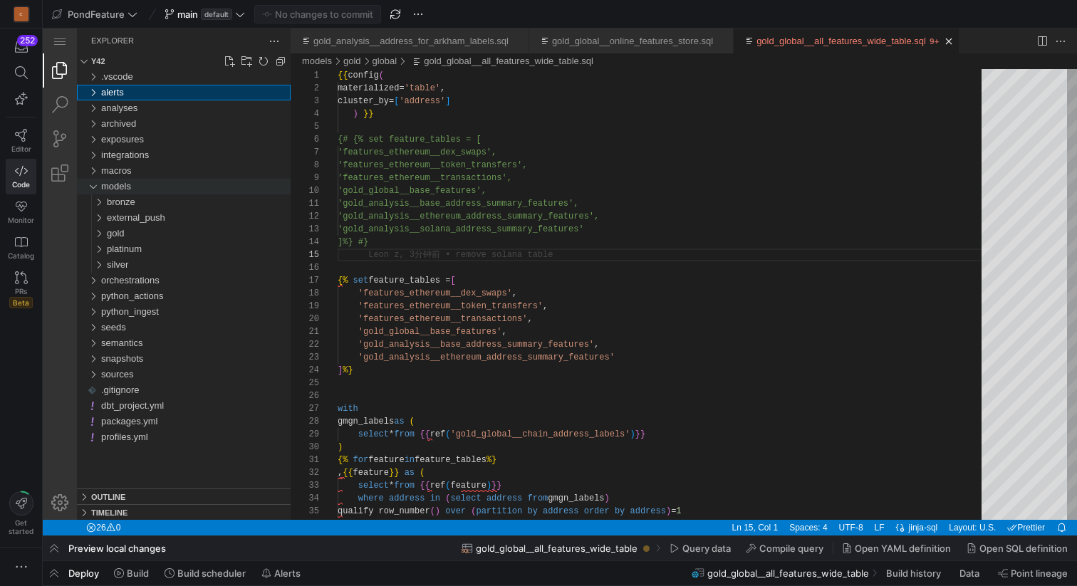
click at [94, 184] on div "models" at bounding box center [92, 187] width 21 height 16
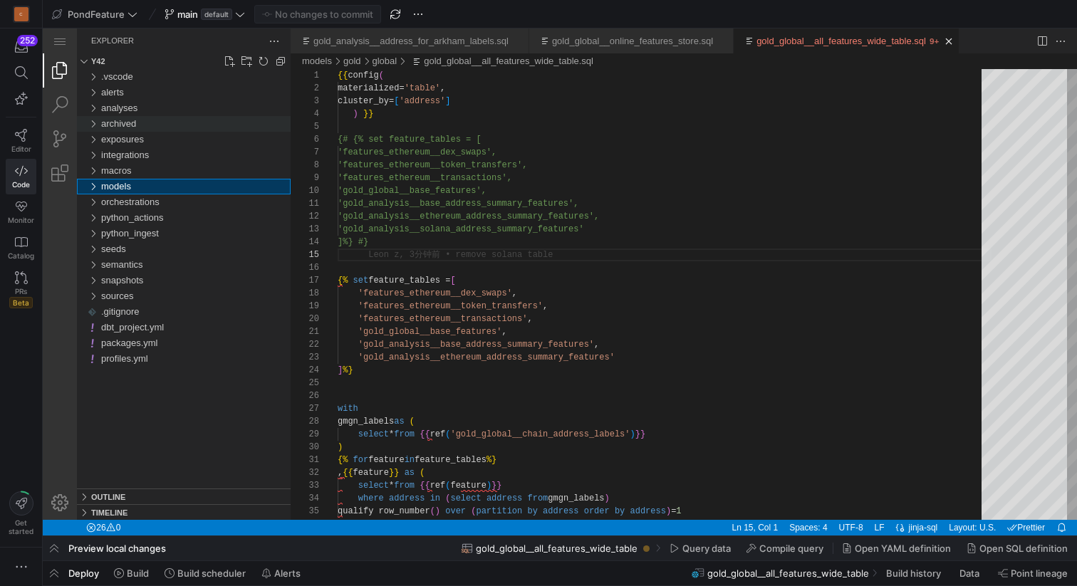
click at [93, 123] on div "archived" at bounding box center [92, 124] width 21 height 16
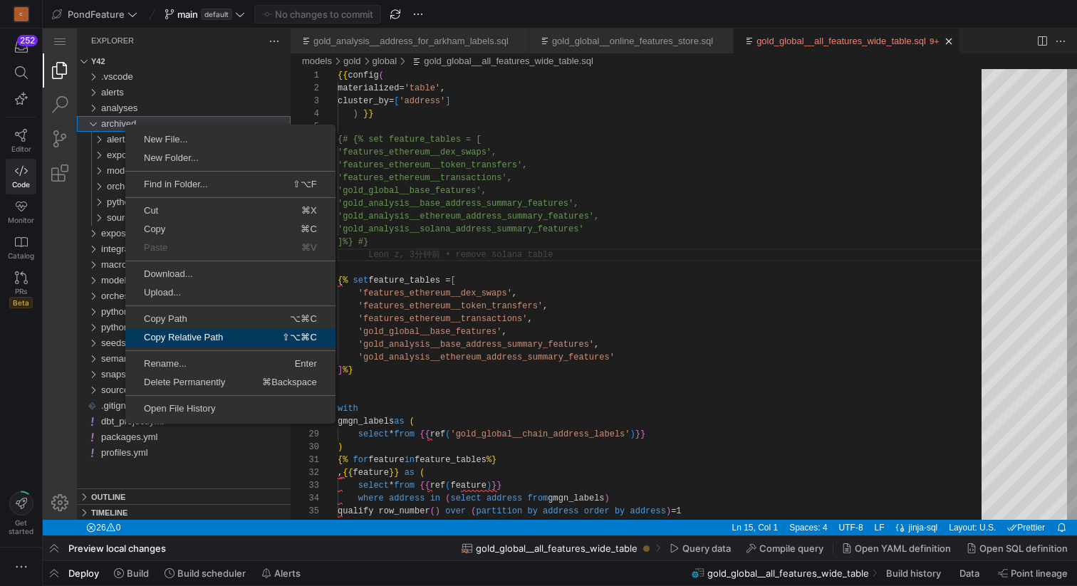
click at [198, 336] on span "Copy Relative Path" at bounding box center [187, 337] width 124 height 9
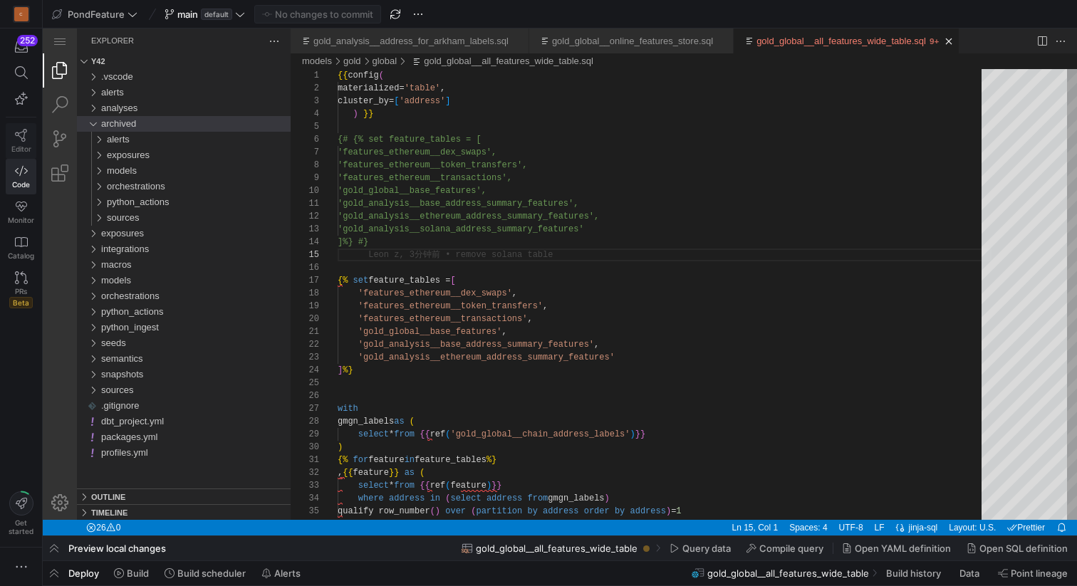
click at [20, 145] on span "Editor" at bounding box center [21, 149] width 20 height 9
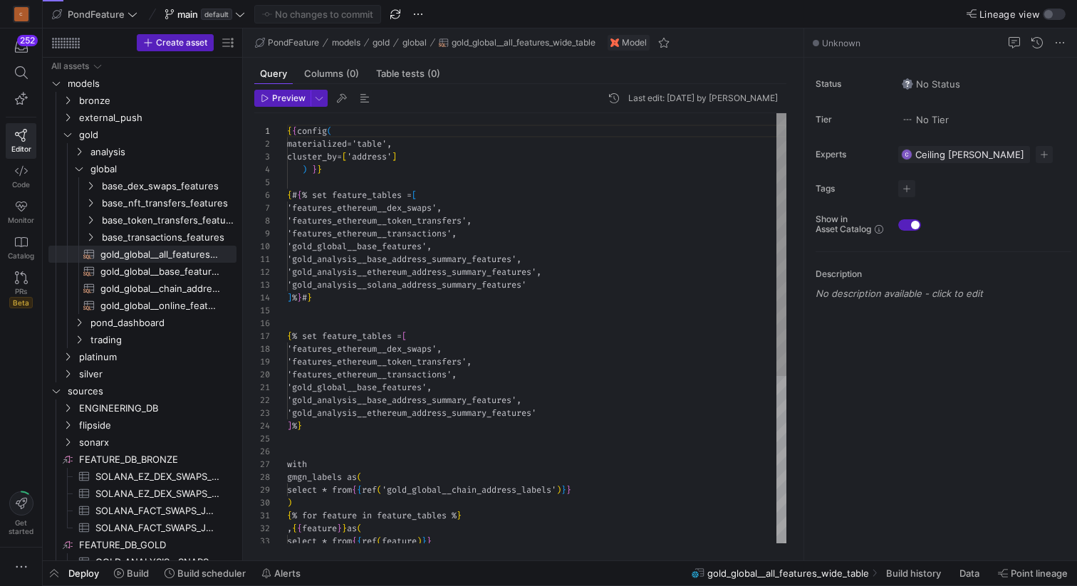
scroll to position [128, 0]
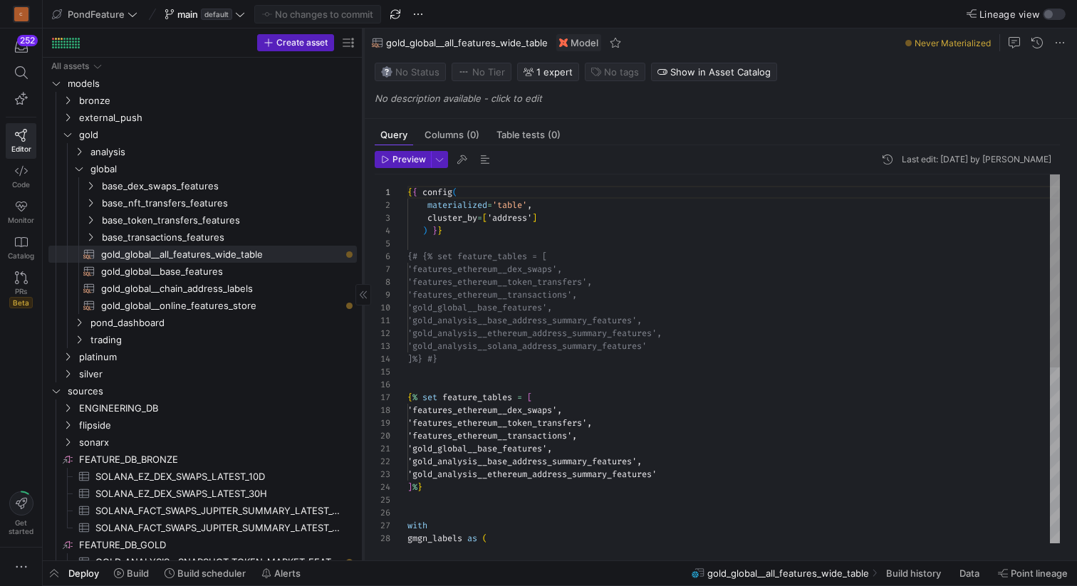
drag, startPoint x: 242, startPoint y: 354, endPoint x: 363, endPoint y: 344, distance: 120.8
click at [363, 344] on div at bounding box center [363, 294] width 1 height 532
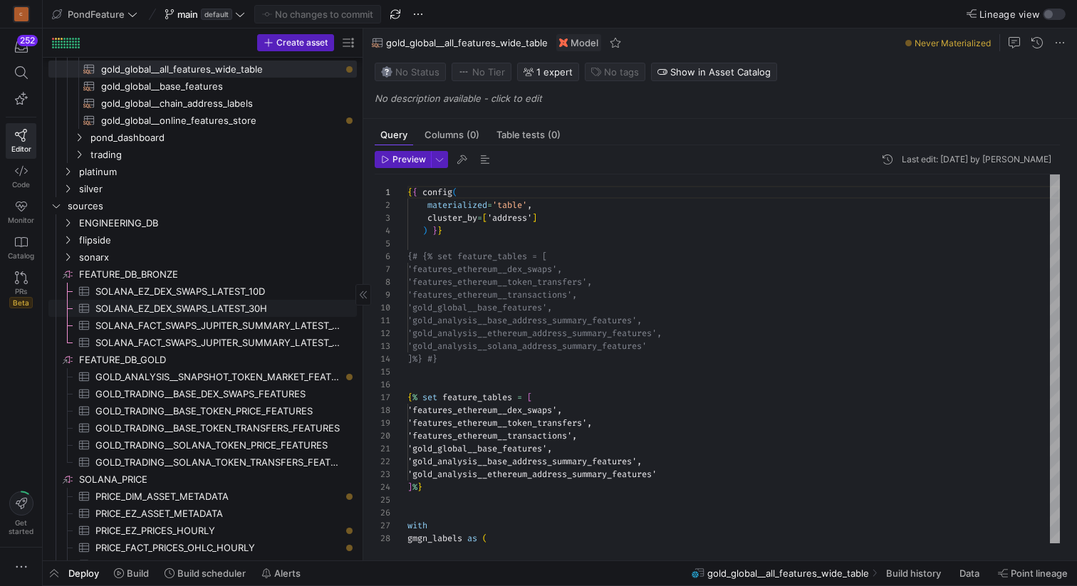
scroll to position [182, 0]
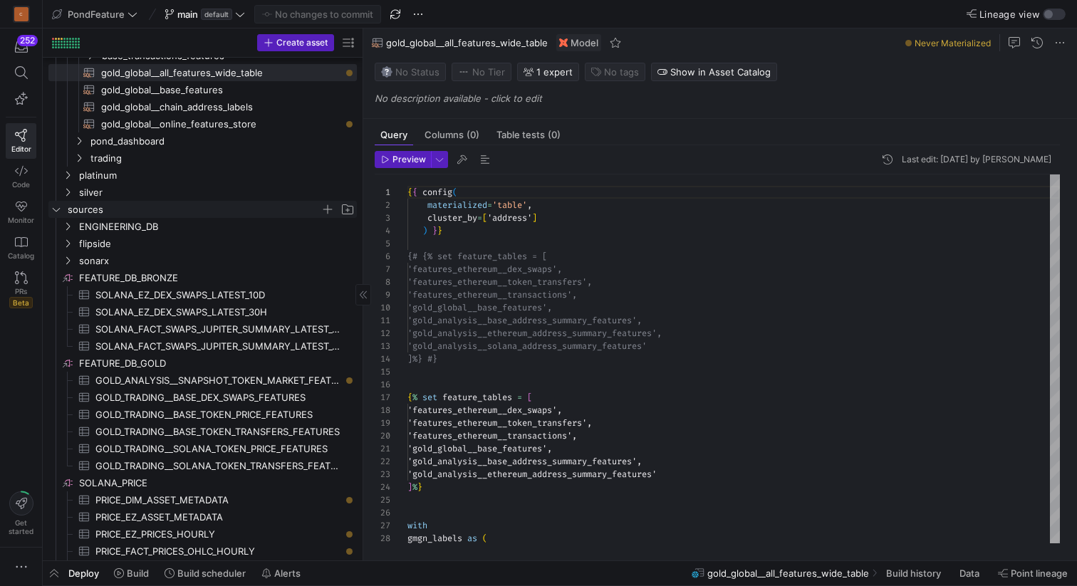
click at [57, 209] on icon "Press SPACE to select this row." at bounding box center [56, 209] width 10 height 9
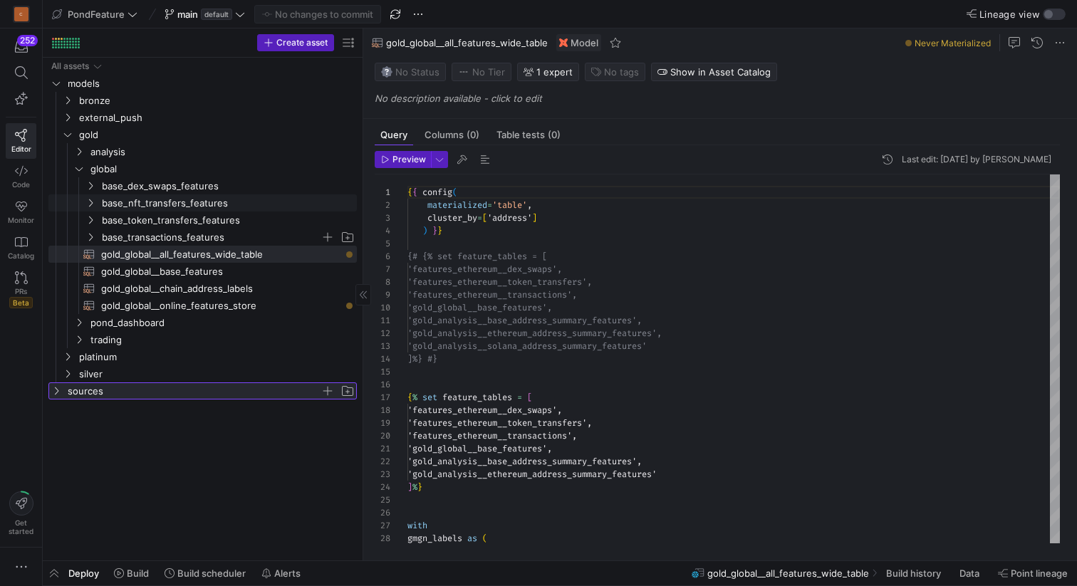
scroll to position [0, 0]
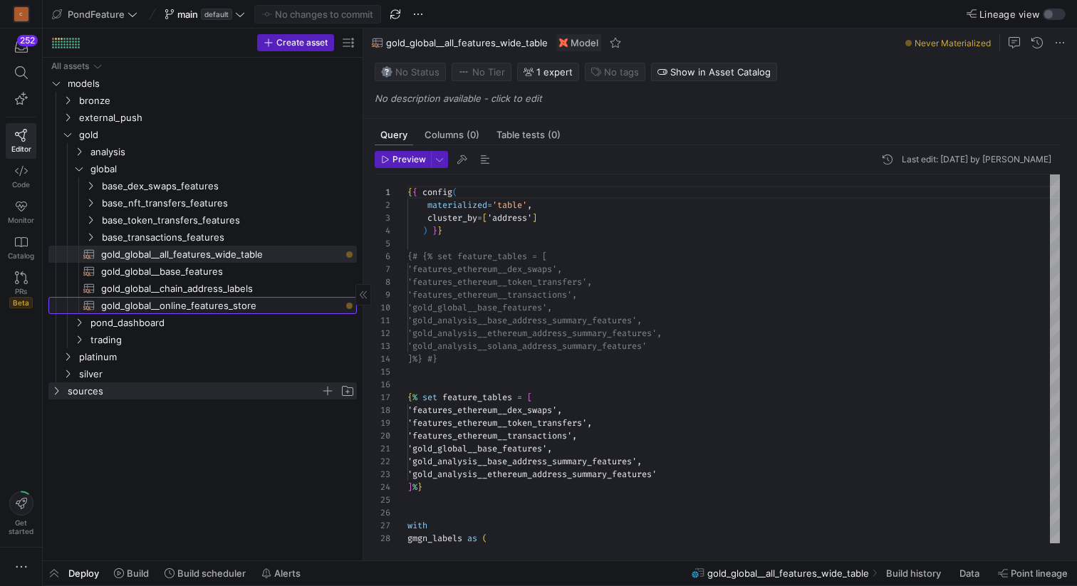
click at [273, 308] on span "gold_global__online_features_store​​​​​​​​​​" at bounding box center [220, 306] width 239 height 16
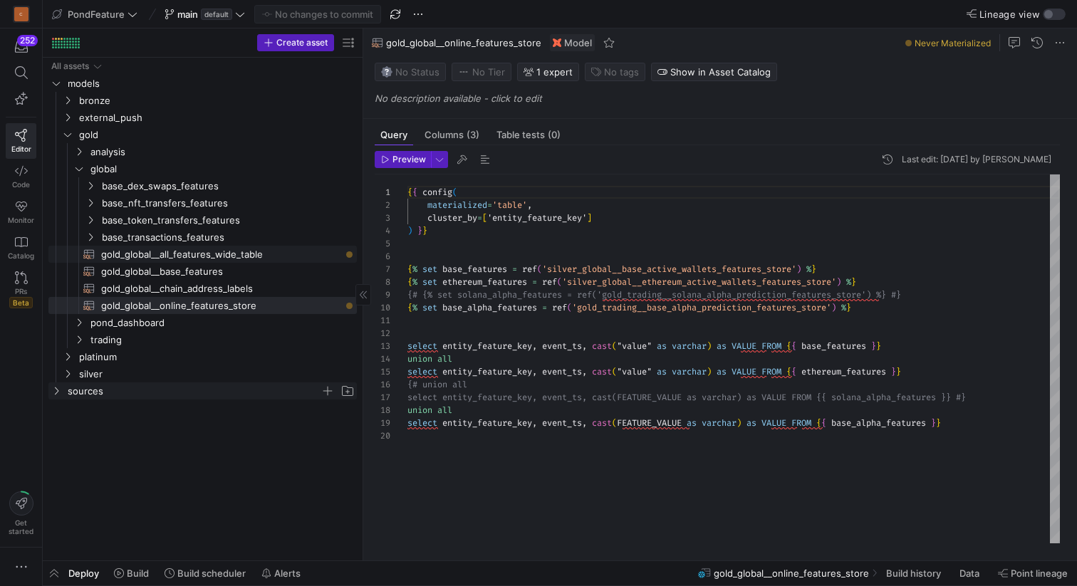
click at [227, 252] on span "gold_global__all_features_wide_table​​​​​​​​​​" at bounding box center [220, 254] width 239 height 16
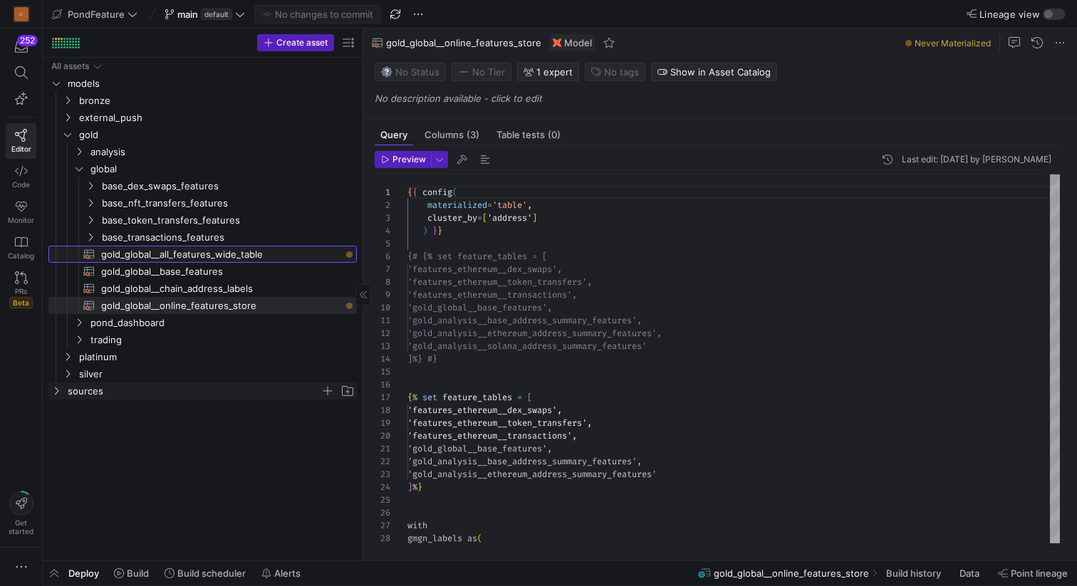
type textarea "{{ config( materialized='table', cluster_by=['address'] ) }} {# {% set feature_…"
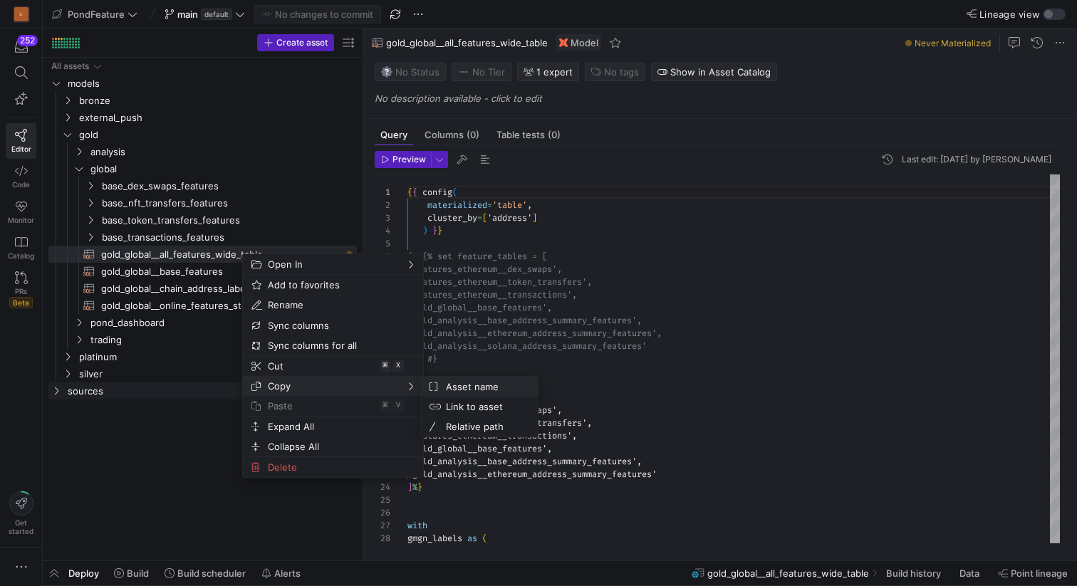
click at [458, 384] on span "Asset name" at bounding box center [483, 387] width 86 height 20
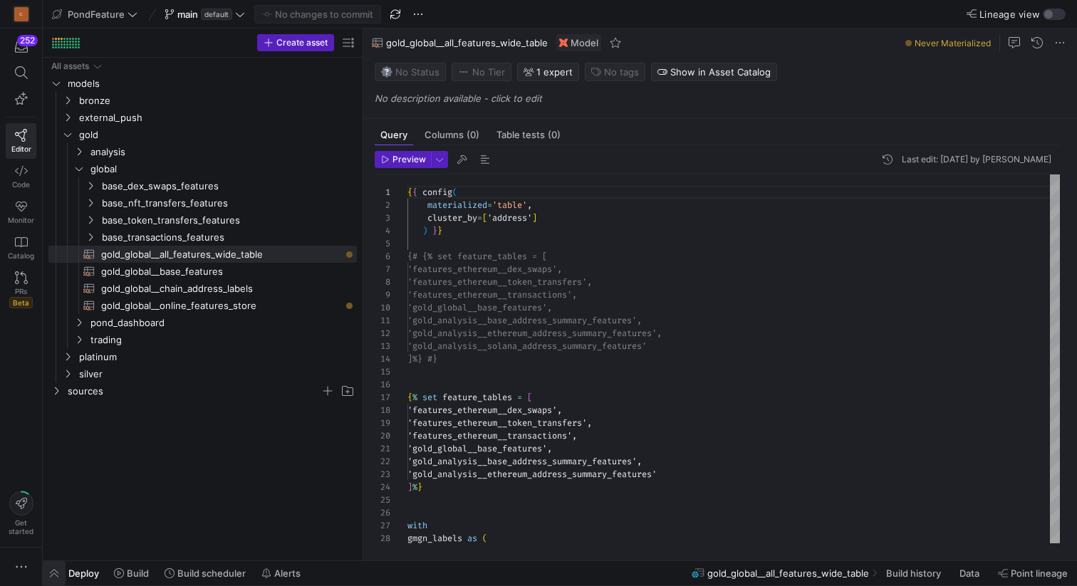
click at [56, 571] on span "button" at bounding box center [54, 573] width 23 height 24
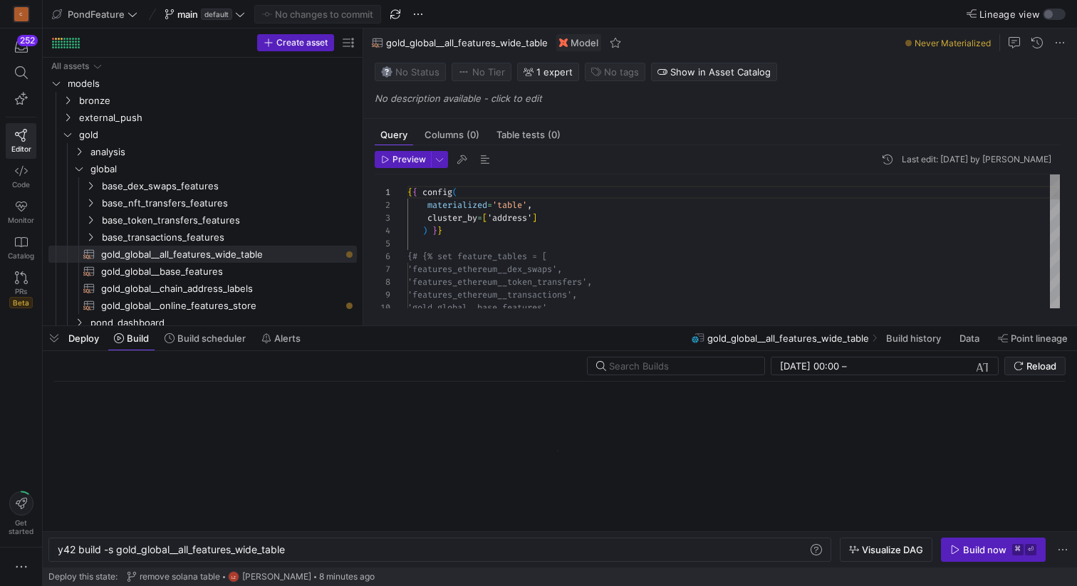
scroll to position [0, 231]
click at [635, 366] on input "text" at bounding box center [681, 365] width 144 height 11
paste input "gold_global__all_features_wide_table"
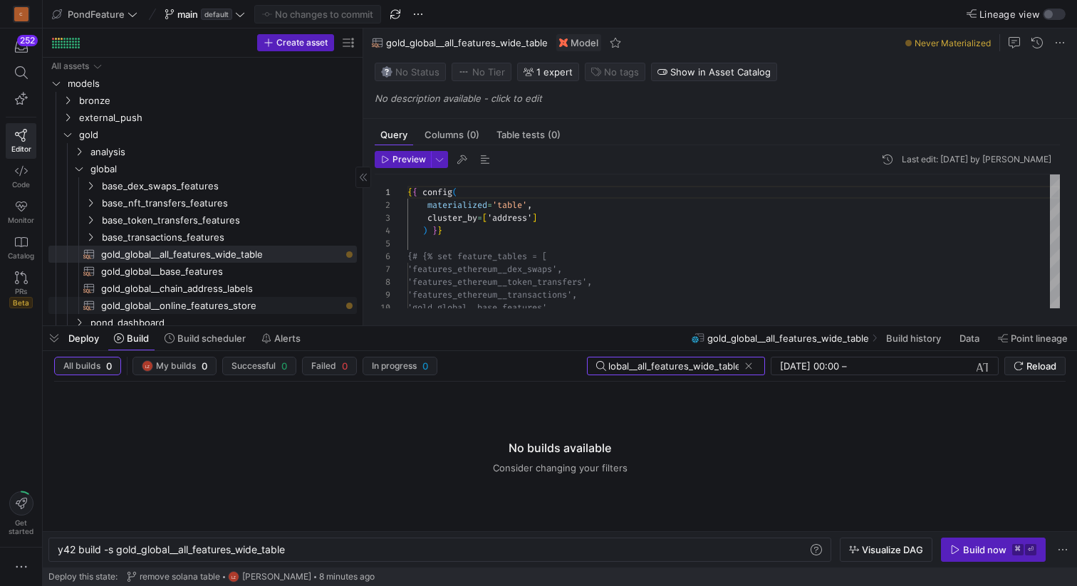
type input "gold_global__all_features_wide_table"
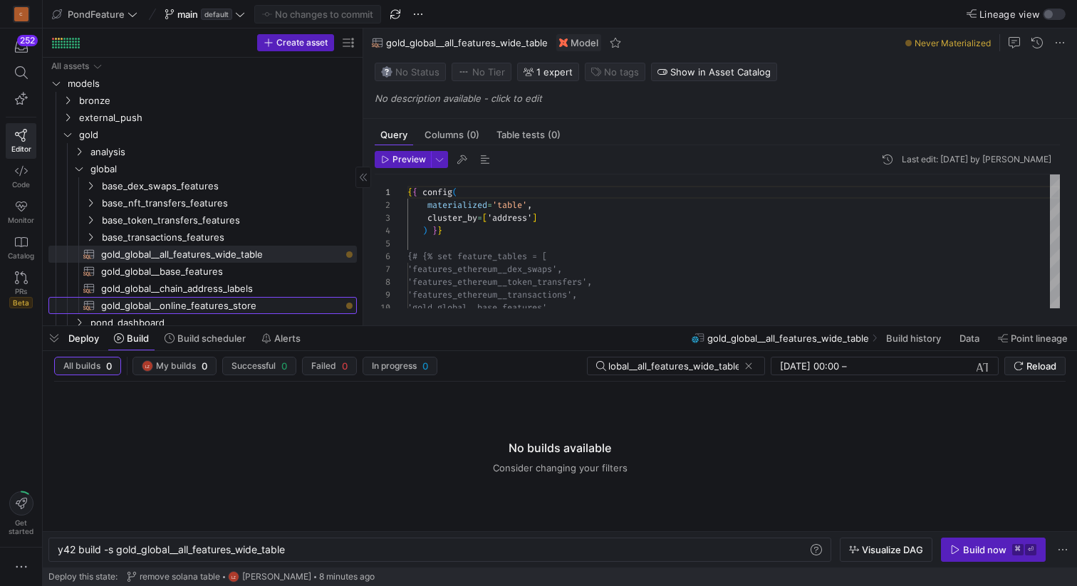
scroll to position [0, 0]
click at [279, 305] on span "gold_global__online_features_store​​​​​​​​​​" at bounding box center [220, 306] width 239 height 16
type textarea "{{ config( materialized='table', cluster_by=['entity_feature_key'] ) }} {% set …"
type textarea "y42 build -s gold_global__online_features_store"
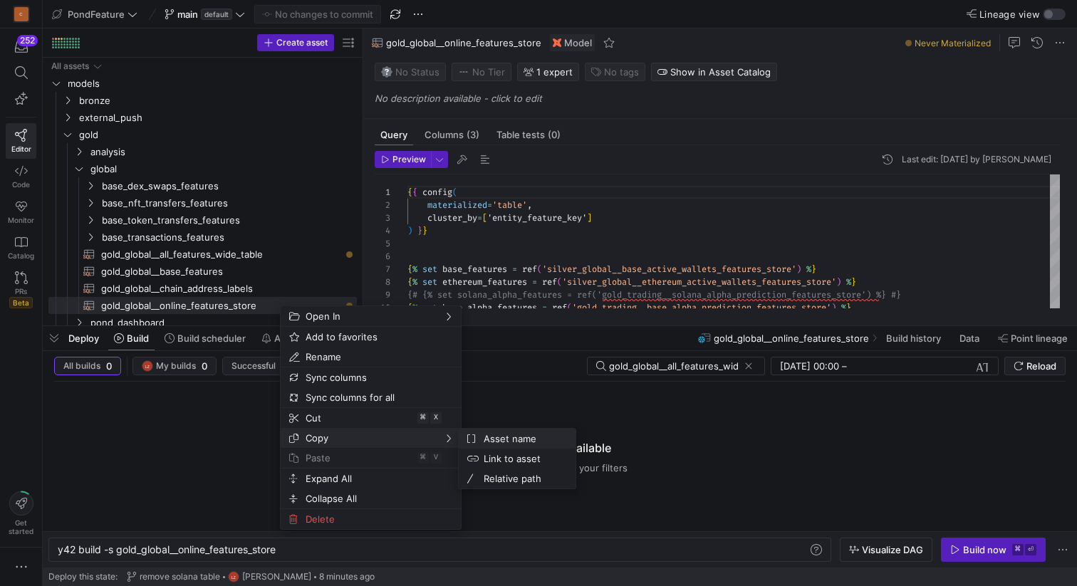
click at [505, 441] on span "Asset name" at bounding box center [521, 439] width 86 height 20
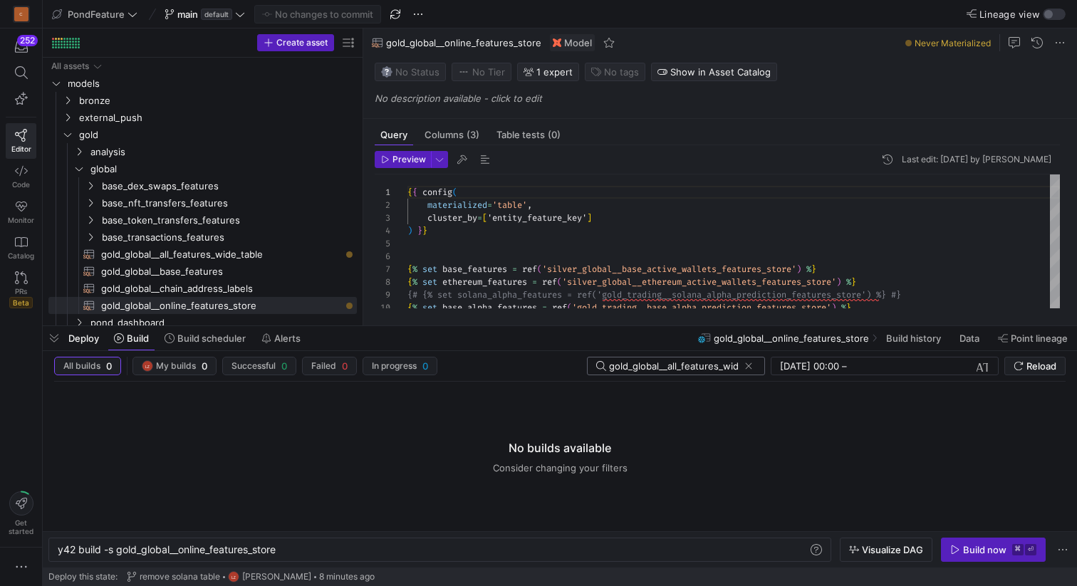
click at [665, 365] on input "gold_global__all_features_wide_table" at bounding box center [674, 365] width 130 height 11
click button at bounding box center [749, 366] width 14 height 14
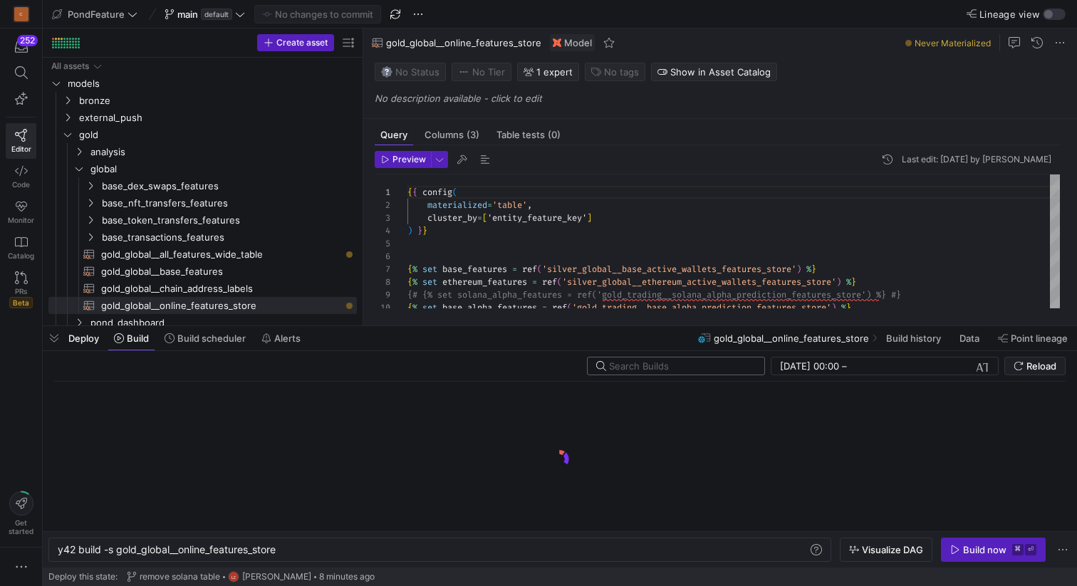
click at [657, 368] on input "text" at bounding box center [681, 365] width 144 height 11
click at [649, 365] on input "text" at bounding box center [681, 365] width 144 height 11
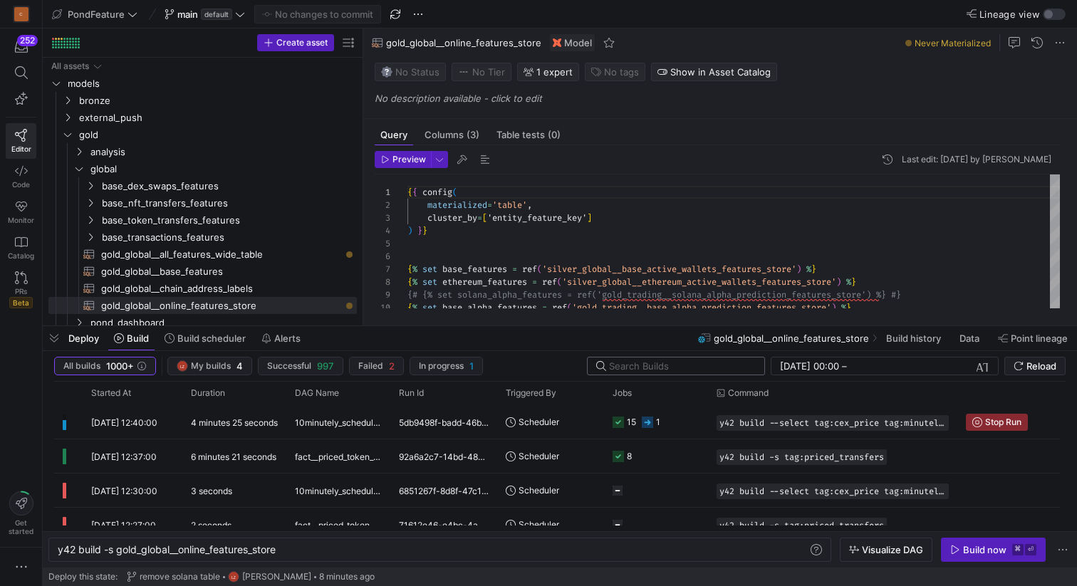
paste input "gold_global__online_features_store"
type input "gold_global__online_features_store"
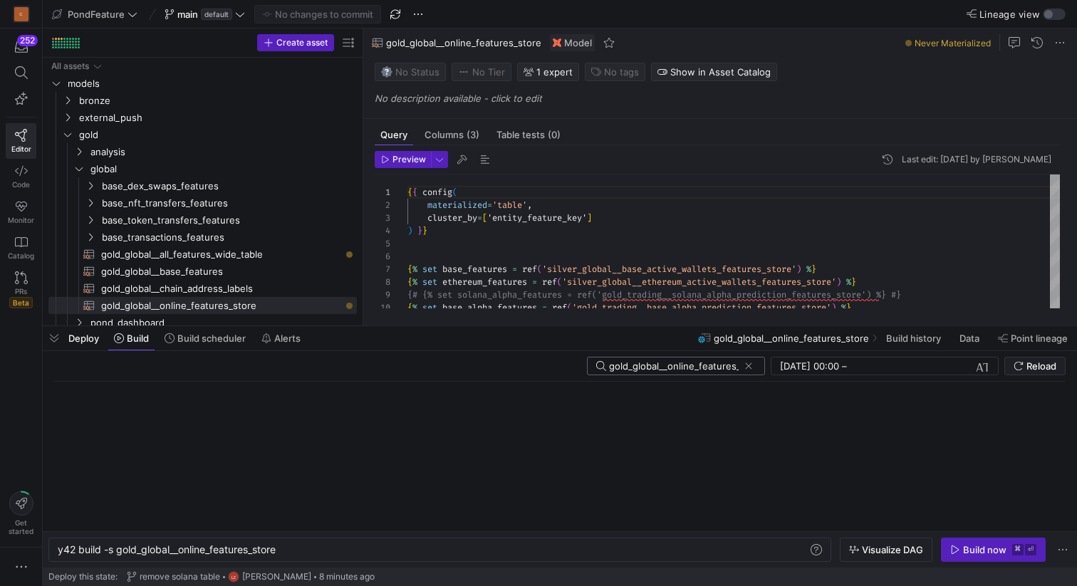
scroll to position [0, 21]
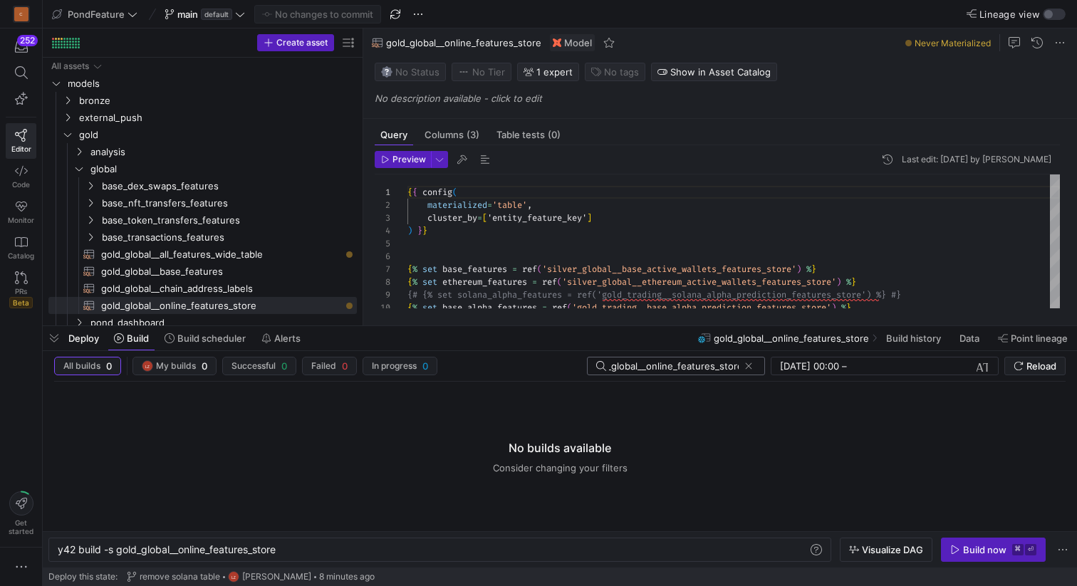
click at [649, 365] on input "gold_global__online_features_store" at bounding box center [674, 365] width 130 height 11
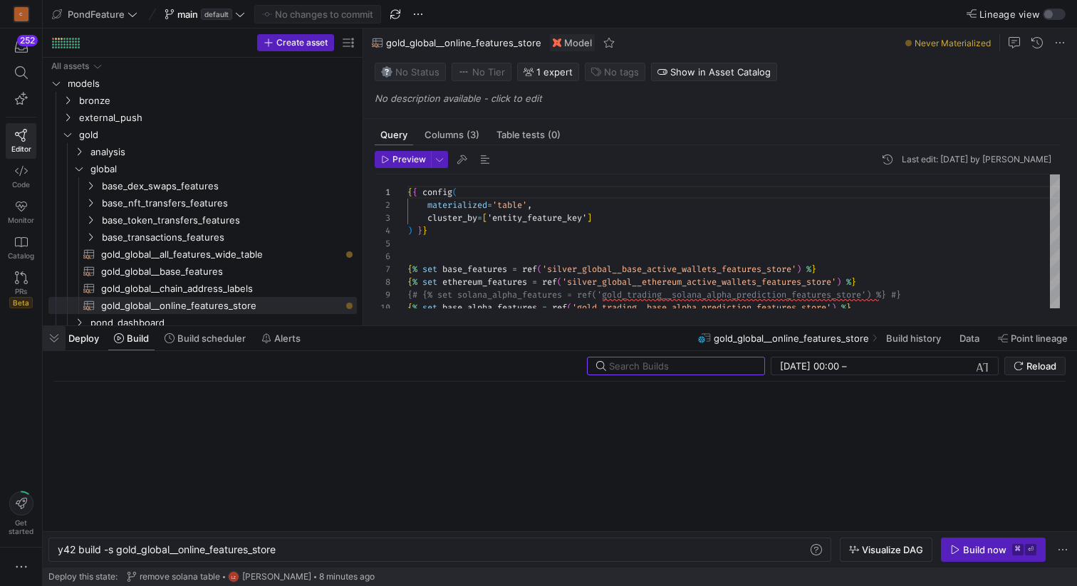
click at [50, 340] on span "button" at bounding box center [54, 338] width 23 height 24
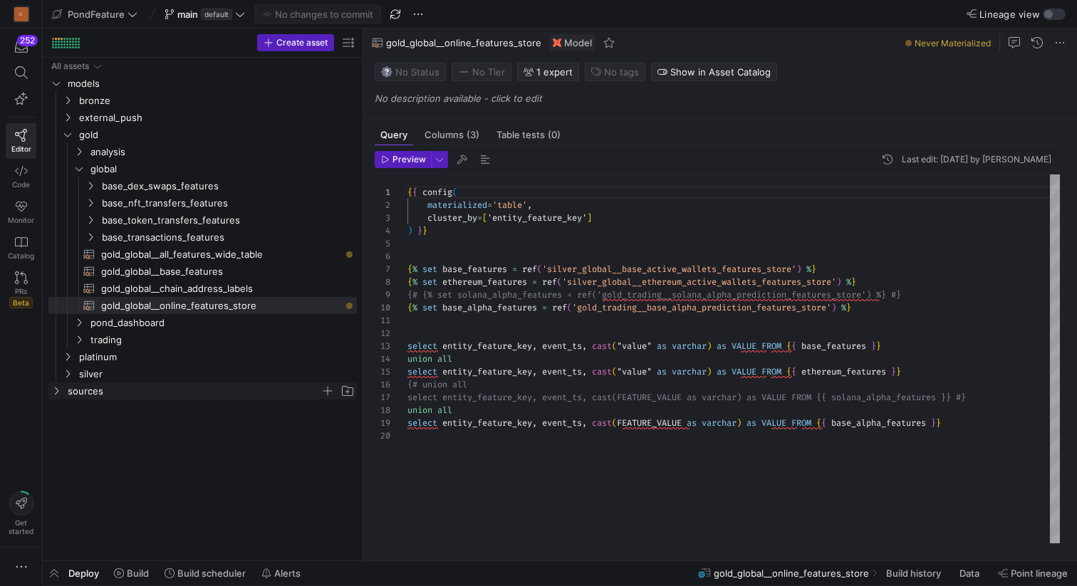
click at [56, 394] on icon "Press SPACE to select this row." at bounding box center [56, 391] width 10 height 9
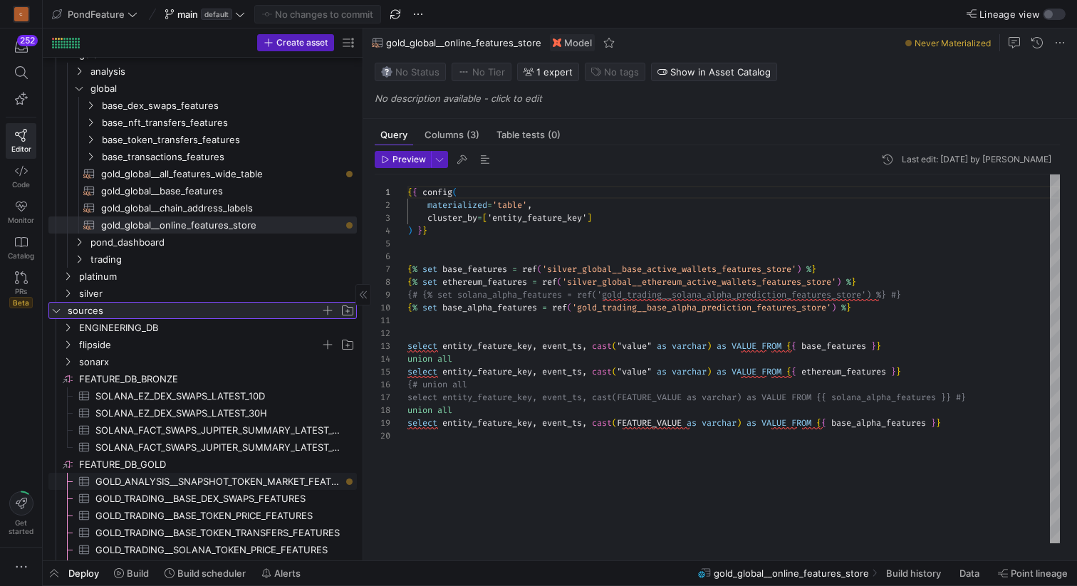
scroll to position [188, 0]
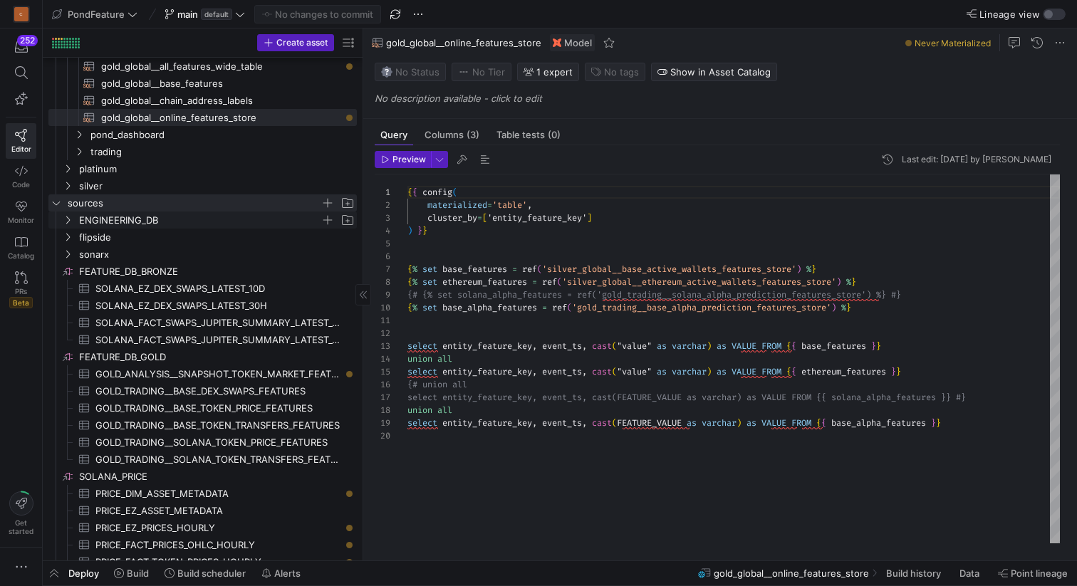
click at [66, 222] on icon "Press SPACE to select this row." at bounding box center [68, 220] width 10 height 9
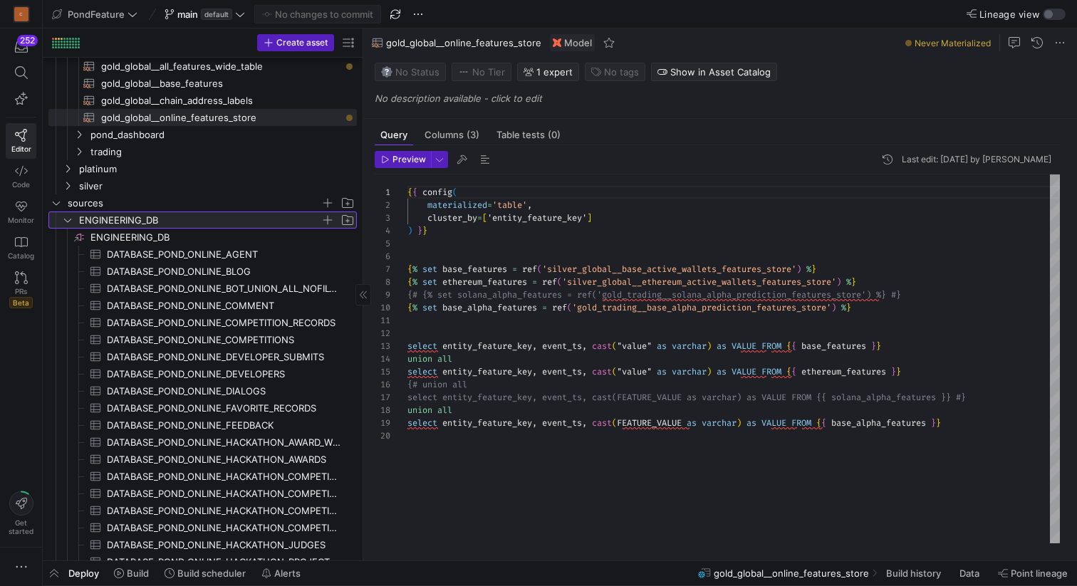
click at [66, 222] on icon at bounding box center [68, 220] width 10 height 9
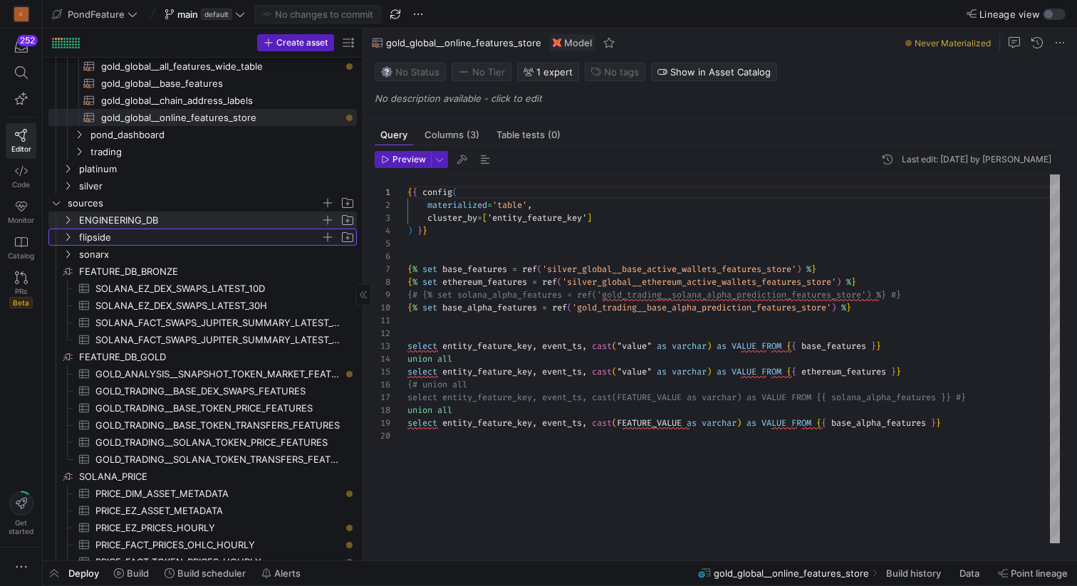
click at [67, 234] on icon "Press SPACE to select this row." at bounding box center [68, 238] width 4 height 8
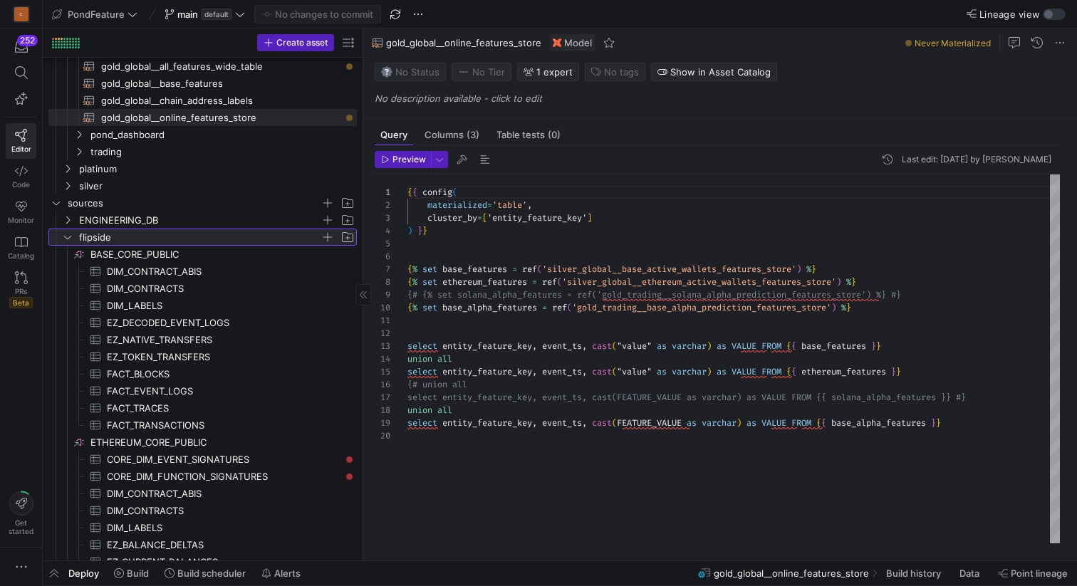
click at [67, 234] on icon at bounding box center [68, 237] width 10 height 9
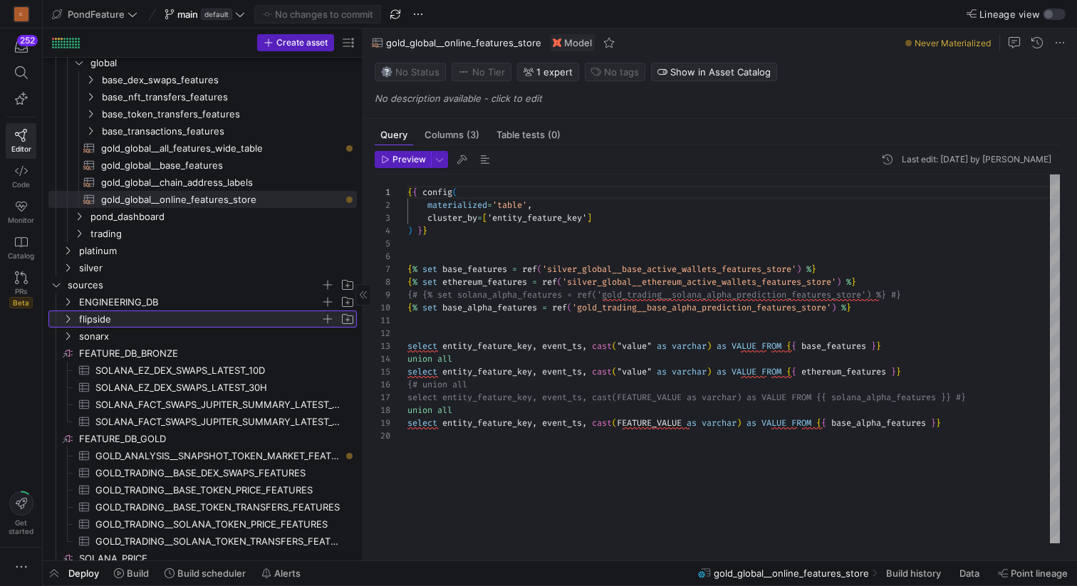
scroll to position [0, 0]
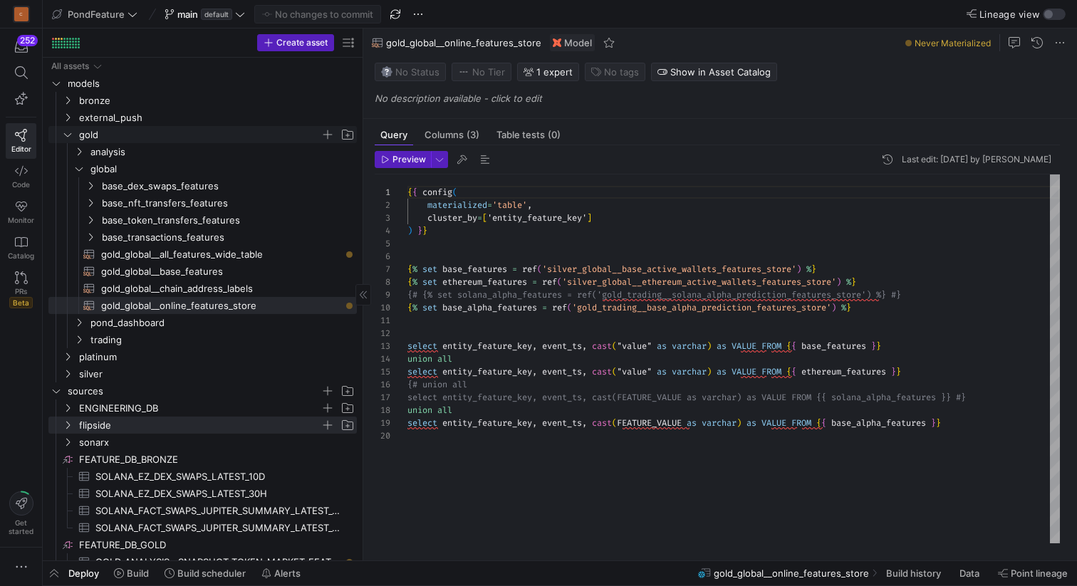
click at [66, 130] on icon "Press SPACE to select this row." at bounding box center [68, 134] width 10 height 9
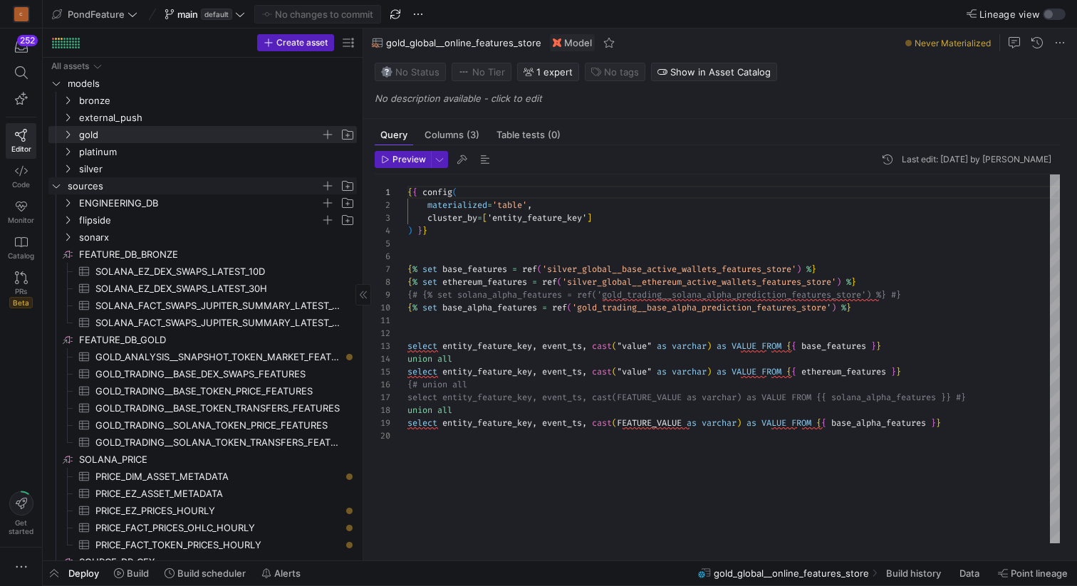
click at [62, 182] on span "sources" at bounding box center [202, 186] width 307 height 16
